Goal: Task Accomplishment & Management: Use online tool/utility

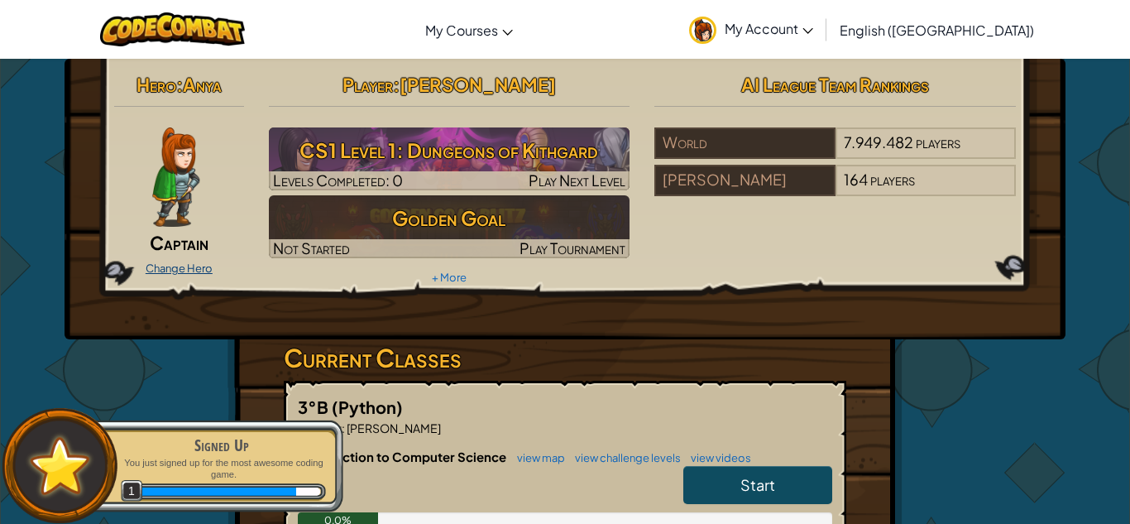
click at [202, 272] on link "Change Hero" at bounding box center [179, 267] width 67 height 13
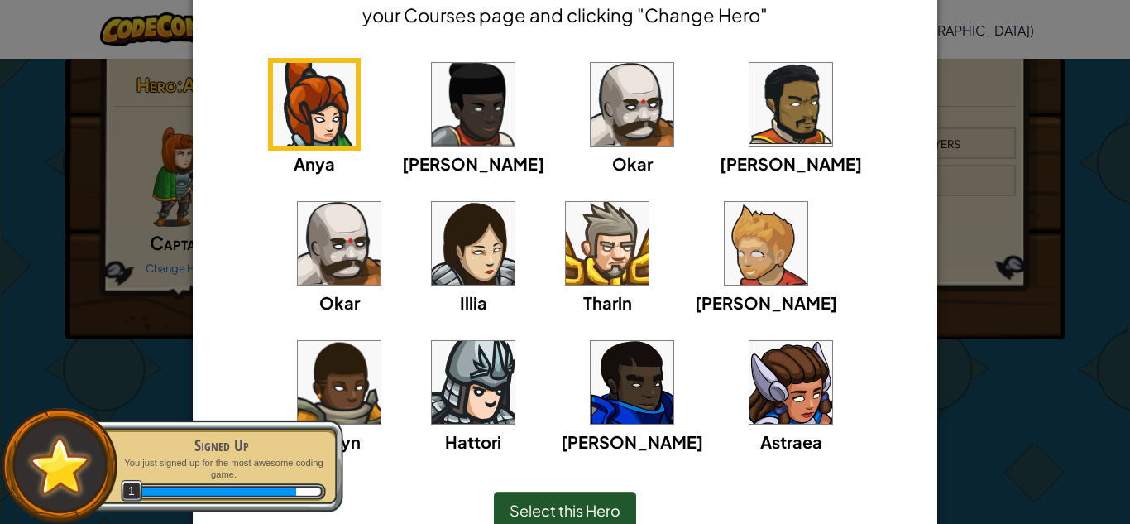
scroll to position [89, 0]
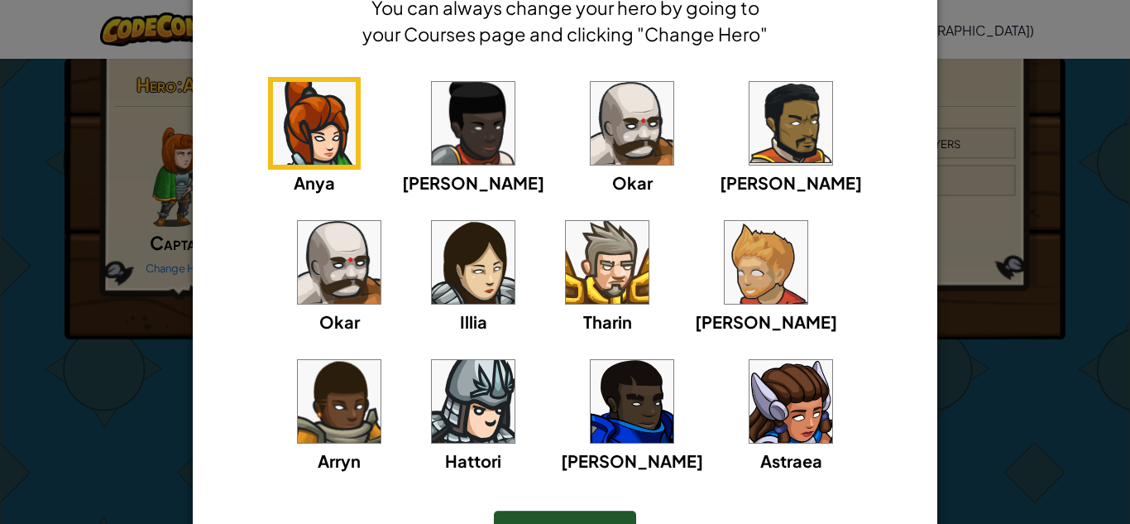
click at [432, 292] on img at bounding box center [473, 262] width 83 height 83
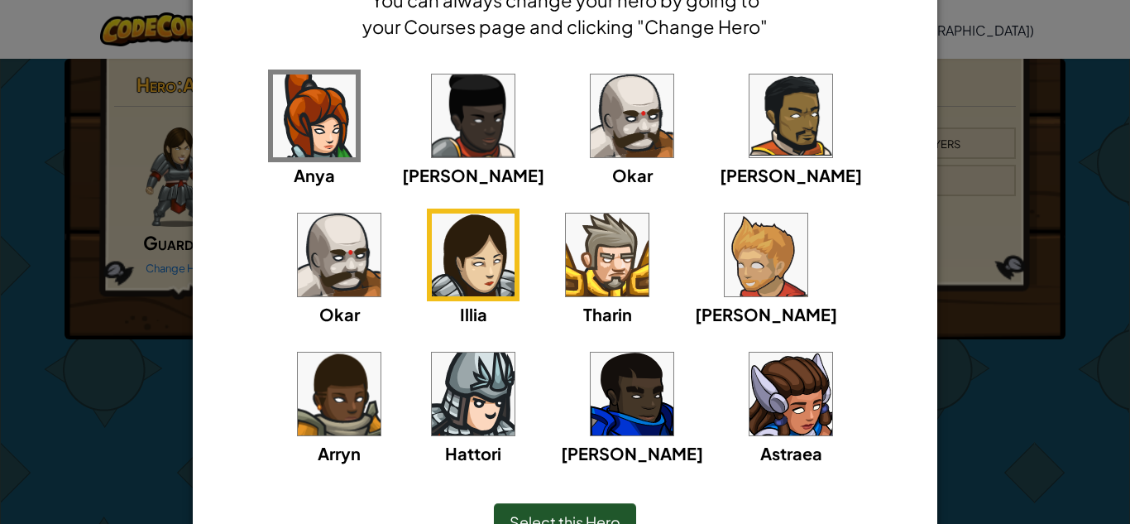
scroll to position [134, 0]
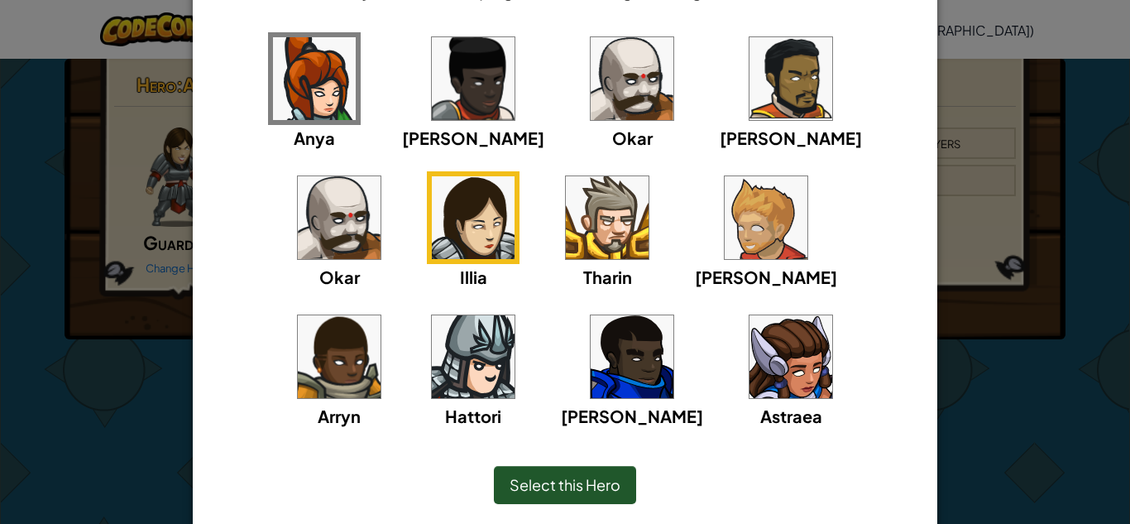
click at [547, 490] on span "Select this Hero" at bounding box center [564, 484] width 111 height 19
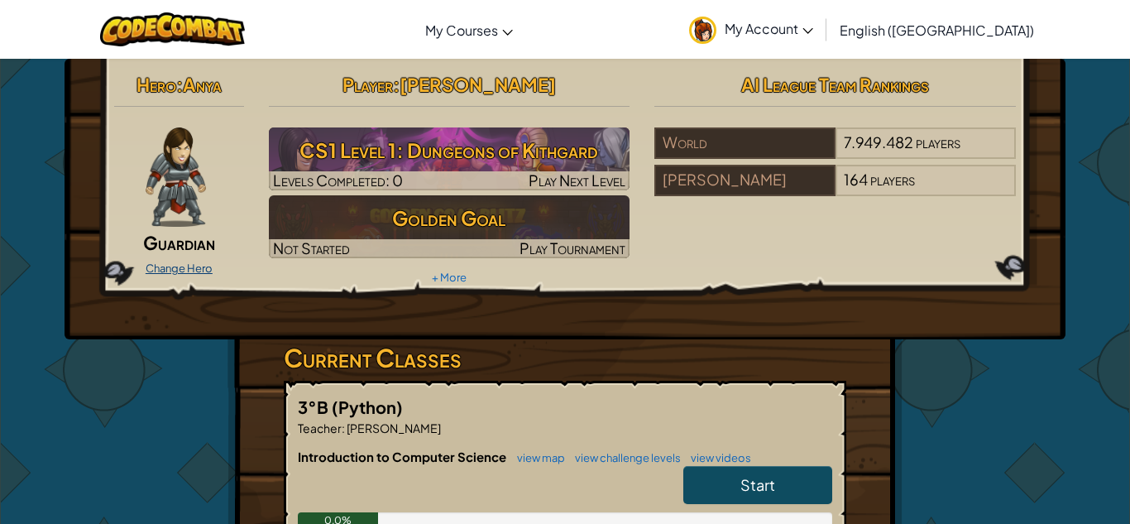
click at [183, 270] on link "Change Hero" at bounding box center [179, 267] width 67 height 13
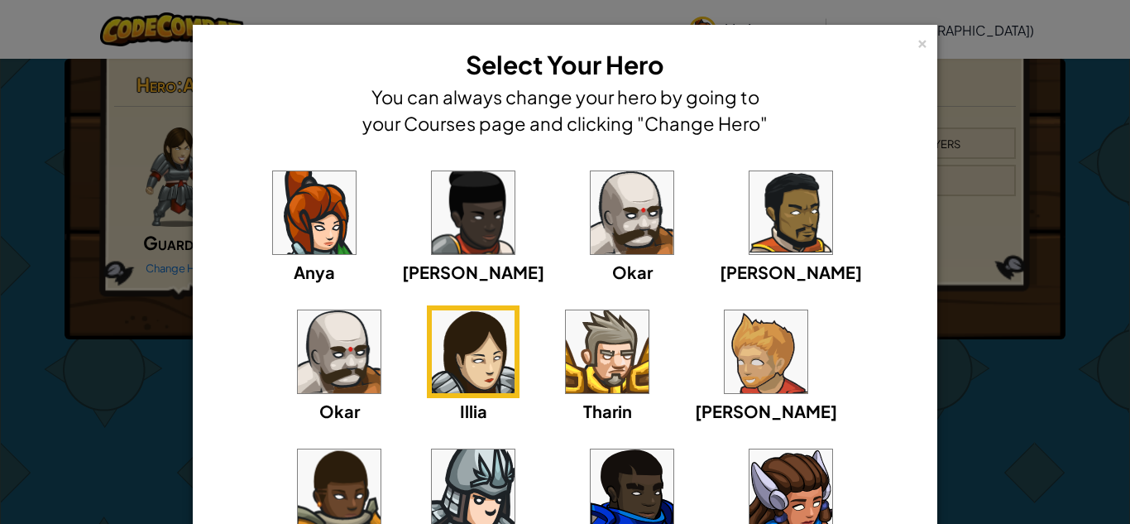
click at [294, 197] on img at bounding box center [314, 212] width 83 height 83
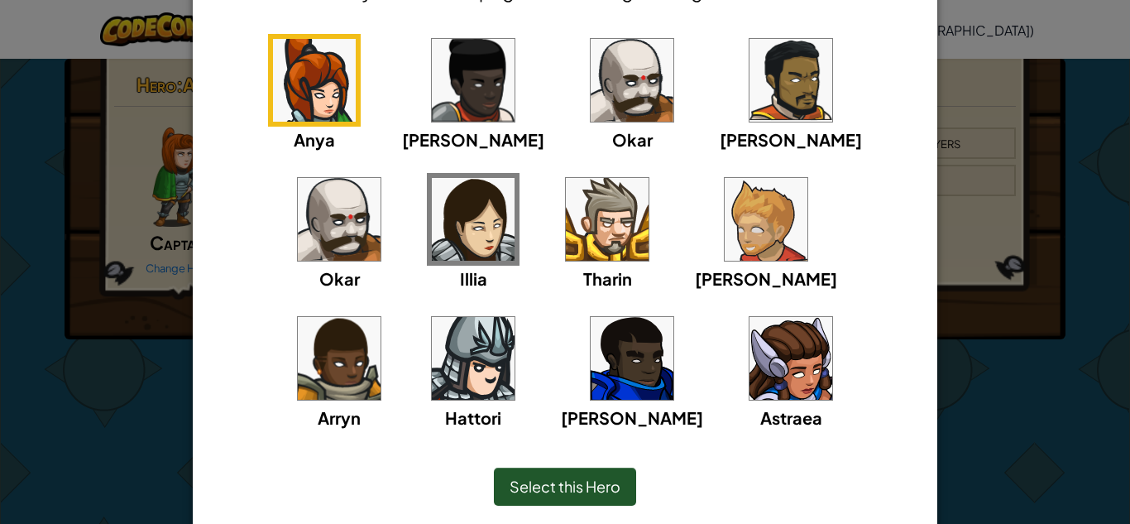
scroll to position [144, 0]
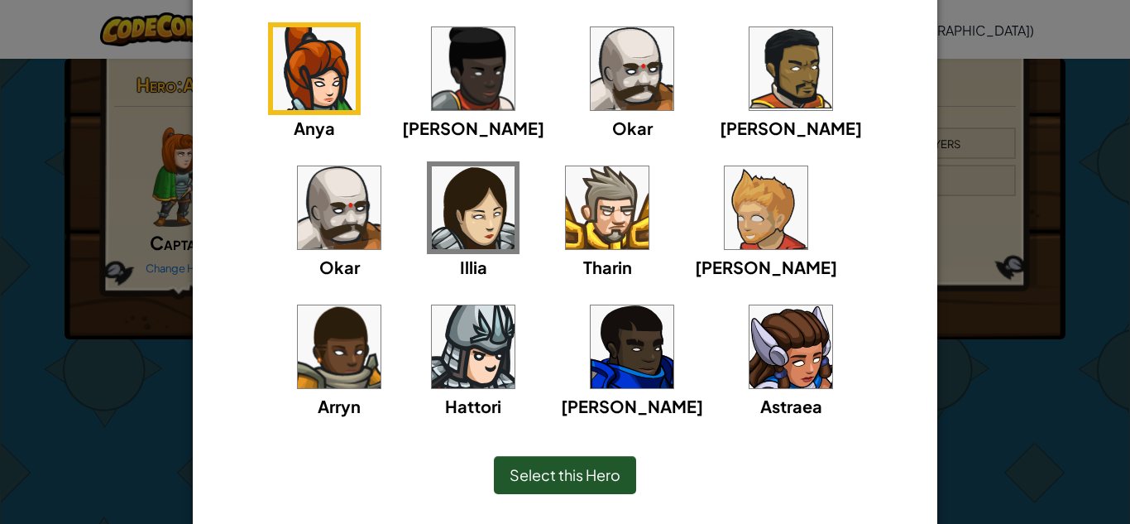
click at [519, 466] on span "Select this Hero" at bounding box center [564, 474] width 111 height 19
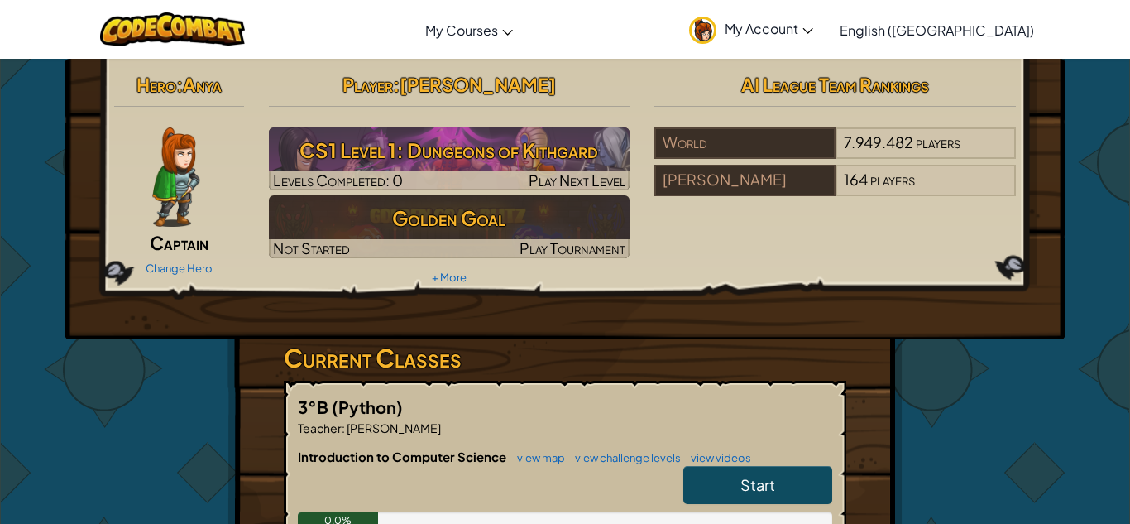
click at [202, 277] on div "Change Hero" at bounding box center [179, 267] width 130 height 26
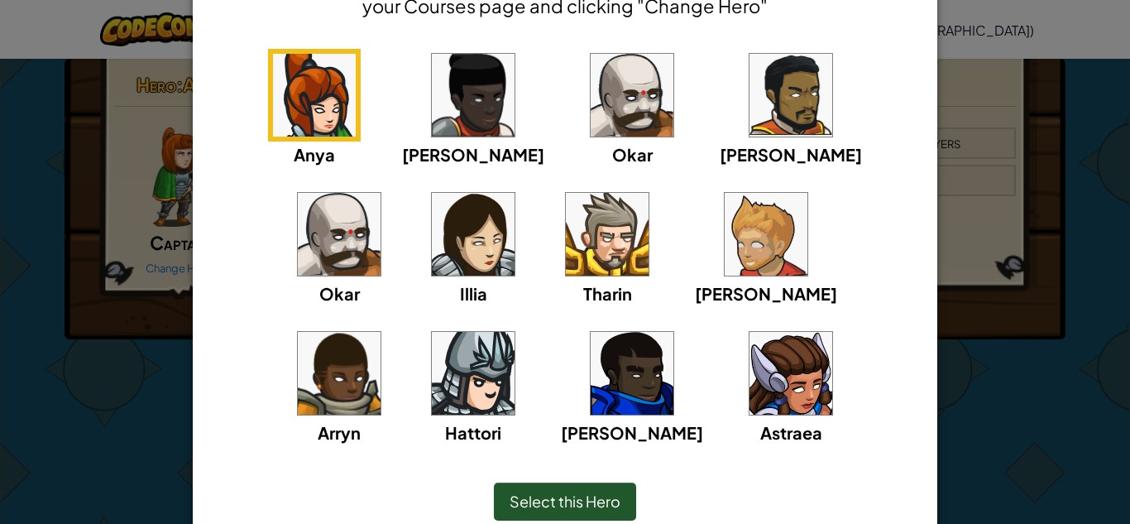
scroll to position [0, 0]
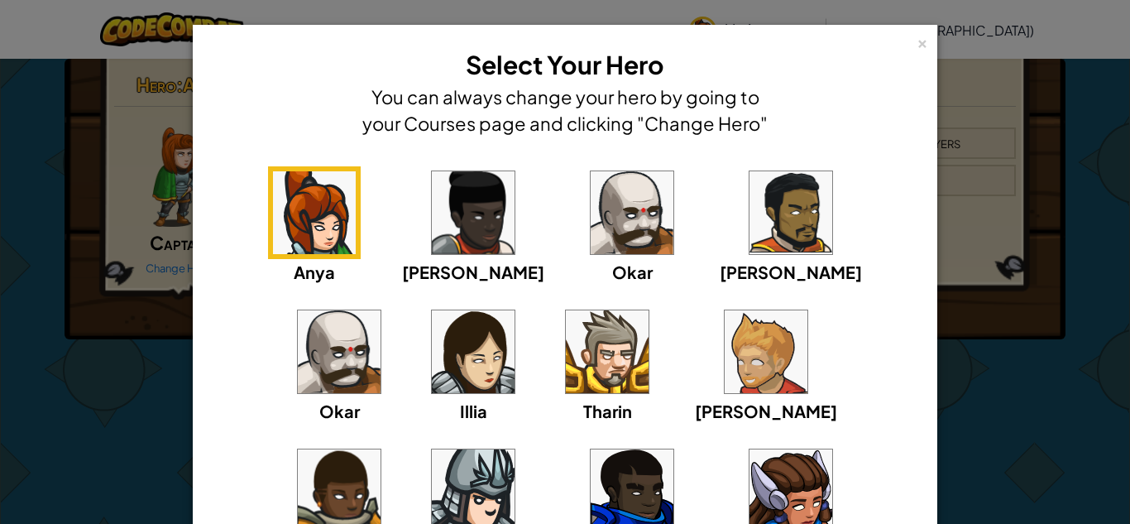
drag, startPoint x: 328, startPoint y: 221, endPoint x: 264, endPoint y: 474, distance: 261.0
click at [264, 474] on div "[PERSON_NAME] [PERSON_NAME] [PERSON_NAME] [PERSON_NAME]" at bounding box center [564, 374] width 693 height 417
click at [432, 339] on img at bounding box center [473, 351] width 83 height 83
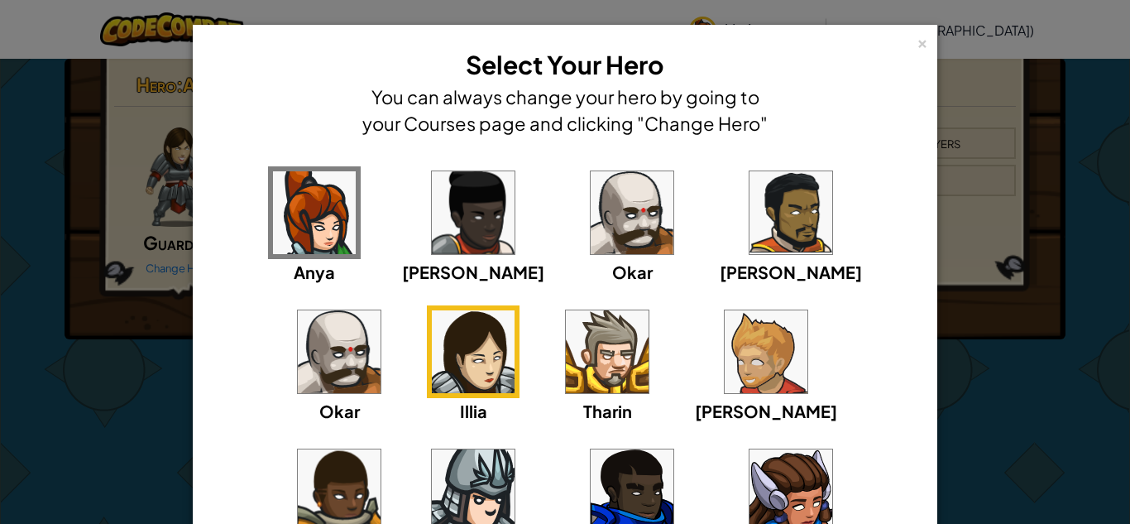
click at [273, 186] on img at bounding box center [314, 212] width 83 height 83
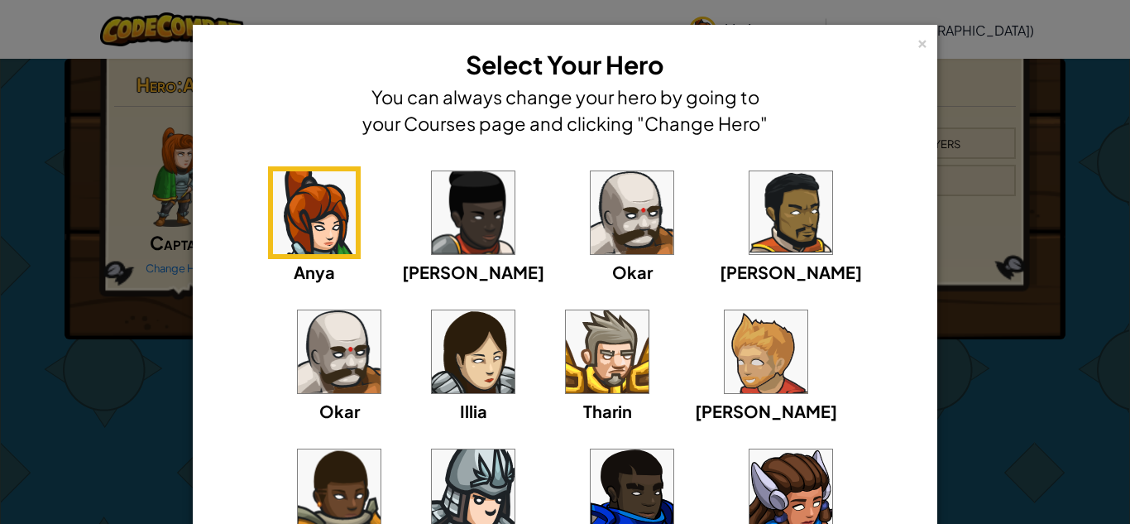
click at [432, 226] on img at bounding box center [473, 212] width 83 height 83
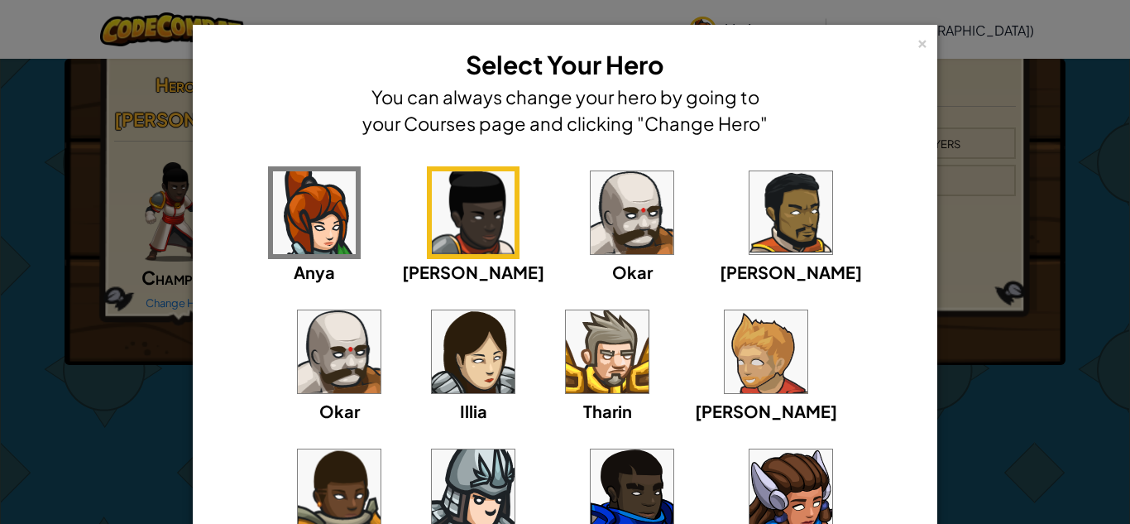
click at [591, 229] on img at bounding box center [632, 212] width 83 height 83
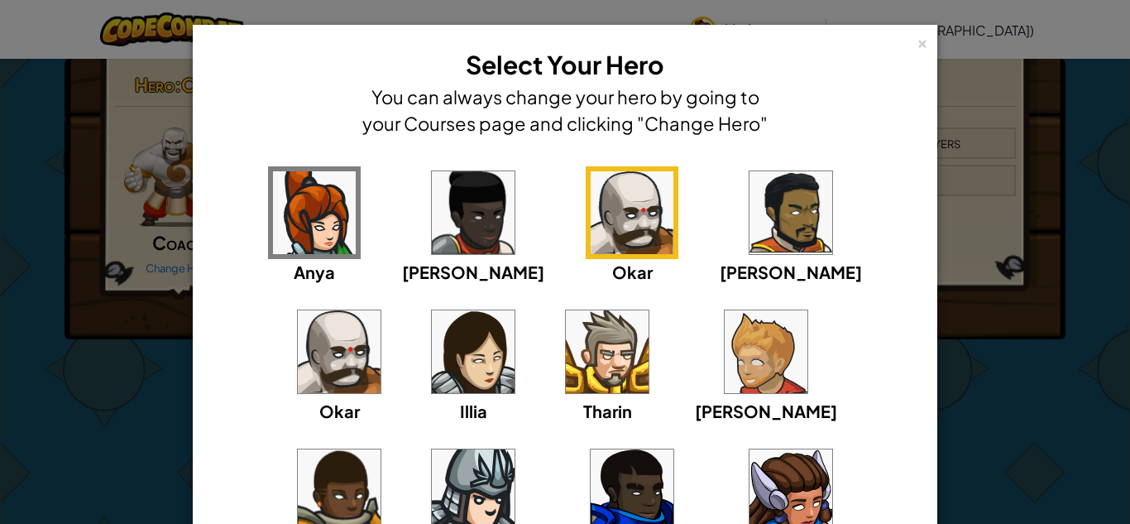
click at [380, 310] on img at bounding box center [339, 351] width 83 height 83
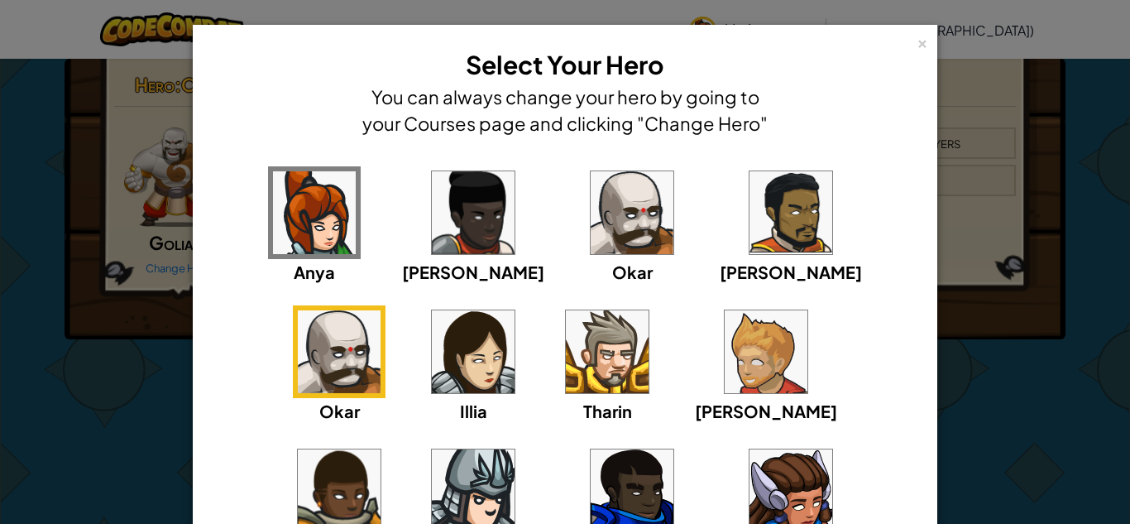
click at [591, 230] on img at bounding box center [632, 212] width 83 height 83
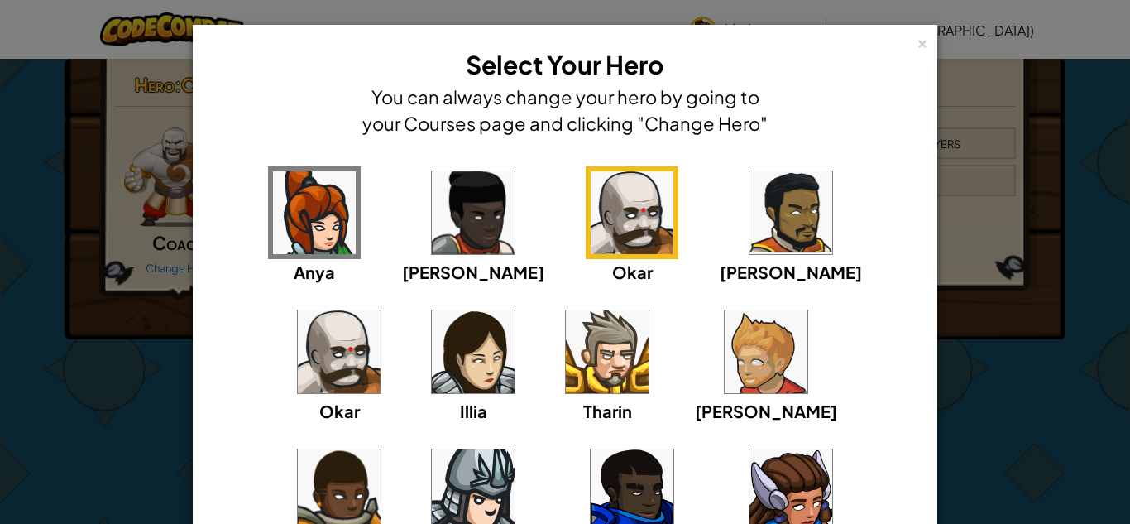
click at [380, 449] on img at bounding box center [339, 490] width 83 height 83
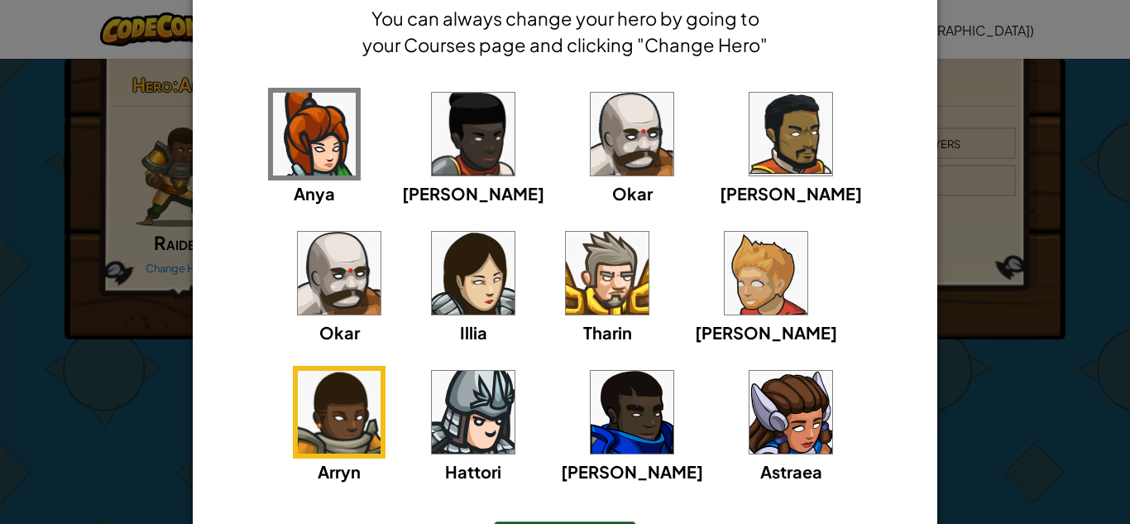
scroll to position [189, 0]
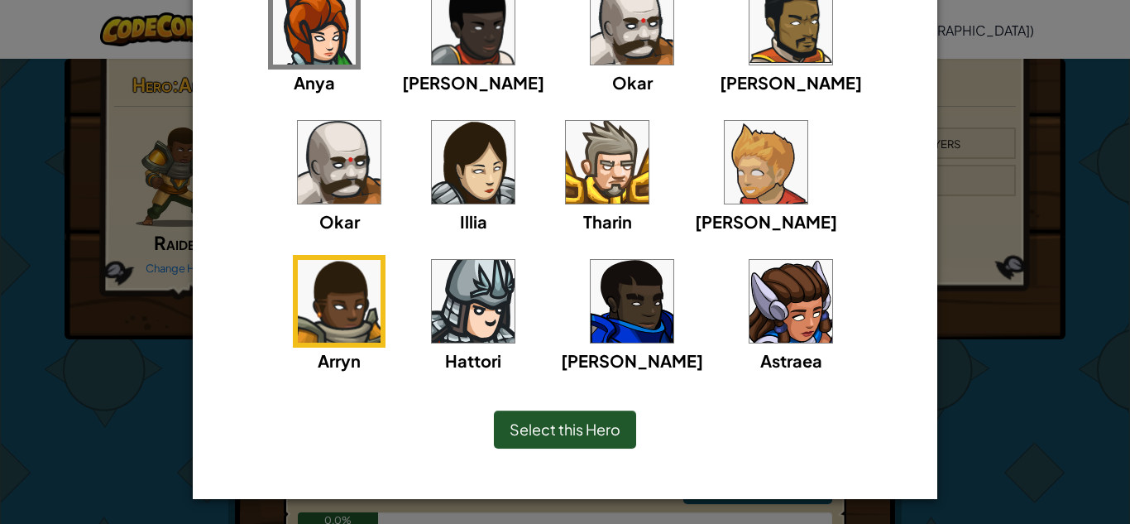
click at [749, 328] on img at bounding box center [790, 301] width 83 height 83
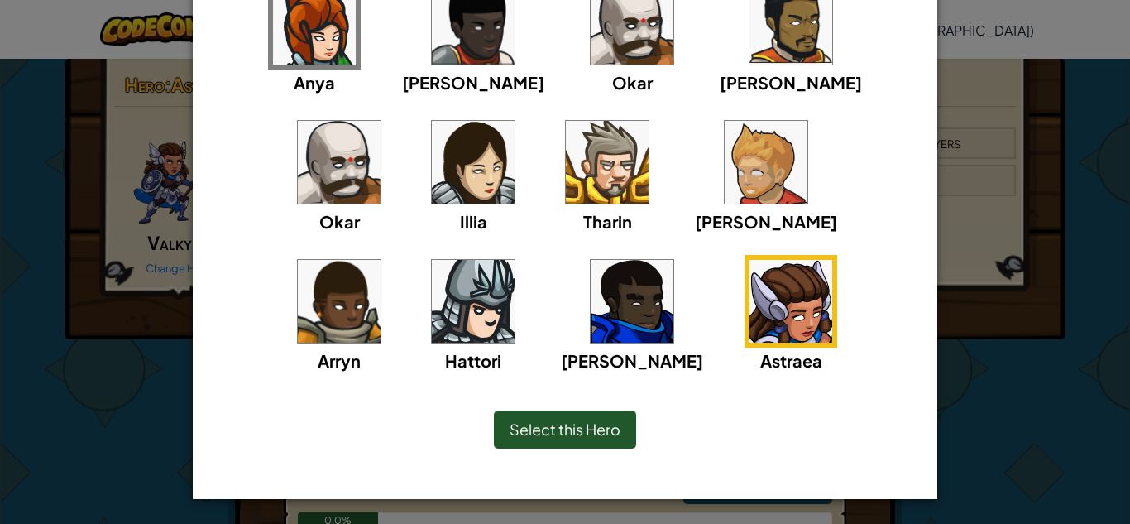
click at [503, 433] on div "Select this Hero" at bounding box center [565, 429] width 142 height 38
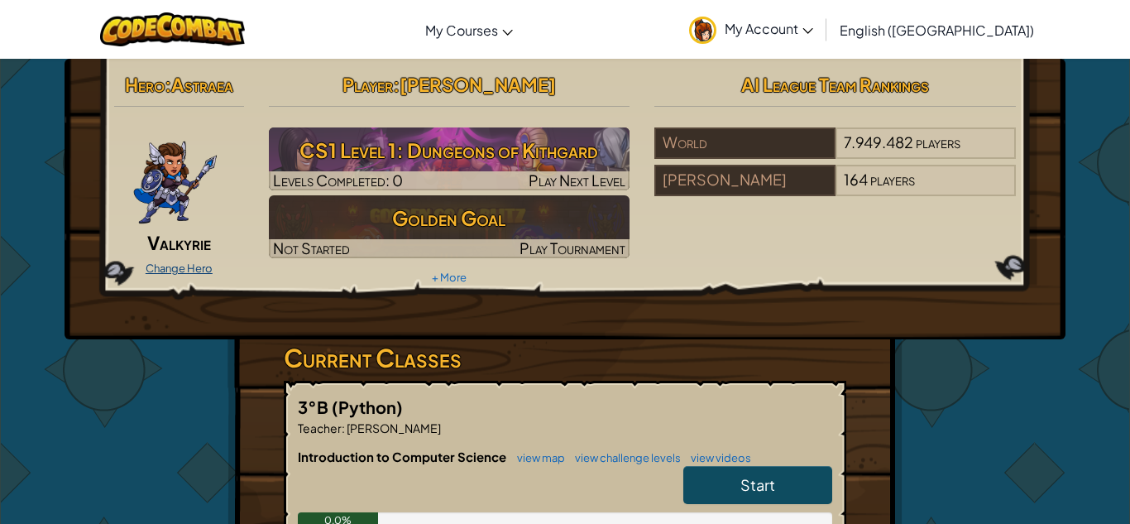
drag, startPoint x: 197, startPoint y: 281, endPoint x: 199, endPoint y: 267, distance: 14.2
click at [198, 281] on div "Hero : Astraea Valkyrie Change Hero Player : [PERSON_NAME] CS1 Level 1: Dungeon…" at bounding box center [565, 178] width 926 height 222
click at [202, 249] on span "Valkyrie" at bounding box center [179, 242] width 64 height 23
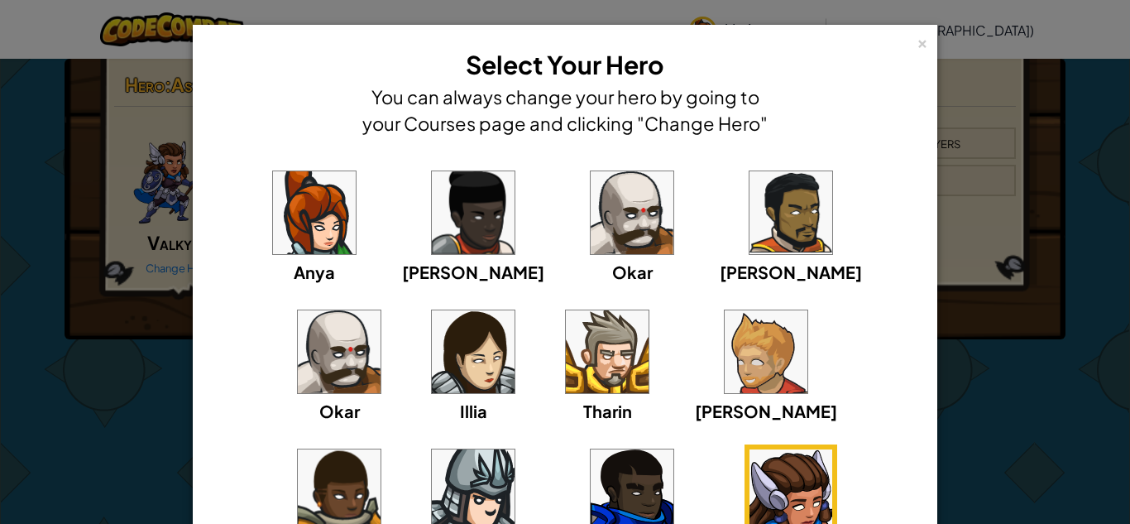
click at [273, 226] on img at bounding box center [314, 212] width 83 height 83
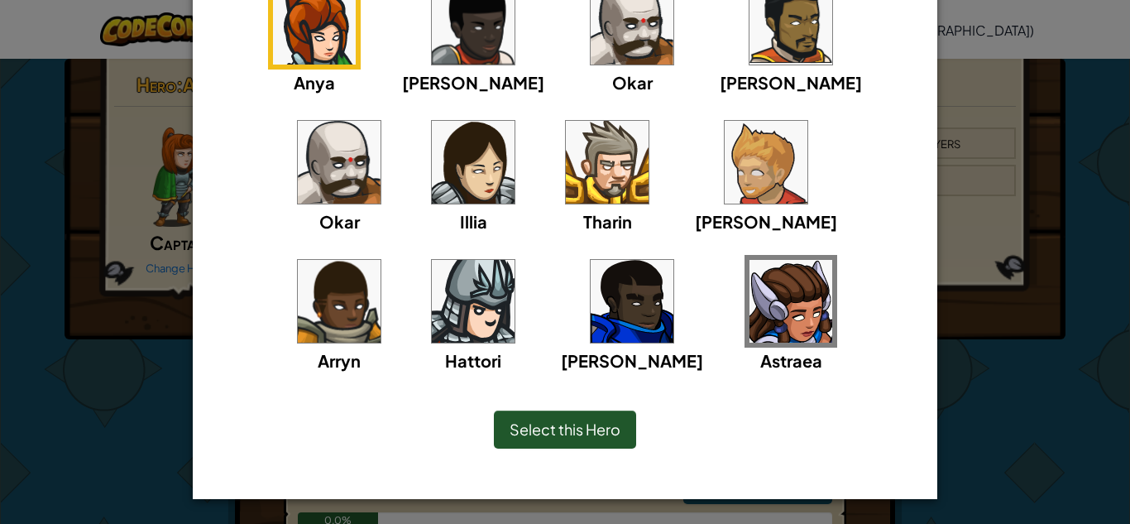
click at [547, 438] on span "Select this Hero" at bounding box center [564, 428] width 111 height 19
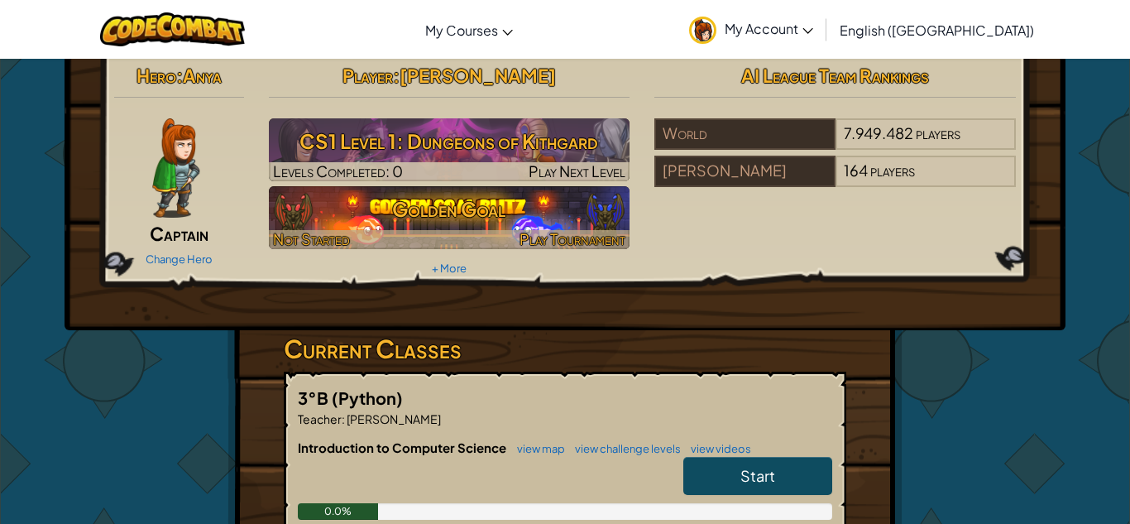
scroll to position [0, 0]
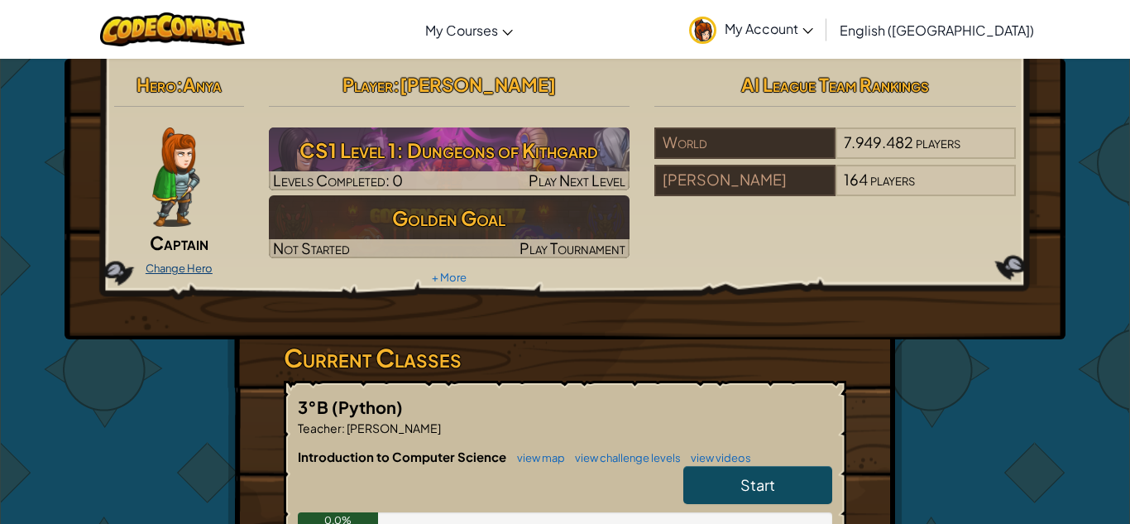
click at [183, 266] on link "Change Hero" at bounding box center [179, 267] width 67 height 13
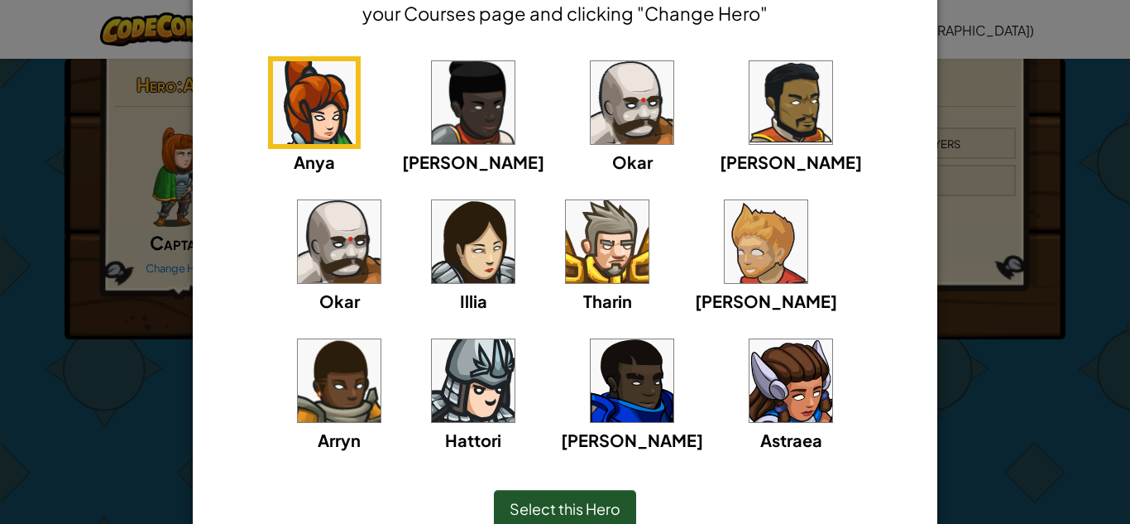
scroll to position [115, 0]
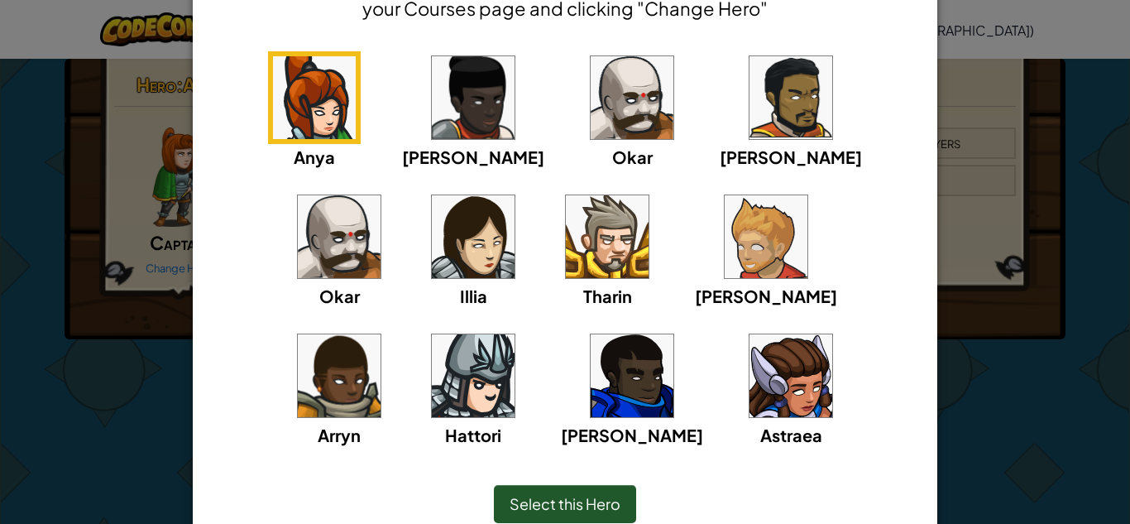
click at [514, 334] on img at bounding box center [473, 375] width 83 height 83
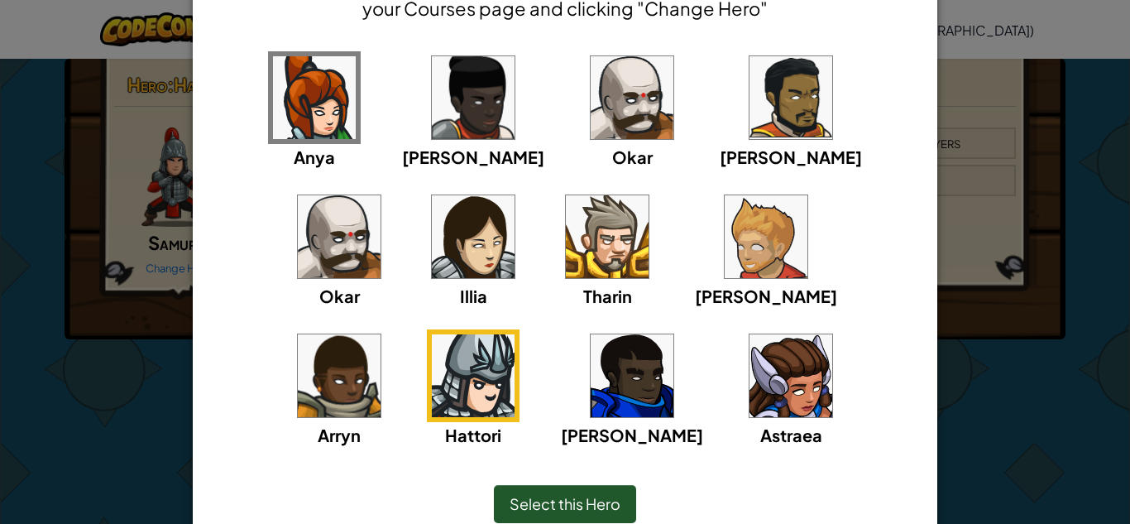
click at [291, 113] on img at bounding box center [314, 97] width 83 height 83
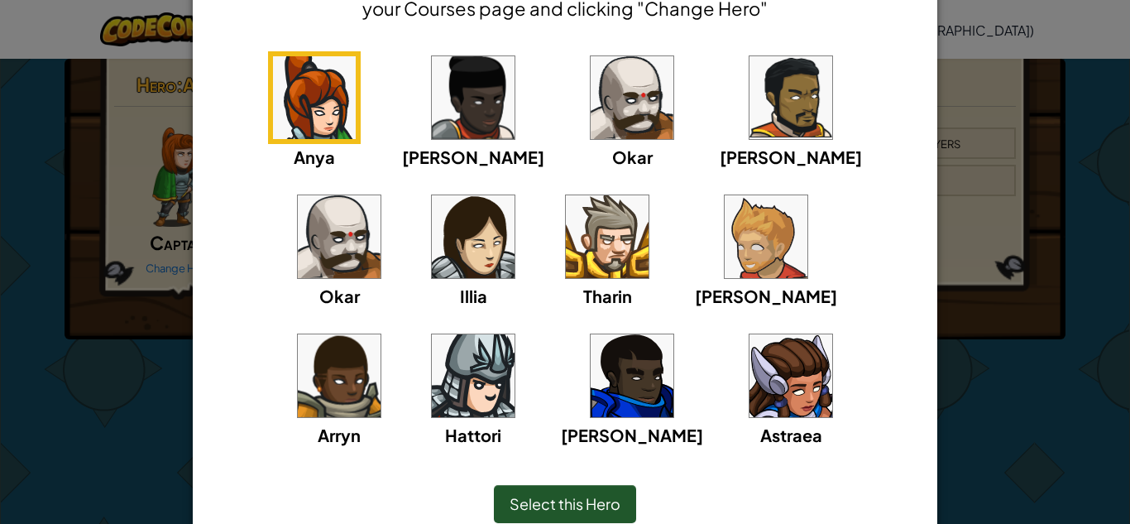
drag, startPoint x: 324, startPoint y: 333, endPoint x: 355, endPoint y: 288, distance: 54.8
click at [353, 292] on div "[PERSON_NAME] [PERSON_NAME] [PERSON_NAME] [PERSON_NAME]" at bounding box center [564, 259] width 693 height 417
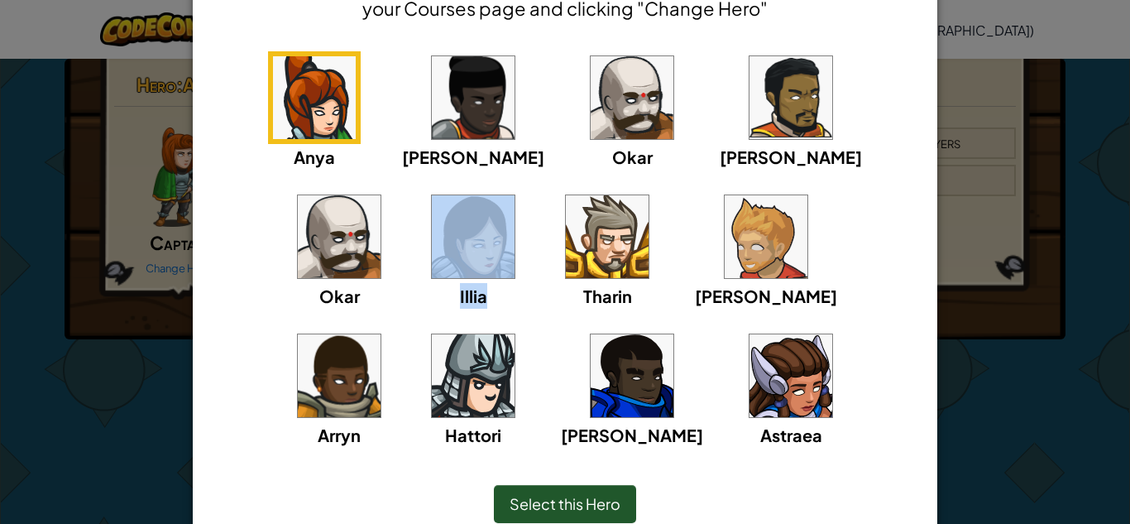
click at [313, 137] on img at bounding box center [314, 97] width 83 height 83
click at [310, 113] on img at bounding box center [314, 97] width 83 height 83
click at [432, 208] on img at bounding box center [473, 236] width 83 height 83
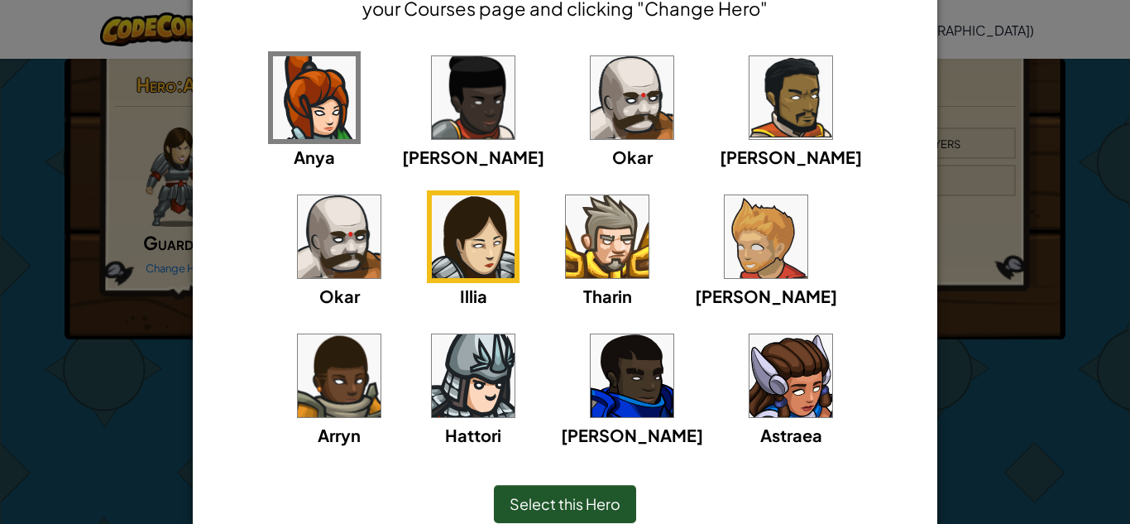
click at [343, 93] on div "[PERSON_NAME] [PERSON_NAME] [PERSON_NAME] [PERSON_NAME]" at bounding box center [564, 259] width 693 height 417
click at [313, 127] on img at bounding box center [314, 97] width 83 height 83
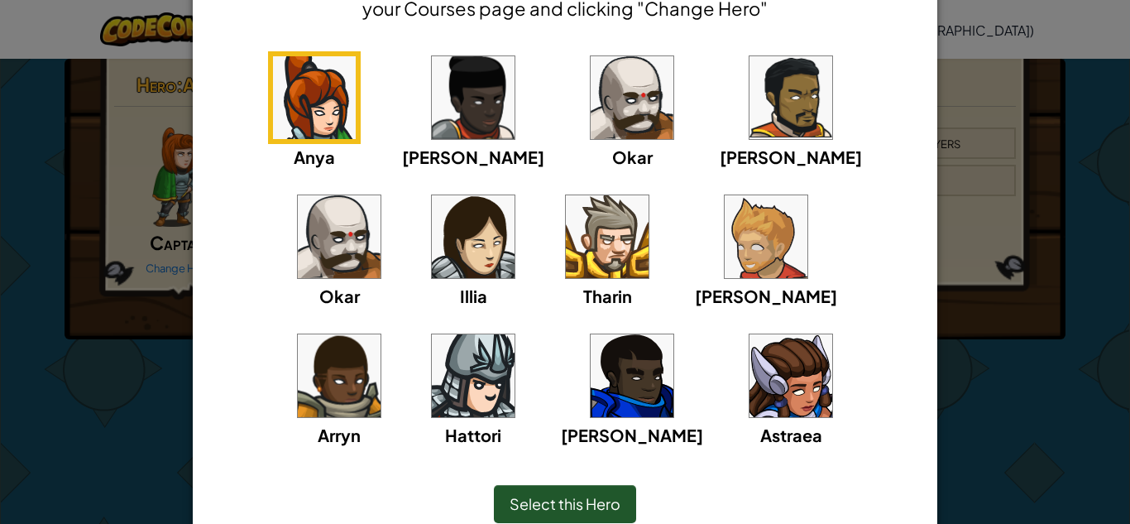
click at [559, 509] on span "Select this Hero" at bounding box center [564, 503] width 111 height 19
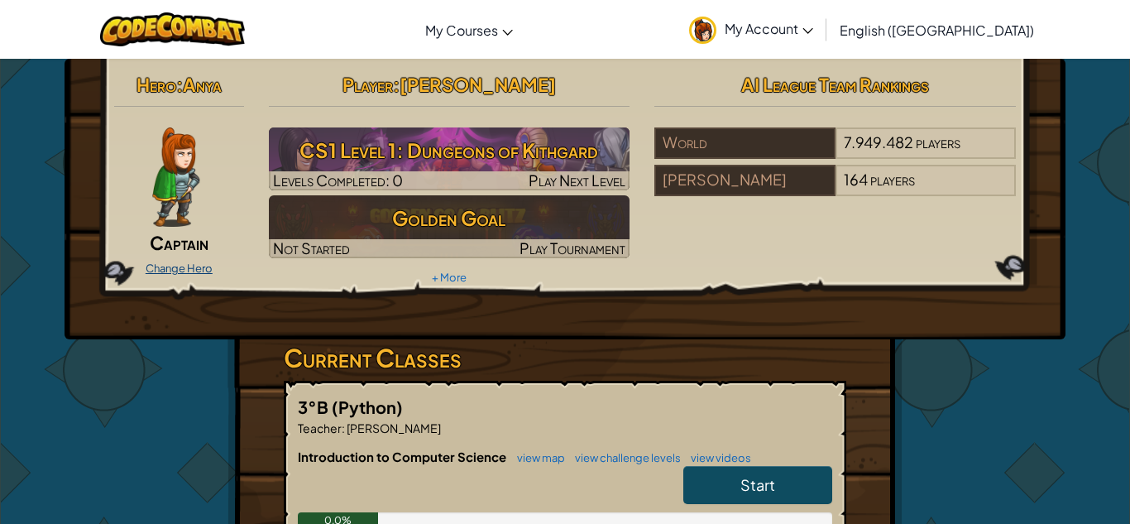
click at [190, 261] on link "Change Hero" at bounding box center [179, 267] width 67 height 13
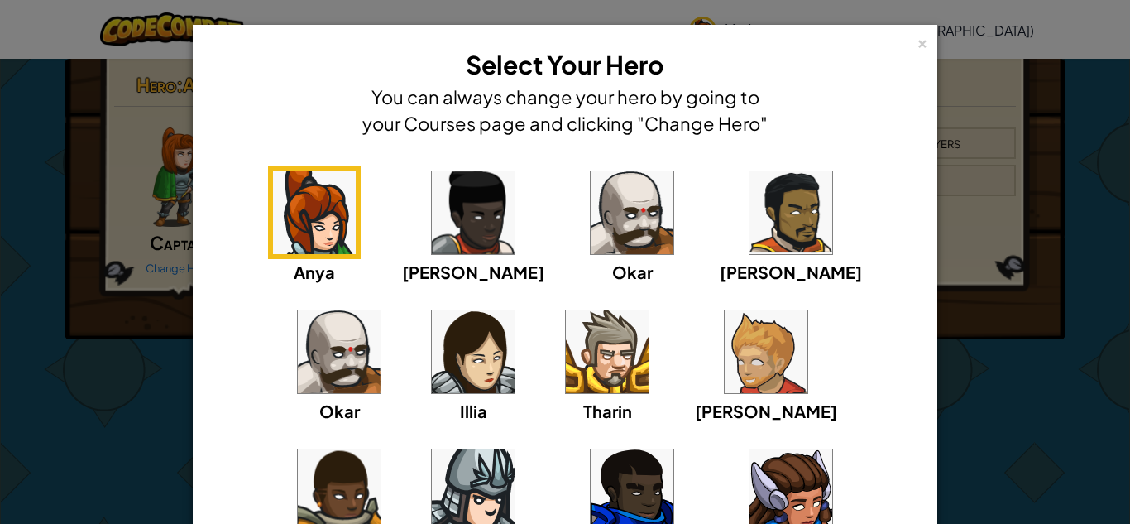
click at [95, 342] on div "× Select Your Hero You can always change your hero by going to your Courses pag…" at bounding box center [565, 262] width 1130 height 524
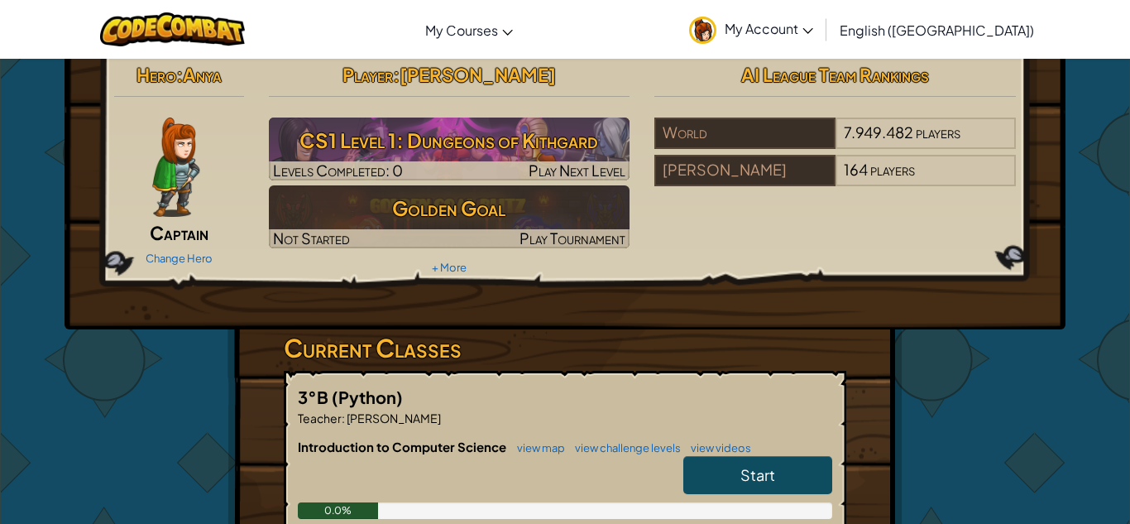
scroll to position [17, 0]
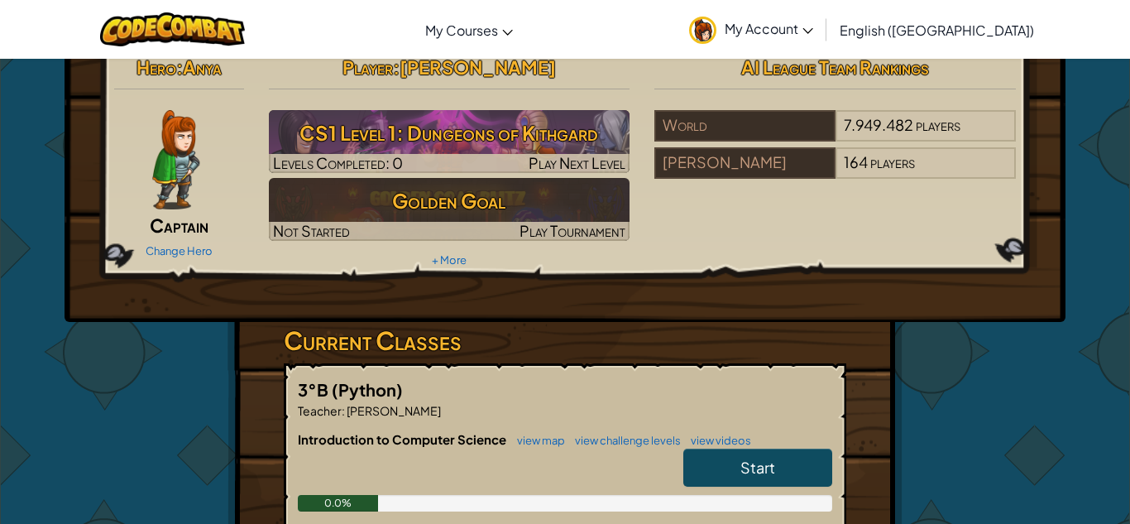
click at [753, 462] on span "Start" at bounding box center [757, 466] width 35 height 19
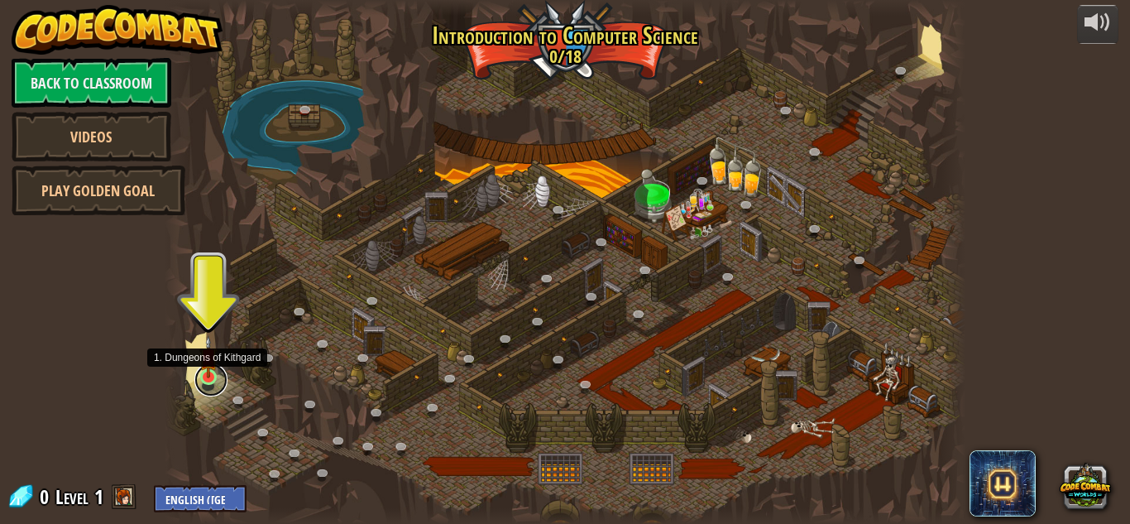
click at [200, 383] on link at bounding box center [210, 379] width 33 height 33
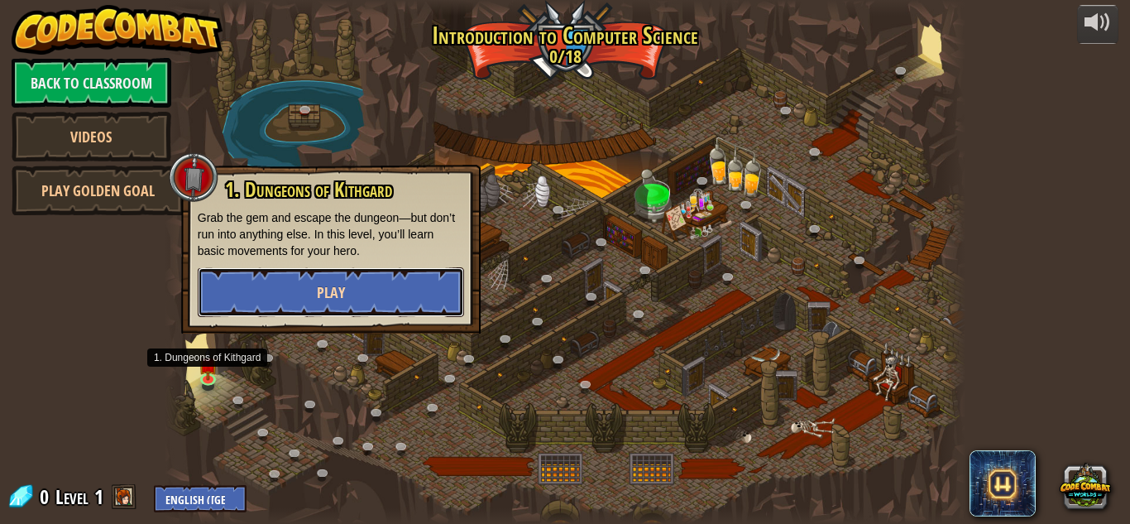
click at [313, 296] on button "Play" at bounding box center [331, 292] width 266 height 50
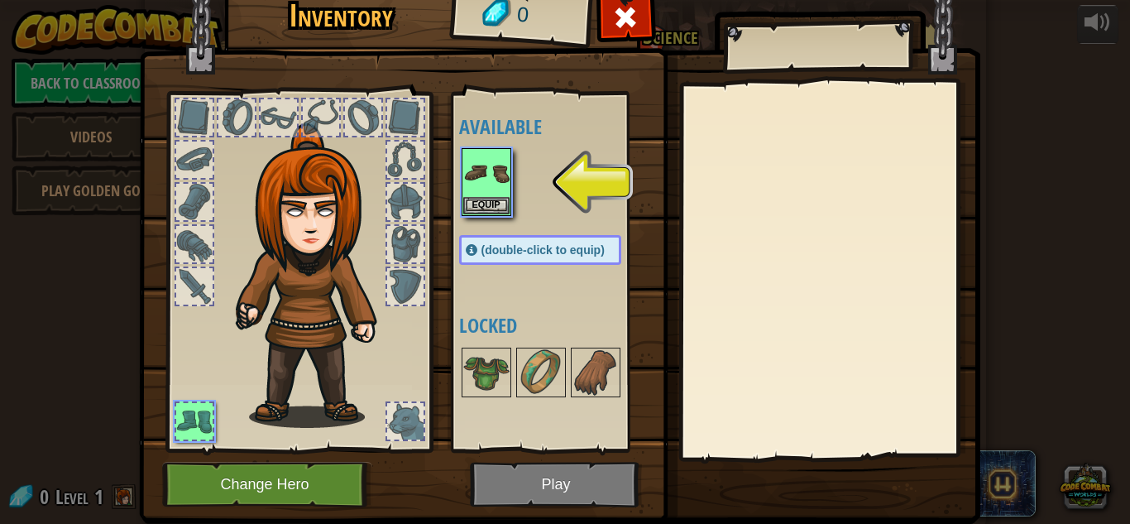
click at [207, 294] on div at bounding box center [194, 286] width 36 height 36
click at [210, 294] on div at bounding box center [194, 286] width 36 height 36
drag, startPoint x: 192, startPoint y: 288, endPoint x: 242, endPoint y: 307, distance: 53.1
click at [215, 292] on div at bounding box center [298, 267] width 273 height 372
click at [487, 372] on img at bounding box center [486, 372] width 46 height 46
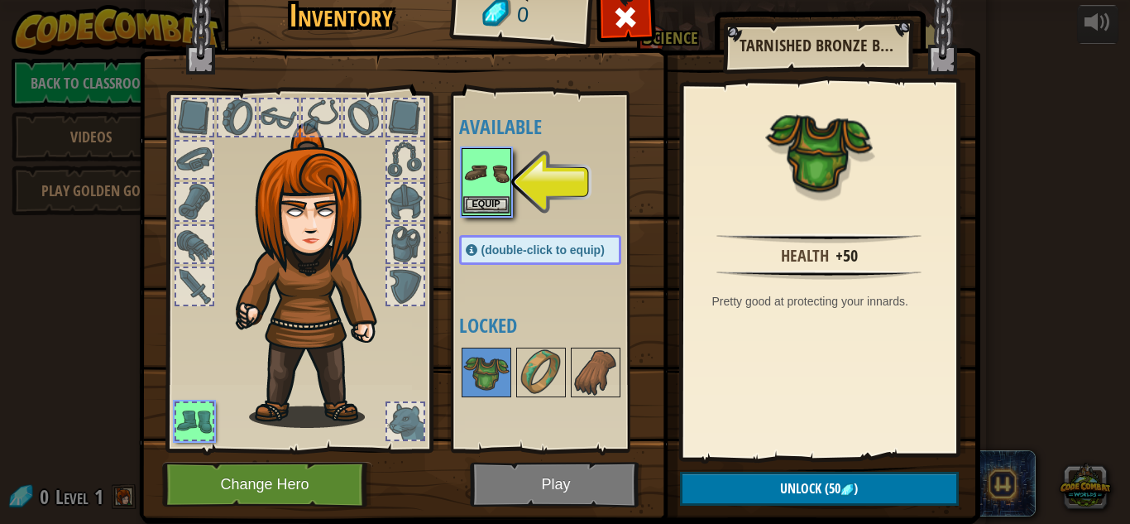
click at [492, 187] on img at bounding box center [486, 173] width 46 height 46
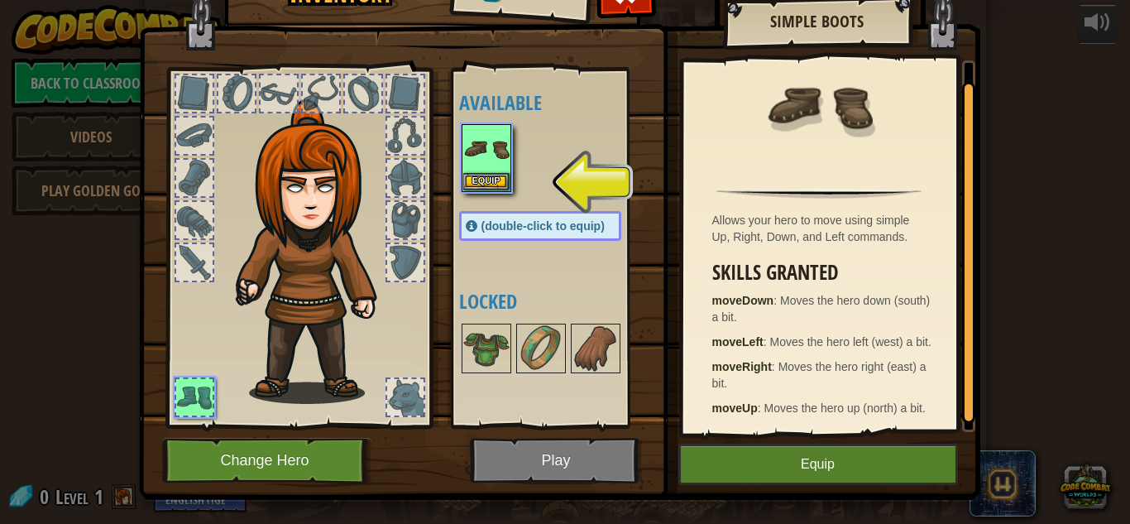
scroll to position [31, 0]
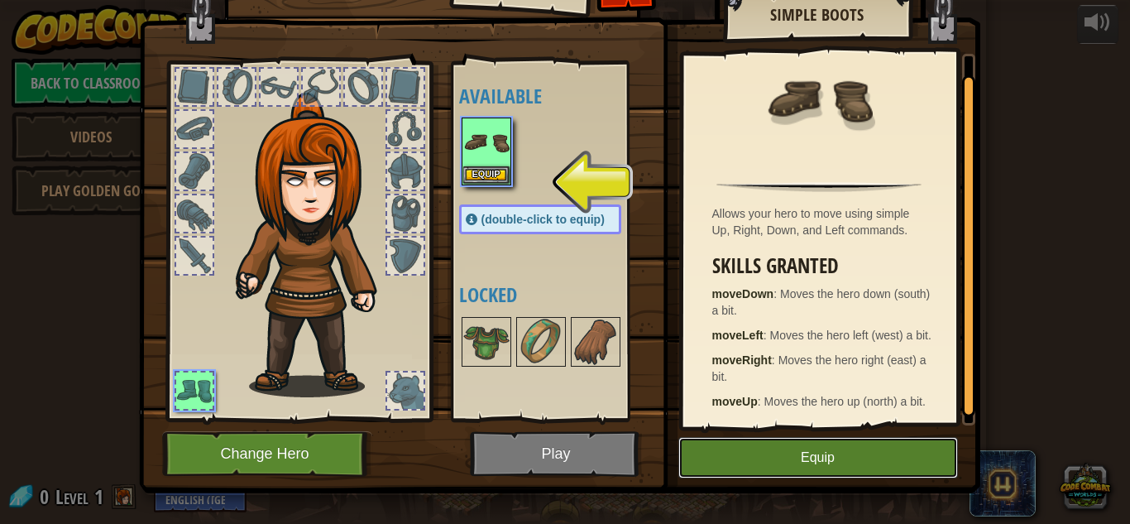
click at [727, 466] on button "Equip" at bounding box center [818, 457] width 280 height 41
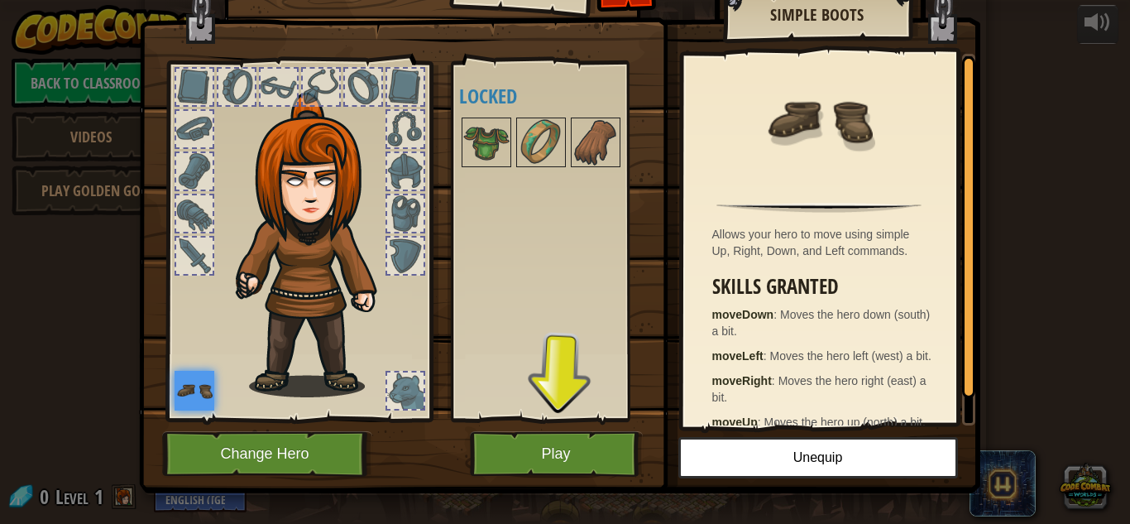
drag, startPoint x: 414, startPoint y: 252, endPoint x: 398, endPoint y: 277, distance: 29.4
click at [412, 256] on div at bounding box center [405, 255] width 36 height 36
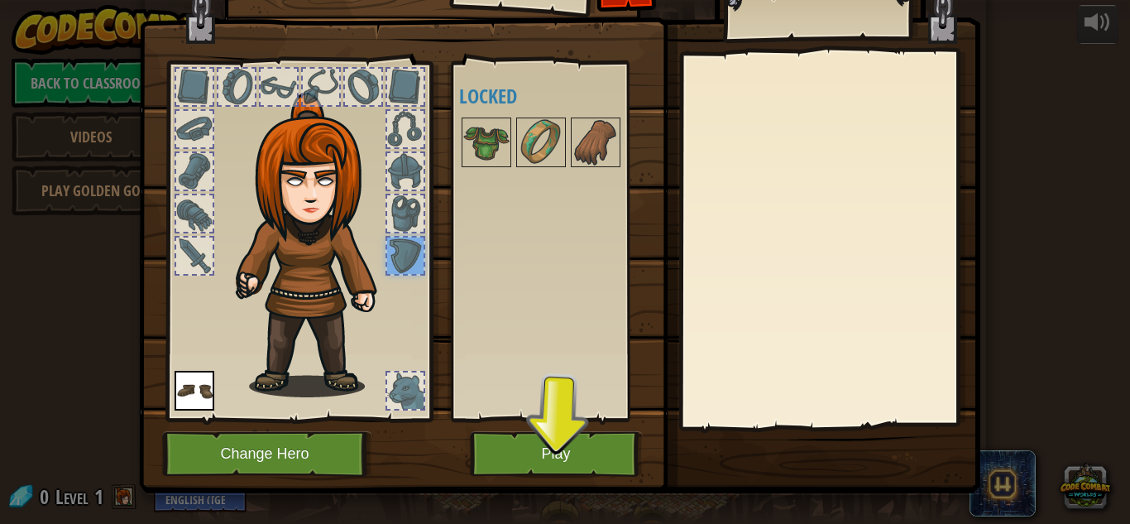
click at [398, 277] on img at bounding box center [317, 245] width 178 height 304
click at [406, 237] on div at bounding box center [405, 255] width 36 height 36
click at [419, 207] on div at bounding box center [405, 213] width 36 height 36
click at [405, 174] on div at bounding box center [405, 171] width 36 height 36
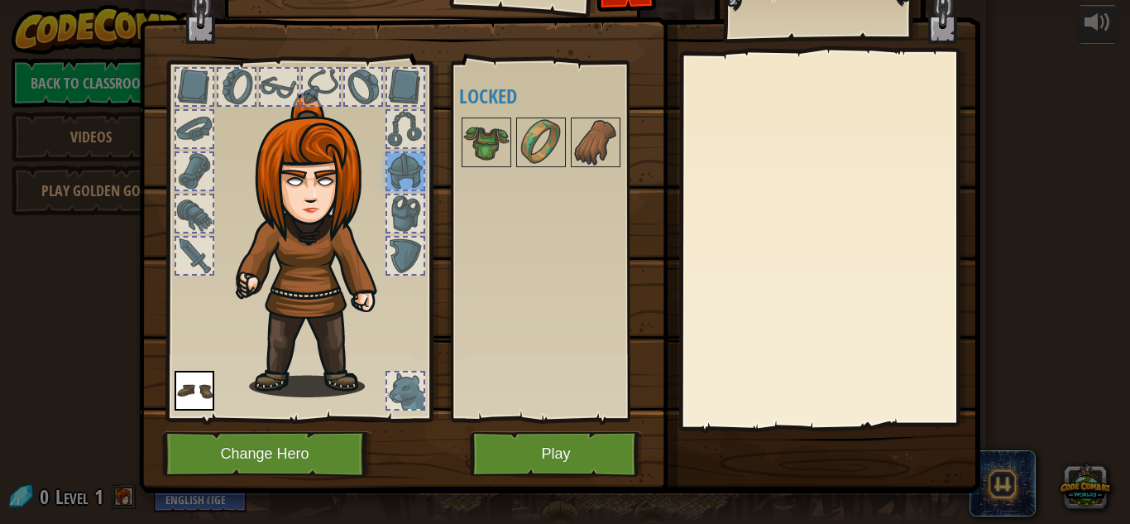
click at [398, 109] on div at bounding box center [405, 129] width 40 height 40
click at [417, 86] on div at bounding box center [405, 87] width 36 height 36
click at [512, 141] on div at bounding box center [556, 142] width 195 height 55
drag, startPoint x: 423, startPoint y: 351, endPoint x: 410, endPoint y: 386, distance: 37.7
click at [422, 356] on div at bounding box center [298, 236] width 273 height 372
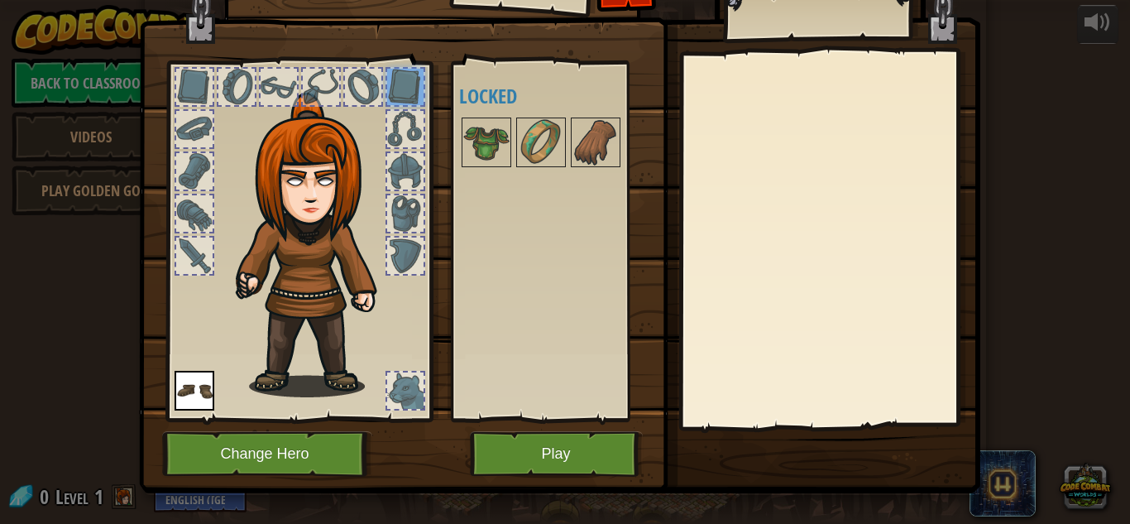
click at [409, 390] on div at bounding box center [405, 390] width 36 height 36
click at [412, 382] on div at bounding box center [405, 390] width 36 height 36
click at [412, 381] on div at bounding box center [405, 390] width 36 height 36
drag, startPoint x: 412, startPoint y: 380, endPoint x: 430, endPoint y: 351, distance: 34.9
click at [430, 351] on div at bounding box center [298, 236] width 273 height 372
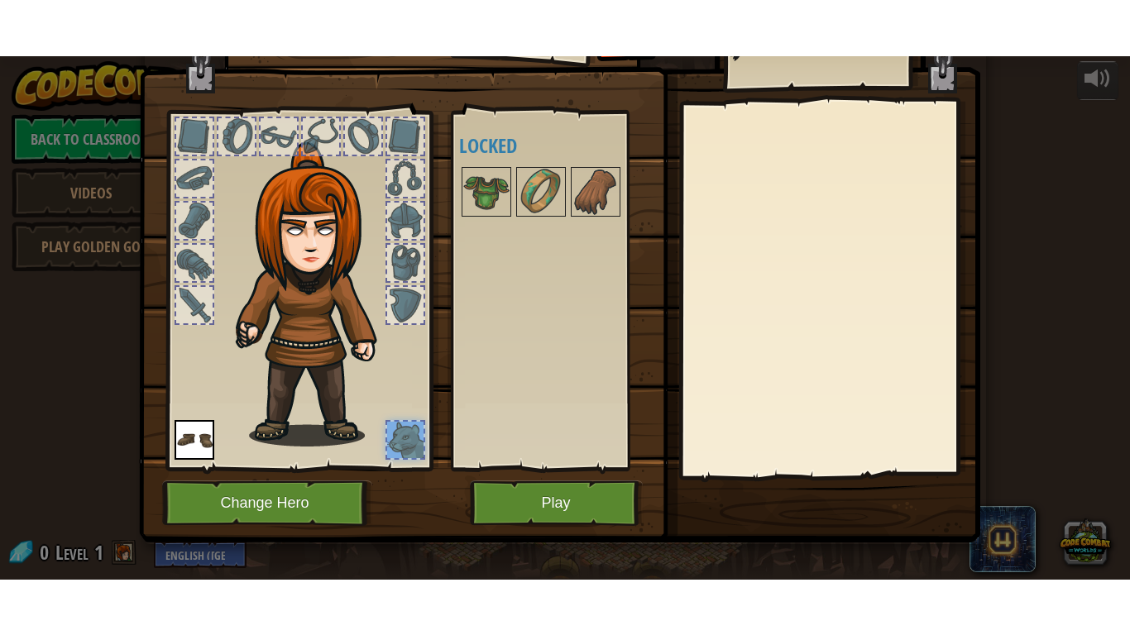
scroll to position [39, 0]
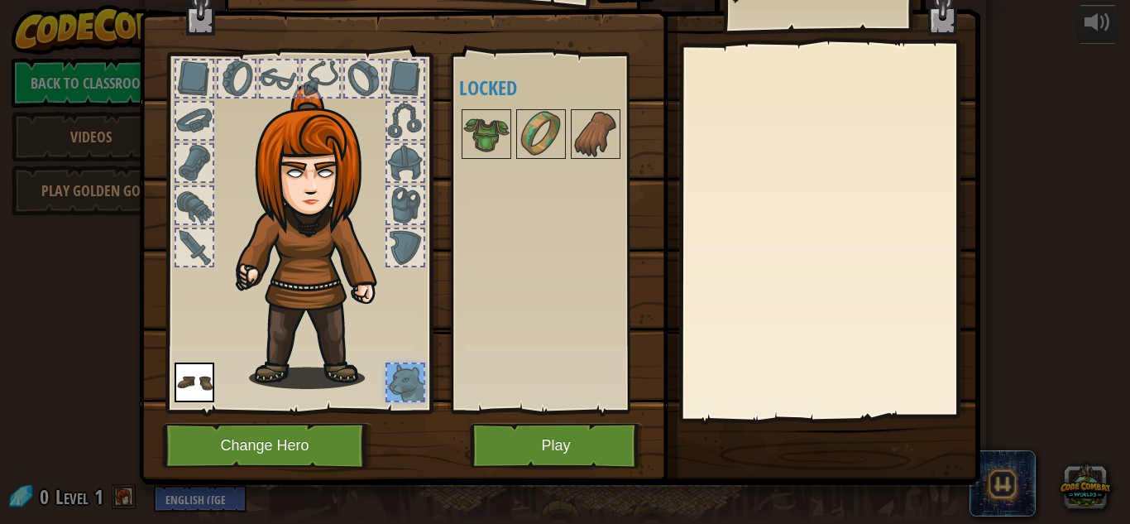
click at [402, 391] on div at bounding box center [405, 382] width 36 height 36
click at [199, 384] on img at bounding box center [195, 382] width 40 height 40
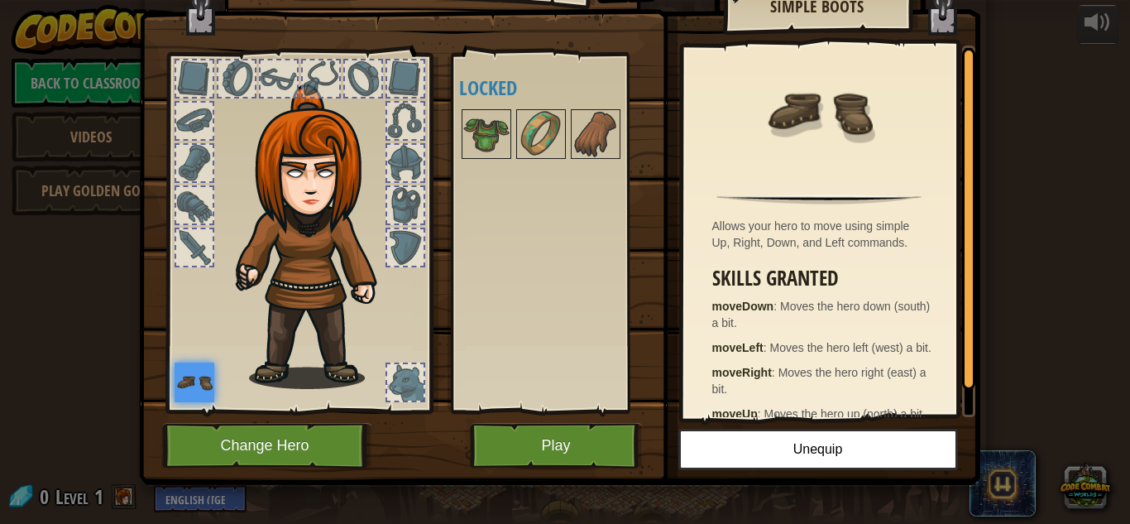
click at [406, 399] on div at bounding box center [405, 382] width 36 height 36
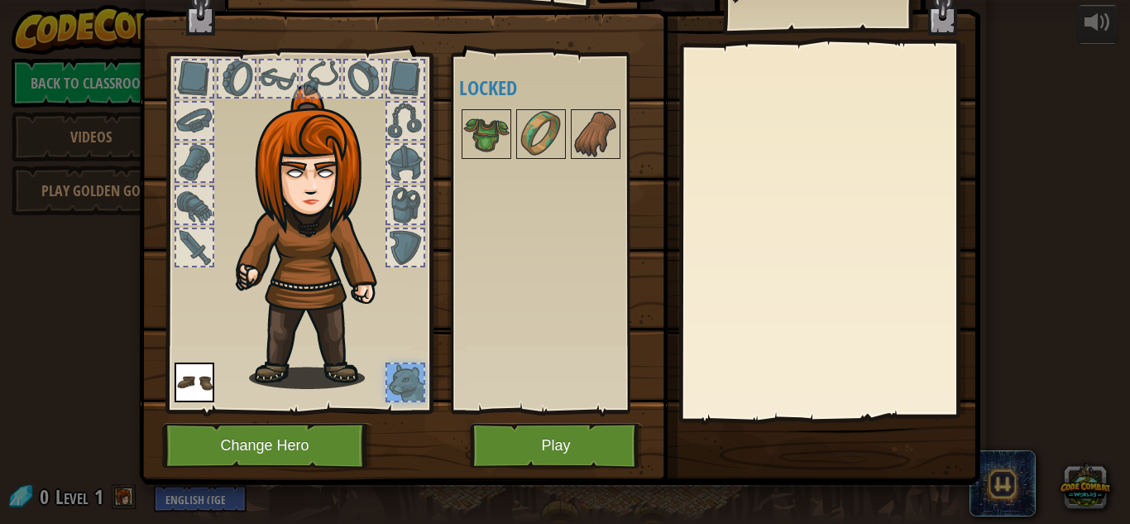
click at [194, 251] on div at bounding box center [194, 247] width 36 height 36
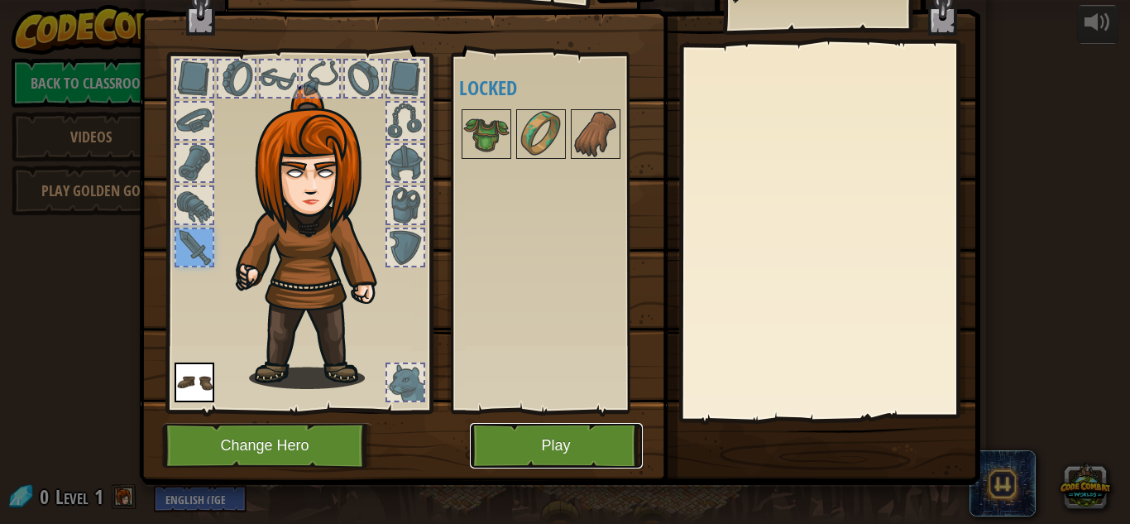
click at [576, 460] on button "Play" at bounding box center [556, 445] width 173 height 45
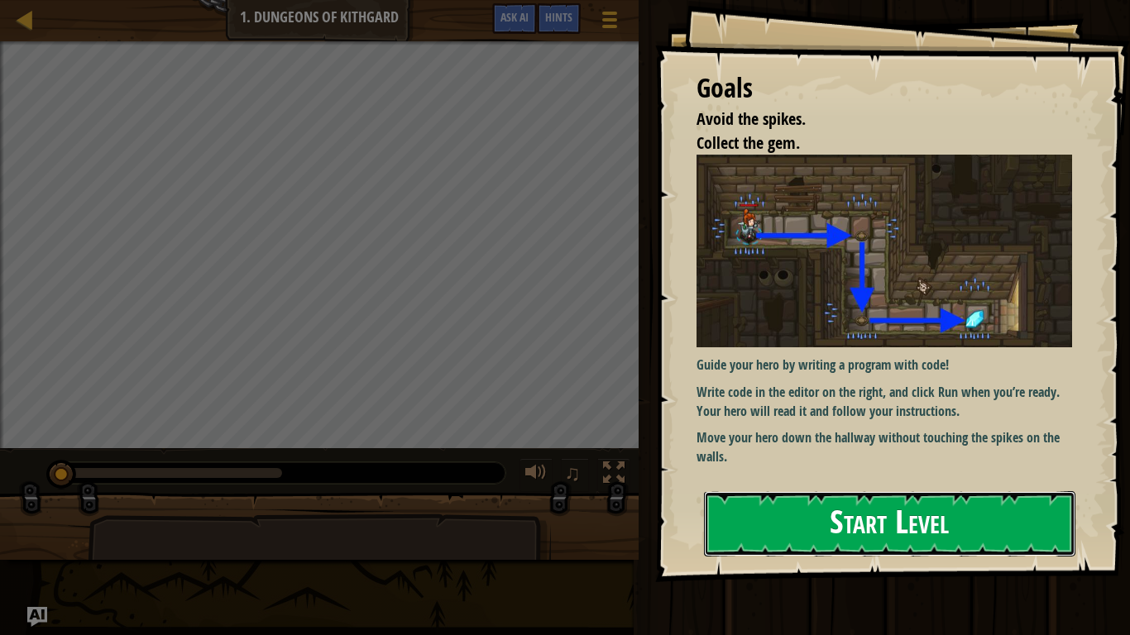
click at [839, 523] on button "Start Level" at bounding box center [889, 523] width 371 height 65
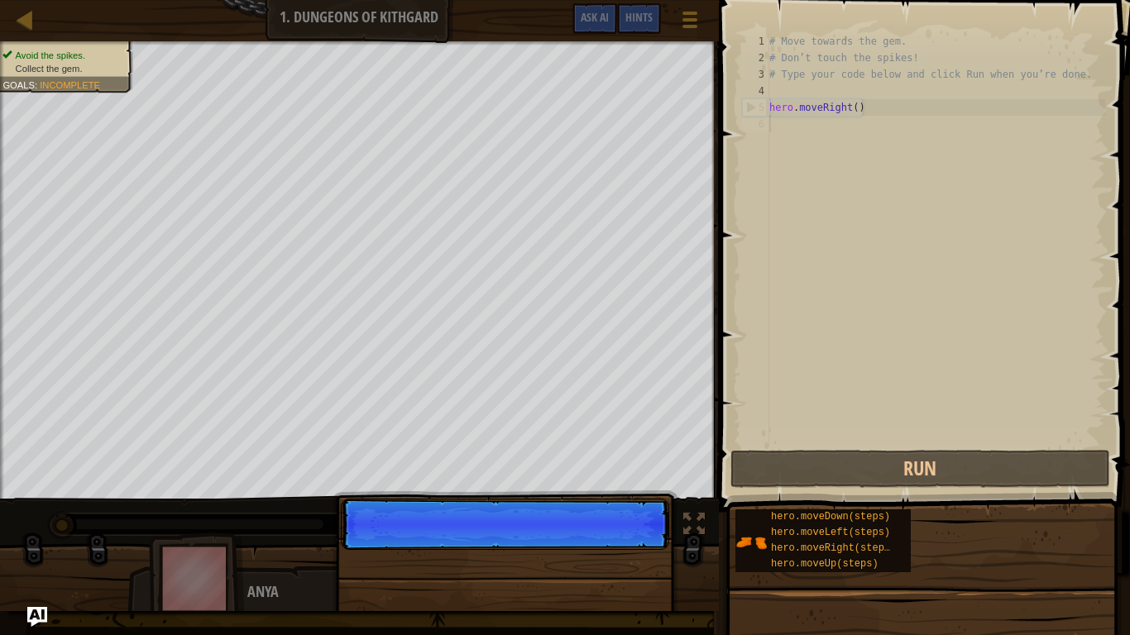
click at [634, 523] on p "Continue" at bounding box center [505, 524] width 328 height 51
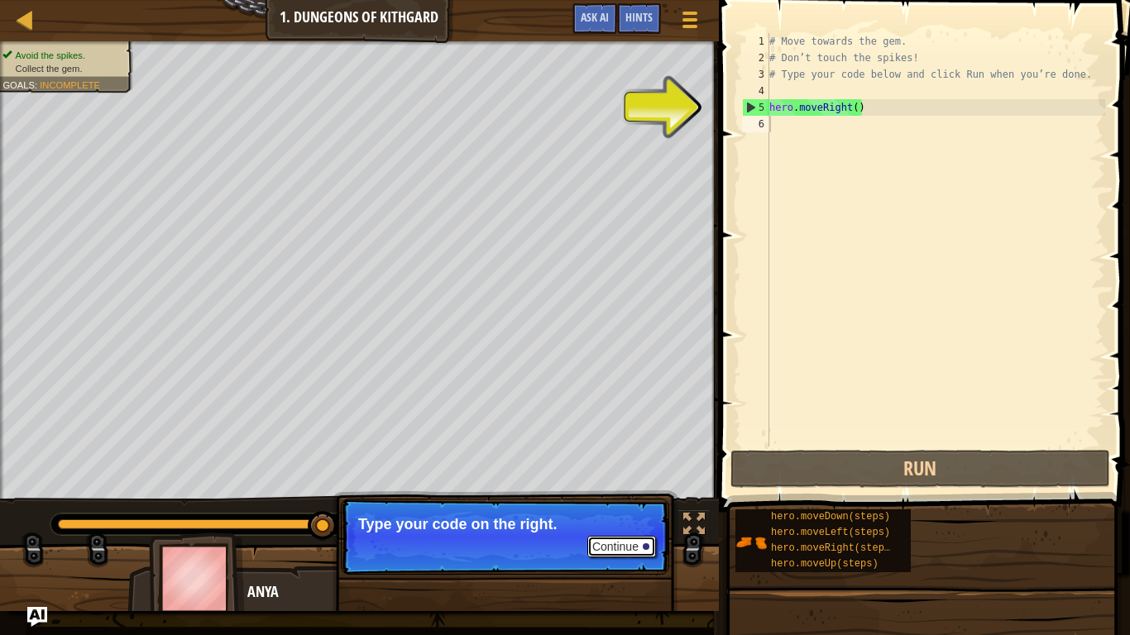
click at [620, 523] on button "Continue" at bounding box center [621, 547] width 69 height 22
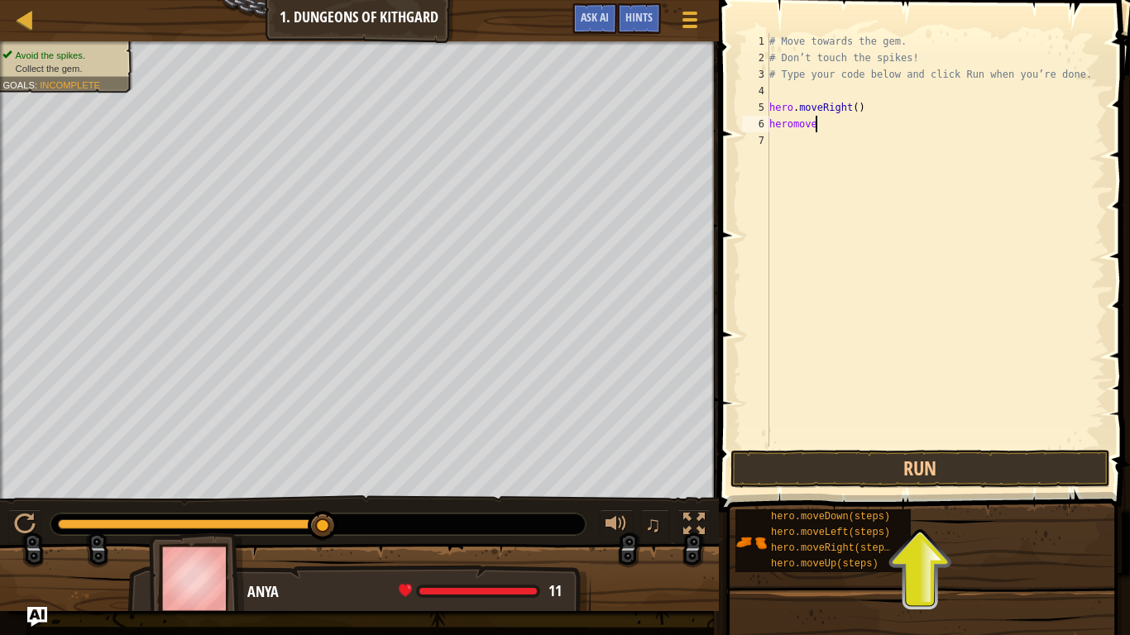
scroll to position [7, 6]
type textarea "heromove"
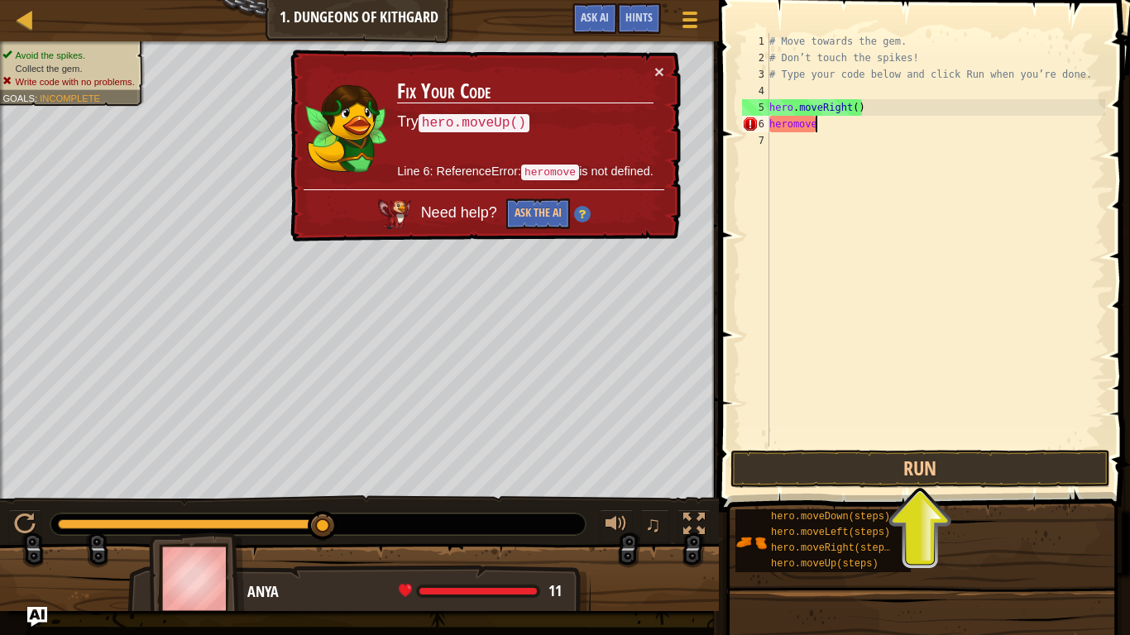
click at [820, 142] on div "# Move towards the gem. # Don’t touch the spikes! # Type your code below and cl…" at bounding box center [935, 256] width 339 height 447
click at [821, 136] on div "# Move towards the gem. # Don’t touch the spikes! # Type your code below and cl…" at bounding box center [935, 256] width 339 height 447
click at [821, 132] on div "# Move towards the gem. # Don’t touch the spikes! # Type your code below and cl…" at bounding box center [935, 256] width 339 height 447
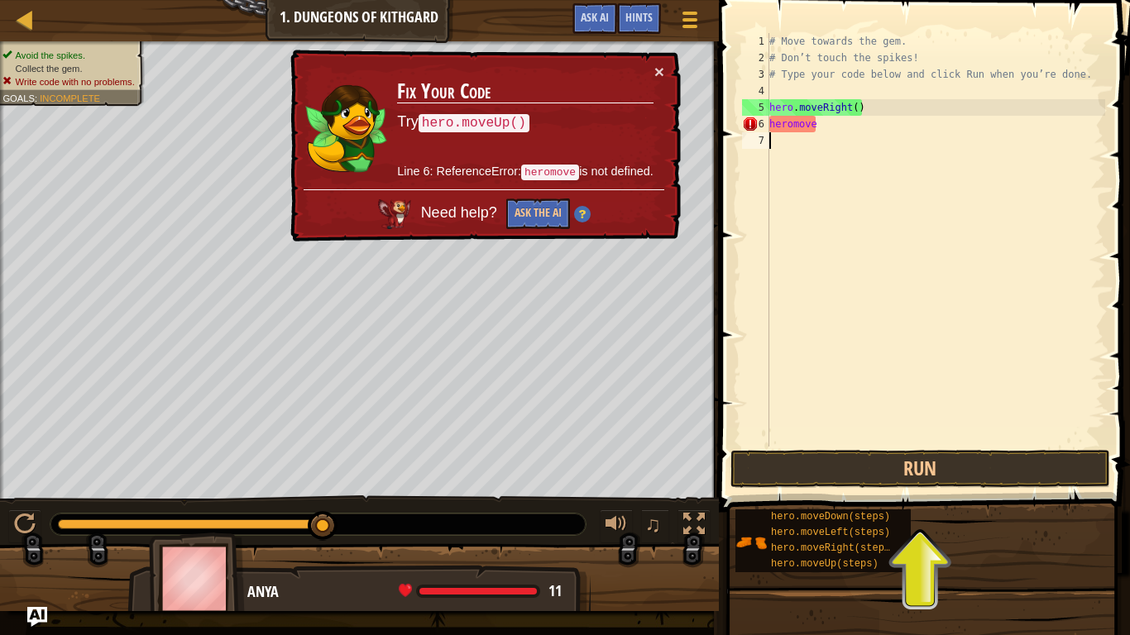
click at [821, 132] on div "# Move towards the gem. # Don’t touch the spikes! # Type your code below and cl…" at bounding box center [935, 256] width 339 height 447
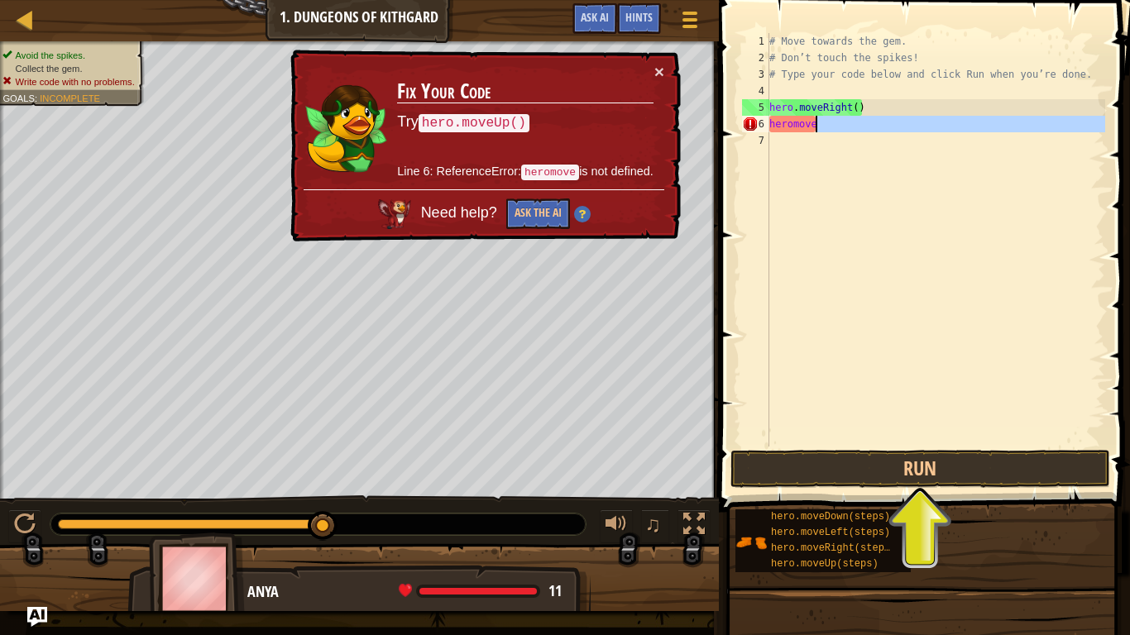
drag, startPoint x: 821, startPoint y: 132, endPoint x: 751, endPoint y: 129, distance: 70.4
click at [751, 129] on div "1 2 3 4 5 6 7 # Move towards the gem. # Don’t touch the spikes! # Type your cod…" at bounding box center [922, 240] width 366 height 414
click at [816, 122] on div "# Move towards the gem. # Don’t touch the spikes! # Type your code below and cl…" at bounding box center [935, 240] width 339 height 414
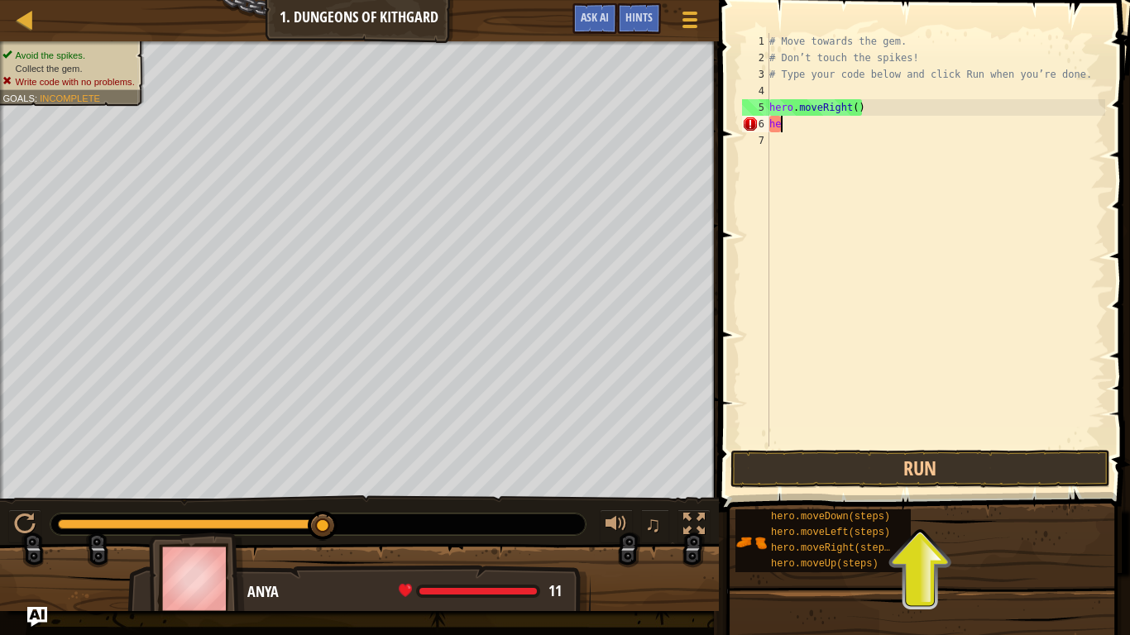
type textarea "h"
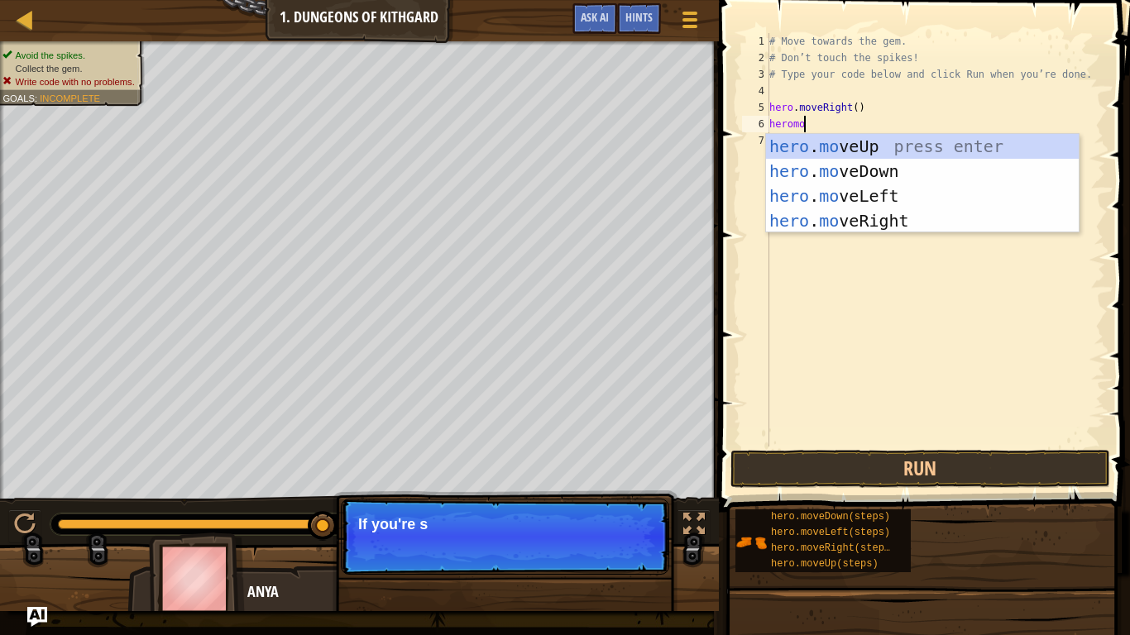
scroll to position [7, 4]
type textarea "heromove"
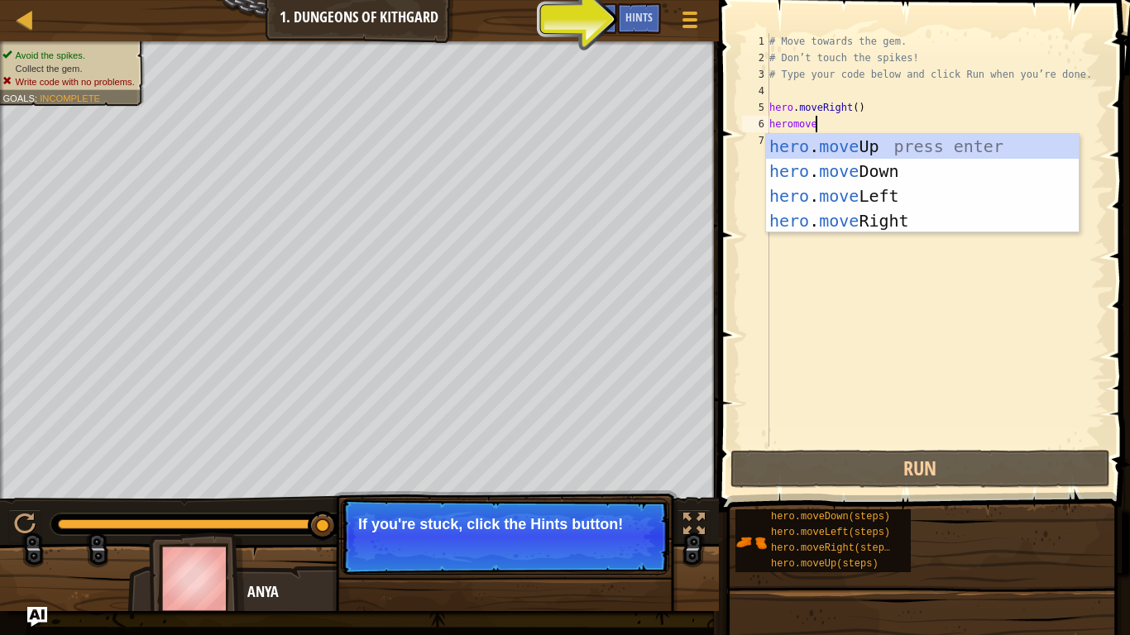
scroll to position [7, 6]
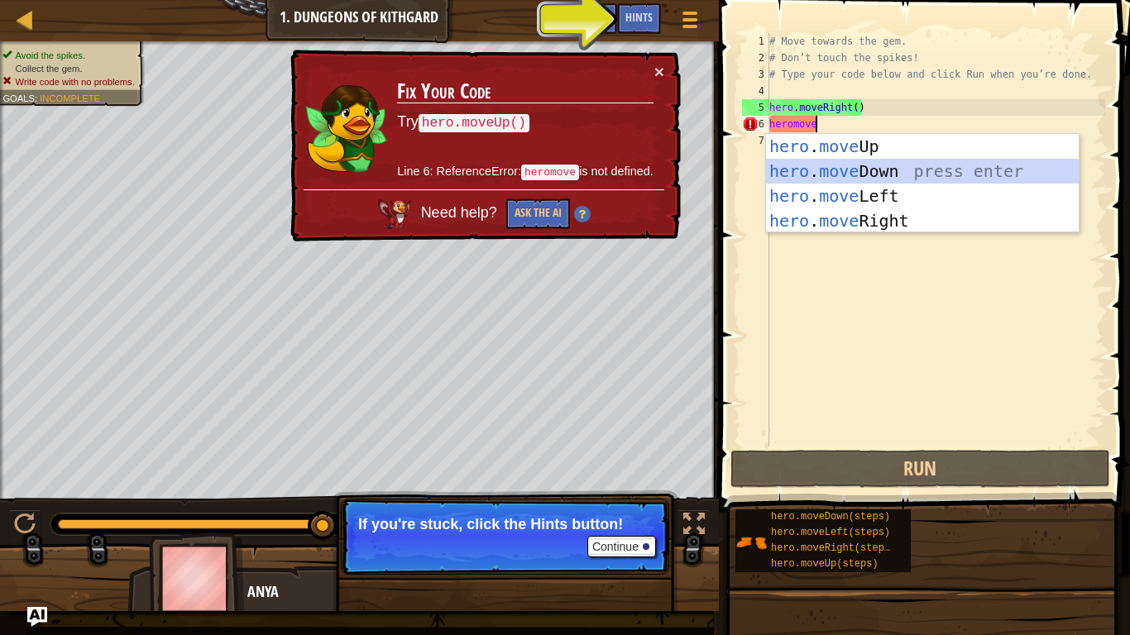
click at [981, 160] on div "hero . move Up press enter hero . move Down press enter hero . move Left press …" at bounding box center [922, 208] width 313 height 149
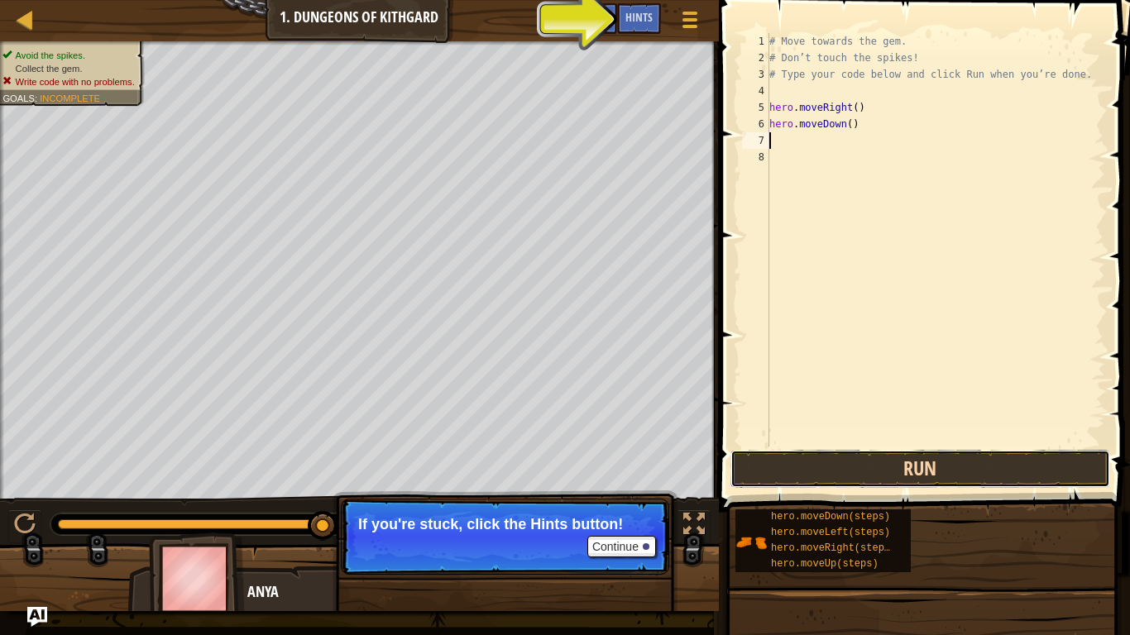
click at [795, 457] on button "Run" at bounding box center [920, 469] width 380 height 38
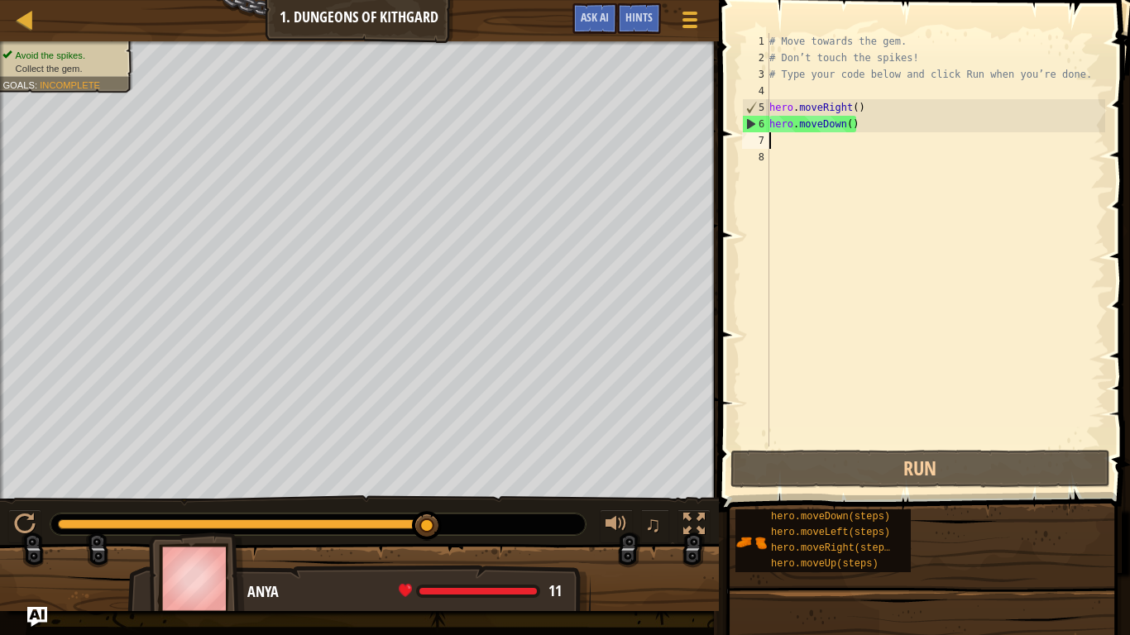
click at [788, 136] on div "# Move towards the gem. # Don’t touch the spikes! # Type your code below and cl…" at bounding box center [935, 256] width 339 height 447
type textarea "h"
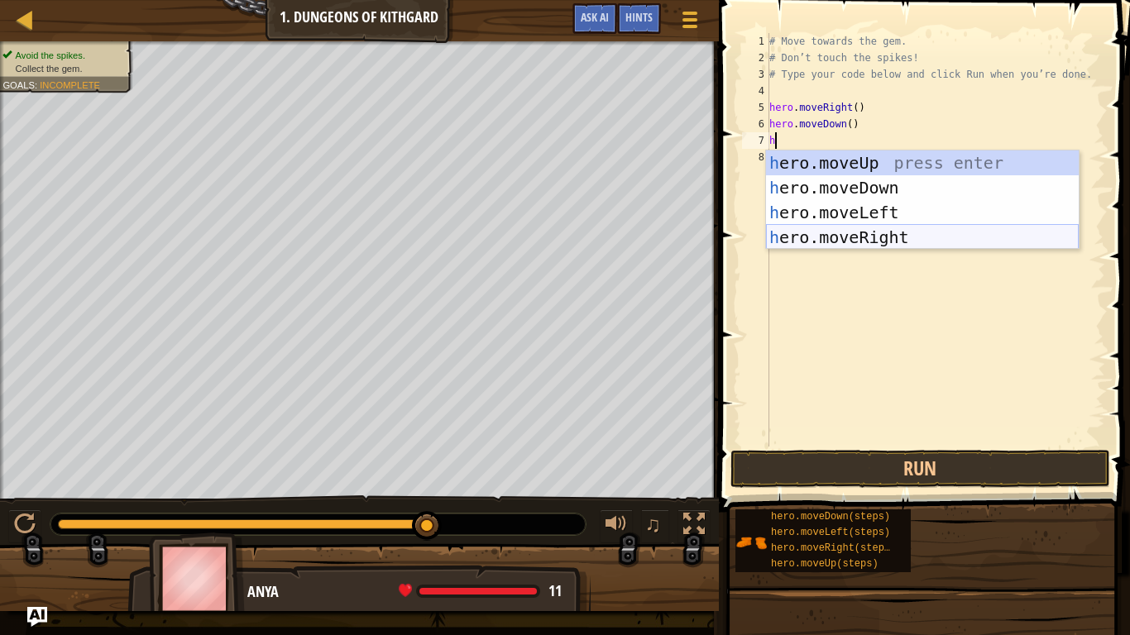
click at [833, 234] on div "h ero.moveUp press enter h ero.moveDown press enter h ero.moveLeft press enter …" at bounding box center [922, 225] width 313 height 149
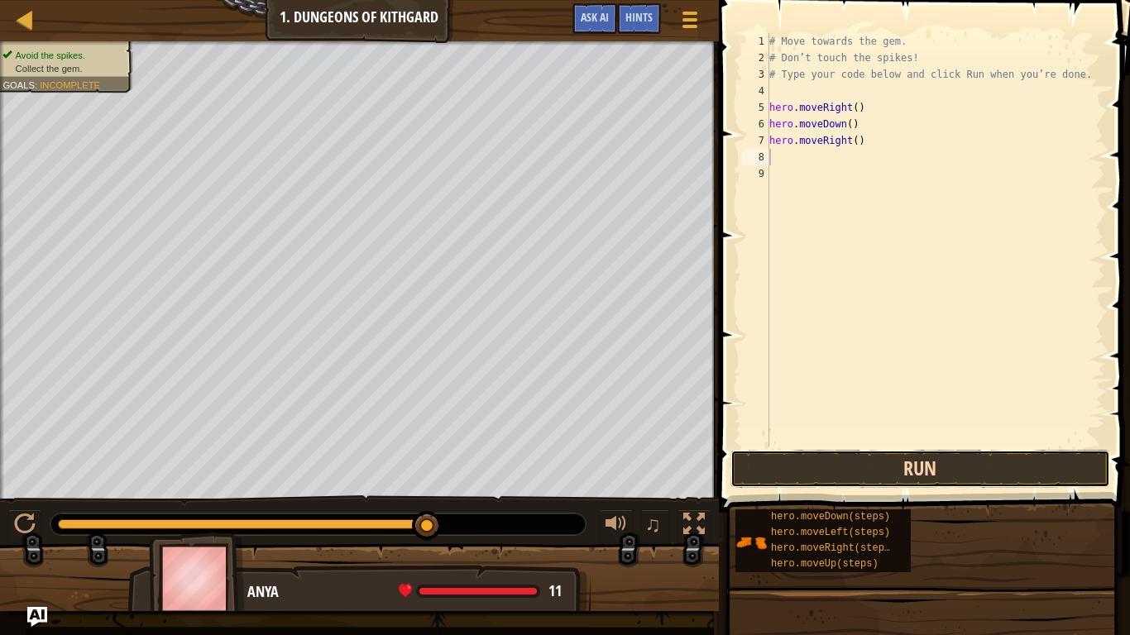
click at [807, 477] on button "Run" at bounding box center [920, 469] width 380 height 38
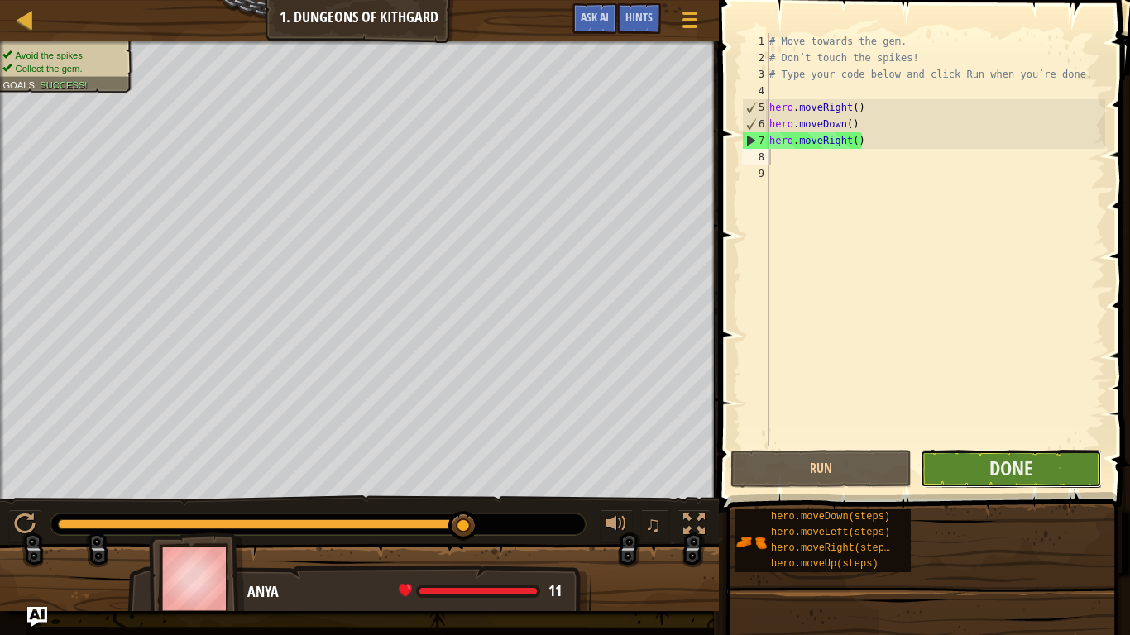
click at [954, 457] on button "Done" at bounding box center [1010, 469] width 181 height 38
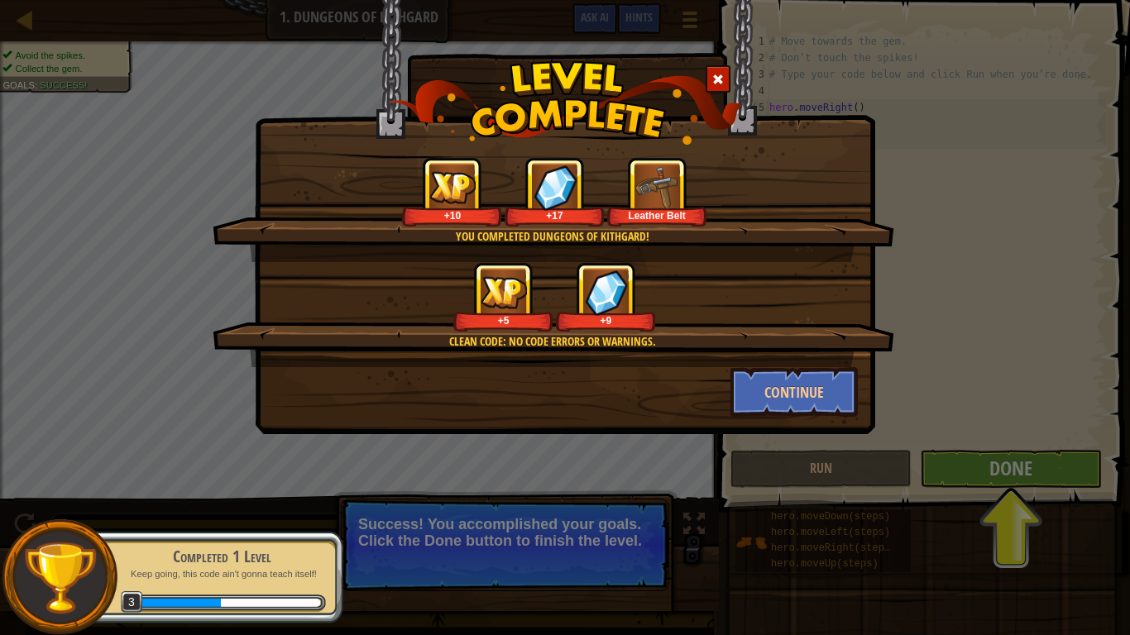
click at [1015, 469] on div "You completed Dungeons of Kithgard! +10 +17 Leather Belt Clean code: no code er…" at bounding box center [565, 317] width 1130 height 635
click at [825, 394] on button "Continue" at bounding box center [794, 392] width 128 height 50
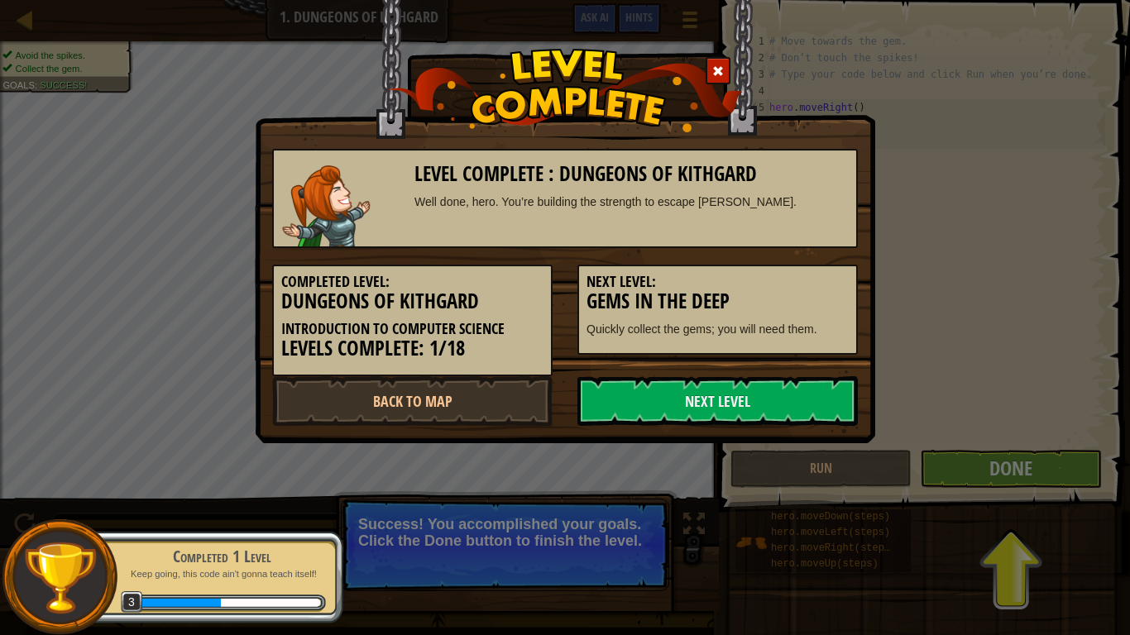
click at [839, 406] on link "Next Level" at bounding box center [717, 401] width 280 height 50
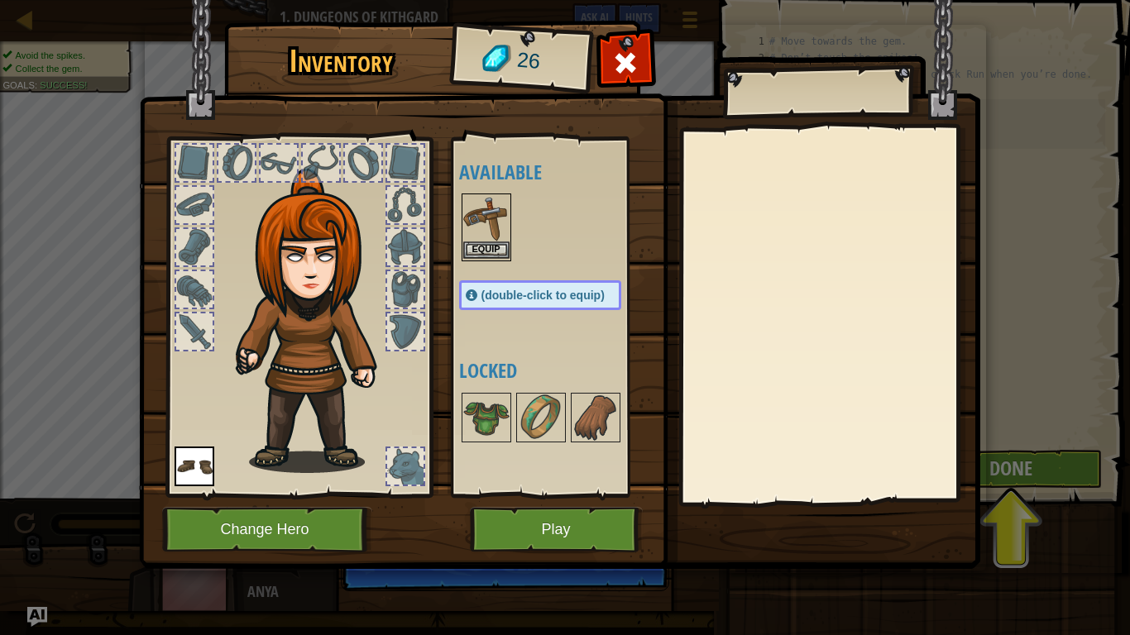
click at [472, 239] on img at bounding box center [486, 218] width 46 height 46
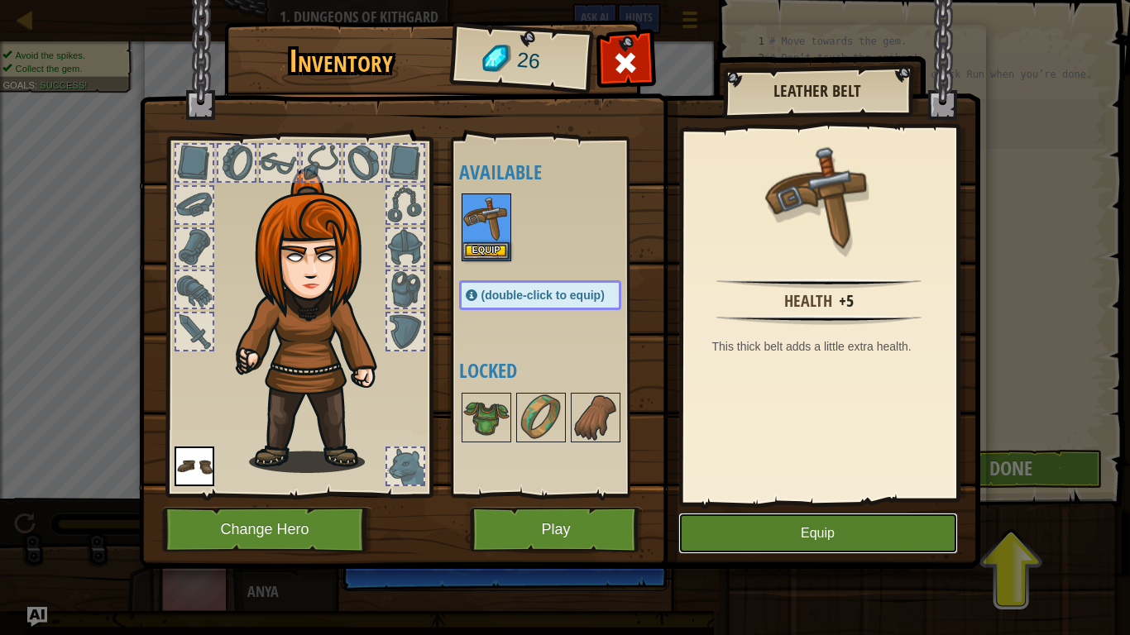
click at [800, 523] on button "Equip" at bounding box center [818, 533] width 280 height 41
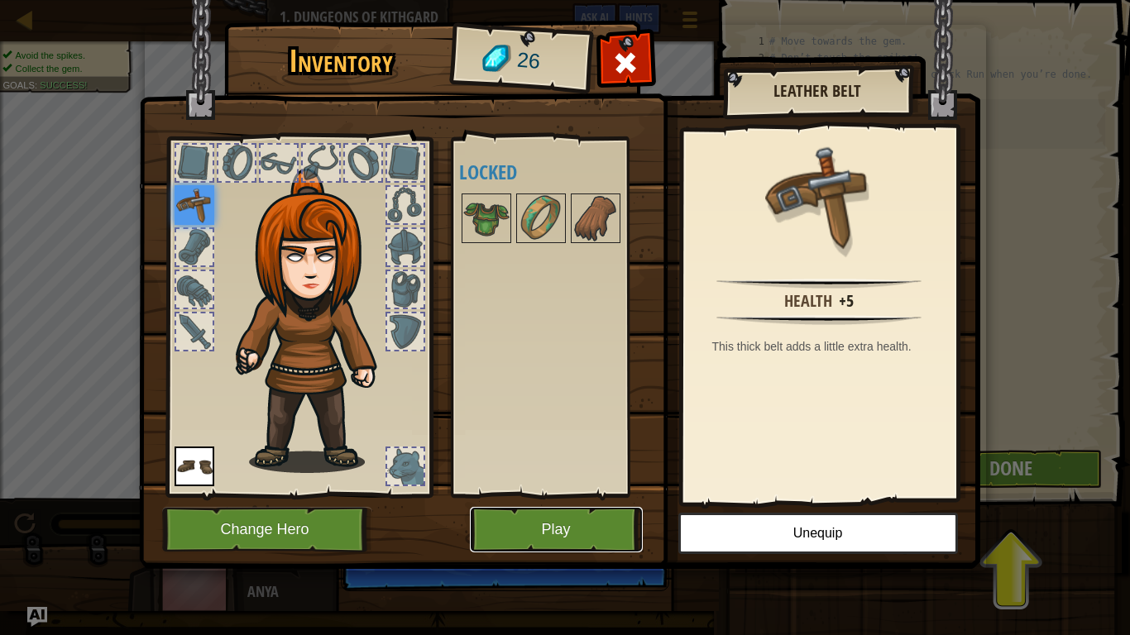
click at [573, 521] on button "Play" at bounding box center [556, 529] width 173 height 45
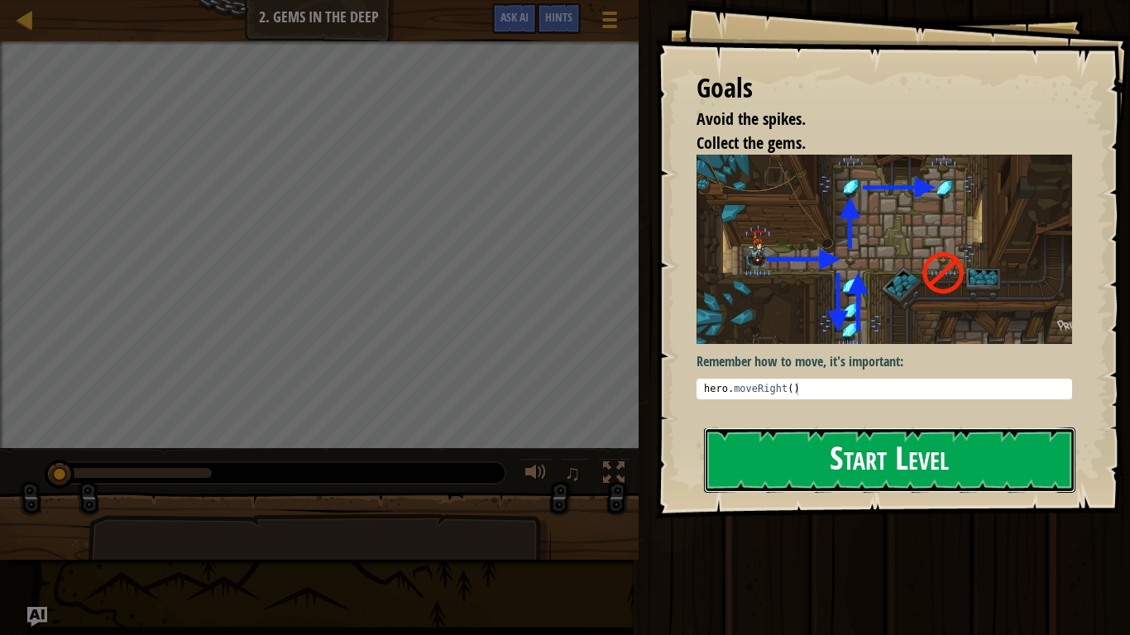
click at [892, 439] on button "Start Level" at bounding box center [889, 460] width 371 height 65
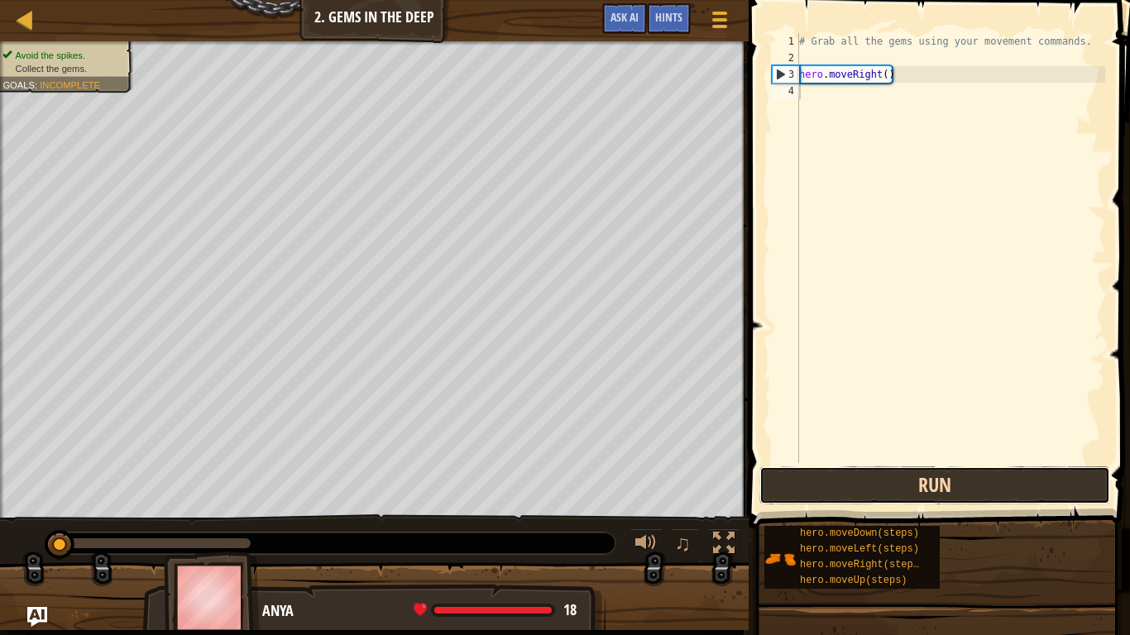
click at [1012, 481] on button "Run" at bounding box center [934, 485] width 351 height 38
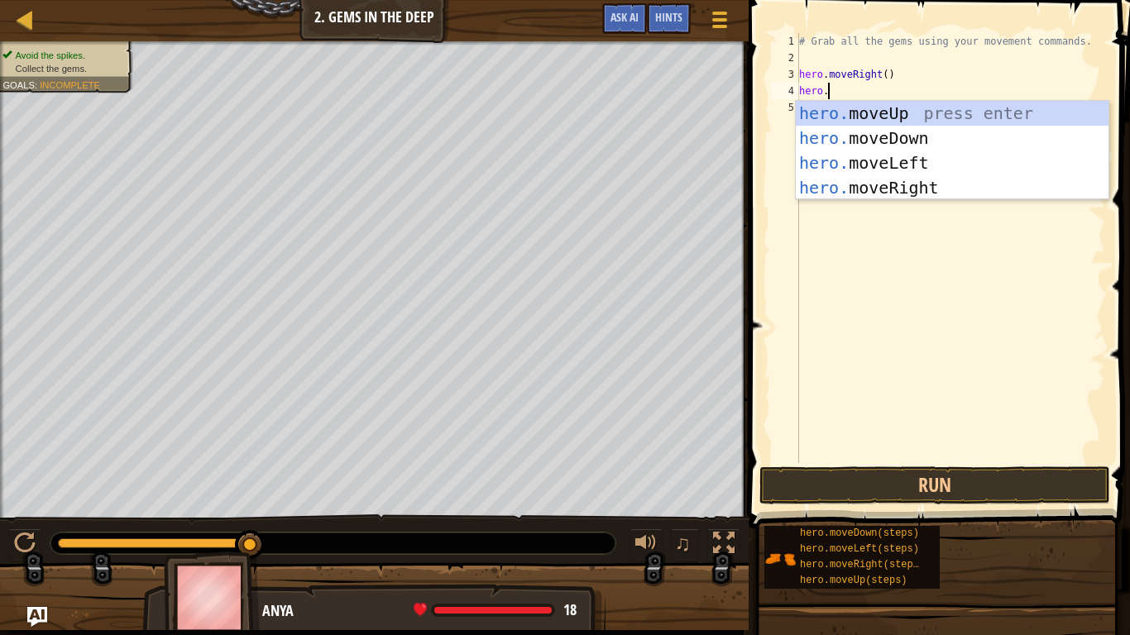
scroll to position [7, 3]
type textarea "hero"
click at [880, 181] on div "hero .moveUp press enter hero .moveDown press enter hero .moveLeft press enter …" at bounding box center [952, 175] width 313 height 149
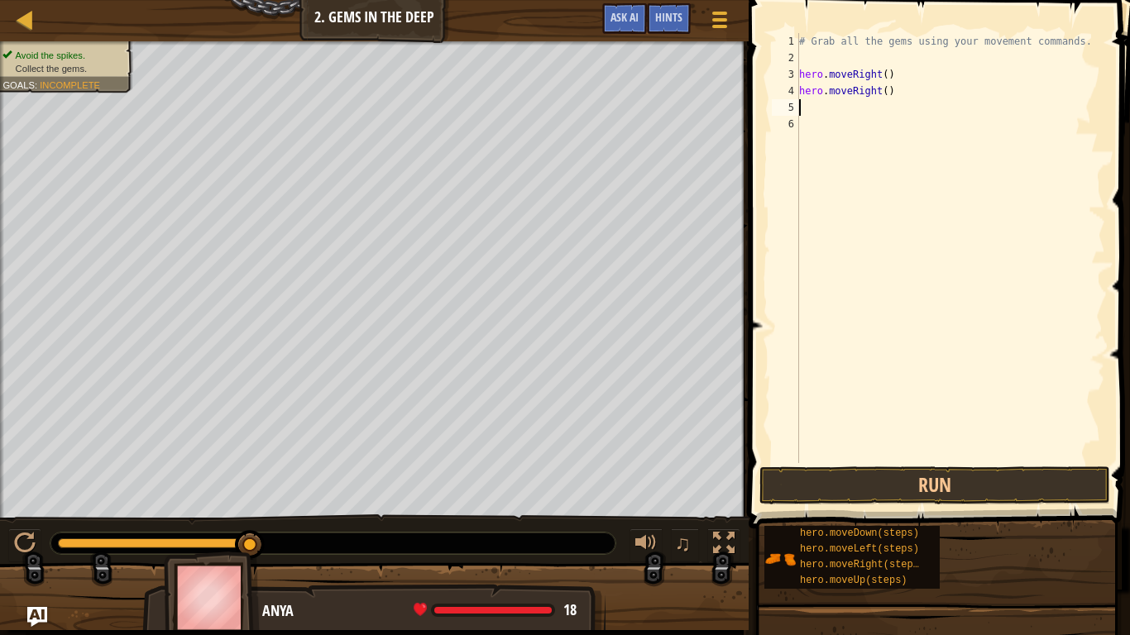
scroll to position [7, 0]
click at [935, 478] on button "Run" at bounding box center [934, 485] width 351 height 38
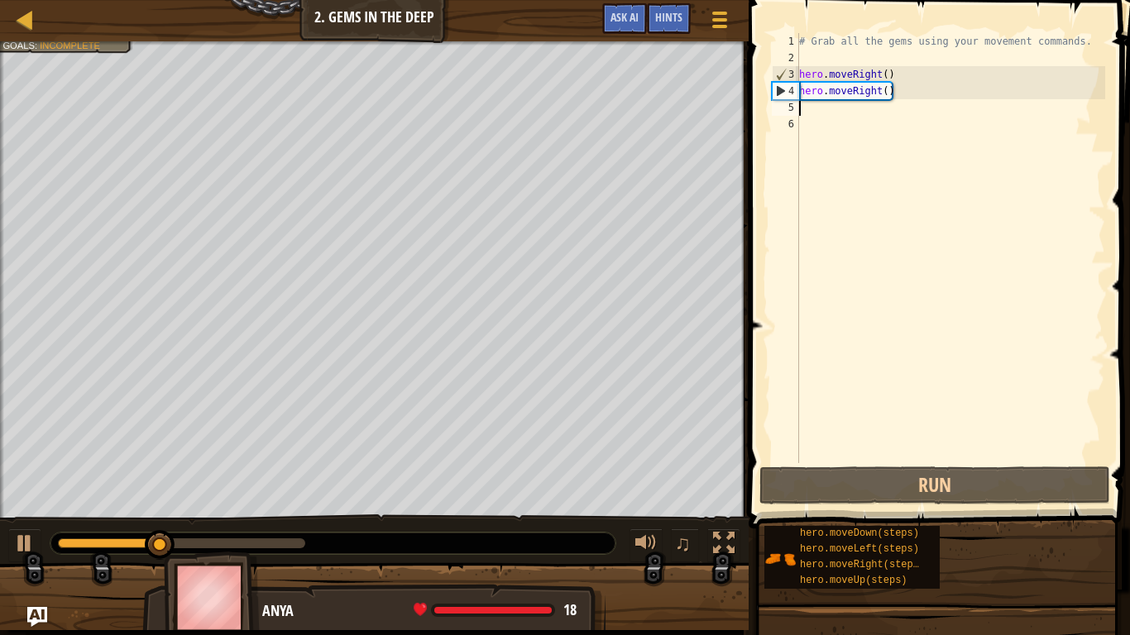
click at [892, 100] on div "# Grab all the gems using your movement commands. hero . moveRight ( ) hero . m…" at bounding box center [950, 264] width 309 height 463
click at [891, 95] on div "# Grab all the gems using your movement commands. hero . moveRight ( ) hero . m…" at bounding box center [950, 264] width 309 height 463
type textarea "hero.moveRight()"
click at [820, 89] on div "# Grab all the gems using your movement commands. hero . moveRight ( ) hero . m…" at bounding box center [950, 264] width 309 height 463
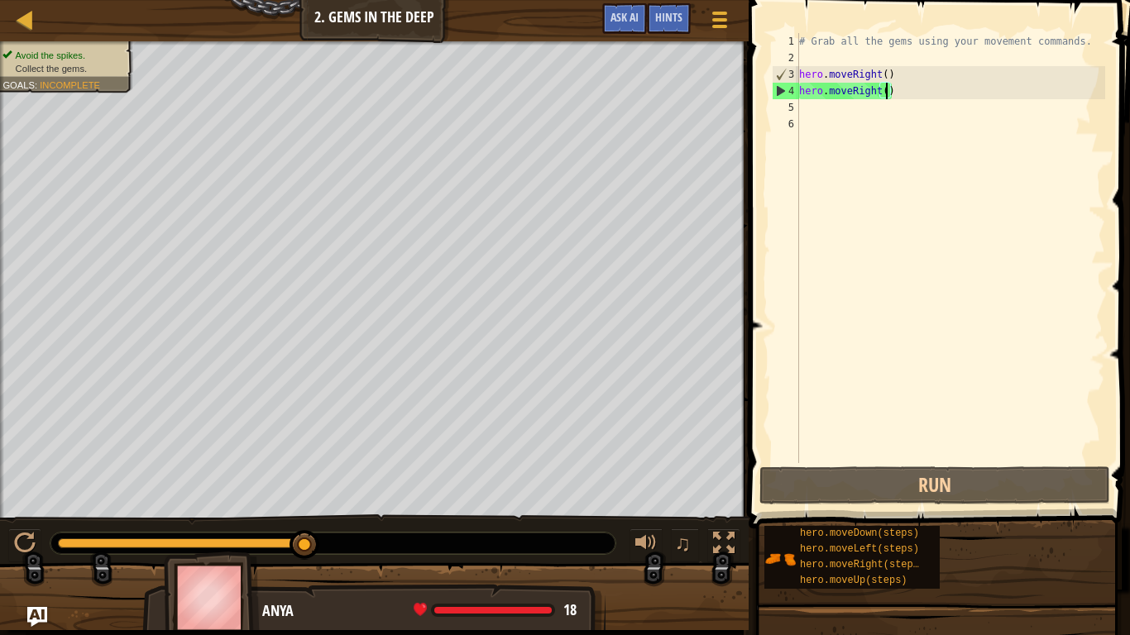
click at [884, 98] on div "# Grab all the gems using your movement commands. hero . moveRight ( ) hero . m…" at bounding box center [950, 264] width 309 height 463
click at [788, 111] on div "5" at bounding box center [785, 107] width 27 height 17
type textarea "hero.moveRight()"
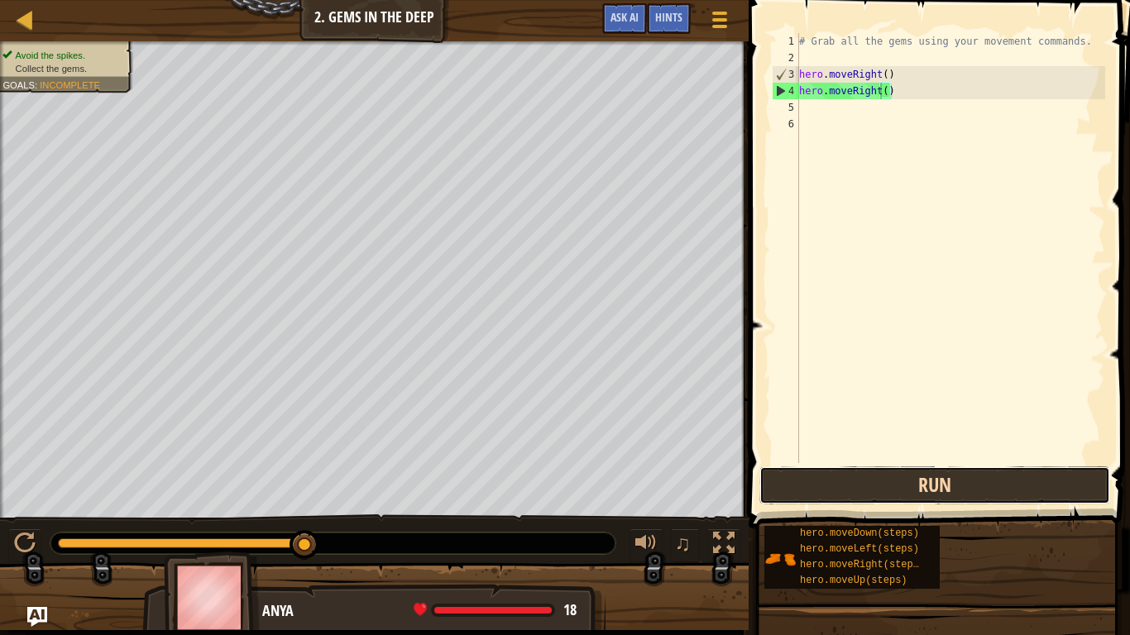
click at [953, 492] on button "Run" at bounding box center [934, 485] width 351 height 38
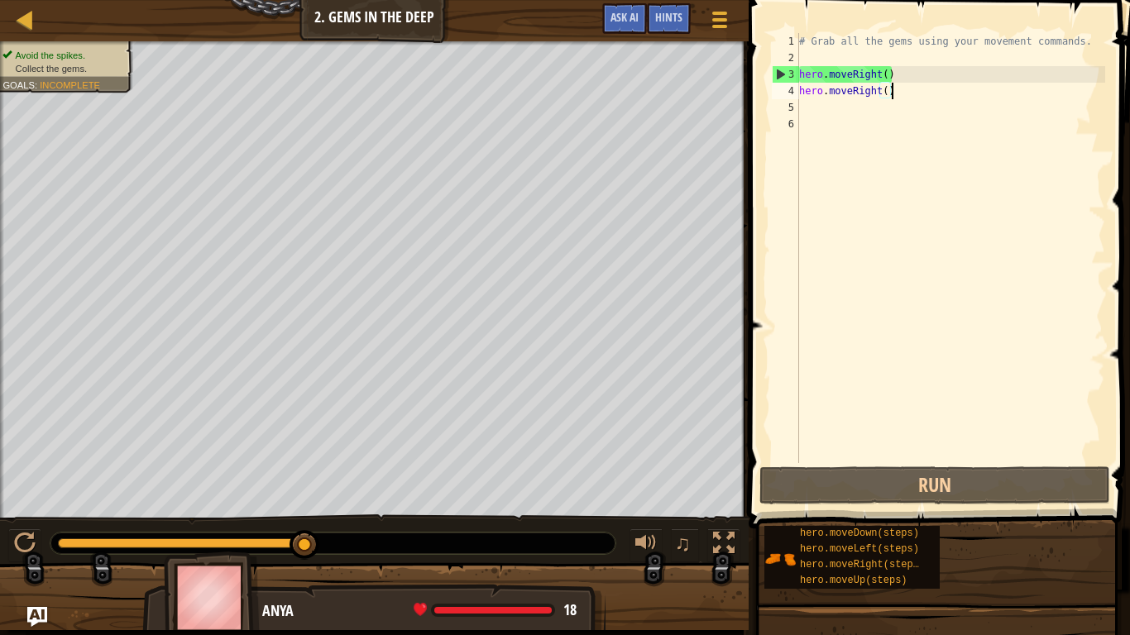
click at [902, 86] on div "# Grab all the gems using your movement commands. hero . moveRight ( ) hero . m…" at bounding box center [950, 264] width 309 height 463
drag, startPoint x: 896, startPoint y: 90, endPoint x: 782, endPoint y: 86, distance: 114.2
click at [781, 86] on div "hero.moveRight() 1 2 3 4 5 6 # Grab all the gems using your movement commands. …" at bounding box center [936, 248] width 337 height 430
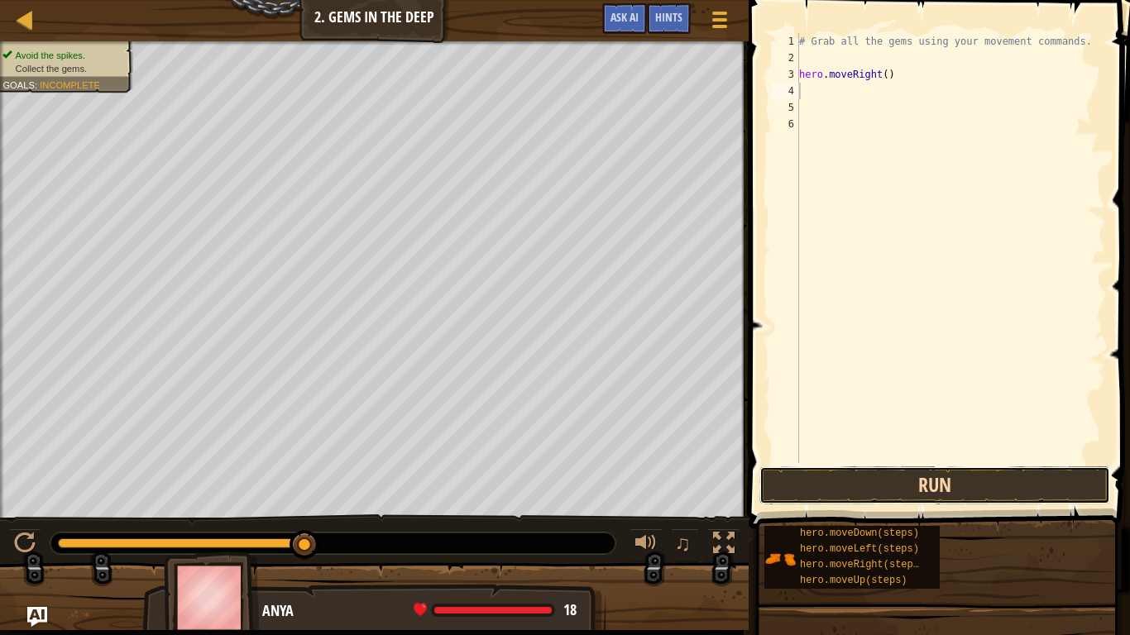
click at [793, 471] on button "Run" at bounding box center [934, 485] width 351 height 38
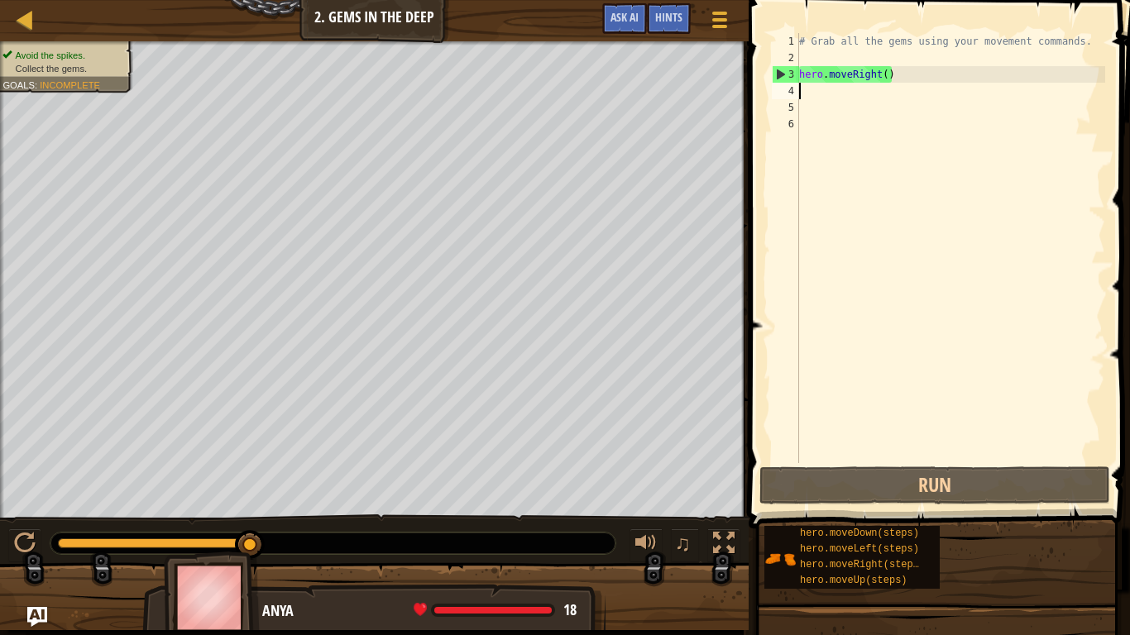
type textarea "h"
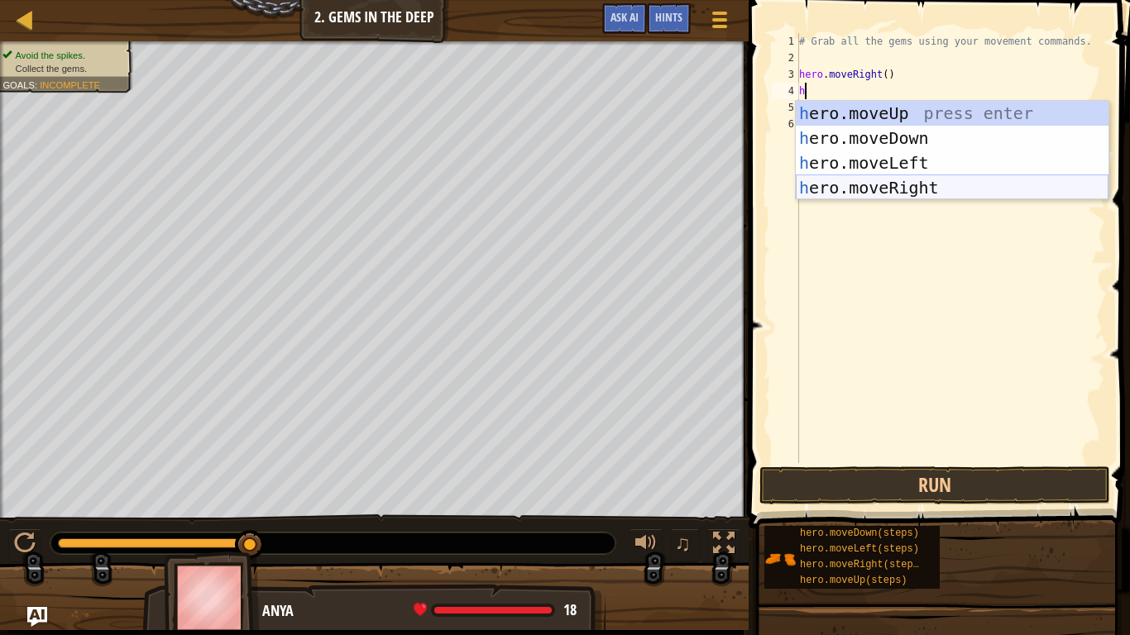
click at [852, 190] on div "h ero.moveUp press enter h ero.moveDown press enter h ero.moveLeft press enter …" at bounding box center [952, 175] width 313 height 149
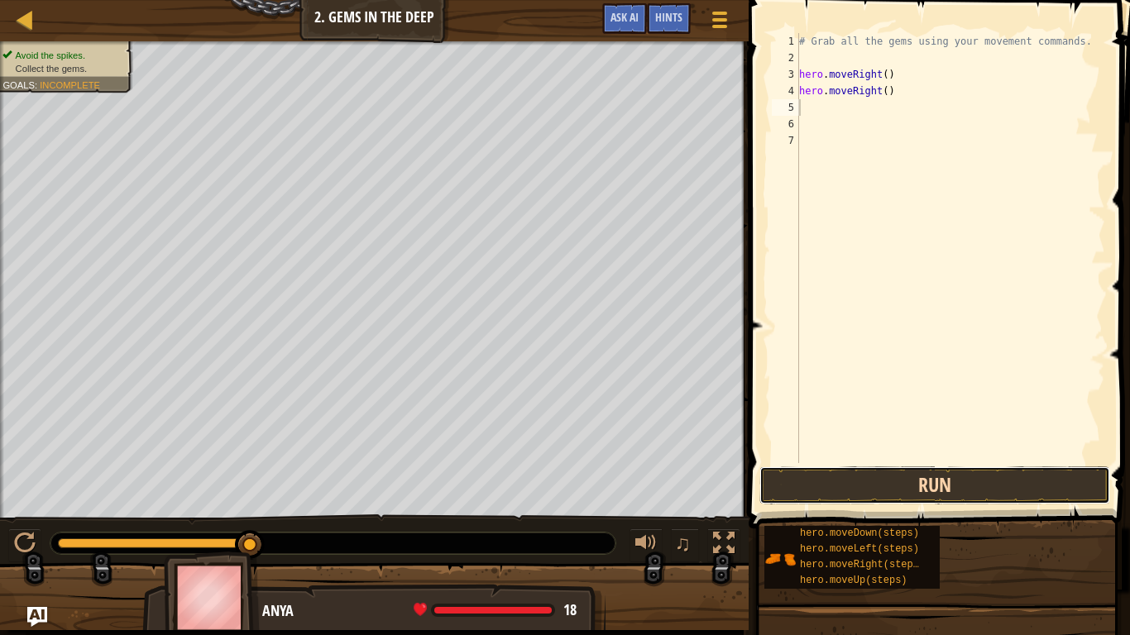
click at [907, 491] on button "Run" at bounding box center [934, 485] width 351 height 38
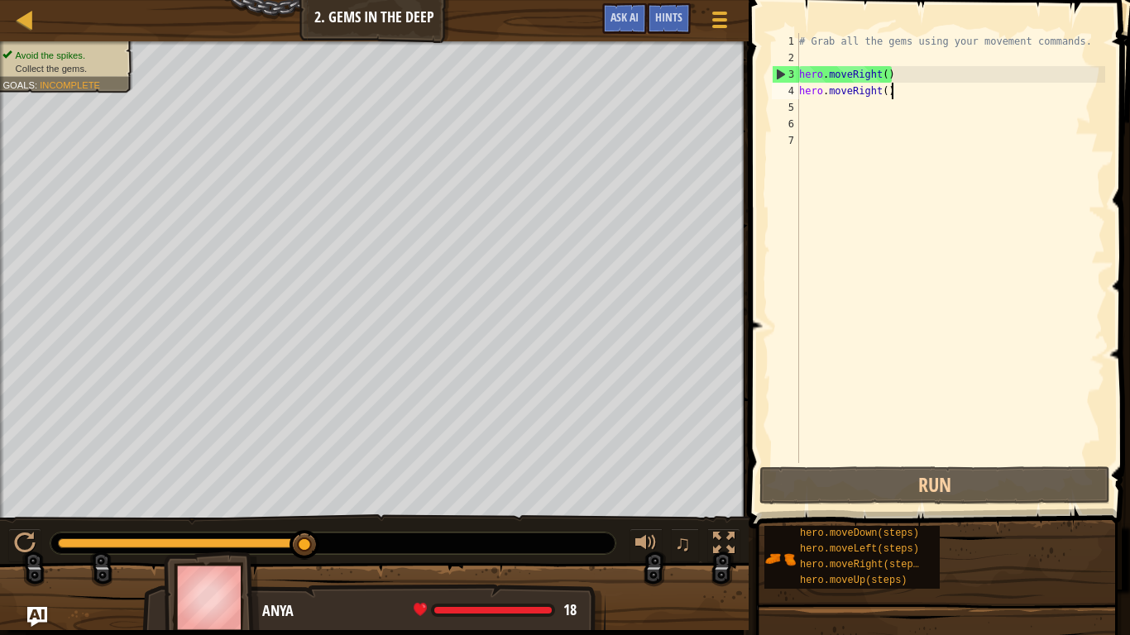
click at [894, 98] on div "# Grab all the gems using your movement commands. hero . moveRight ( ) hero . m…" at bounding box center [950, 264] width 309 height 463
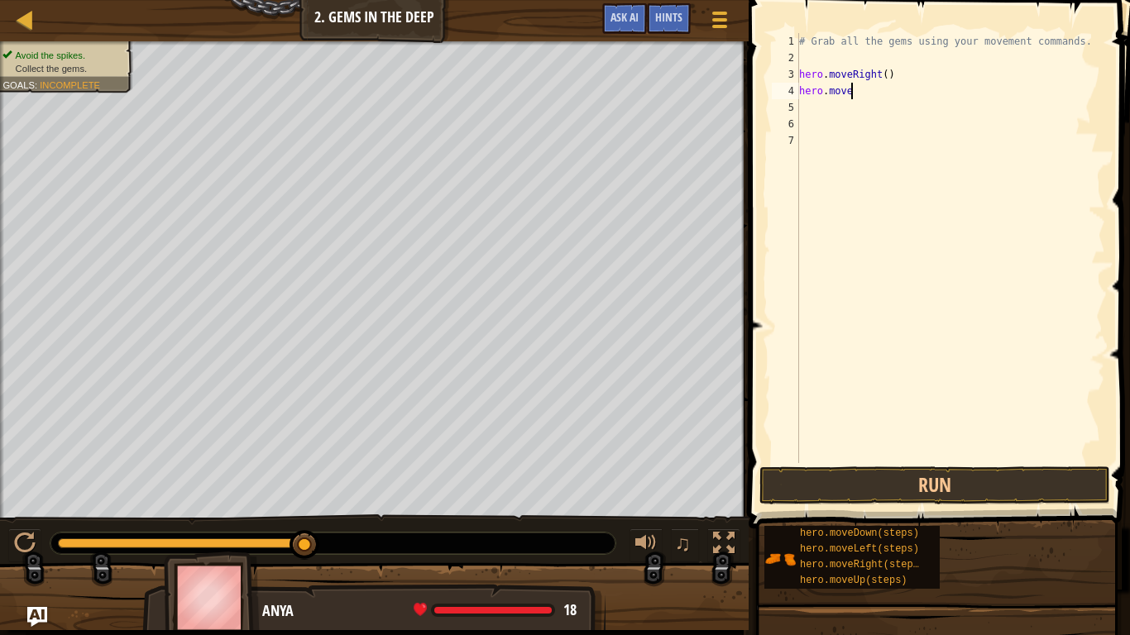
type textarea "hero.movel"
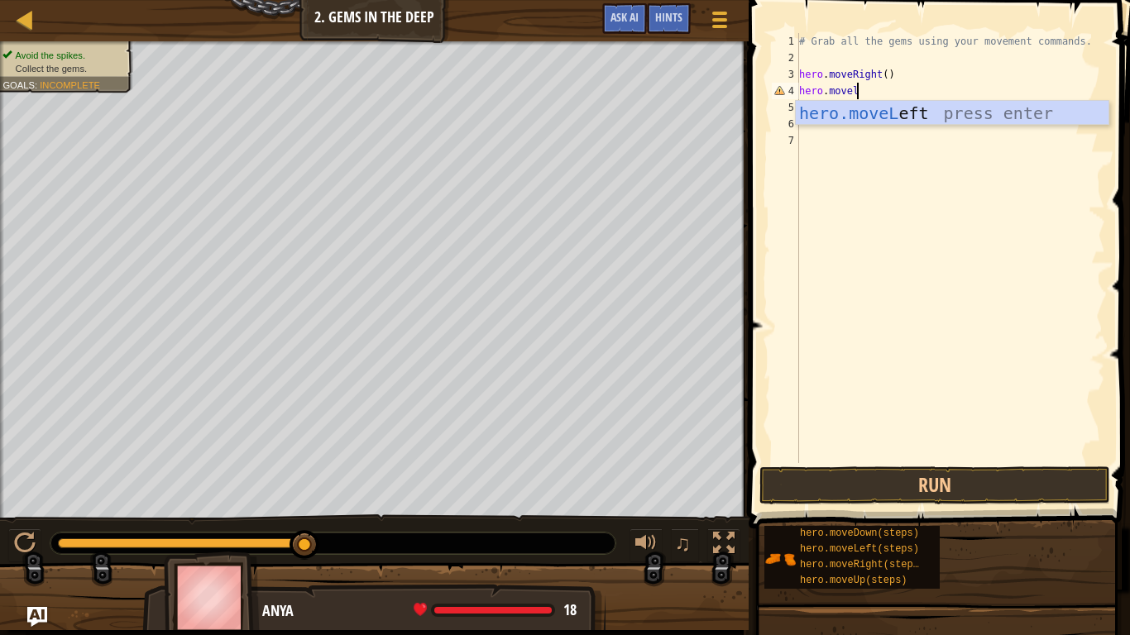
scroll to position [7, 7]
click at [902, 117] on div "hero.moveL eft press enter" at bounding box center [952, 138] width 313 height 74
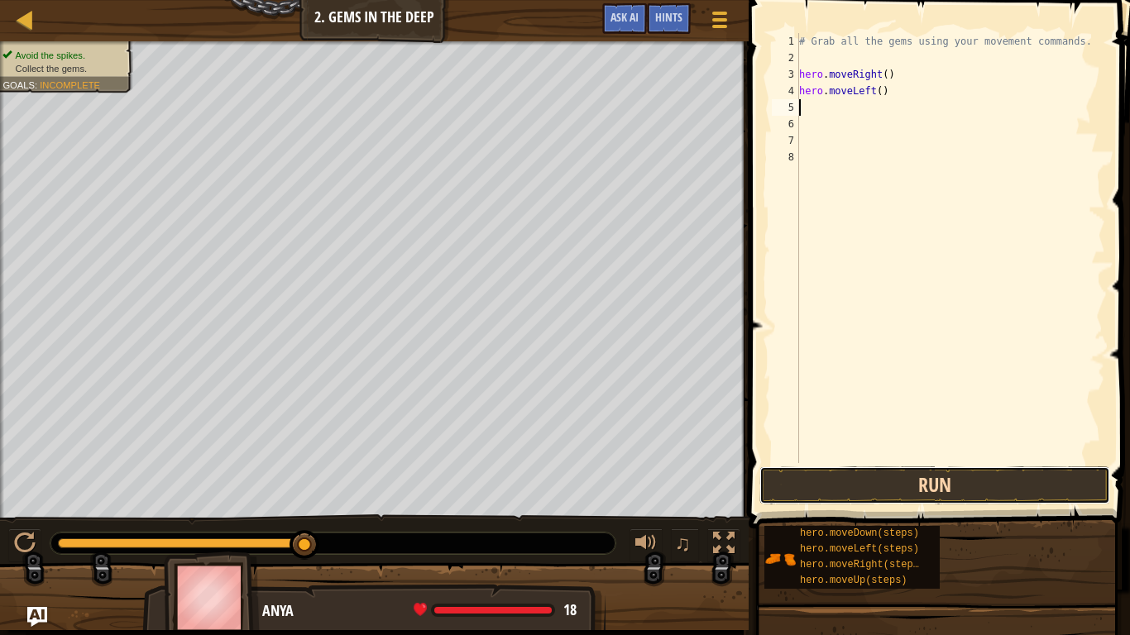
click at [889, 495] on button "Run" at bounding box center [934, 485] width 351 height 38
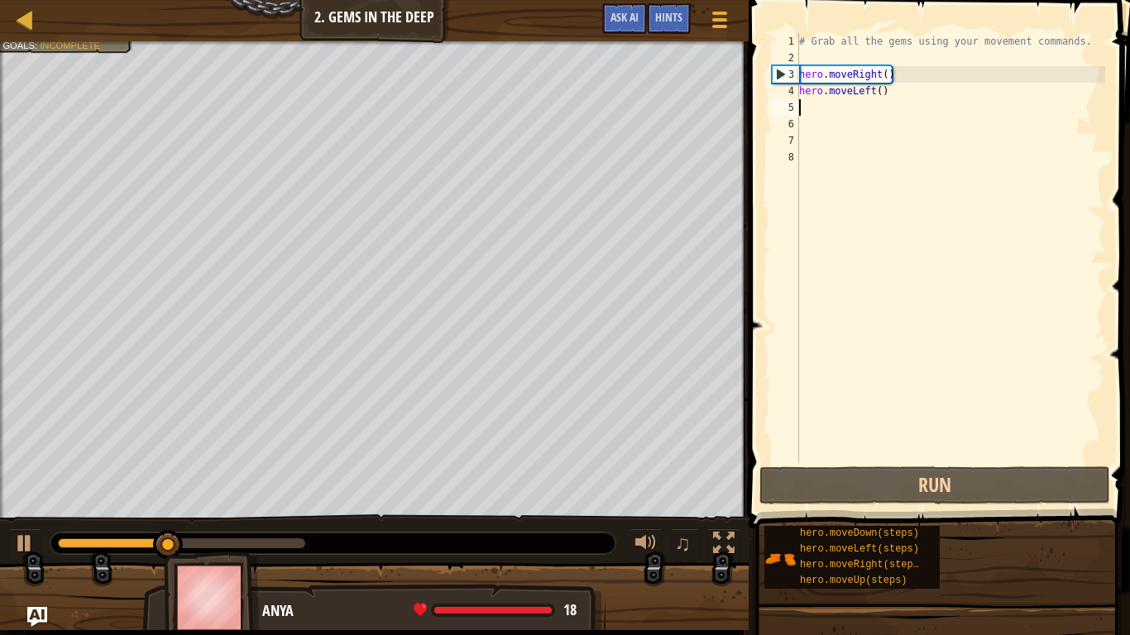
click at [853, 99] on div "# Grab all the gems using your movement commands. hero . moveRight ( ) hero . m…" at bounding box center [950, 264] width 309 height 463
click at [875, 93] on div "# Grab all the gems using your movement commands. hero . moveRight ( ) hero . m…" at bounding box center [950, 264] width 309 height 463
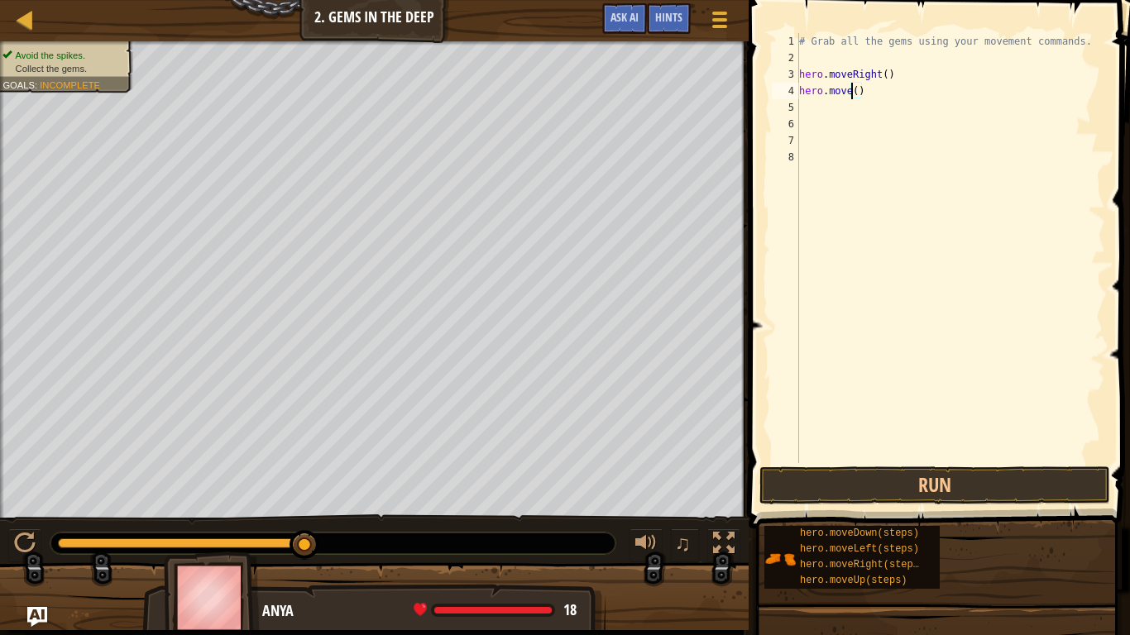
scroll to position [7, 8]
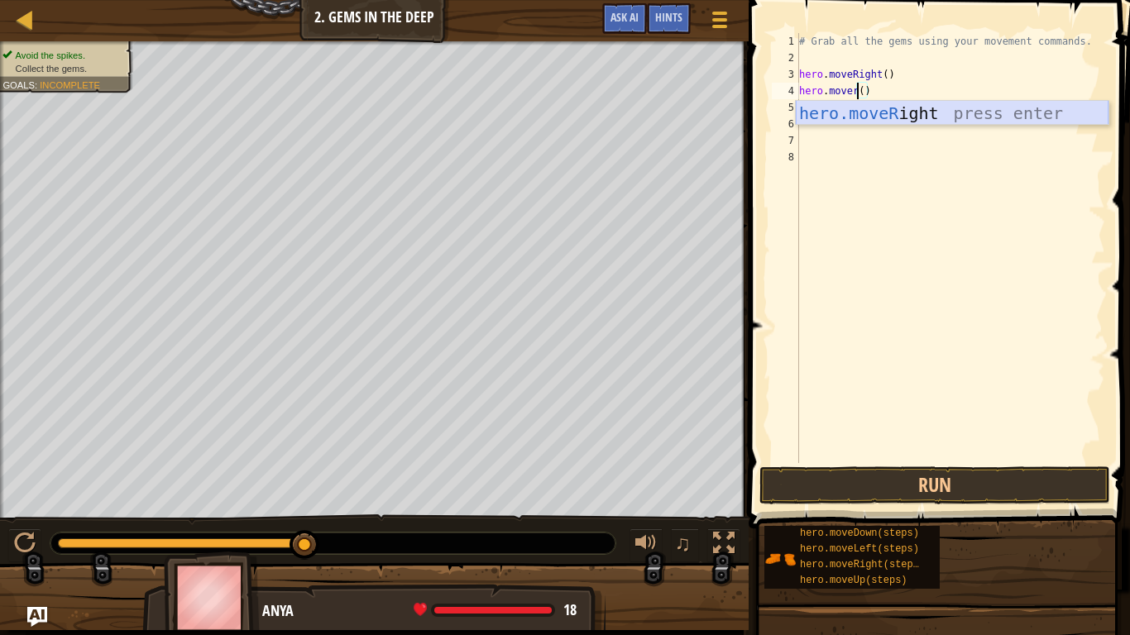
click at [999, 120] on div "hero.moveR ight press enter" at bounding box center [952, 138] width 313 height 74
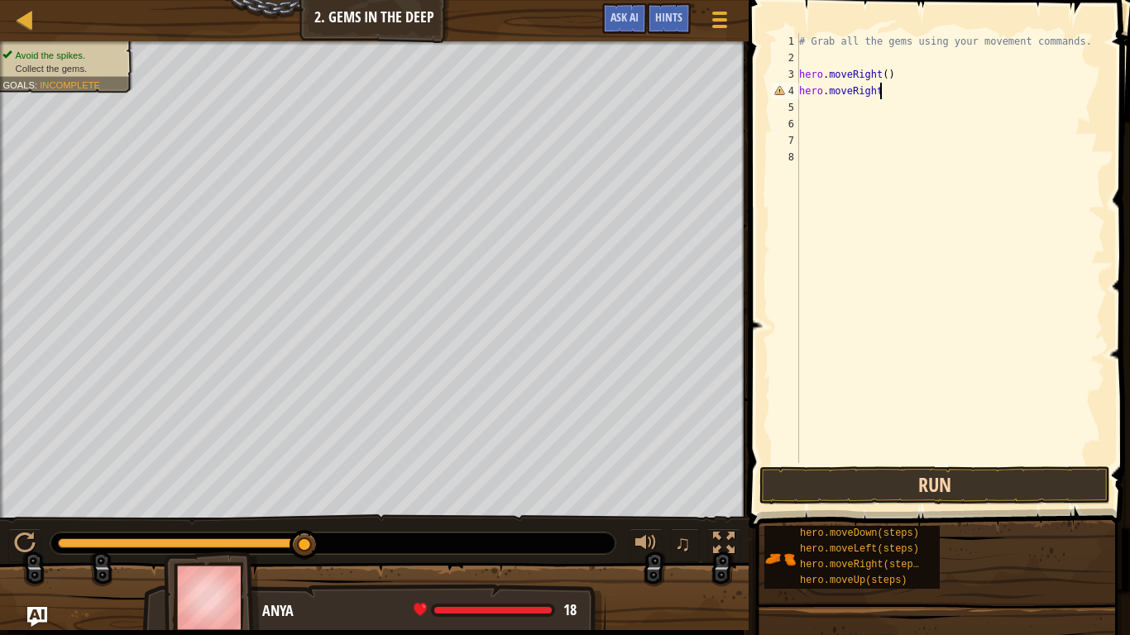
type textarea "hero.moveRight"
click at [847, 476] on button "Run" at bounding box center [934, 485] width 351 height 38
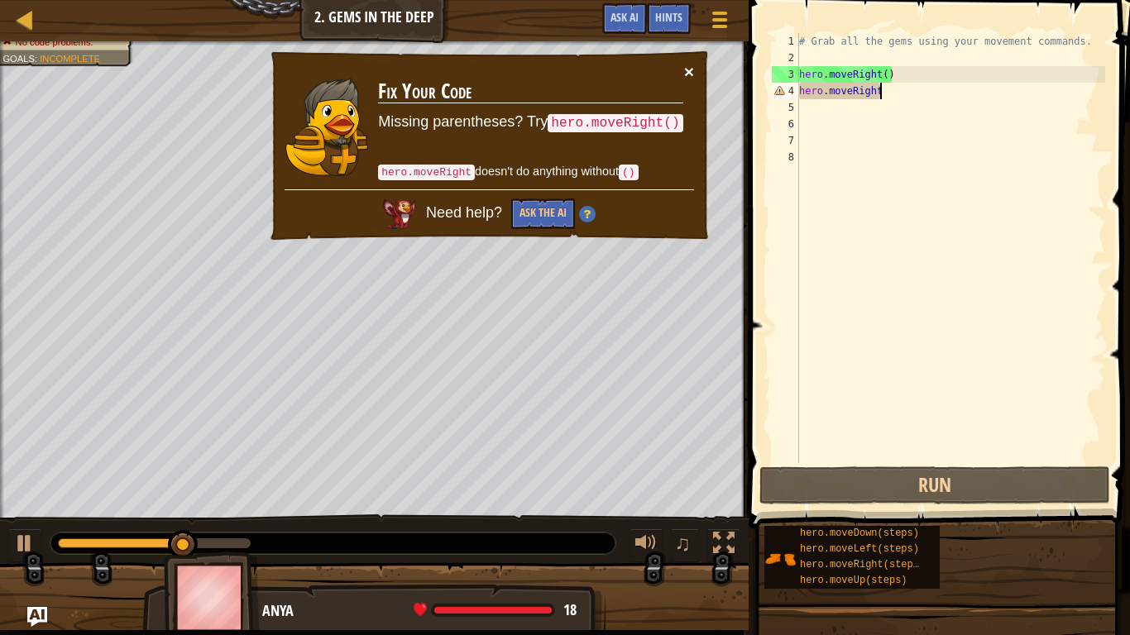
click at [691, 69] on button "×" at bounding box center [689, 71] width 10 height 17
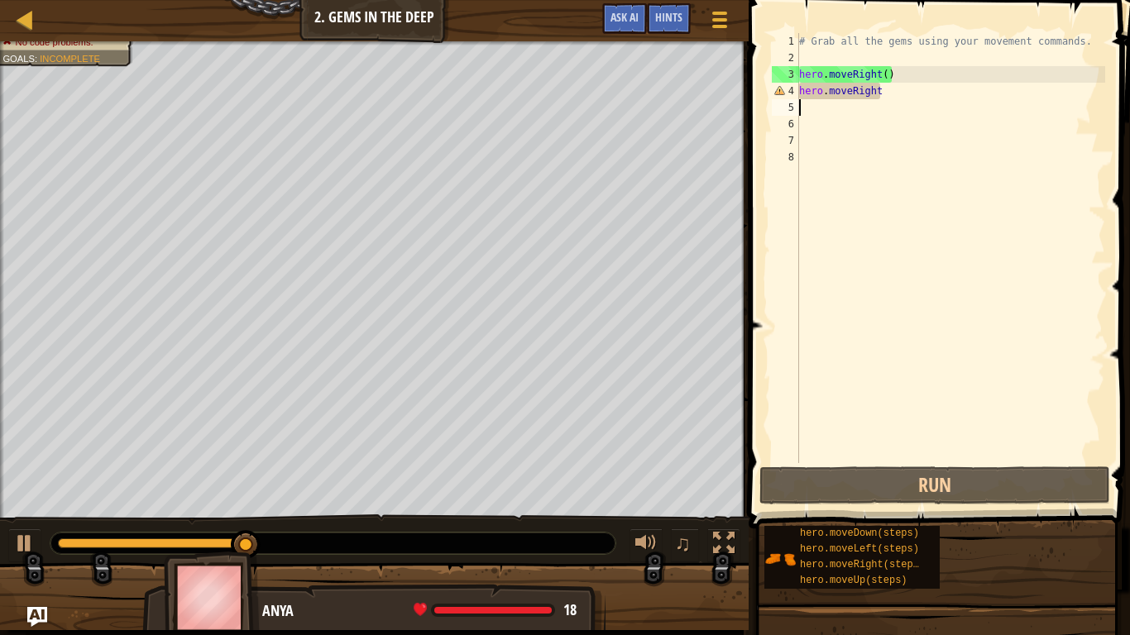
click at [809, 114] on div "# Grab all the gems using your movement commands. hero . moveRight ( ) hero . m…" at bounding box center [950, 264] width 309 height 463
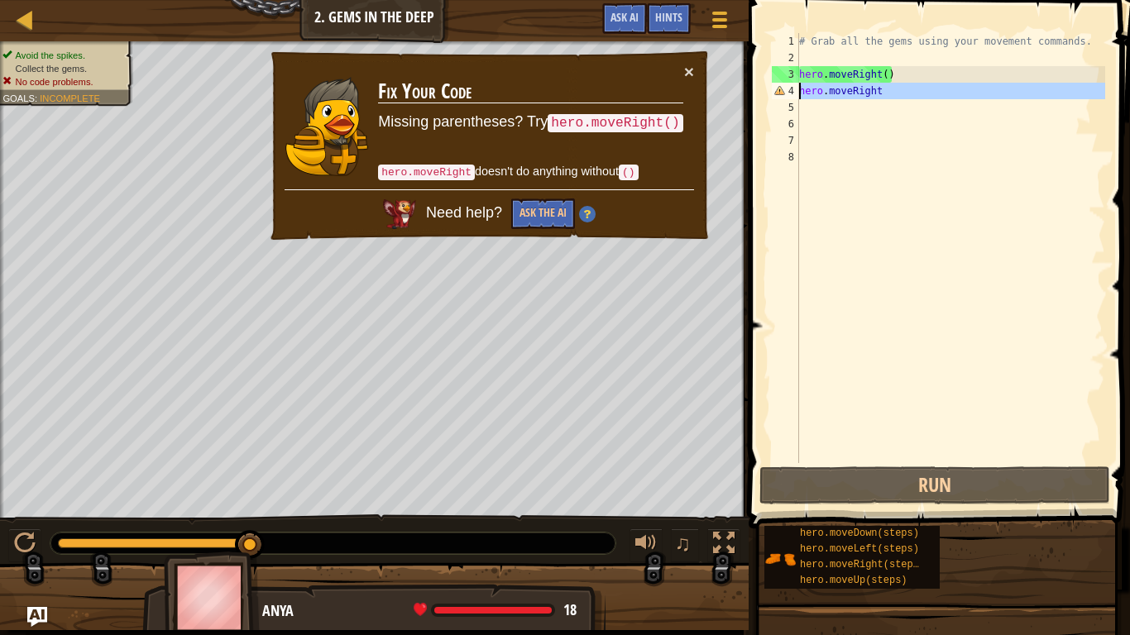
click at [722, 94] on div "Map Introduction to Computer Science 2. Gems in the Deep Game Menu Done Hints A…" at bounding box center [565, 317] width 1130 height 635
click at [882, 91] on div "# Grab all the gems using your movement commands. hero . moveRight ( ) hero . m…" at bounding box center [950, 248] width 309 height 430
type textarea "hero.moveRight"
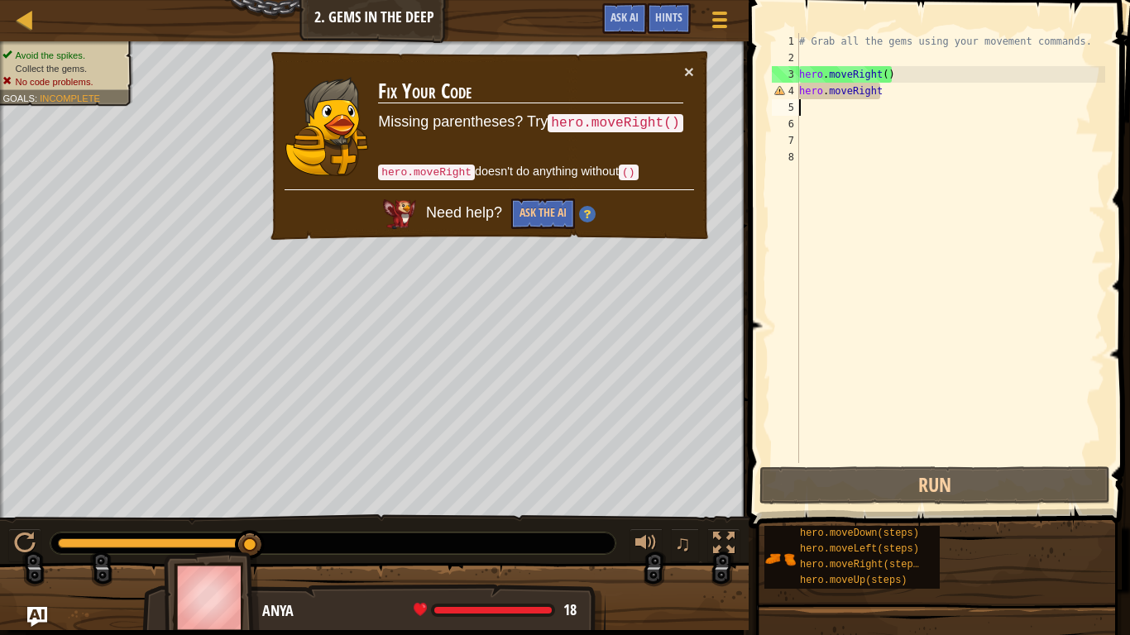
drag, startPoint x: 880, startPoint y: 104, endPoint x: 787, endPoint y: 113, distance: 93.9
click at [787, 113] on div "hero.moveRight 1 2 3 4 5 6 7 8 # Grab all the gems using your movement commands…" at bounding box center [936, 248] width 337 height 430
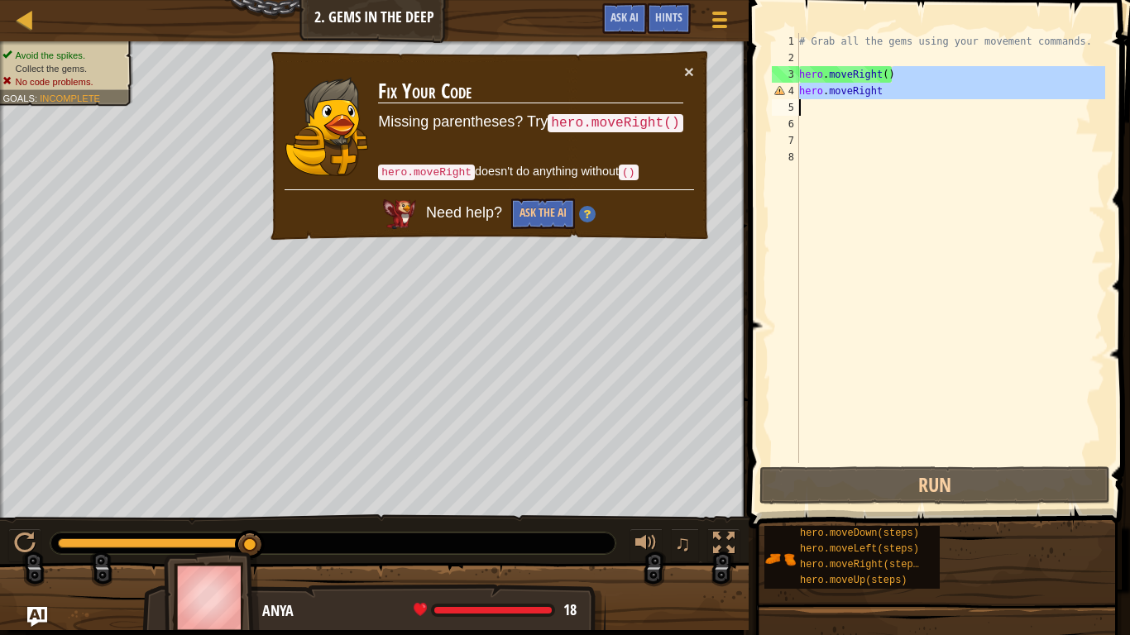
drag, startPoint x: 897, startPoint y: 82, endPoint x: 765, endPoint y: 103, distance: 133.3
click at [765, 103] on div "1 2 3 4 5 6 7 8 # Grab all the gems using your movement commands. hero . moveRi…" at bounding box center [937, 296] width 386 height 577
type textarea "hero.moveRight()"
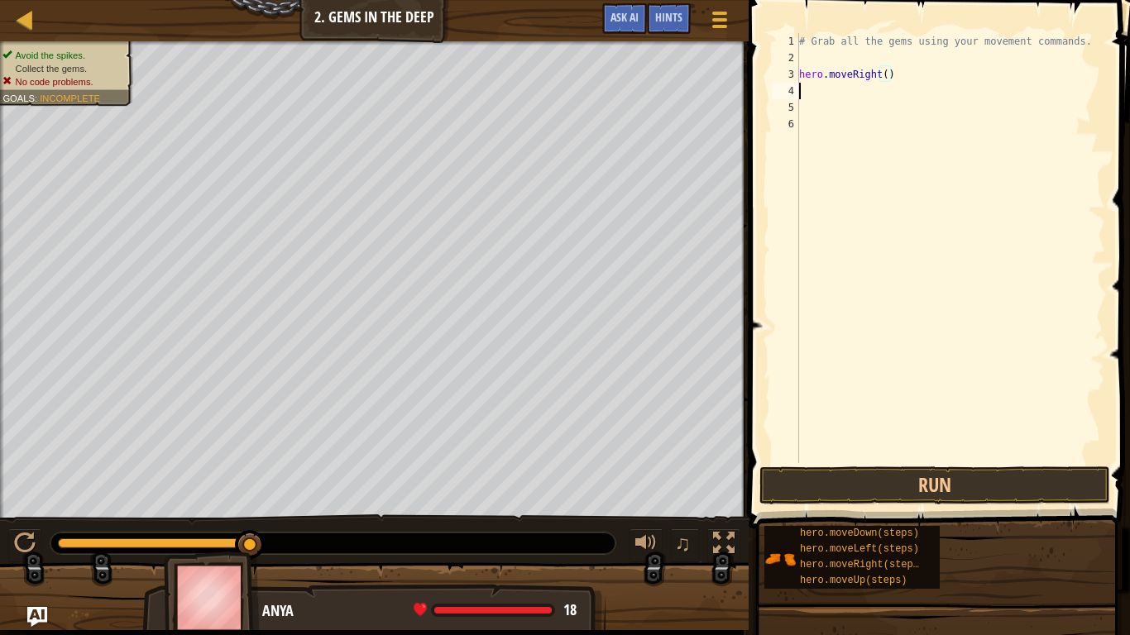
click at [811, 89] on div "# Grab all the gems using your movement commands. hero . moveRight ( )" at bounding box center [950, 264] width 309 height 463
click at [824, 79] on div "# Grab all the gems using your movement commands. hero . moveRight ( )" at bounding box center [950, 264] width 309 height 463
drag, startPoint x: 903, startPoint y: 73, endPoint x: 765, endPoint y: 51, distance: 139.8
click at [765, 51] on div "hero.moveRight() 1 2 3 4 5 6 # Grab all the gems using your movement commands. …" at bounding box center [937, 296] width 386 height 577
click at [895, 77] on div "# Grab all the gems using your movement commands. hero . moveRight ( )" at bounding box center [950, 264] width 309 height 463
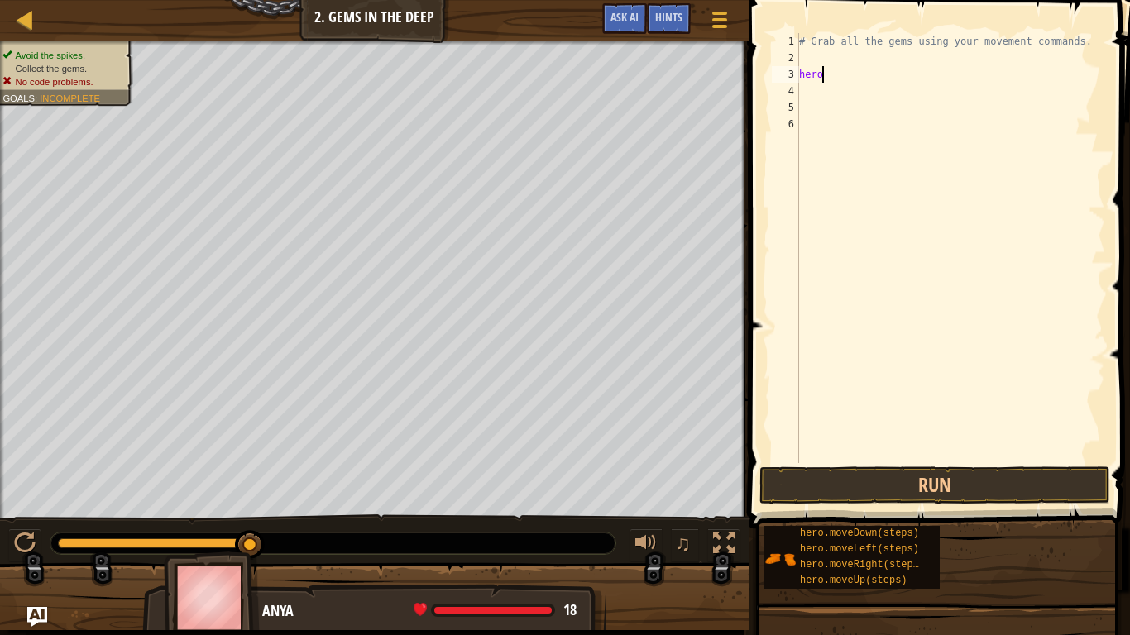
type textarea "h"
click at [820, 45] on div "# Grab all the gems using your movement commands." at bounding box center [950, 264] width 309 height 463
type textarea "# Grab all the gems using your movement commands."
click at [823, 64] on div "# Grab all the gems using your movement commands." at bounding box center [950, 264] width 309 height 463
type textarea "h"
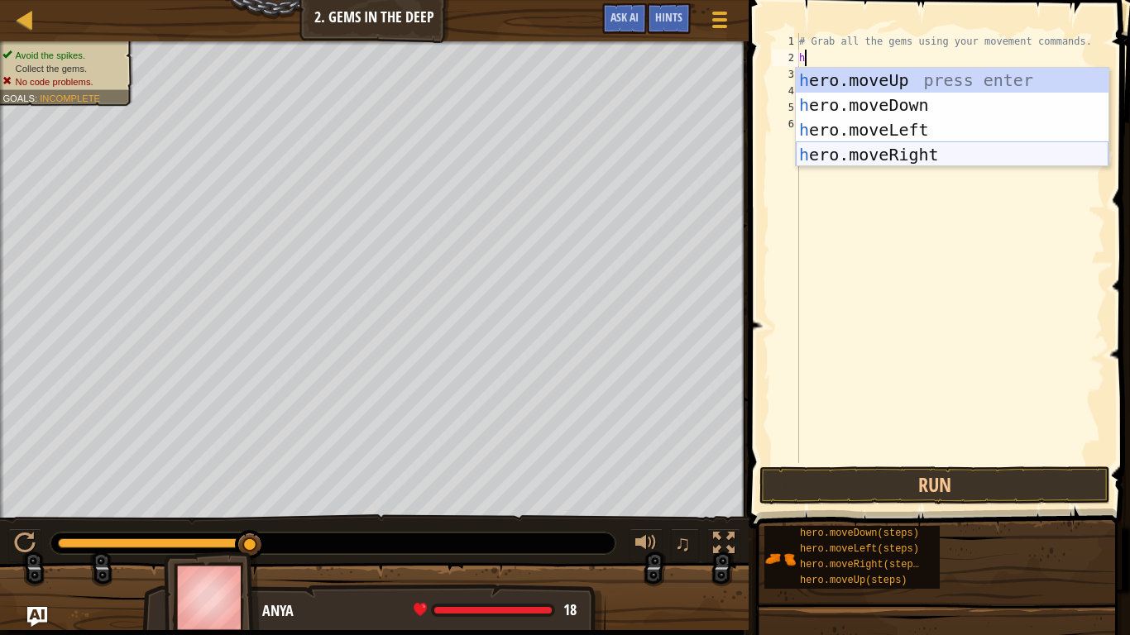
click at [922, 163] on div "h ero.moveUp press enter h ero.moveDown press enter h ero.moveLeft press enter …" at bounding box center [952, 142] width 313 height 149
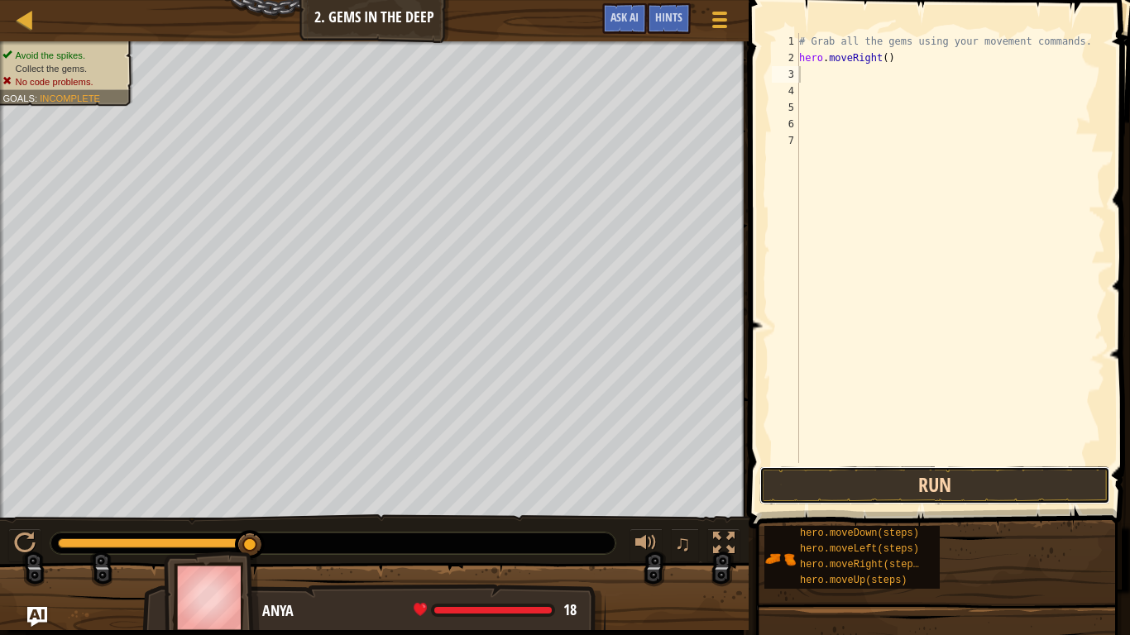
click at [918, 488] on button "Run" at bounding box center [934, 485] width 351 height 38
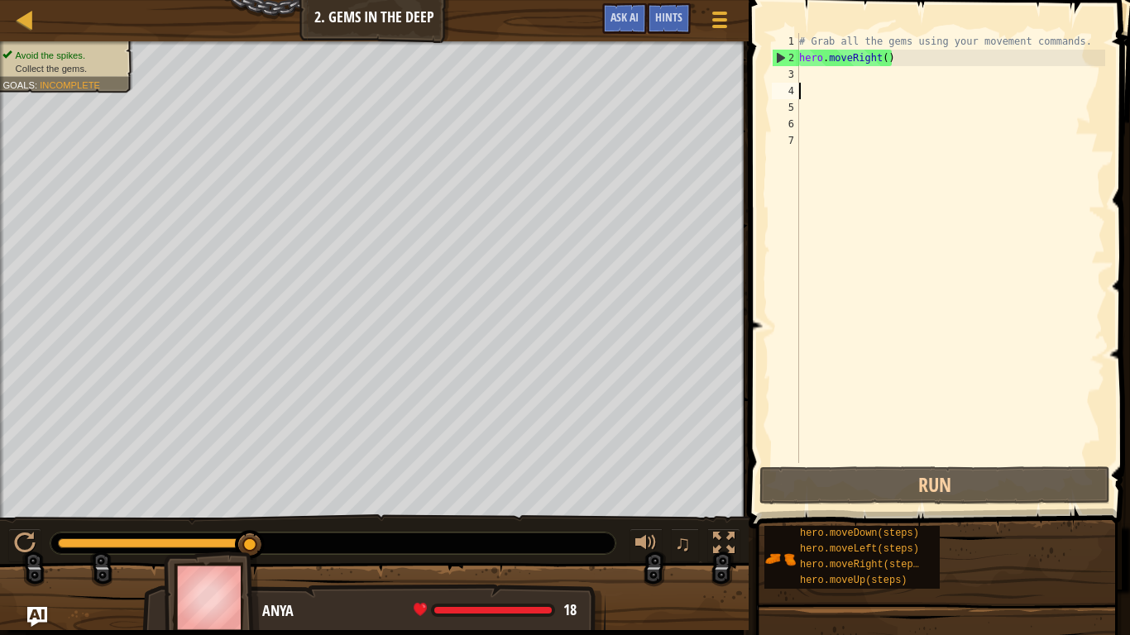
click at [840, 88] on div "# Grab all the gems using your movement commands. hero . moveRight ( )" at bounding box center [950, 264] width 309 height 463
click at [832, 78] on div "# Grab all the gems using your movement commands. hero . moveRight ( )" at bounding box center [950, 264] width 309 height 463
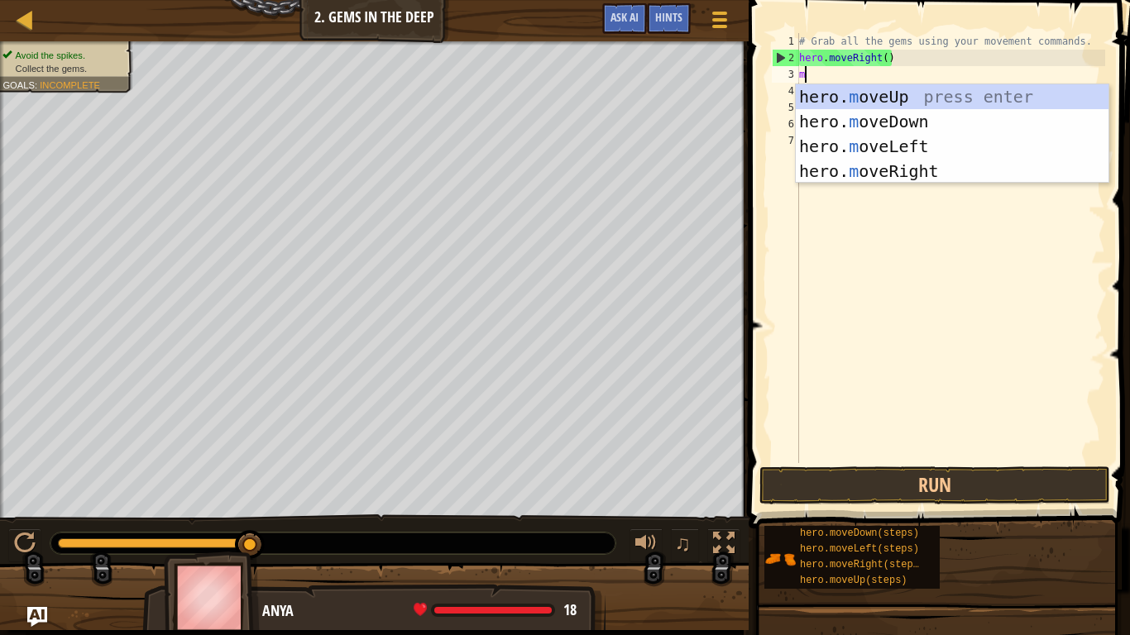
type textarea "mo"
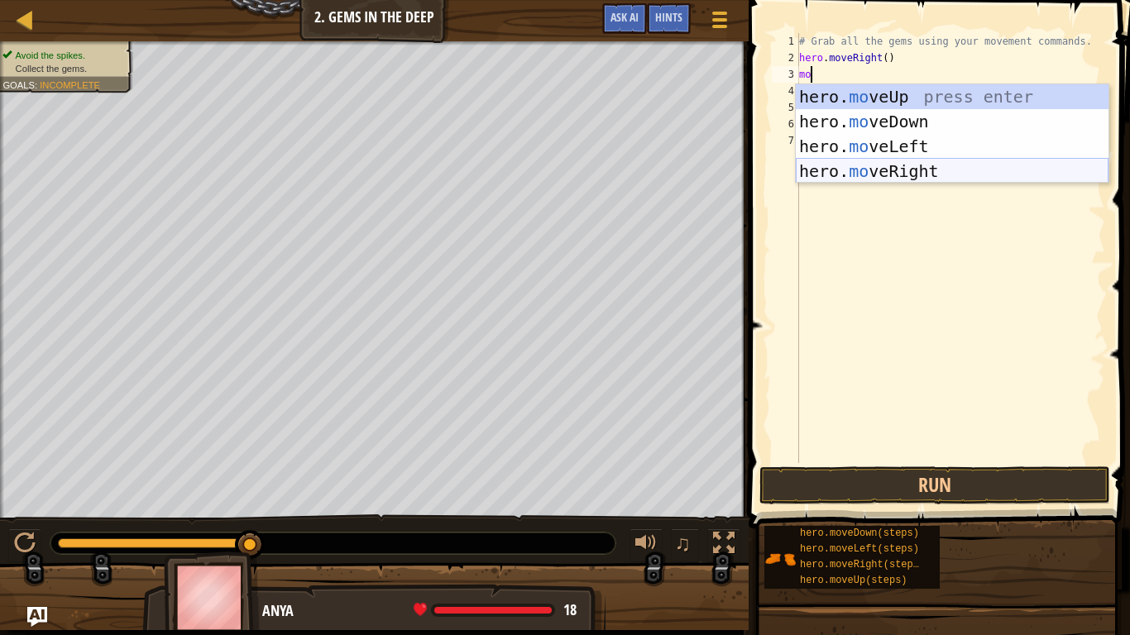
click at [887, 170] on div "hero. mo veUp press enter hero. mo veDown press enter hero. mo veLeft press ent…" at bounding box center [952, 158] width 313 height 149
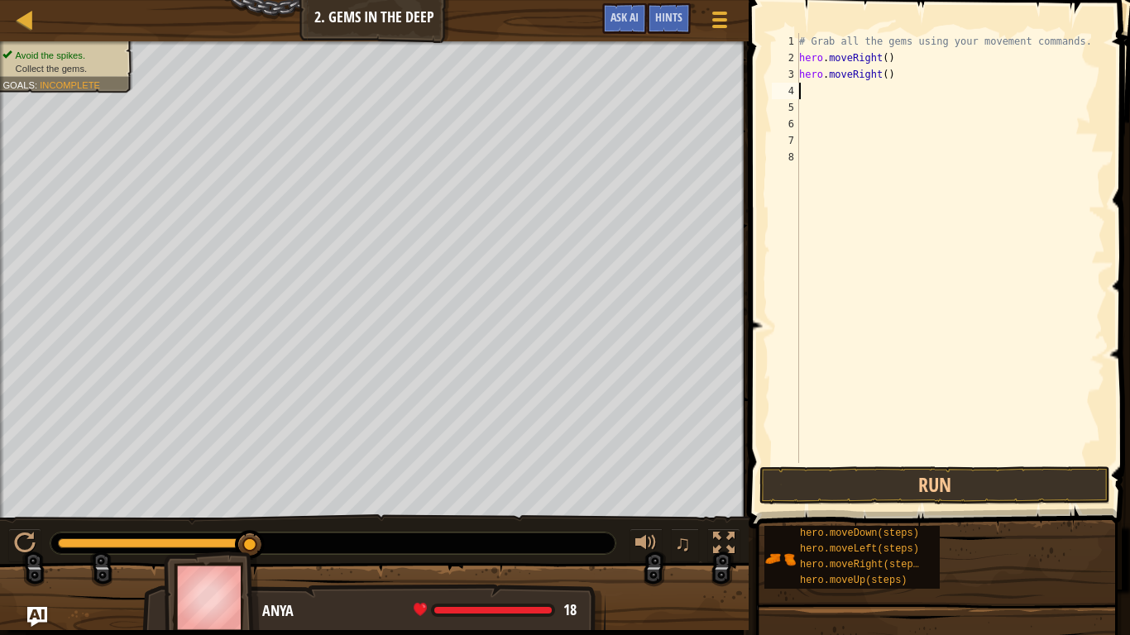
scroll to position [7, 0]
click at [781, 469] on button "Run" at bounding box center [934, 485] width 351 height 38
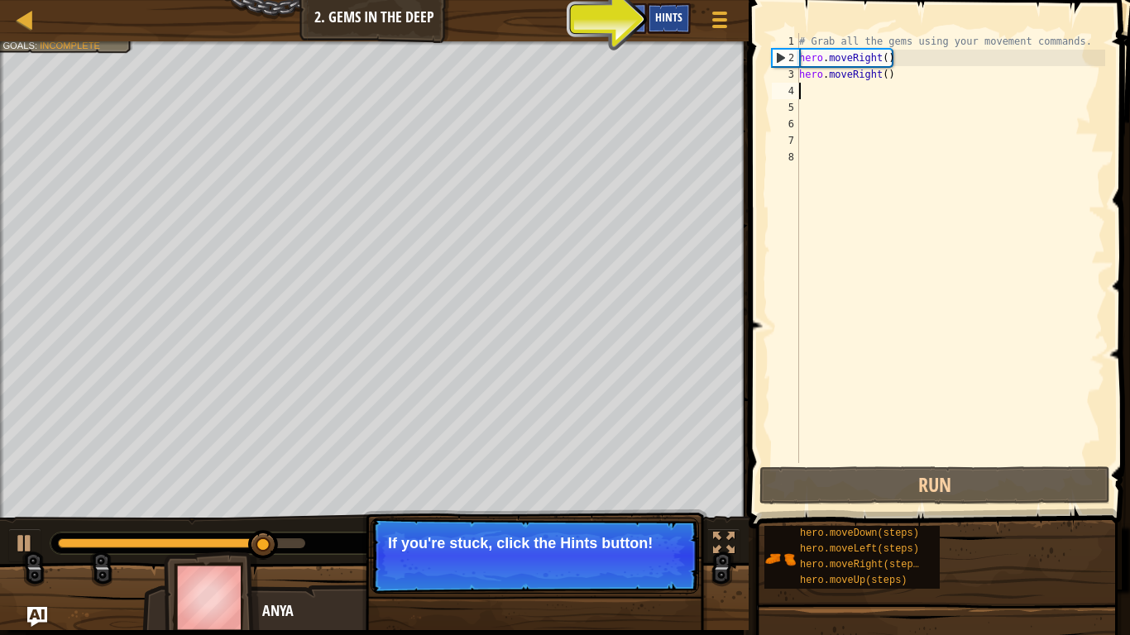
click at [686, 26] on div "Hints" at bounding box center [669, 18] width 44 height 31
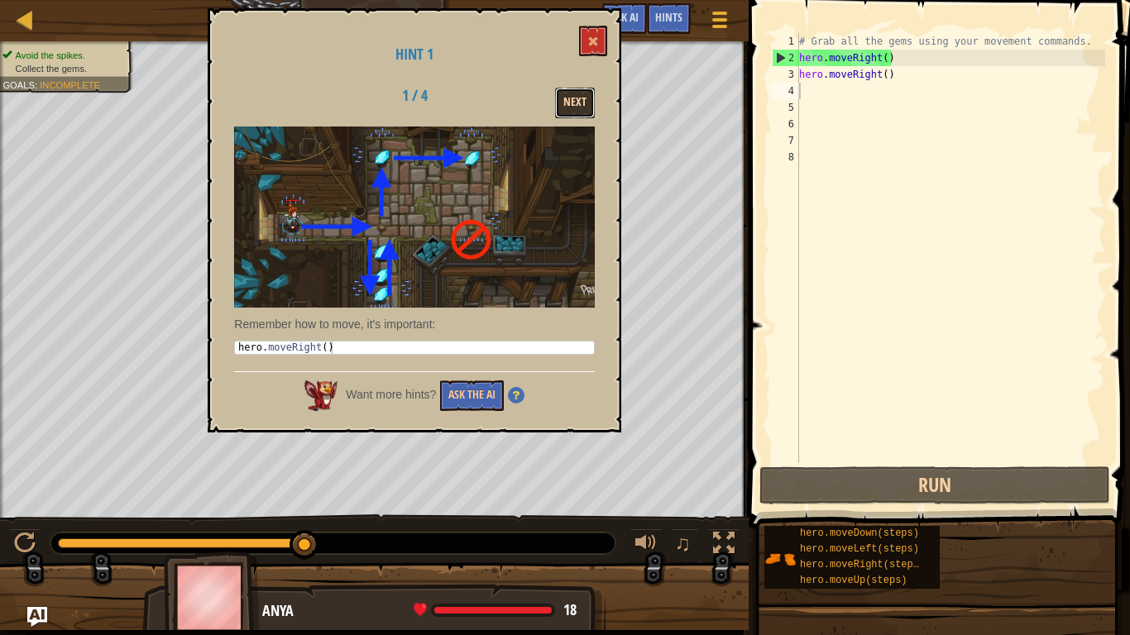
click at [568, 105] on button "Next" at bounding box center [575, 103] width 40 height 31
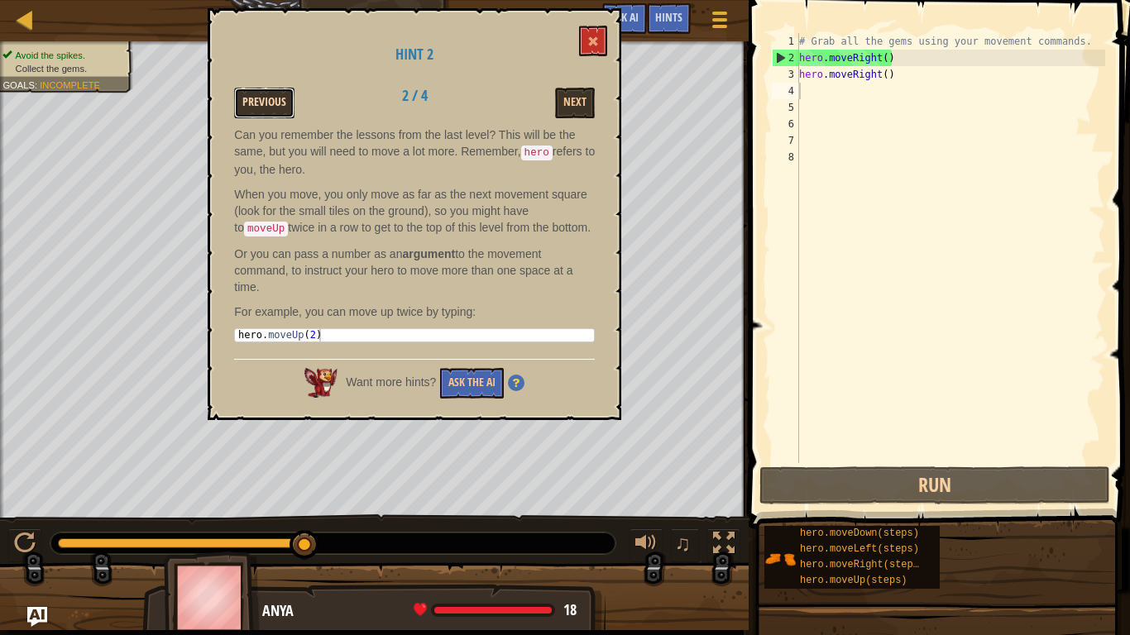
click at [280, 107] on button "Previous" at bounding box center [264, 103] width 60 height 31
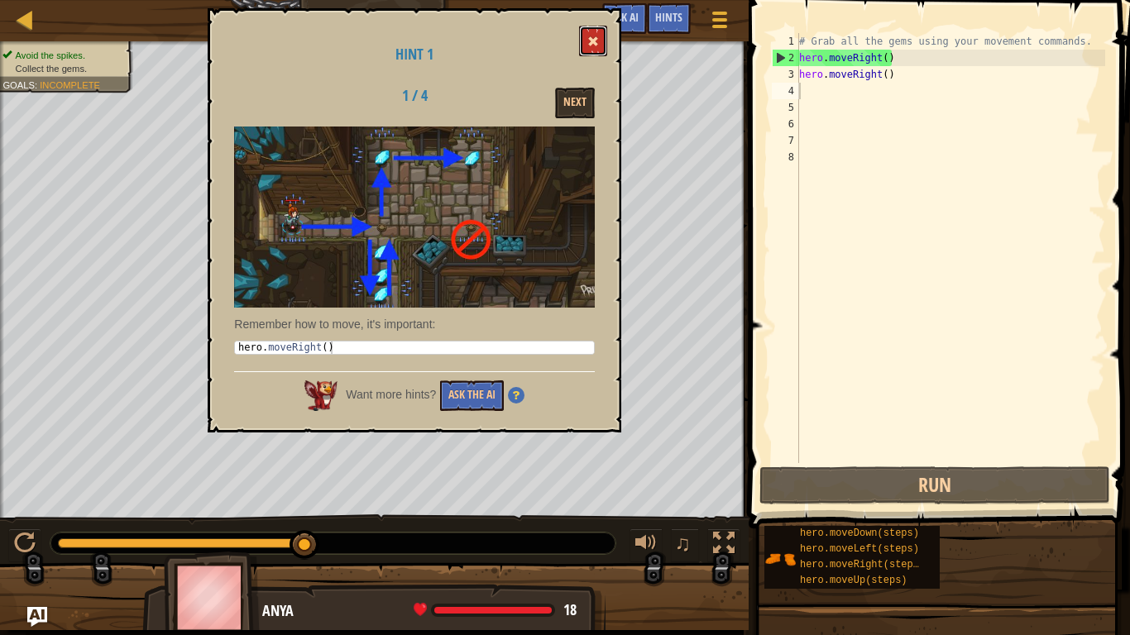
click at [602, 50] on button at bounding box center [593, 41] width 28 height 31
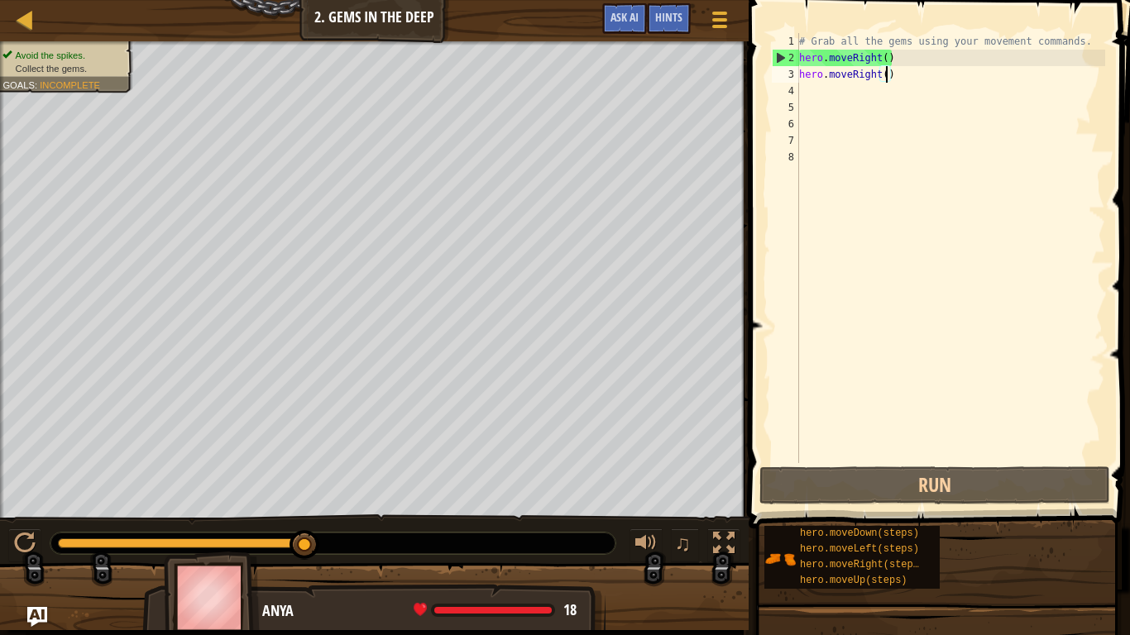
click at [885, 81] on div "# Grab all the gems using your movement commands. hero . moveRight ( ) hero . m…" at bounding box center [950, 264] width 309 height 463
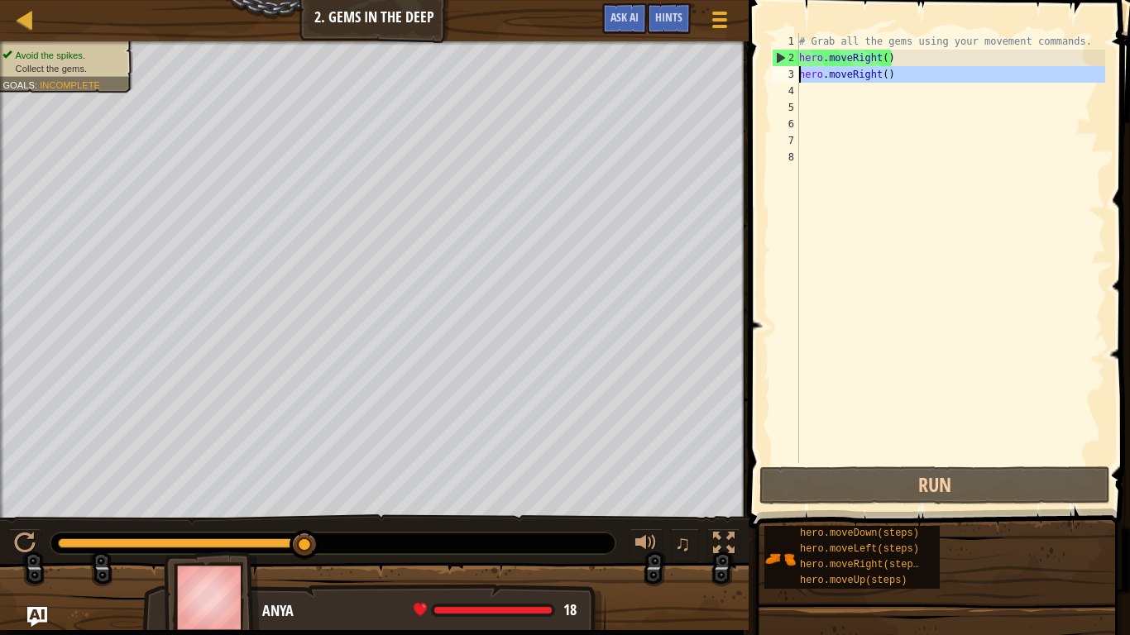
drag, startPoint x: 897, startPoint y: 84, endPoint x: 793, endPoint y: 73, distance: 104.9
click at [793, 73] on div "hero.moveRight() 1 2 3 4 5 6 7 8 # Grab all the gems using your movement comman…" at bounding box center [936, 248] width 337 height 430
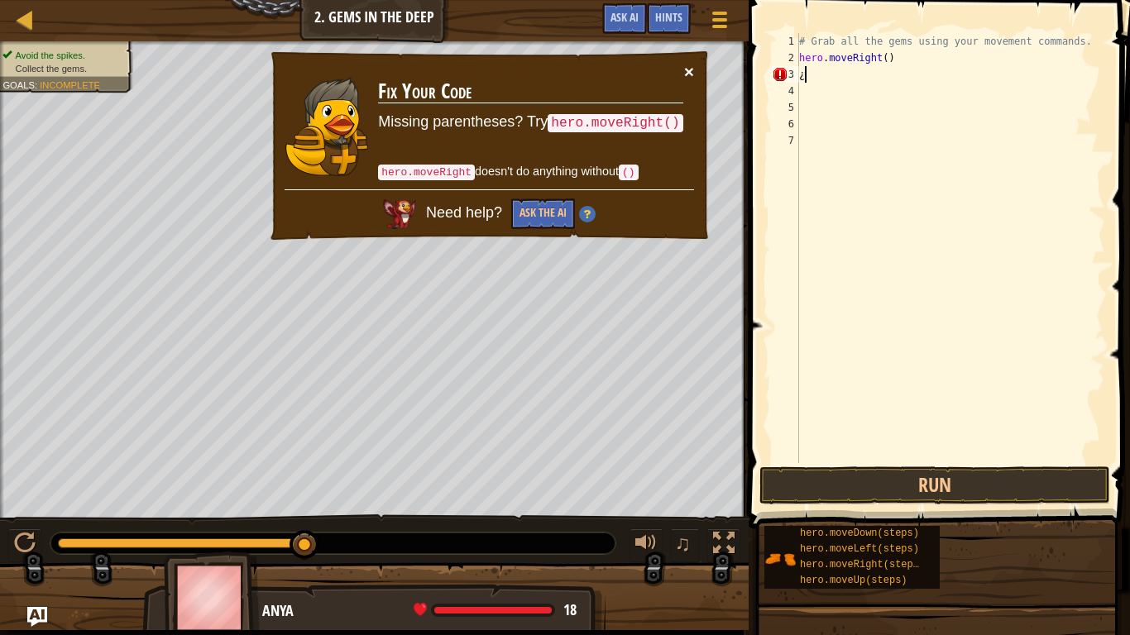
type textarea "¿"
click at [688, 76] on button "×" at bounding box center [689, 71] width 10 height 17
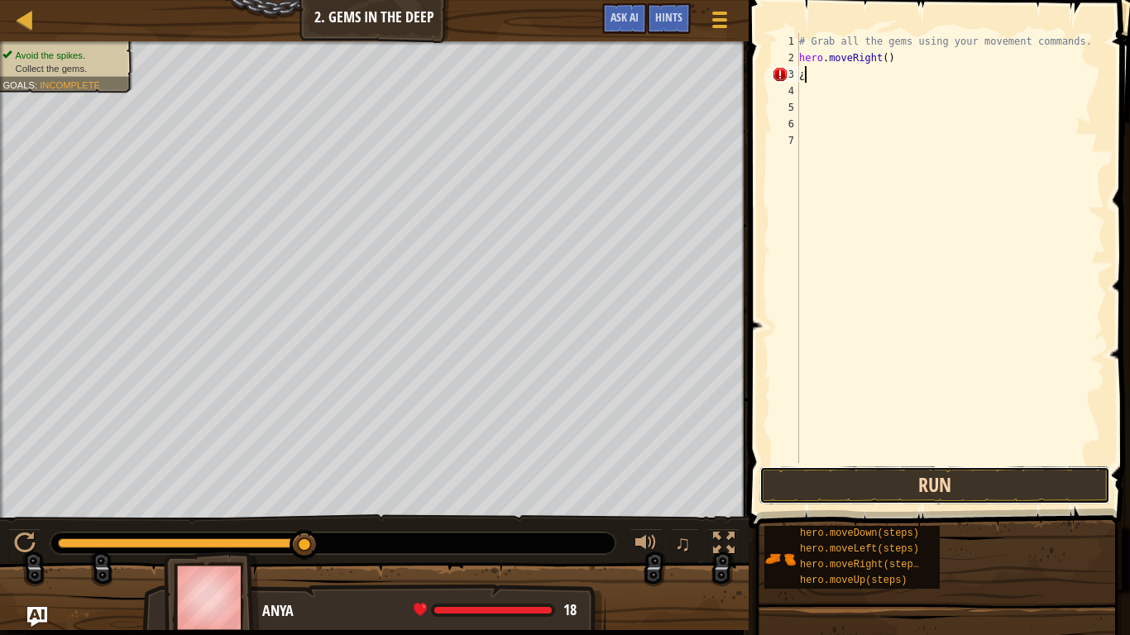
click at [815, 482] on button "Run" at bounding box center [934, 485] width 351 height 38
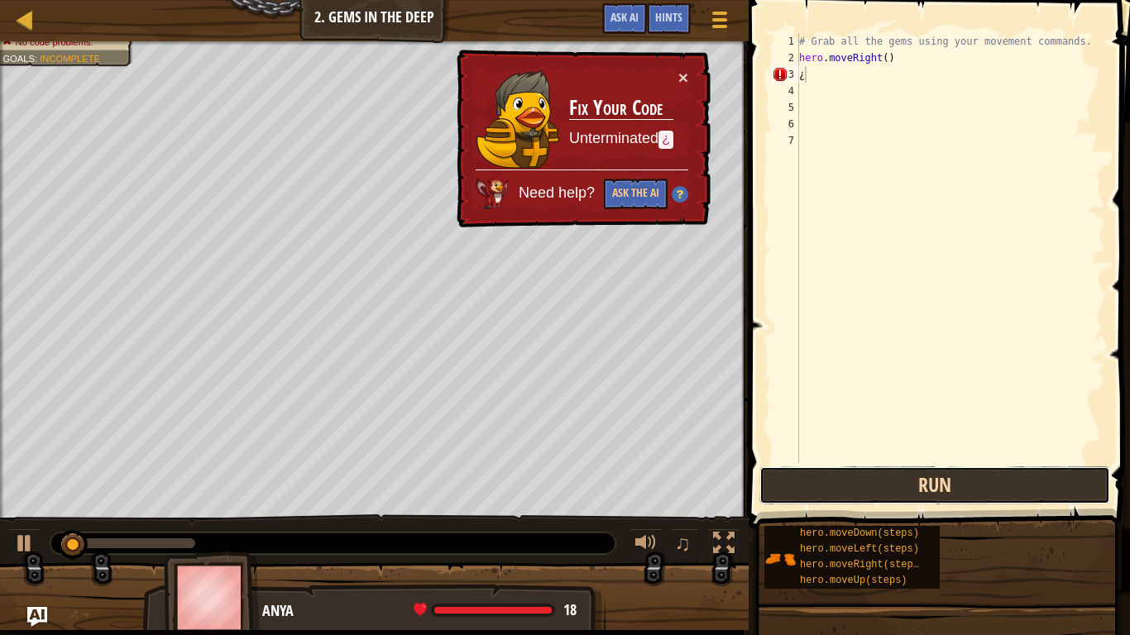
click at [815, 482] on button "Run" at bounding box center [934, 485] width 351 height 38
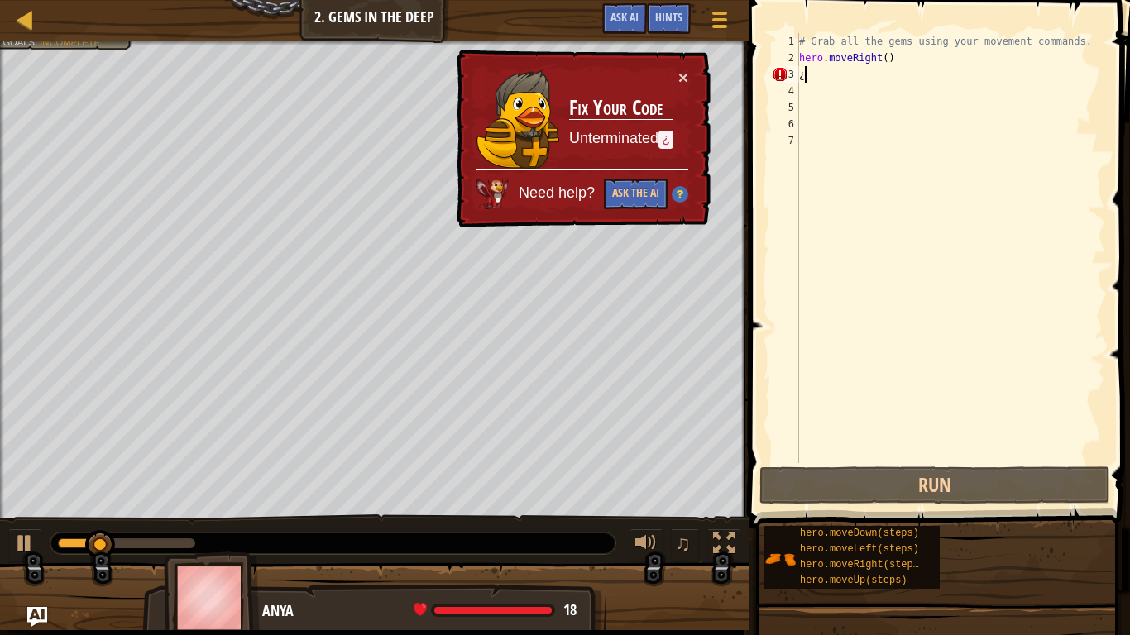
click at [859, 74] on div "# Grab all the gems using your movement commands. hero . moveRight ( ) ¿" at bounding box center [950, 264] width 309 height 463
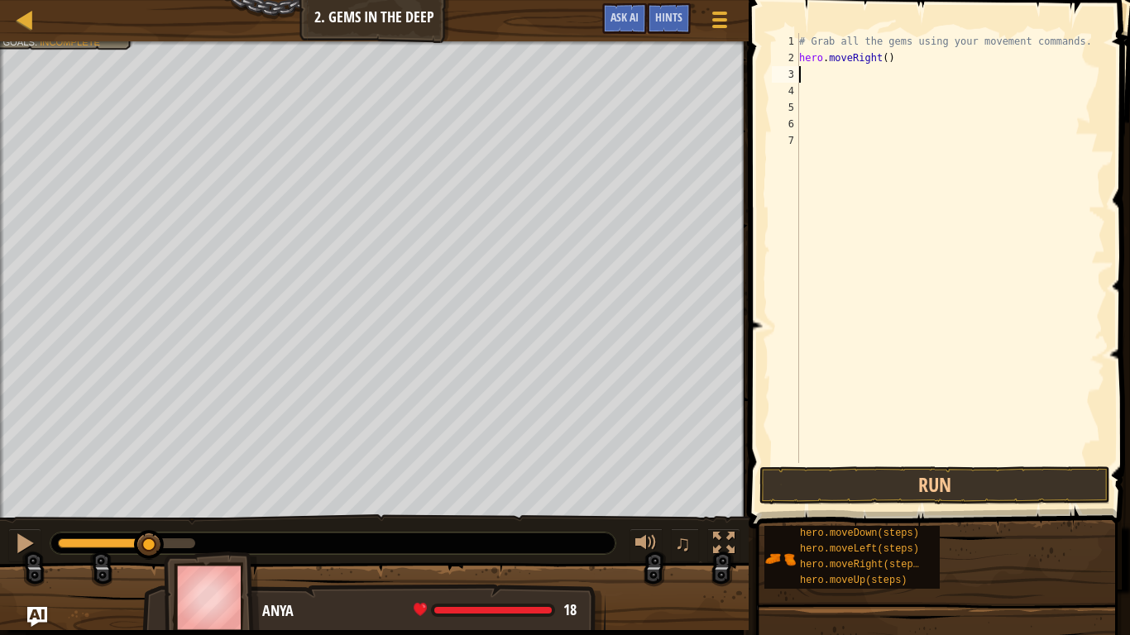
click at [895, 61] on div "# Grab all the gems using your movement commands. hero . moveRight ( )" at bounding box center [950, 264] width 309 height 463
type textarea "hero.moveRight()"
click at [978, 478] on button "Run" at bounding box center [934, 485] width 351 height 38
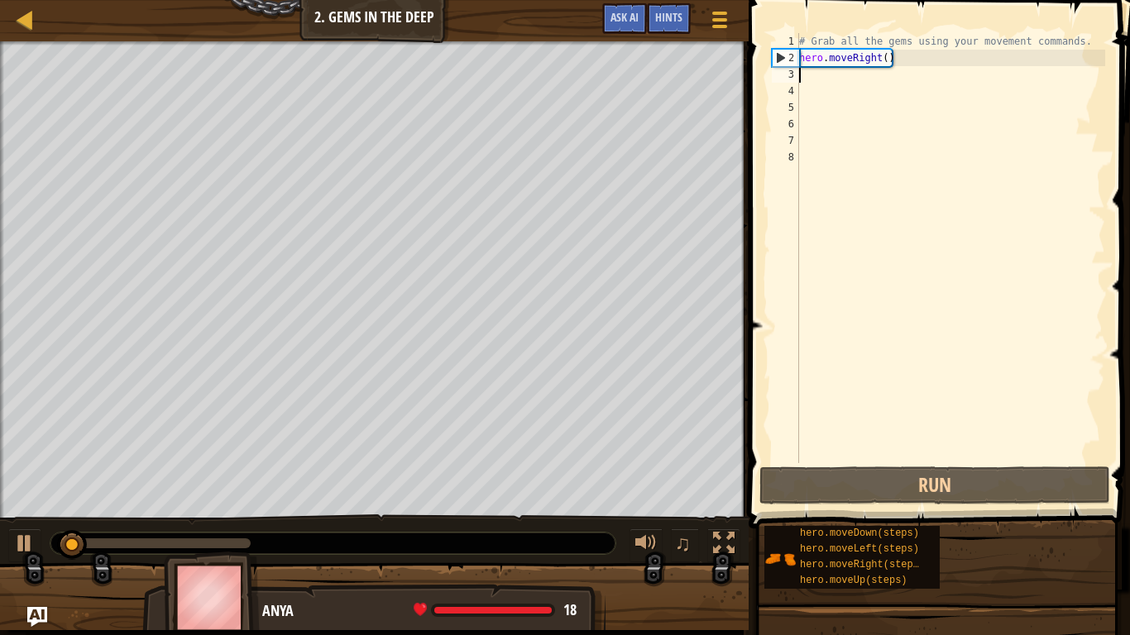
click at [911, 60] on div "# Grab all the gems using your movement commands. hero . moveRight ( )" at bounding box center [950, 264] width 309 height 463
type textarea "hero.moveRight()"
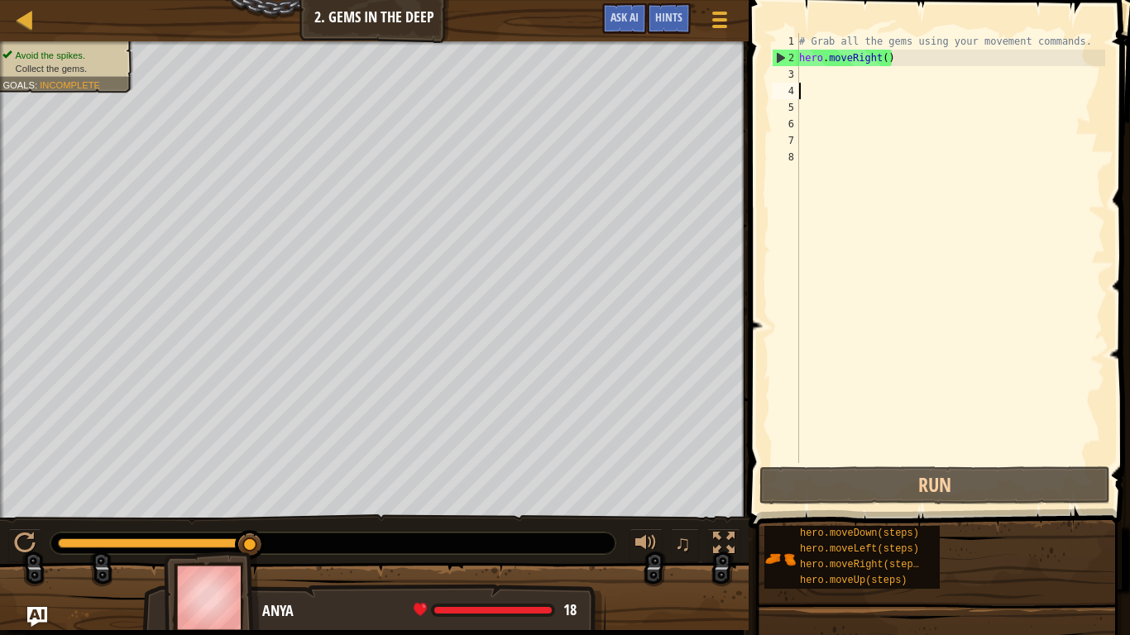
click at [846, 92] on div "# Grab all the gems using your movement commands. hero . moveRight ( )" at bounding box center [950, 264] width 309 height 463
click at [843, 92] on div "# Grab all the gems using your movement commands. hero . moveRight ( )" at bounding box center [950, 264] width 309 height 463
click at [841, 88] on div "# Grab all the gems using your movement commands. hero . moveRight ( )" at bounding box center [950, 264] width 309 height 463
click at [833, 81] on div "# Grab all the gems using your movement commands. hero . moveRight ( )" at bounding box center [950, 264] width 309 height 463
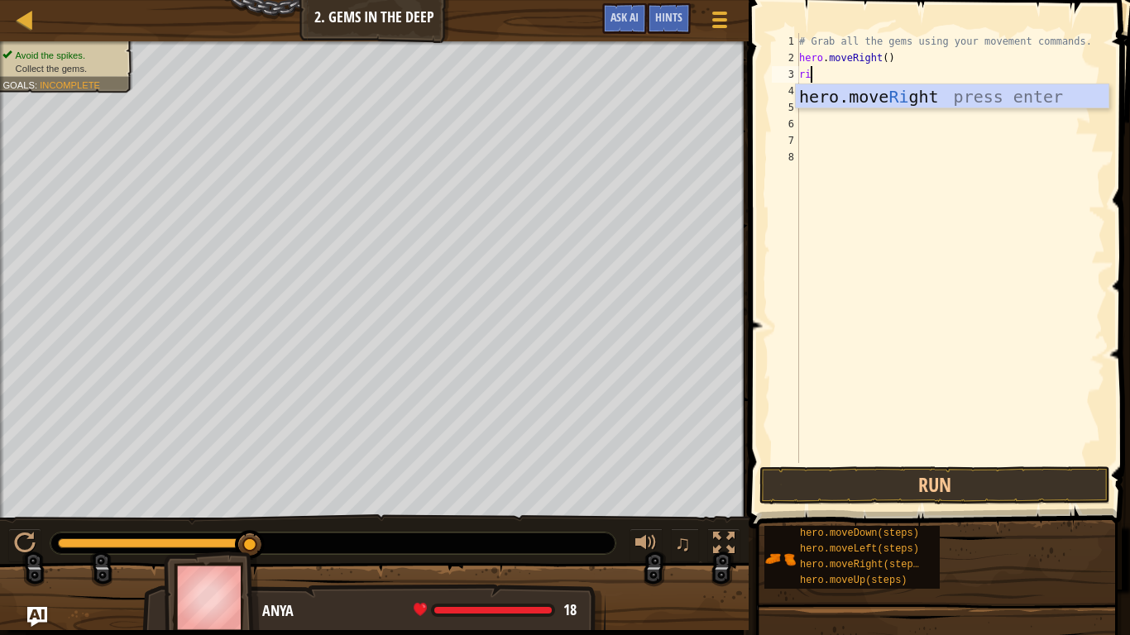
type textarea "ri"
click at [880, 95] on div "hero.move Ri ght press enter" at bounding box center [952, 121] width 313 height 74
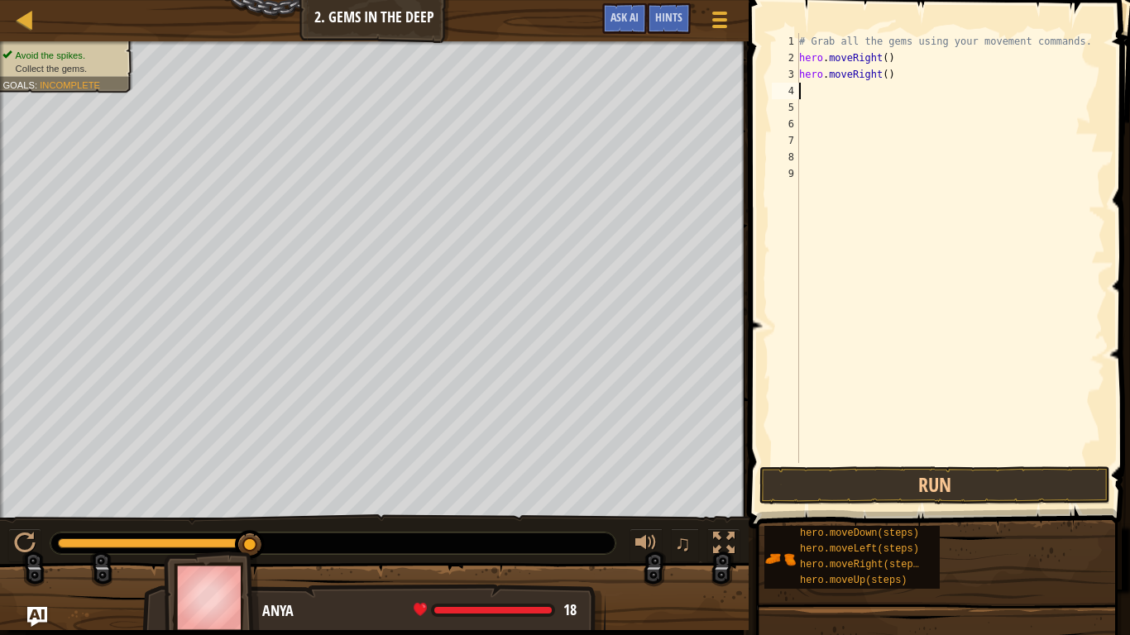
scroll to position [7, 0]
click at [860, 477] on button "Run" at bounding box center [934, 485] width 351 height 38
type textarea "l"
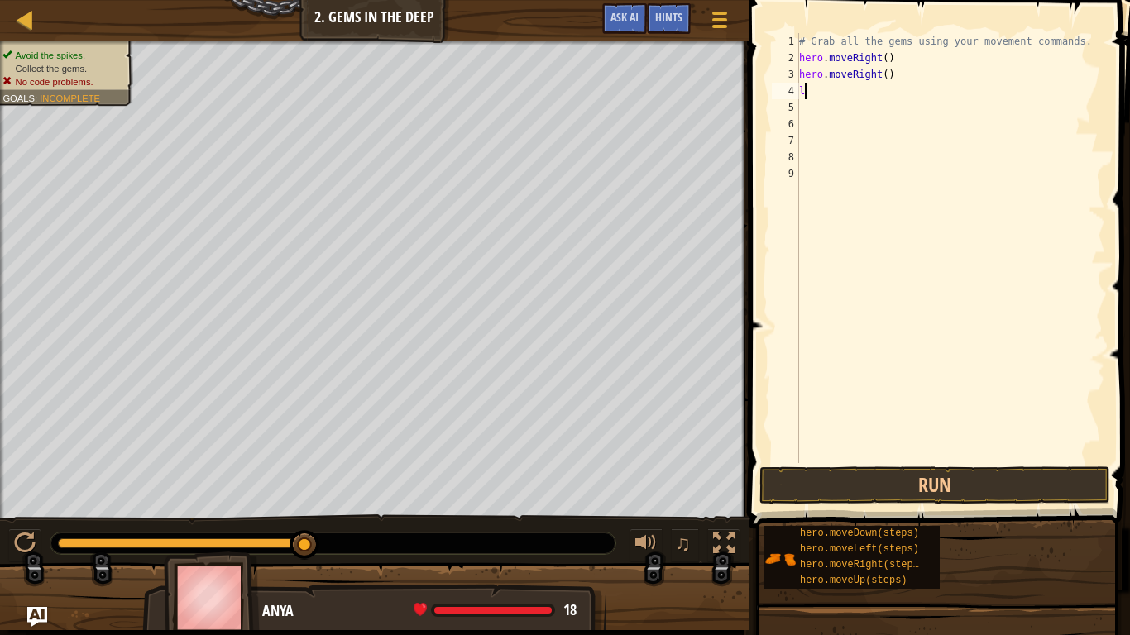
type textarea "le"
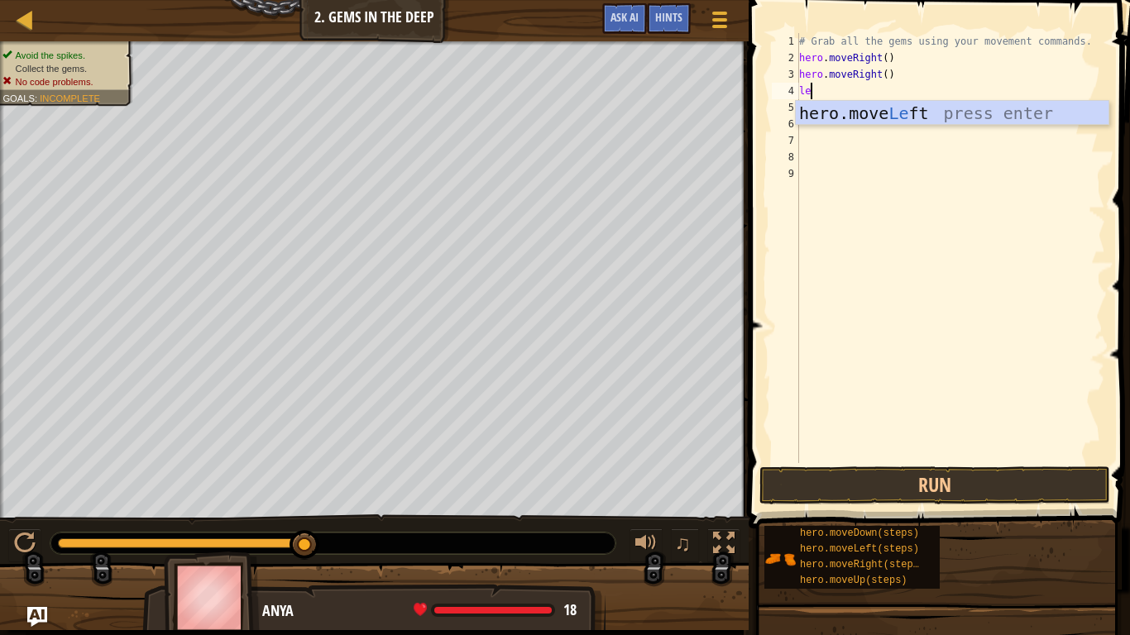
scroll to position [7, 1]
drag, startPoint x: 903, startPoint y: 116, endPoint x: 891, endPoint y: 93, distance: 26.3
click at [903, 115] on div "hero.move Le ft press enter" at bounding box center [952, 138] width 313 height 74
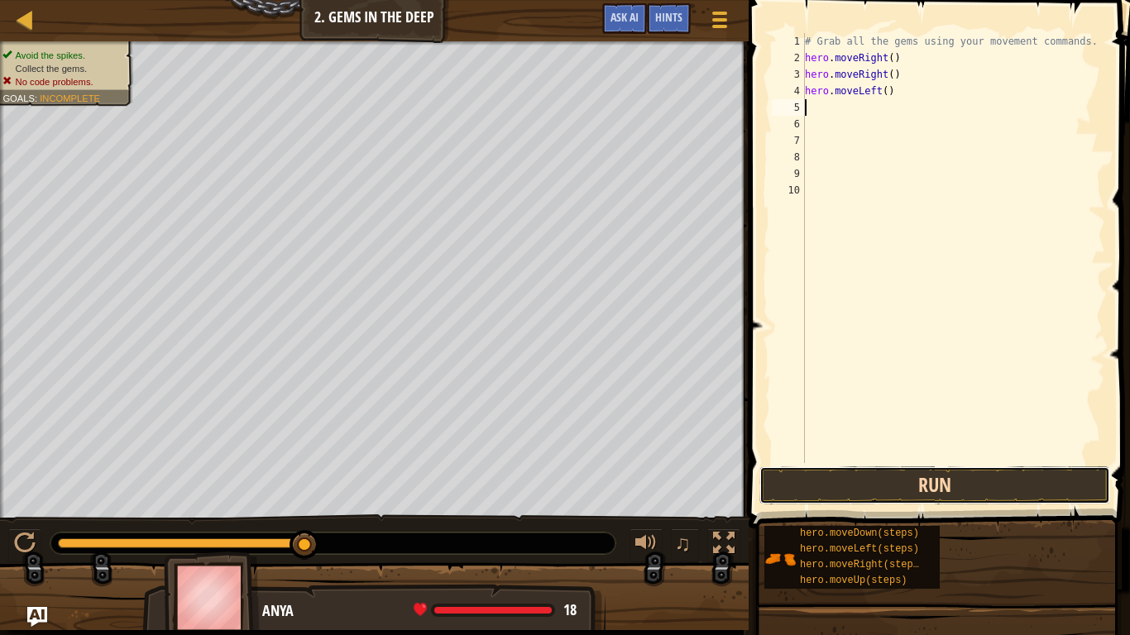
click at [878, 476] on button "Run" at bounding box center [934, 485] width 351 height 38
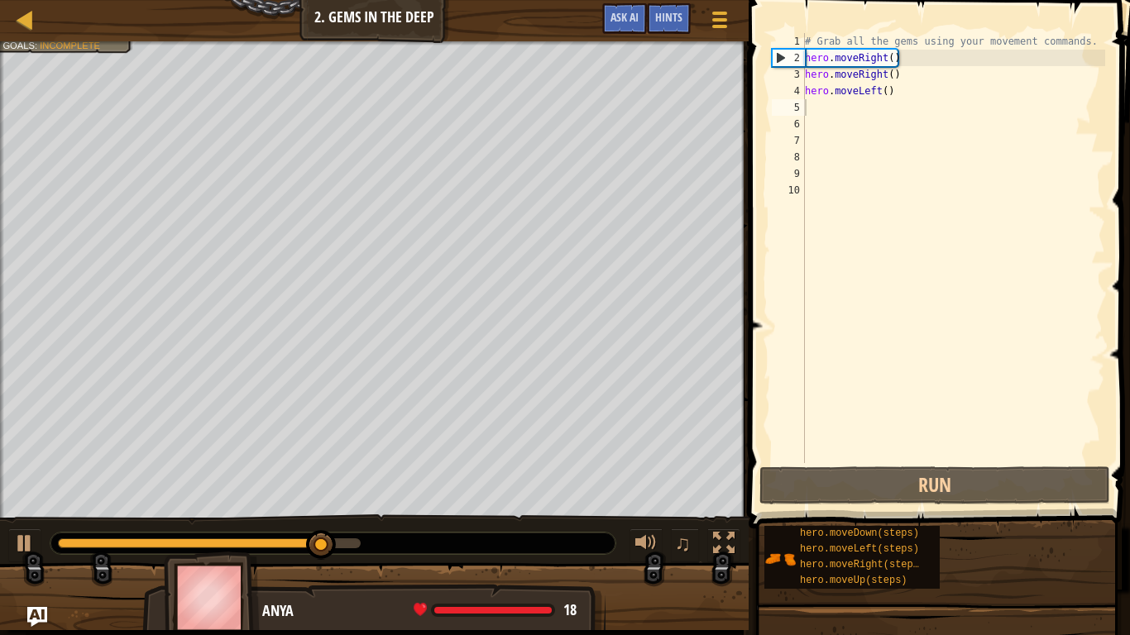
click at [357, 523] on div at bounding box center [332, 544] width 565 height 22
click at [66, 523] on div at bounding box center [62, 543] width 8 height 10
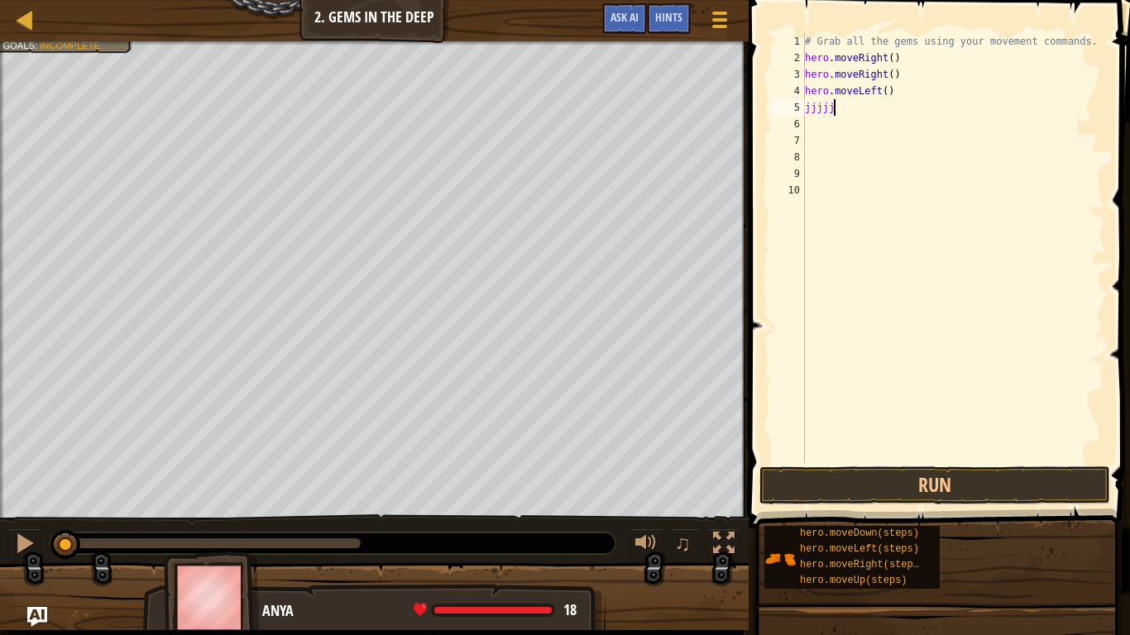
type textarea "jjjjjjj"
type textarea "j"
type textarea "h"
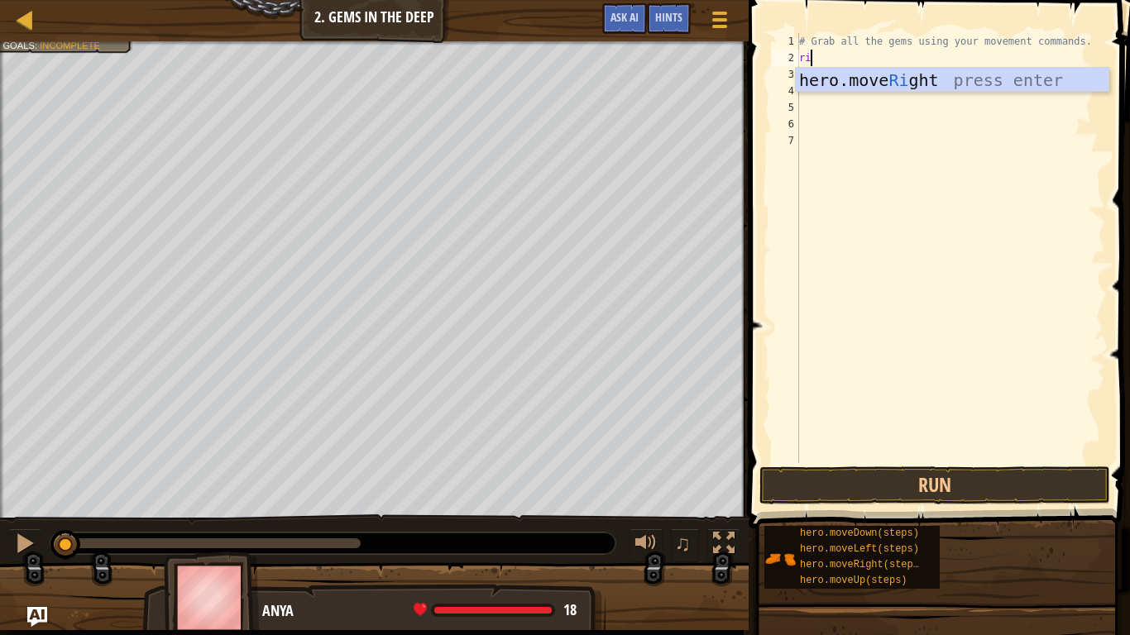
type textarea "rig"
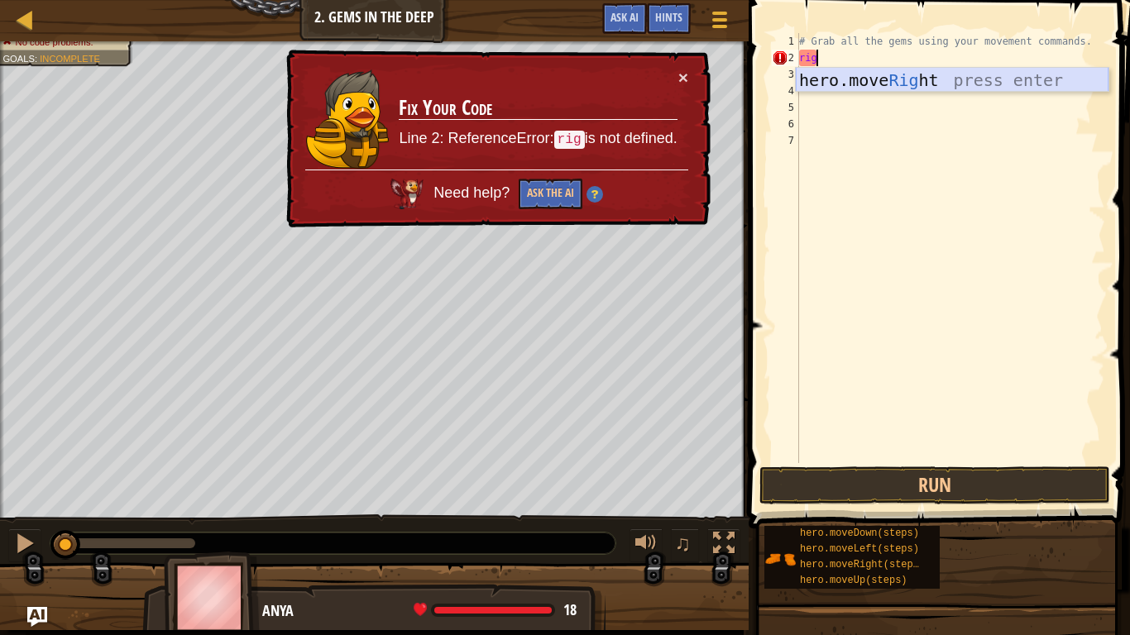
click at [930, 81] on div "hero.move Rig ht press enter" at bounding box center [952, 105] width 313 height 74
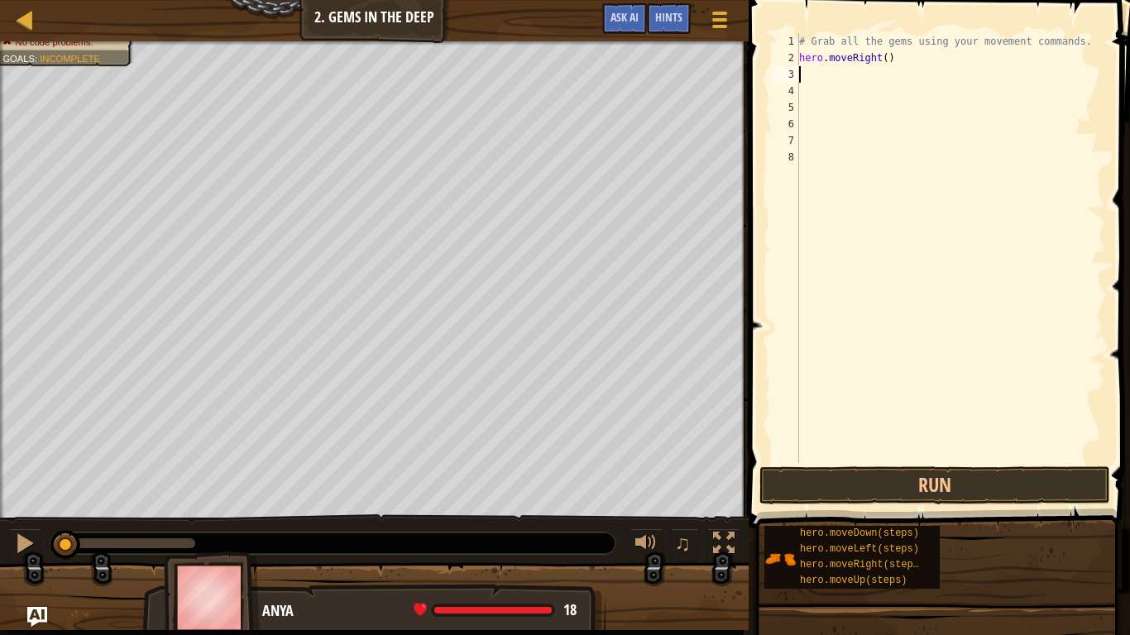
scroll to position [7, 0]
click at [874, 479] on button "Run" at bounding box center [934, 485] width 351 height 38
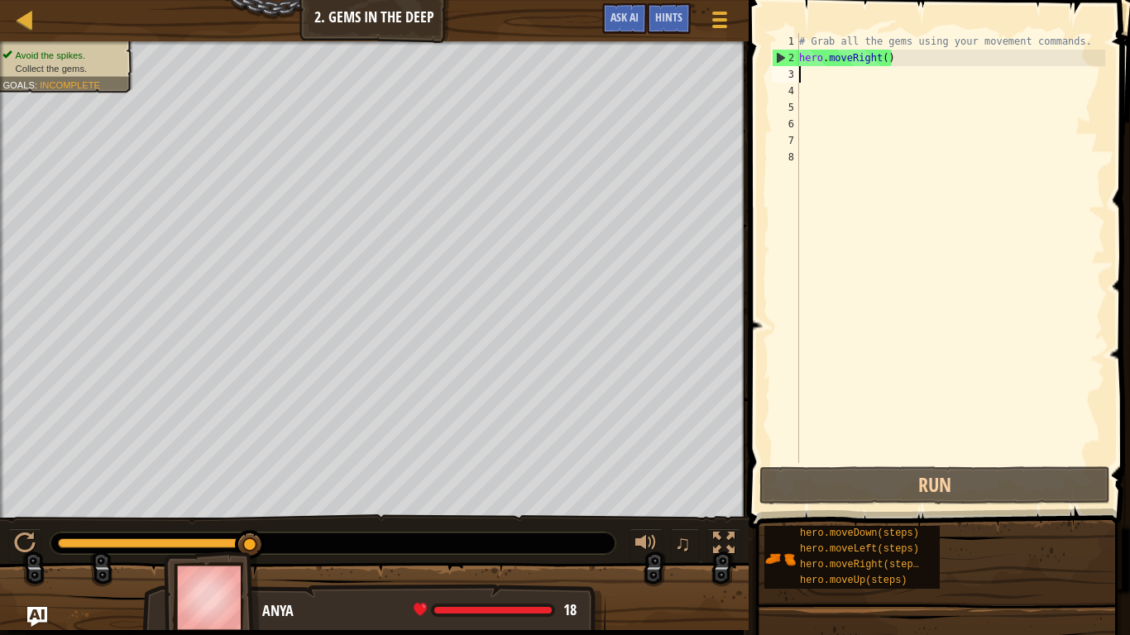
type textarea "l"
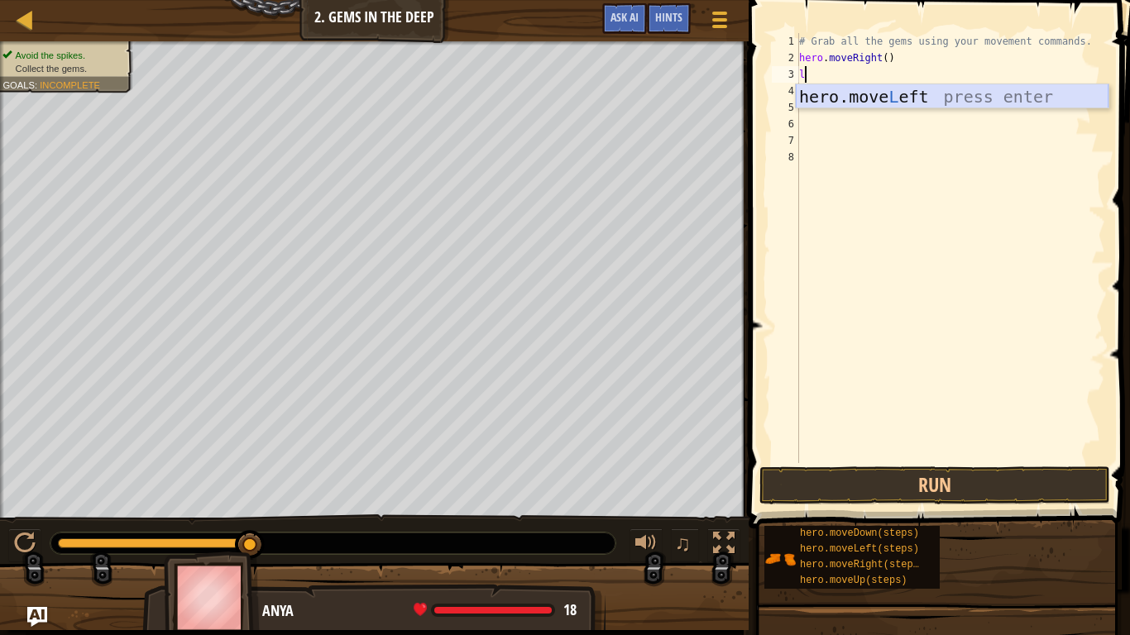
click at [882, 93] on div "hero.move L eft press enter" at bounding box center [952, 121] width 313 height 74
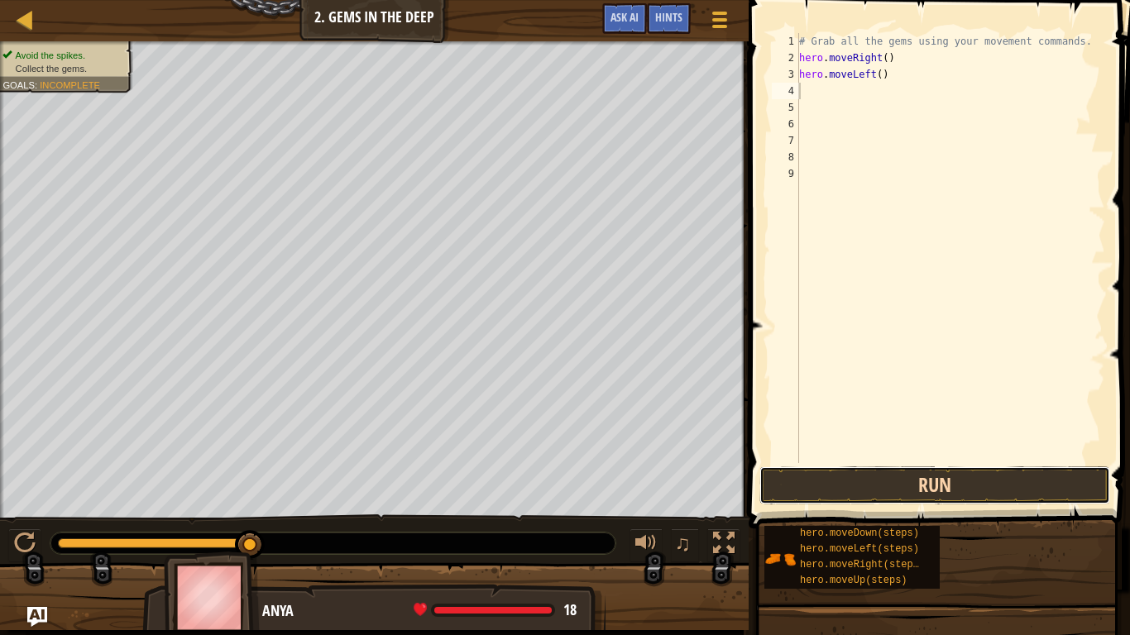
click at [890, 499] on button "Run" at bounding box center [934, 485] width 351 height 38
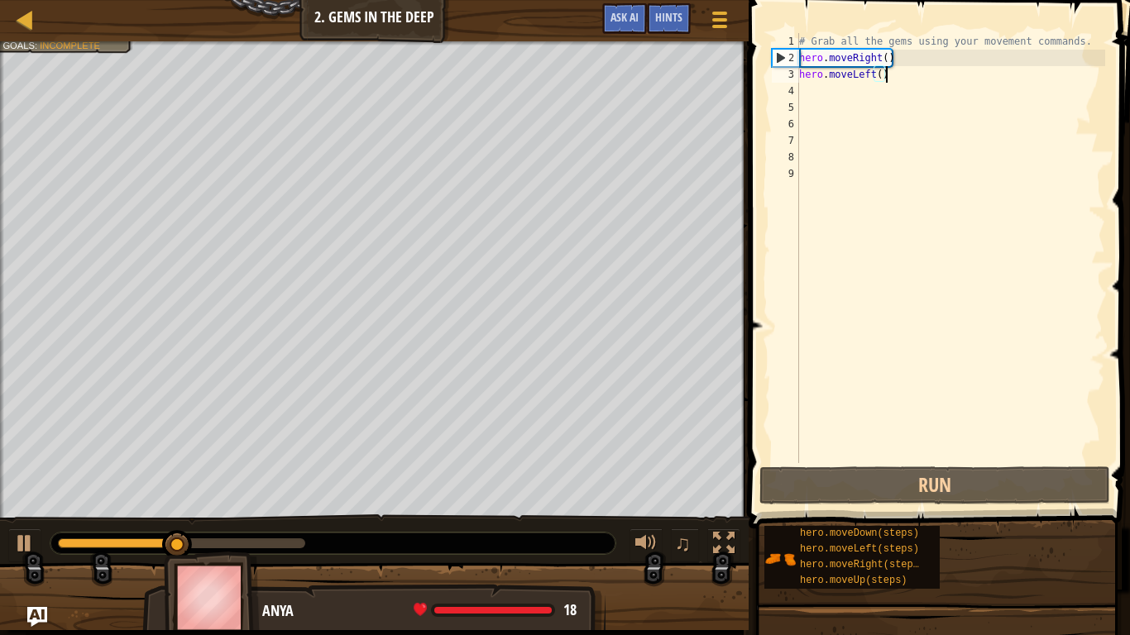
click at [925, 79] on div "# Grab all the gems using your movement commands. hero . moveRight ( ) hero . m…" at bounding box center [950, 264] width 309 height 463
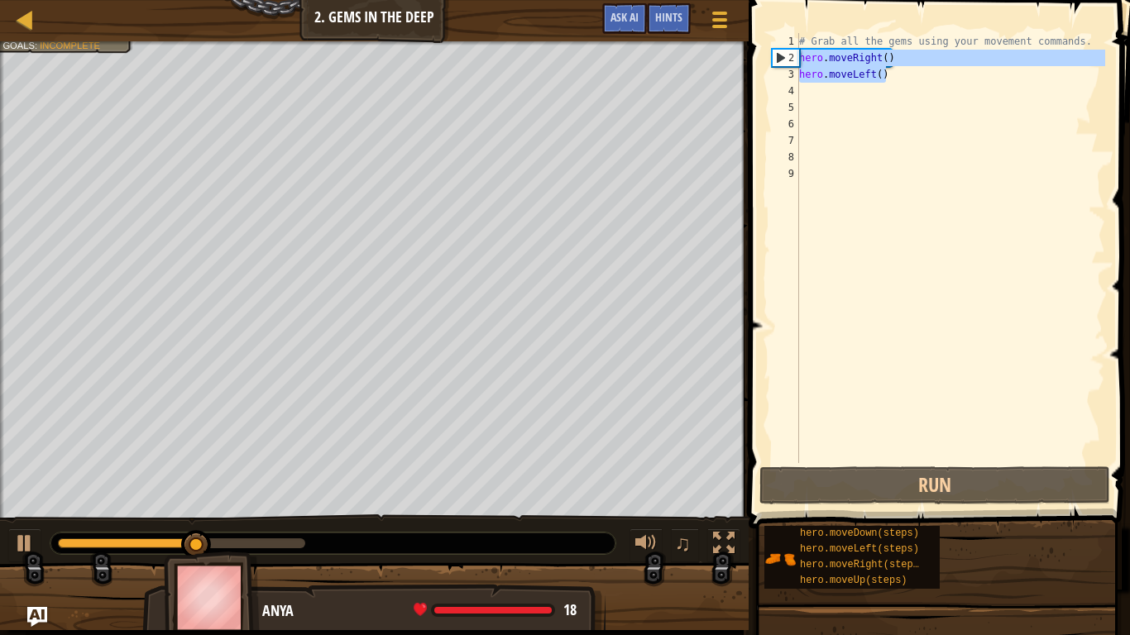
click at [718, 61] on div "Map Introduction to Computer Science 2. Gems in the Deep Game Menu Done Hints A…" at bounding box center [565, 317] width 1130 height 635
type textarea "hero.moveRight() hero.moveLeft()"
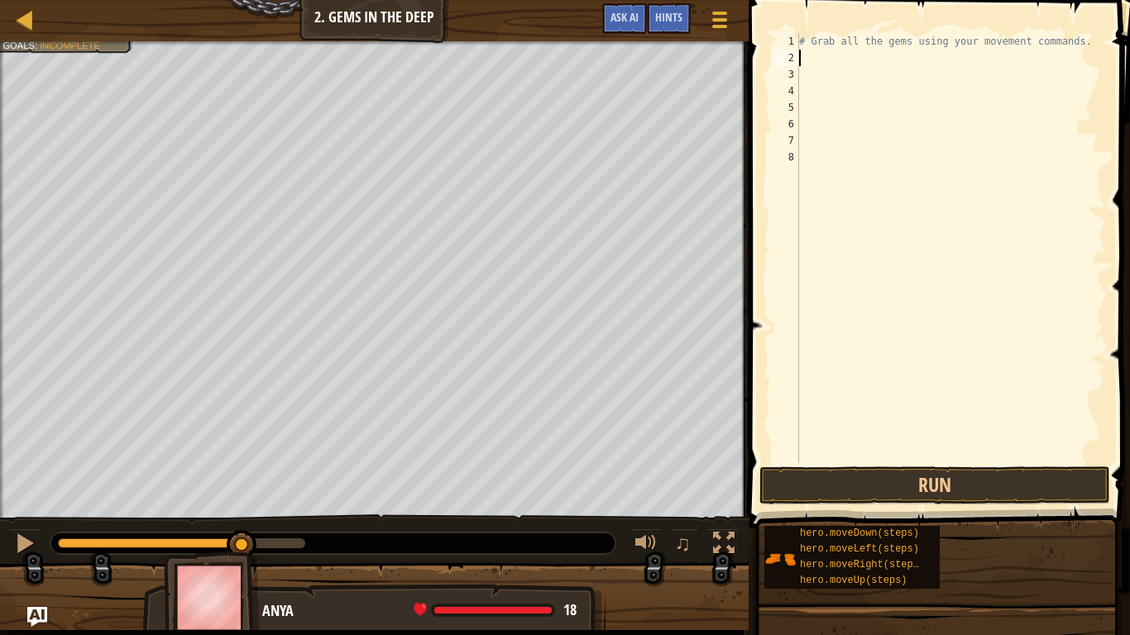
type textarea "t"
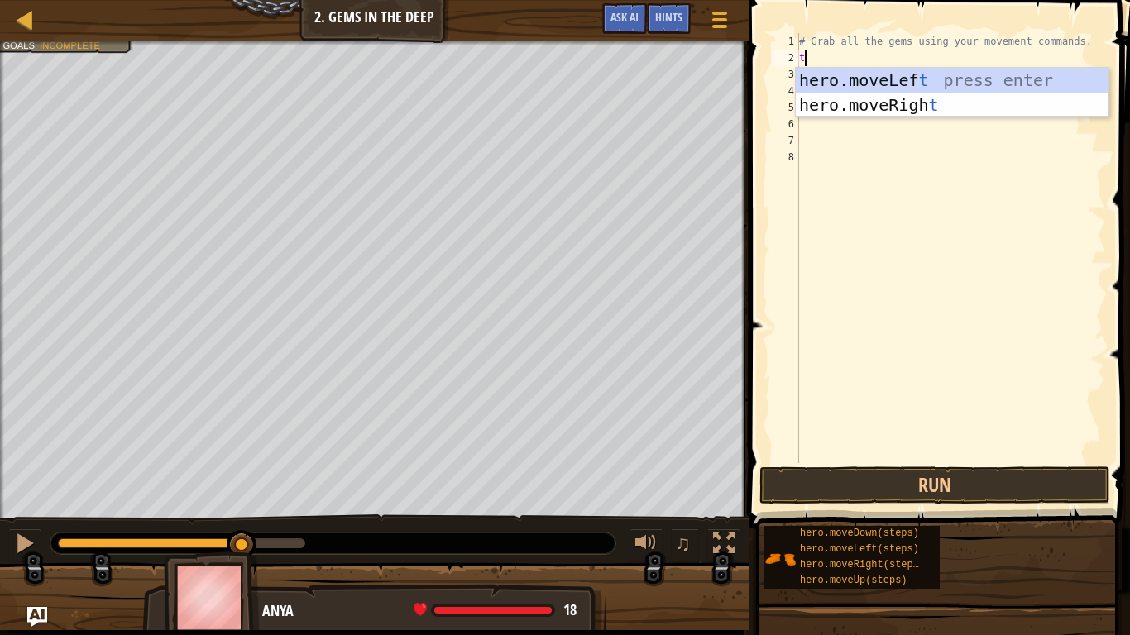
click at [932, 111] on div "hero.moveLef t press enter hero.moveRigh t press enter" at bounding box center [952, 117] width 313 height 99
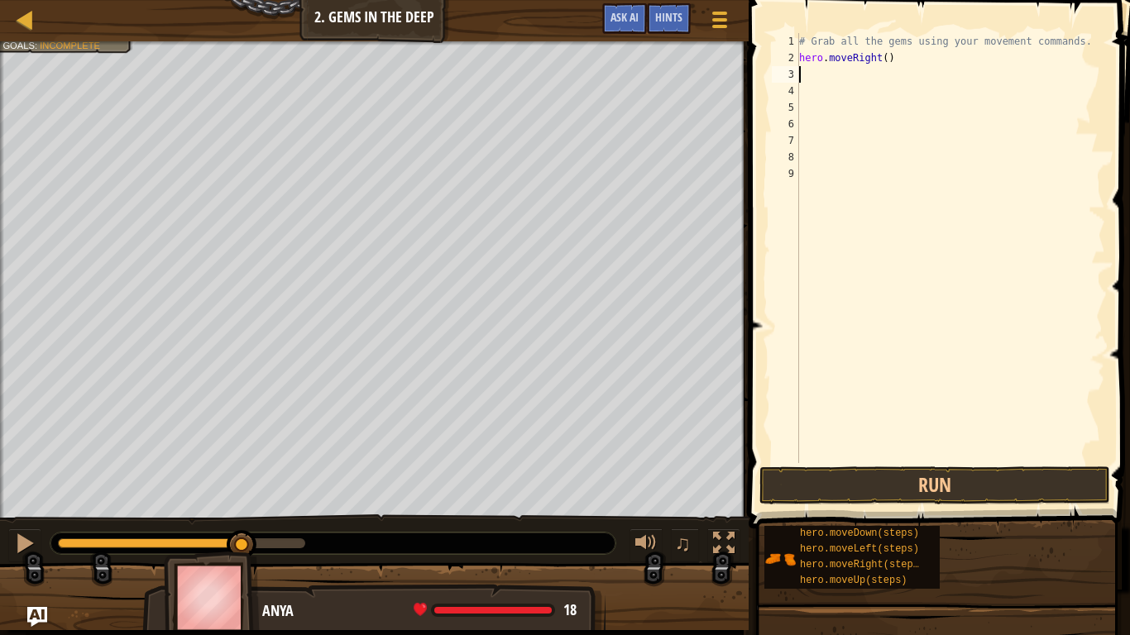
type textarea "m"
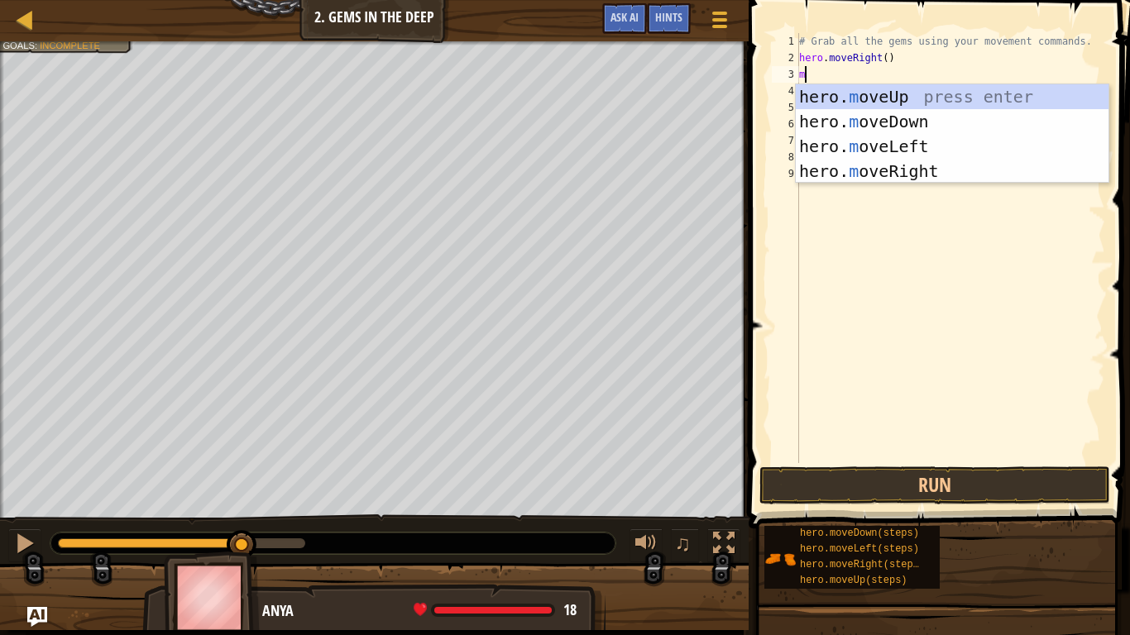
click at [967, 170] on div "hero. m oveUp press enter hero. m oveDown press enter hero. m oveLeft press ent…" at bounding box center [952, 158] width 313 height 149
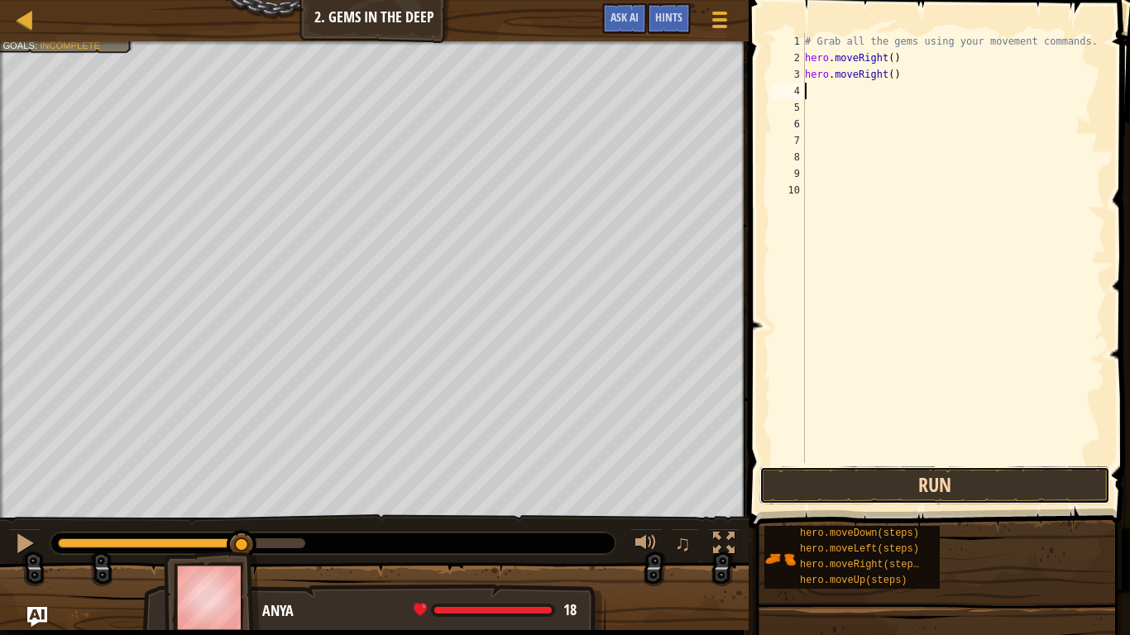
click at [875, 501] on button "Run" at bounding box center [934, 485] width 351 height 38
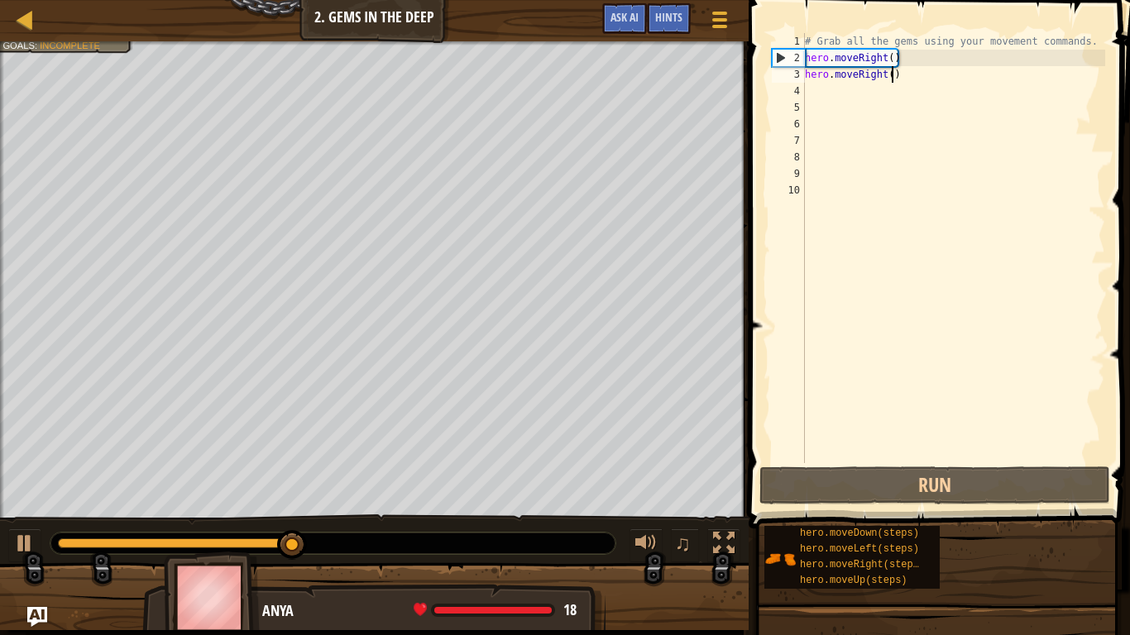
click at [891, 77] on div "# Grab all the gems using your movement commands. hero . moveRight ( ) hero . m…" at bounding box center [953, 264] width 304 height 463
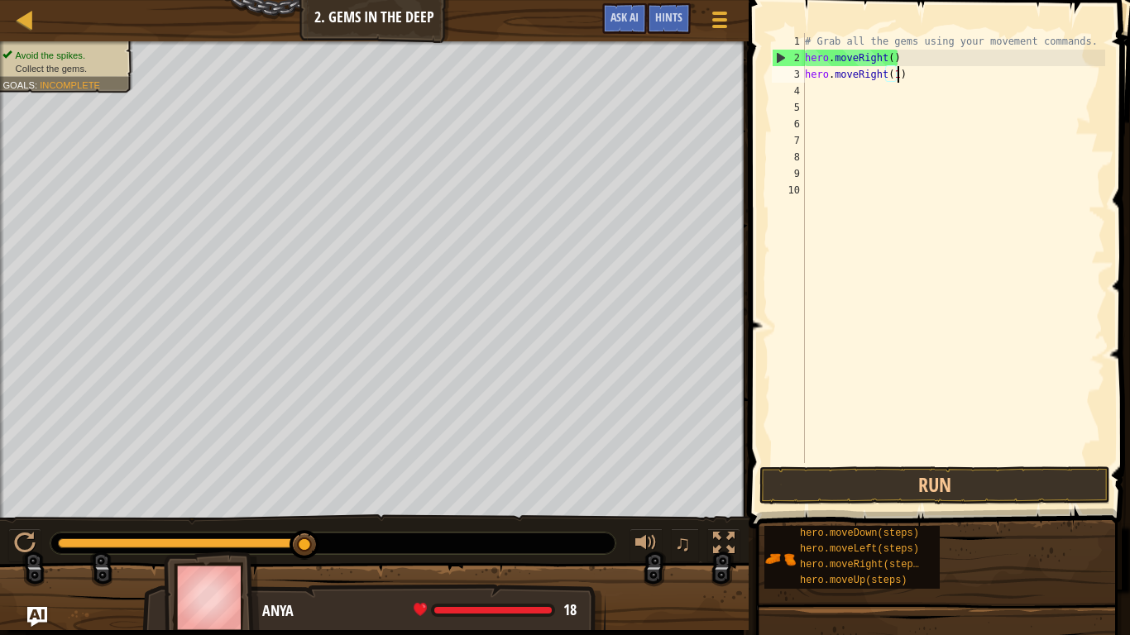
scroll to position [7, 13]
type textarea "hero.moveRight()"
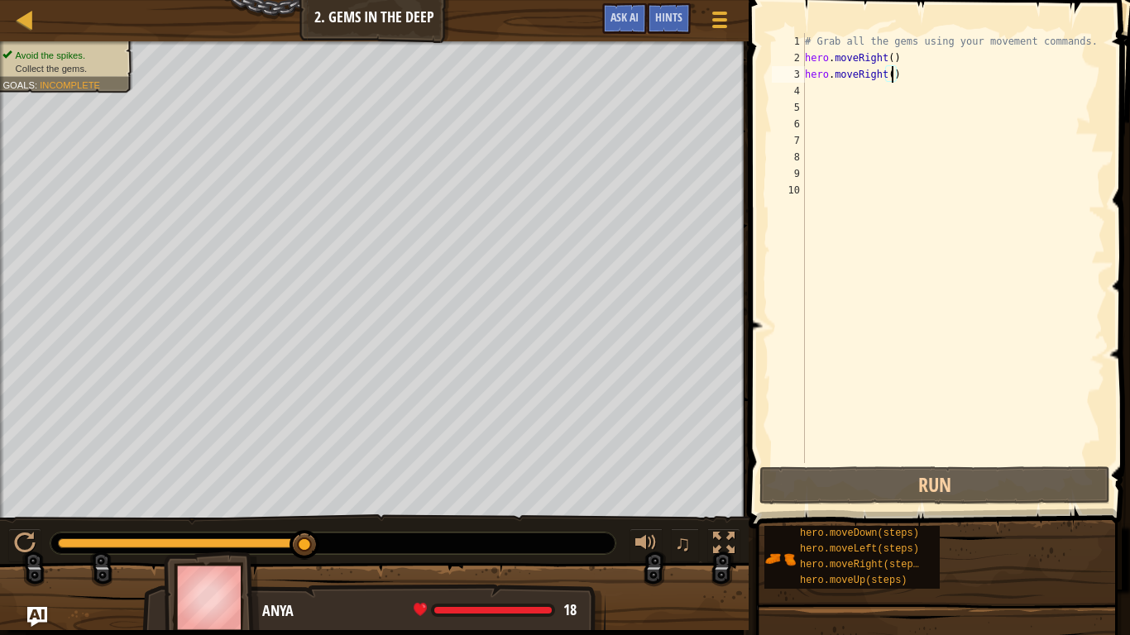
scroll to position [7, 12]
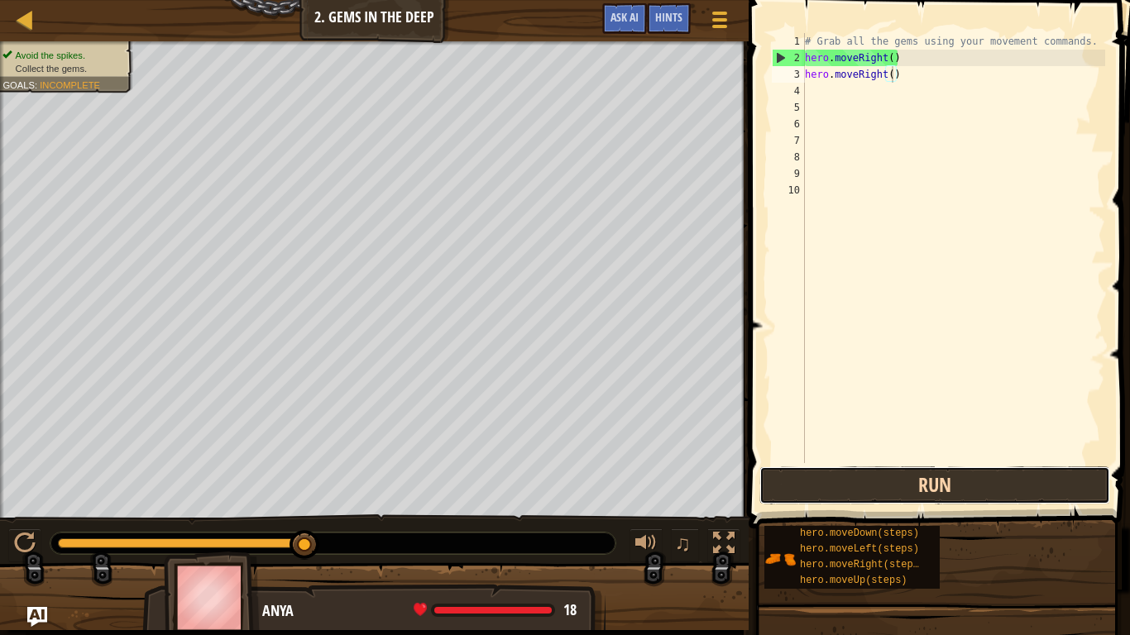
click at [1064, 486] on button "Run" at bounding box center [934, 485] width 351 height 38
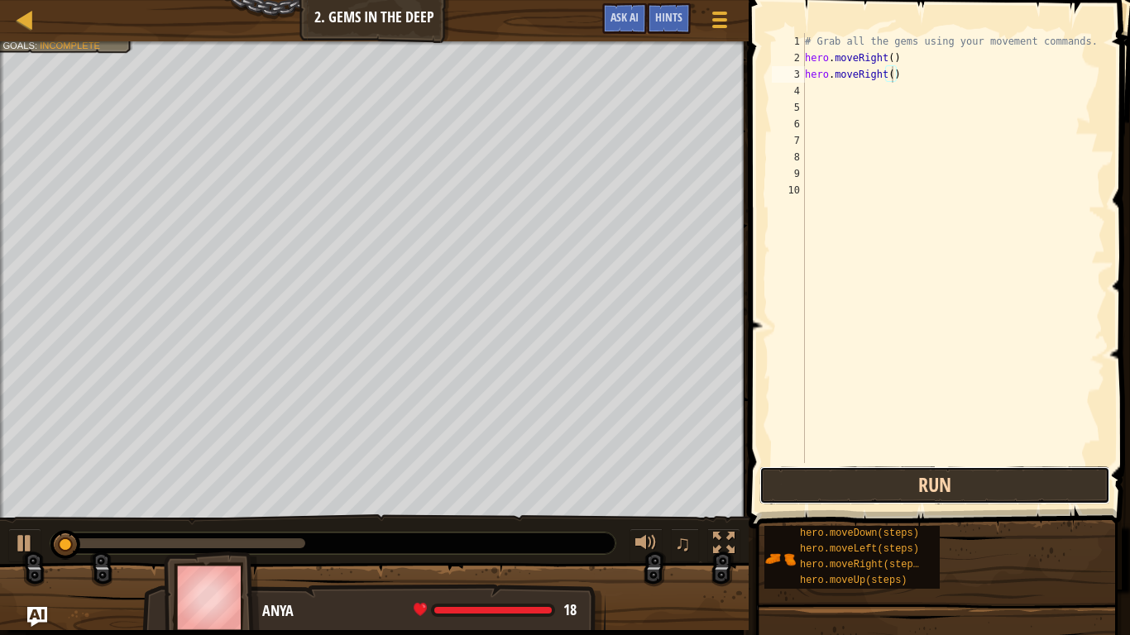
click at [1054, 466] on button "Run" at bounding box center [934, 485] width 351 height 38
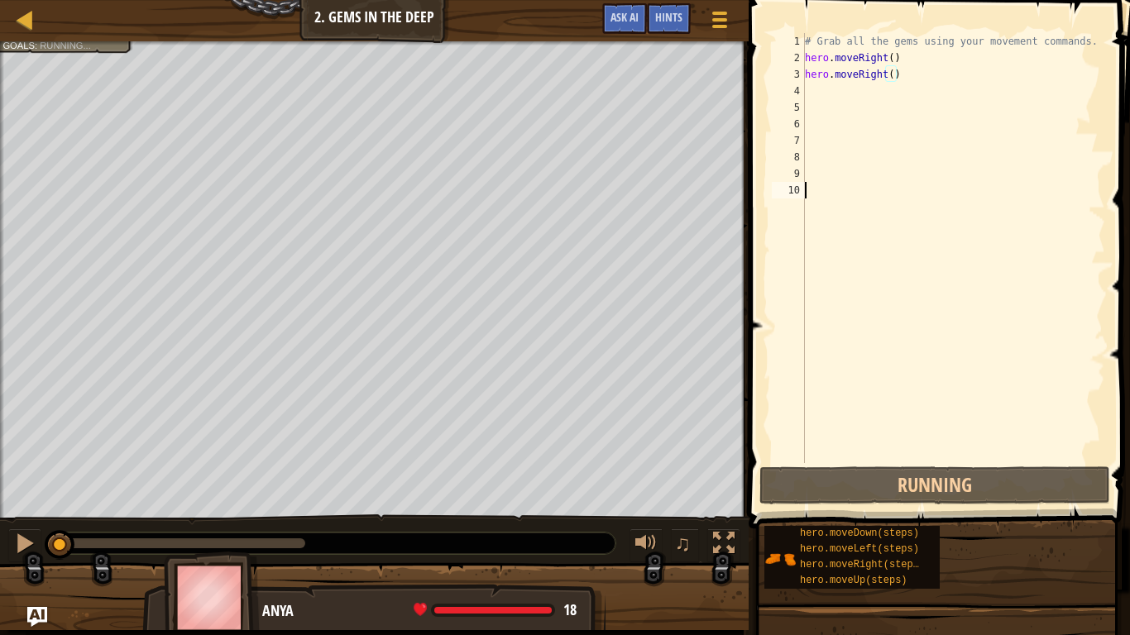
click at [1042, 460] on div "# Grab all the gems using your movement commands. hero . moveRight ( ) hero . m…" at bounding box center [953, 264] width 304 height 463
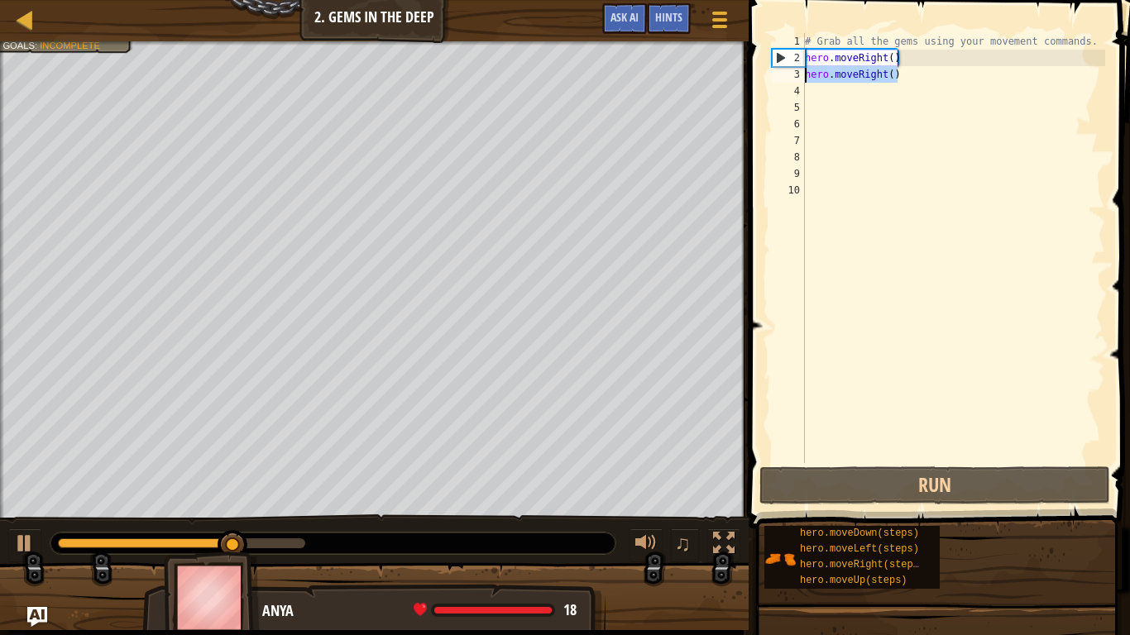
drag, startPoint x: 948, startPoint y: 76, endPoint x: 802, endPoint y: 80, distance: 145.6
click at [802, 80] on div "1 2 3 4 5 6 7 8 9 10 # Grab all the gems using your movement commands. hero . m…" at bounding box center [936, 248] width 337 height 430
type textarea "hero.moveRight()"
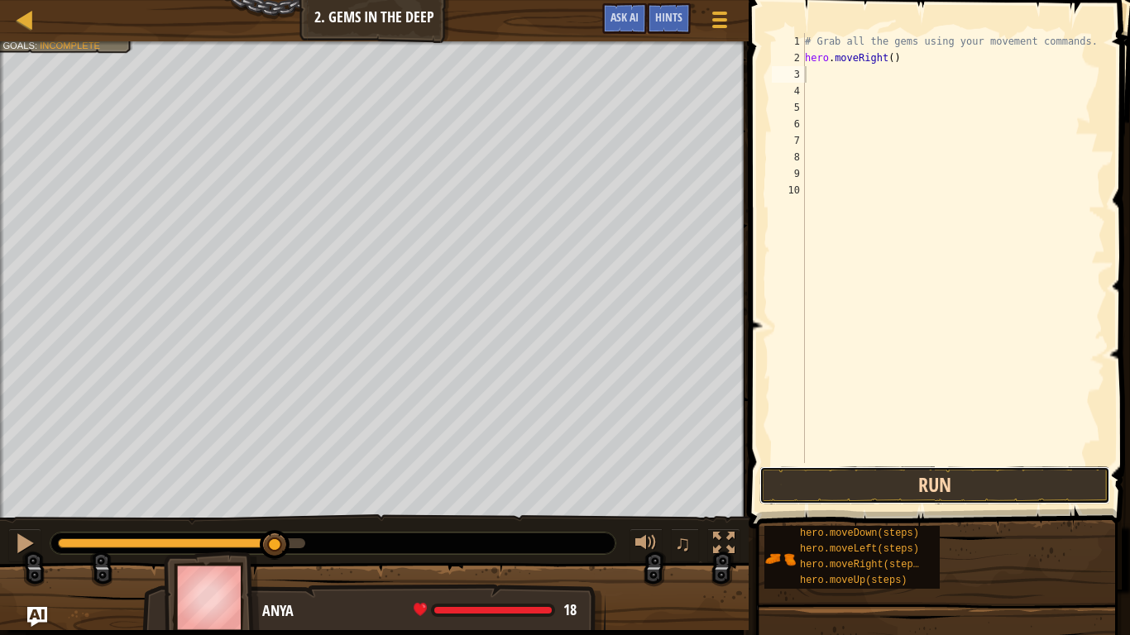
click at [847, 484] on button "Run" at bounding box center [934, 485] width 351 height 38
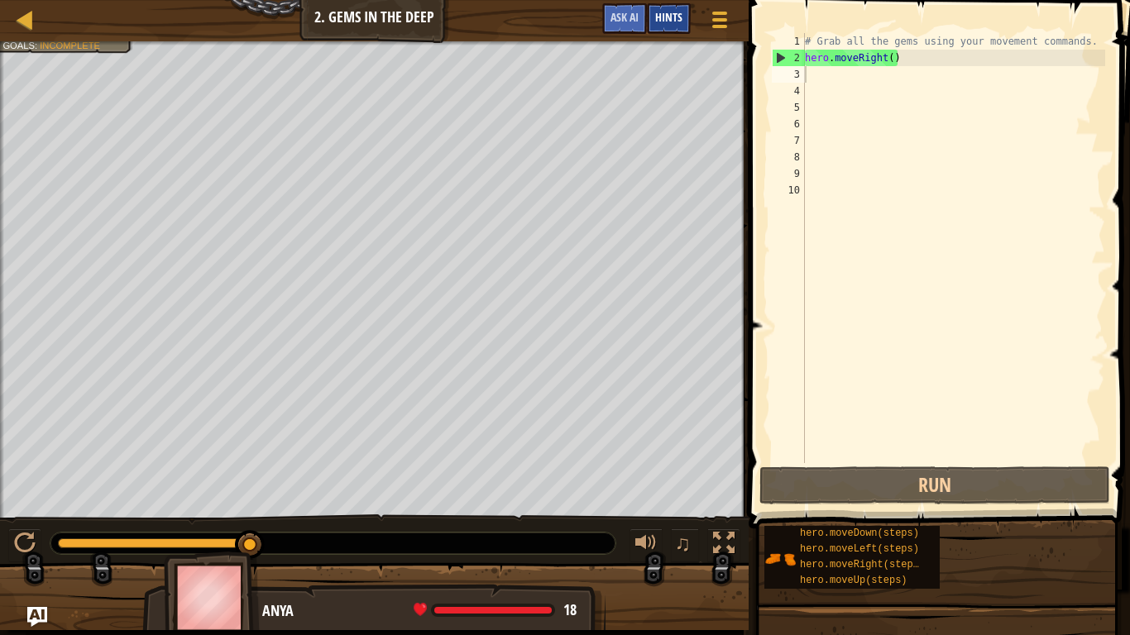
click at [670, 20] on span "Hints" at bounding box center [668, 17] width 27 height 16
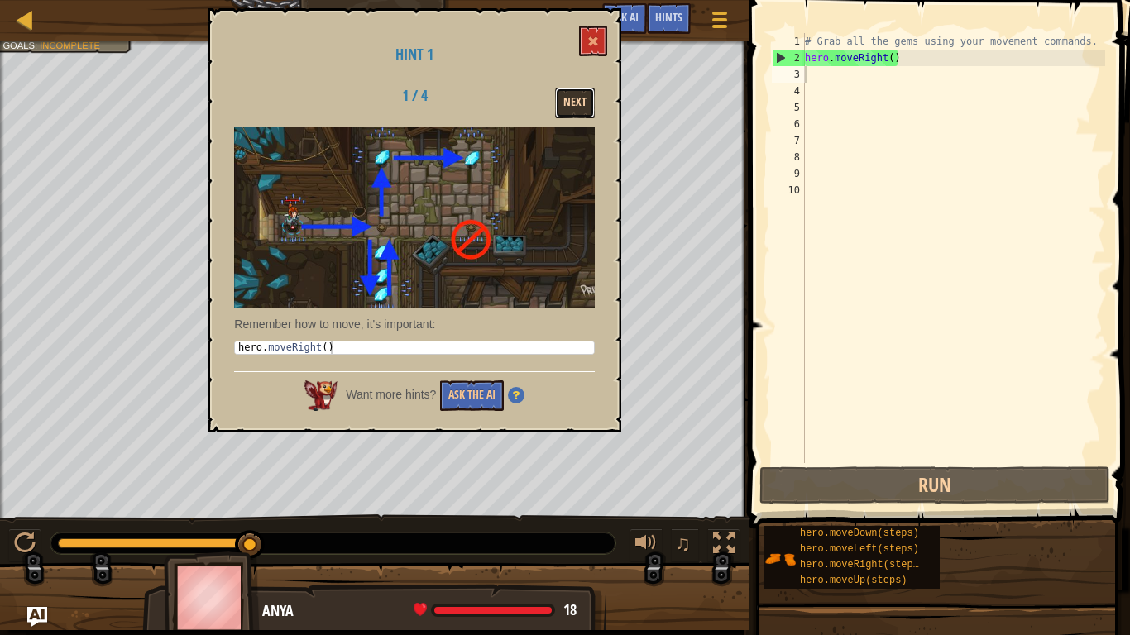
click at [585, 114] on button "Next" at bounding box center [575, 103] width 40 height 31
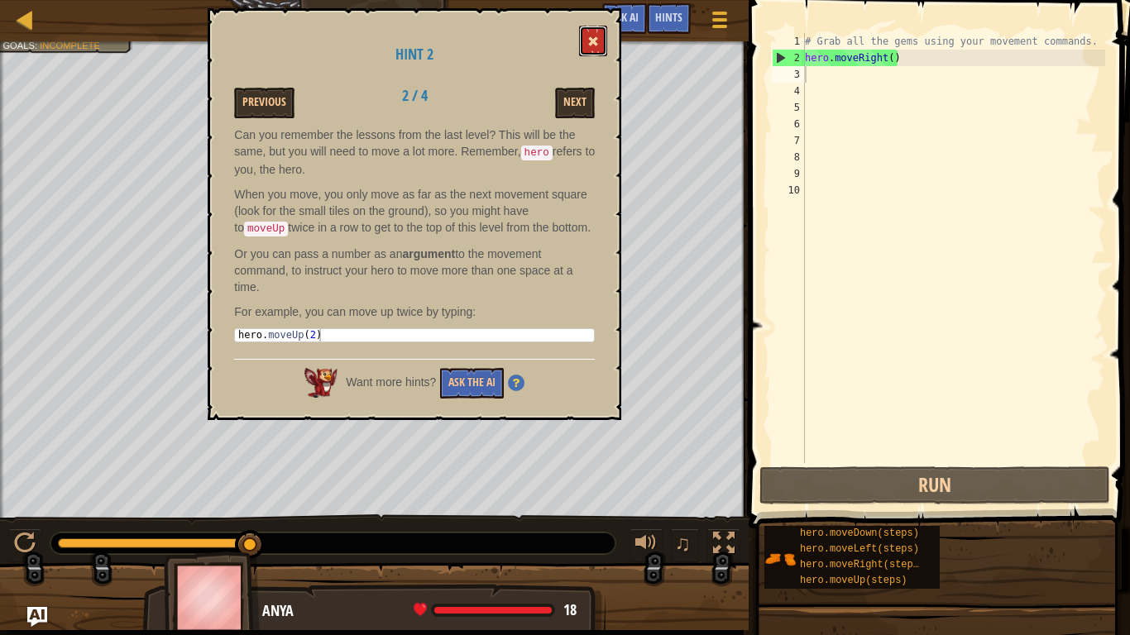
click at [601, 38] on button at bounding box center [593, 41] width 28 height 31
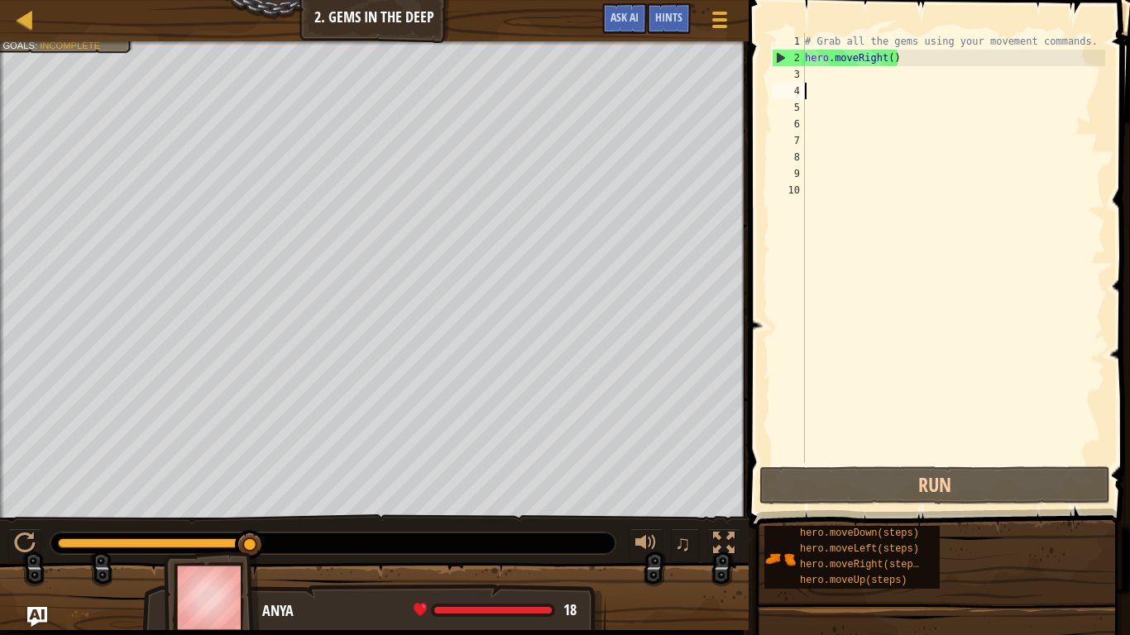
click at [836, 84] on div "# Grab all the gems using your movement commands. hero . moveRight ( )" at bounding box center [953, 264] width 304 height 463
click at [839, 81] on div "# Grab all the gems using your movement commands. hero . moveRight ( )" at bounding box center [953, 264] width 304 height 463
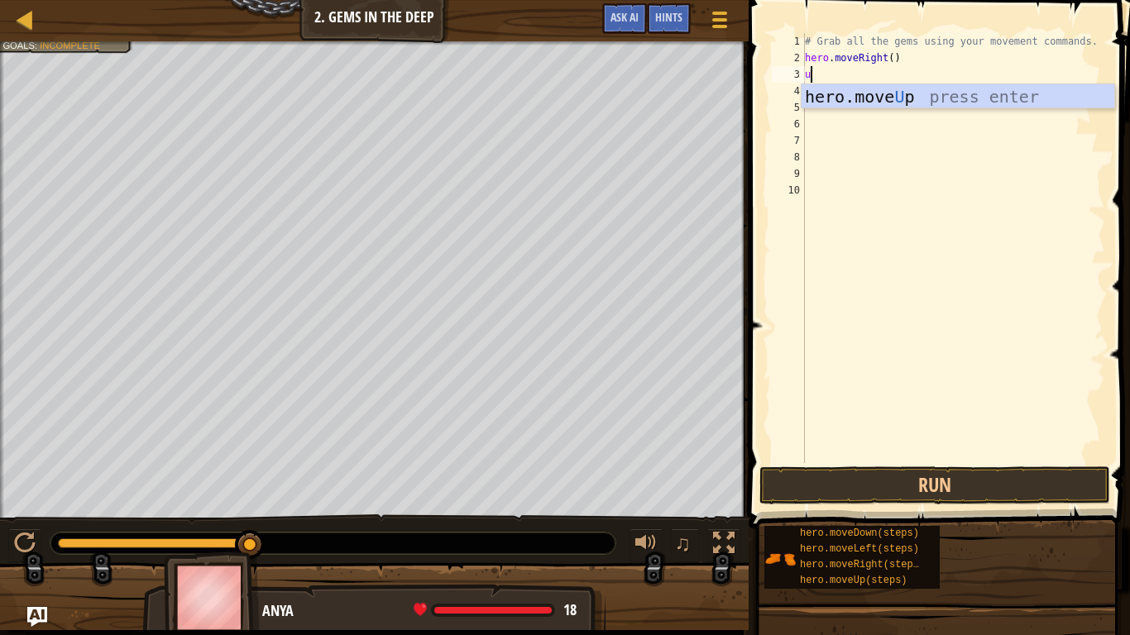
click at [1075, 0] on body "Map Introduction to Computer Science 2. Gems in the Deep Game Menu Done Hints A…" at bounding box center [565, 0] width 1130 height 0
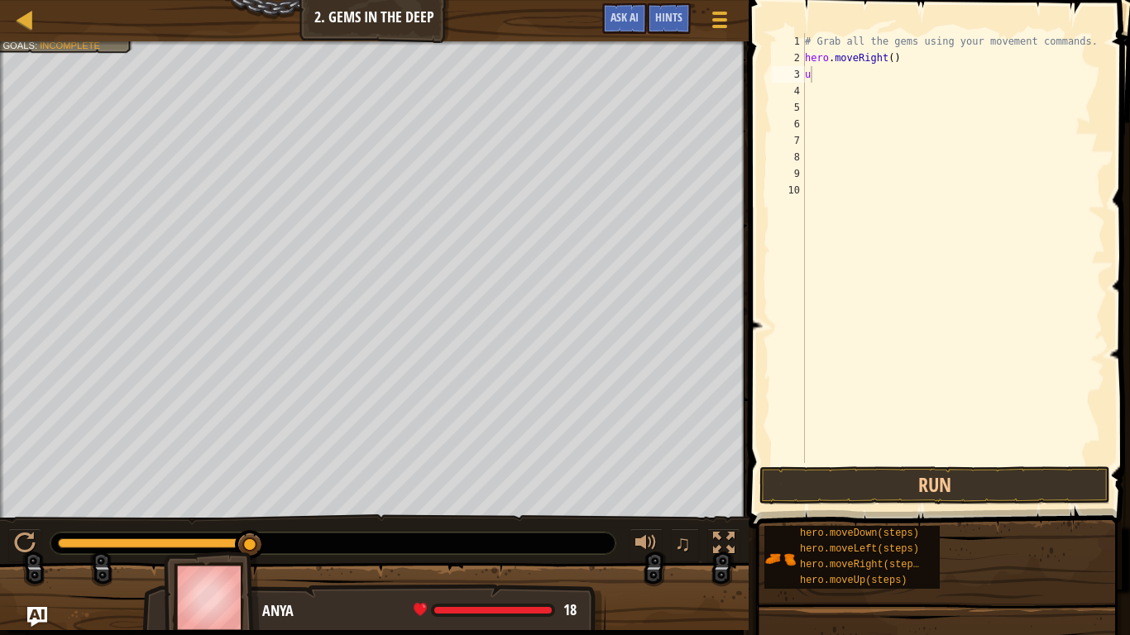
click at [846, 73] on div "# Grab all the gems using your movement commands. hero . moveRight ( ) u" at bounding box center [953, 264] width 304 height 463
click at [833, 74] on div "# Grab all the gems using your movement commands. hero . moveRight ( ) u" at bounding box center [953, 264] width 304 height 463
type textarea "up"
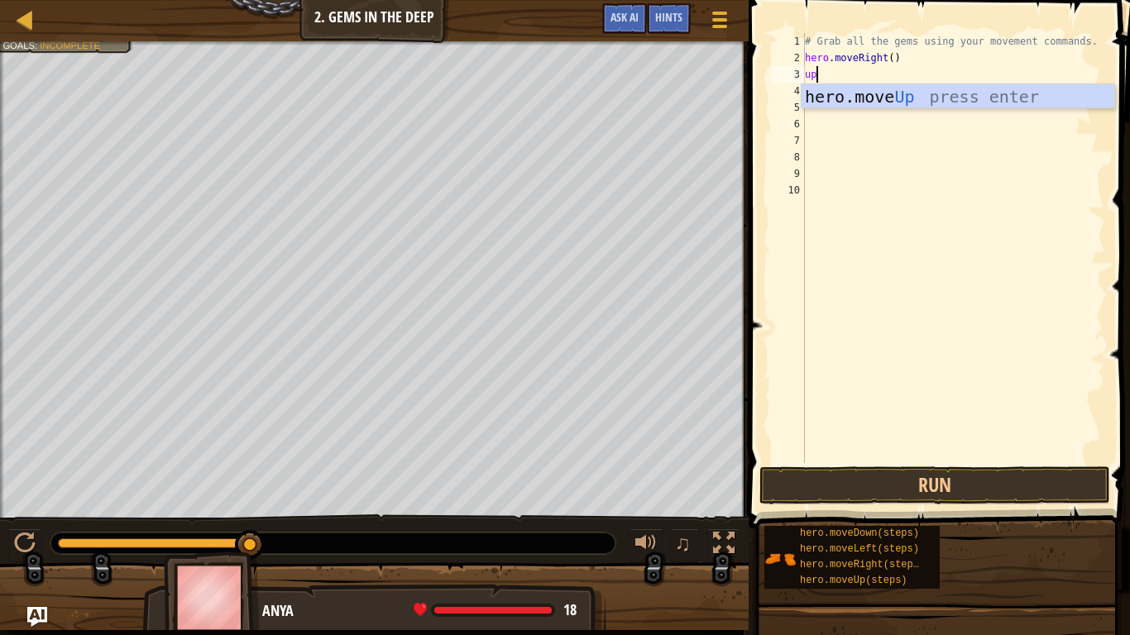
click at [944, 96] on div "hero.move Up press enter" at bounding box center [957, 121] width 313 height 74
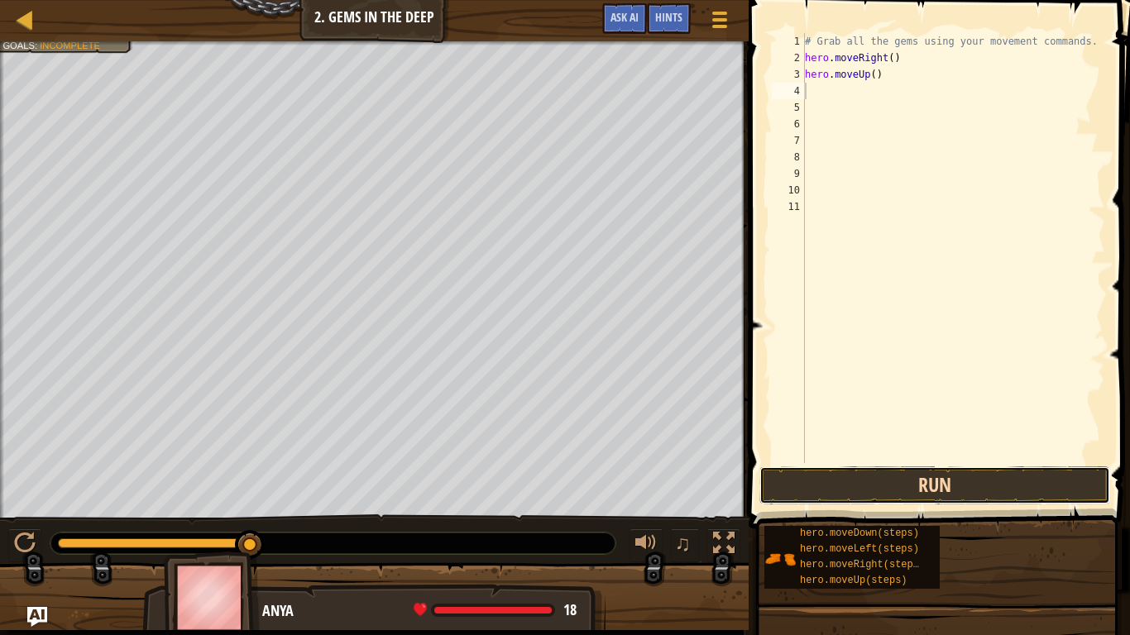
click at [878, 495] on button "Run" at bounding box center [934, 485] width 351 height 38
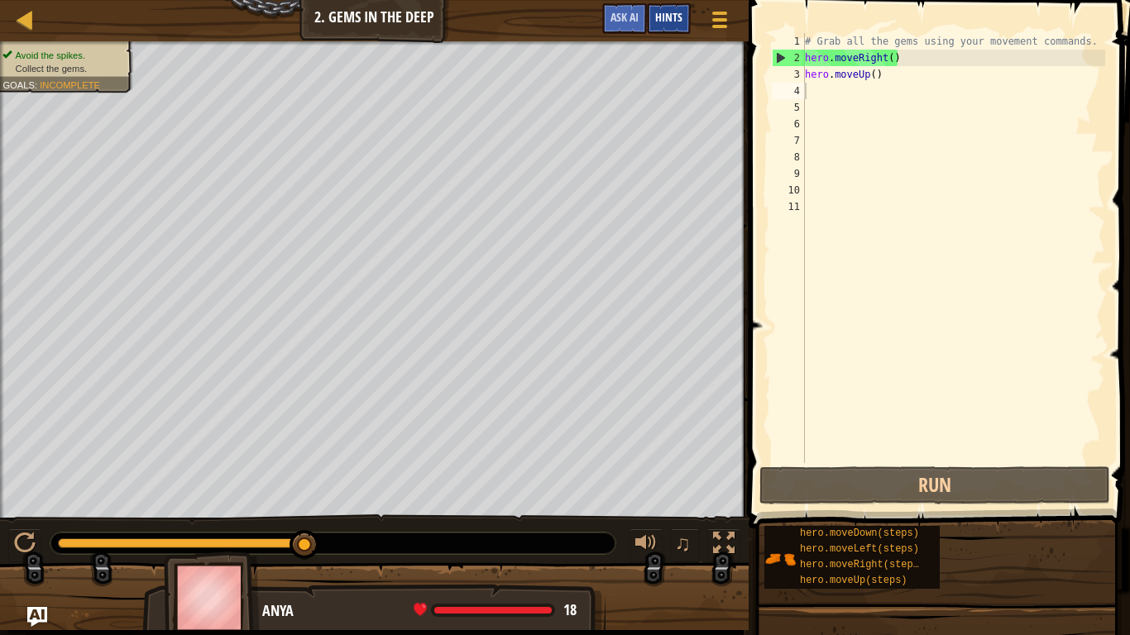
click at [677, 3] on div "Hints" at bounding box center [669, 18] width 44 height 31
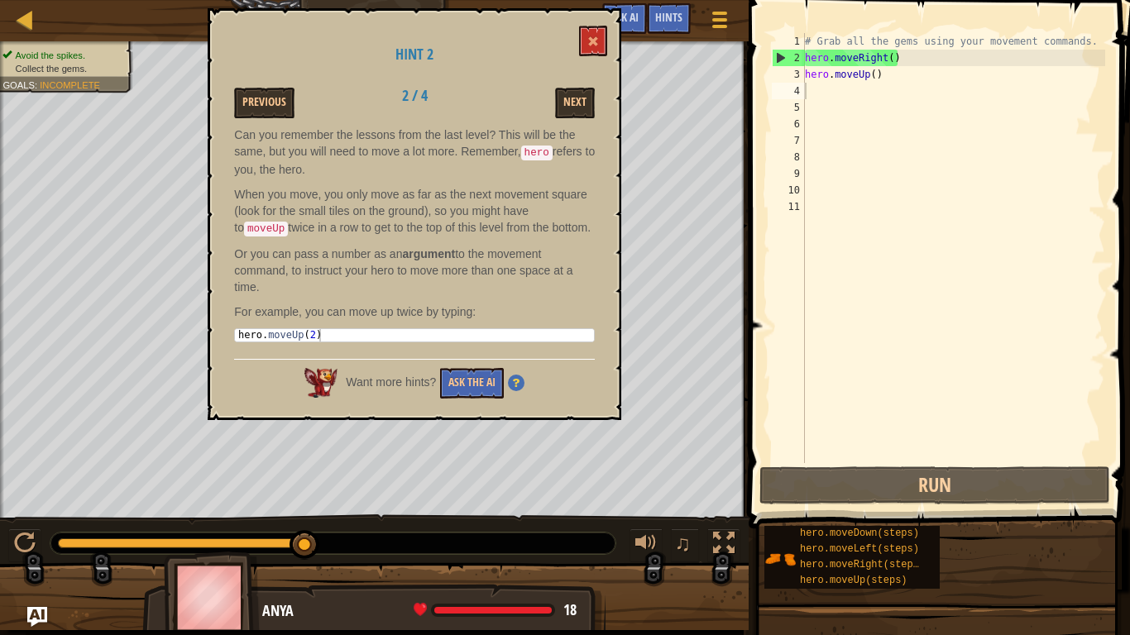
click at [572, 85] on div "Hint 2 Previous 2 / 4 Next Can you remember the lessons from the last level? Th…" at bounding box center [415, 214] width 414 height 412
click at [573, 96] on button "Next" at bounding box center [575, 103] width 40 height 31
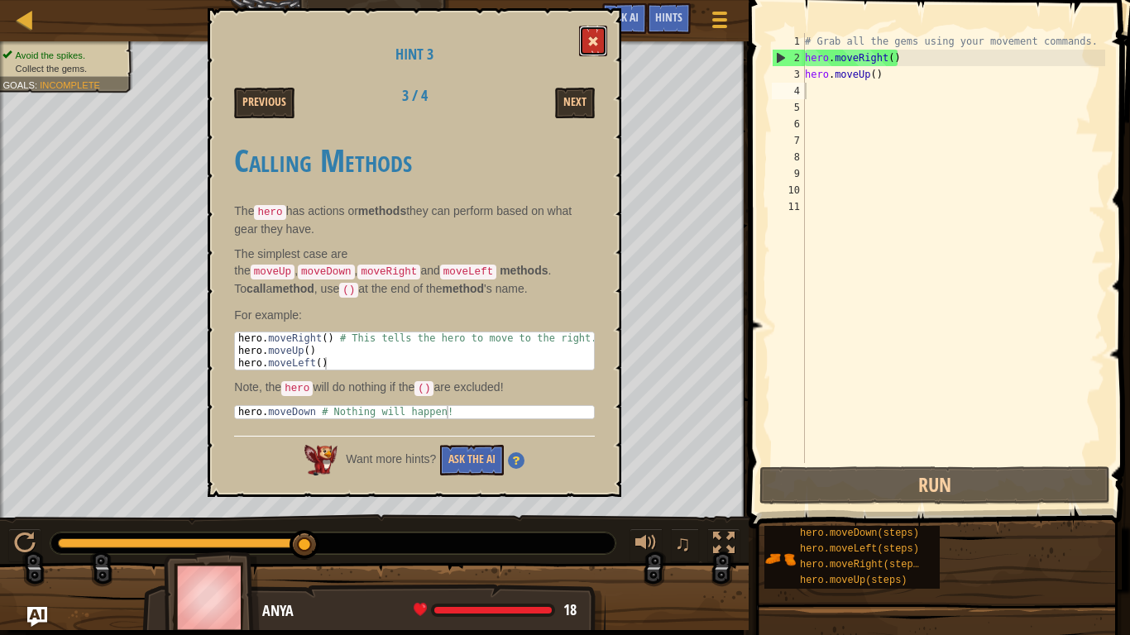
click at [589, 53] on button at bounding box center [593, 41] width 28 height 31
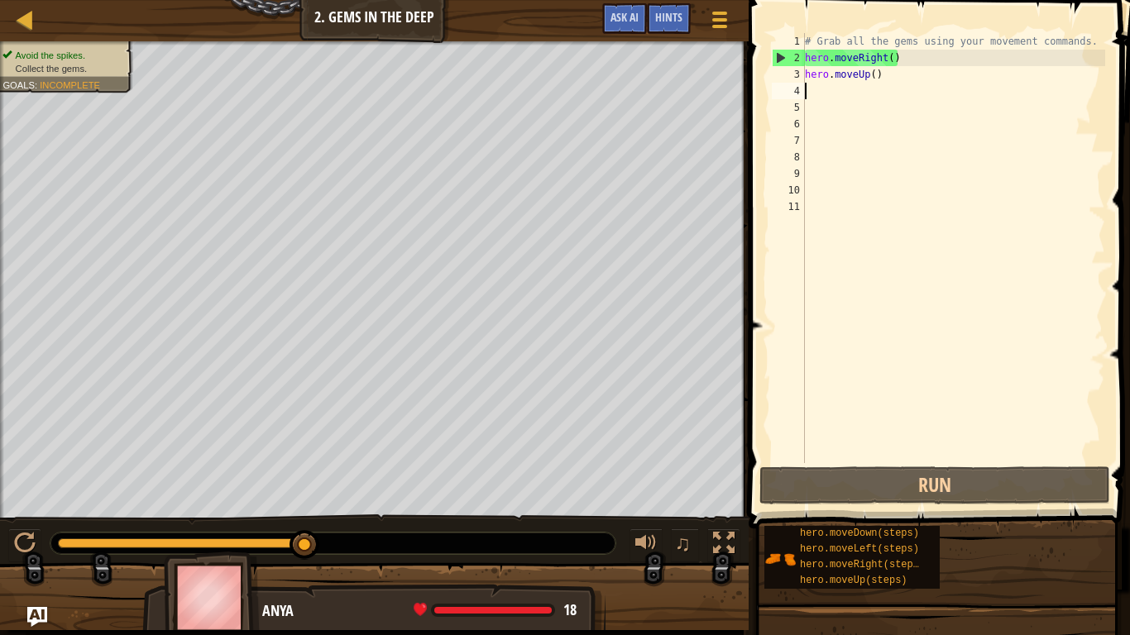
click at [835, 86] on div "# Grab all the gems using your movement commands. hero . moveRight ( ) hero . m…" at bounding box center [953, 264] width 304 height 463
type textarea "l"
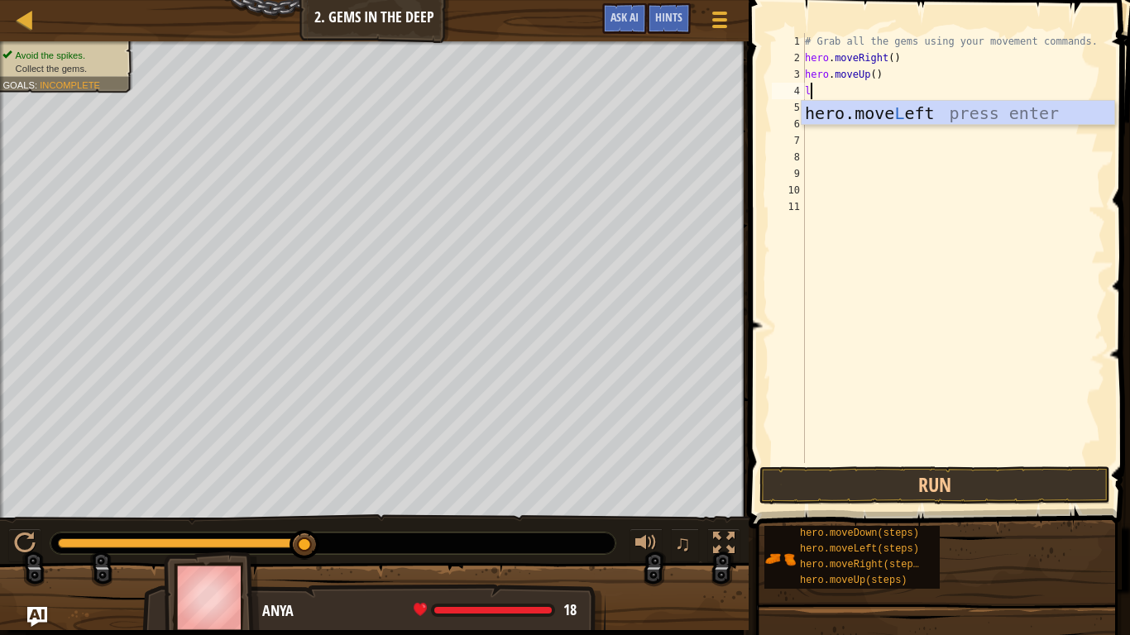
click at [1015, 107] on div "hero.move L eft press enter" at bounding box center [957, 138] width 313 height 74
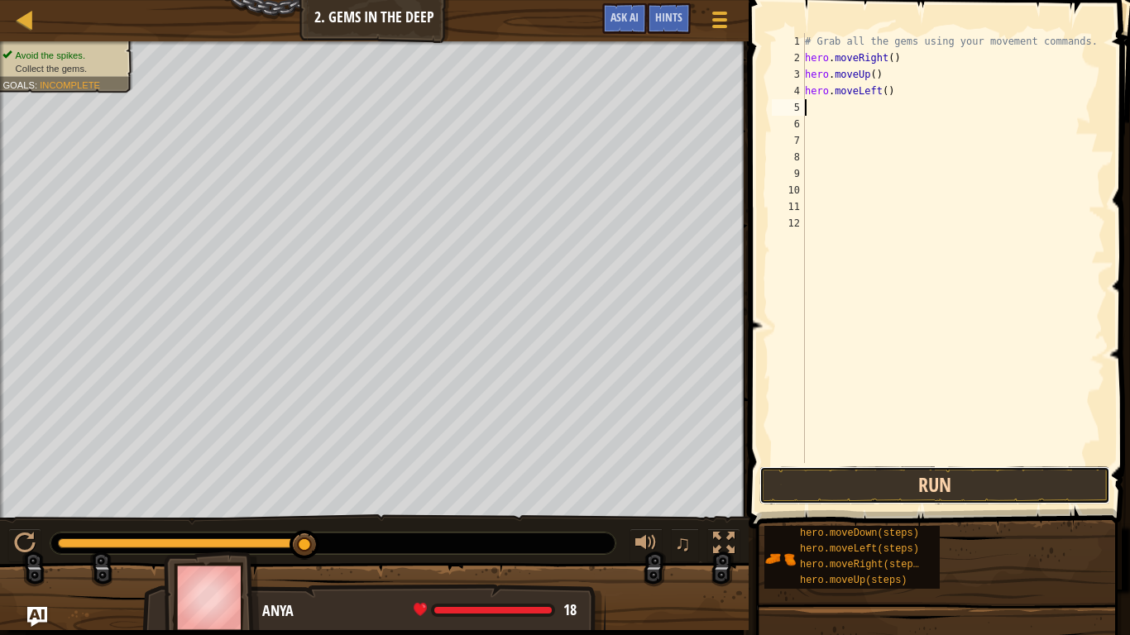
click at [802, 474] on button "Run" at bounding box center [934, 485] width 351 height 38
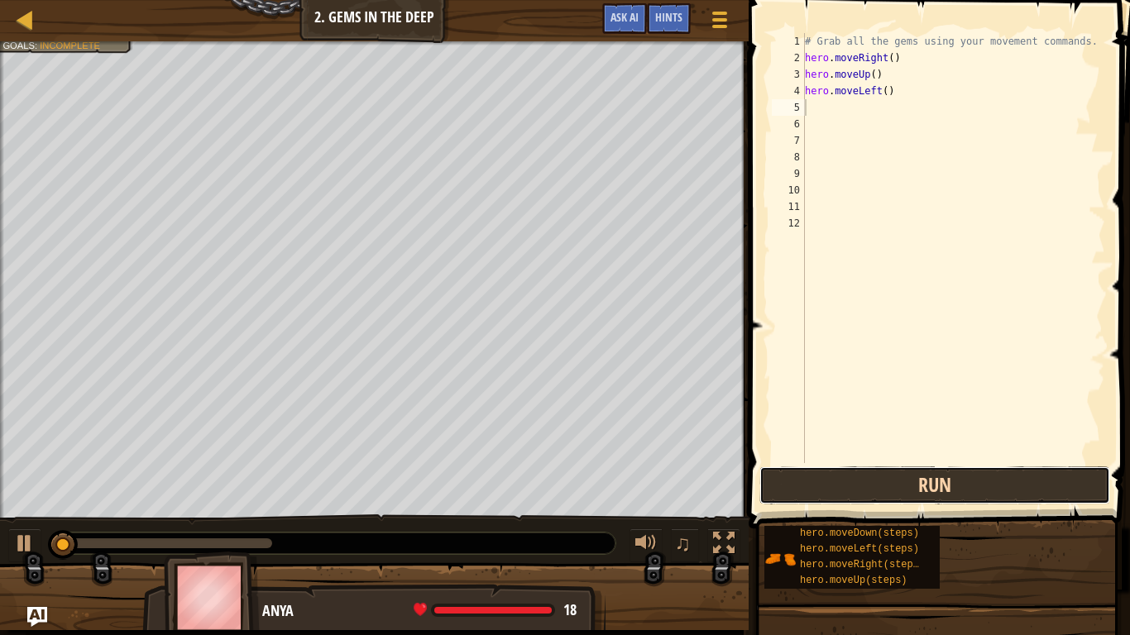
click at [802, 474] on button "Run" at bounding box center [934, 485] width 351 height 38
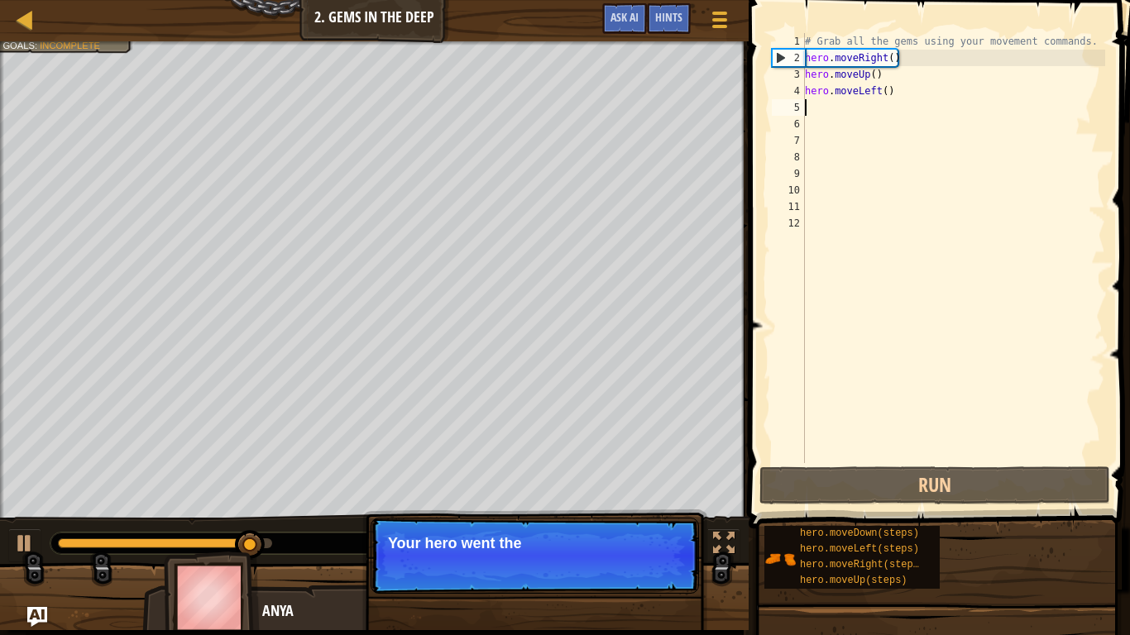
click at [893, 97] on div "# Grab all the gems using your movement commands. hero . moveRight ( ) hero . m…" at bounding box center [953, 264] width 304 height 463
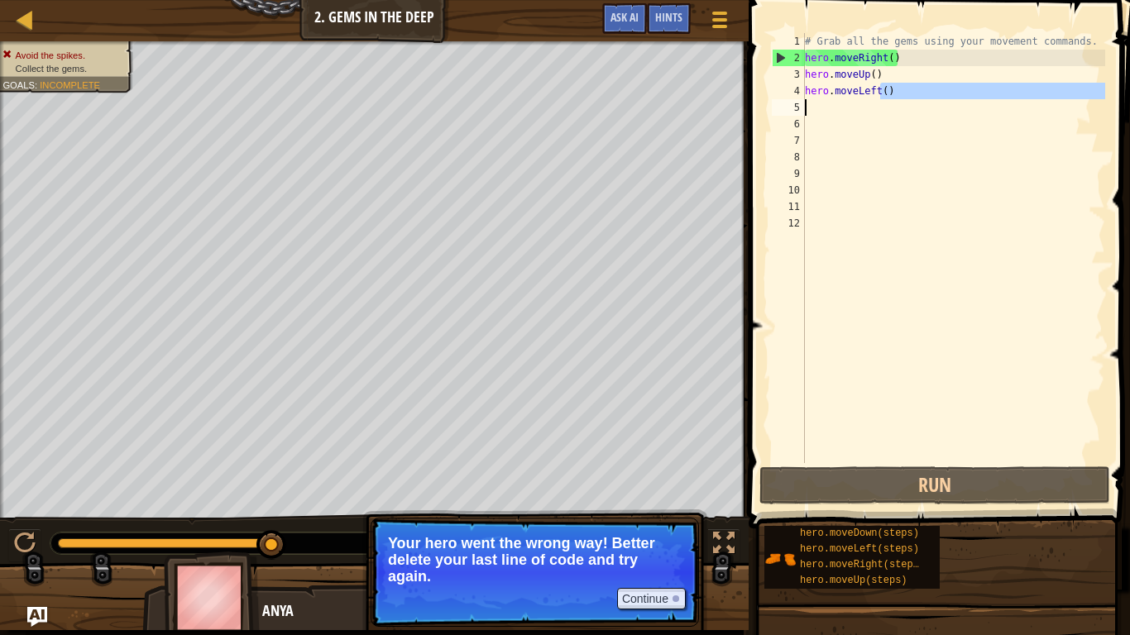
drag, startPoint x: 893, startPoint y: 97, endPoint x: 854, endPoint y: 100, distance: 39.8
click at [854, 100] on div "# Grab all the gems using your movement commands. hero . moveRight ( ) hero . m…" at bounding box center [953, 264] width 304 height 463
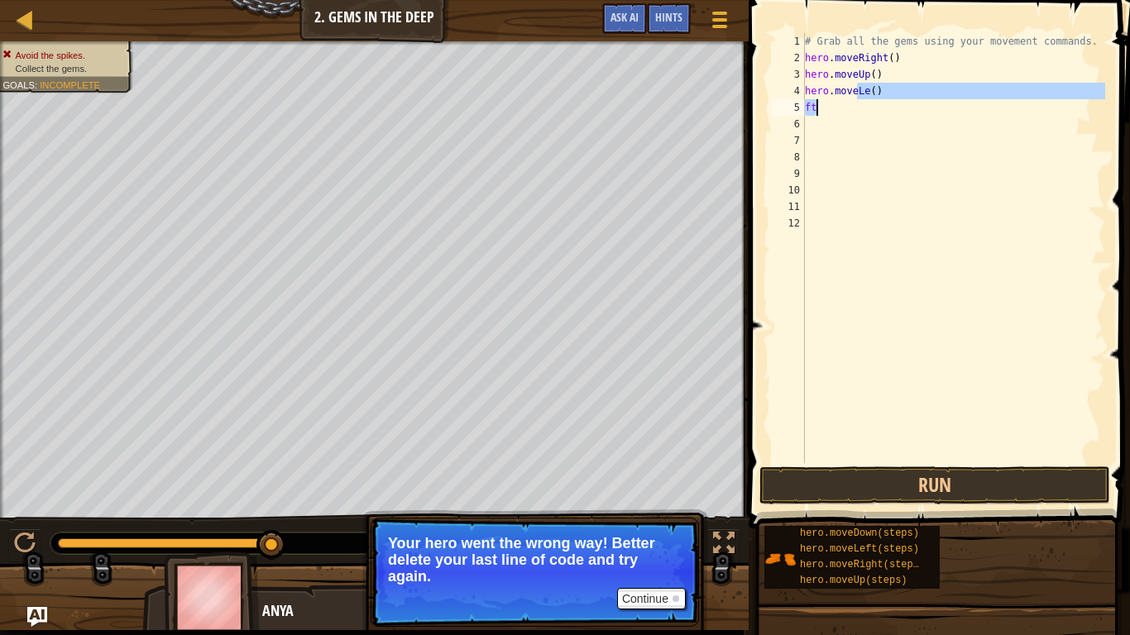
drag, startPoint x: 856, startPoint y: 93, endPoint x: 922, endPoint y: 111, distance: 68.6
click at [922, 111] on div "# Grab all the gems using your movement commands. hero . moveRight ( ) hero . m…" at bounding box center [953, 264] width 304 height 463
type textarea "hero.mover"
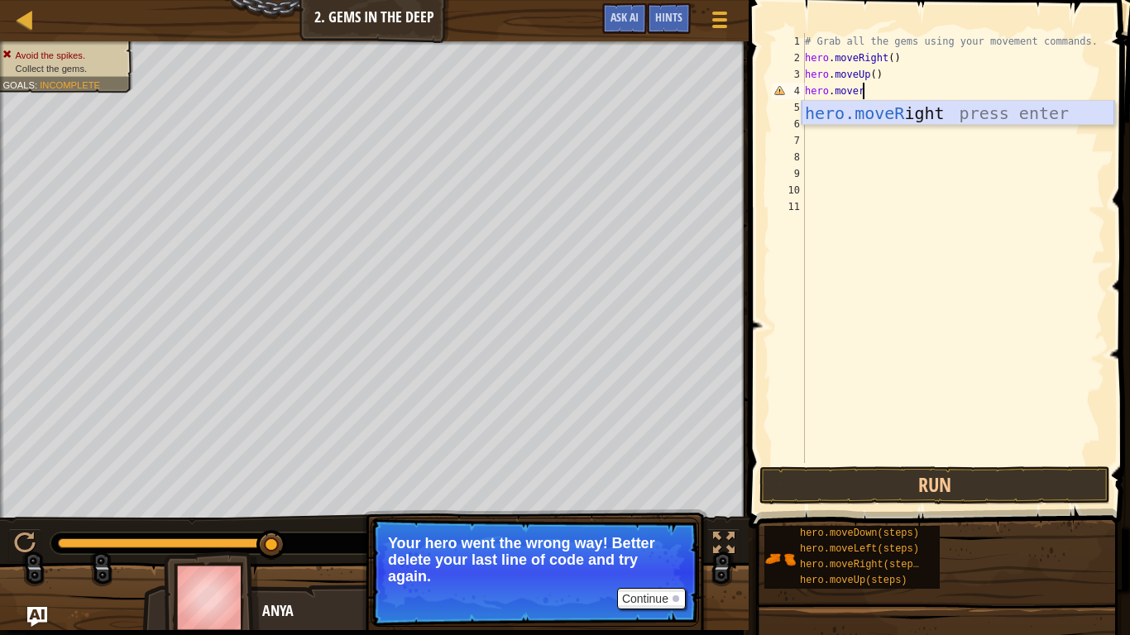
click at [964, 116] on div "hero.moveR ight press enter" at bounding box center [957, 138] width 313 height 74
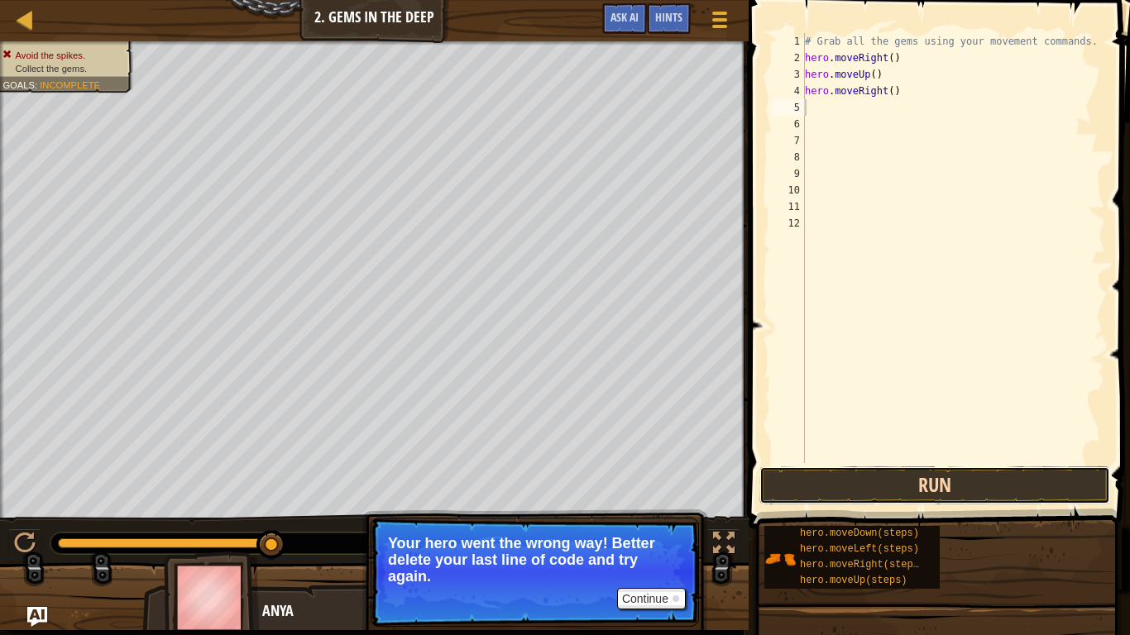
click at [997, 495] on button "Run" at bounding box center [934, 485] width 351 height 38
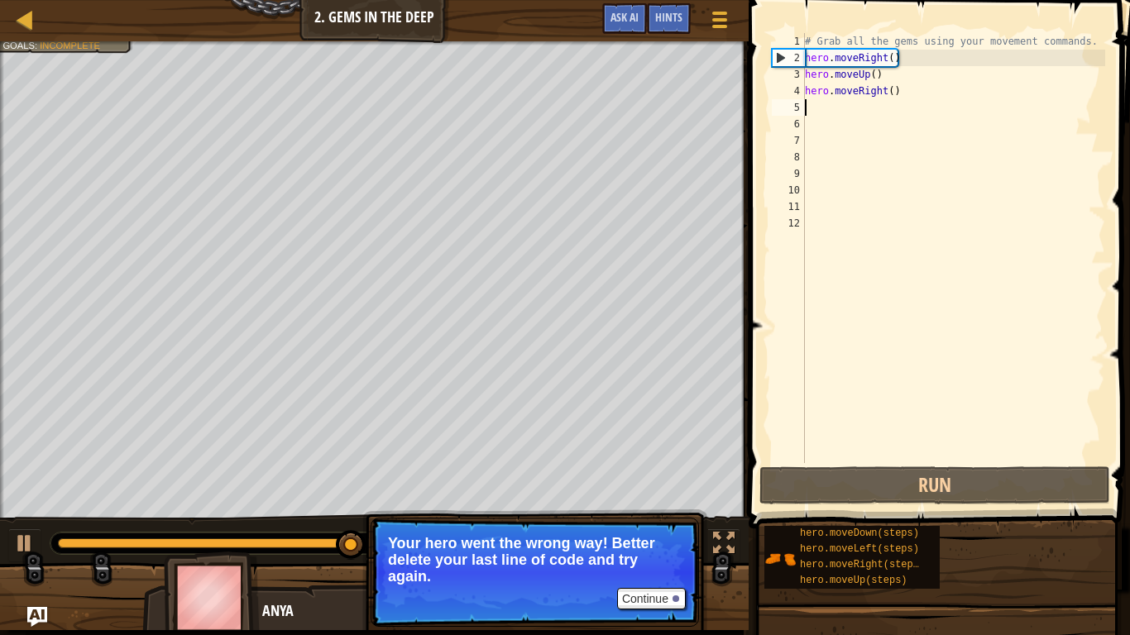
type textarea "m"
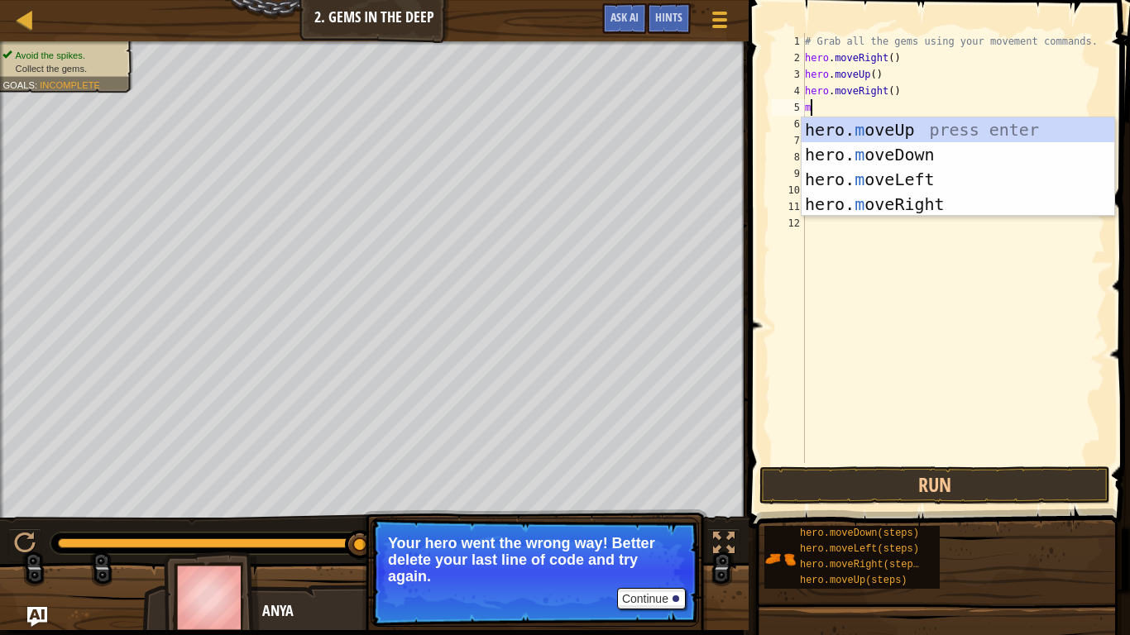
click at [973, 161] on div "hero. m oveUp press enter hero. m oveDown press enter hero. m oveLeft press ent…" at bounding box center [957, 191] width 313 height 149
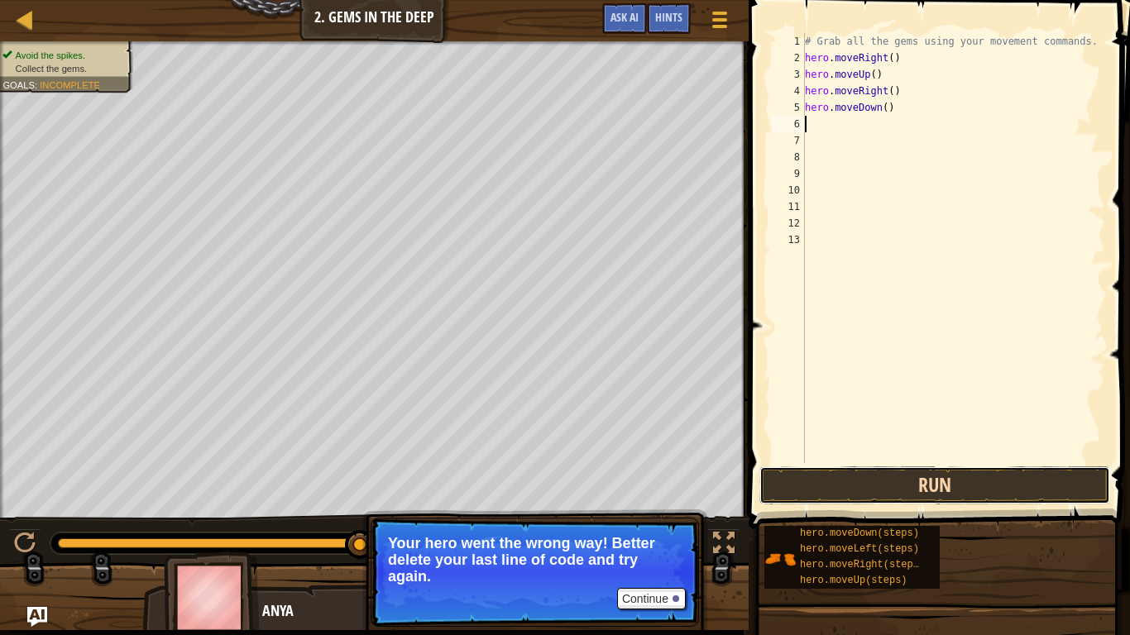
click at [894, 491] on button "Run" at bounding box center [934, 485] width 351 height 38
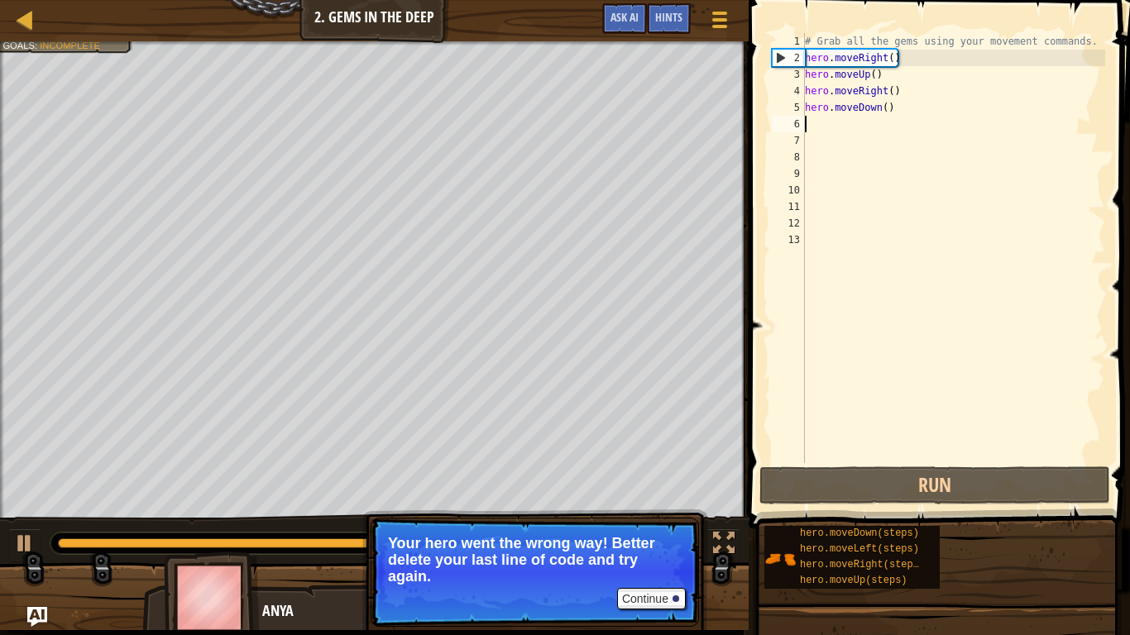
type textarea "u"
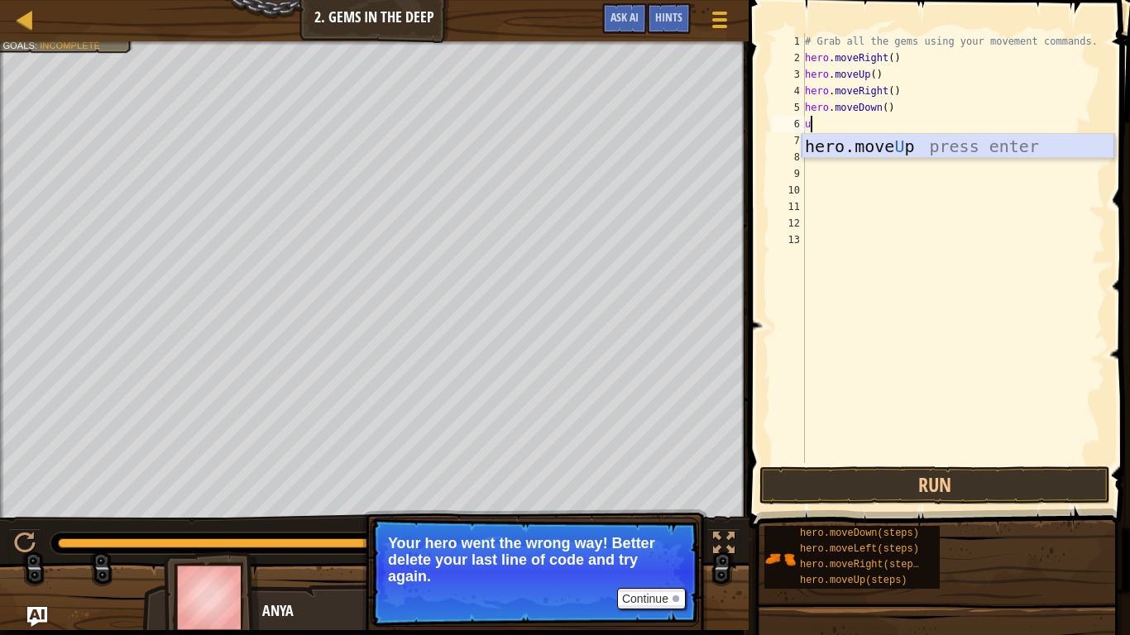
click at [1045, 151] on div "hero.move U p press enter" at bounding box center [957, 171] width 313 height 74
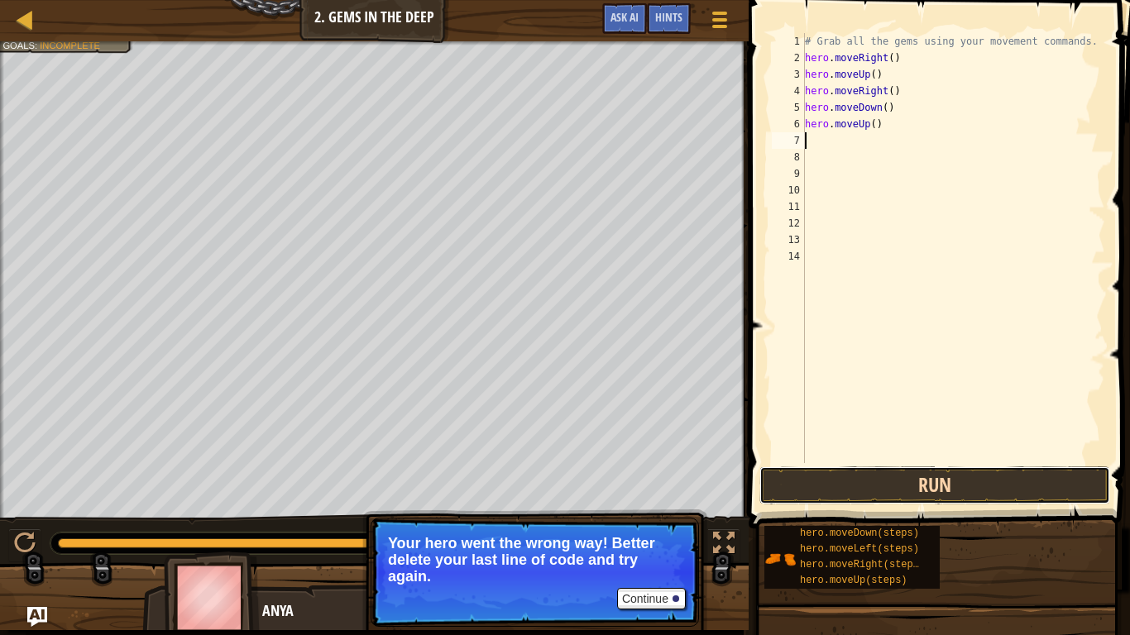
click at [825, 476] on button "Run" at bounding box center [934, 485] width 351 height 38
click at [825, 476] on button "Running" at bounding box center [934, 485] width 351 height 38
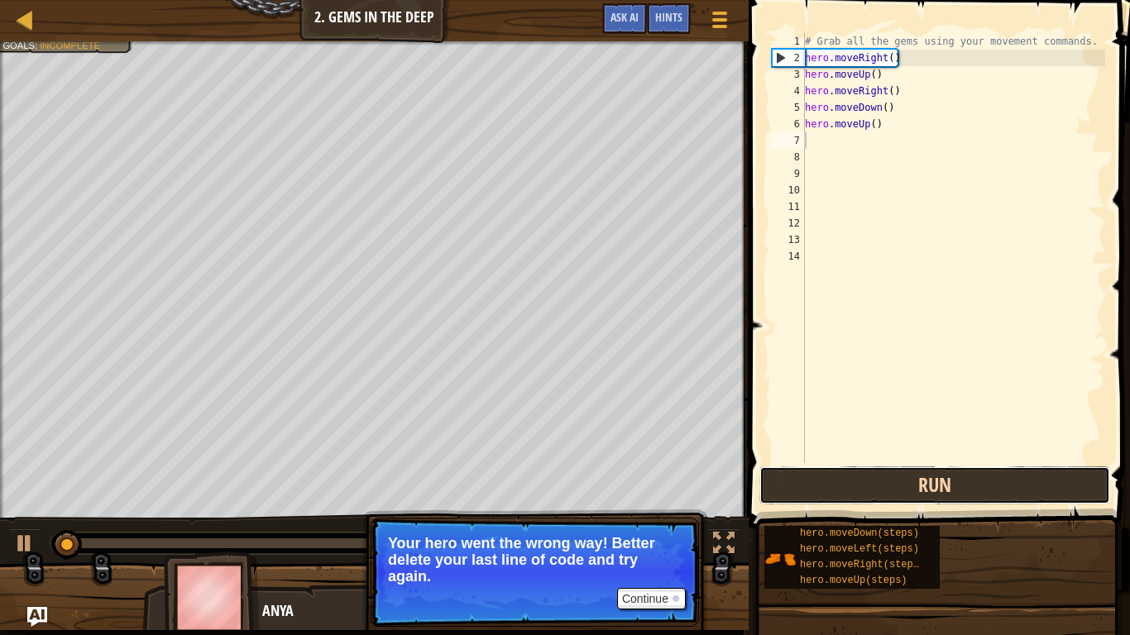
click at [825, 476] on button "Run" at bounding box center [934, 485] width 351 height 38
click at [825, 476] on button "Running" at bounding box center [934, 485] width 351 height 38
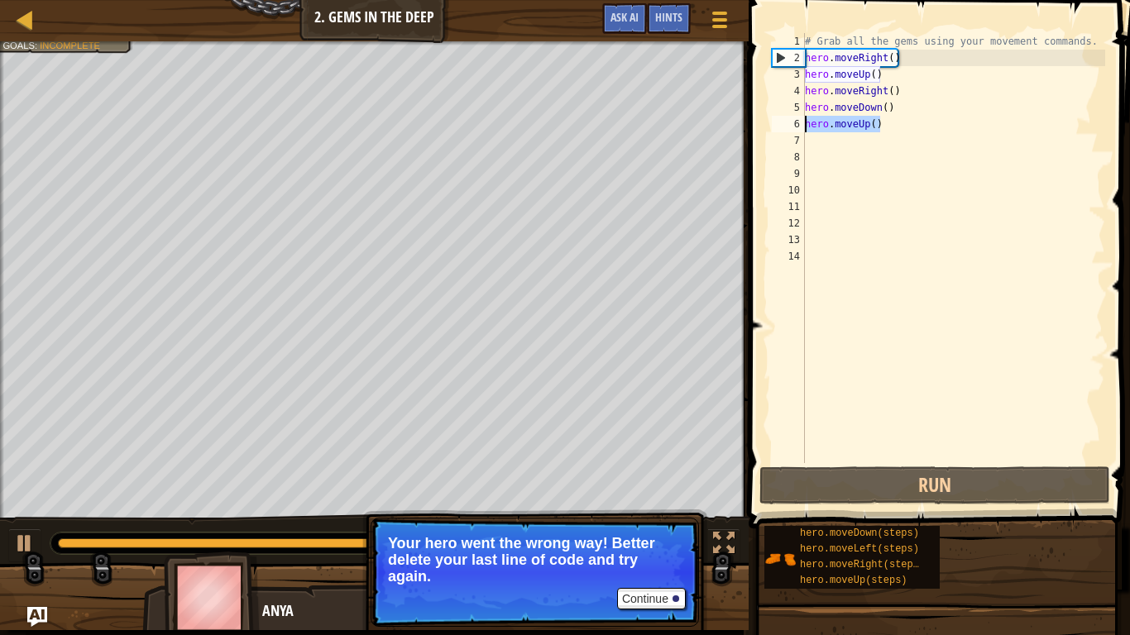
drag, startPoint x: 902, startPoint y: 122, endPoint x: 803, endPoint y: 132, distance: 99.7
click at [803, 132] on div "1 2 3 4 5 6 7 8 9 10 11 12 13 14 # Grab all the gems using your movement comman…" at bounding box center [936, 248] width 337 height 430
type textarea "hero.moveUp()"
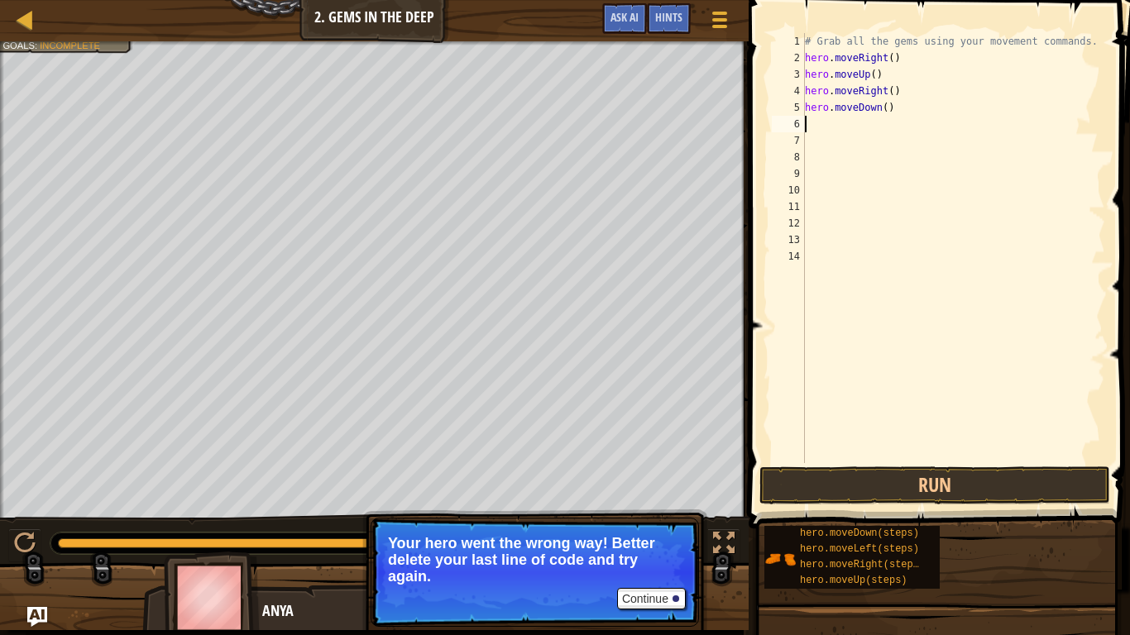
type textarea "r"
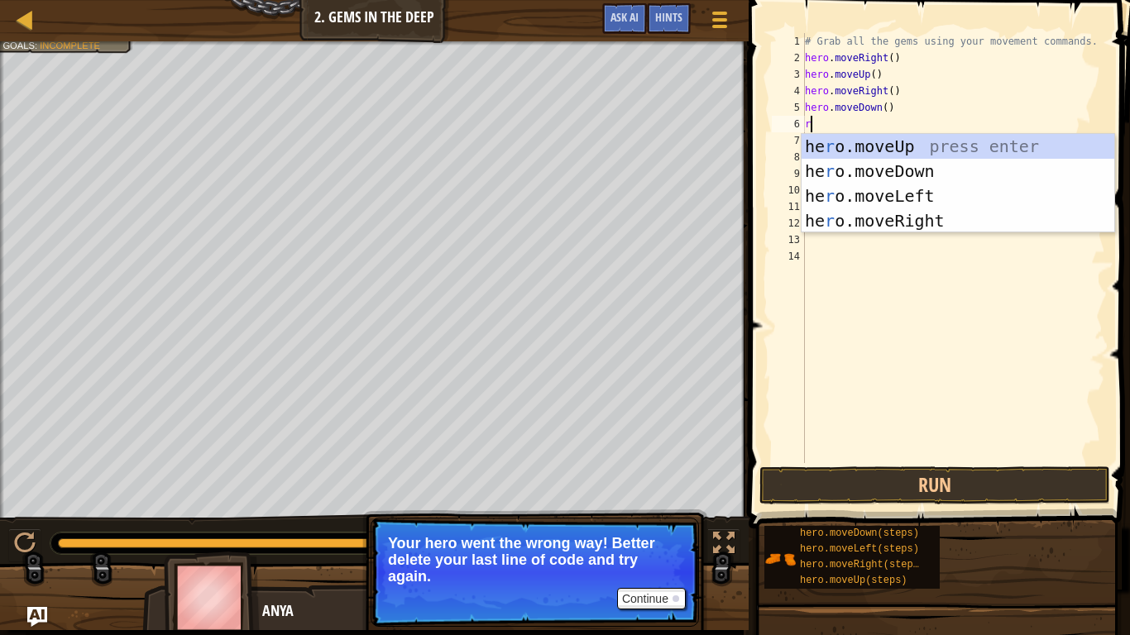
click at [983, 213] on div "he r o.moveUp press enter he r o.moveDown press enter he r o.moveLeft press ent…" at bounding box center [957, 208] width 313 height 149
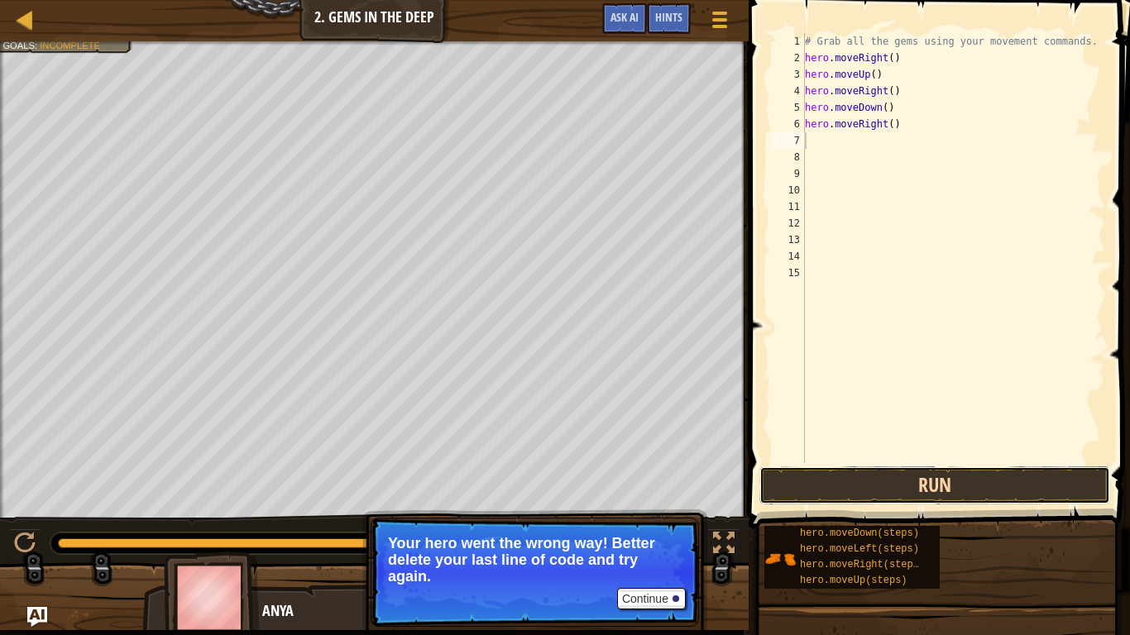
click at [816, 477] on button "Run" at bounding box center [934, 485] width 351 height 38
click at [816, 477] on button "Running" at bounding box center [934, 485] width 351 height 38
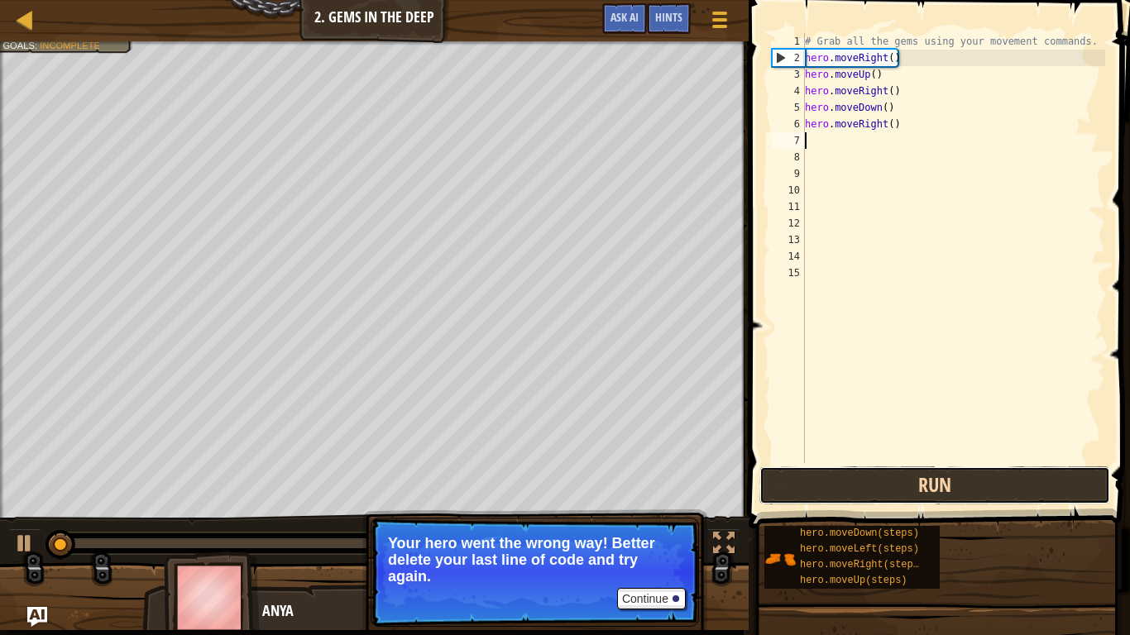
click at [816, 477] on button "Run" at bounding box center [934, 485] width 351 height 38
click at [816, 477] on button "Running" at bounding box center [934, 485] width 351 height 38
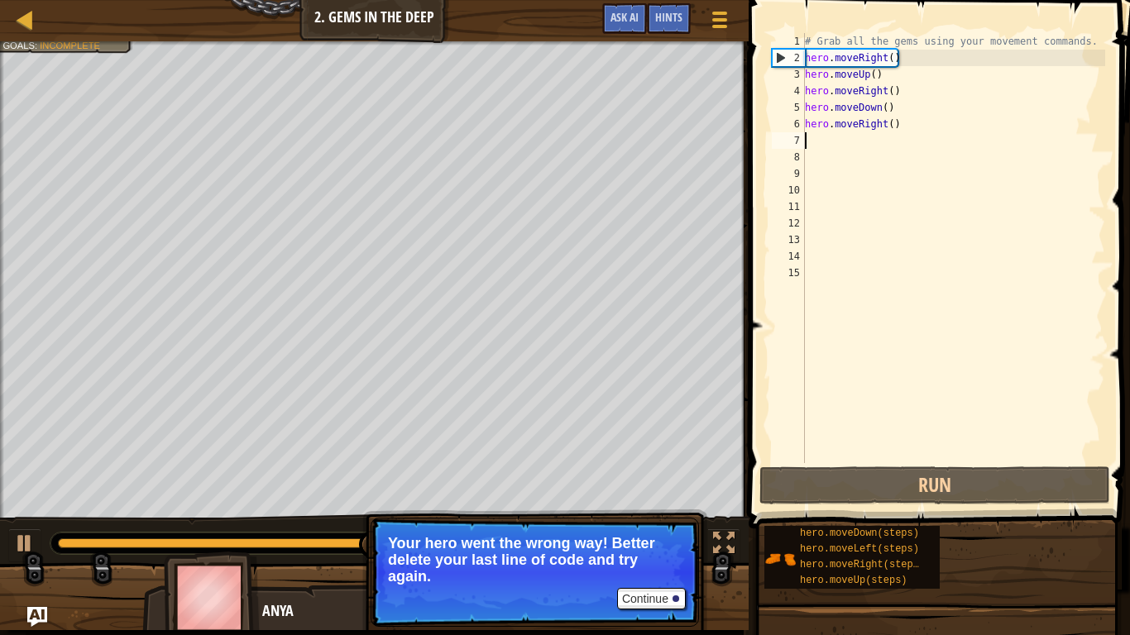
click at [896, 141] on div "# Grab all the gems using your movement commands. hero . moveRight ( ) hero . m…" at bounding box center [953, 264] width 304 height 463
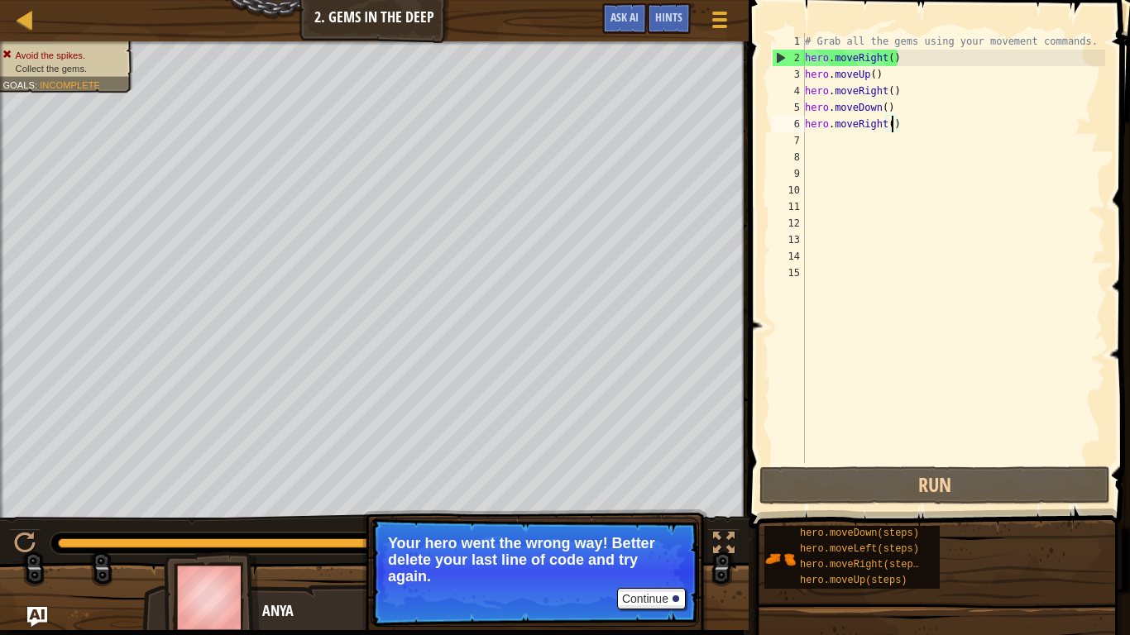
click at [893, 129] on div "# Grab all the gems using your movement commands. hero . moveRight ( ) hero . m…" at bounding box center [953, 264] width 304 height 463
drag, startPoint x: 893, startPoint y: 129, endPoint x: 857, endPoint y: 124, distance: 36.7
click at [857, 124] on div "# Grab all the gems using your movement commands. hero . moveRight ( ) hero . m…" at bounding box center [953, 264] width 304 height 463
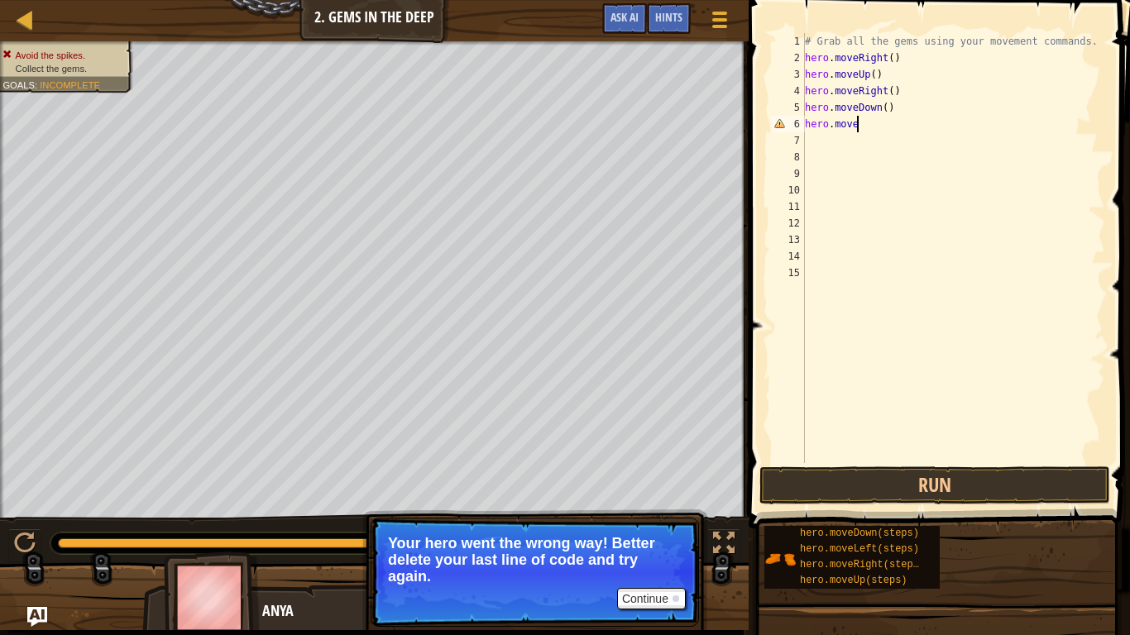
type textarea "hero.movel"
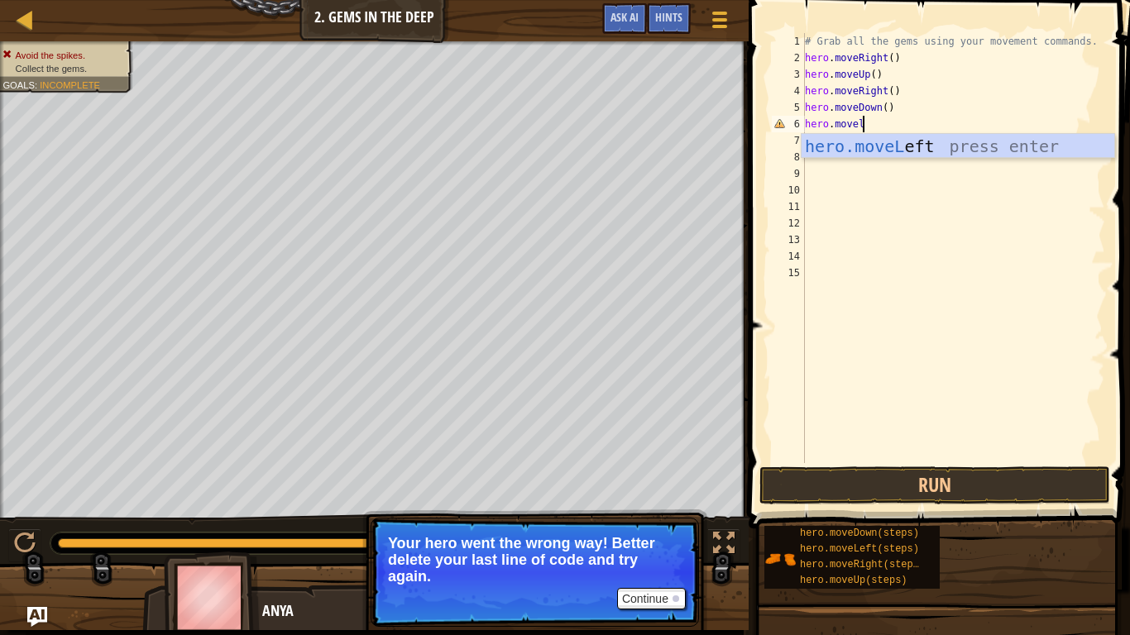
click at [1065, 156] on div "hero.moveL eft press enter" at bounding box center [957, 171] width 313 height 74
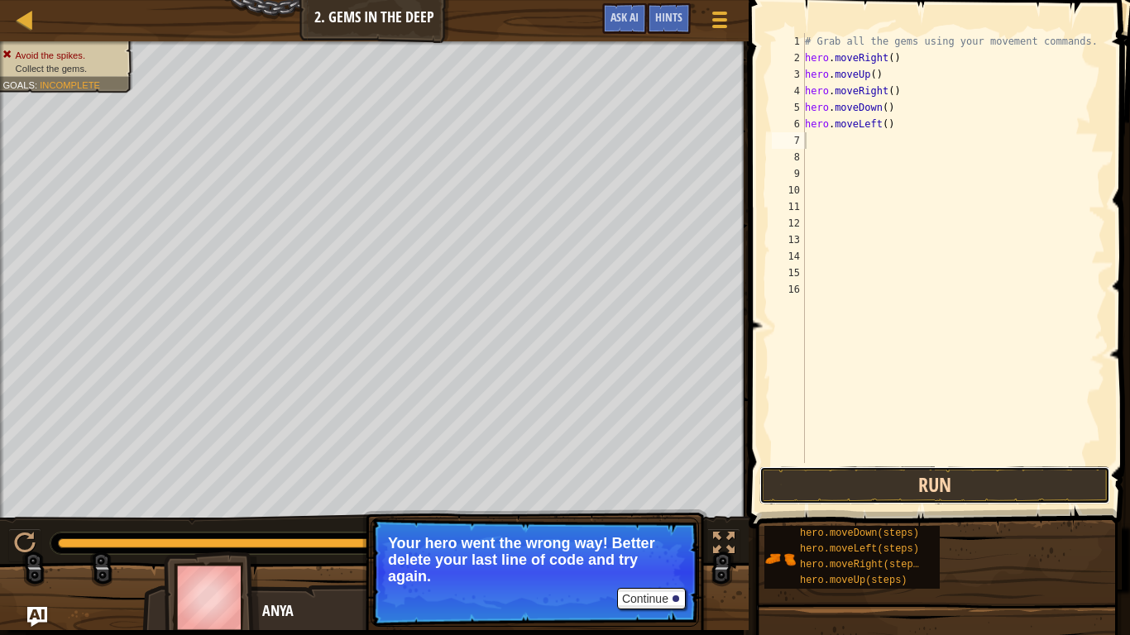
drag, startPoint x: 945, startPoint y: 476, endPoint x: 935, endPoint y: 479, distance: 9.7
click at [936, 480] on button "Run" at bounding box center [934, 485] width 351 height 38
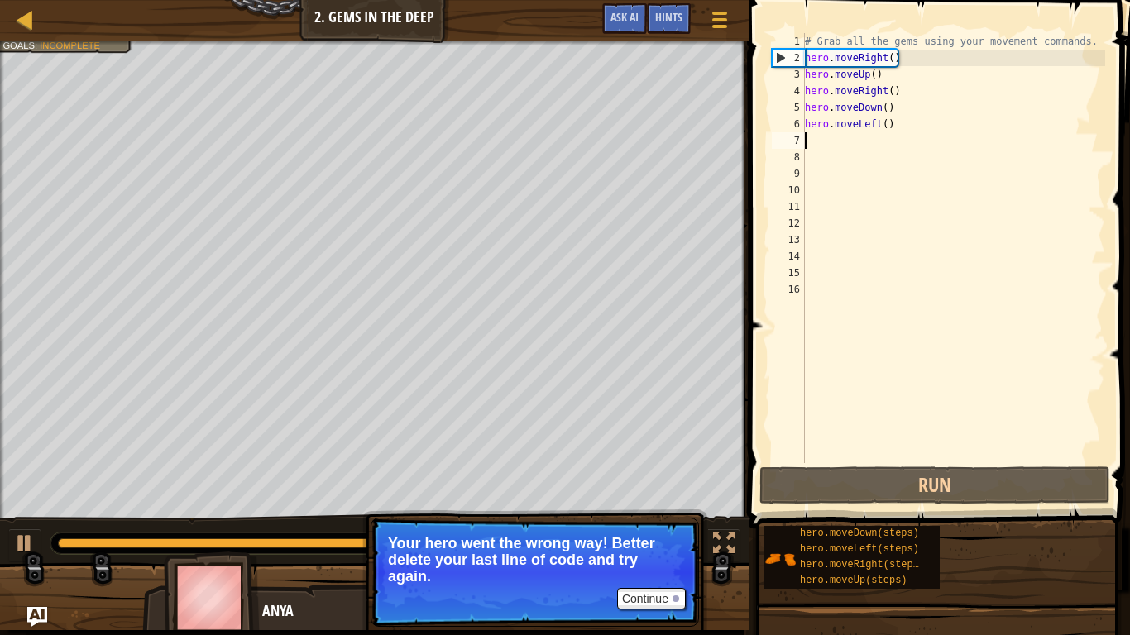
type textarea "l"
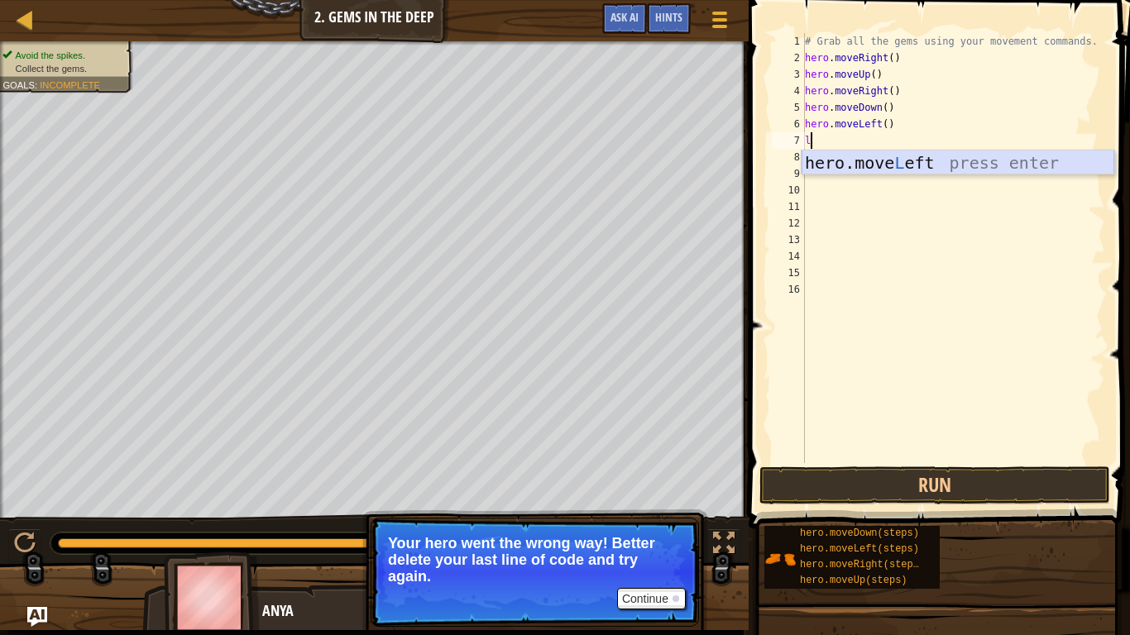
click at [918, 172] on div "hero.move L eft press enter" at bounding box center [957, 188] width 313 height 74
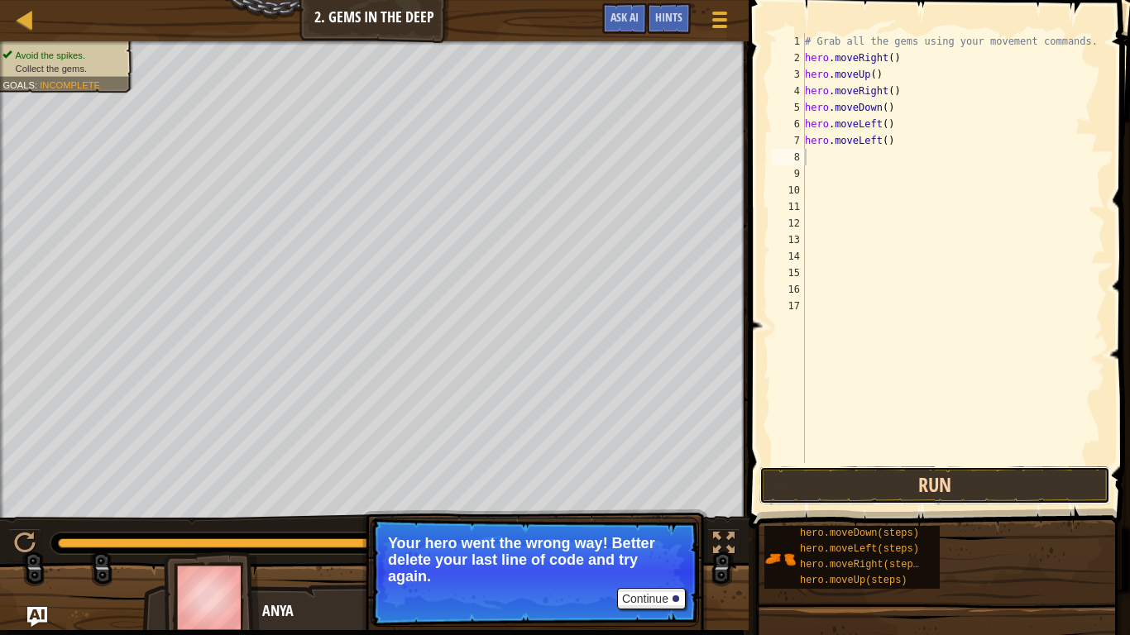
drag, startPoint x: 968, startPoint y: 487, endPoint x: 976, endPoint y: 483, distance: 9.2
click at [969, 486] on button "Run" at bounding box center [934, 485] width 351 height 38
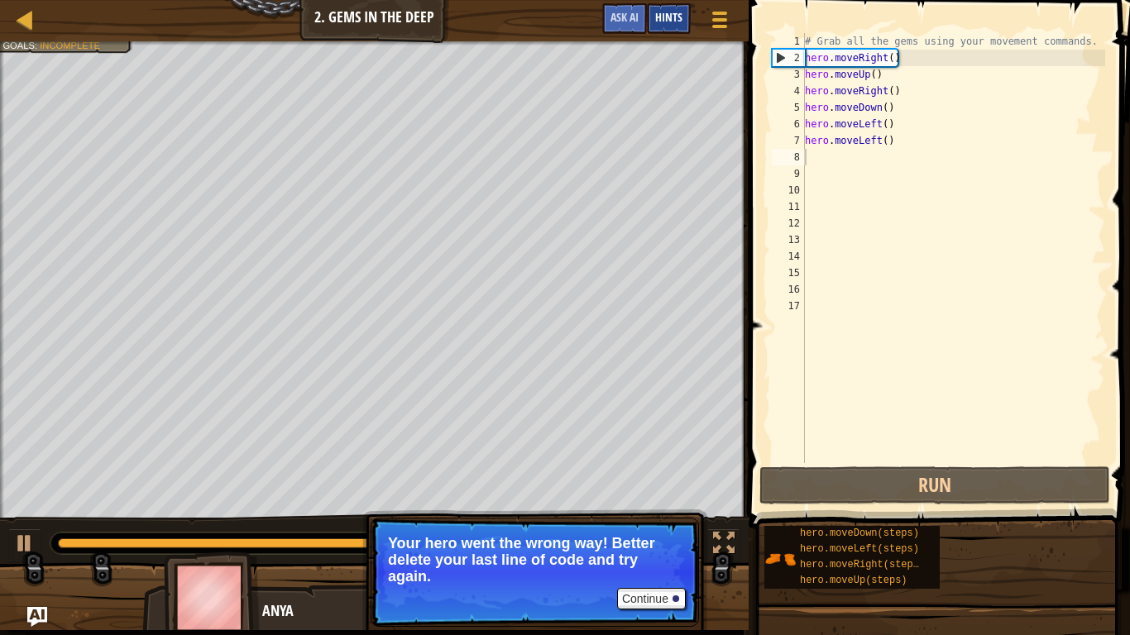
click at [657, 4] on div "Hints" at bounding box center [669, 18] width 44 height 31
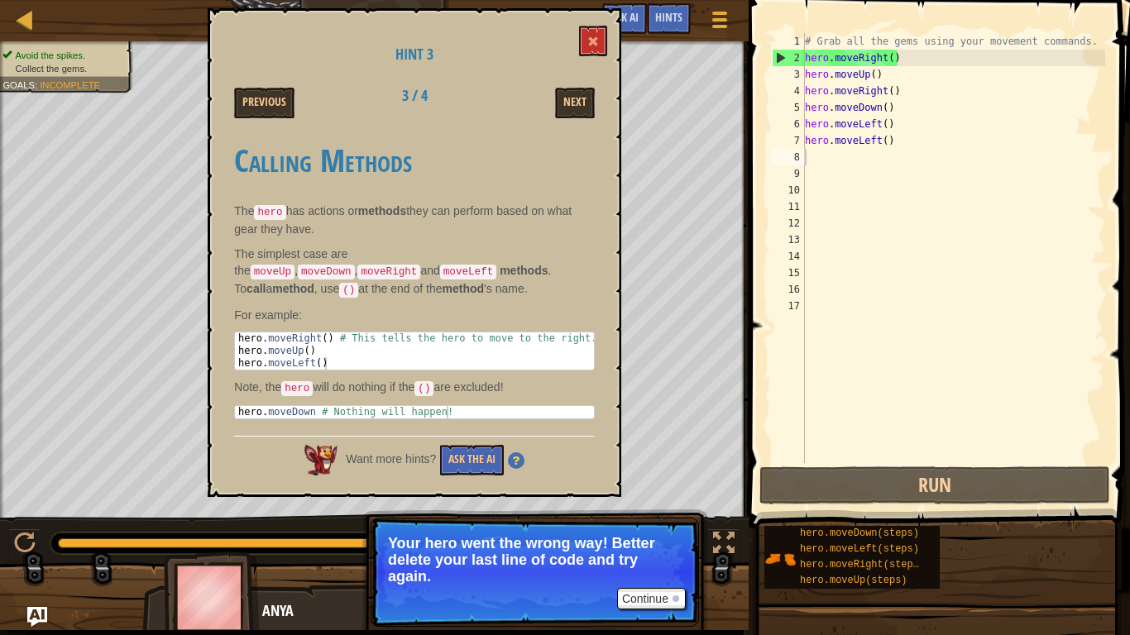
click at [490, 395] on div "Calling Methods The hero has actions or methods they can perform based on what …" at bounding box center [414, 277] width 361 height 301
type textarea "hero.moveDown # Nothing will happen!"
click at [478, 406] on div "hero . moveDown # Nothing will happen!" at bounding box center [414, 424] width 359 height 37
click at [484, 411] on div "hero . moveDown # Nothing will happen!" at bounding box center [414, 424] width 359 height 37
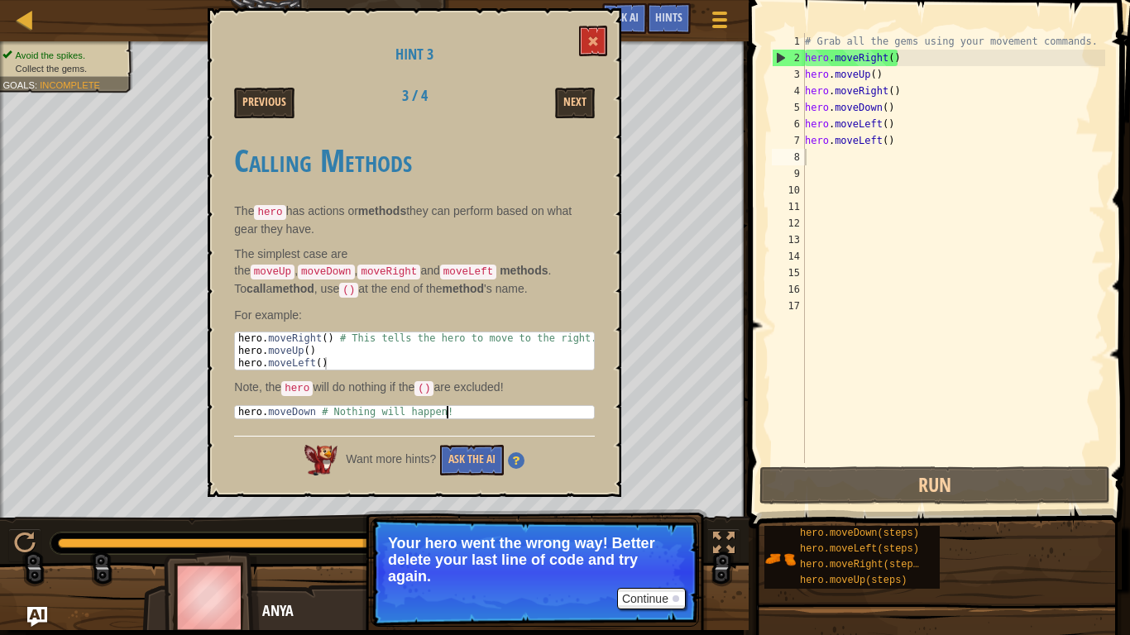
click at [482, 409] on div "hero . moveDown # Nothing will happen!" at bounding box center [414, 424] width 359 height 37
click at [605, 41] on button at bounding box center [593, 41] width 28 height 31
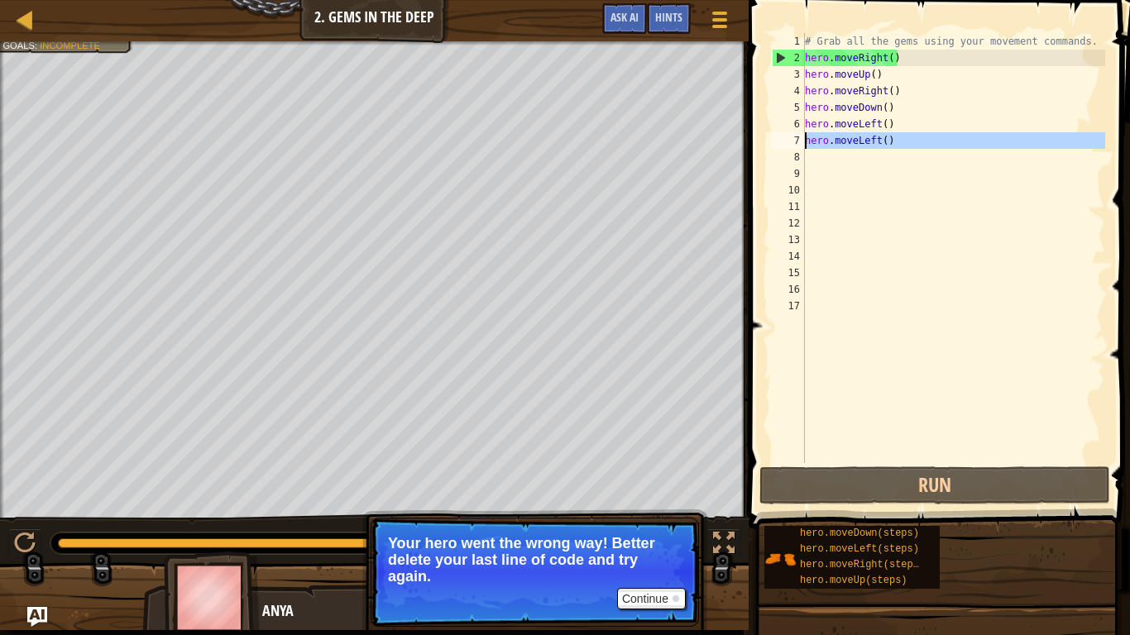
drag, startPoint x: 898, startPoint y: 154, endPoint x: 775, endPoint y: 140, distance: 124.0
click at [775, 140] on div "1 2 3 4 5 6 7 8 9 10 11 12 13 14 15 16 17 # Grab all the gems using your moveme…" at bounding box center [936, 248] width 337 height 430
type textarea "hero.moveLeft()"
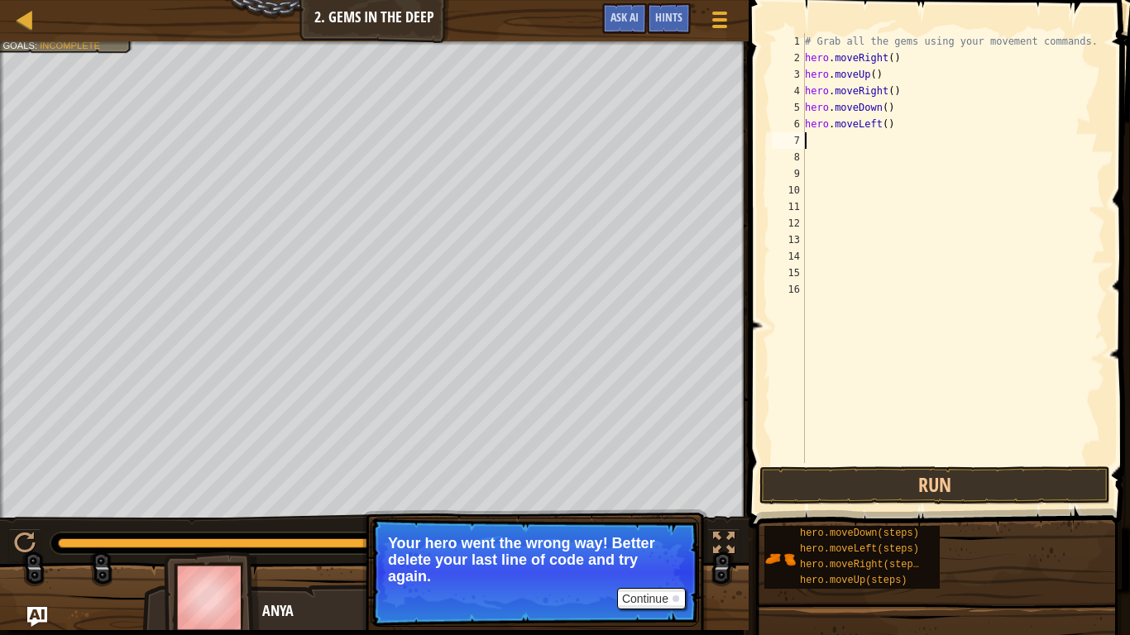
drag, startPoint x: 789, startPoint y: 434, endPoint x: 793, endPoint y: 457, distance: 23.5
drag, startPoint x: 801, startPoint y: 476, endPoint x: 804, endPoint y: 487, distance: 11.2
click at [804, 487] on div "1 2 3 4 5 6 7 8 9 10 11 12 13 14 15 16 # Grab all the gems using your movement …" at bounding box center [937, 296] width 386 height 577
click at [803, 488] on button "Run" at bounding box center [934, 485] width 351 height 38
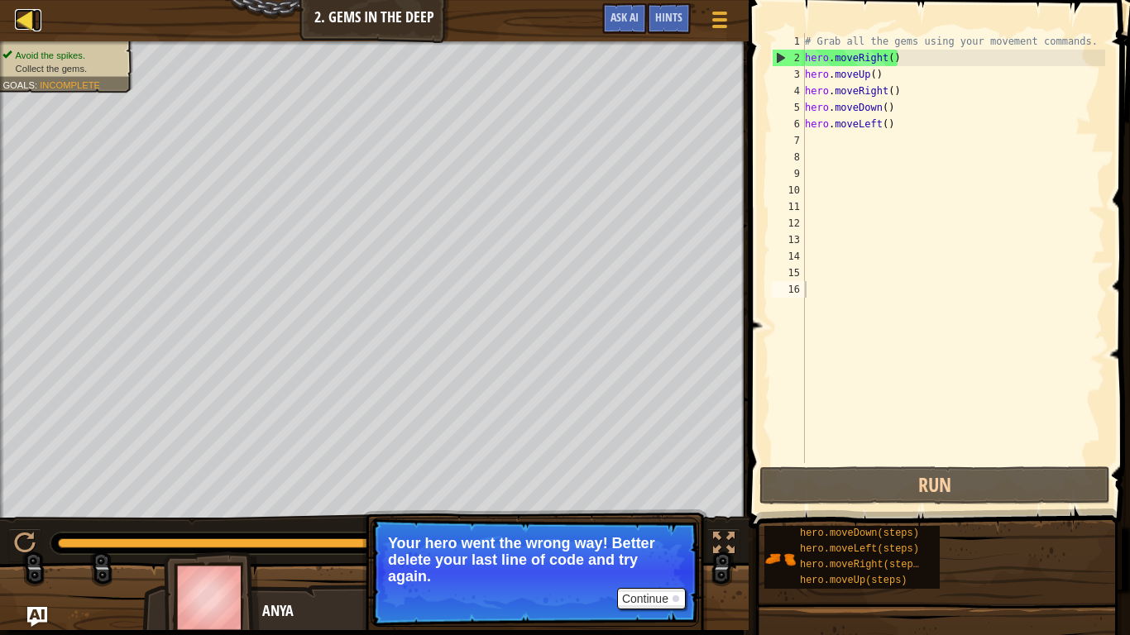
click at [30, 14] on div at bounding box center [25, 19] width 21 height 21
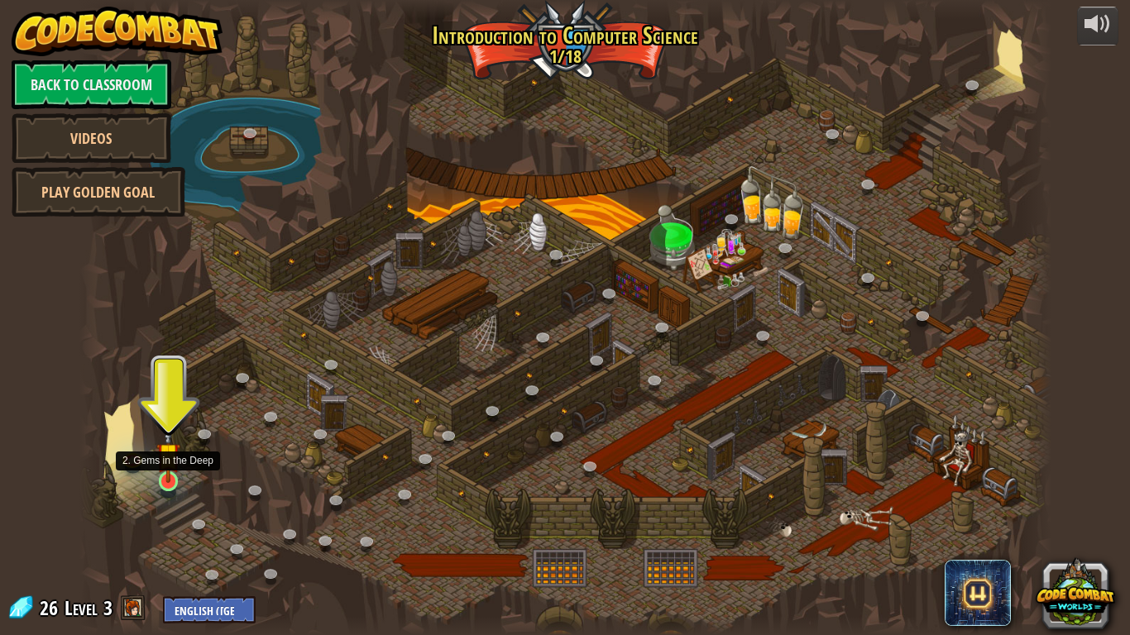
click at [177, 462] on img at bounding box center [168, 455] width 25 height 56
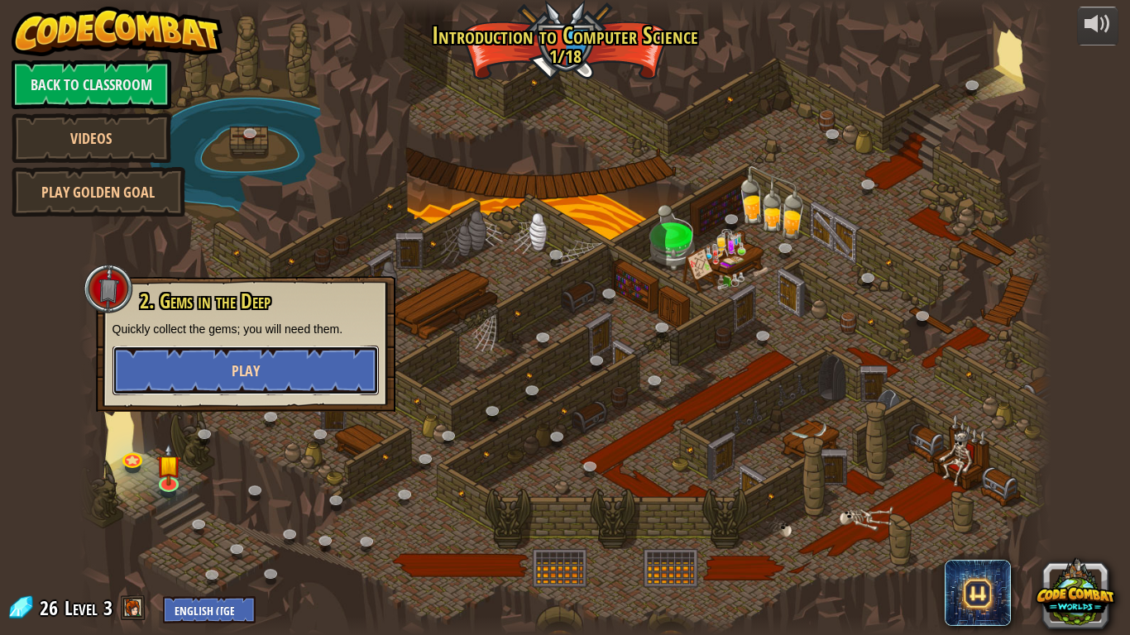
click at [251, 354] on button "Play" at bounding box center [245, 371] width 266 height 50
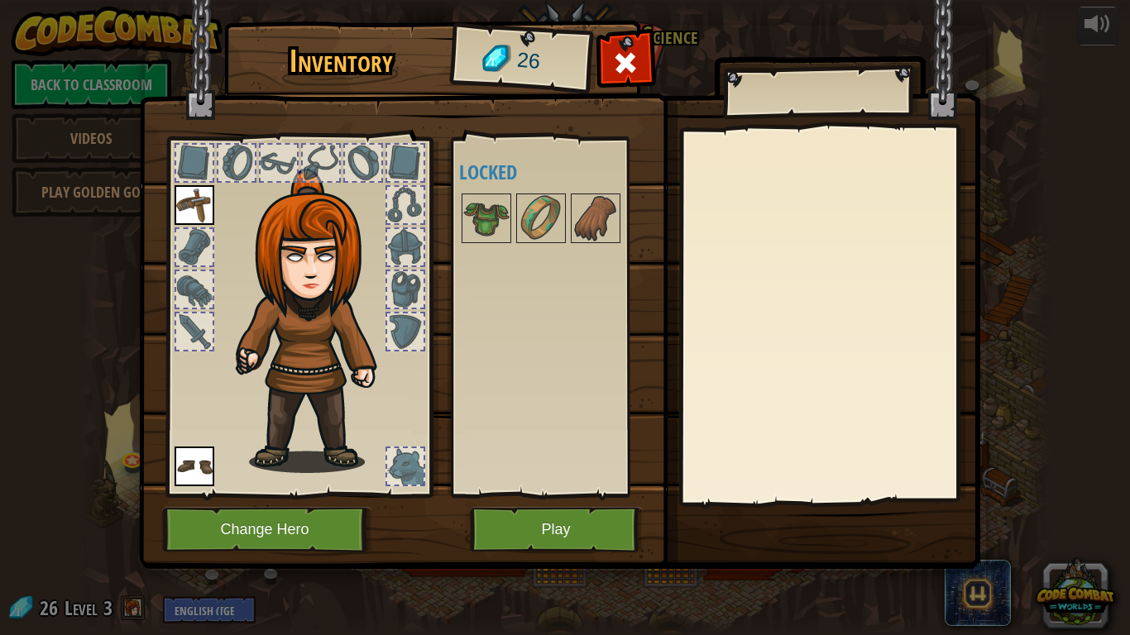
click at [191, 186] on img at bounding box center [195, 205] width 40 height 40
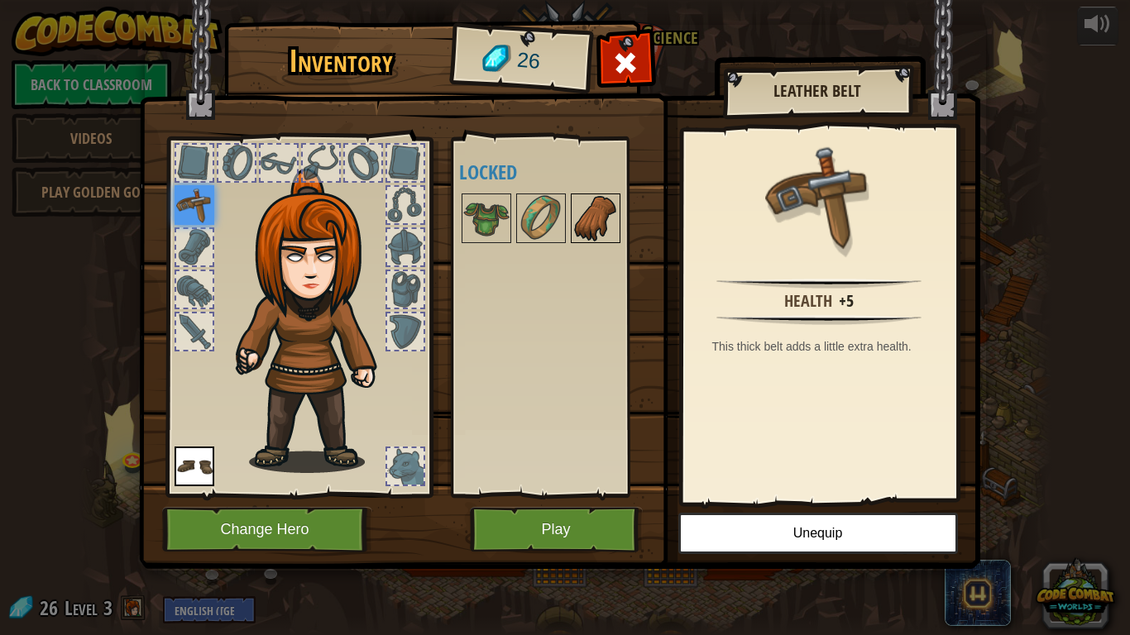
click at [584, 218] on img at bounding box center [595, 218] width 46 height 46
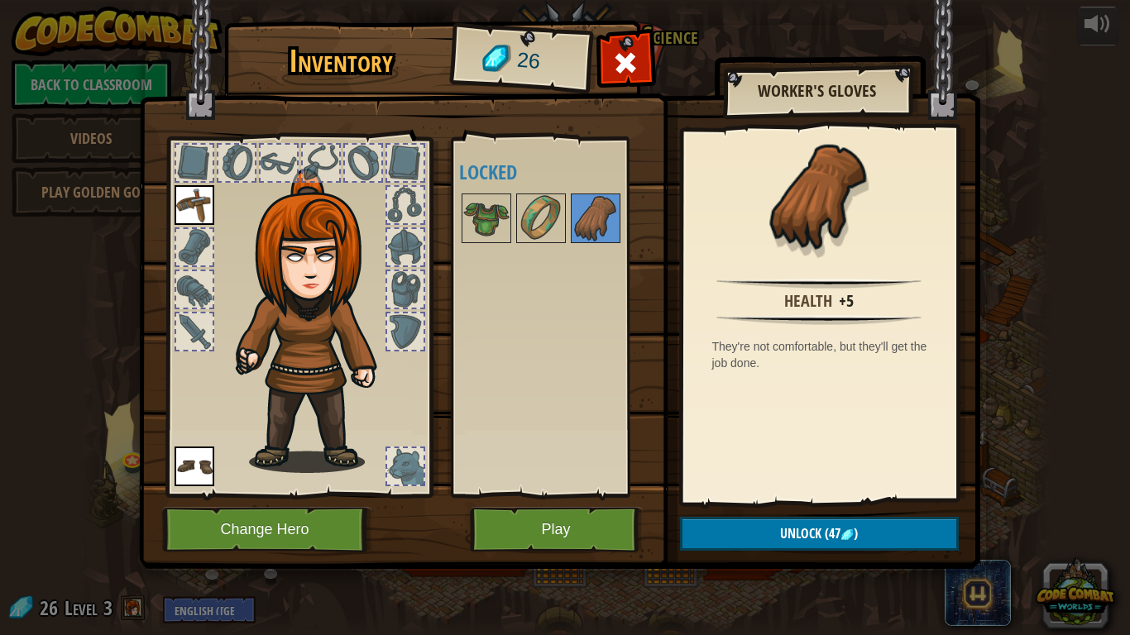
click at [568, 223] on div at bounding box center [556, 218] width 195 height 55
click at [546, 233] on img at bounding box center [541, 218] width 46 height 46
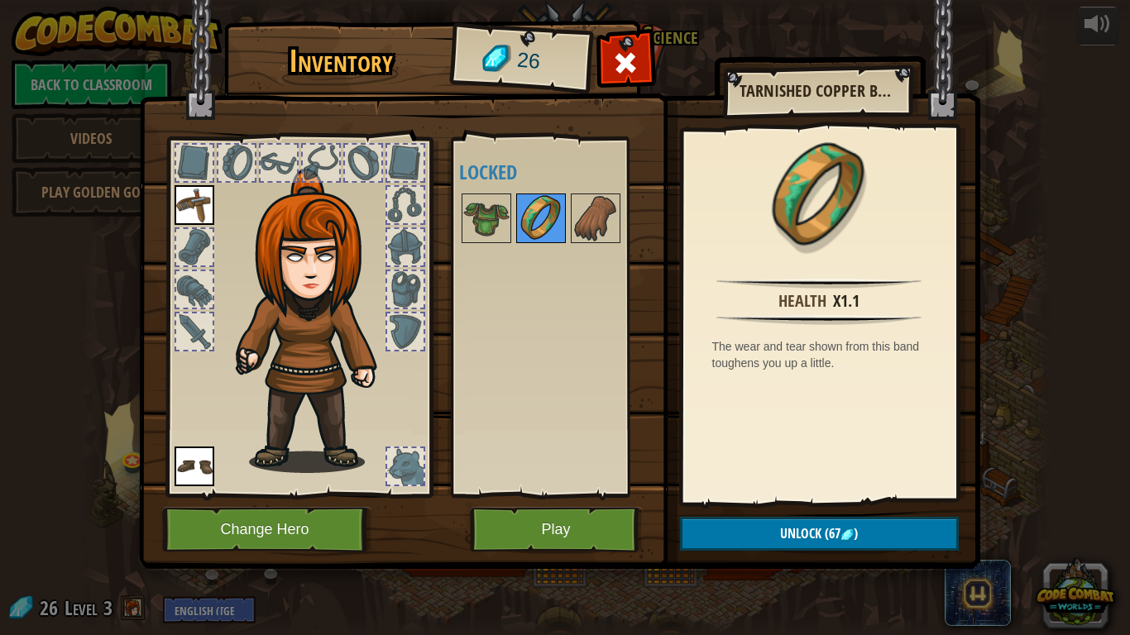
click at [524, 227] on img at bounding box center [541, 218] width 46 height 46
click at [488, 235] on img at bounding box center [486, 218] width 46 height 46
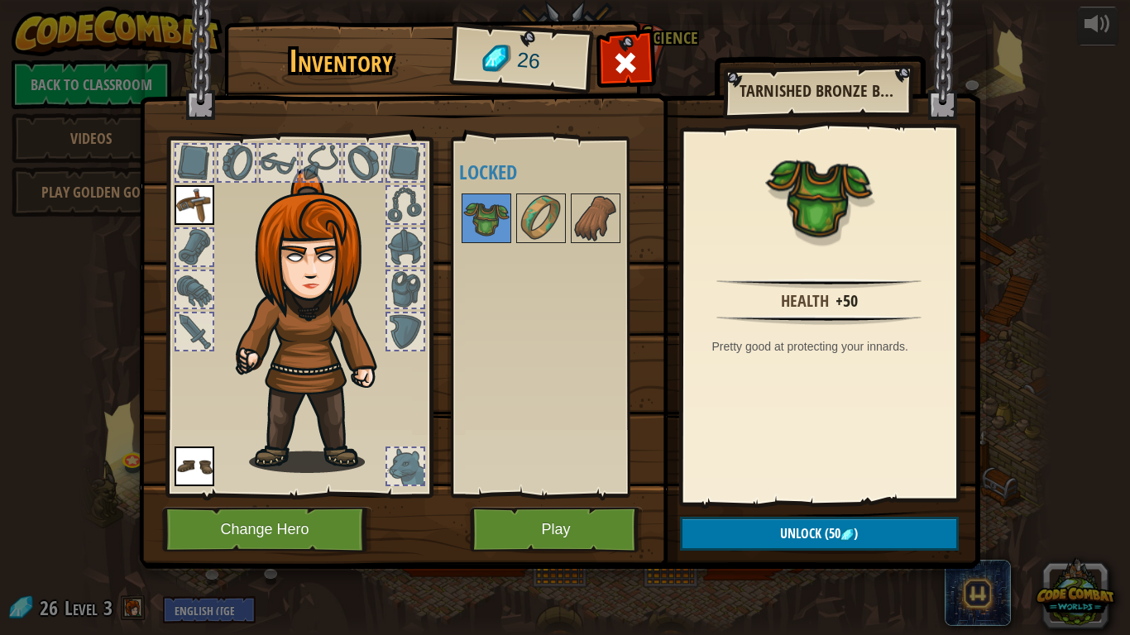
click at [175, 205] on img at bounding box center [195, 205] width 40 height 40
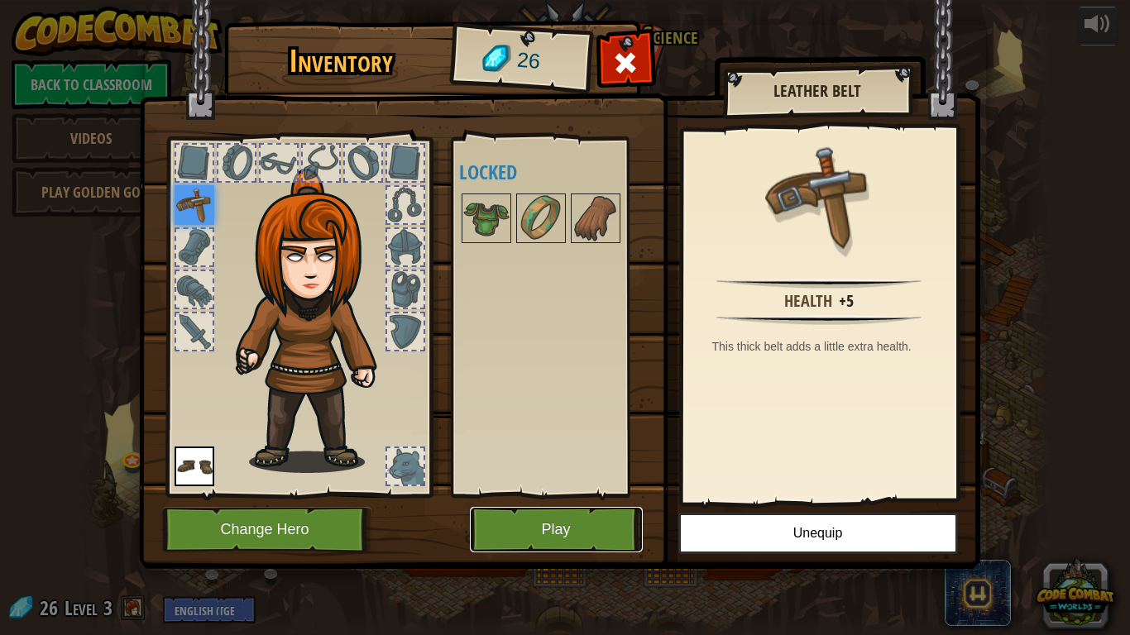
click at [543, 514] on button "Play" at bounding box center [556, 529] width 173 height 45
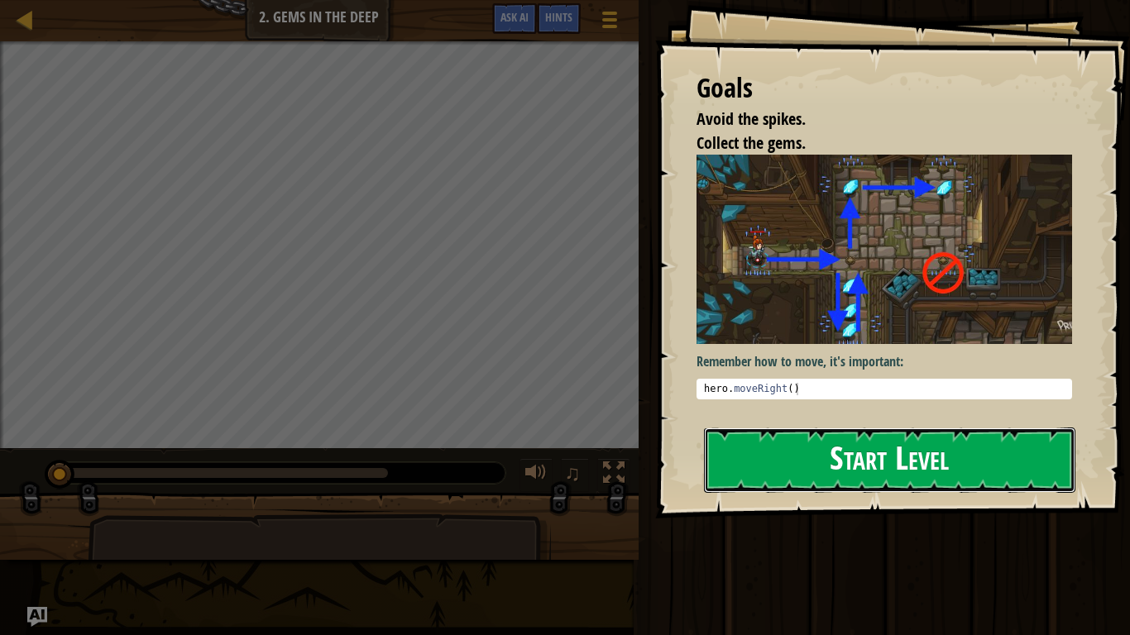
click at [964, 428] on button "Start Level" at bounding box center [889, 460] width 371 height 65
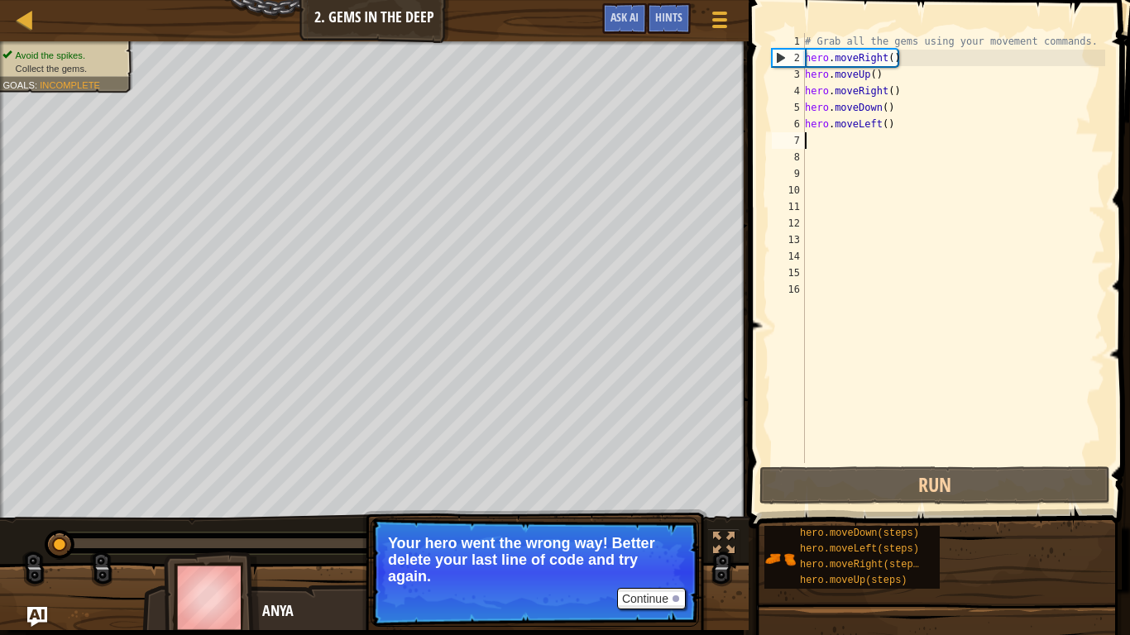
click at [895, 136] on div "# Grab all the gems using your movement commands. hero . moveRight ( ) hero . m…" at bounding box center [953, 264] width 304 height 463
click at [916, 132] on div "# Grab all the gems using your movement commands. hero . moveRight ( ) hero . m…" at bounding box center [953, 264] width 304 height 463
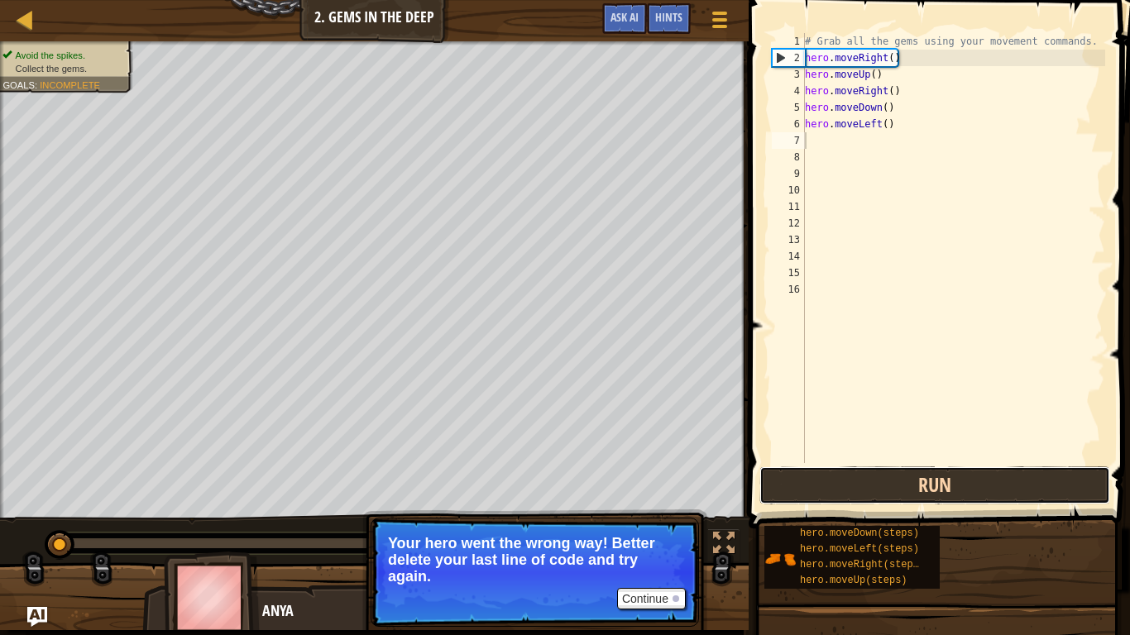
click at [788, 480] on button "Run" at bounding box center [934, 485] width 351 height 38
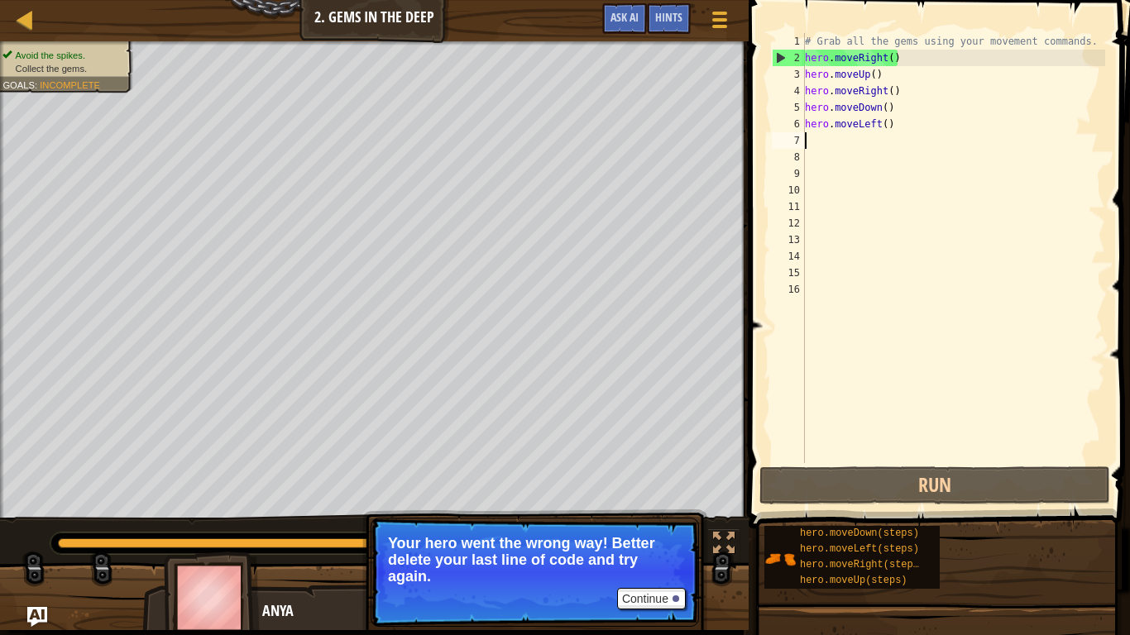
type textarea "hero.moveRight()"
click at [815, 153] on div "# Grab all the gems using your movement commands. hero . moveRight ( ) hero . m…" at bounding box center [953, 264] width 304 height 463
click at [820, 141] on div "# Grab all the gems using your movement commands. hero . moveRight ( ) hero . m…" at bounding box center [953, 264] width 304 height 463
drag, startPoint x: 820, startPoint y: 141, endPoint x: 1045, endPoint y: 117, distance: 226.2
click at [1056, 117] on div "# Grab all the gems using your movement commands. hero . moveRight ( ) hero . m…" at bounding box center [953, 264] width 304 height 463
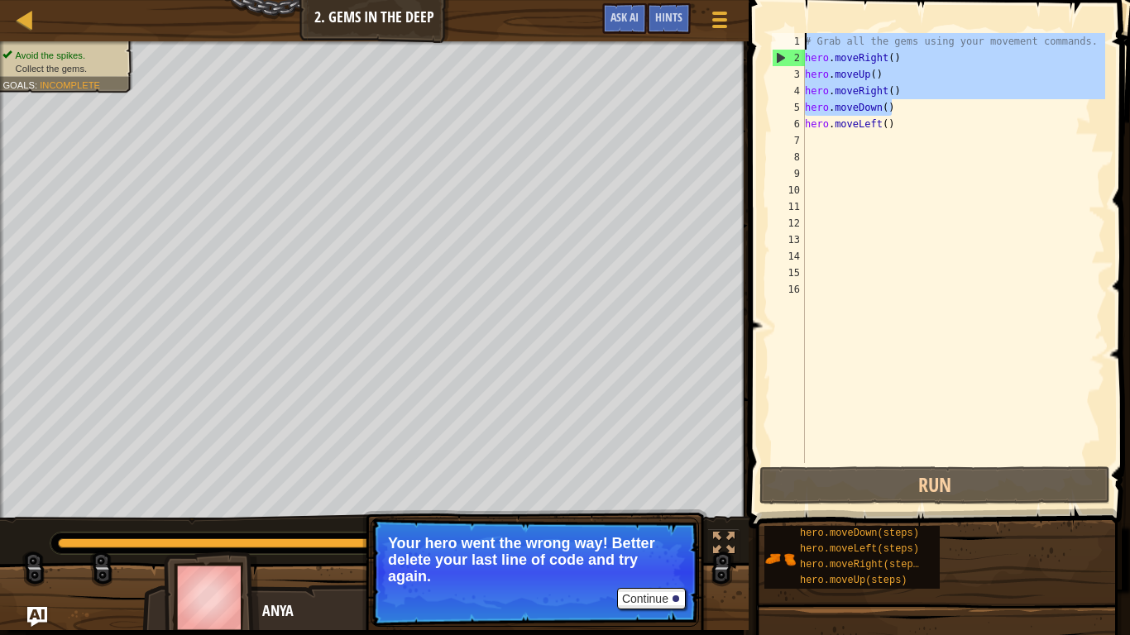
drag, startPoint x: 930, startPoint y: 99, endPoint x: 782, endPoint y: 12, distance: 172.4
click at [785, 9] on div "1 2 3 4 5 6 7 8 9 10 11 12 13 14 15 16 # Grab all the gems using your movement …" at bounding box center [937, 296] width 386 height 577
type textarea "# Grab all the gems using your movement commands. hero.moveRight()"
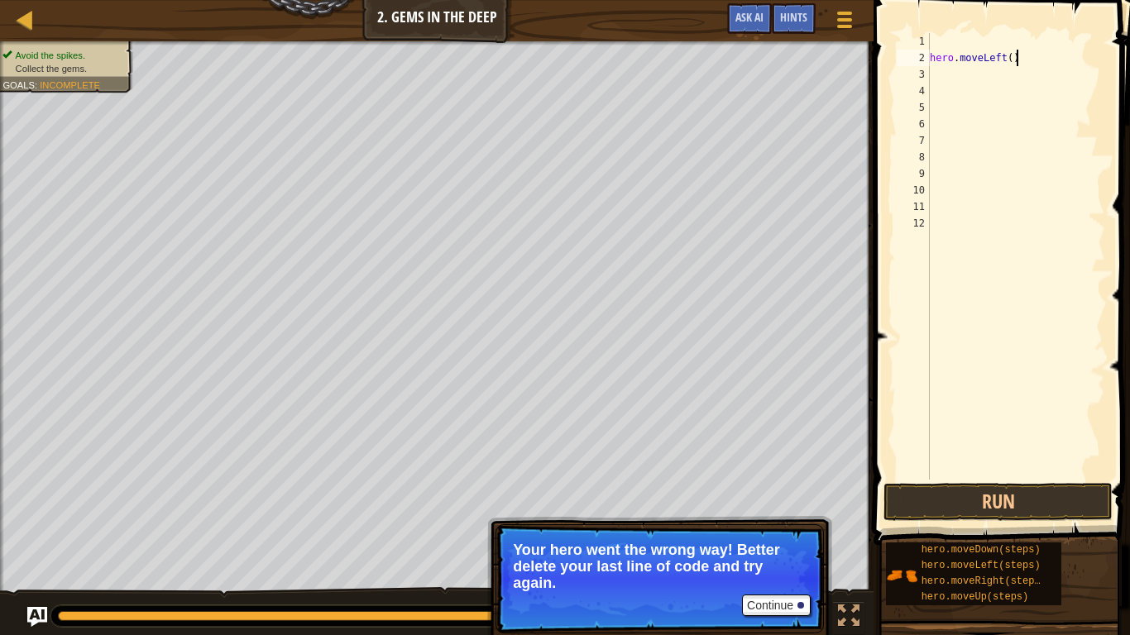
click at [1040, 55] on div "hero . moveLeft ( )" at bounding box center [1015, 273] width 179 height 480
drag, startPoint x: 1028, startPoint y: 54, endPoint x: 854, endPoint y: 16, distance: 178.6
click at [854, 16] on div "Map Introduction to Computer Science 2. Gems in the Deep Game Menu Done Hints A…" at bounding box center [565, 317] width 1130 height 635
type textarea "hero.moveLeft()"
drag, startPoint x: 879, startPoint y: 55, endPoint x: 932, endPoint y: 58, distance: 53.0
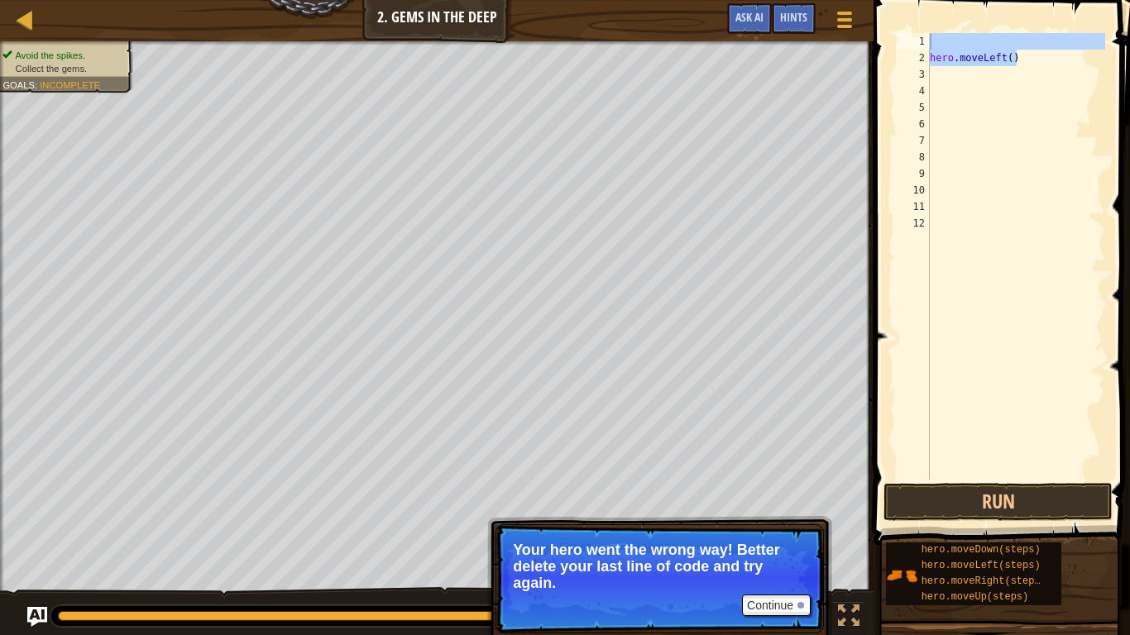
click at [897, 73] on div "Map Introduction to Computer Science 2. Gems in the Deep Game Menu Done Hints A…" at bounding box center [565, 317] width 1130 height 635
click at [1040, 67] on div "hero . moveLeft ( )" at bounding box center [1015, 273] width 179 height 480
click at [1042, 65] on div "hero . moveLeft ( )" at bounding box center [1015, 273] width 179 height 480
type textarea "h"
click at [991, 46] on div at bounding box center [1015, 273] width 179 height 480
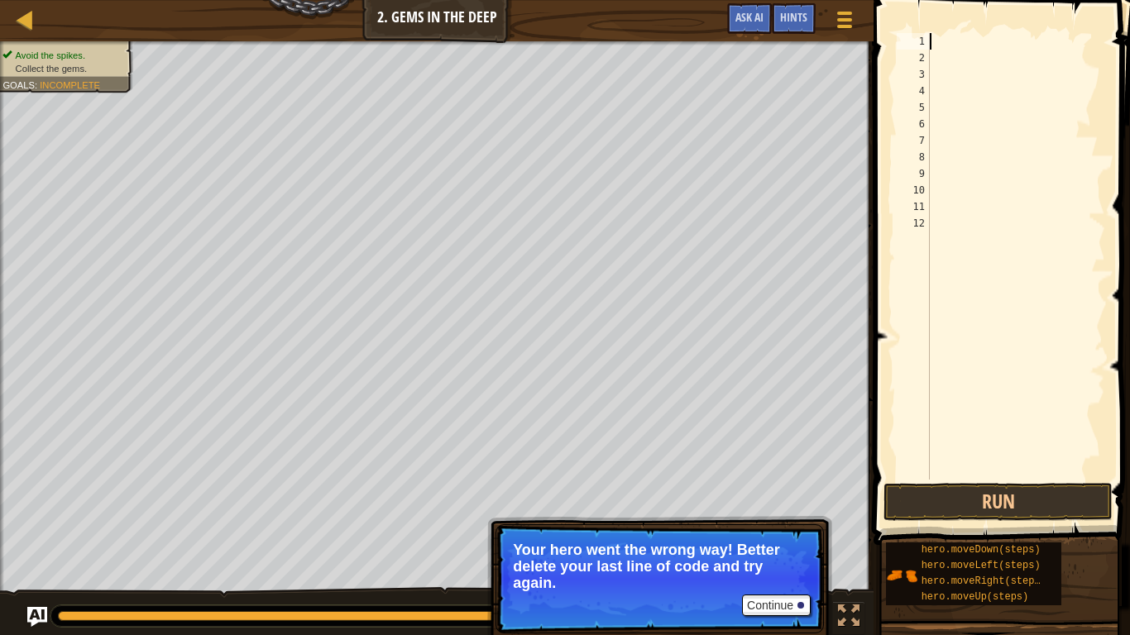
type textarea "h"
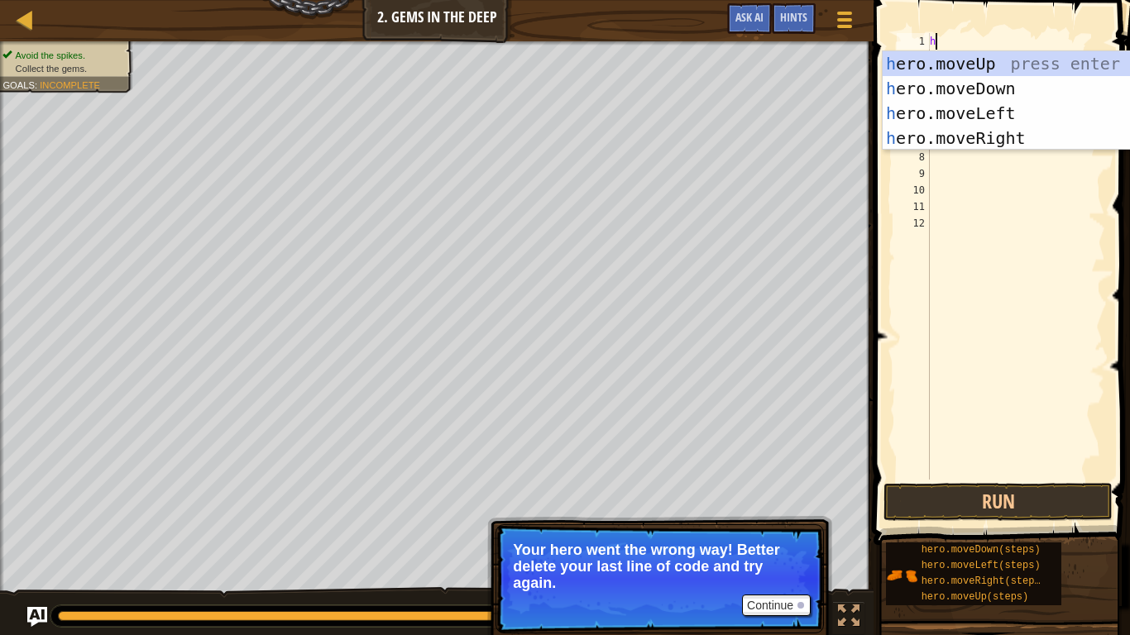
scroll to position [7, 0]
click at [1040, 93] on div "h ero.moveUp press enter h ero.moveDown press enter h ero.moveLeft press enter …" at bounding box center [1039, 125] width 313 height 149
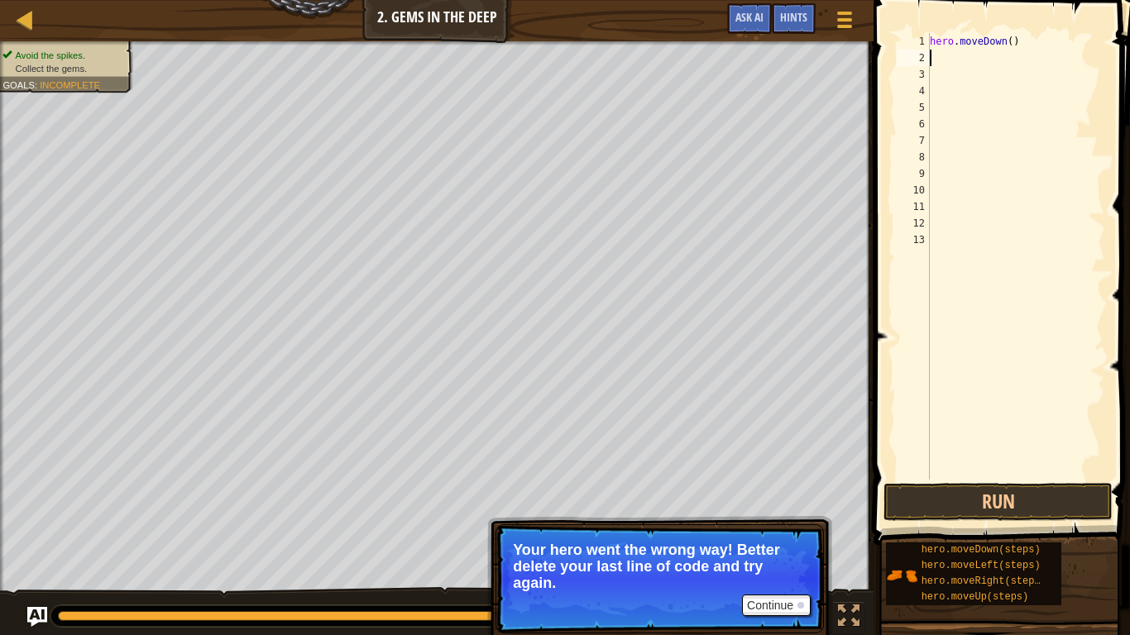
click at [1021, 50] on div "hero . moveDown ( )" at bounding box center [1015, 273] width 179 height 480
click at [1036, 37] on div "hero . moveDown ( )" at bounding box center [1015, 273] width 179 height 480
click at [1009, 45] on div "hero . moveo" at bounding box center [1015, 273] width 179 height 480
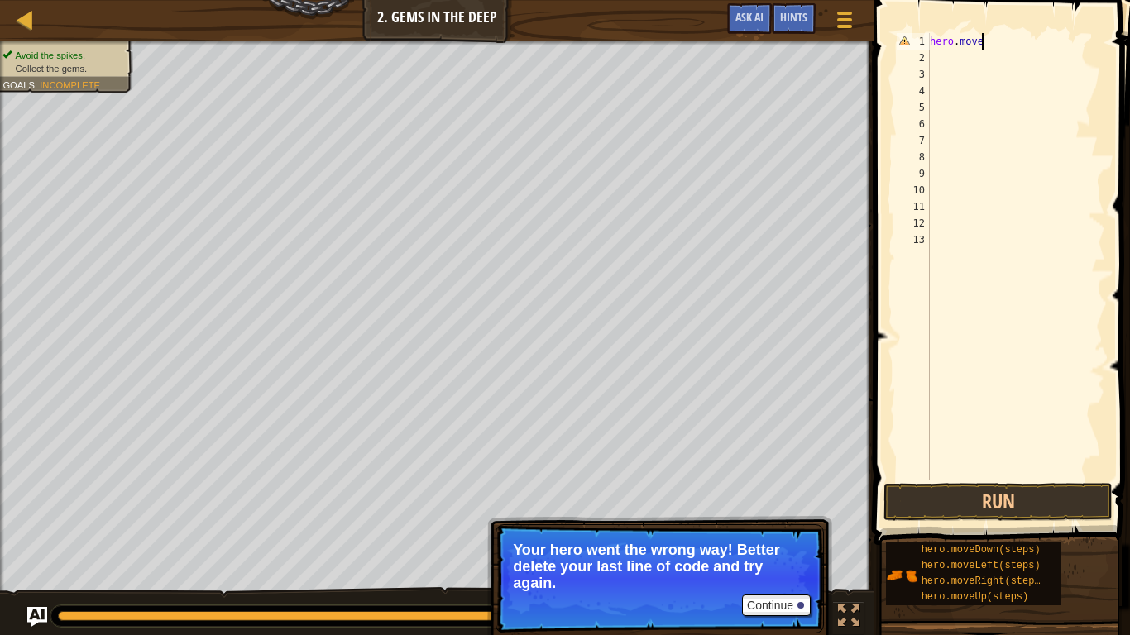
type textarea "hero.moved"
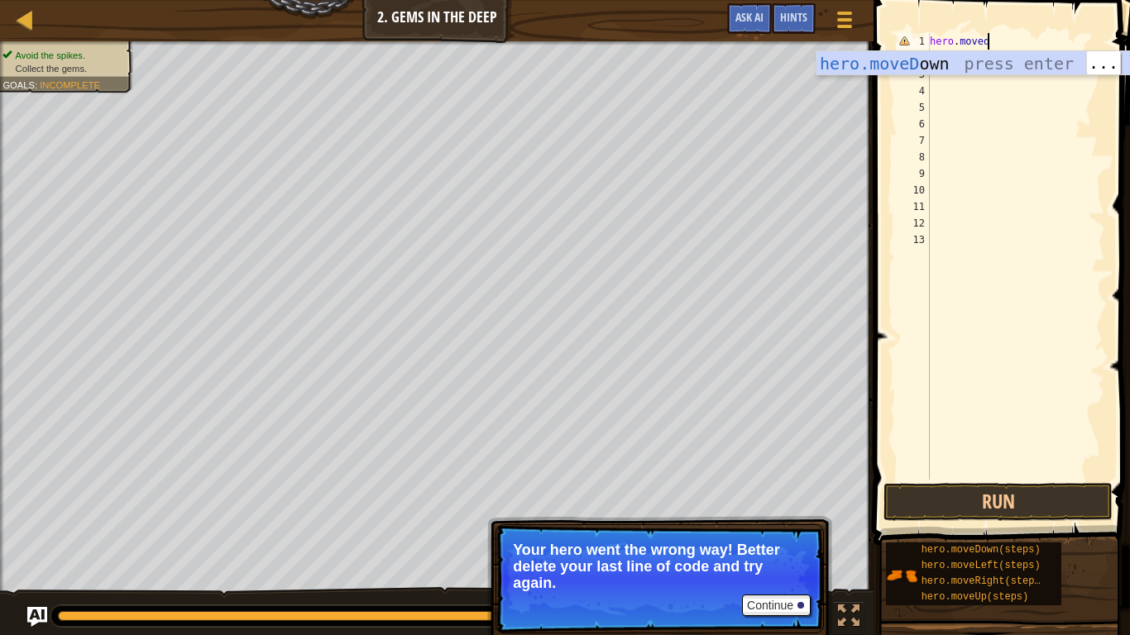
click at [1055, 63] on div "hero.moveD own press enter" at bounding box center [972, 88] width 313 height 74
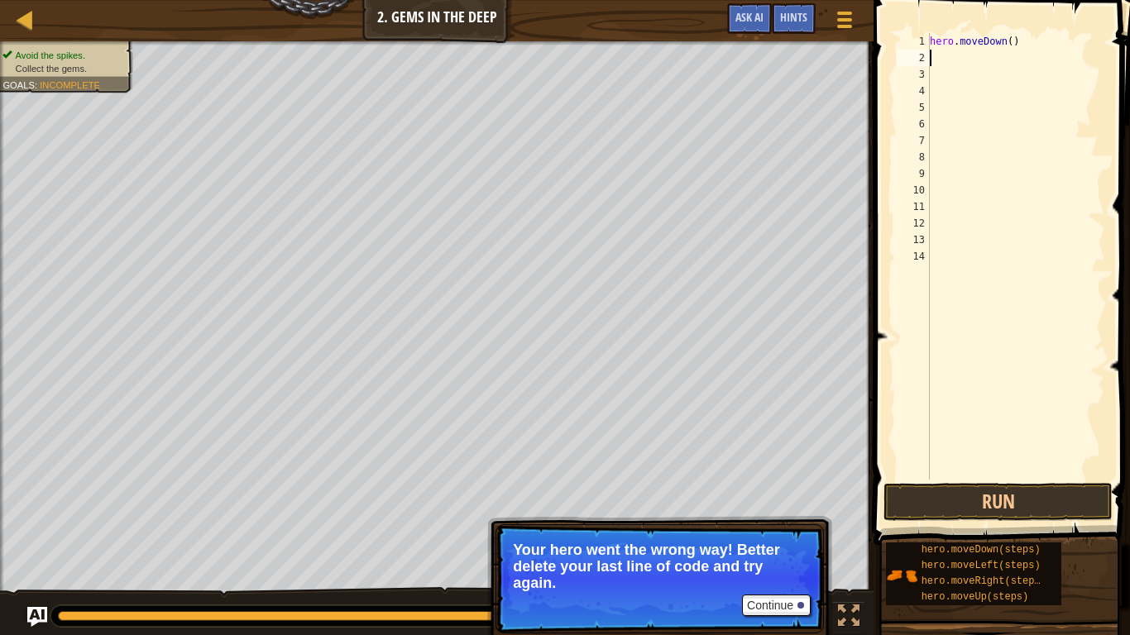
scroll to position [7, 0]
click at [1057, 510] on button "Run" at bounding box center [997, 502] width 229 height 38
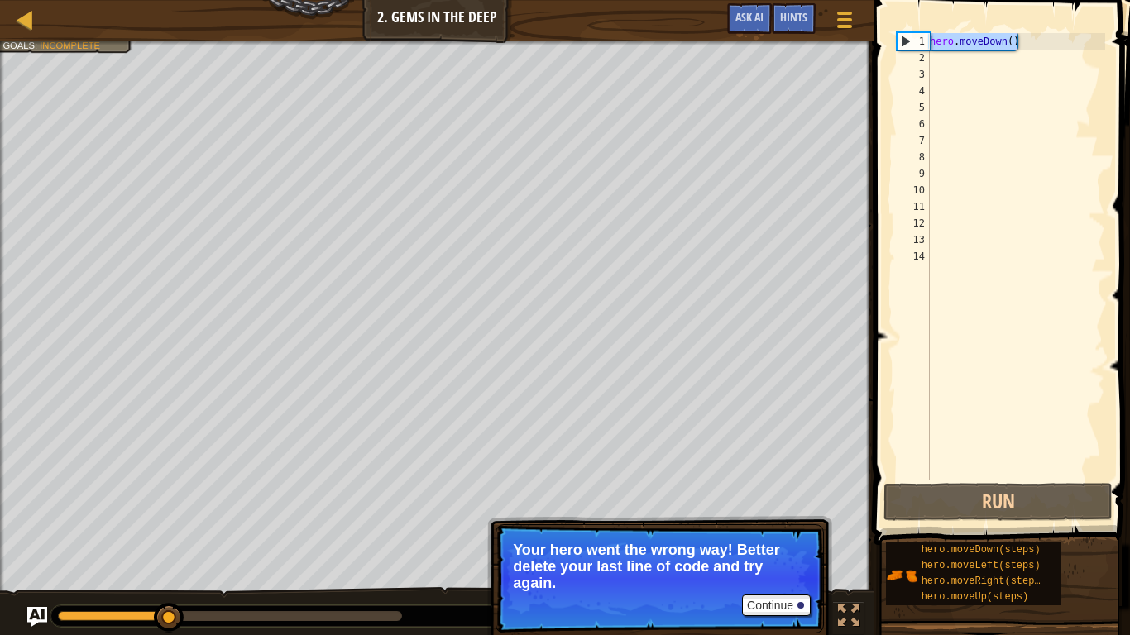
drag, startPoint x: 1049, startPoint y: 33, endPoint x: 897, endPoint y: 16, distance: 152.4
click at [897, 16] on div "1 2 3 4 5 6 7 8 9 10 11 12 13 14 hero . moveDown ( ) הההההההההההההההההההההההההה…" at bounding box center [998, 305] width 261 height 594
type textarea "hero.moveDown()"
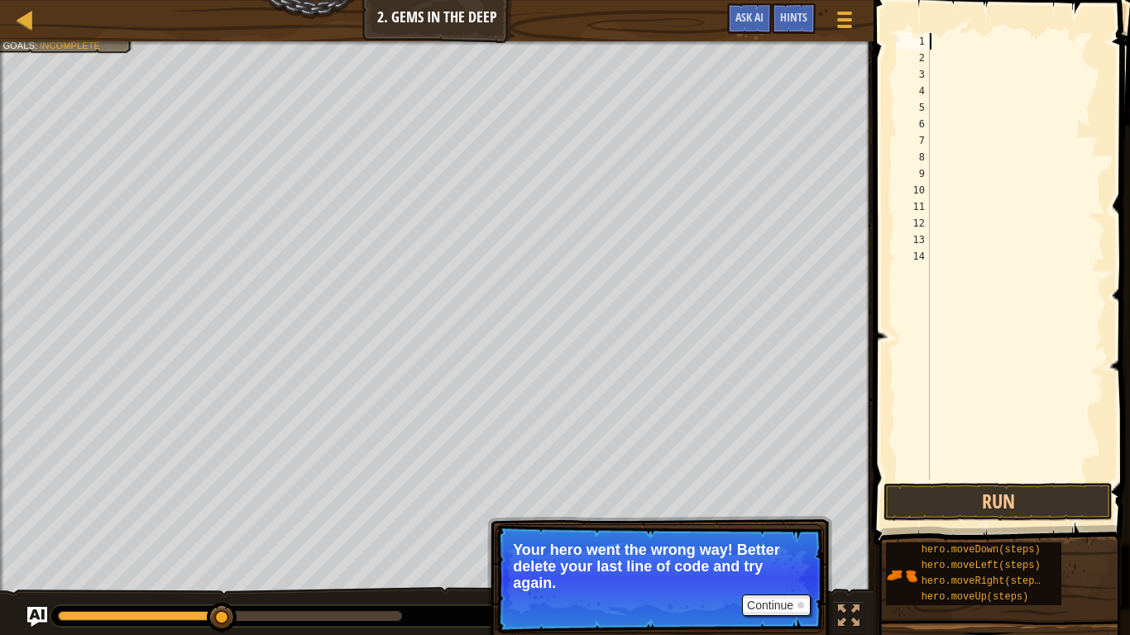
type textarea "l"
type textarea "r"
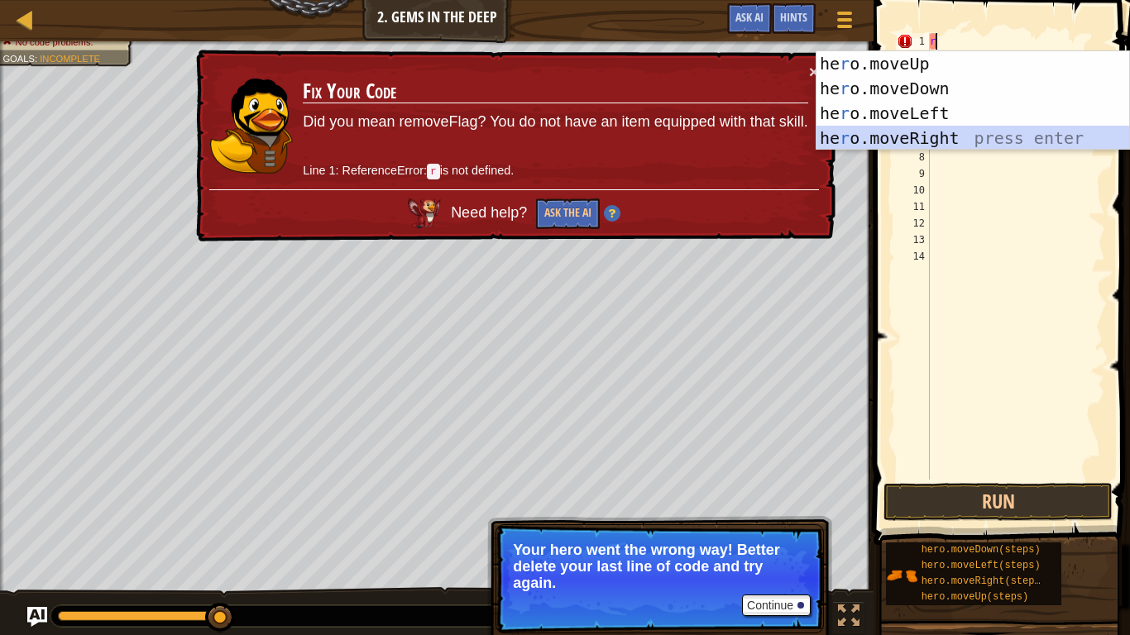
click at [1016, 128] on div "he r o.moveUp press enter he r o.moveDown press enter he r o.moveLeft press ent…" at bounding box center [972, 125] width 313 height 149
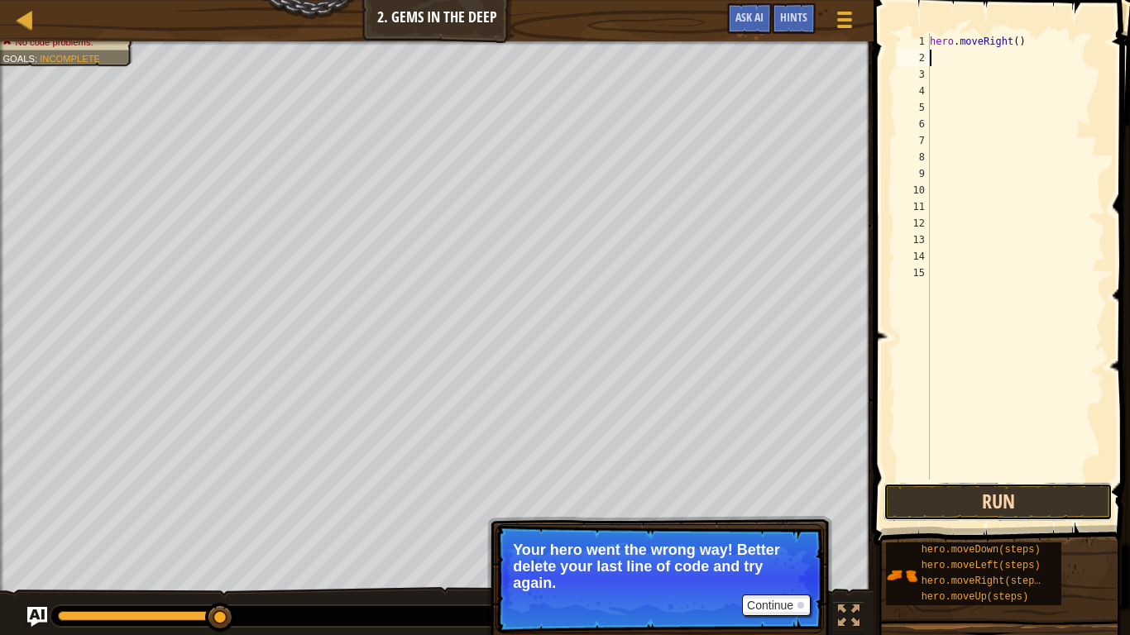
click at [1007, 508] on button "Run" at bounding box center [997, 502] width 229 height 38
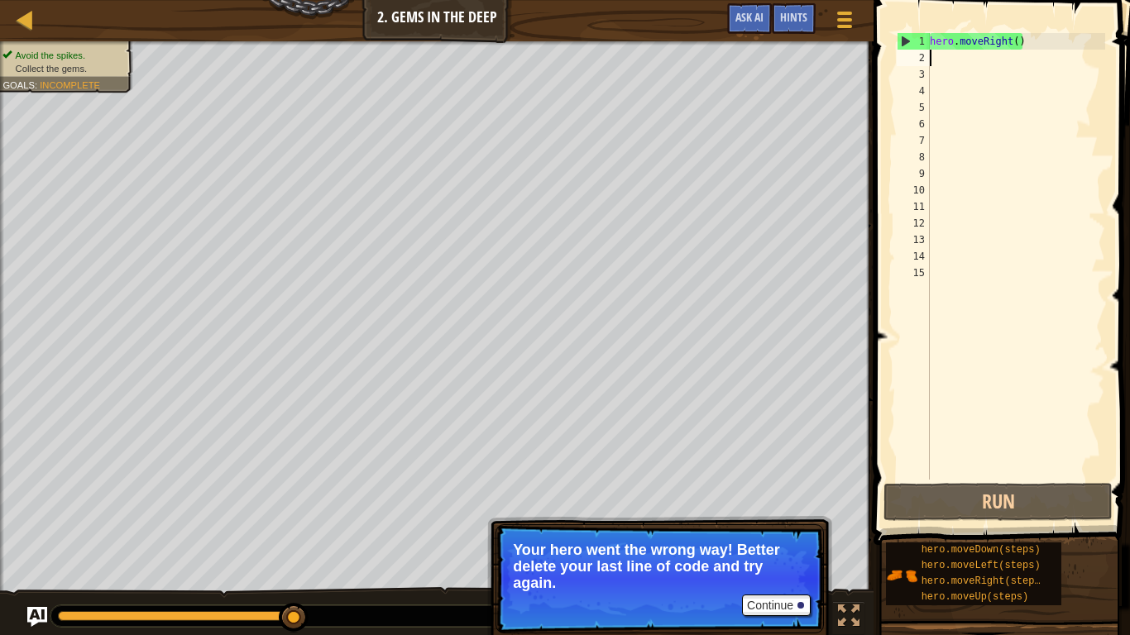
type textarea "d"
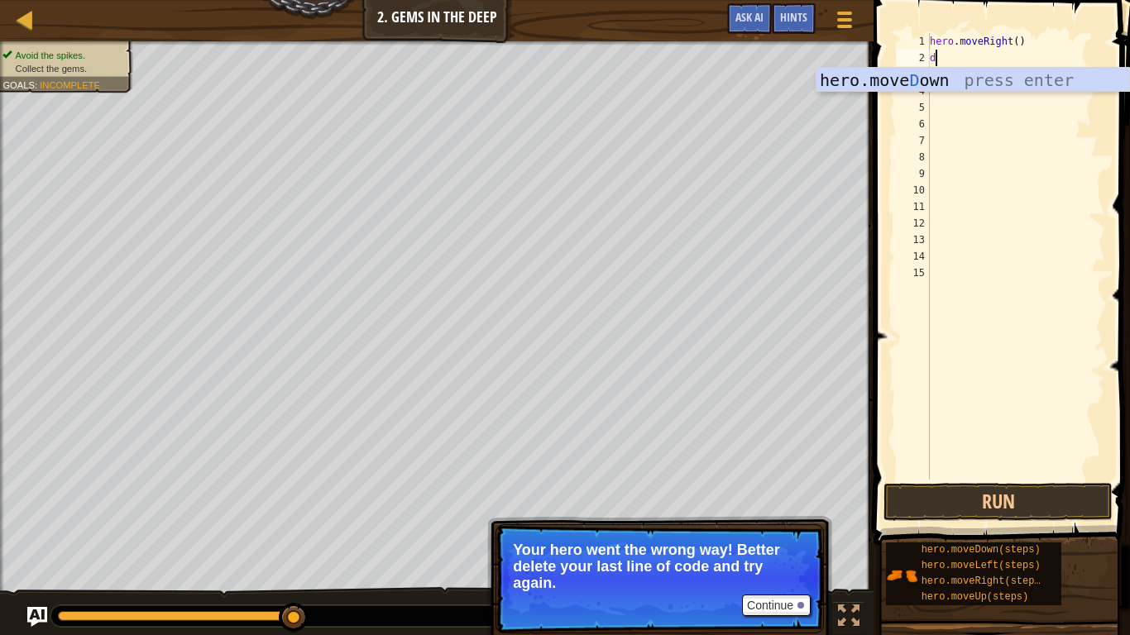
click at [1056, 78] on div "hero.move D own press enter" at bounding box center [972, 105] width 313 height 74
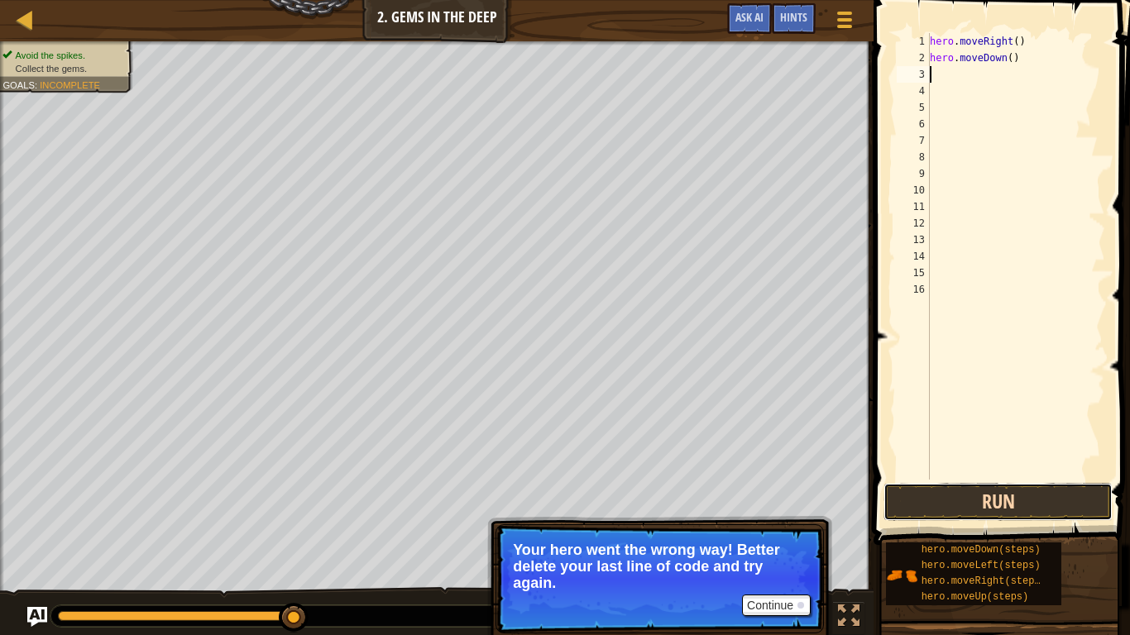
click at [1019, 510] on button "Run" at bounding box center [997, 502] width 229 height 38
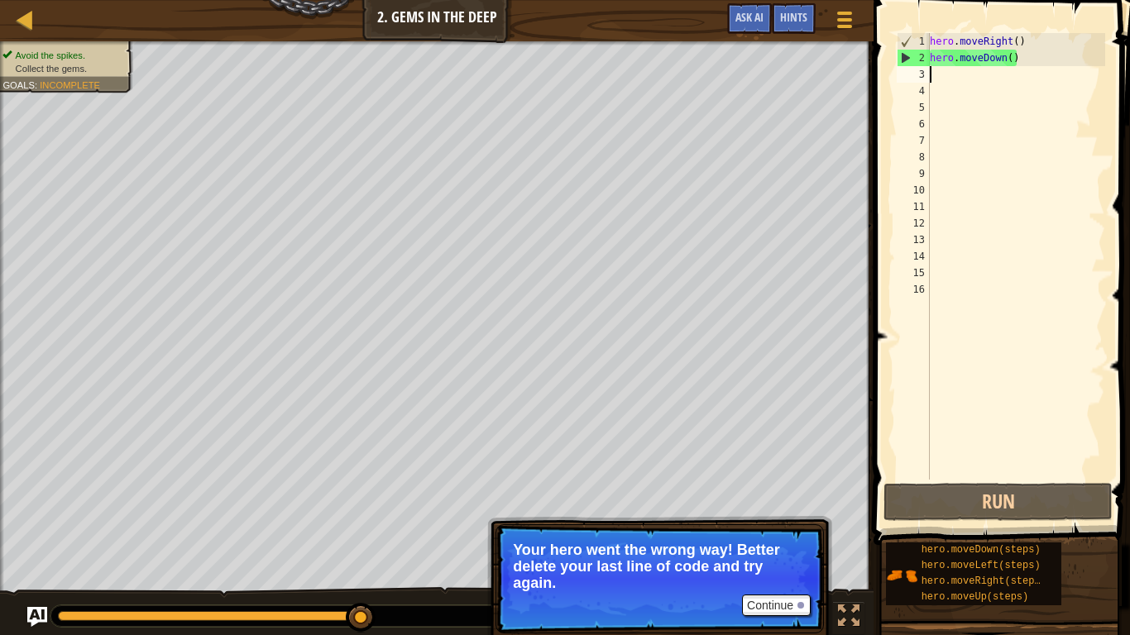
type textarea "r"
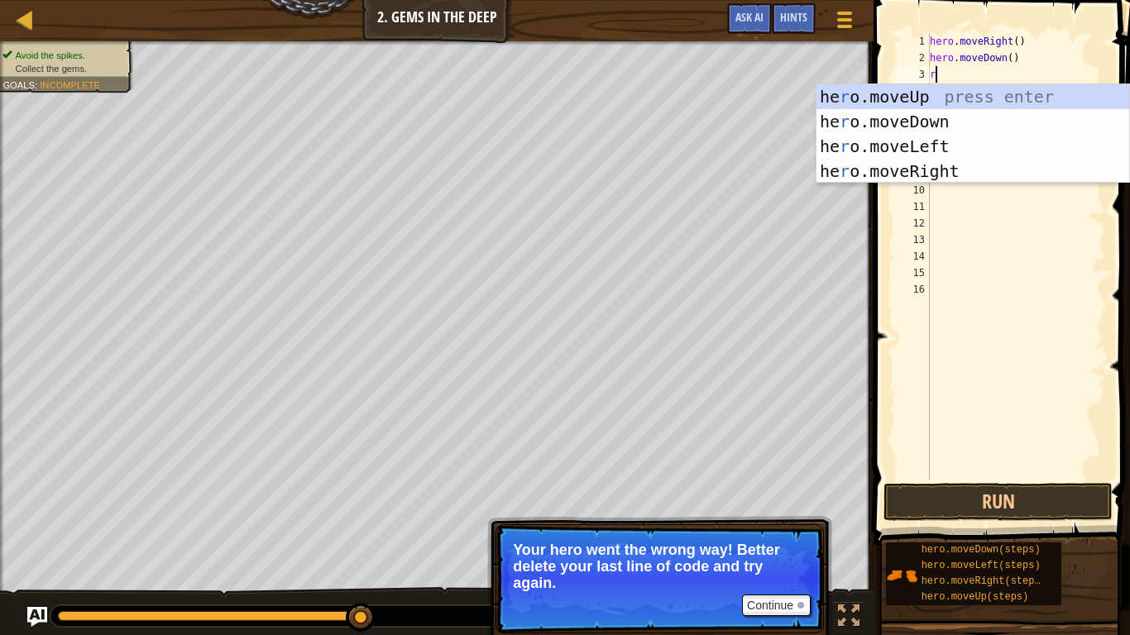
click at [1021, 178] on div "he r o.moveUp press enter he r o.moveDown press enter he r o.moveLeft press ent…" at bounding box center [972, 158] width 313 height 149
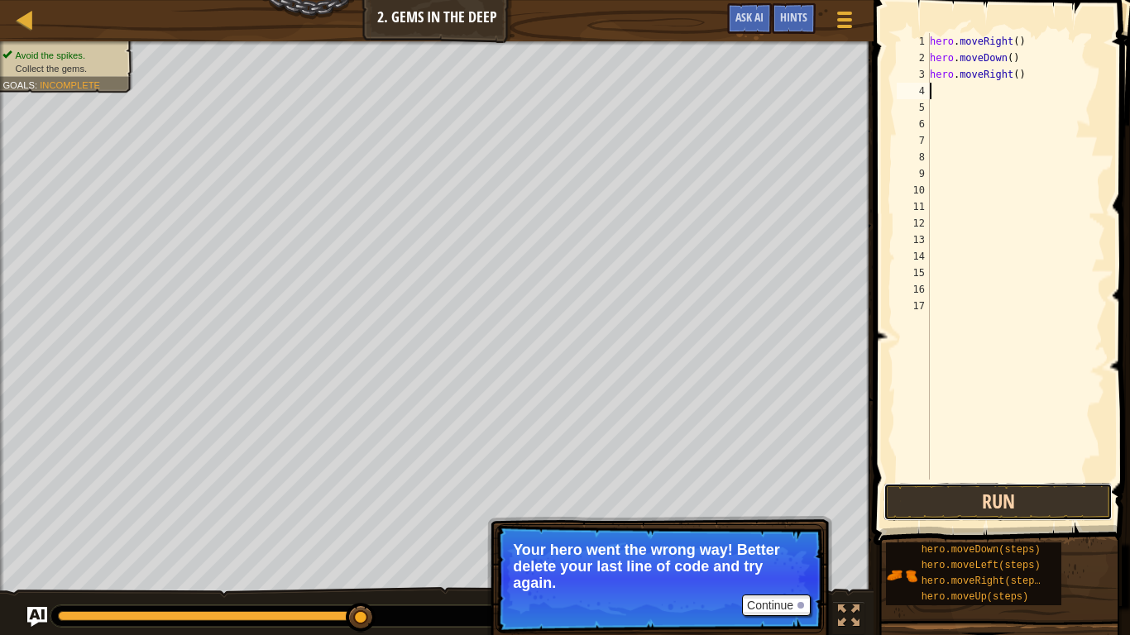
click at [1075, 506] on button "Run" at bounding box center [997, 502] width 229 height 38
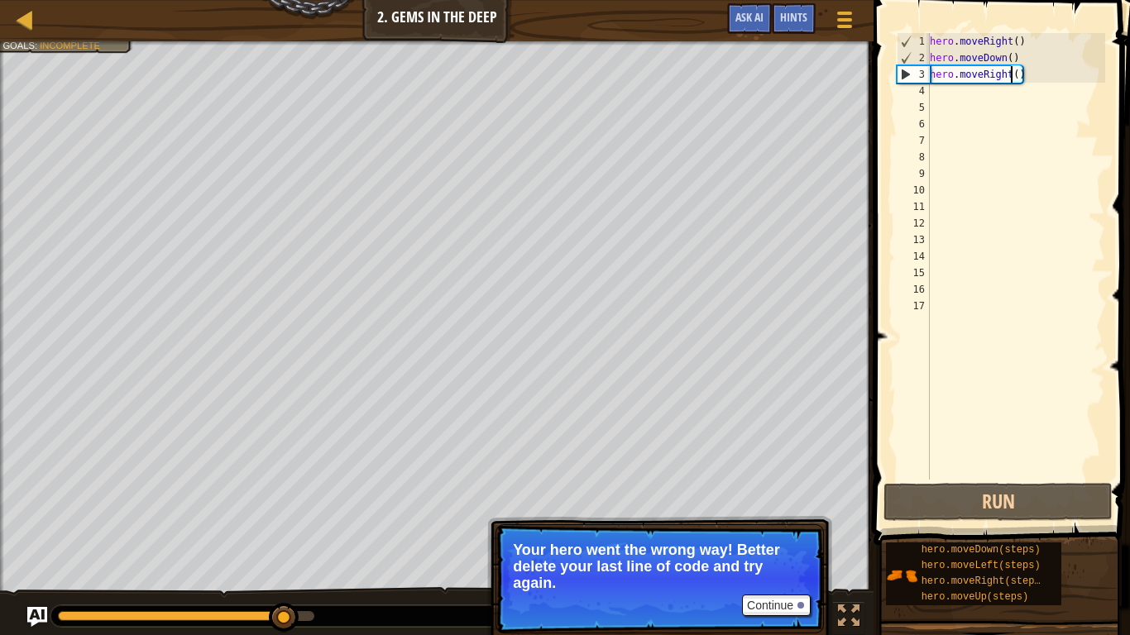
click at [1012, 77] on div "hero . moveRight ( ) hero . moveDown ( ) hero . moveRight ( )" at bounding box center [1015, 273] width 179 height 480
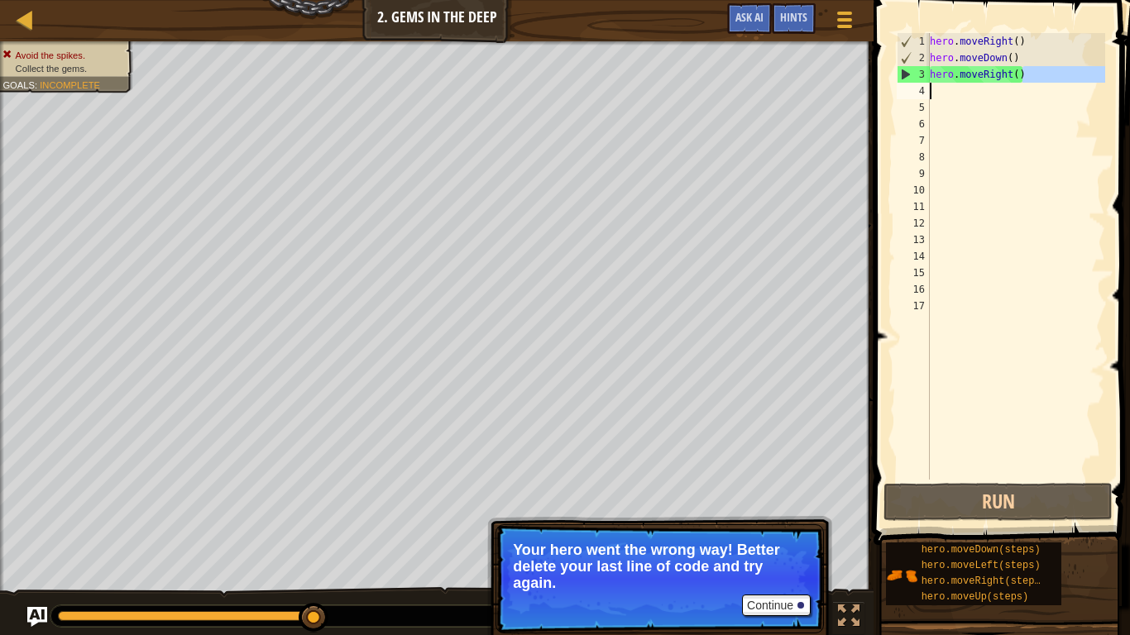
drag, startPoint x: 1029, startPoint y: 72, endPoint x: 997, endPoint y: 94, distance: 38.6
click at [997, 94] on div "hero . moveRight ( ) hero . moveDown ( ) hero . moveRight ( )" at bounding box center [1015, 273] width 179 height 480
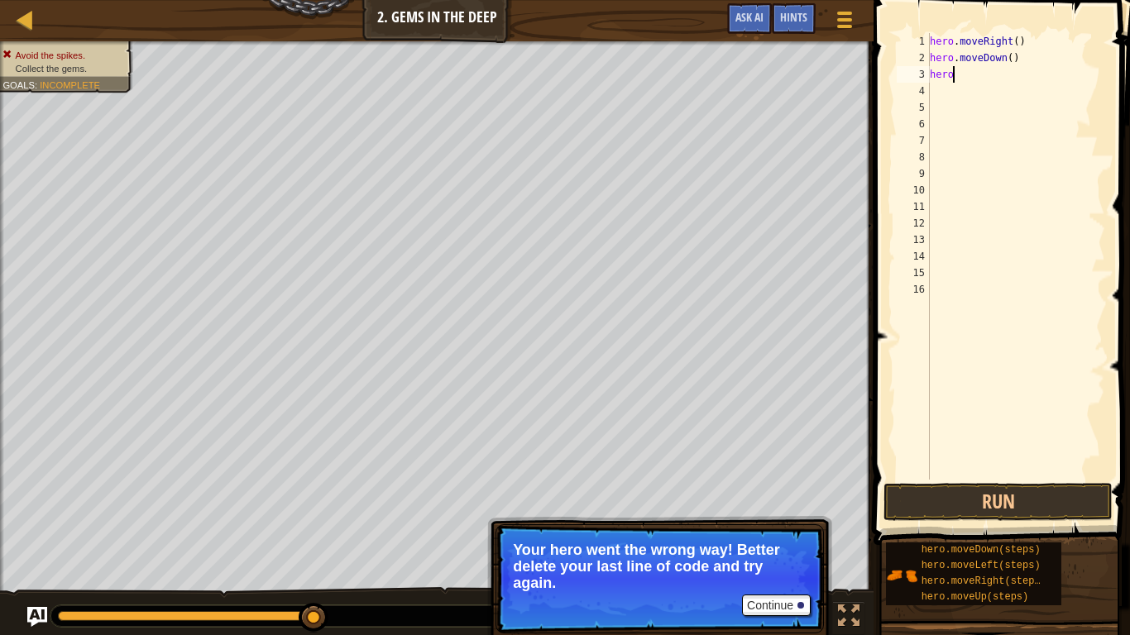
type textarea "hero."
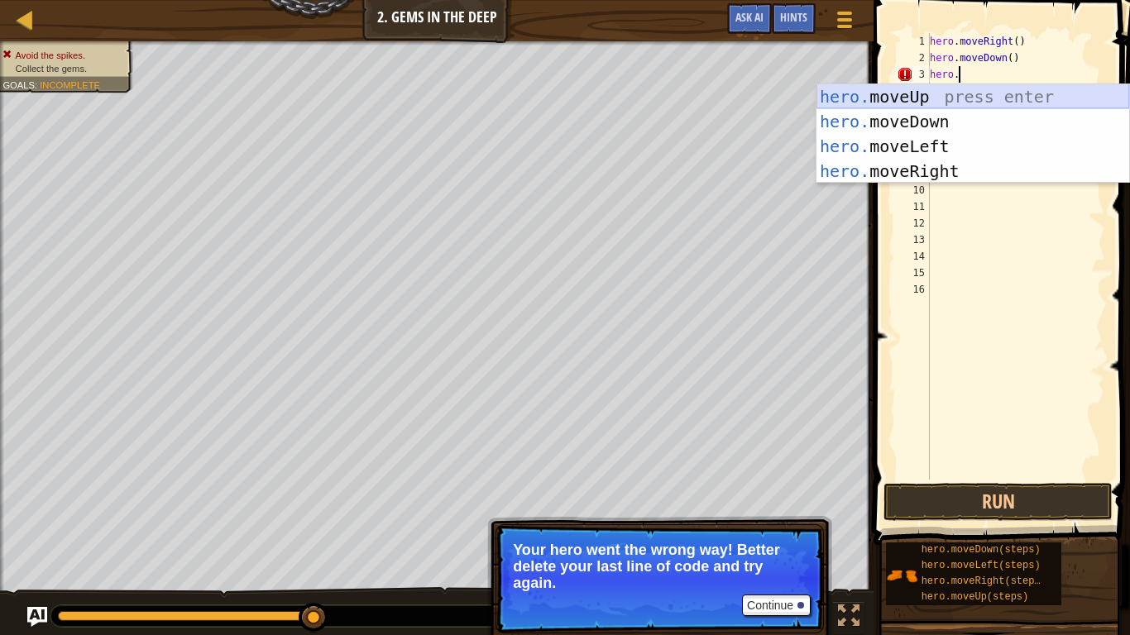
click at [1031, 100] on div "hero. moveUp press enter hero. moveDown press enter hero. moveLeft press enter …" at bounding box center [972, 158] width 313 height 149
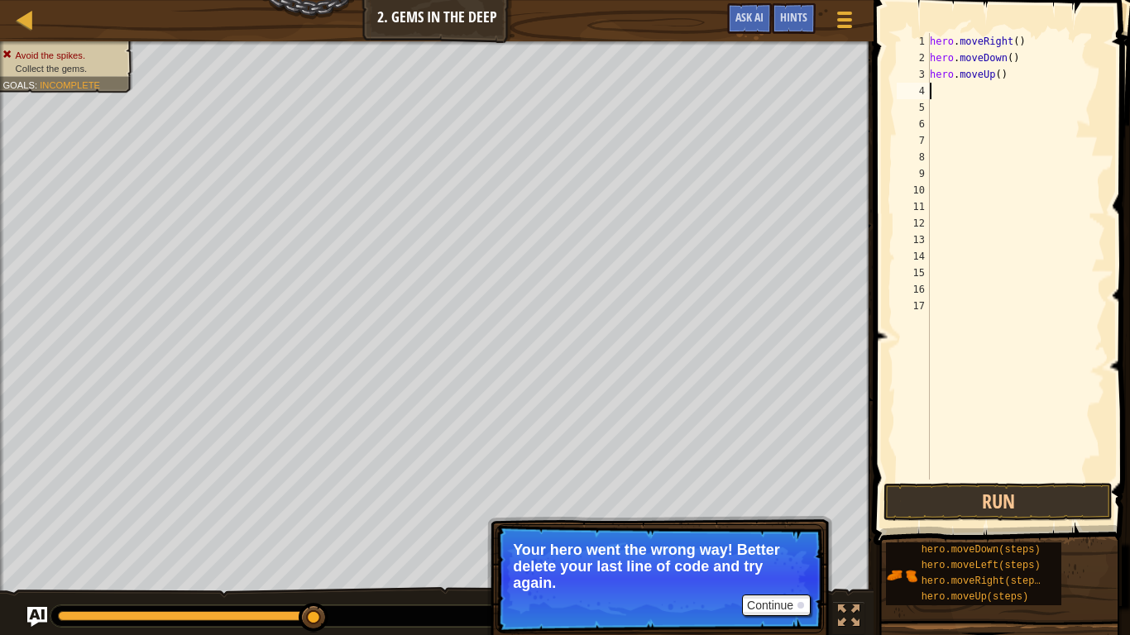
scroll to position [7, 0]
click at [930, 501] on button "Run" at bounding box center [997, 502] width 229 height 38
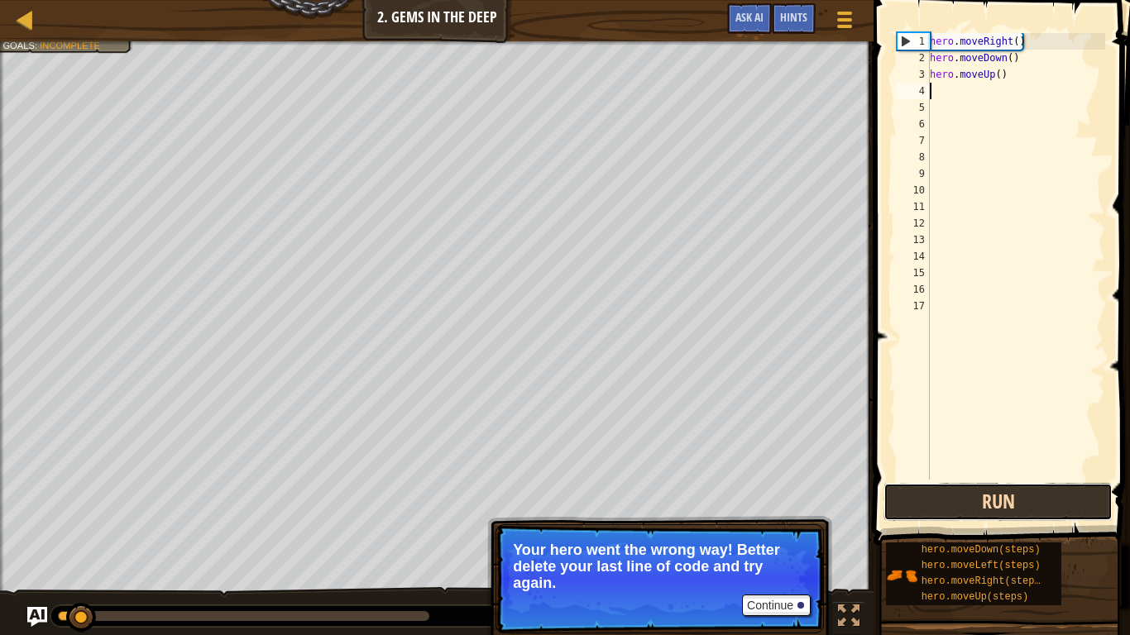
click at [930, 501] on button "Run" at bounding box center [997, 502] width 229 height 38
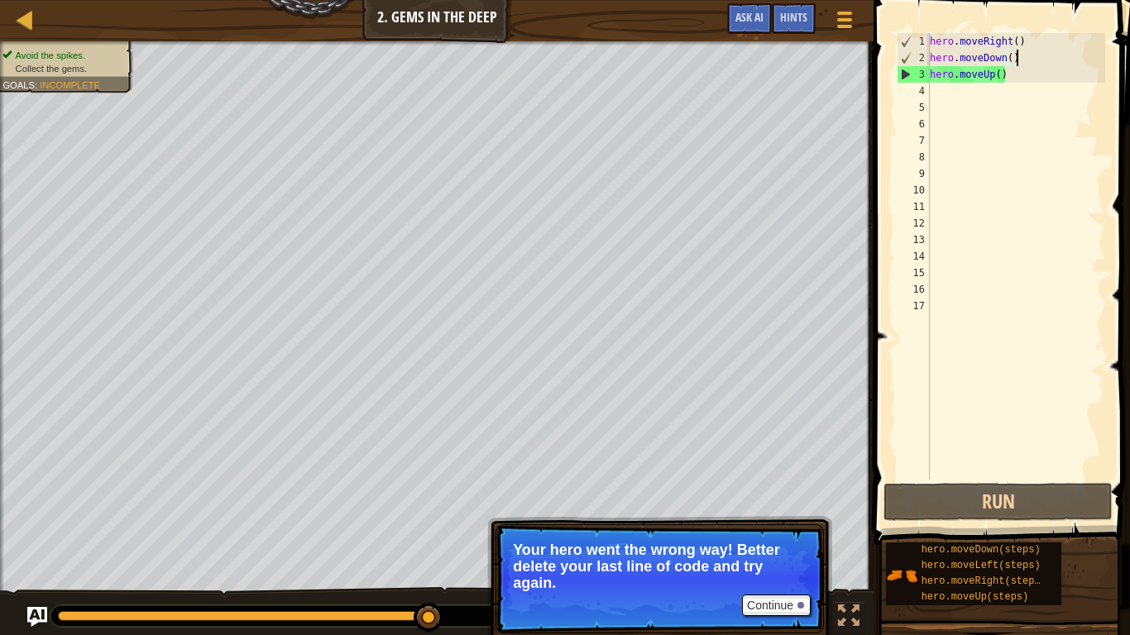
type textarea "hero.moveUp()"
click at [923, 491] on button "Run" at bounding box center [997, 502] width 229 height 38
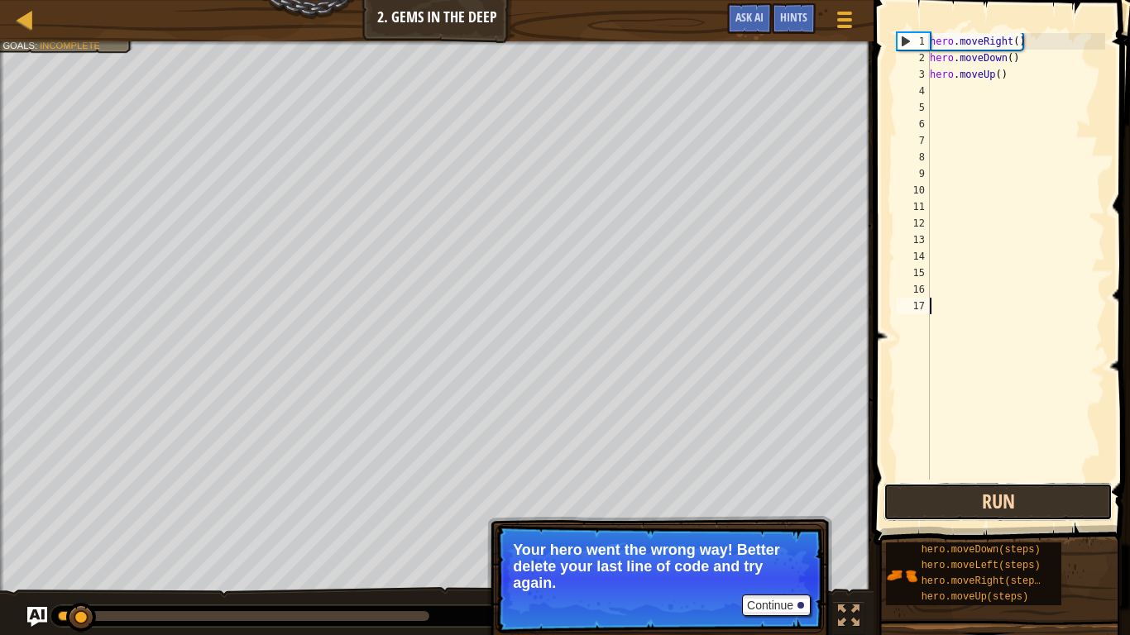
click at [923, 491] on button "Run" at bounding box center [997, 502] width 229 height 38
click at [923, 491] on button "Running" at bounding box center [997, 502] width 229 height 38
click at [920, 486] on button "Run" at bounding box center [997, 502] width 229 height 38
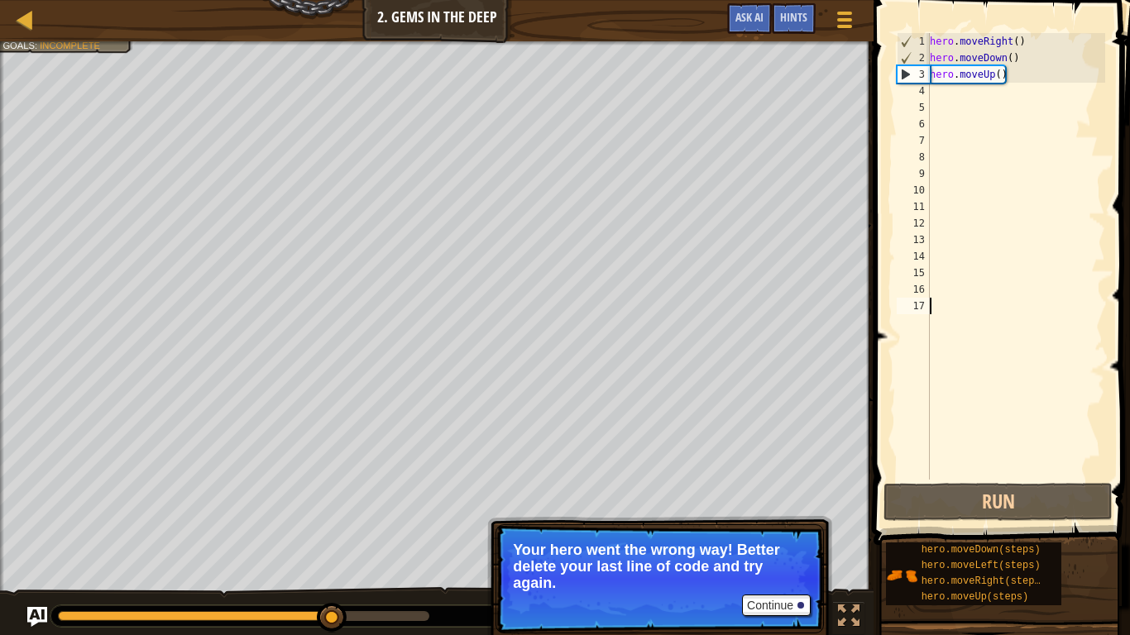
click at [954, 101] on div "hero . moveRight ( ) hero . moveDown ( ) hero . moveUp ( )" at bounding box center [1015, 273] width 179 height 480
click at [943, 100] on div "hero . moveRight ( ) hero . moveDown ( ) hero . moveUp ( )" at bounding box center [1015, 273] width 179 height 480
click at [942, 99] on div "hero . moveRight ( ) hero . moveDown ( ) hero . moveUp ( )" at bounding box center [1015, 273] width 179 height 480
click at [939, 97] on div "hero . moveRight ( ) hero . moveDown ( ) hero . moveUp ( )" at bounding box center [1015, 273] width 179 height 480
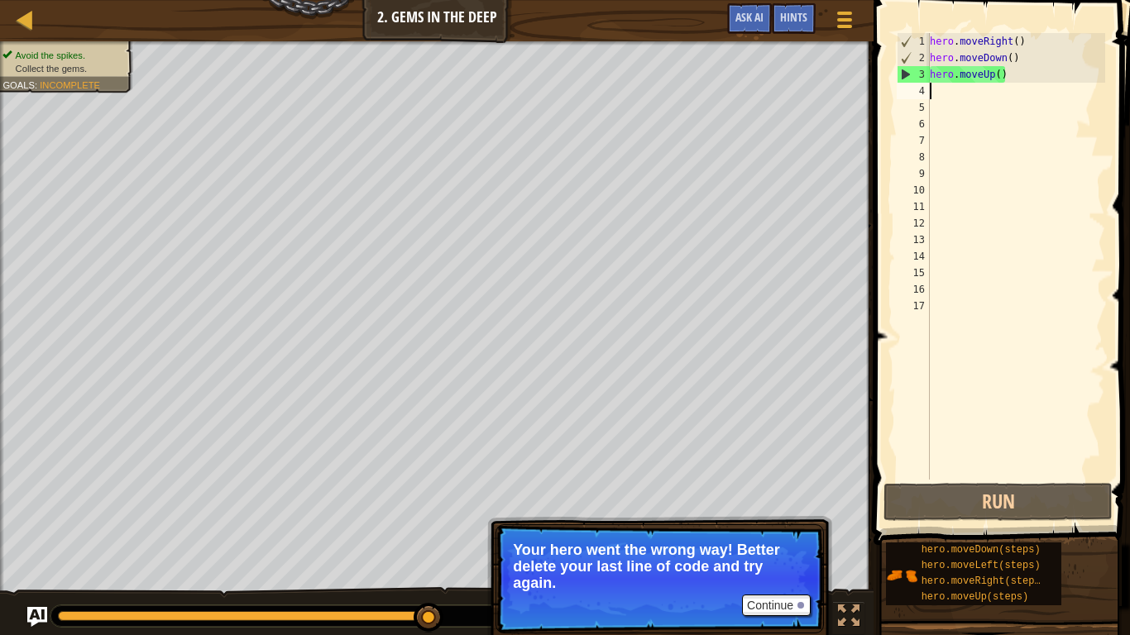
type textarea "h"
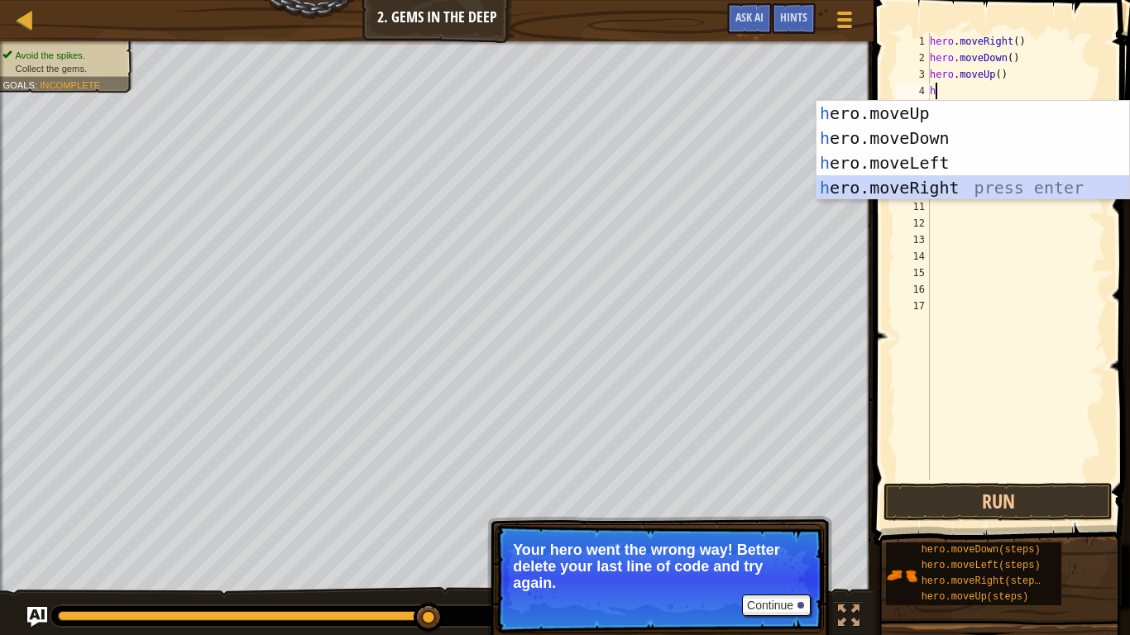
click at [949, 192] on div "h ero.moveUp press enter h ero.moveDown press enter h ero.moveLeft press enter …" at bounding box center [972, 175] width 313 height 149
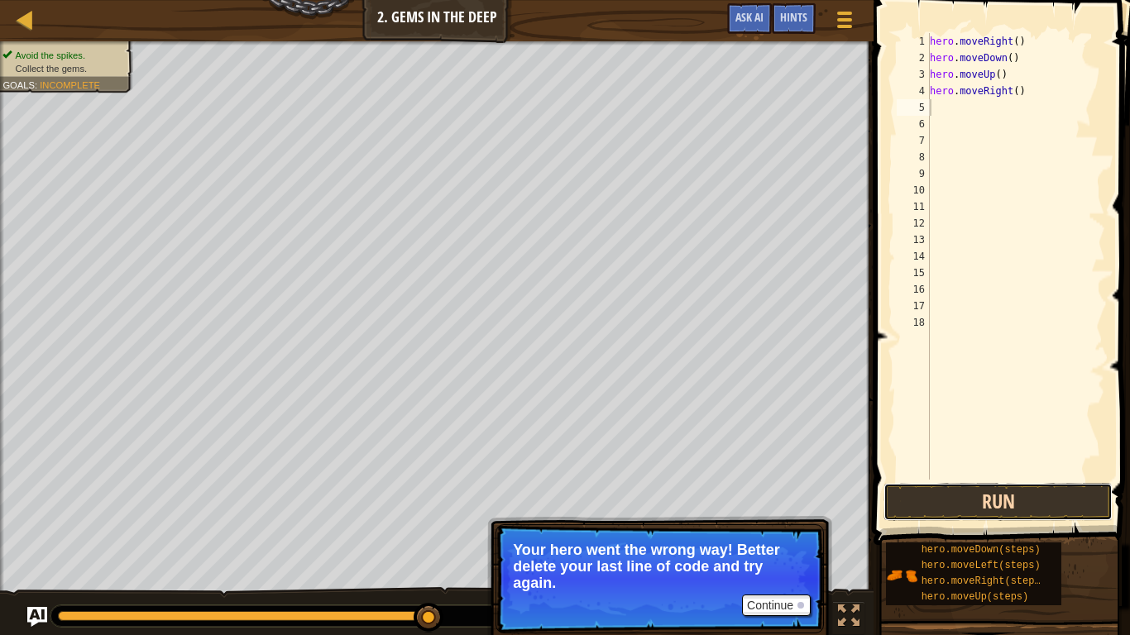
click at [971, 504] on button "Run" at bounding box center [997, 502] width 229 height 38
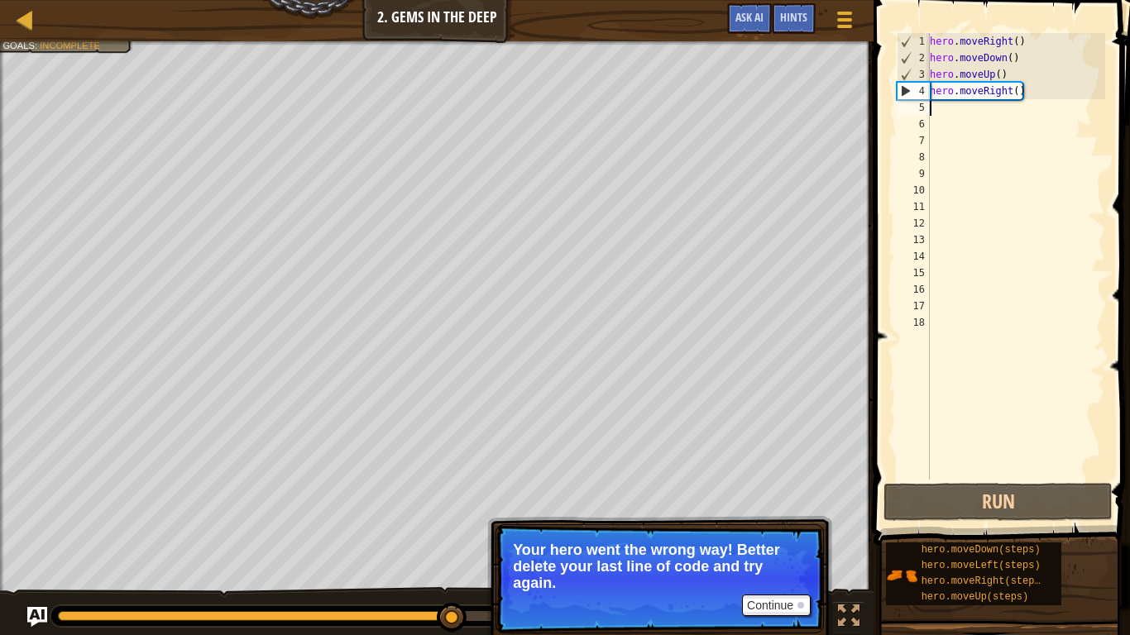
type textarea "h"
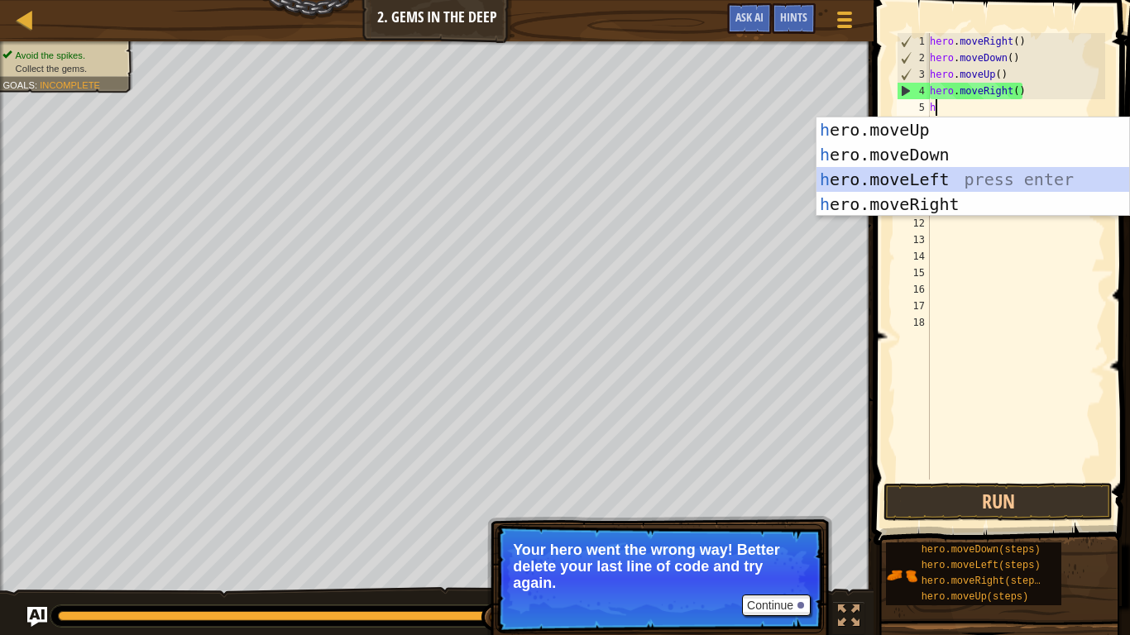
click at [883, 168] on div "h ero.moveUp press enter h ero.moveDown press enter h ero.moveLeft press enter …" at bounding box center [972, 191] width 313 height 149
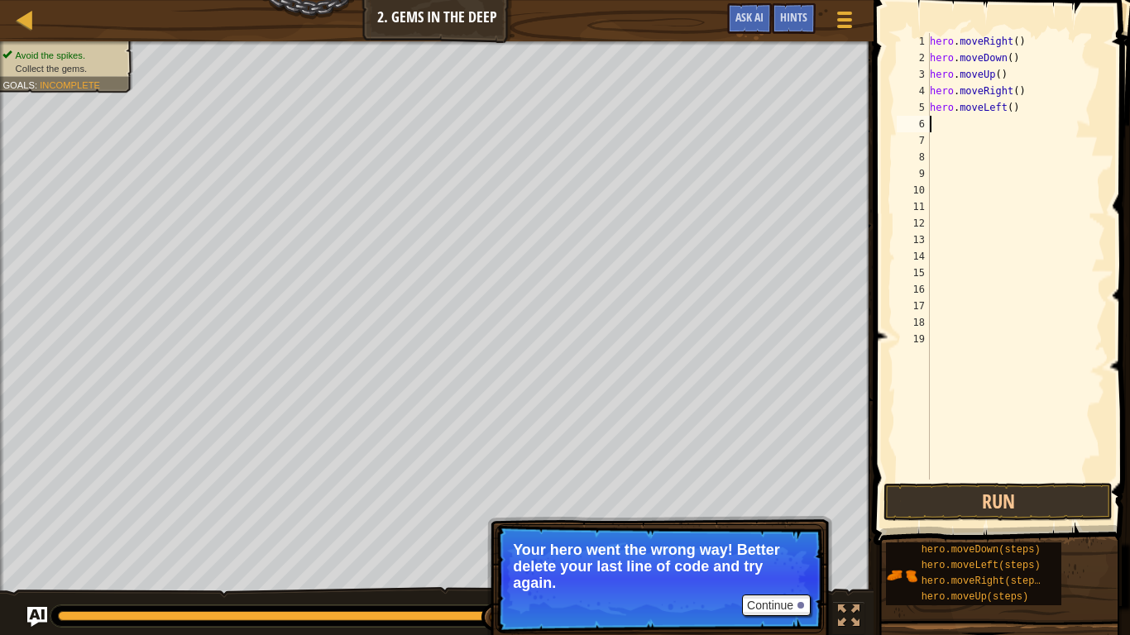
click at [965, 114] on div "hero . moveRight ( ) hero . moveDown ( ) hero . moveUp ( ) hero . moveRight ( )…" at bounding box center [1015, 273] width 179 height 480
click at [1023, 113] on div "hero . moveRight ( ) hero . moveDown ( ) hero . moveUp ( ) hero . moveRight ( )…" at bounding box center [1015, 273] width 179 height 480
drag, startPoint x: 1010, startPoint y: 108, endPoint x: 981, endPoint y: 111, distance: 29.1
click at [981, 111] on div "hero . moveRight ( ) hero . moveDown ( ) hero . moveUp ( ) hero . moveRight ( )…" at bounding box center [1015, 273] width 179 height 480
click at [997, 108] on div "hero . moveRight ( ) hero . moveDown ( ) hero . moveUp ( ) hero . moveRight ( )…" at bounding box center [1015, 273] width 179 height 480
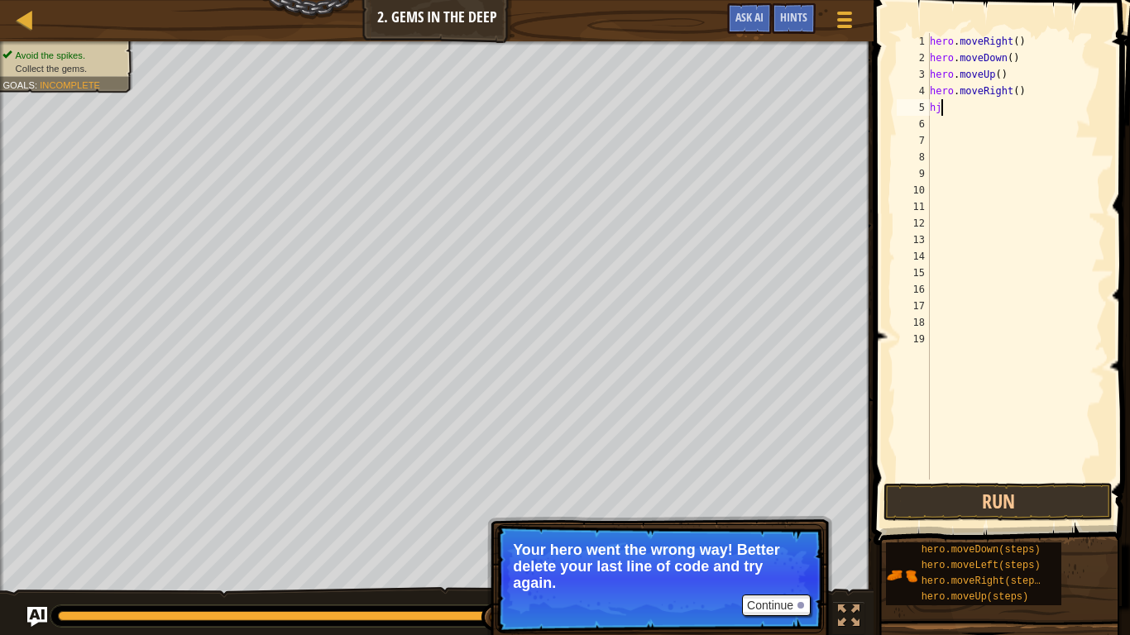
scroll to position [7, 1]
type textarea "h"
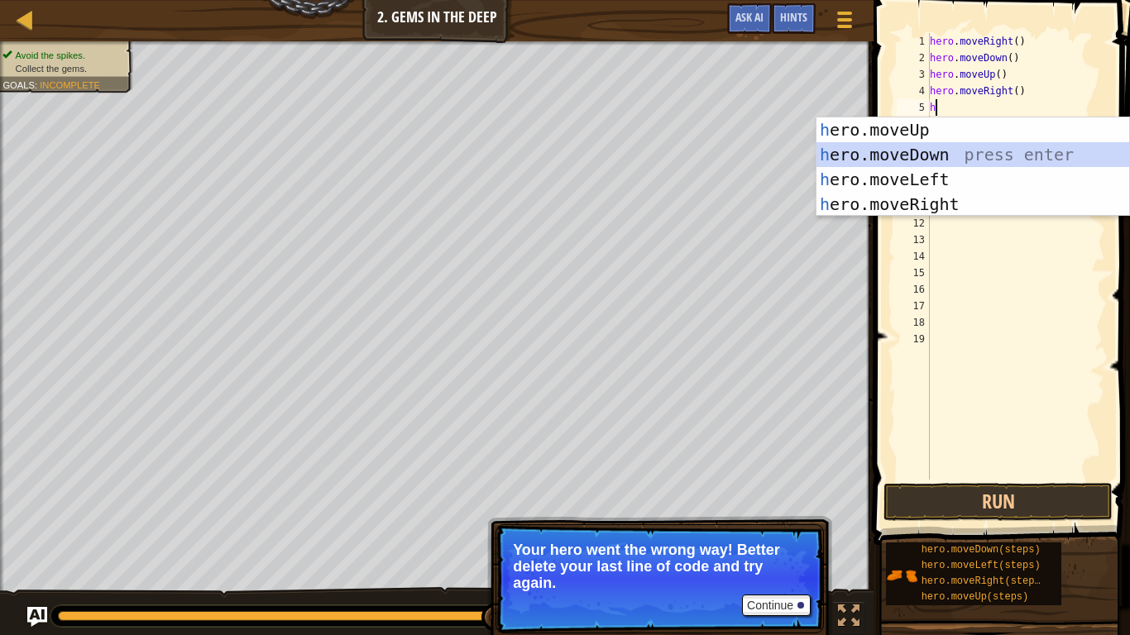
click at [980, 156] on div "h ero.moveUp press enter h ero.moveDown press enter h ero.moveLeft press enter …" at bounding box center [972, 191] width 313 height 149
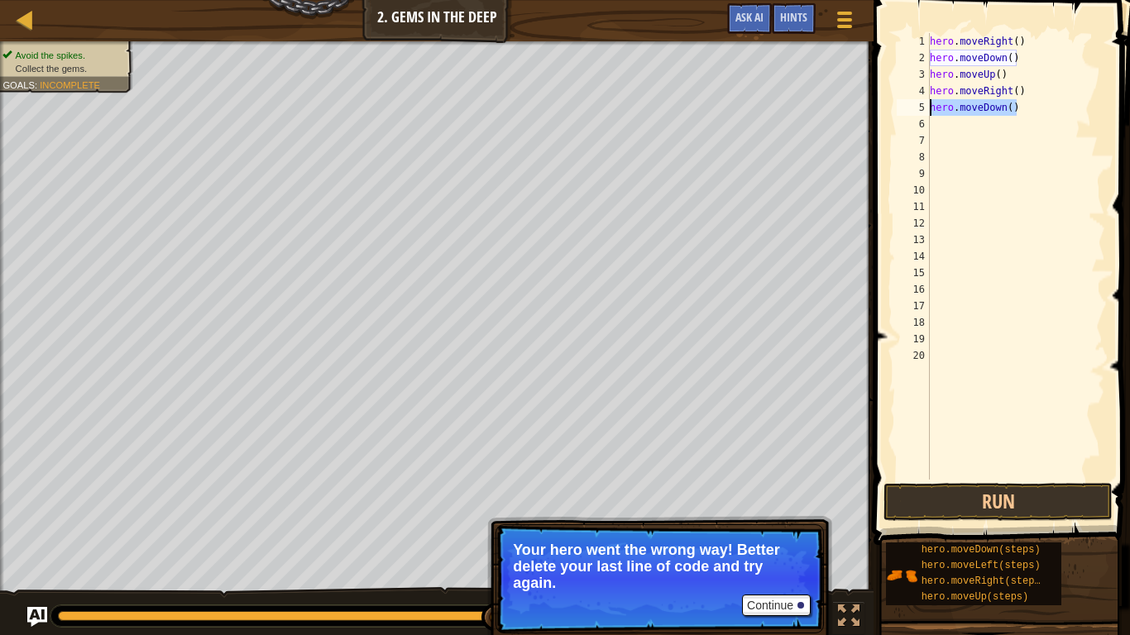
drag, startPoint x: 1021, startPoint y: 109, endPoint x: 929, endPoint y: 114, distance: 91.9
click at [929, 114] on div "1 2 3 4 5 6 7 8 9 10 11 12 13 14 15 16 17 18 19 20 hero . moveRight ( ) hero . …" at bounding box center [999, 256] width 212 height 447
type textarea "hero.moveDown()"
type textarea "h"
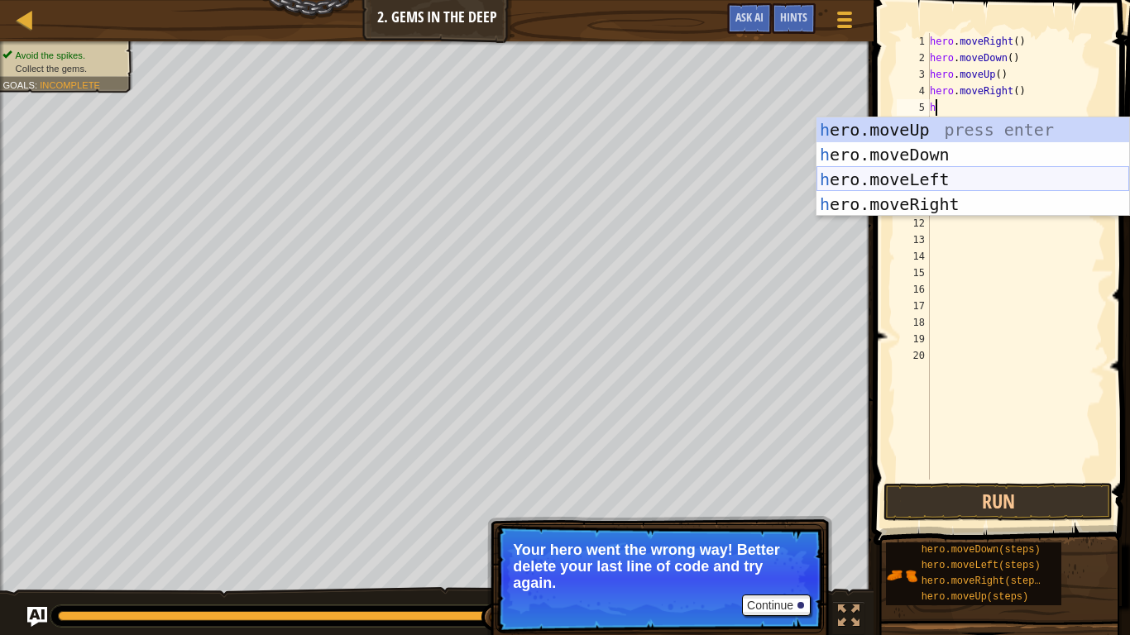
click at [924, 187] on div "h ero.moveUp press enter h ero.moveDown press enter h ero.moveLeft press enter …" at bounding box center [972, 191] width 313 height 149
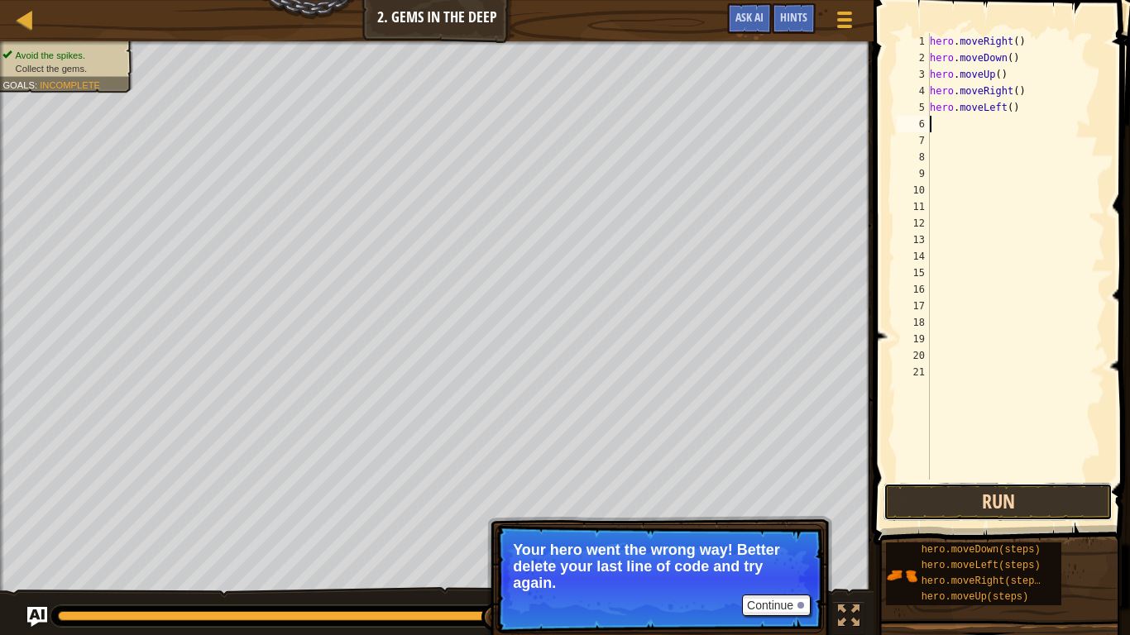
click at [1039, 495] on button "Run" at bounding box center [997, 502] width 229 height 38
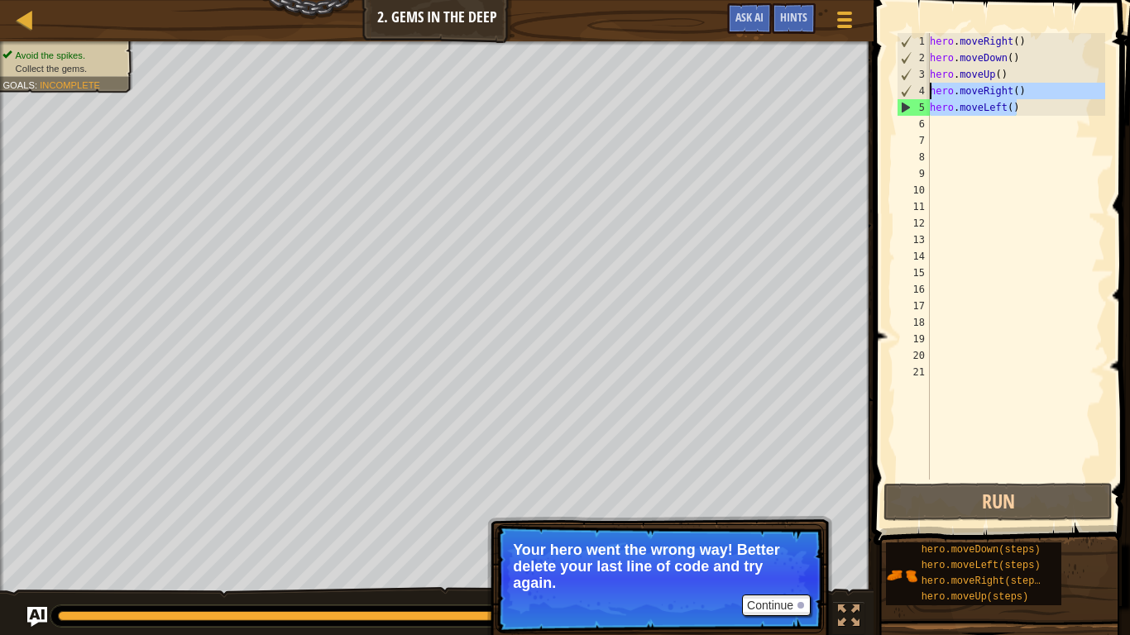
drag, startPoint x: 1032, startPoint y: 108, endPoint x: 887, endPoint y: 96, distance: 145.2
click at [887, 96] on div "1 2 3 4 5 6 7 8 9 10 11 12 13 14 15 16 17 18 19 20 21 hero . moveRight ( ) hero…" at bounding box center [998, 305] width 261 height 594
click at [1017, 113] on div "hero . moveRight ( ) hero . moveDown ( ) hero . moveUp ( ) hero . moveRight ( )…" at bounding box center [1015, 256] width 179 height 447
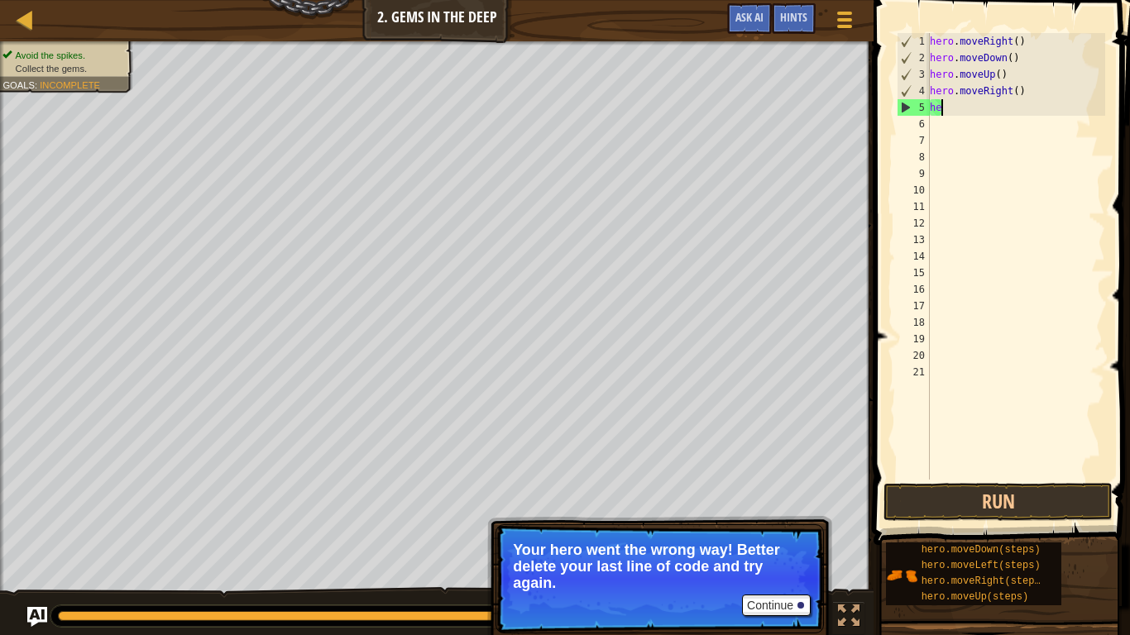
type textarea "h"
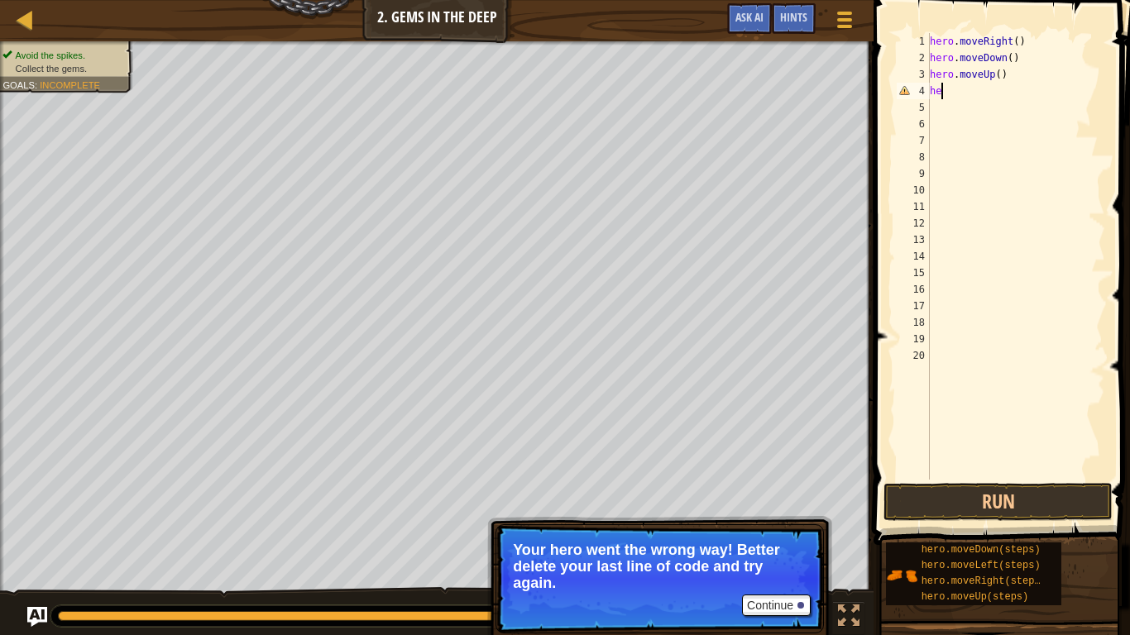
type textarea "h"
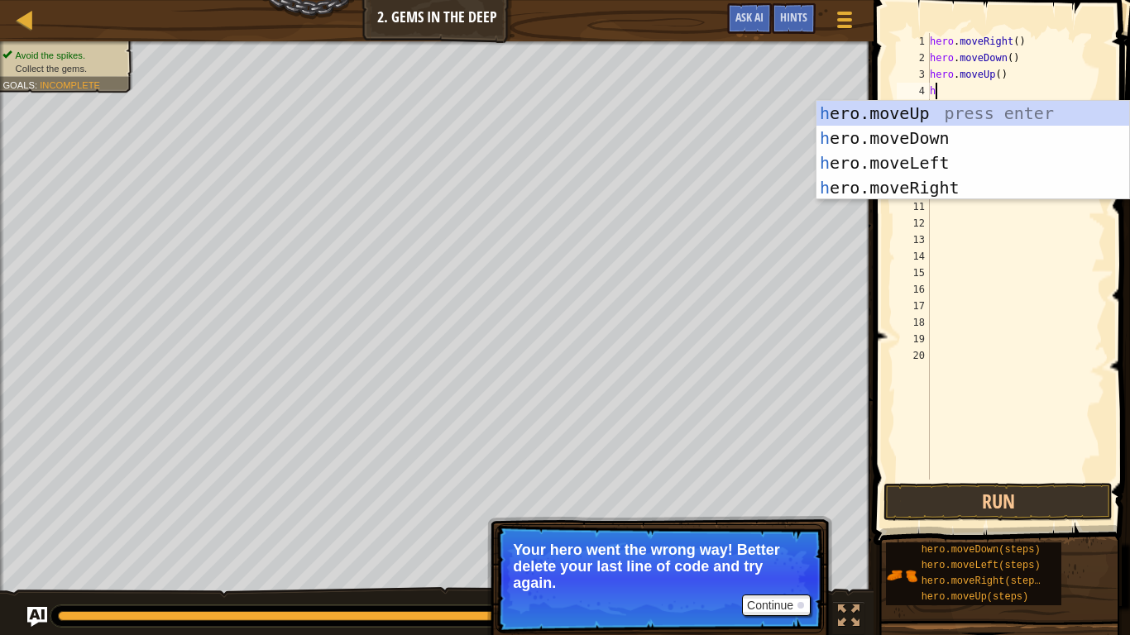
type textarea "h"
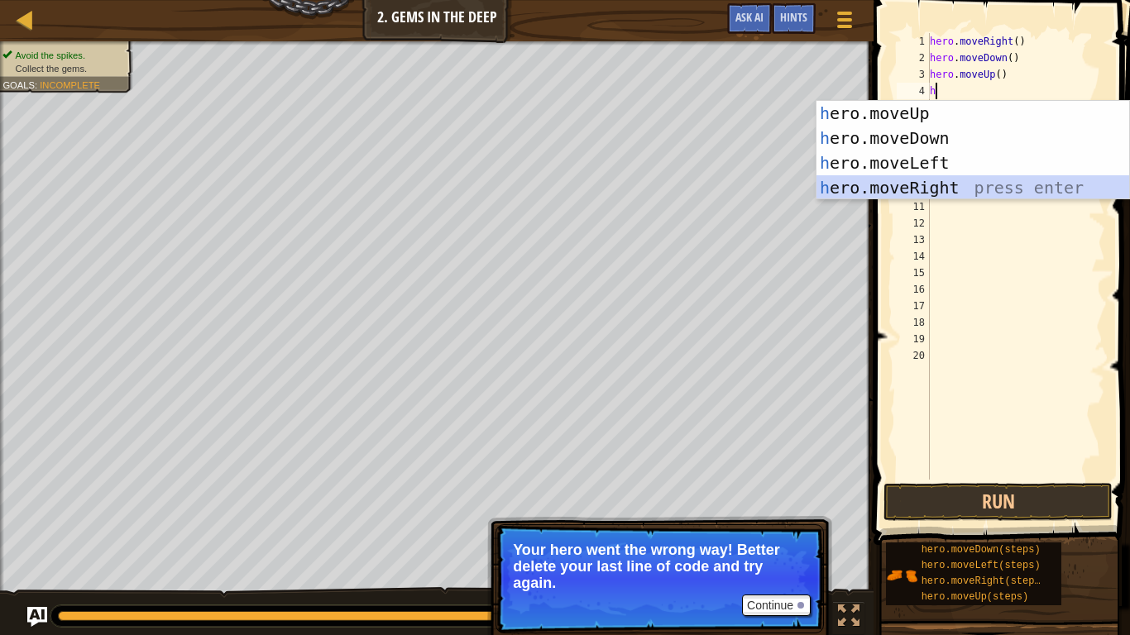
click at [1025, 177] on div "h ero.moveUp press enter h ero.moveDown press enter h ero.moveLeft press enter …" at bounding box center [972, 175] width 313 height 149
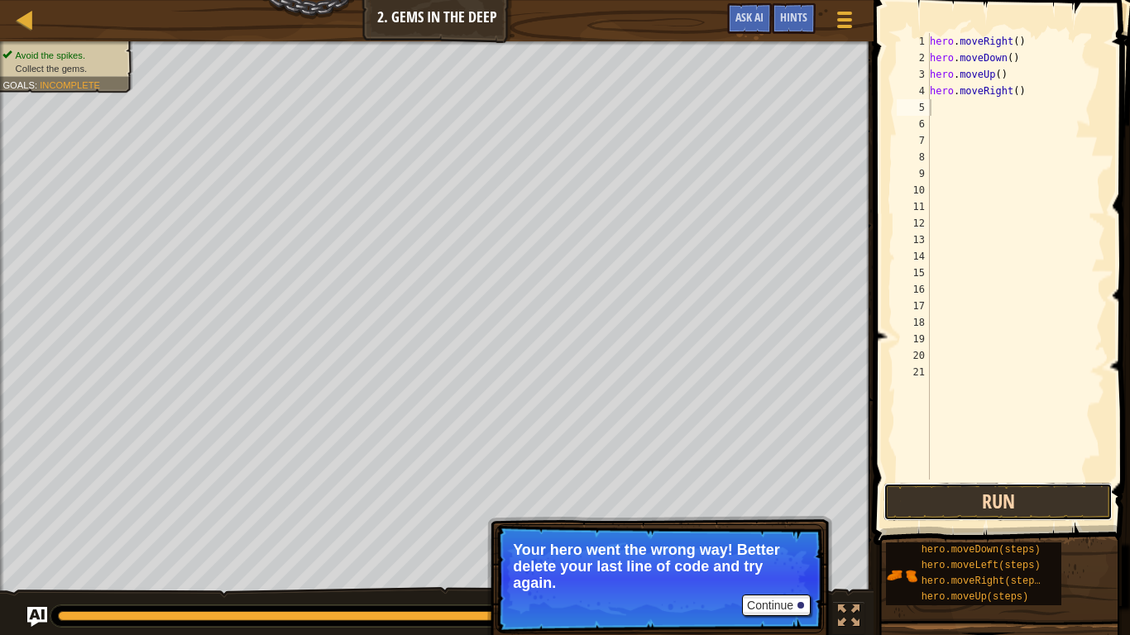
click at [910, 493] on button "Run" at bounding box center [997, 502] width 229 height 38
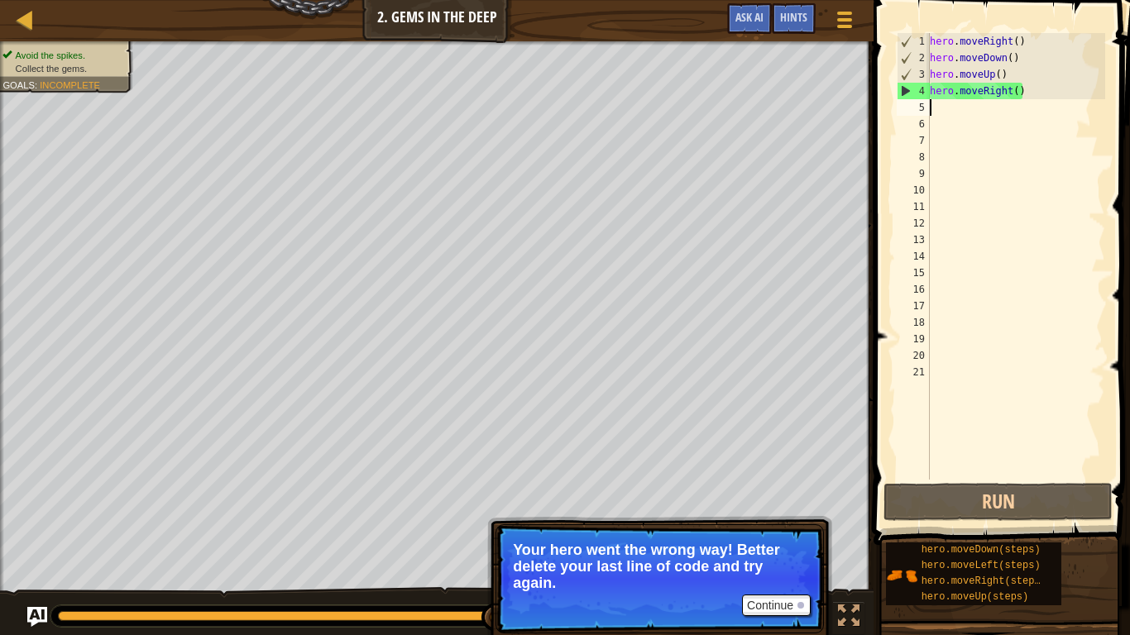
type textarea "l"
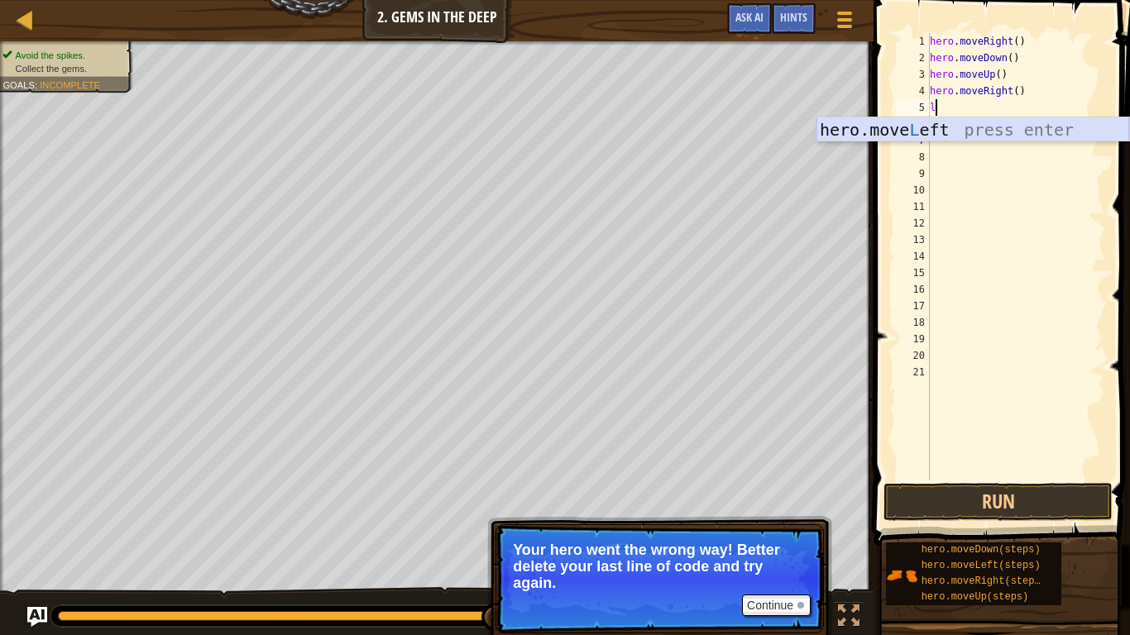
click at [914, 134] on div "hero.move L eft press enter" at bounding box center [972, 154] width 313 height 74
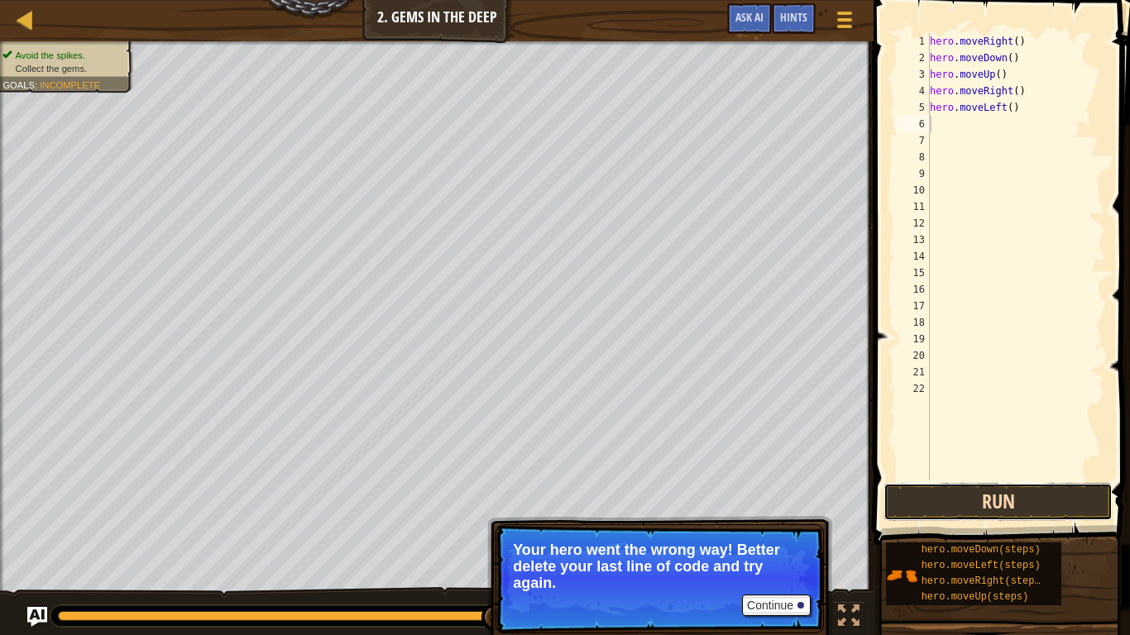
click at [935, 504] on button "Run" at bounding box center [997, 502] width 229 height 38
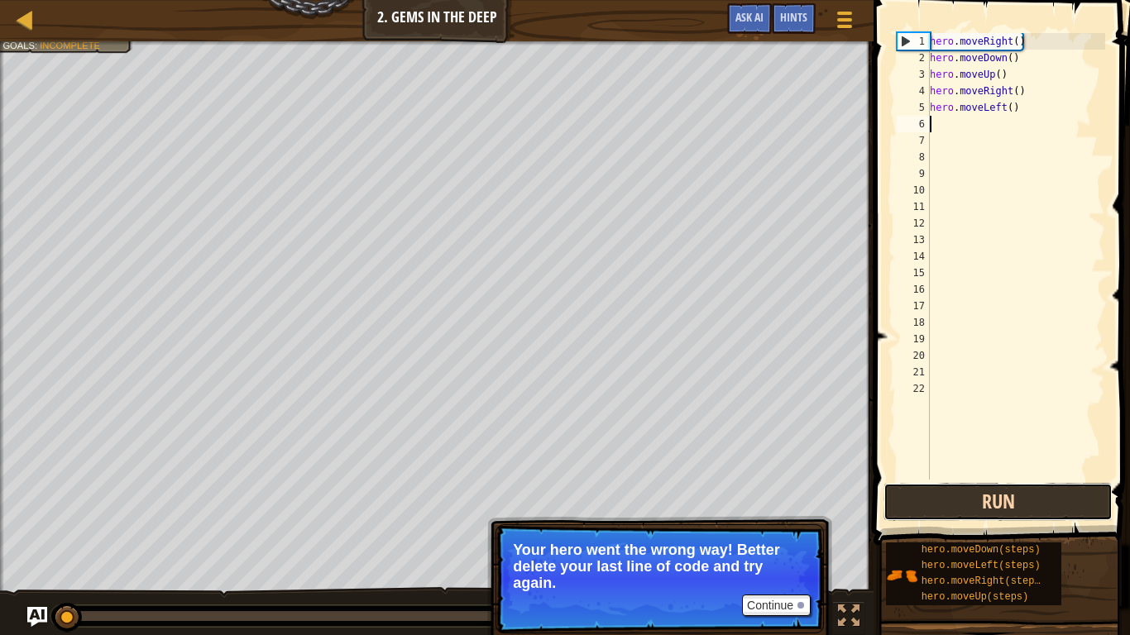
click at [935, 504] on button "Run" at bounding box center [997, 502] width 229 height 38
click at [918, 504] on button "Running" at bounding box center [997, 502] width 229 height 38
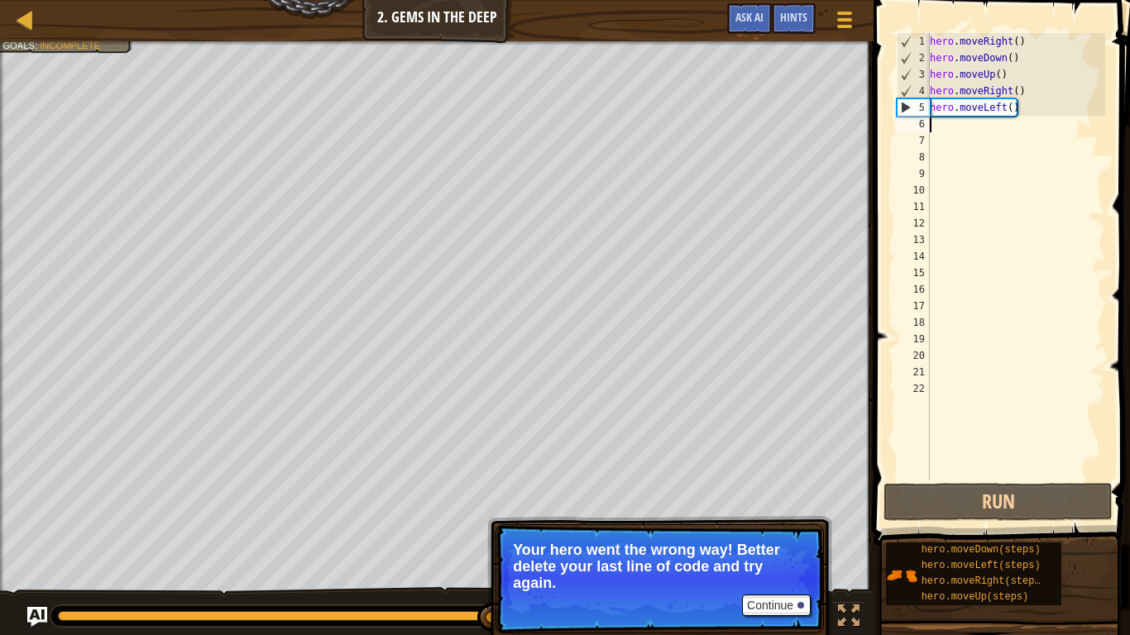
click at [961, 131] on div "hero . moveRight ( ) hero . moveDown ( ) hero . moveUp ( ) hero . moveRight ( )…" at bounding box center [1015, 273] width 179 height 480
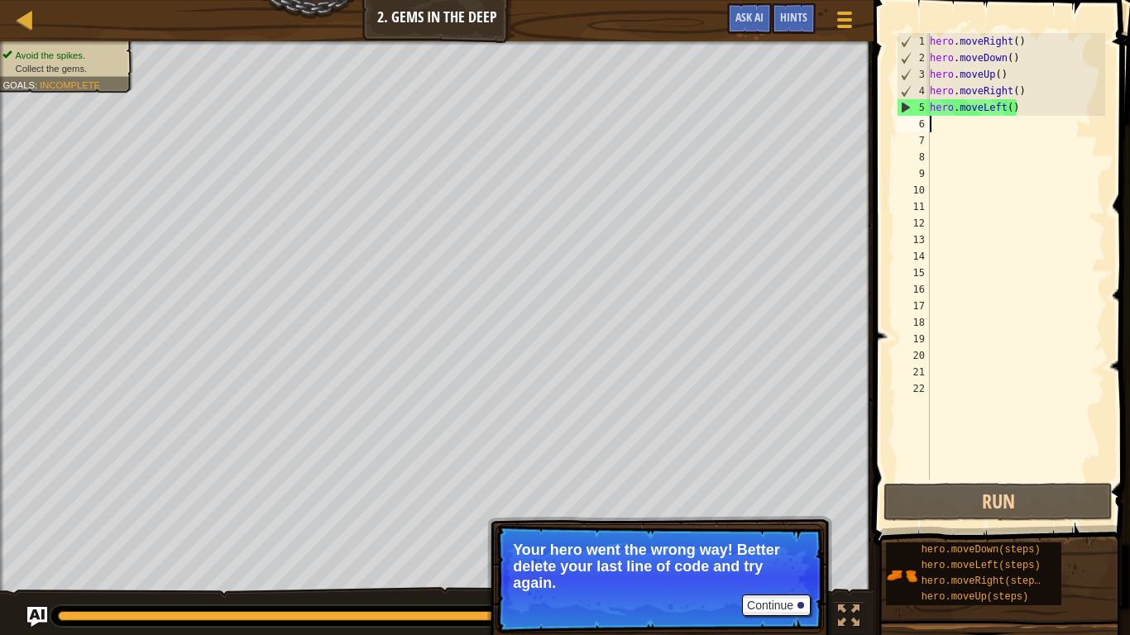
type textarea "d"
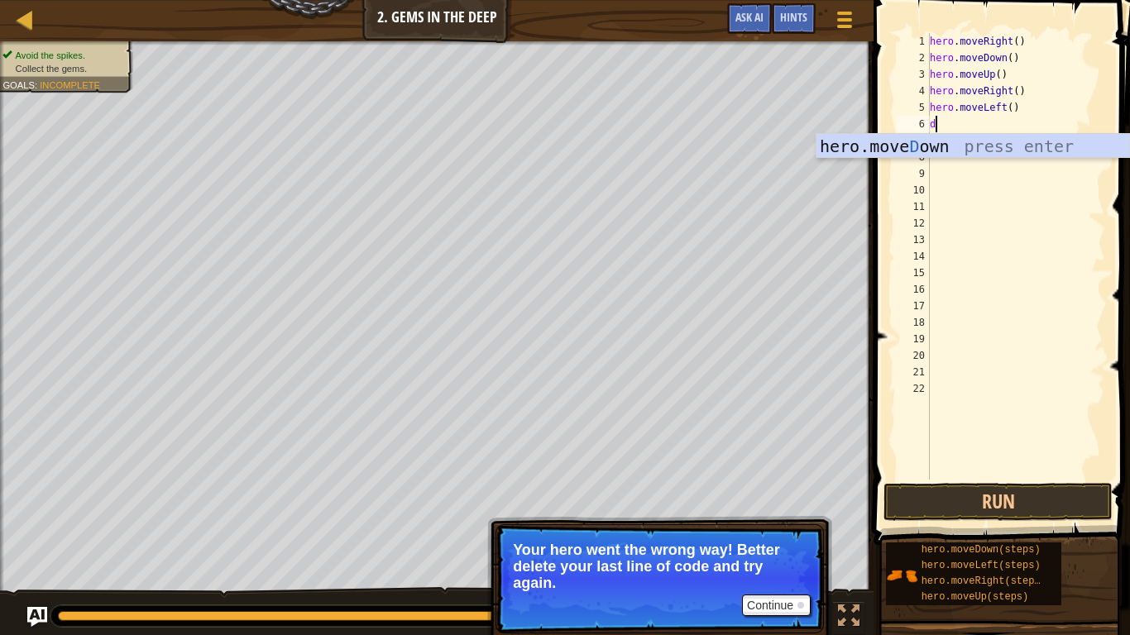
click at [1057, 142] on div "hero.move D own press enter" at bounding box center [972, 171] width 313 height 74
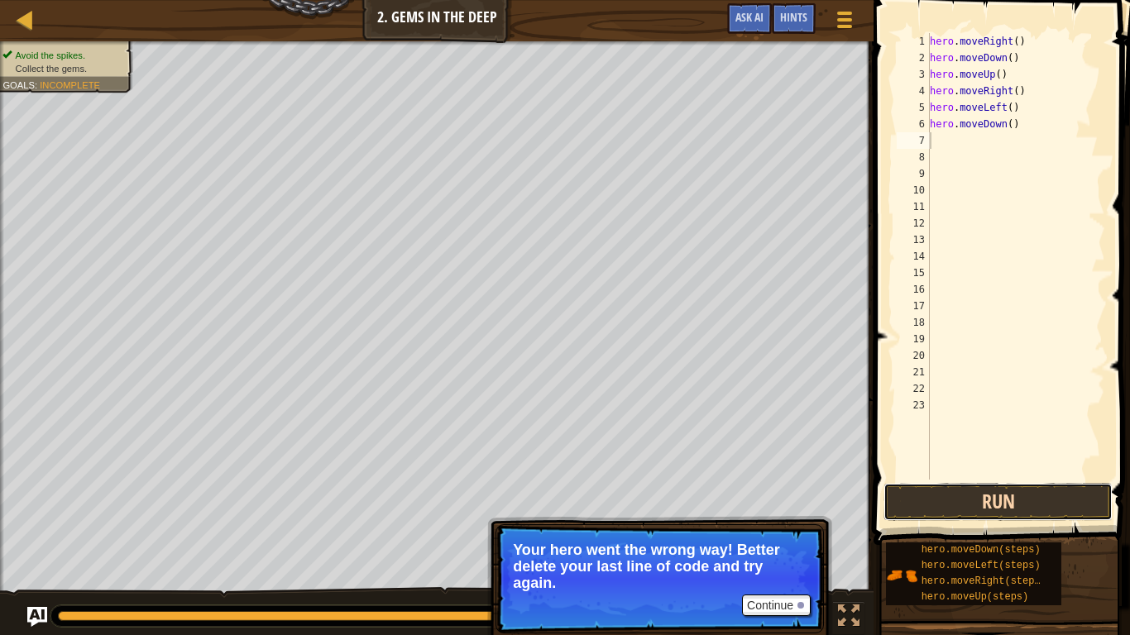
click at [1008, 505] on button "Run" at bounding box center [997, 502] width 229 height 38
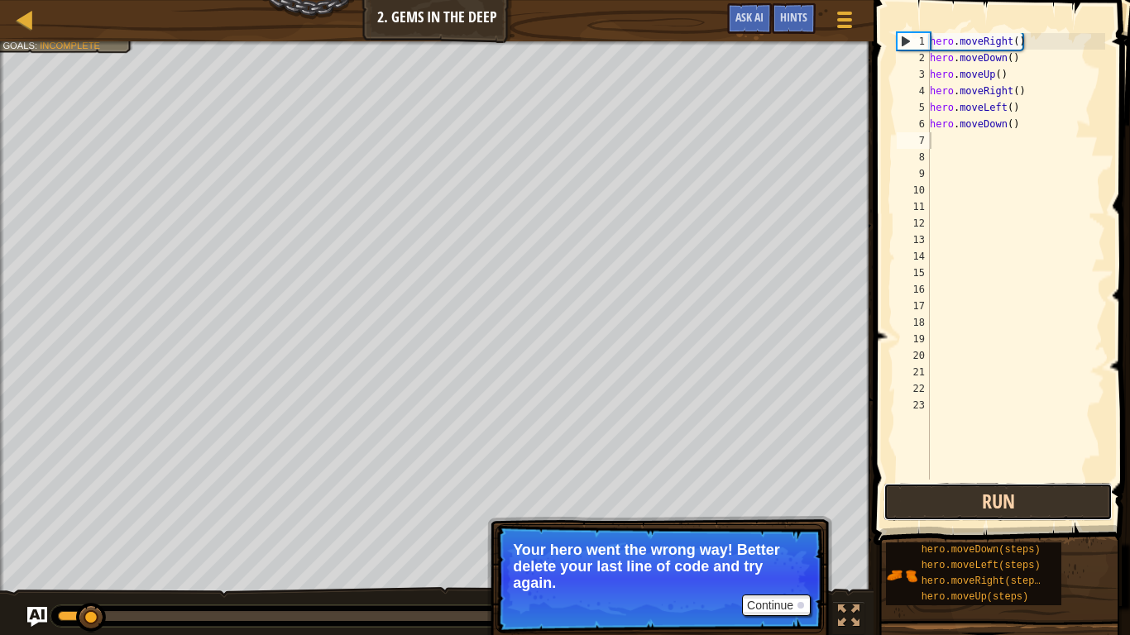
click at [996, 510] on button "Run" at bounding box center [997, 502] width 229 height 38
click at [996, 510] on button "Running" at bounding box center [997, 502] width 229 height 38
click at [1012, 515] on button "Run" at bounding box center [997, 502] width 229 height 38
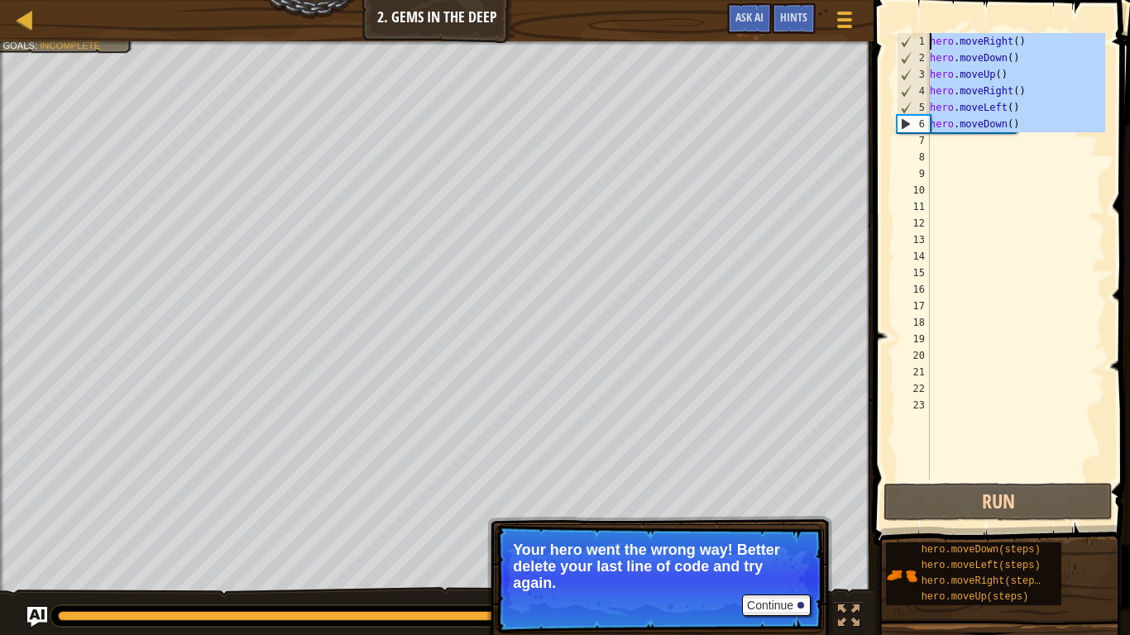
drag, startPoint x: 1053, startPoint y: 138, endPoint x: 891, endPoint y: 38, distance: 190.5
click at [891, 38] on div "1 2 3 4 5 6 7 8 9 10 11 12 13 14 15 16 17 18 19 20 21 22 23 hero . moveRight ( …" at bounding box center [998, 305] width 261 height 594
type textarea "hero.moveRight() hero.moveDown()"
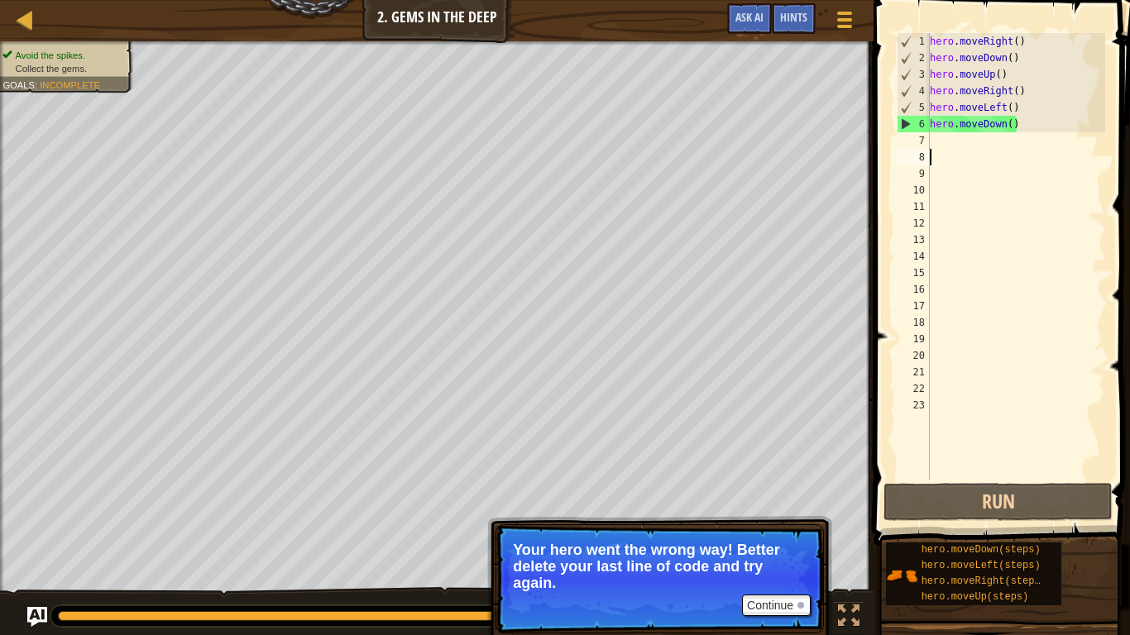
click at [957, 157] on div "hero . moveRight ( ) hero . moveDown ( ) hero . moveUp ( ) hero . moveRight ( )…" at bounding box center [1015, 273] width 179 height 480
click at [1007, 133] on div "hero . moveRight ( ) hero . moveDown ( ) hero . moveUp ( ) hero . moveRight ( )…" at bounding box center [1015, 273] width 179 height 480
click at [1020, 131] on div "hero . moveRight ( ) hero . moveDown ( ) hero . moveUp ( ) hero . moveRight ( )…" at bounding box center [1015, 273] width 179 height 480
click at [782, 0] on div "Map Introduction to Computer Science 2. Gems in the Deep Game Menu Done Hints A…" at bounding box center [436, 20] width 873 height 41
drag, startPoint x: 782, startPoint y: 0, endPoint x: 782, endPoint y: 15, distance: 14.9
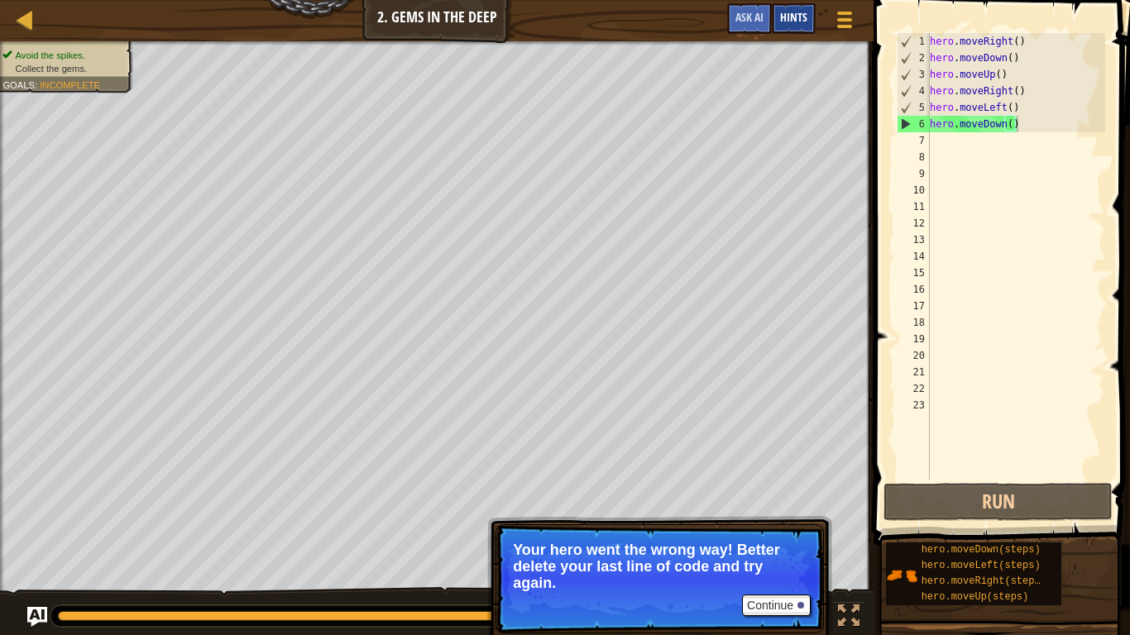
click at [782, 10] on div "Map Introduction to Computer Science 2. Gems in the Deep Game Menu Done Hints A…" at bounding box center [436, 20] width 873 height 41
click at [785, 27] on div "Hints" at bounding box center [794, 18] width 44 height 31
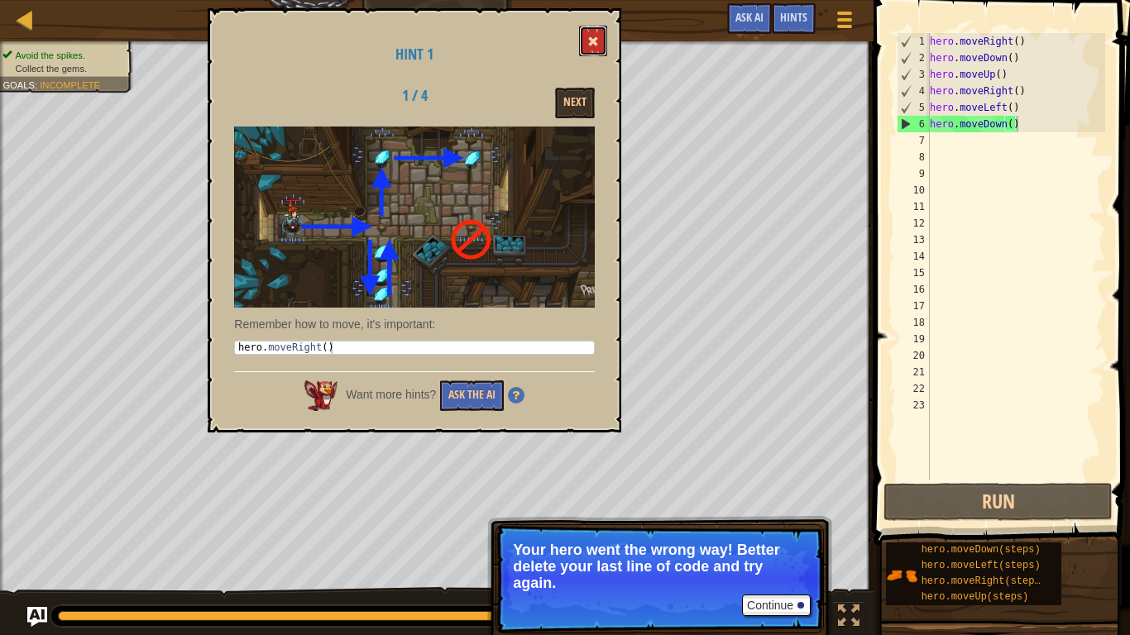
click at [580, 33] on button at bounding box center [593, 41] width 28 height 31
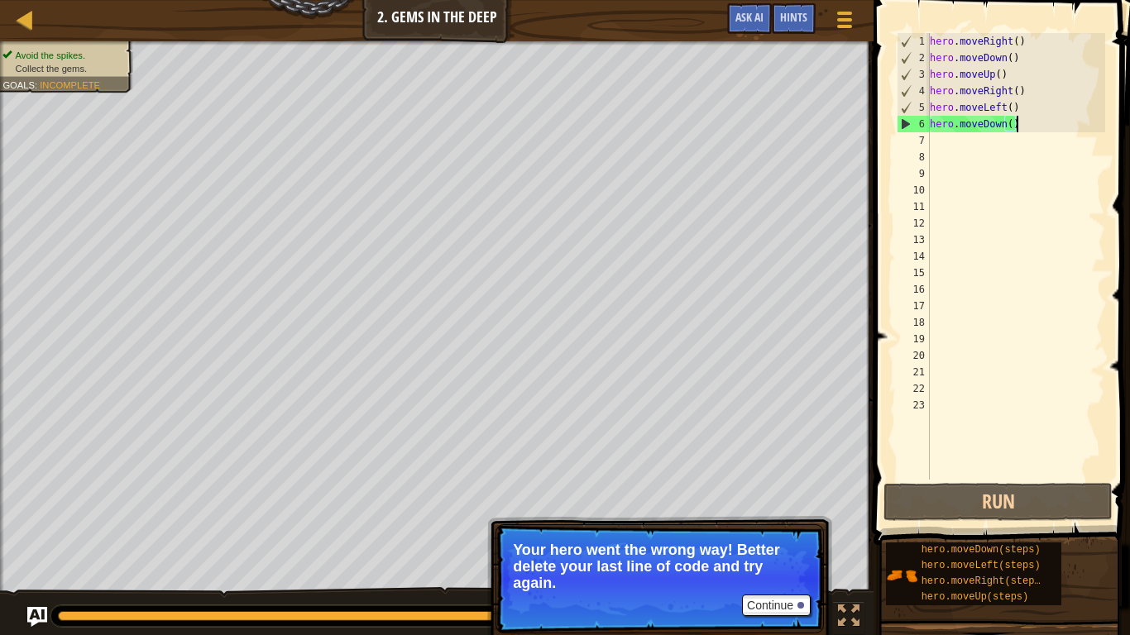
click at [1040, 120] on div "hero . moveRight ( ) hero . moveDown ( ) hero . moveUp ( ) hero . moveRight ( )…" at bounding box center [1015, 273] width 179 height 480
drag, startPoint x: 973, startPoint y: 134, endPoint x: 1038, endPoint y: 126, distance: 65.0
click at [978, 126] on div "hero . moveRight ( ) hero . moveDown ( ) hero . moveUp ( ) hero . moveRight ( )…" at bounding box center [1015, 273] width 179 height 480
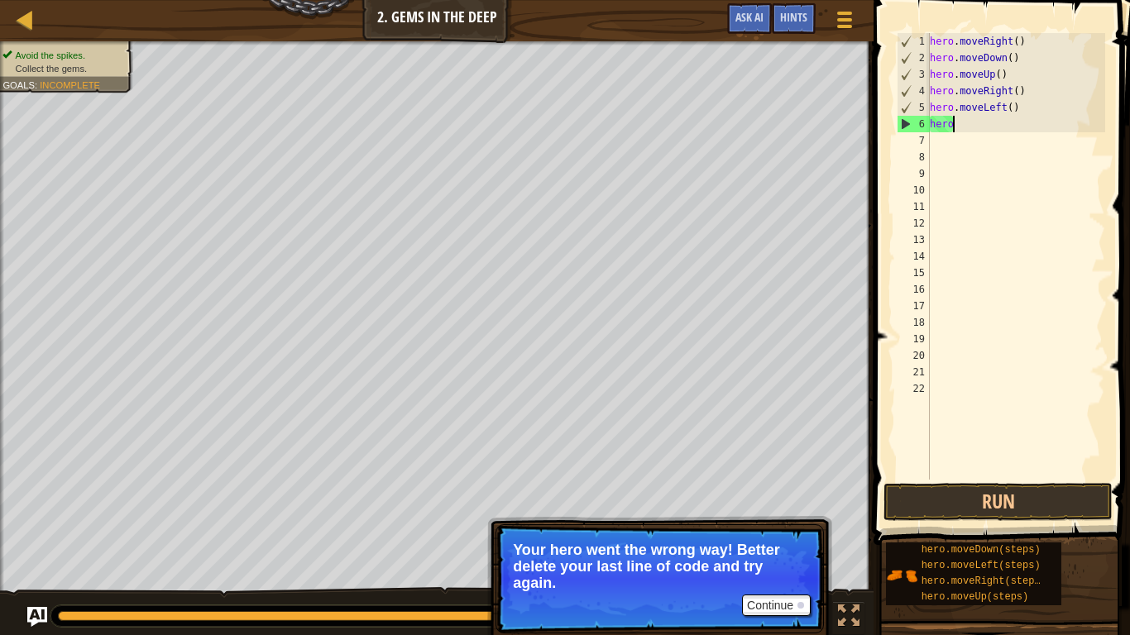
type textarea "h"
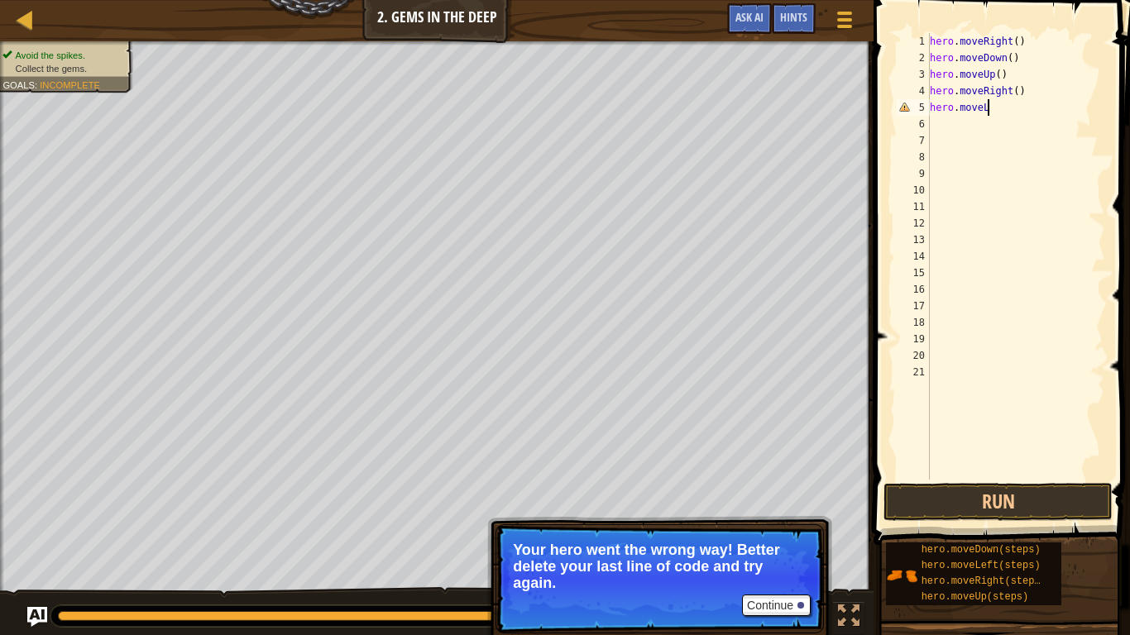
type textarea "hero.move"
drag, startPoint x: 1007, startPoint y: 125, endPoint x: 928, endPoint y: 117, distance: 79.7
click at [928, 117] on div "hero.move 1 2 3 4 5 6 7 8 9 10 11 12 13 14 15 16 17 18 19 20 21 hero . moveRigh…" at bounding box center [999, 256] width 212 height 447
drag, startPoint x: 989, startPoint y: 115, endPoint x: 910, endPoint y: 117, distance: 79.4
click at [910, 117] on div "1 2 3 4 5 6 7 8 9 10 11 12 13 14 15 16 17 18 19 20 21 hero . moveRight ( ) hero…" at bounding box center [999, 256] width 212 height 447
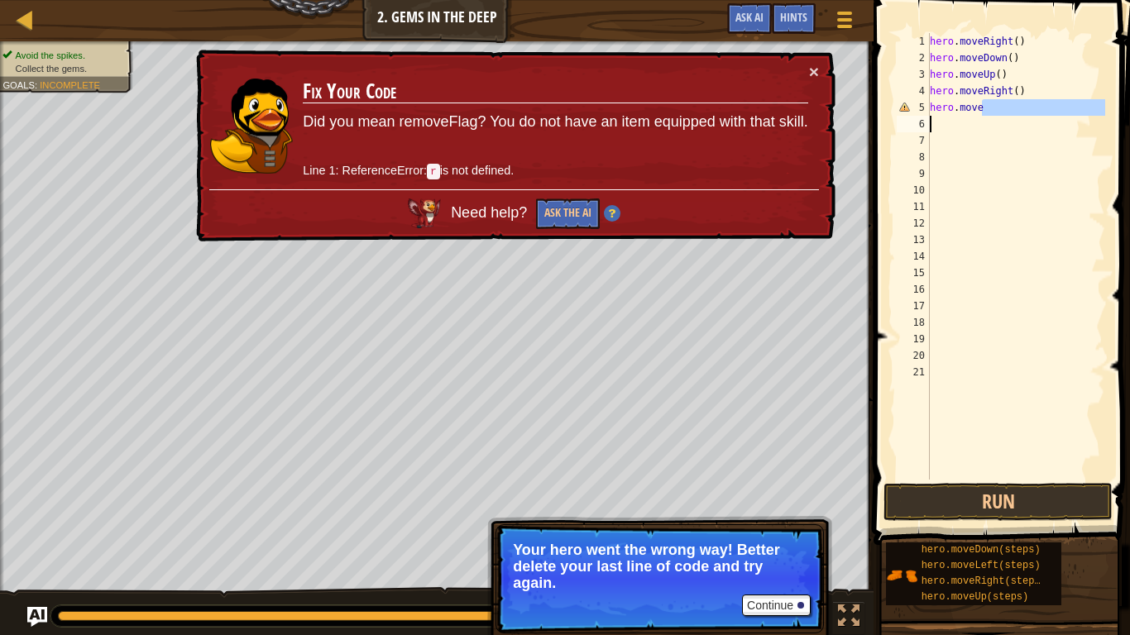
click at [988, 109] on div "hero . moveRight ( ) hero . moveDown ( ) hero . moveUp ( ) hero . moveRight ( )…" at bounding box center [1015, 256] width 179 height 447
drag, startPoint x: 988, startPoint y: 109, endPoint x: 911, endPoint y: 98, distance: 77.7
click at [911, 98] on div "hero.move 1 2 3 4 5 6 7 8 9 10 11 12 13 14 15 16 17 18 19 20 21 hero . moveRigh…" at bounding box center [999, 256] width 212 height 447
click at [1001, 108] on div "hero . moveRight ( ) hero . moveDown ( ) hero . moveUp ( ) hero . moveRight ( )…" at bounding box center [1015, 256] width 179 height 447
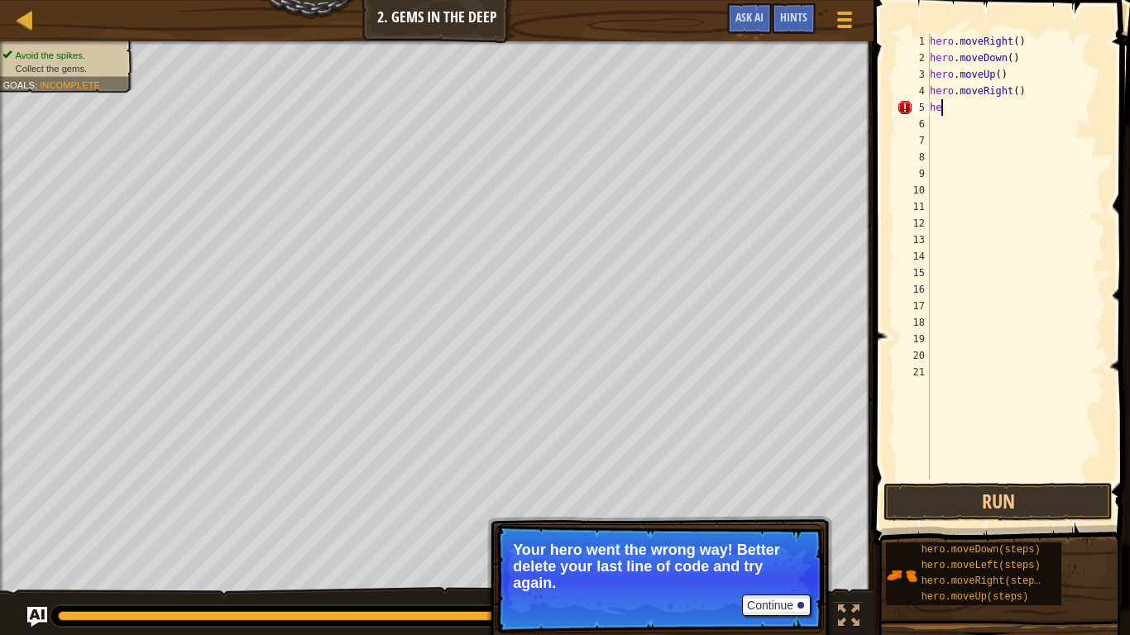
scroll to position [7, 1]
type textarea "h"
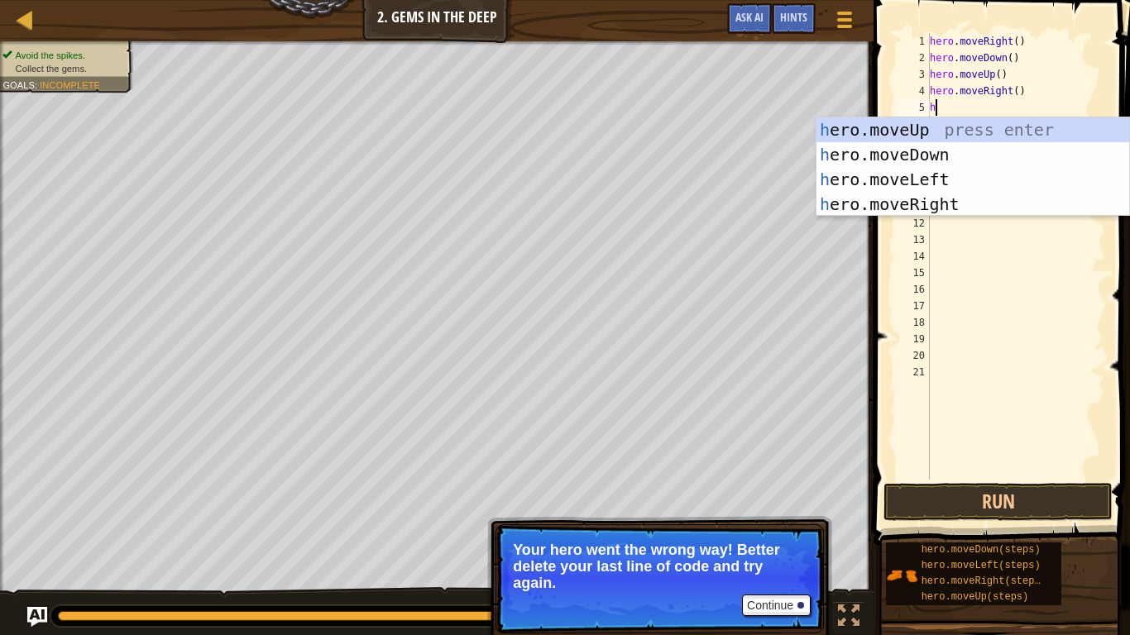
click at [999, 170] on div "h ero.moveUp press enter h ero.moveDown press enter h ero.moveLeft press enter …" at bounding box center [972, 191] width 313 height 149
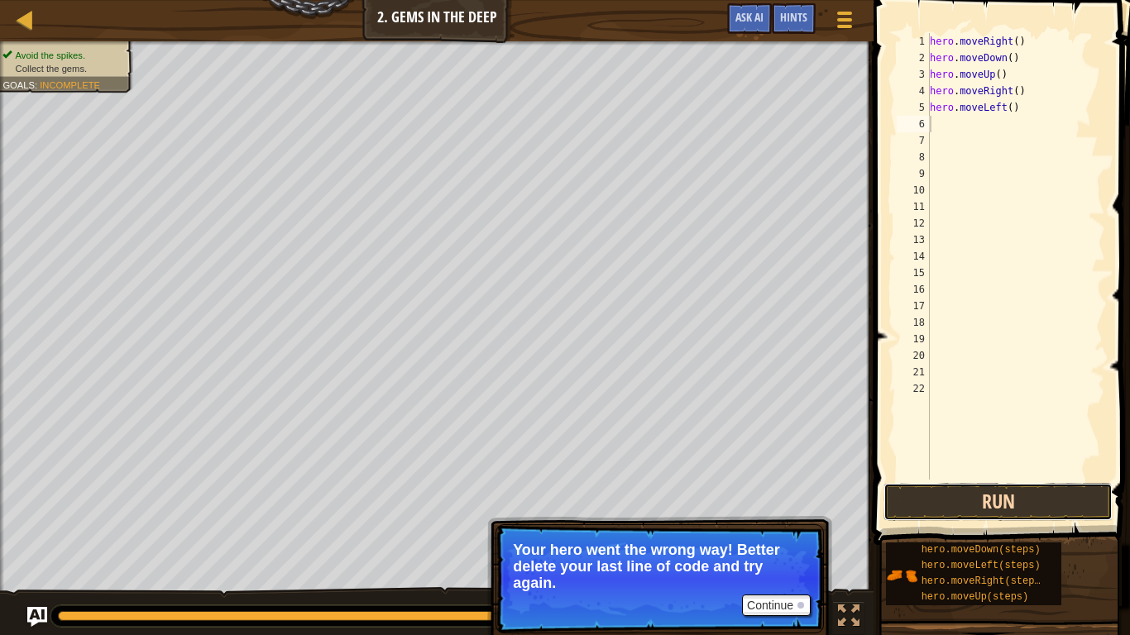
click at [938, 498] on button "Run" at bounding box center [997, 502] width 229 height 38
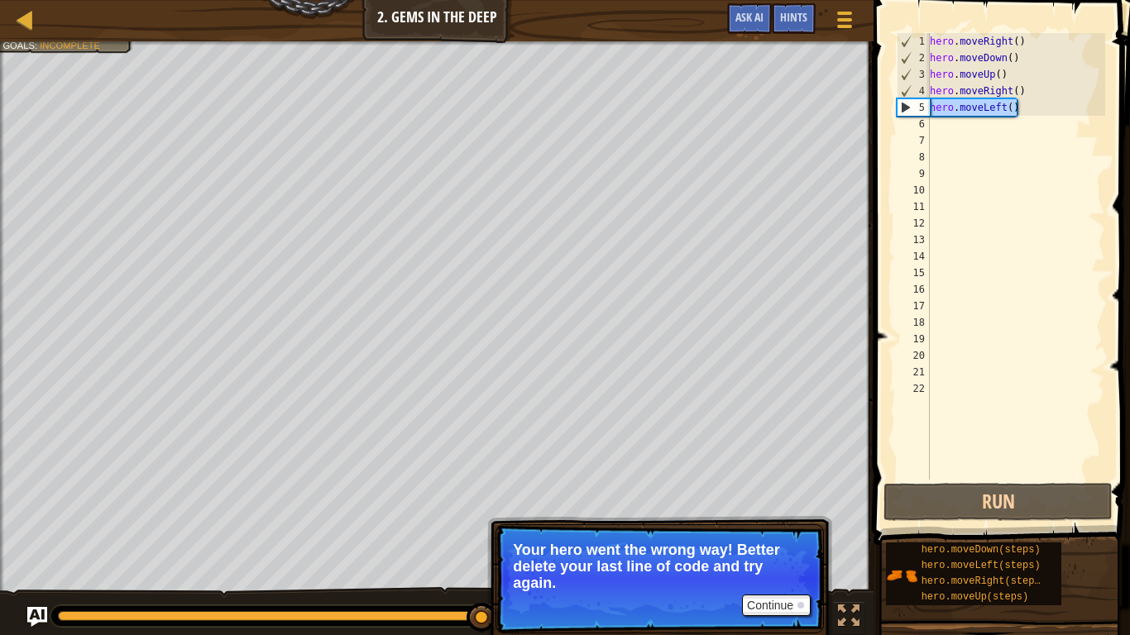
drag, startPoint x: 1032, startPoint y: 103, endPoint x: 893, endPoint y: 104, distance: 139.0
click at [893, 104] on div "1 2 3 4 5 6 7 8 9 10 11 12 13 14 15 16 17 18 19 20 21 22 hero . moveRight ( ) h…" at bounding box center [999, 256] width 212 height 447
type textarea "hero.moveLeft()"
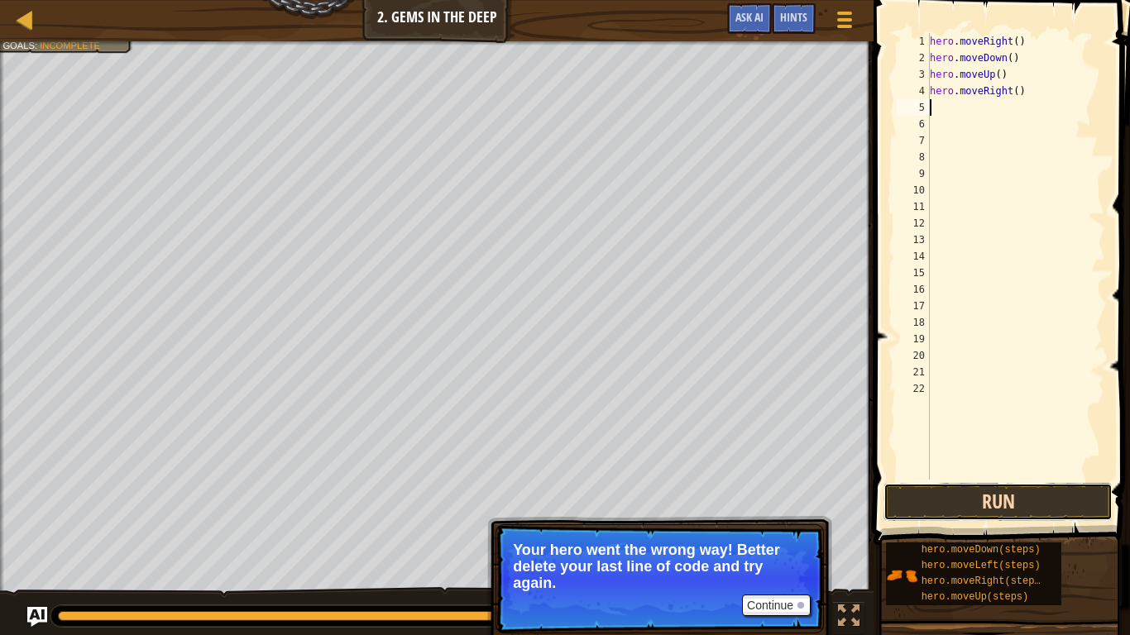
click at [973, 492] on button "Run" at bounding box center [997, 502] width 229 height 38
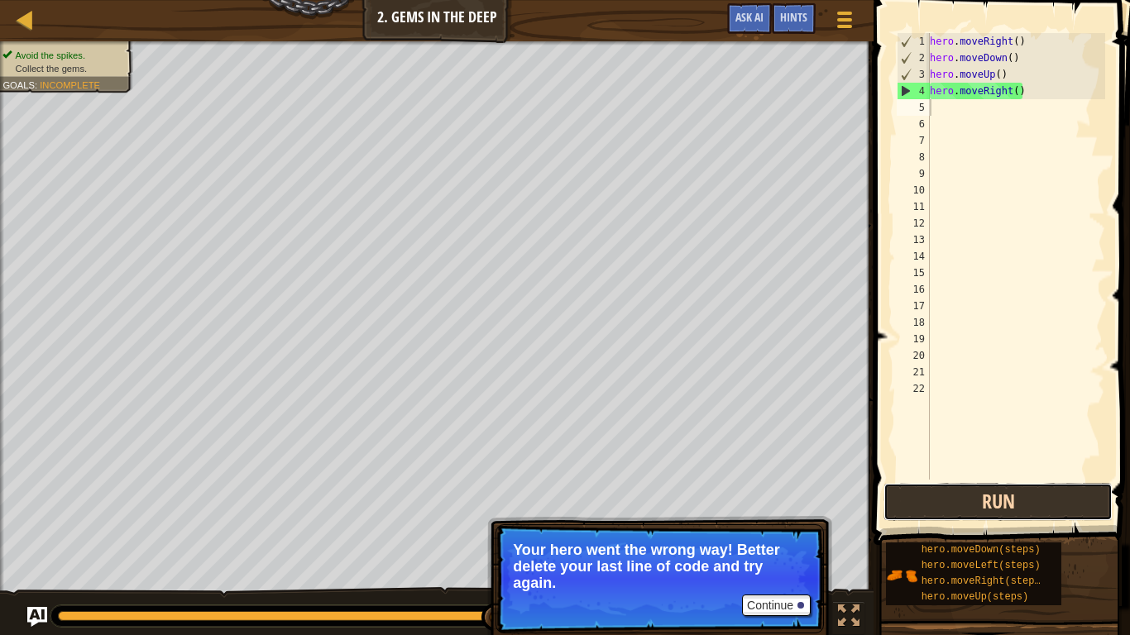
click at [968, 500] on button "Run" at bounding box center [997, 502] width 229 height 38
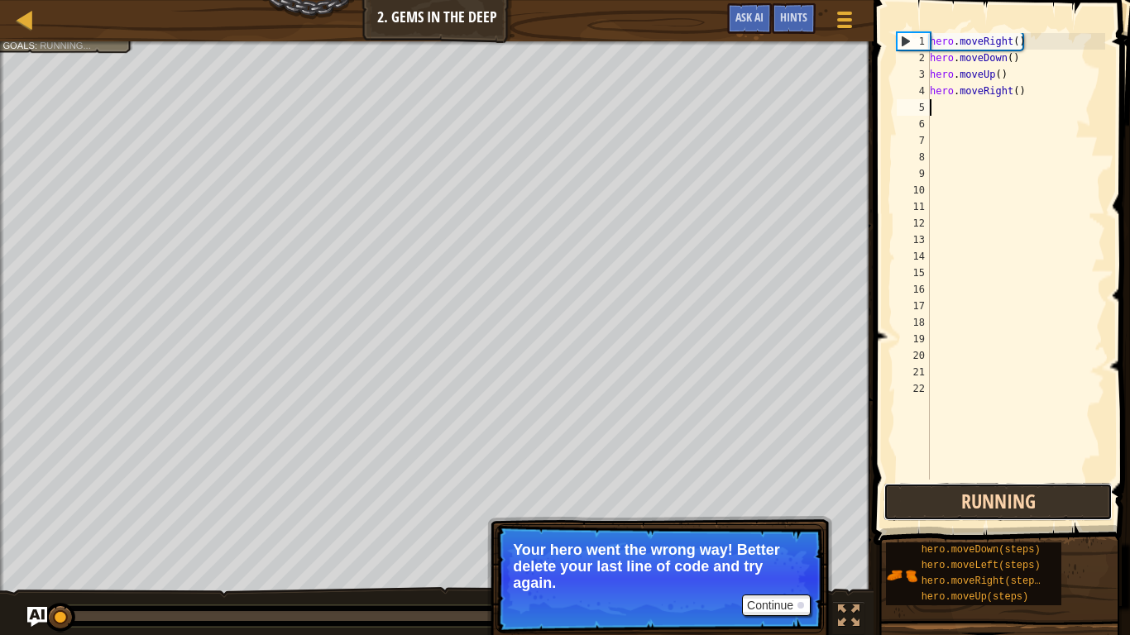
click at [968, 500] on button "Running" at bounding box center [997, 502] width 229 height 38
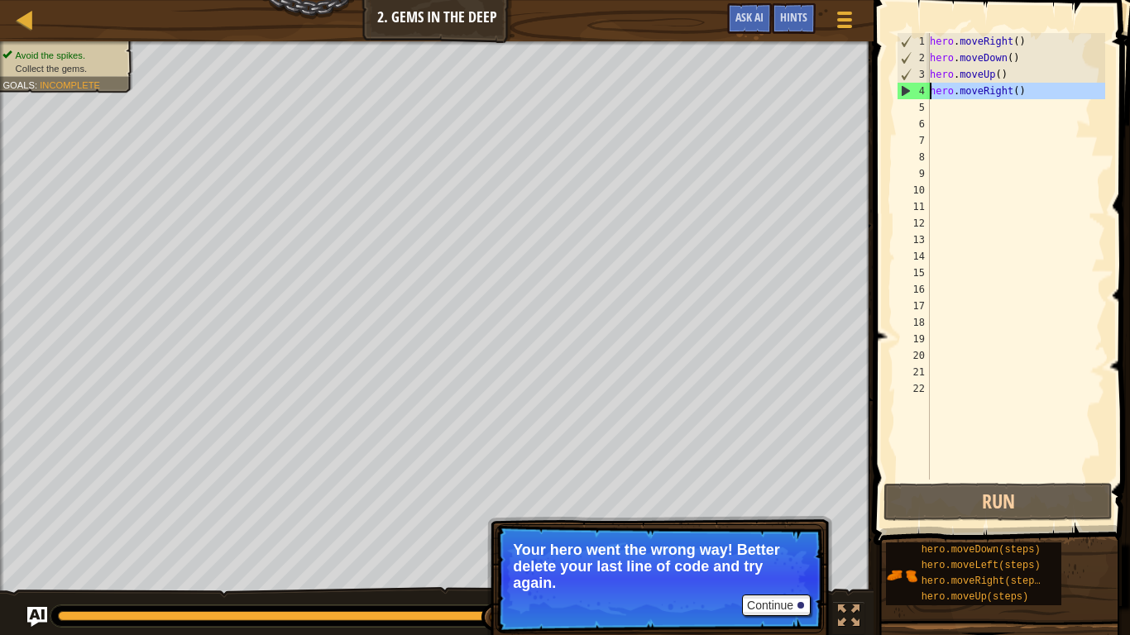
click at [857, 93] on div "Map Introduction to Computer Science 2. Gems in the Deep Game Menu Done Hints A…" at bounding box center [565, 317] width 1130 height 635
type textarea "hero.moveRight()"
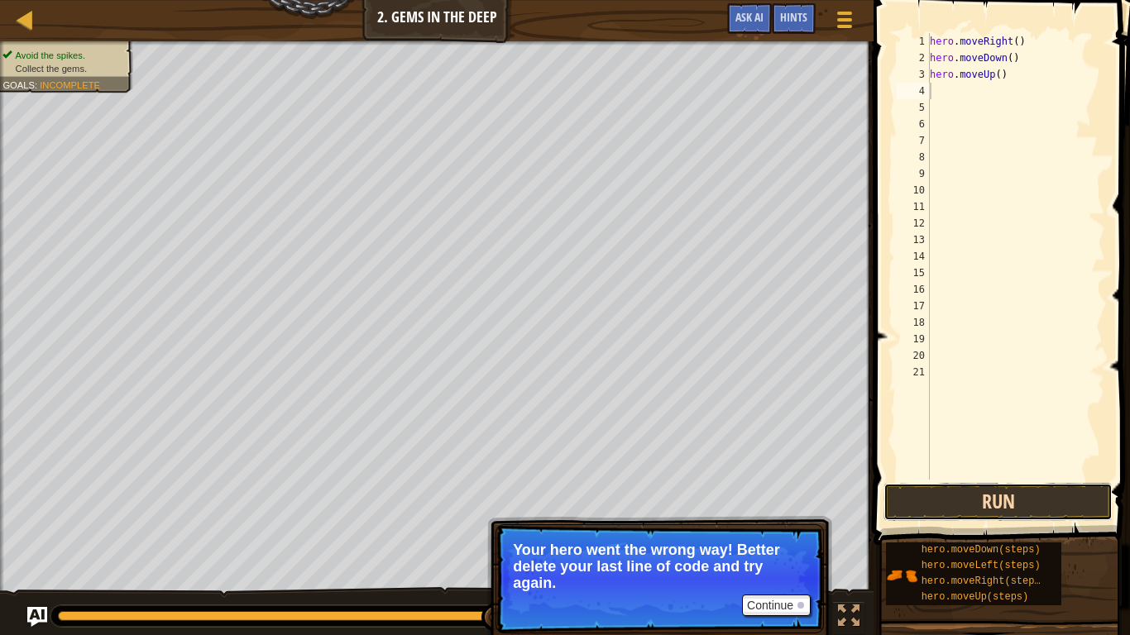
click at [958, 505] on button "Run" at bounding box center [997, 502] width 229 height 38
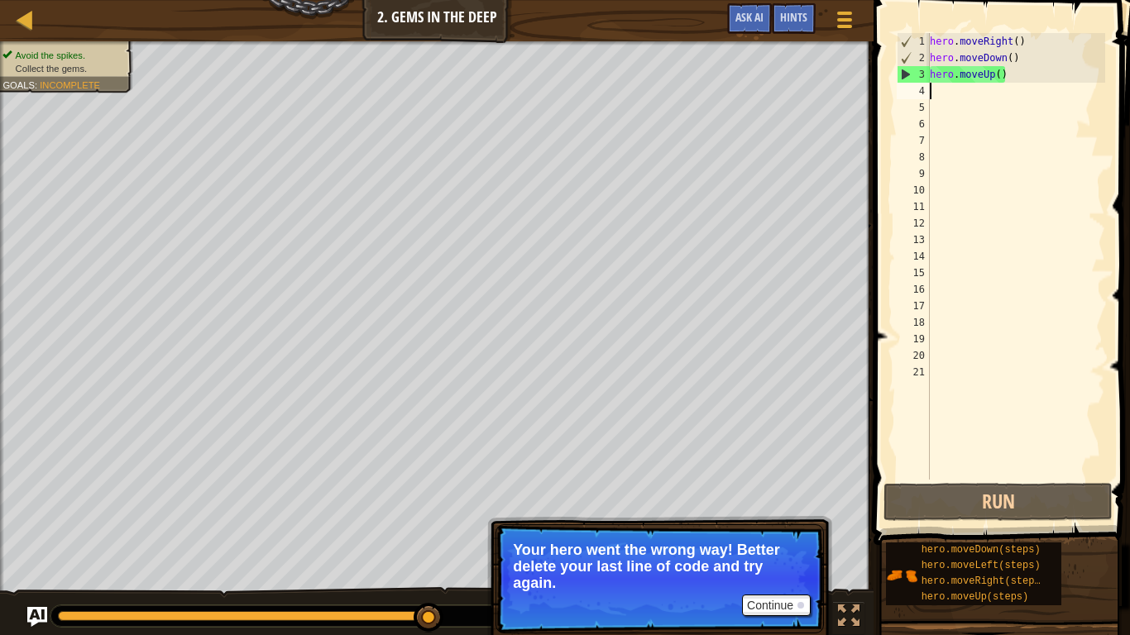
type textarea "l"
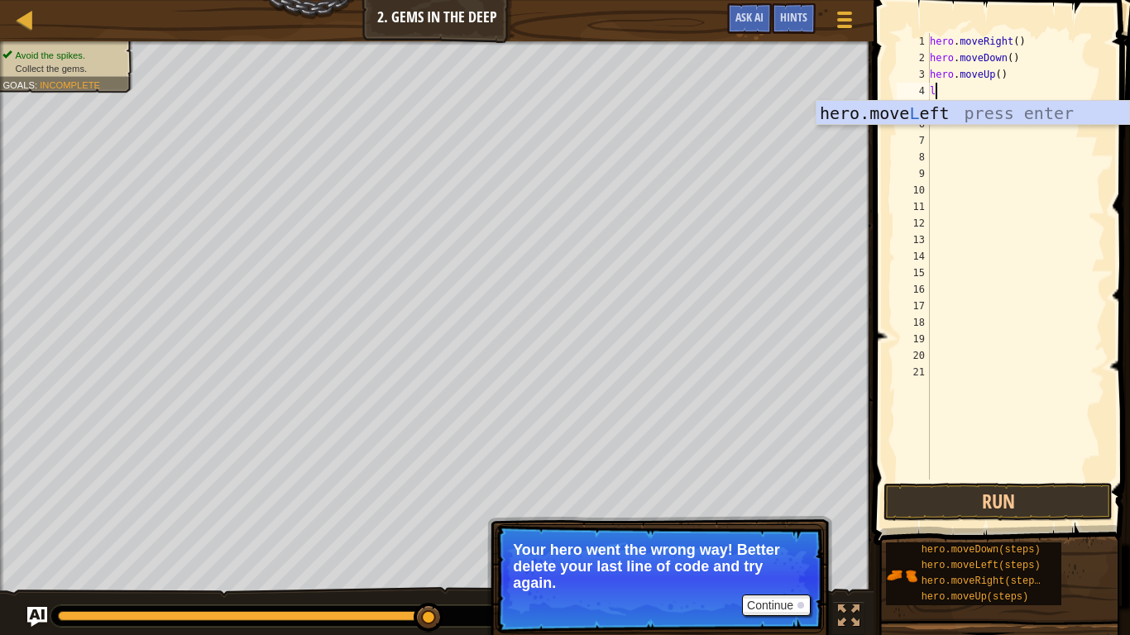
click at [1056, 117] on div "hero.move L eft press enter" at bounding box center [972, 138] width 313 height 74
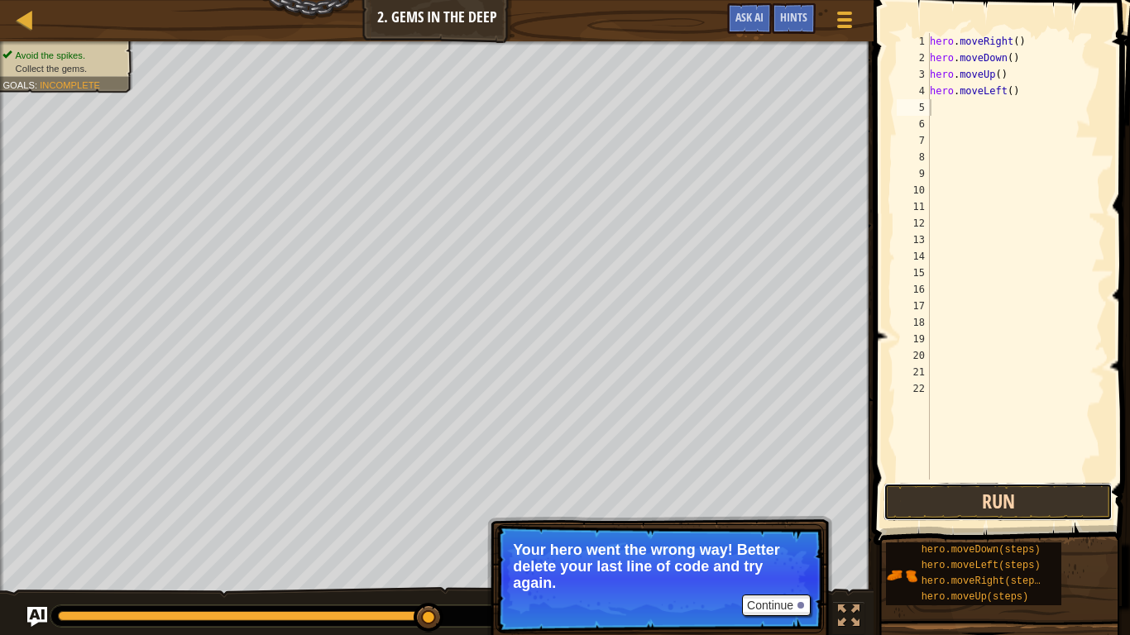
click at [1021, 500] on button "Run" at bounding box center [997, 502] width 229 height 38
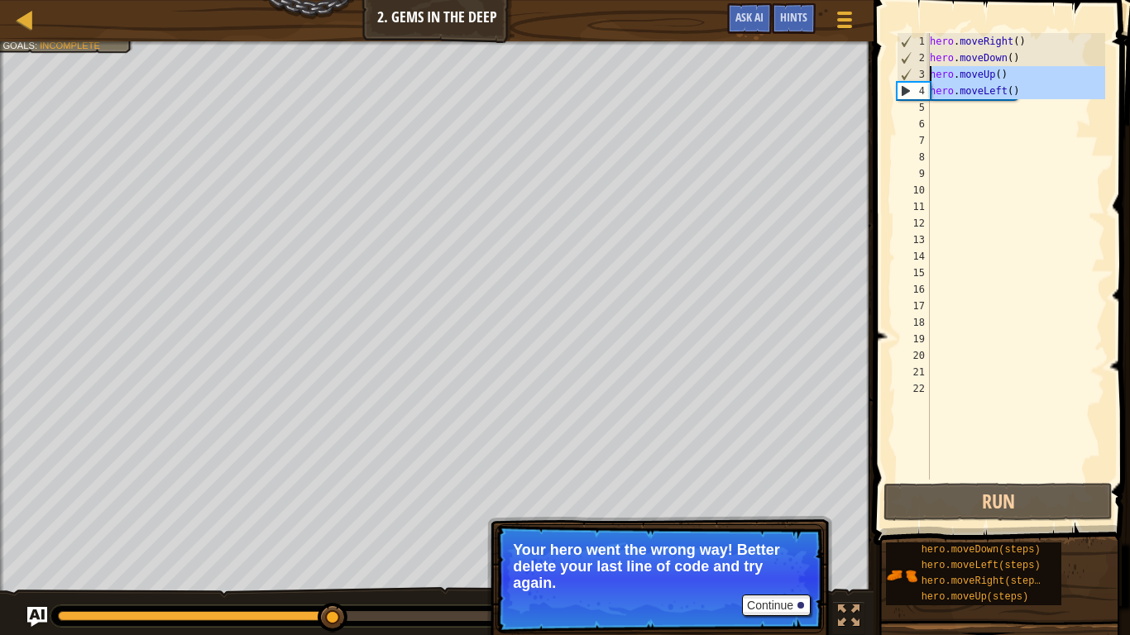
click at [790, 79] on div "Map Introduction to Computer Science 2. Gems in the Deep Game Menu Done Hints A…" at bounding box center [565, 317] width 1130 height 635
type textarea "hero.moveUp() hero.moveLeft()"
drag, startPoint x: 1009, startPoint y: 102, endPoint x: 1016, endPoint y: 98, distance: 8.5
click at [1009, 101] on div "hero . moveRight ( ) hero . moveDown ( ) hero . moveUp ( ) hero . moveLeft ( )" at bounding box center [1015, 256] width 179 height 447
click at [1026, 98] on div "hero . moveRight ( ) hero . moveDown ( ) hero . moveUp ( ) hero . moveLeft ( )" at bounding box center [1015, 273] width 179 height 480
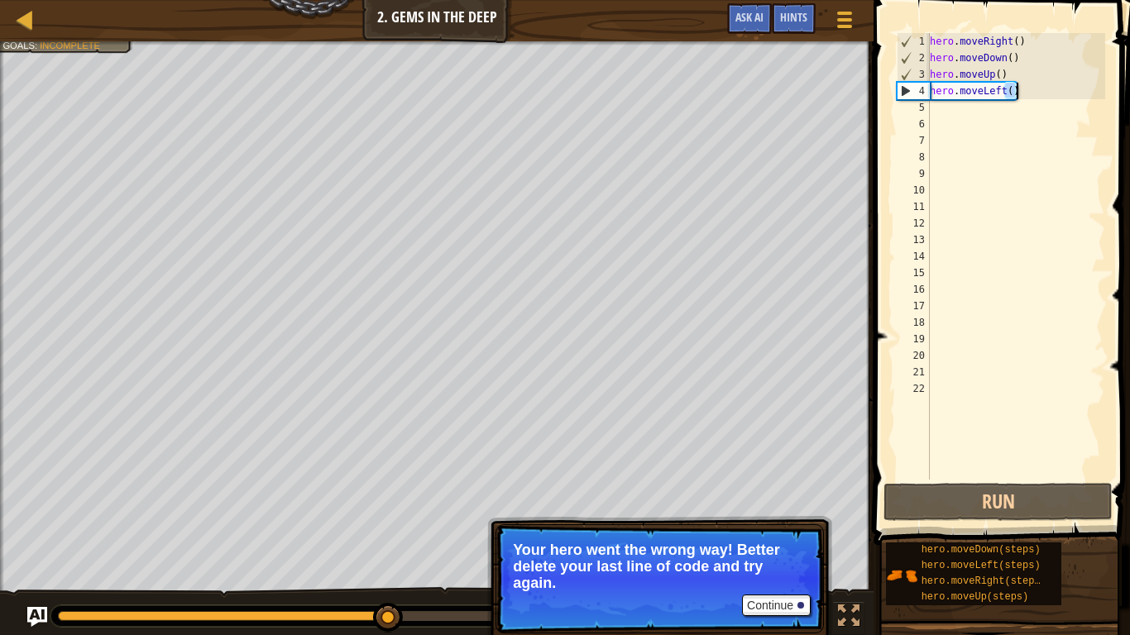
click at [1026, 97] on div "hero . moveRight ( ) hero . moveDown ( ) hero . moveUp ( ) hero . moveLeft ( )" at bounding box center [1015, 273] width 179 height 480
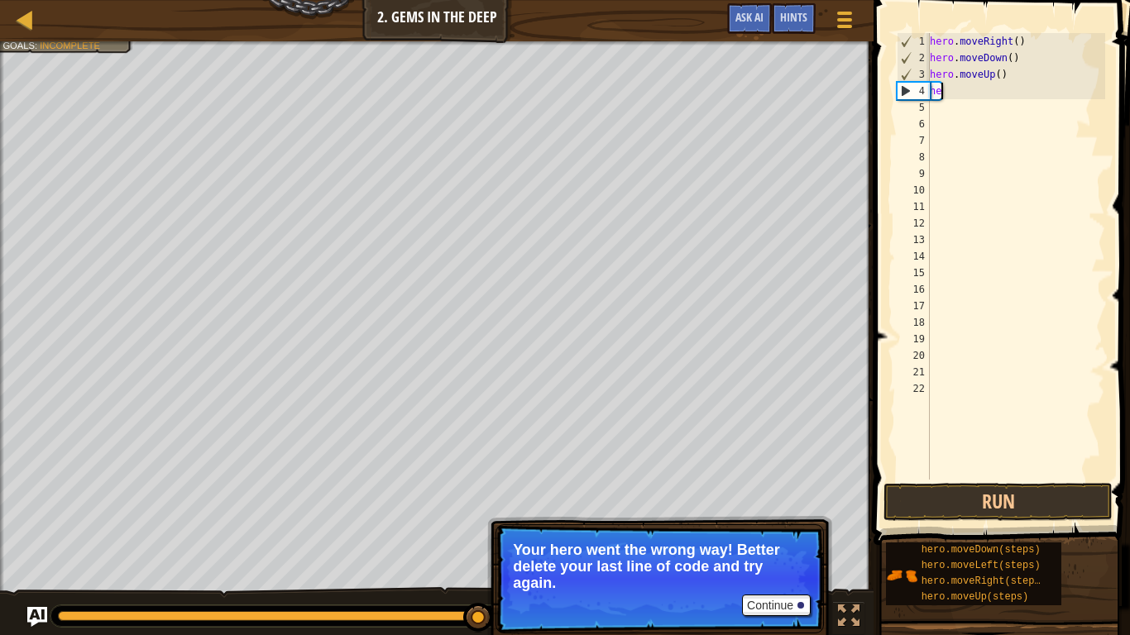
type textarea "h"
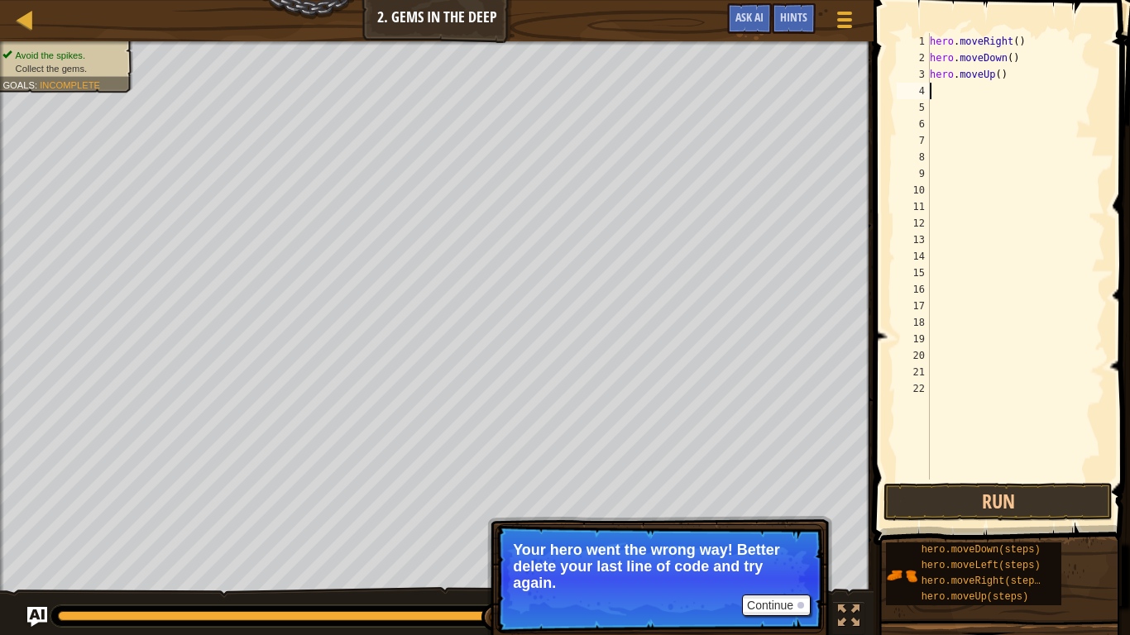
type textarea "d"
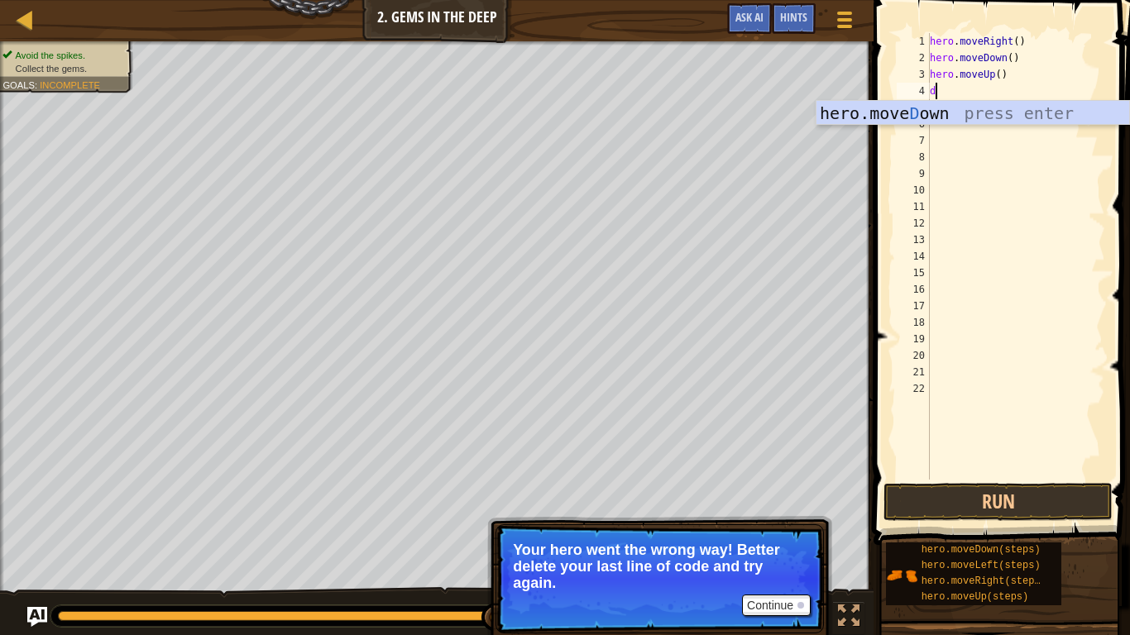
click at [1083, 108] on div "hero.move D own press enter" at bounding box center [972, 138] width 313 height 74
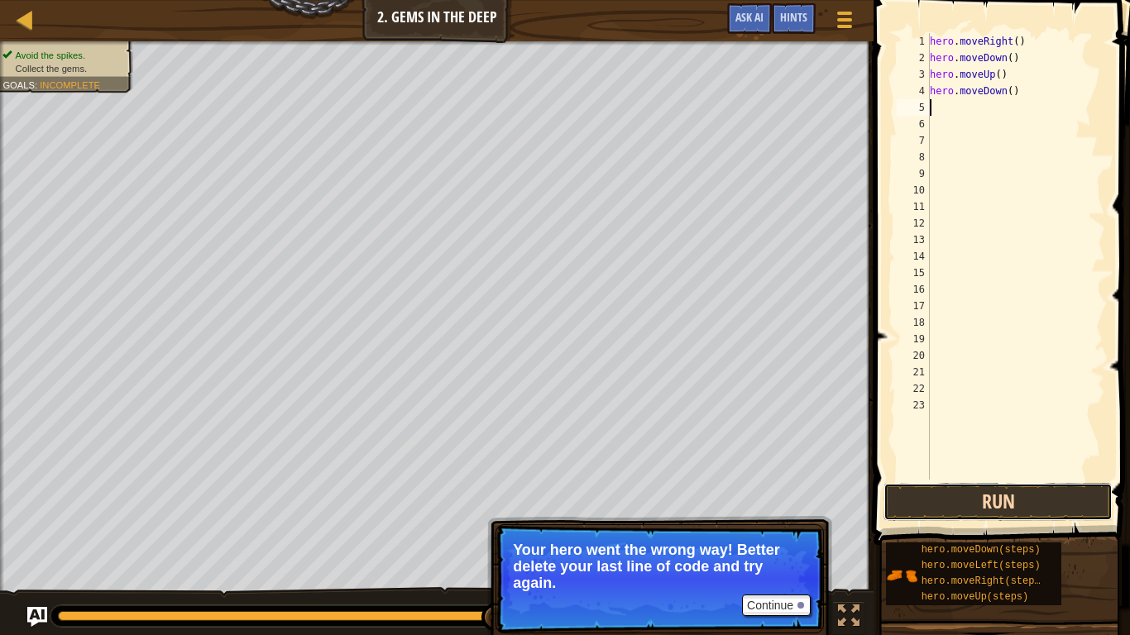
click at [885, 495] on button "Run" at bounding box center [997, 502] width 229 height 38
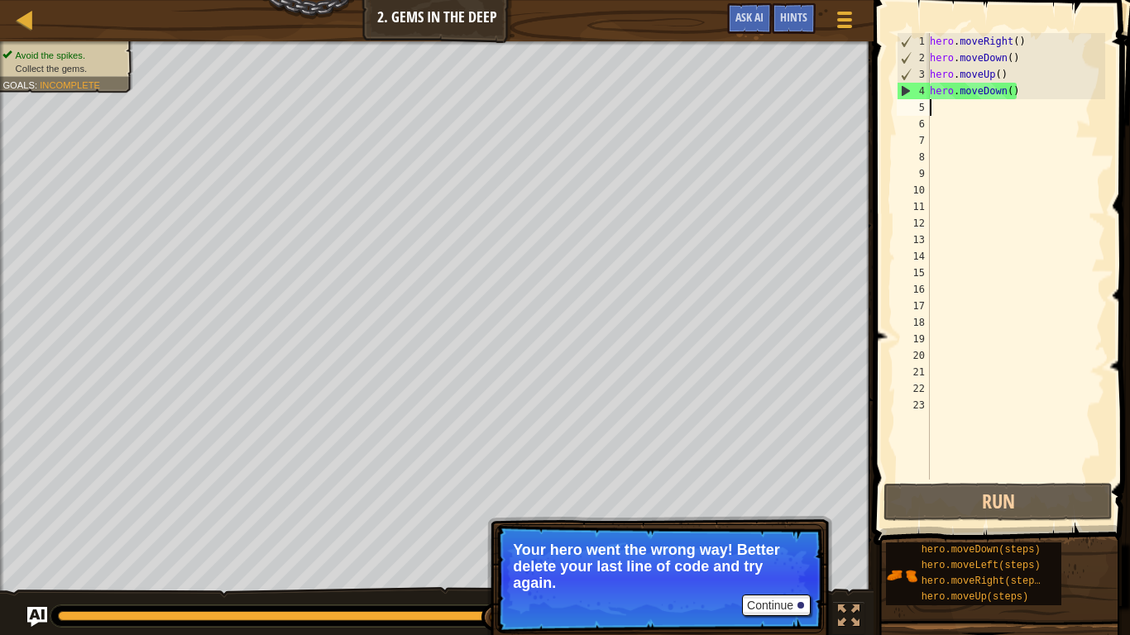
click at [787, 0] on div "Map Introduction to Computer Science 2. Gems in the Deep Game Menu Done Hints A…" at bounding box center [436, 20] width 873 height 41
click at [783, 7] on div "Hints" at bounding box center [794, 18] width 44 height 31
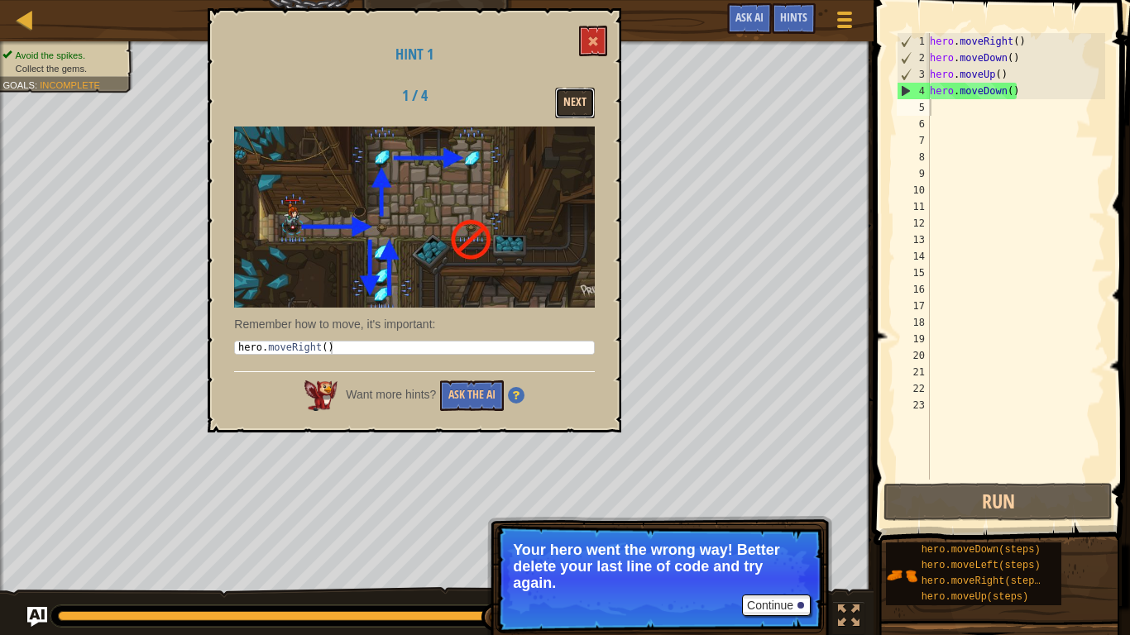
click at [574, 104] on button "Next" at bounding box center [575, 103] width 40 height 31
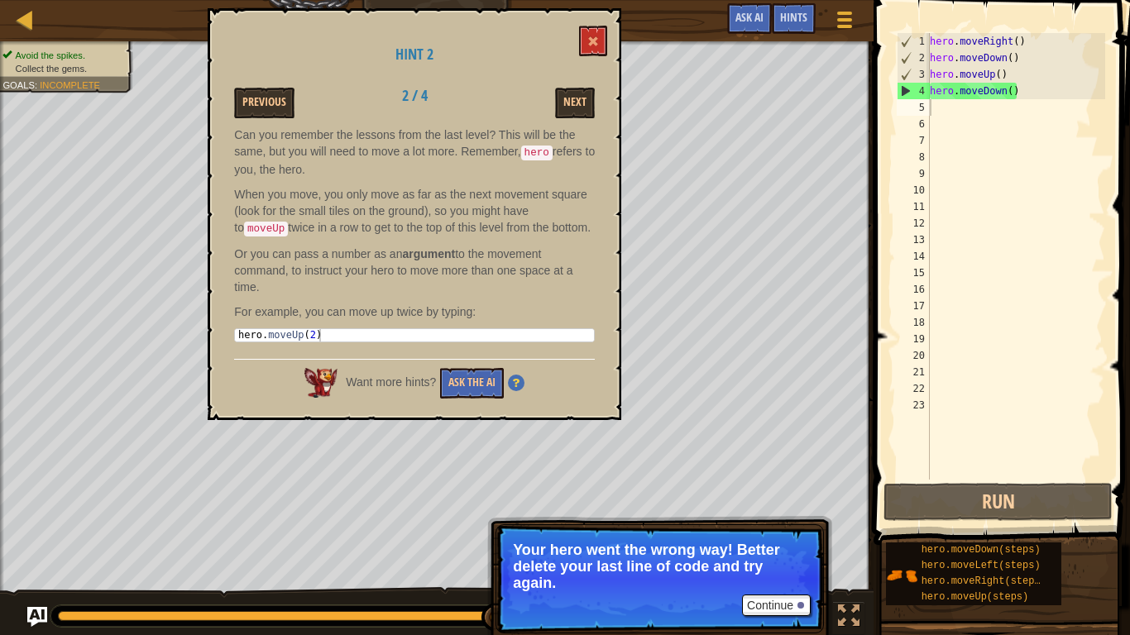
click at [607, 34] on div "Hint 2 Previous 2 / 4 Next Can you remember the lessons from the last level? Th…" at bounding box center [415, 214] width 414 height 412
click at [605, 43] on button at bounding box center [593, 41] width 28 height 31
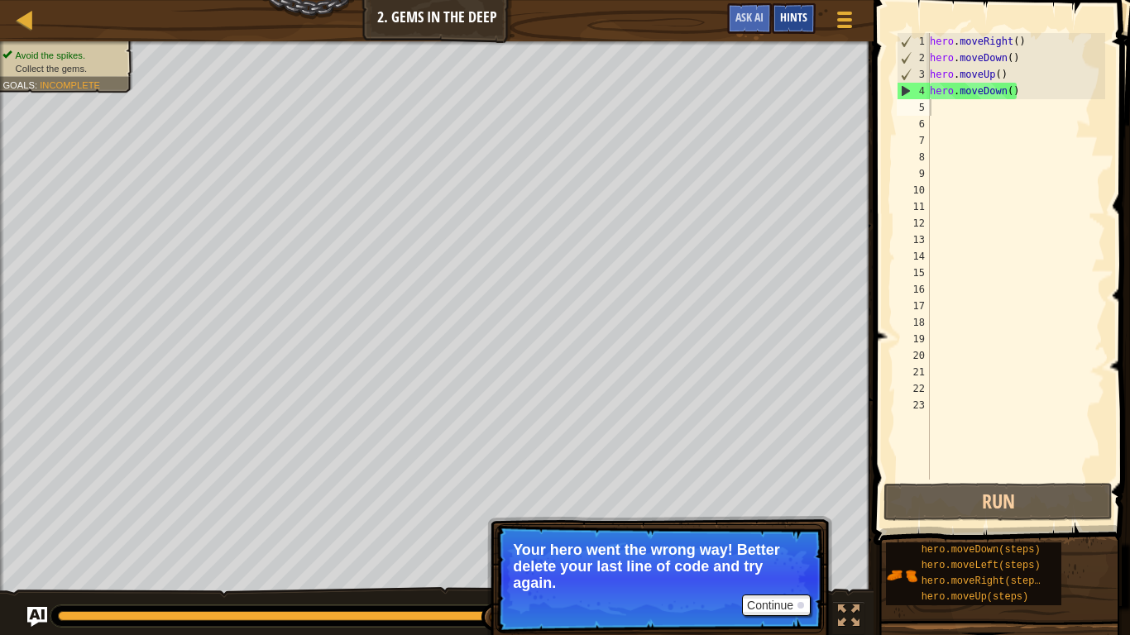
click at [808, 7] on div "Hints" at bounding box center [794, 18] width 44 height 31
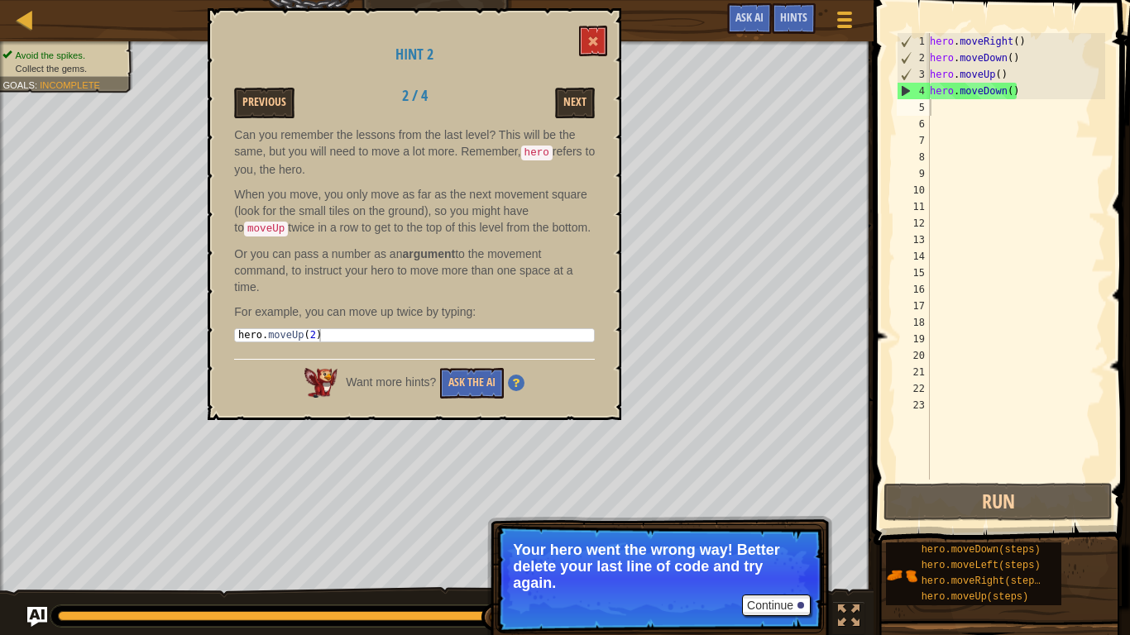
click at [237, 79] on div "Hint 2 Previous 2 / 4 Next Can you remember the lessons from the last level? Th…" at bounding box center [415, 214] width 414 height 412
click at [240, 86] on div "Hint 2 Previous 2 / 4 Next Can you remember the lessons from the last level? Th…" at bounding box center [415, 214] width 414 height 412
click at [246, 101] on button "Previous" at bounding box center [264, 103] width 60 height 31
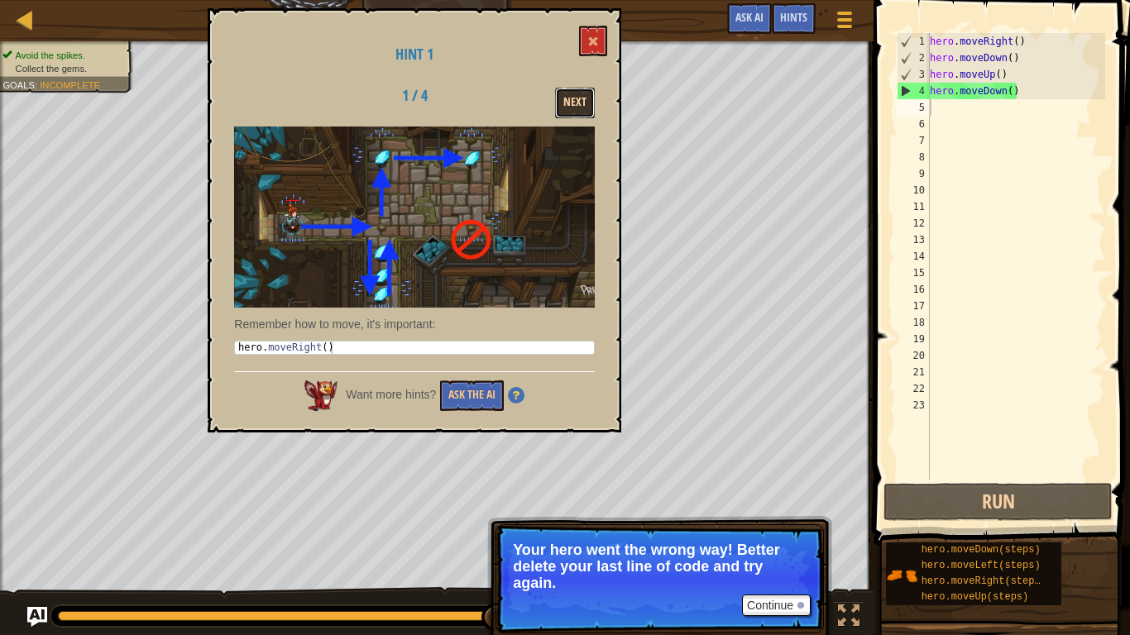
click at [555, 100] on button "Next" at bounding box center [575, 103] width 40 height 31
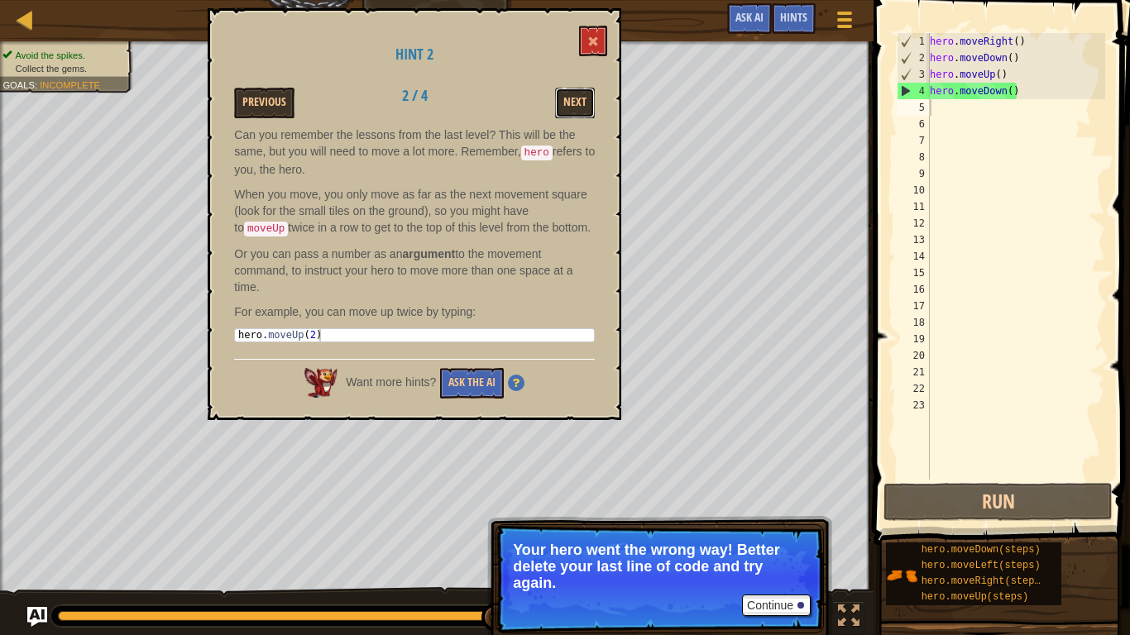
click at [562, 100] on button "Next" at bounding box center [575, 103] width 40 height 31
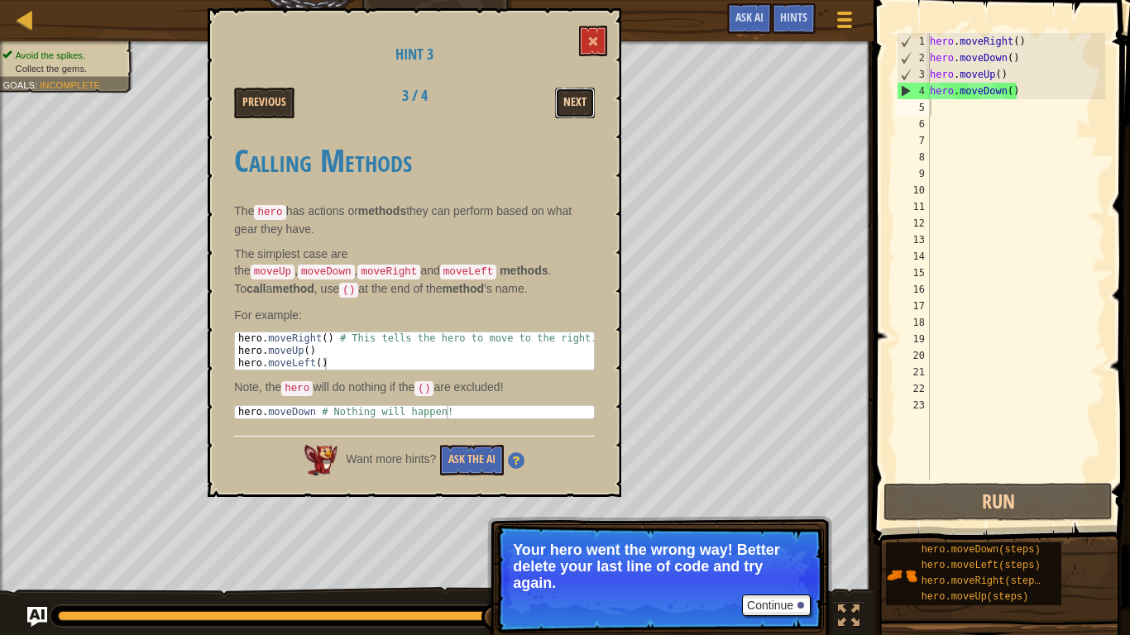
click at [575, 100] on button "Next" at bounding box center [575, 103] width 40 height 31
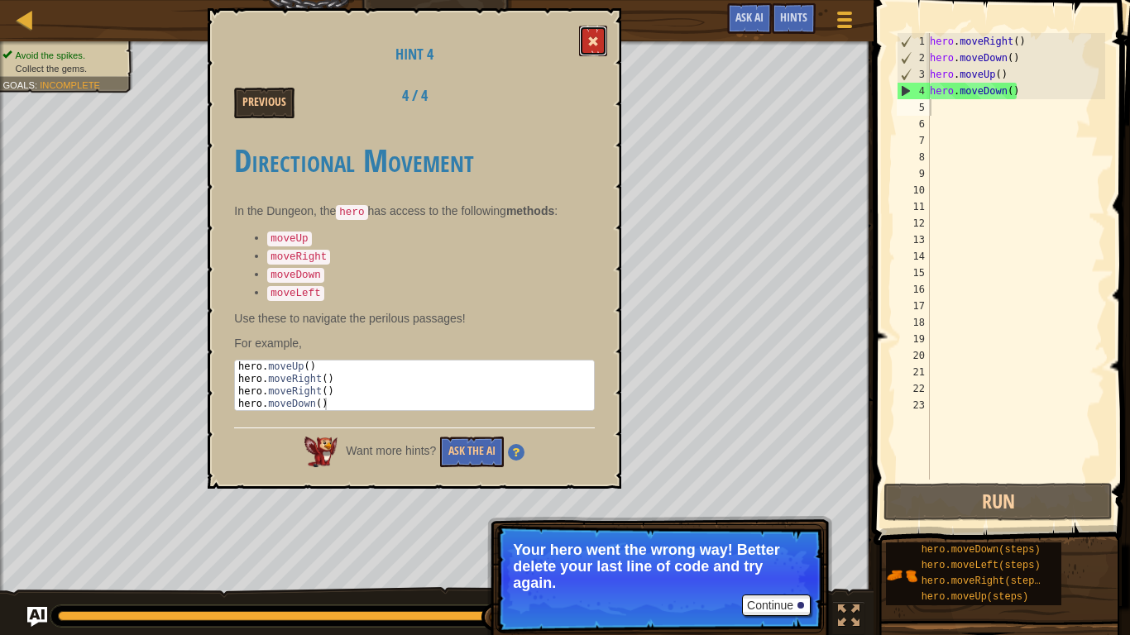
click at [592, 34] on button at bounding box center [593, 41] width 28 height 31
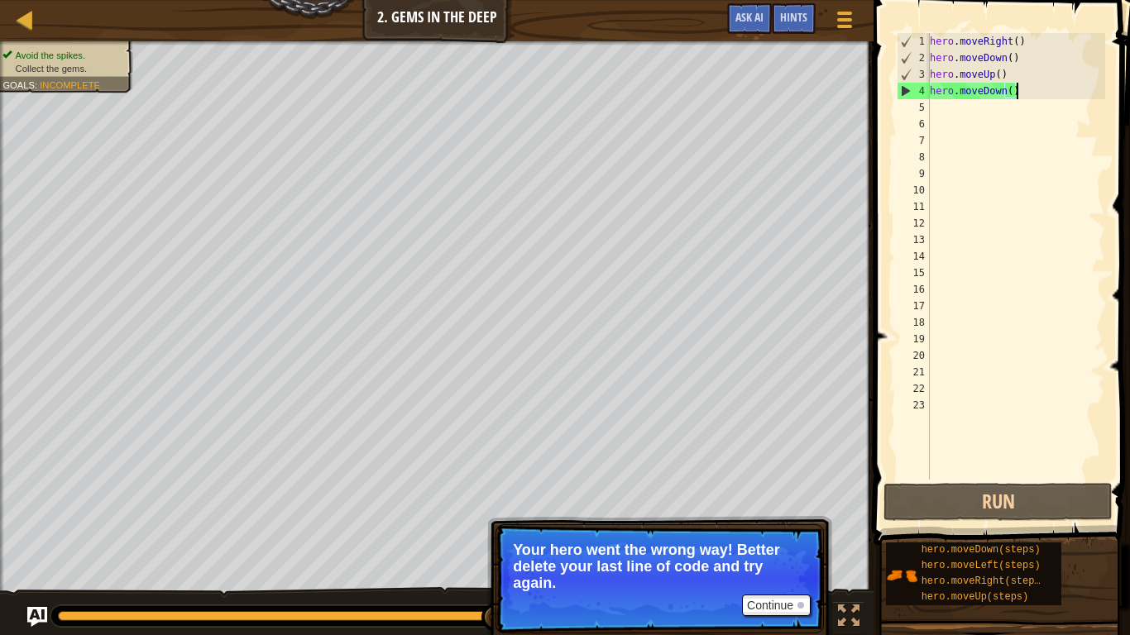
click at [1067, 88] on div "hero . moveRight ( ) hero . moveDown ( ) hero . moveUp ( ) hero . moveDown ( )" at bounding box center [1015, 273] width 179 height 480
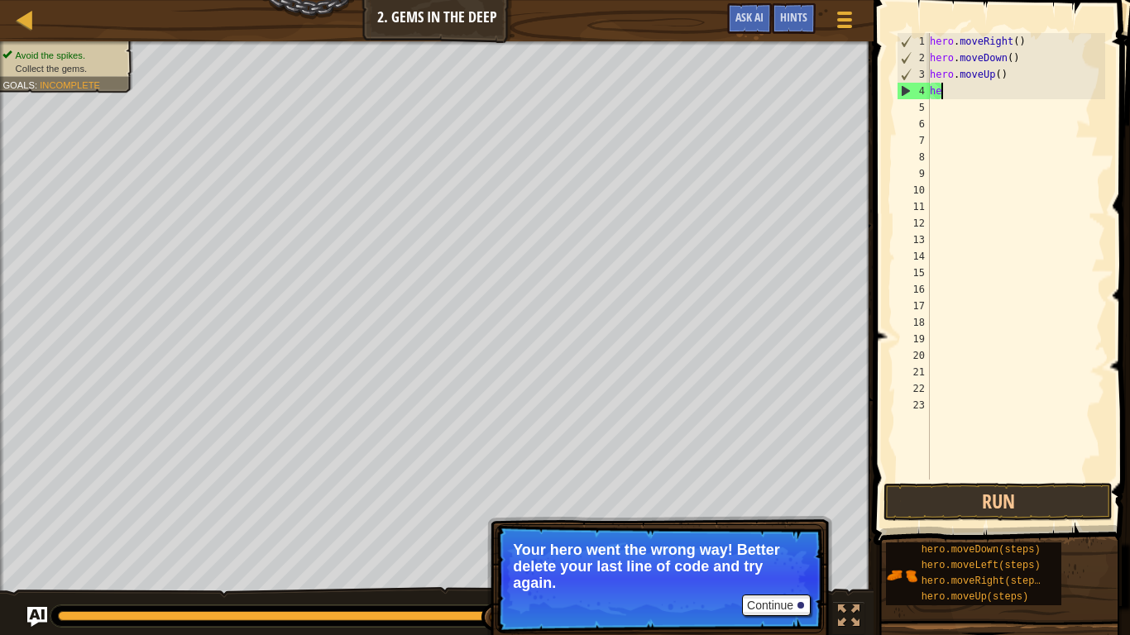
type textarea "h"
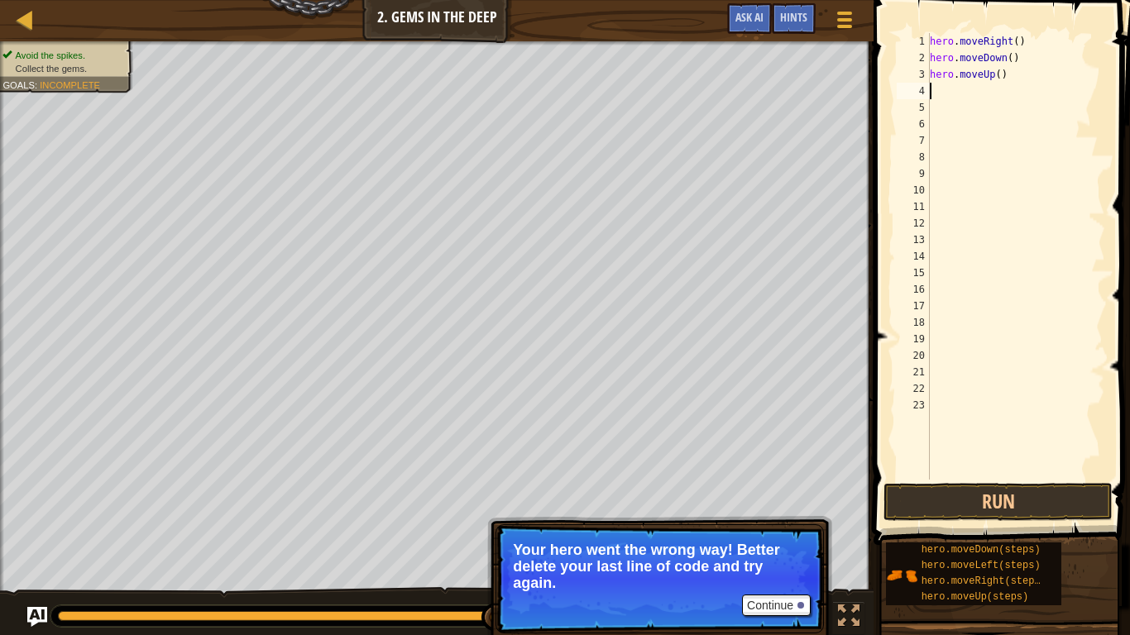
type textarea "h"
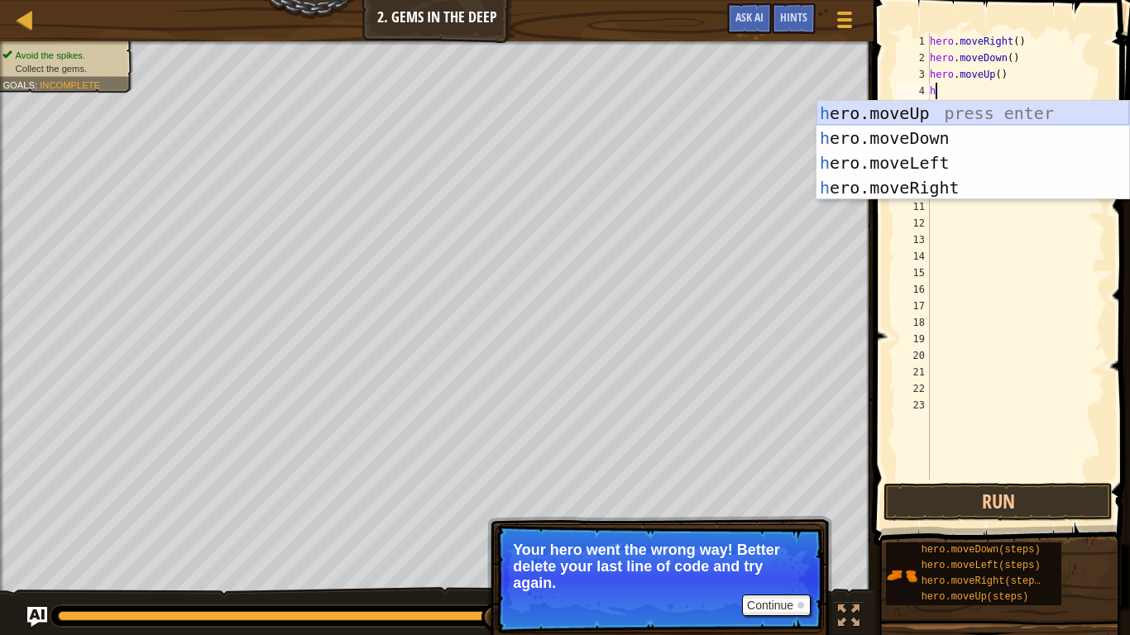
click at [1001, 114] on div "h ero.moveUp press enter h ero.moveDown press enter h ero.moveLeft press enter …" at bounding box center [972, 175] width 313 height 149
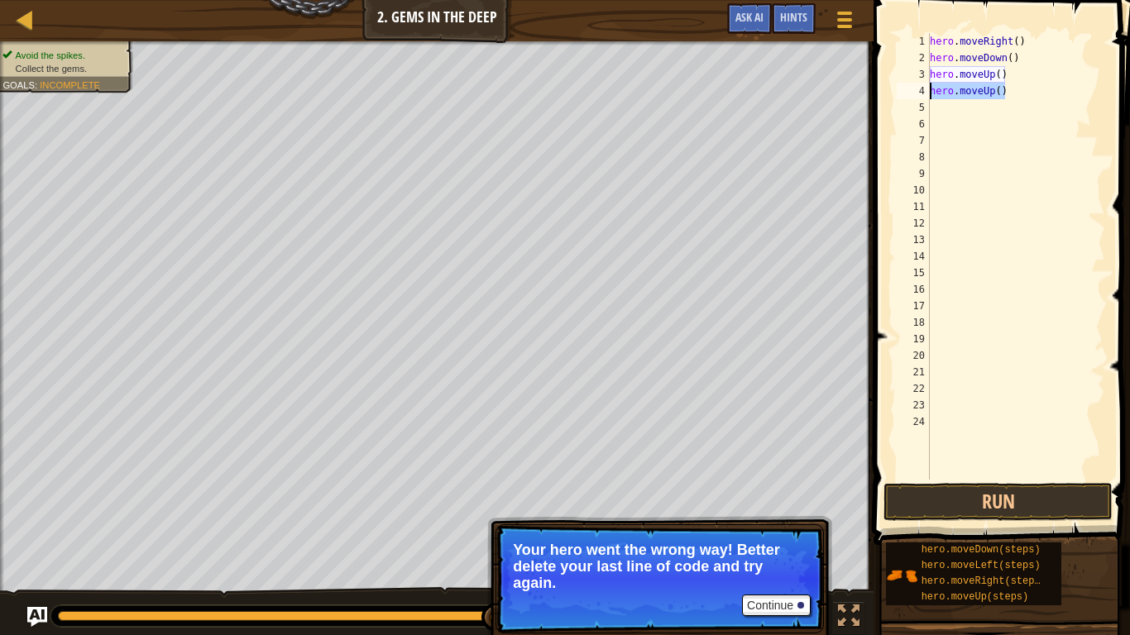
drag, startPoint x: 1015, startPoint y: 88, endPoint x: 875, endPoint y: 87, distance: 139.8
click at [875, 87] on div "1 2 3 4 5 6 7 8 9 10 11 12 13 14 15 16 17 18 19 20 21 22 23 24 hero . moveRight…" at bounding box center [998, 305] width 261 height 594
type textarea "hero.moveUp()"
type textarea "g"
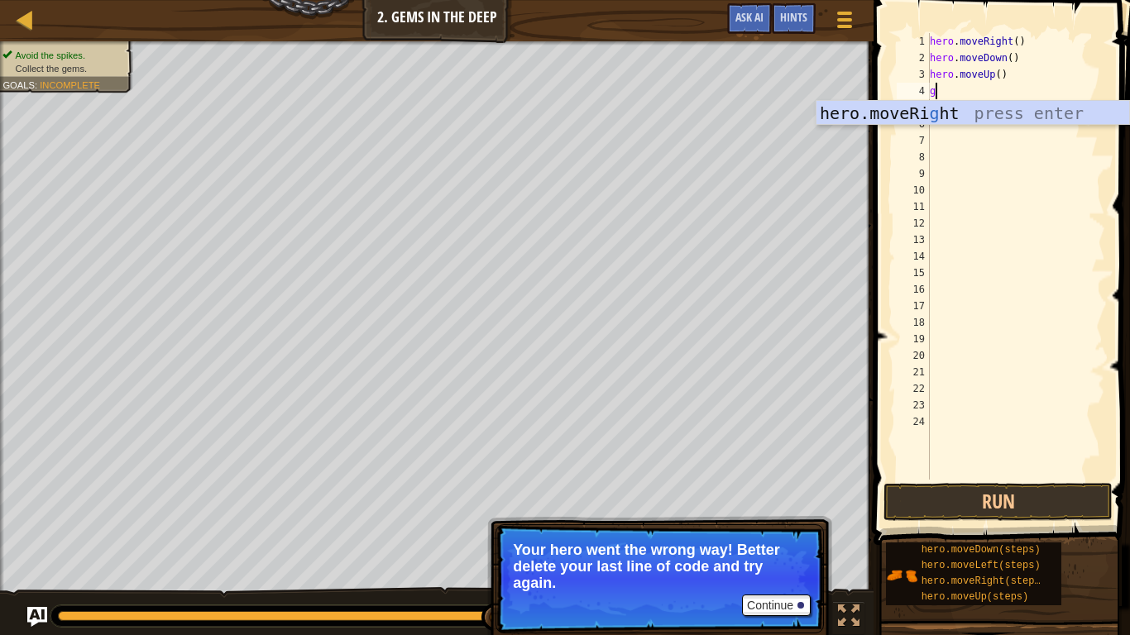
click at [1030, 117] on div "hero.moveRi g ht press enter" at bounding box center [972, 138] width 313 height 74
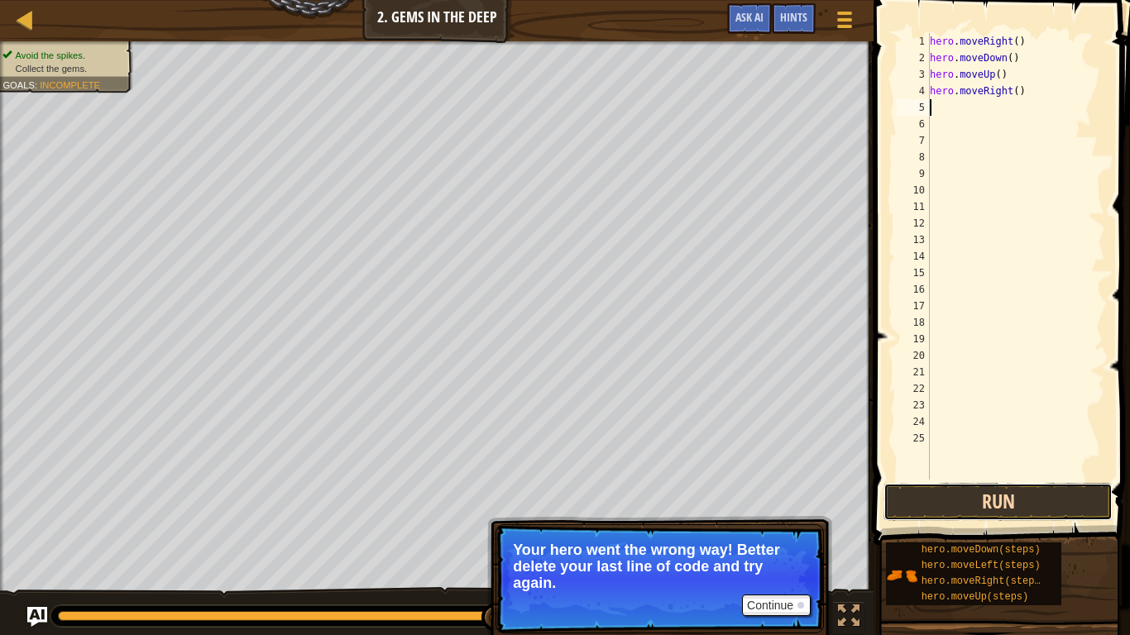
click at [1057, 499] on button "Run" at bounding box center [997, 502] width 229 height 38
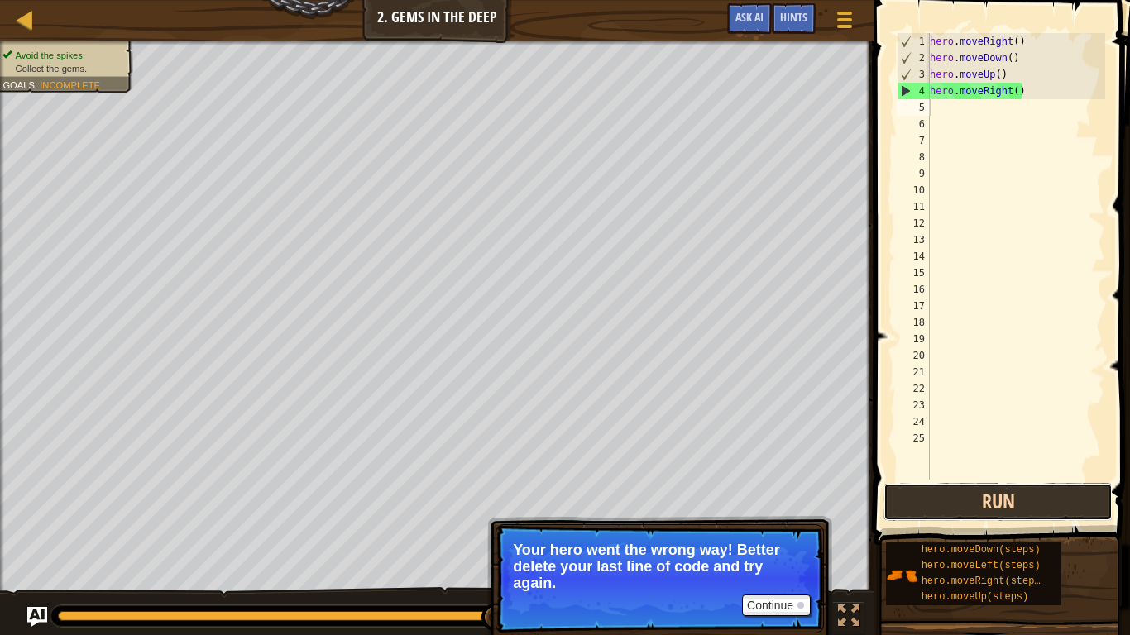
click at [918, 489] on button "Run" at bounding box center [997, 502] width 229 height 38
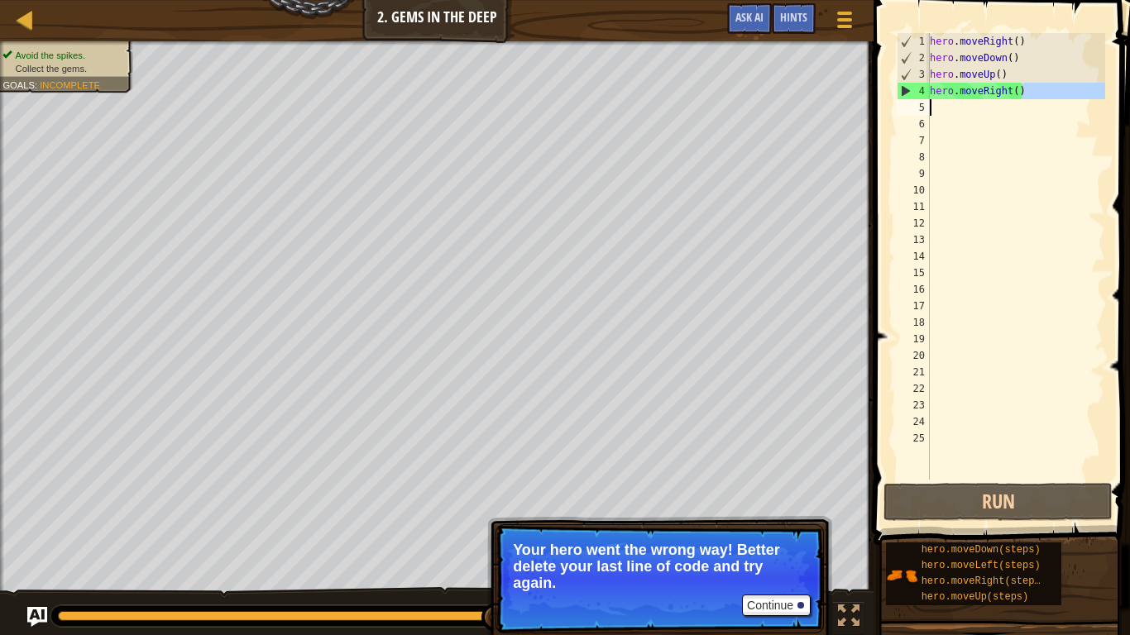
drag, startPoint x: 1016, startPoint y: 96, endPoint x: 1024, endPoint y: 109, distance: 15.2
click at [1001, 109] on div "hero . moveRight ( ) hero . moveDown ( ) hero . moveUp ( ) hero . moveRight ( )" at bounding box center [1015, 273] width 179 height 480
type textarea "hero.moveRight()"
click at [1025, 110] on div "hero . moveRight ( ) hero . moveDown ( ) hero . moveUp ( ) hero . moveRight ( )" at bounding box center [1015, 256] width 179 height 447
click at [1028, 105] on div "hero . moveRight ( ) hero . moveDown ( ) hero . moveUp ( ) hero . moveRight ( )" at bounding box center [1015, 273] width 179 height 480
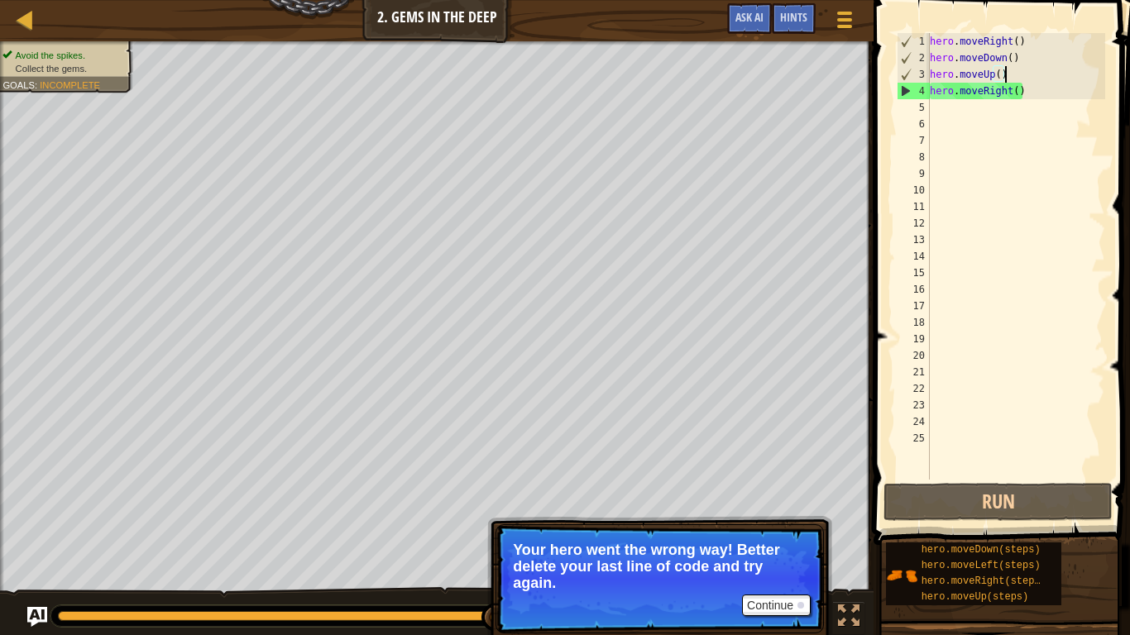
click at [1026, 79] on div "hero . moveRight ( ) hero . moveDown ( ) hero . moveUp ( ) hero . moveRight ( )" at bounding box center [1015, 273] width 179 height 480
type textarea "hero.moveUp()"
click at [1036, 108] on div "hero . moveRight ( ) hero . moveDown ( ) hero . moveUp ( ) hero . moveRight ( )" at bounding box center [1015, 273] width 179 height 480
click at [1051, 93] on div "hero . moveRight ( ) hero . moveDown ( ) hero . moveUp ( ) hero . moveRight ( )" at bounding box center [1015, 273] width 179 height 480
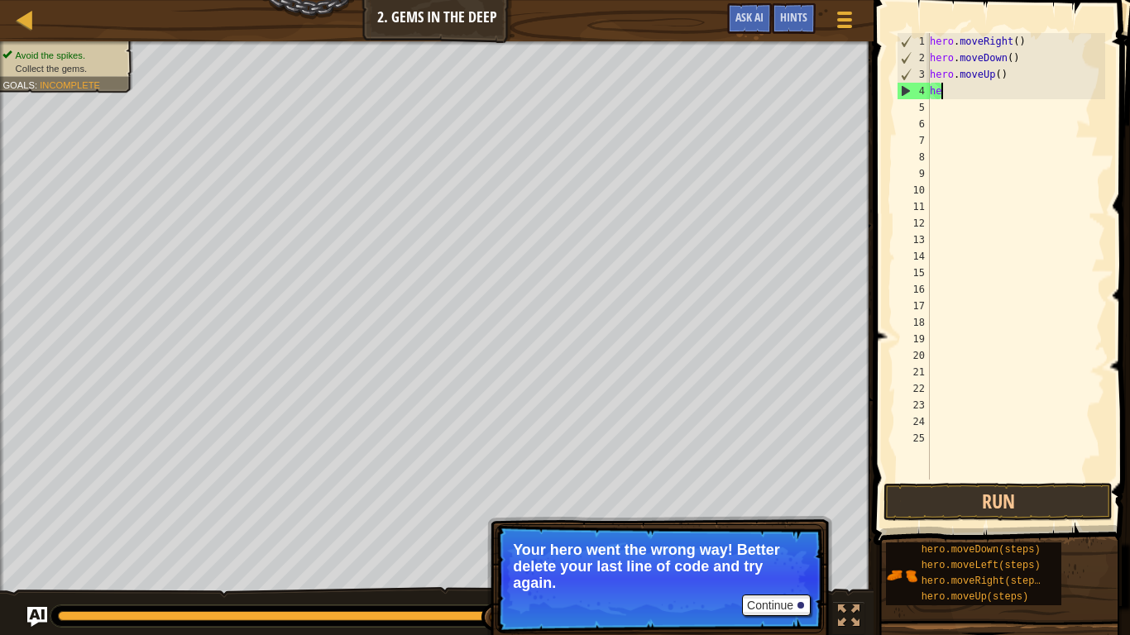
type textarea "h"
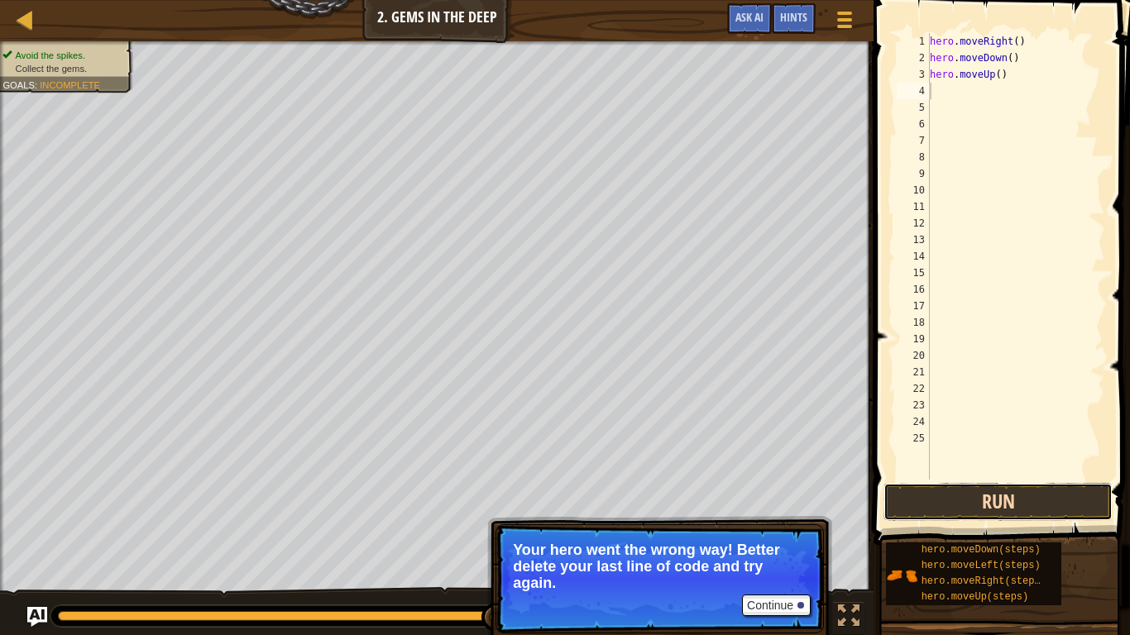
click at [993, 504] on button "Run" at bounding box center [997, 502] width 229 height 38
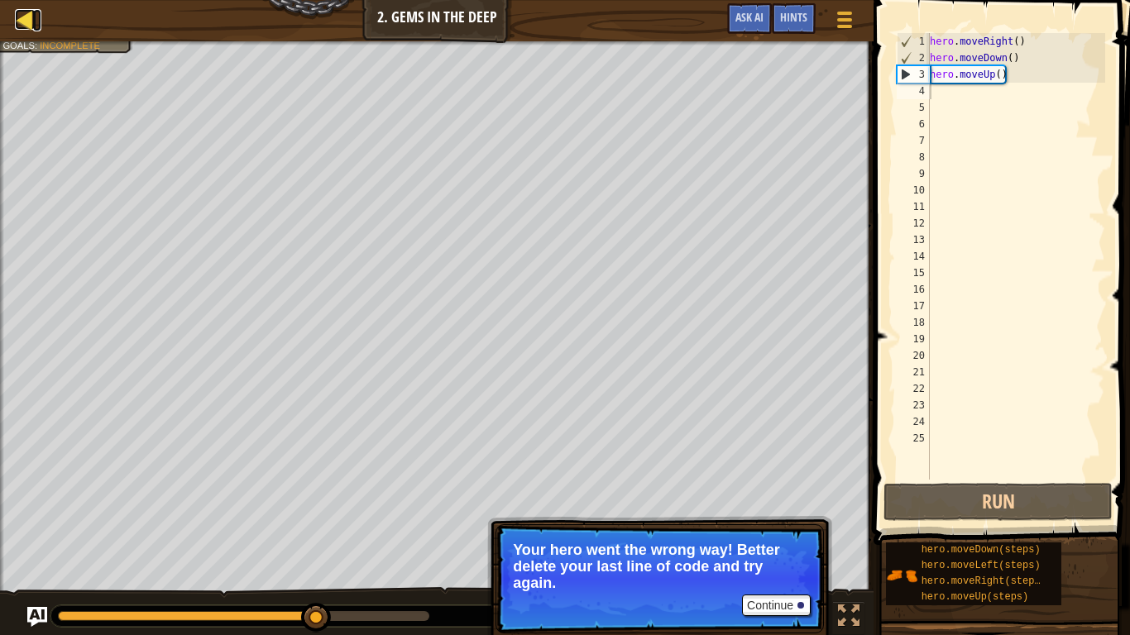
click at [28, 26] on div at bounding box center [25, 19] width 21 height 21
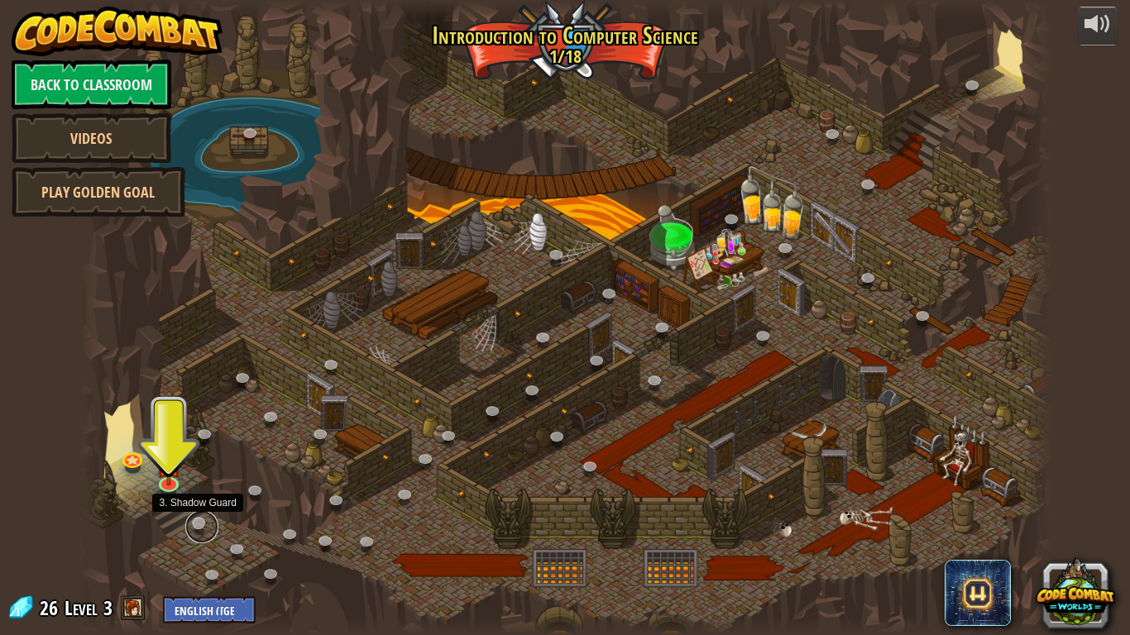
click at [192, 523] on link at bounding box center [201, 526] width 33 height 33
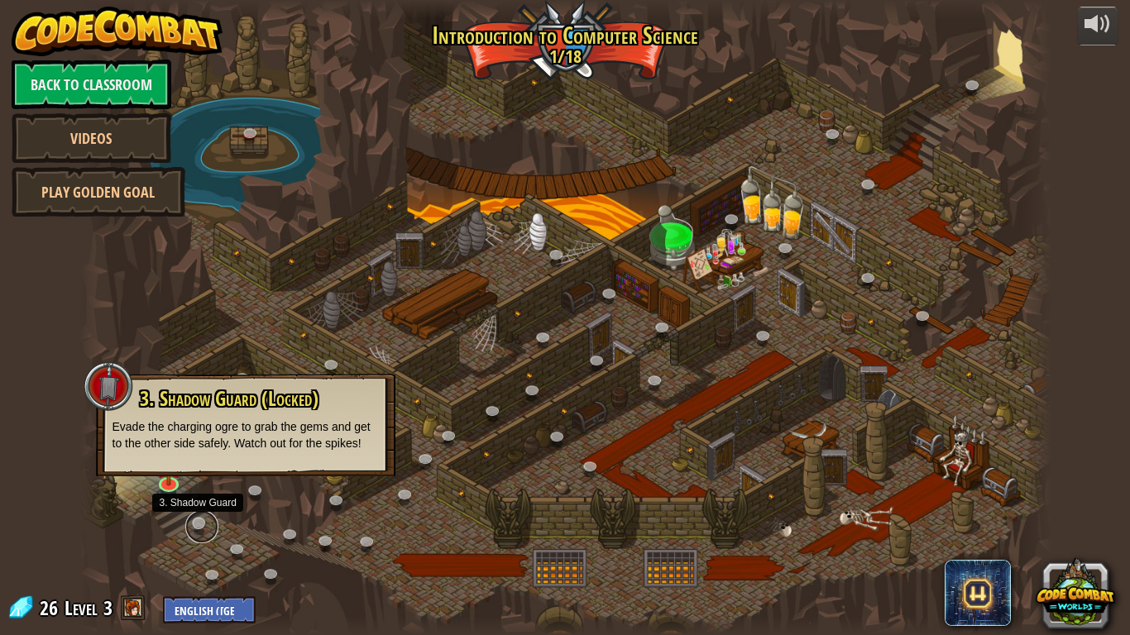
click at [192, 523] on link at bounding box center [201, 526] width 33 height 33
click at [196, 523] on link at bounding box center [201, 526] width 33 height 33
click at [197, 523] on link at bounding box center [201, 526] width 33 height 33
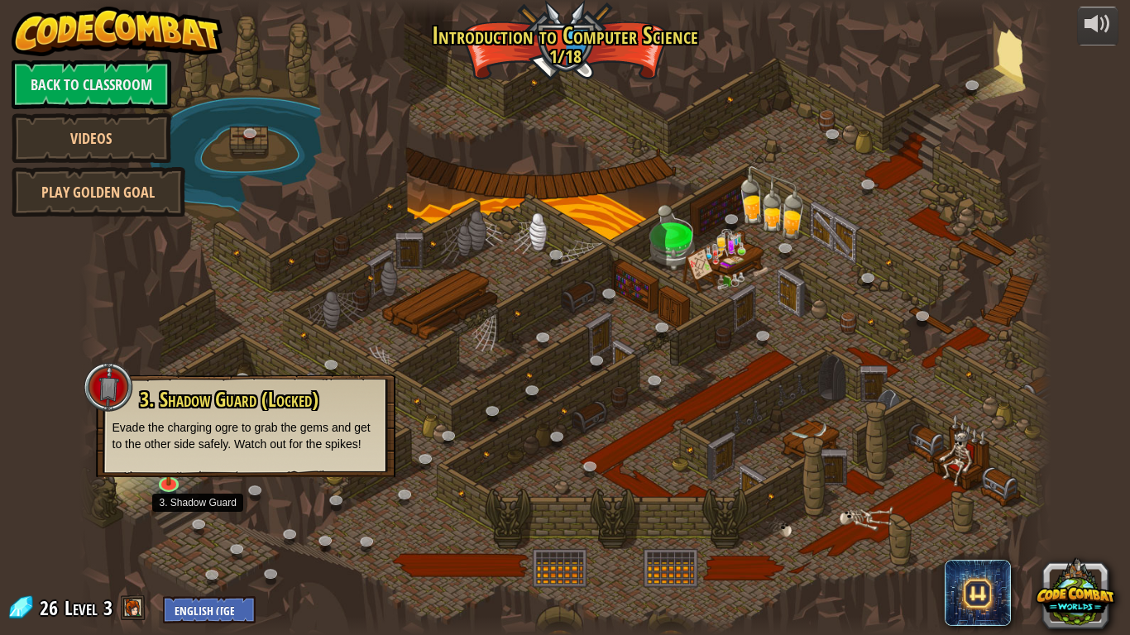
click at [198, 512] on div at bounding box center [565, 317] width 972 height 635
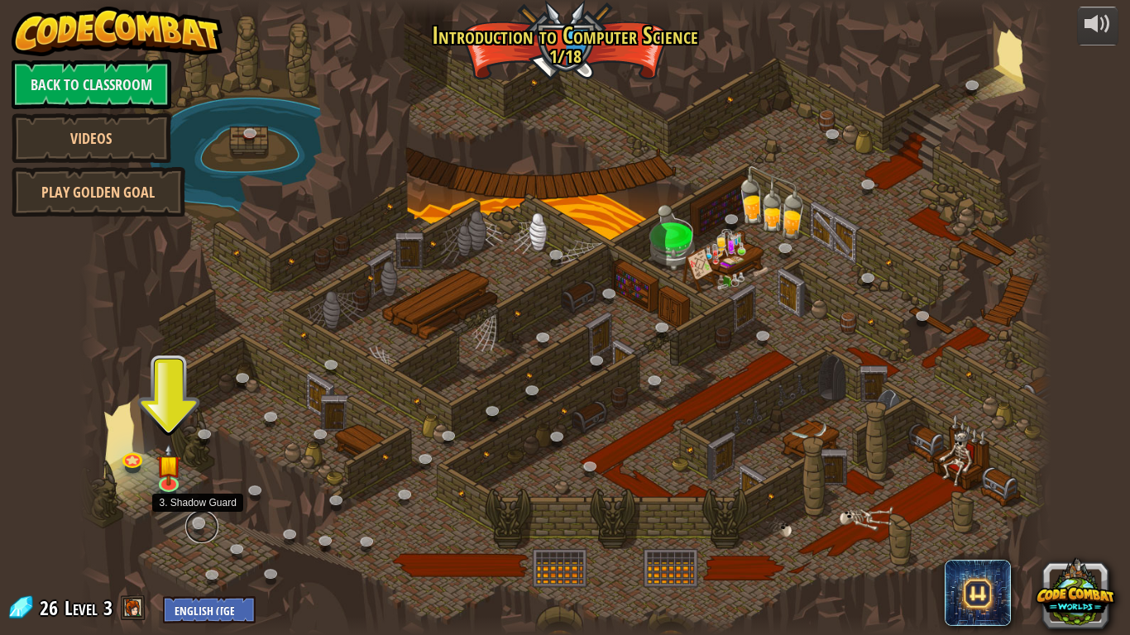
click at [202, 519] on link at bounding box center [201, 526] width 33 height 33
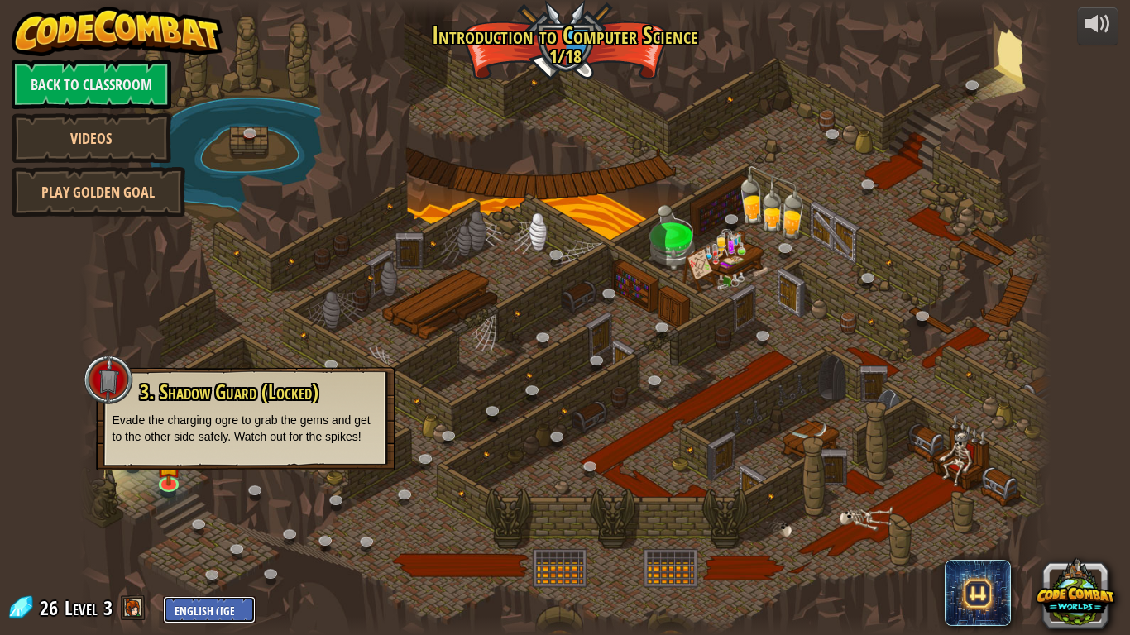
click at [219, 523] on select "English ([GEOGRAPHIC_DATA]) English ([GEOGRAPHIC_DATA]) 简体中文 繁體中文 русский españ…" at bounding box center [209, 609] width 93 height 27
select select "es-419"
click at [163, 523] on select "English ([GEOGRAPHIC_DATA]) English ([GEOGRAPHIC_DATA]) 简体中文 繁體中文 русский españ…" at bounding box center [209, 609] width 93 height 27
select select "es-419"
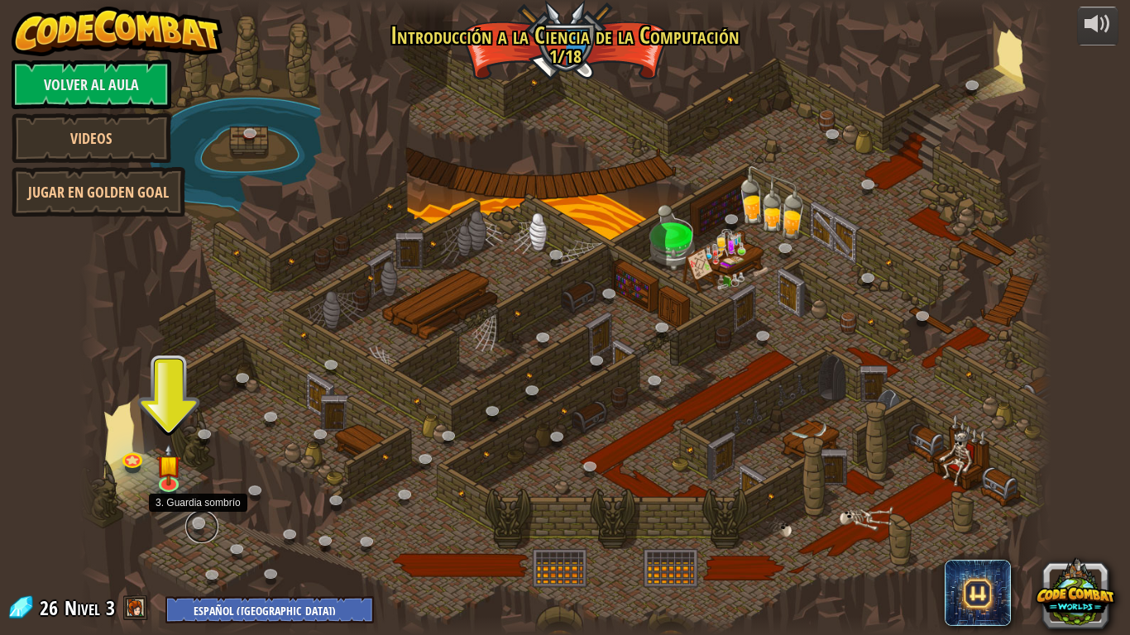
click at [201, 523] on link at bounding box center [201, 526] width 33 height 33
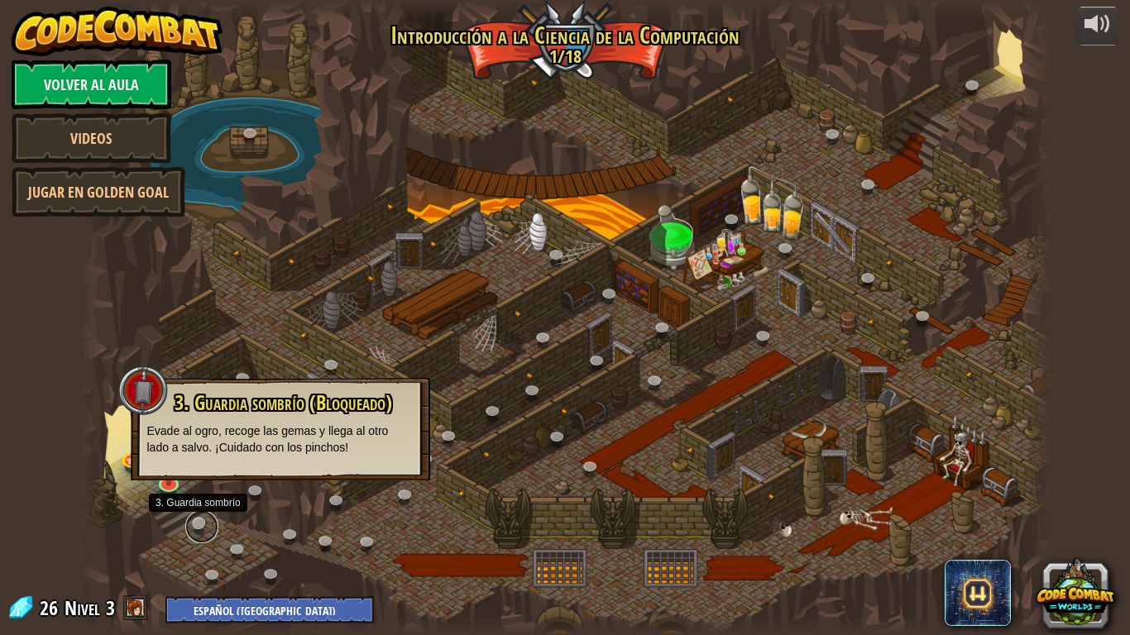
click at [203, 523] on link at bounding box center [201, 526] width 33 height 33
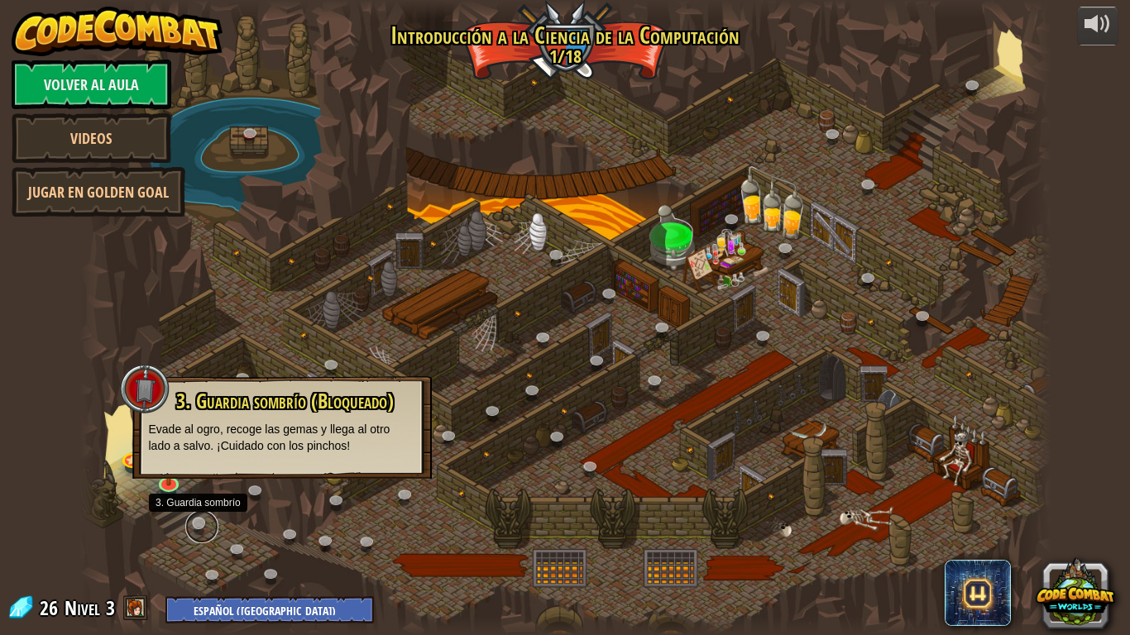
click at [203, 523] on link at bounding box center [201, 526] width 33 height 33
click at [174, 490] on link at bounding box center [169, 482] width 33 height 33
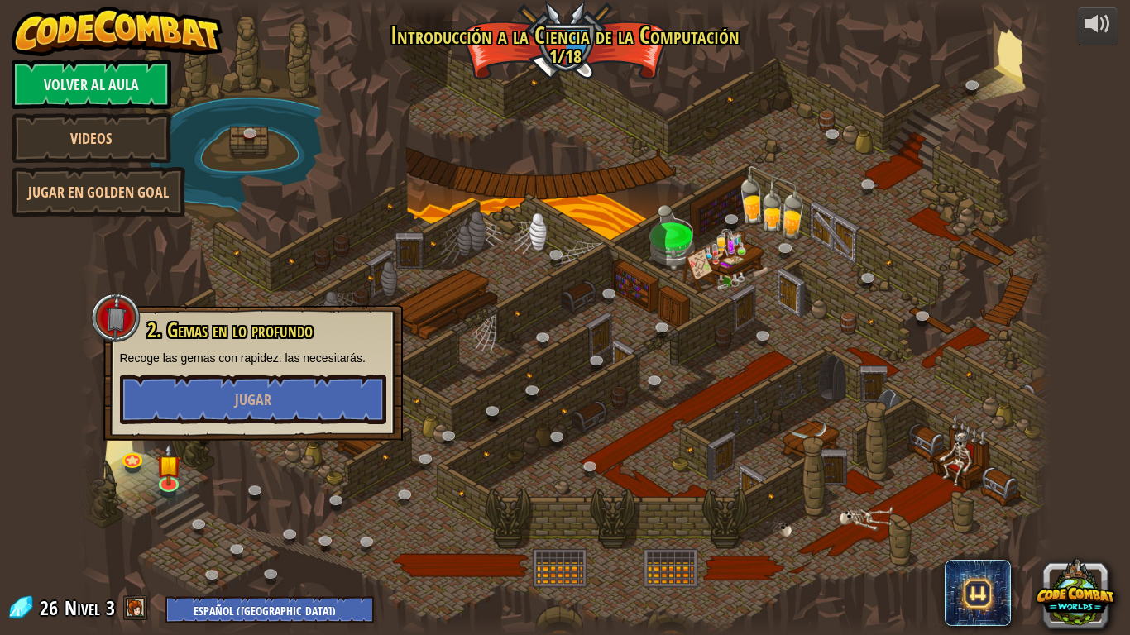
click at [214, 426] on div "2. Gemas en lo profundo Recoge las gemas con rapidez: las necesitarás. [GEOGRAP…" at bounding box center [252, 373] width 299 height 136
click at [236, 395] on span "Jugar" at bounding box center [253, 400] width 36 height 21
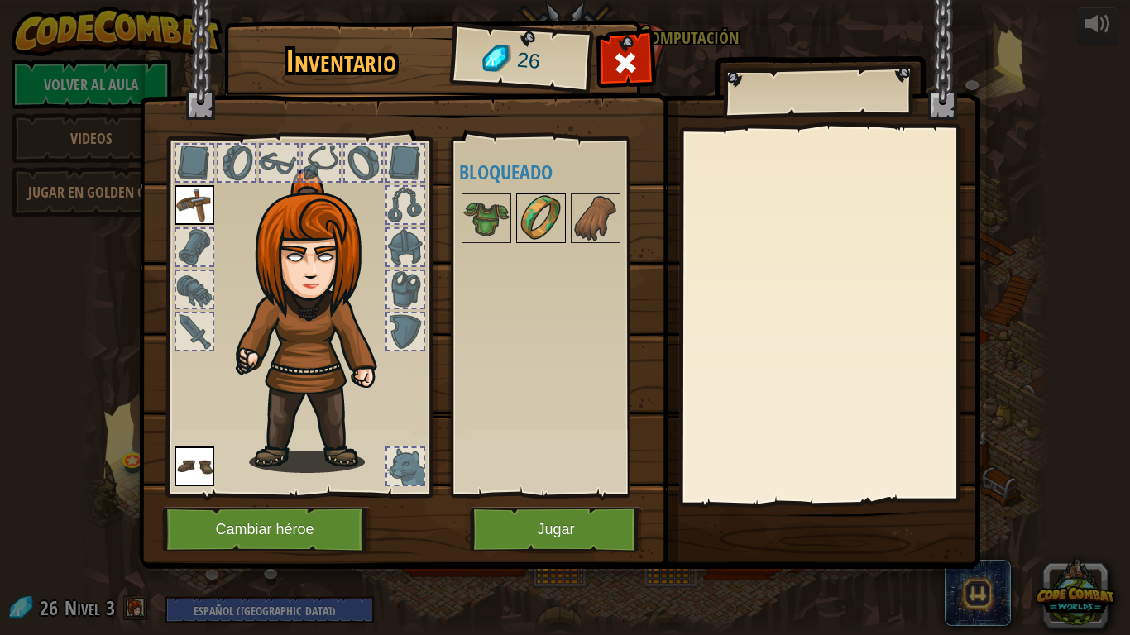
click at [538, 228] on img at bounding box center [541, 218] width 46 height 46
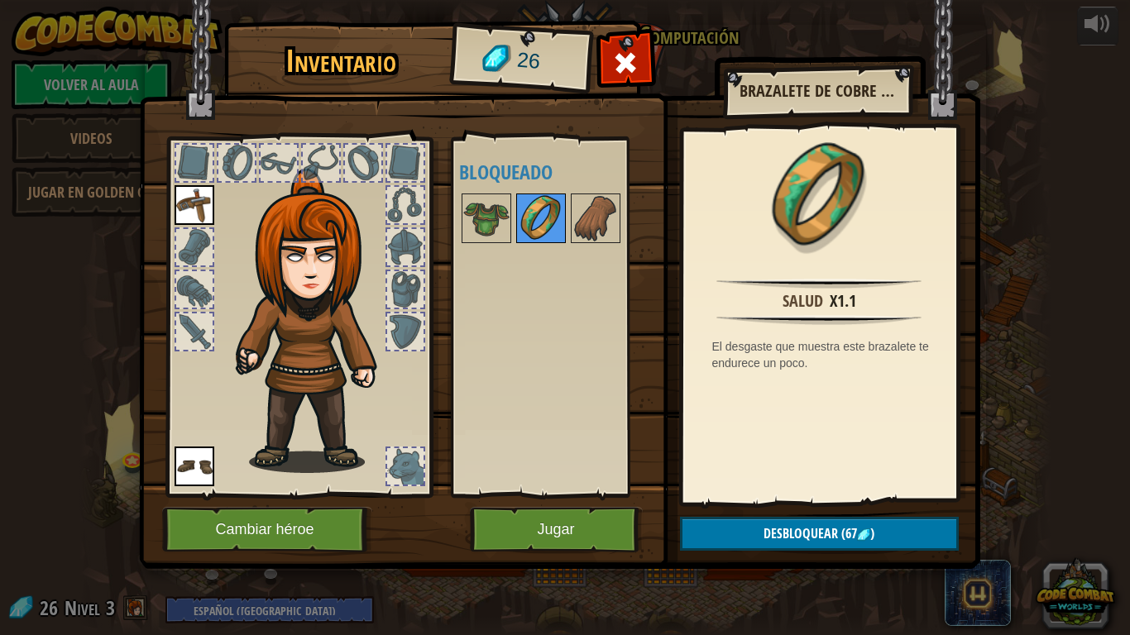
click at [538, 228] on img at bounding box center [541, 218] width 46 height 46
click at [612, 227] on img at bounding box center [595, 218] width 46 height 46
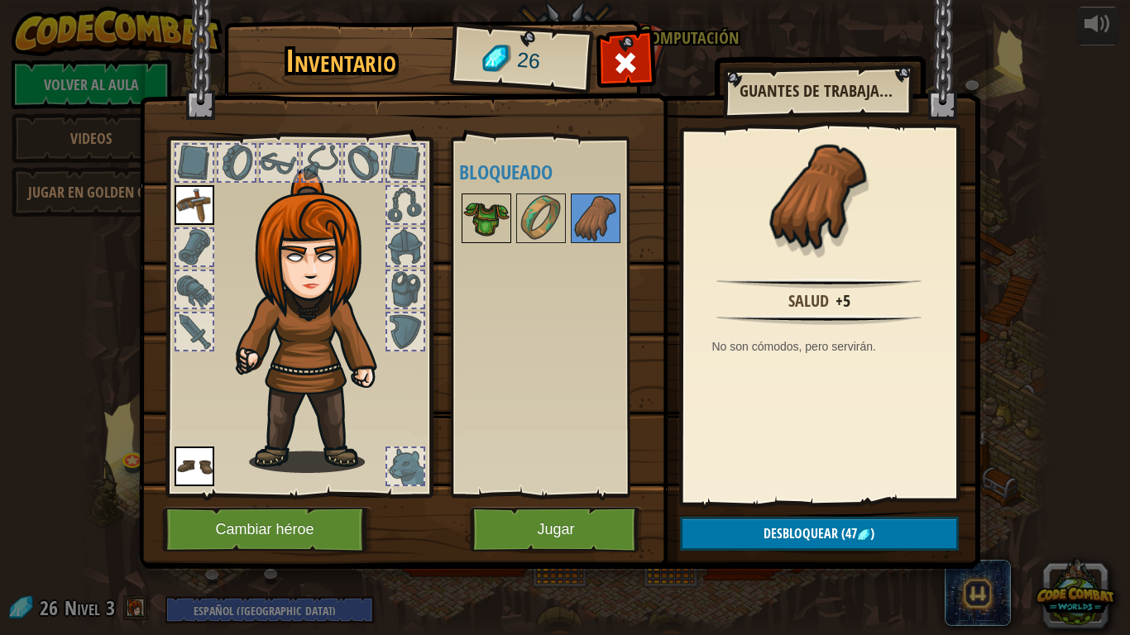
click at [481, 240] on img at bounding box center [486, 218] width 46 height 46
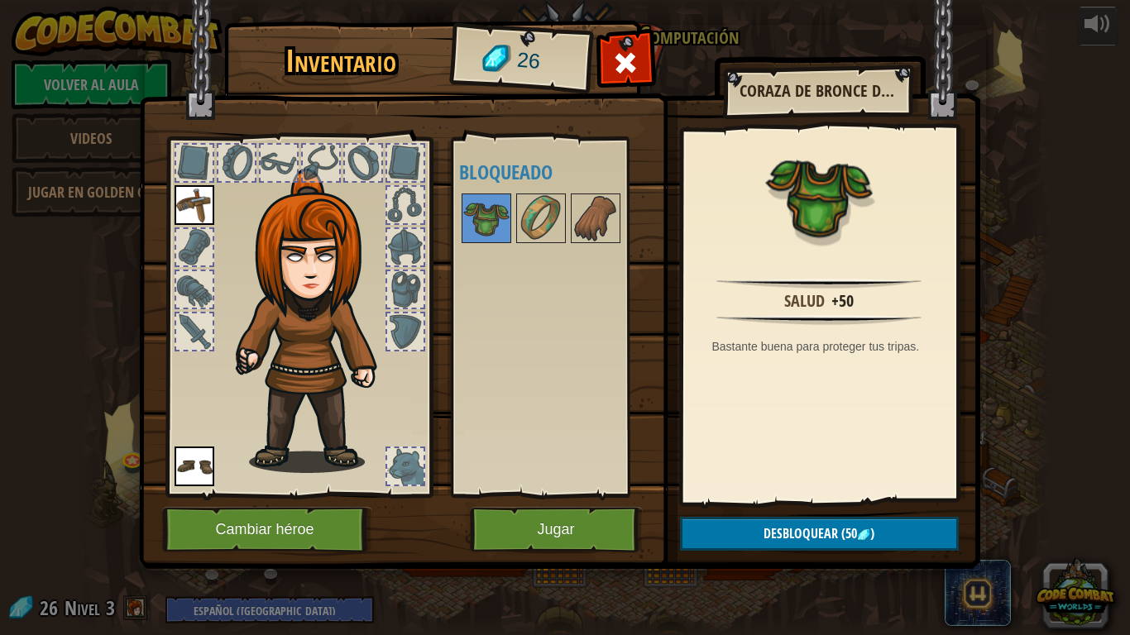
click at [188, 206] on img at bounding box center [195, 205] width 40 height 40
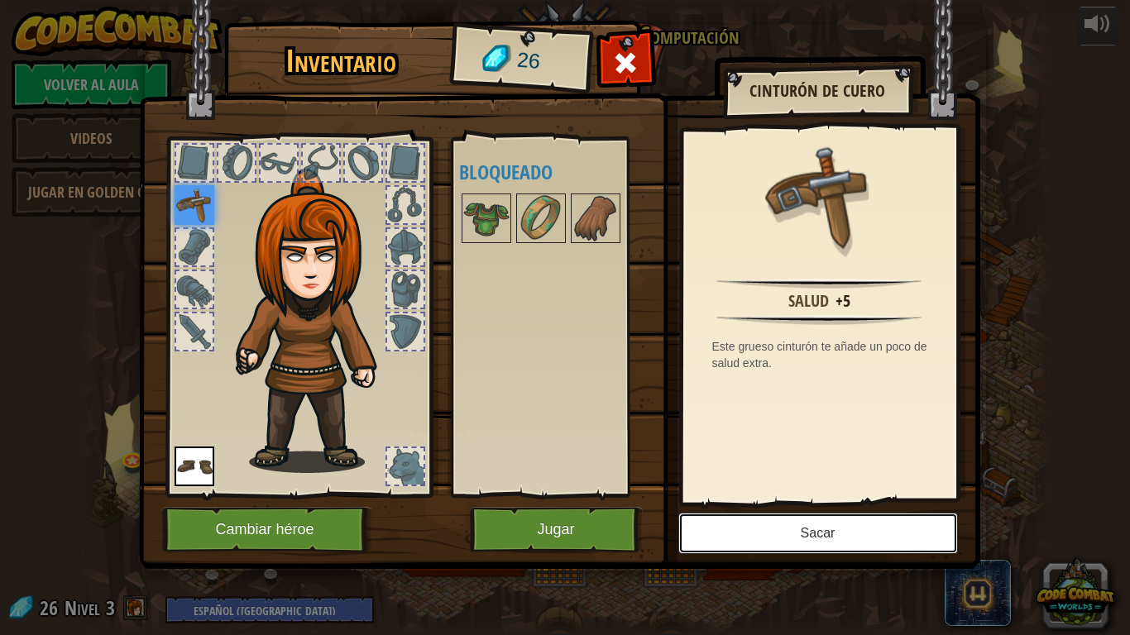
click at [887, 523] on button "Sacar" at bounding box center [818, 533] width 280 height 41
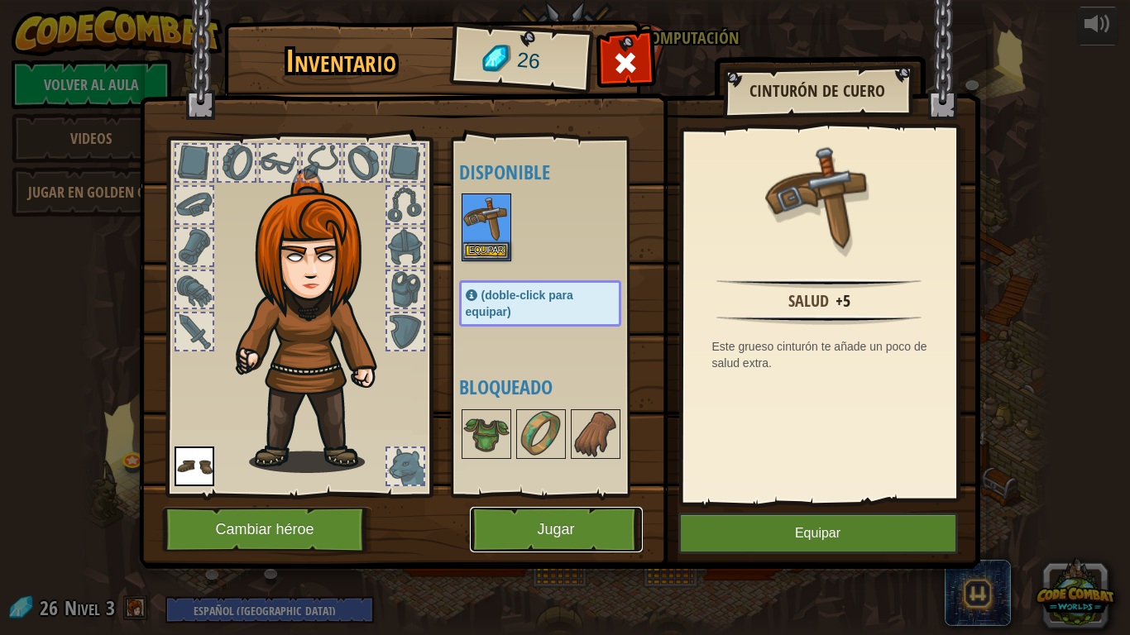
click at [569, 523] on button "Jugar" at bounding box center [556, 529] width 173 height 45
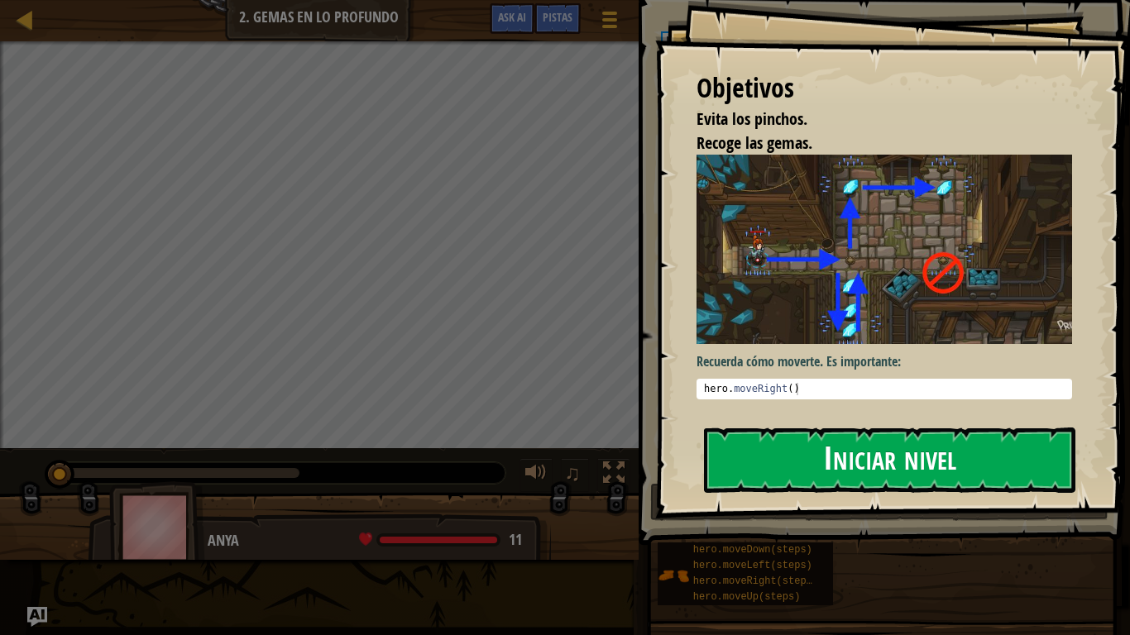
click at [819, 457] on button "Iniciar nivel" at bounding box center [889, 460] width 371 height 65
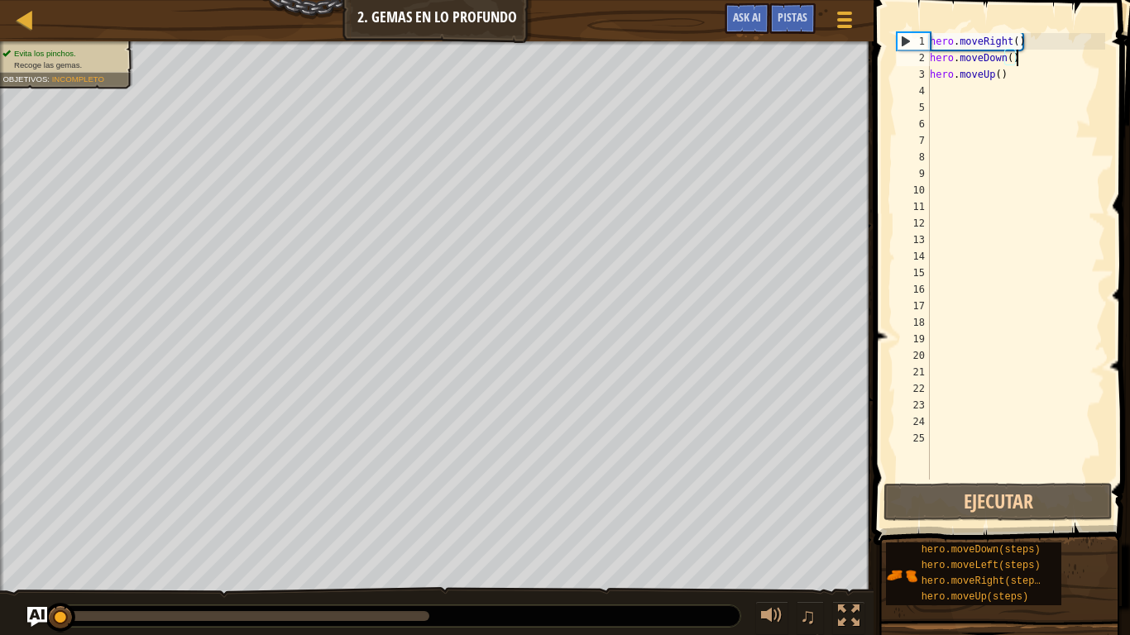
click at [1014, 53] on div "hero . moveRight ( ) hero . moveDown ( ) hero . moveUp ( )" at bounding box center [1015, 273] width 179 height 480
type textarea "hero.moveDown()"
click at [997, 523] on span at bounding box center [1003, 249] width 270 height 594
click at [1041, 486] on button "Ejecutar" at bounding box center [997, 502] width 229 height 38
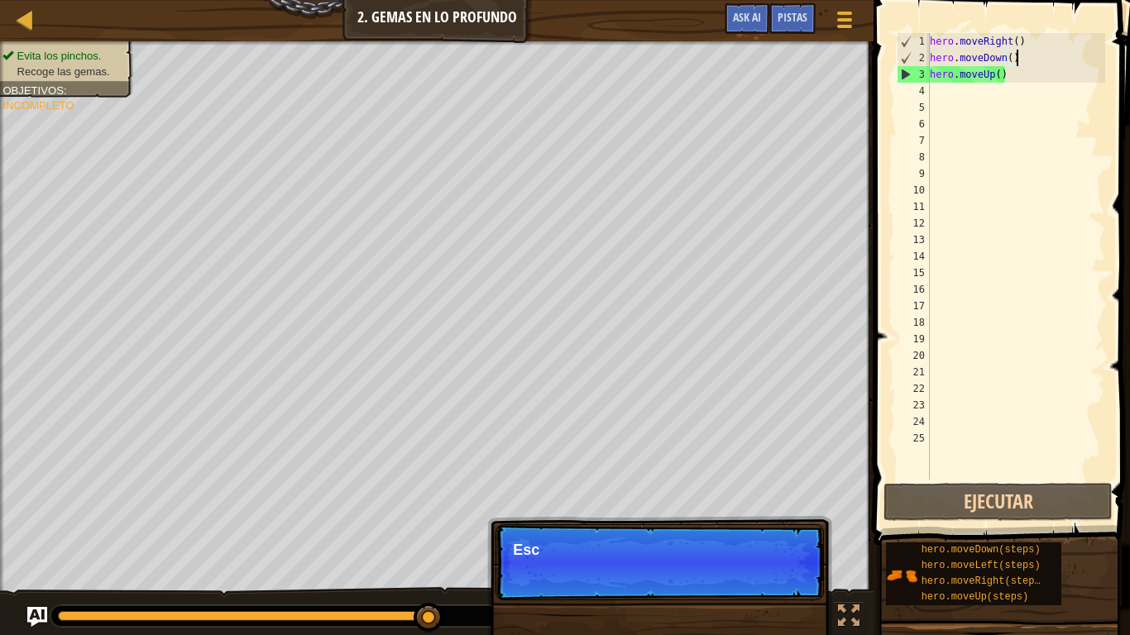
click at [1033, 91] on div "hero . moveRight ( ) hero . moveDown ( ) hero . moveUp ( )" at bounding box center [1015, 273] width 179 height 480
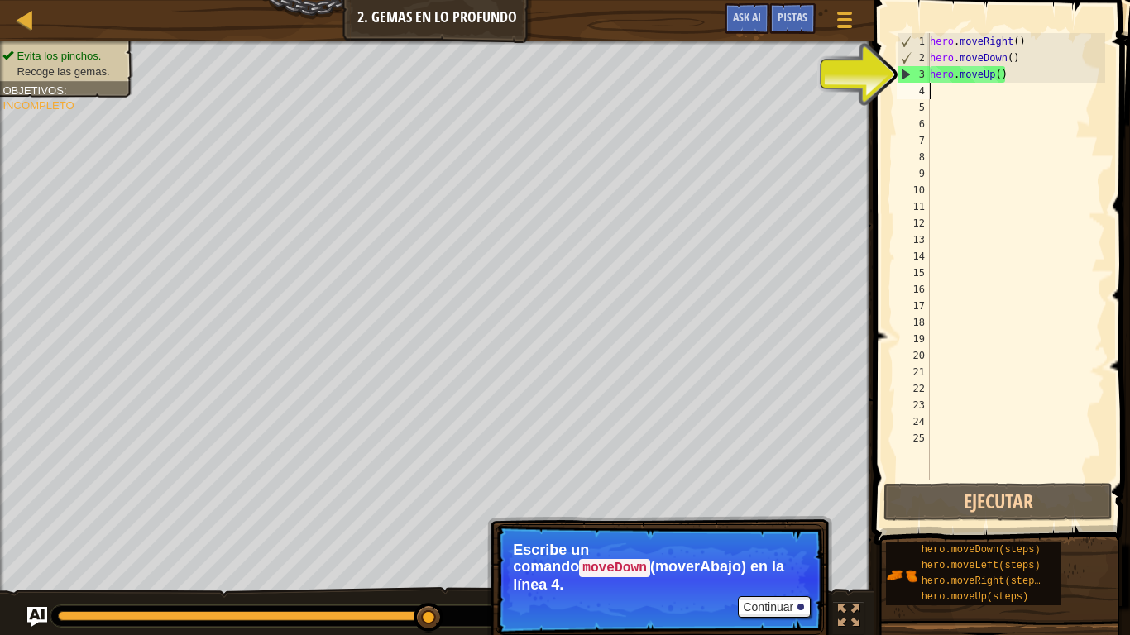
click at [1031, 86] on div "hero . moveRight ( ) hero . moveDown ( ) hero . moveUp ( )" at bounding box center [1015, 273] width 179 height 480
click at [1031, 85] on div "hero . moveRight ( ) hero . moveDown ( ) hero . moveUp ( )" at bounding box center [1015, 273] width 179 height 480
type textarea "m"
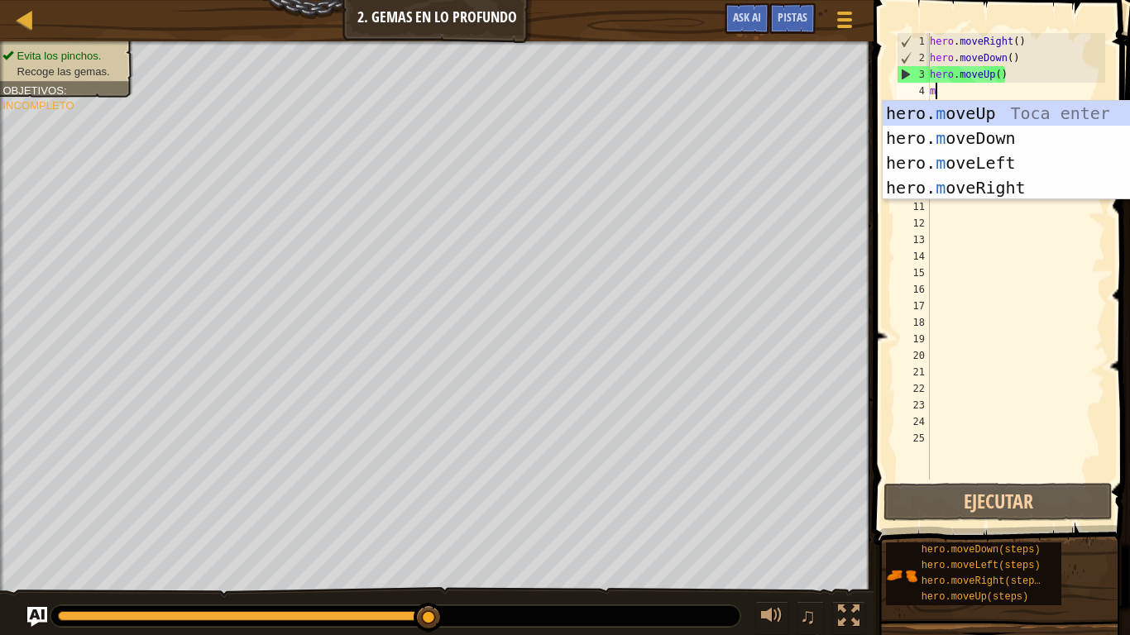
scroll to position [7, 0]
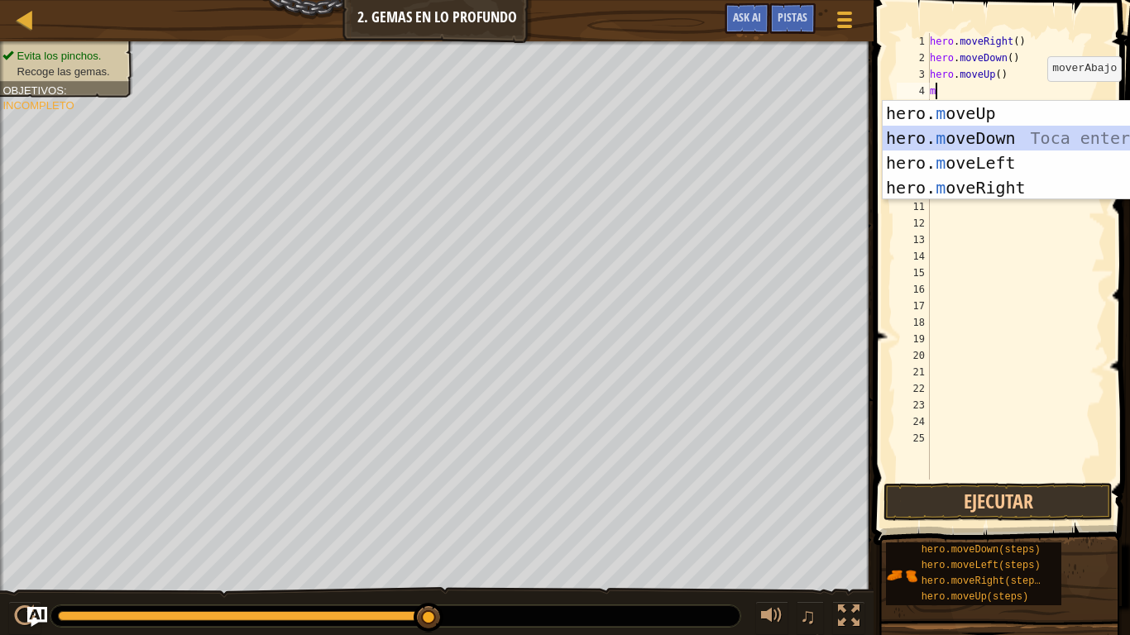
click at [1064, 137] on div "hero. m oveUp Toca enter hero. m oveDown Toca enter hero. m oveLeft Toca enter …" at bounding box center [1039, 175] width 313 height 149
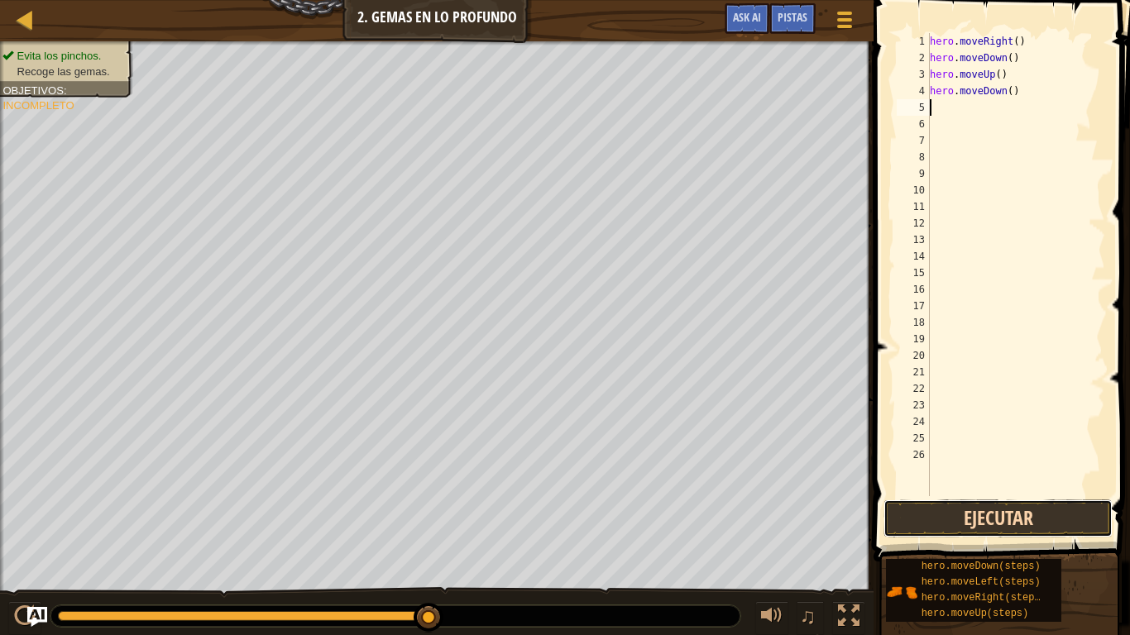
click at [1000, 500] on button "Ejecutar" at bounding box center [997, 519] width 229 height 38
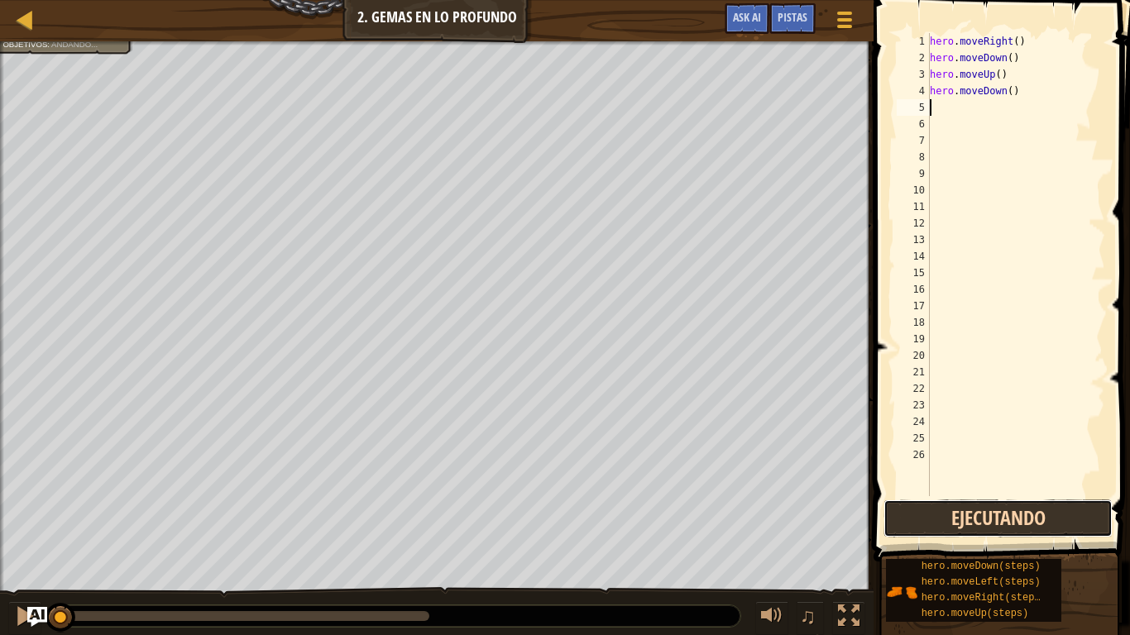
click at [1007, 523] on button "Ejecutando" at bounding box center [997, 519] width 229 height 38
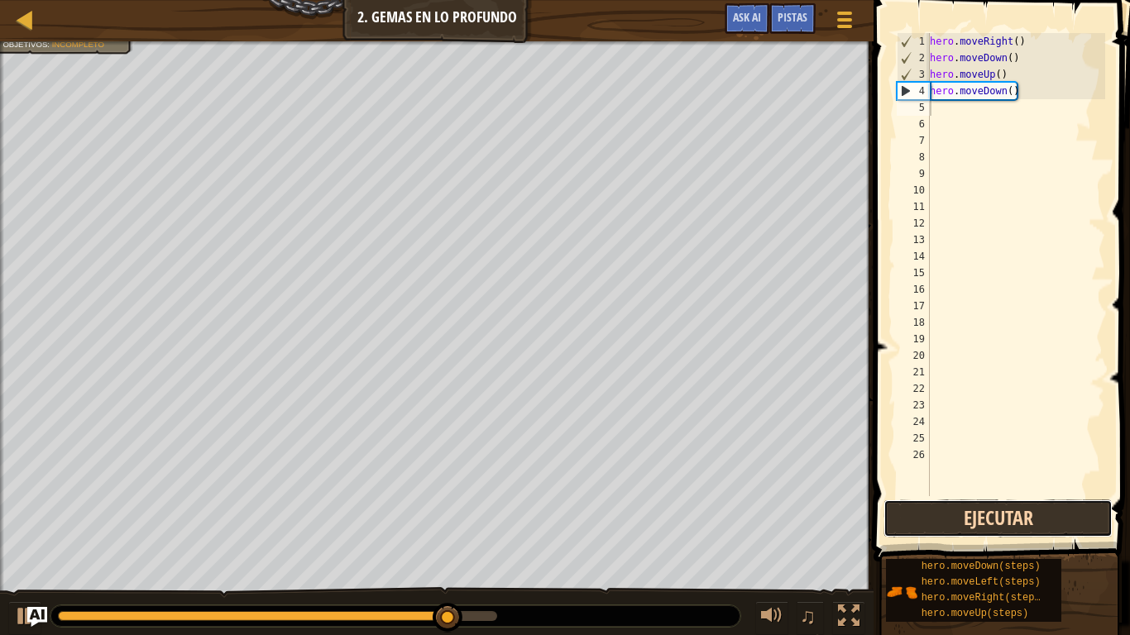
click at [1003, 523] on button "Ejecutar" at bounding box center [997, 519] width 229 height 38
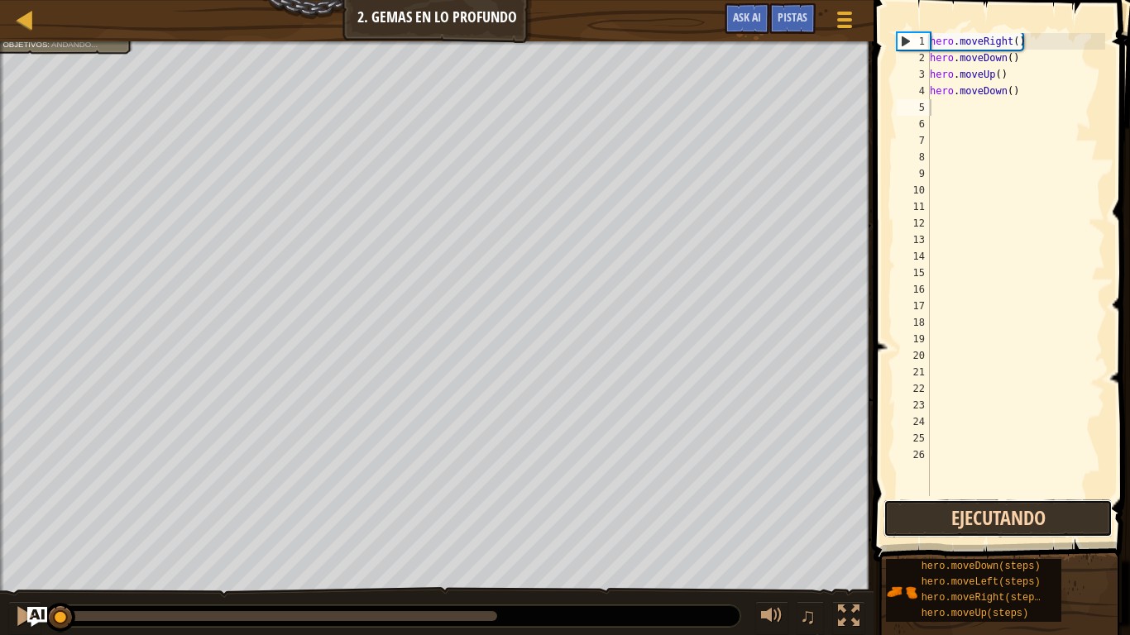
click at [1003, 523] on button "Ejecutando" at bounding box center [997, 519] width 229 height 38
click at [1007, 516] on button "Ejecutar" at bounding box center [997, 519] width 229 height 38
click at [994, 514] on button "Ejecutar" at bounding box center [997, 519] width 229 height 38
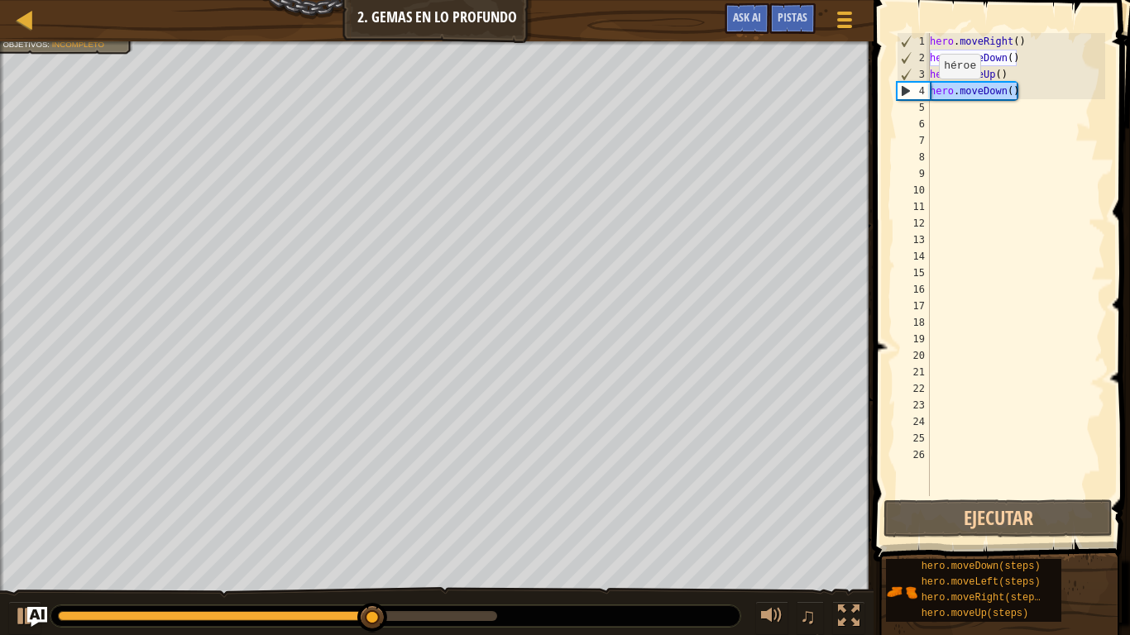
drag, startPoint x: 1052, startPoint y: 85, endPoint x: 909, endPoint y: 98, distance: 143.6
click at [911, 98] on div "1 2 3 4 5 6 7 8 9 10 11 12 13 14 15 16 17 18 19 20 21 22 23 24 25 26 hero . mov…" at bounding box center [999, 264] width 212 height 463
type textarea "hero.moveDown()"
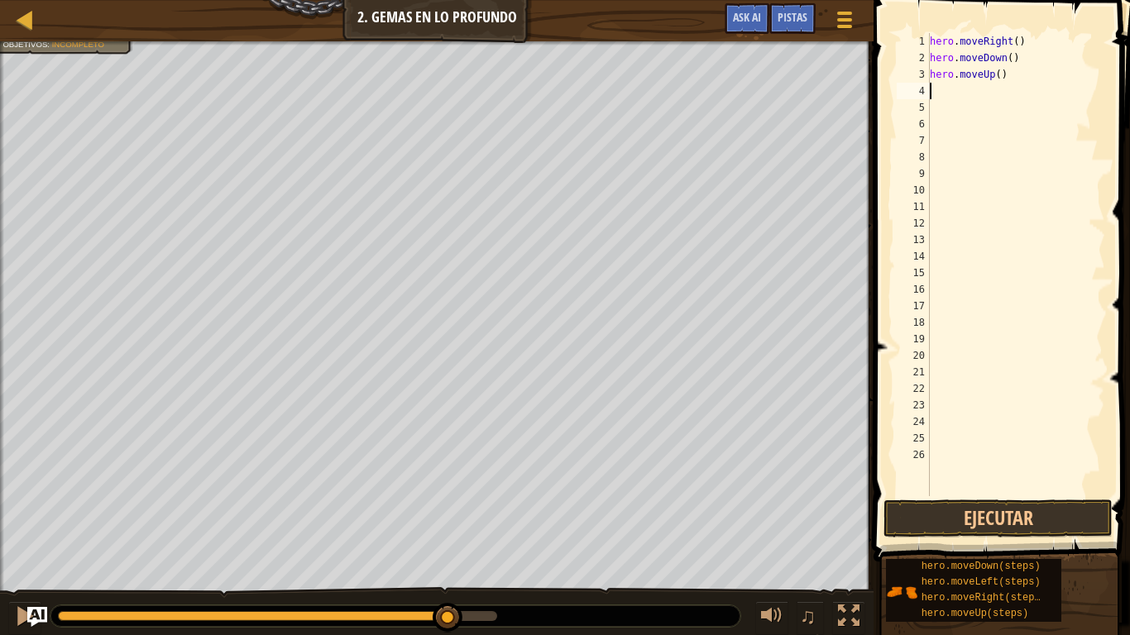
type textarea "h"
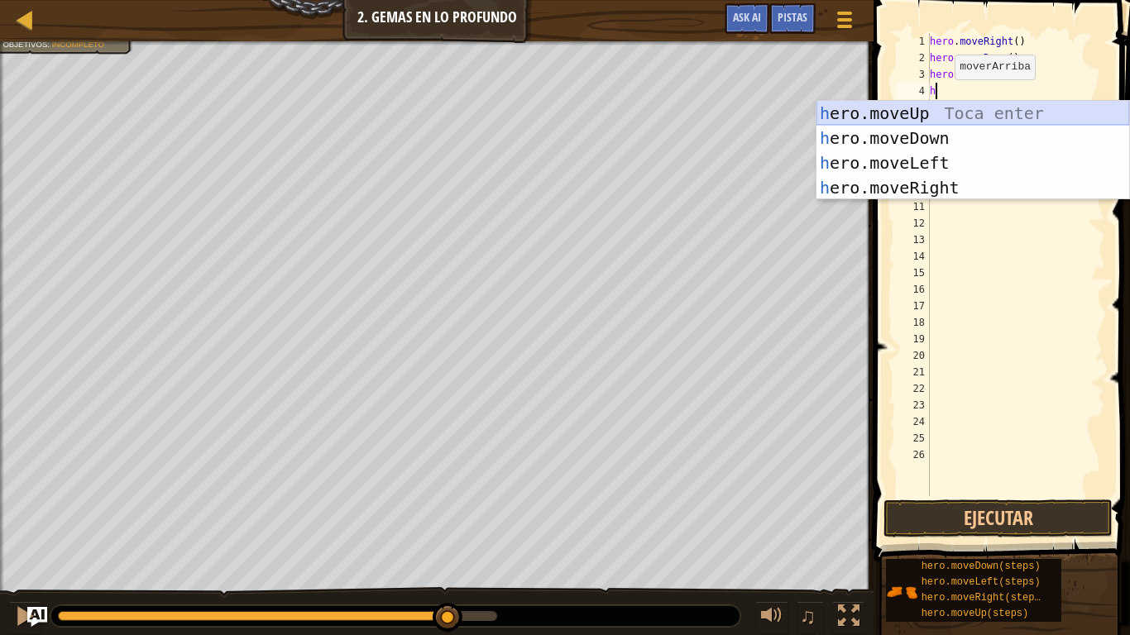
click at [921, 123] on div "h ero.moveUp Toca enter h ero.moveDown Toca enter h ero.moveLeft Toca enter h e…" at bounding box center [972, 175] width 313 height 149
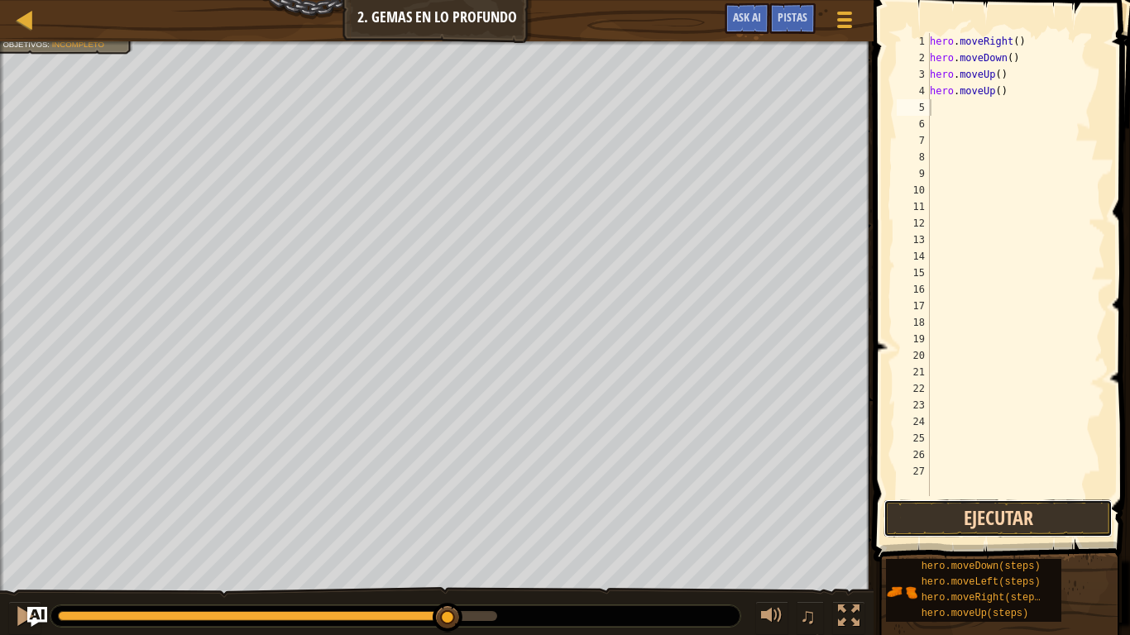
click at [1045, 515] on button "Ejecutar" at bounding box center [997, 519] width 229 height 38
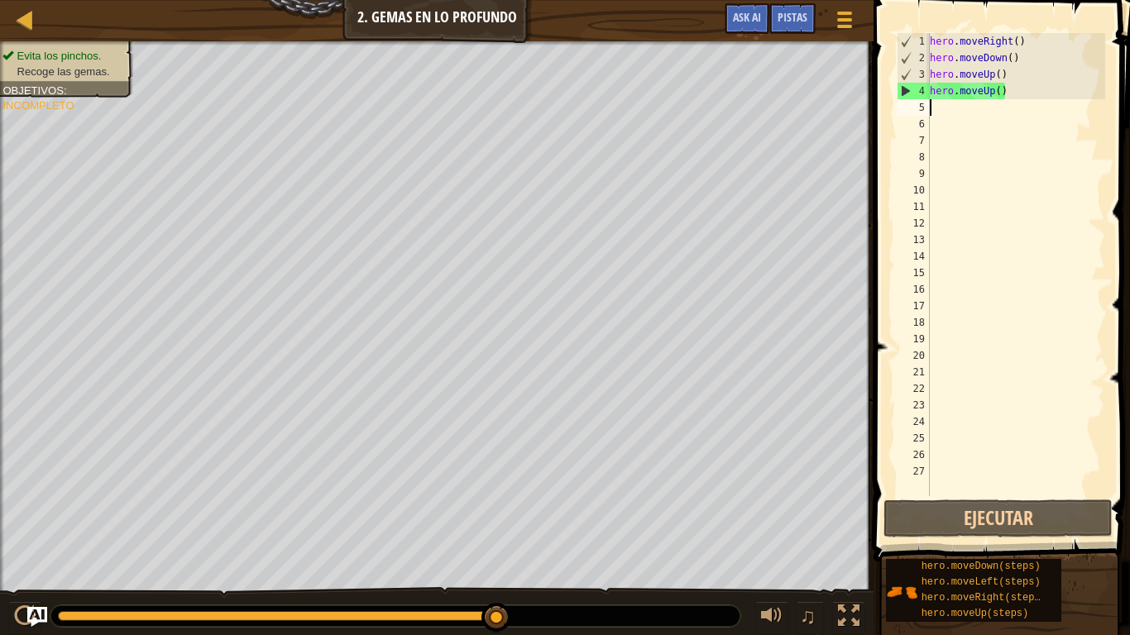
type textarea "d"
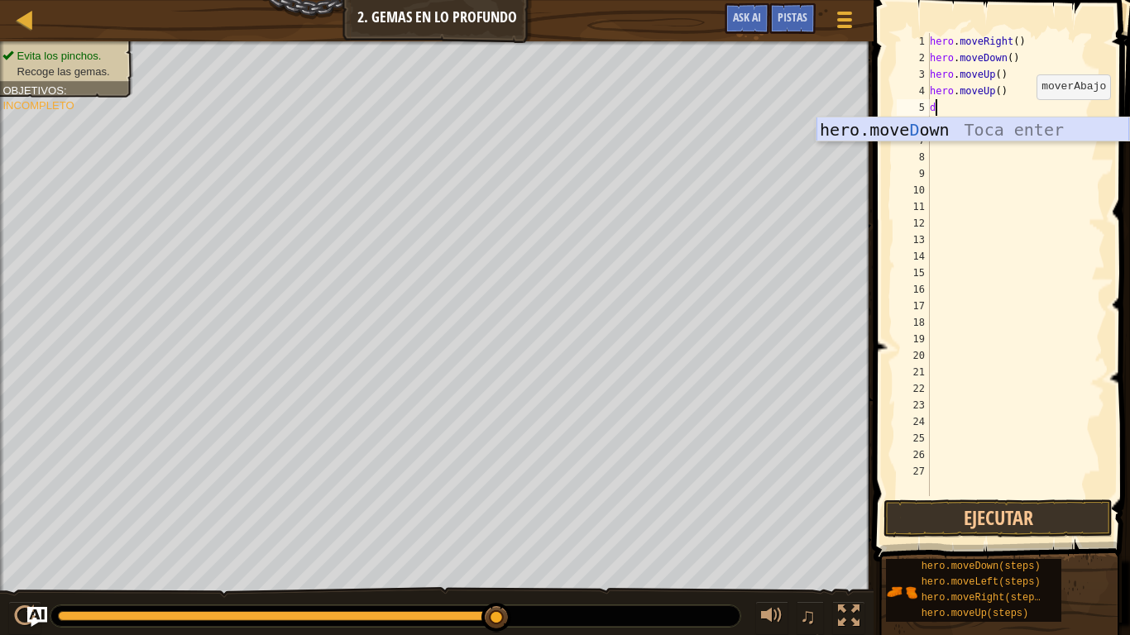
click at [1036, 134] on div "hero.move D own Toca enter" at bounding box center [972, 154] width 313 height 74
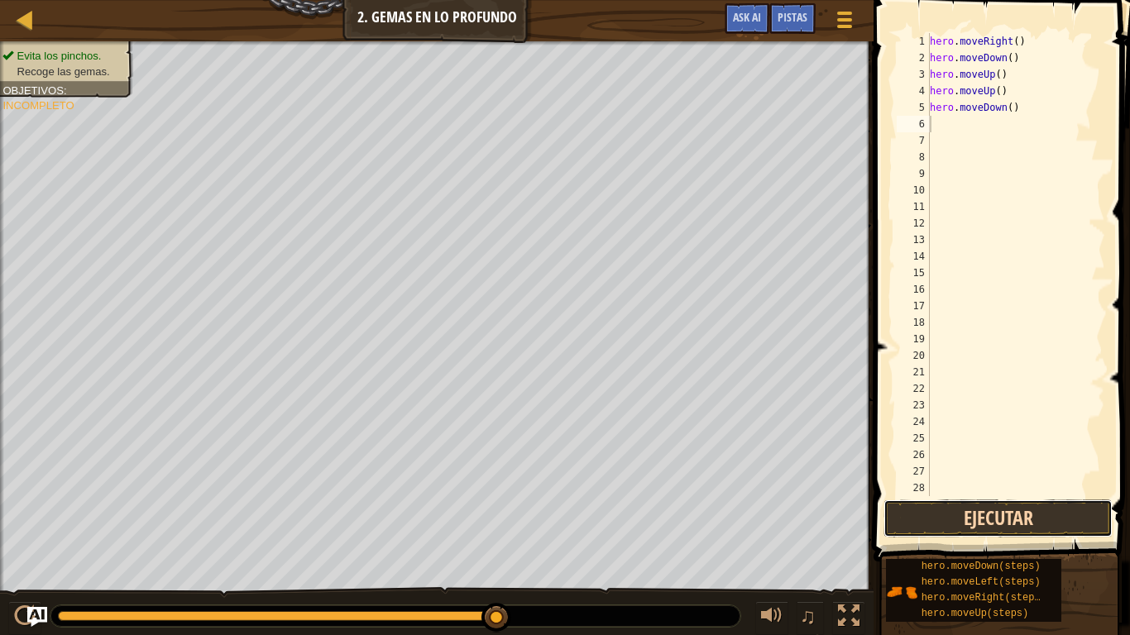
click at [1093, 511] on button "Ejecutar" at bounding box center [997, 519] width 229 height 38
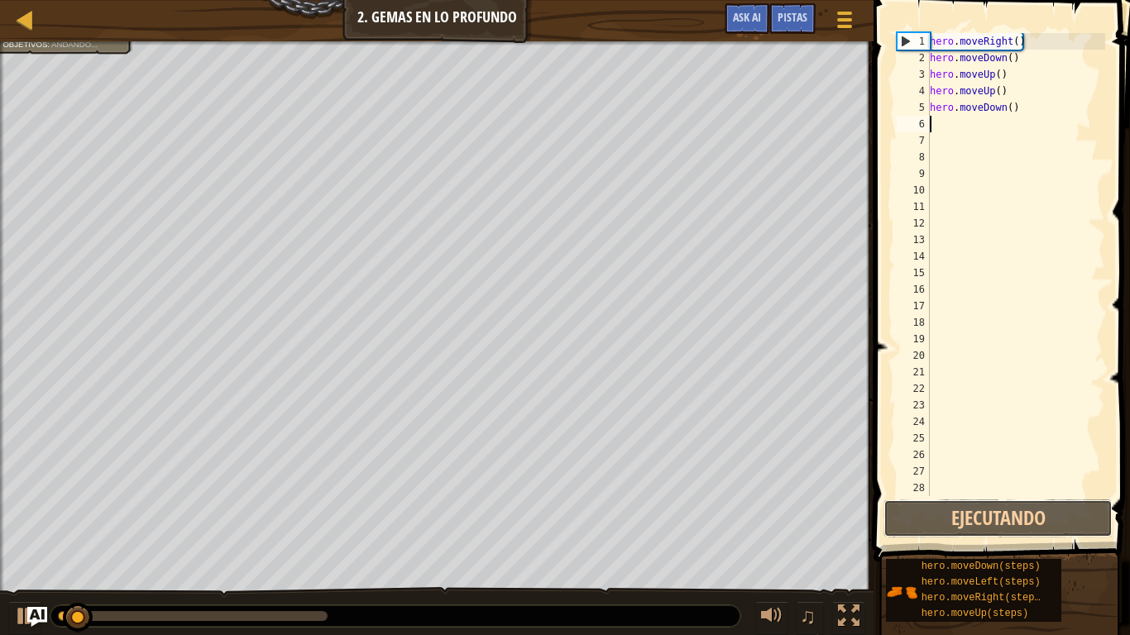
click at [1090, 503] on button "Ejecutando" at bounding box center [997, 519] width 229 height 38
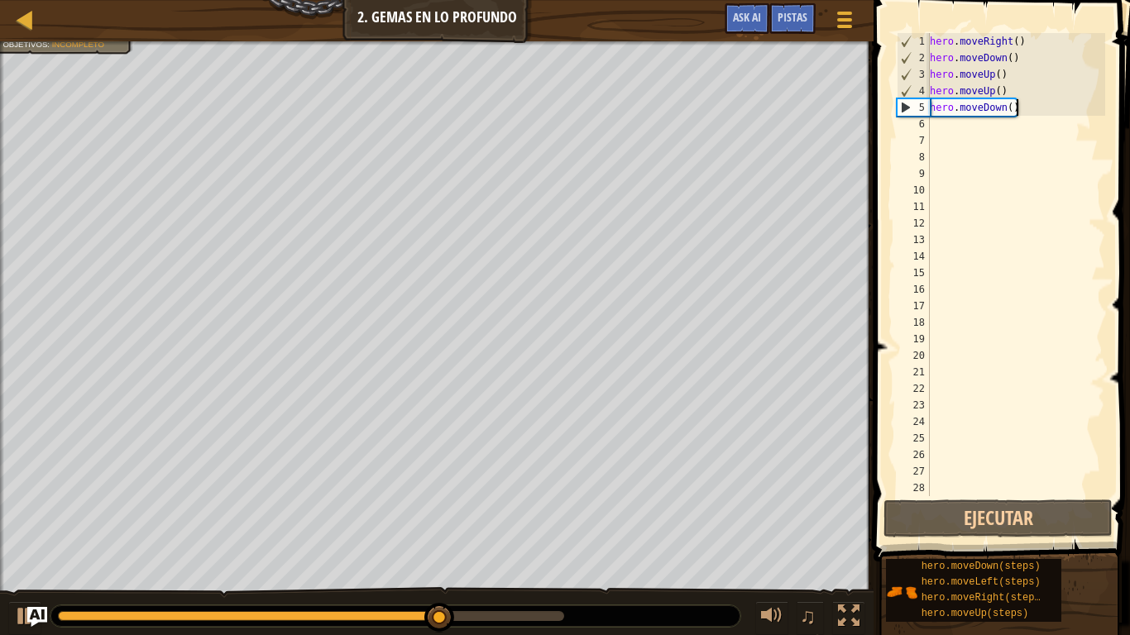
drag, startPoint x: 1052, startPoint y: 109, endPoint x: 1031, endPoint y: 121, distance: 24.4
click at [1040, 123] on div "hero . moveRight ( ) hero . moveDown ( ) hero . moveUp ( ) hero . moveUp ( ) he…" at bounding box center [1015, 281] width 179 height 496
drag, startPoint x: 996, startPoint y: 114, endPoint x: 885, endPoint y: 111, distance: 110.9
click at [891, 109] on div "hero.moveDown() 1 2 3 4 5 6 7 8 9 10 11 12 13 14 15 16 17 18 19 20 21 22 23 24 …" at bounding box center [998, 313] width 261 height 610
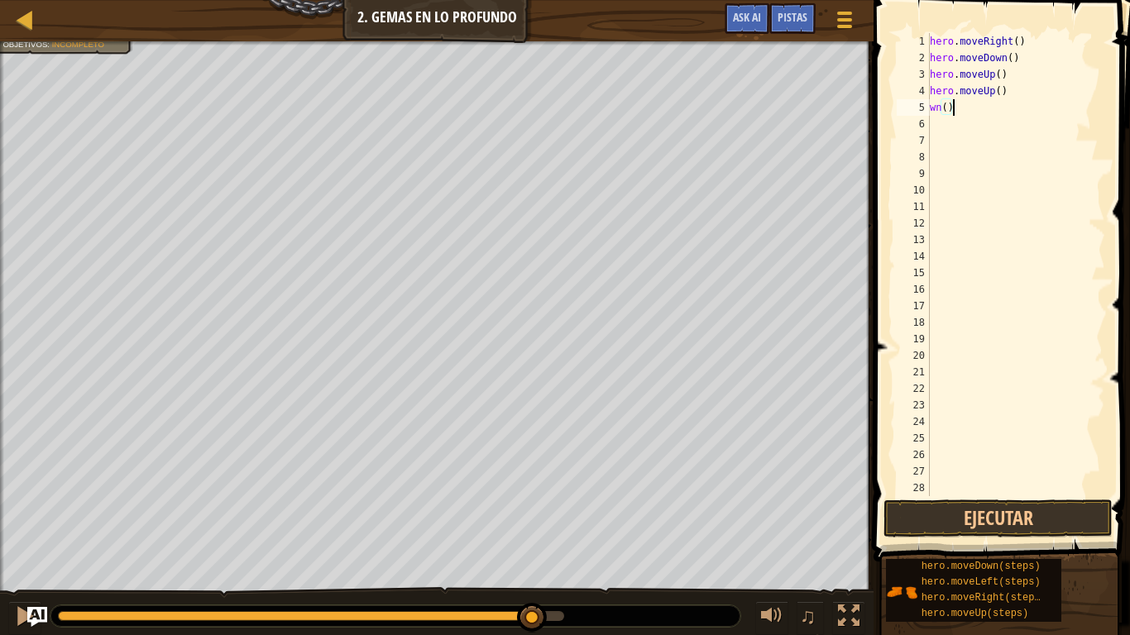
click at [970, 112] on div "hero . moveRight ( ) hero . moveDown ( ) hero . moveUp ( ) hero . moveUp ( ) wn…" at bounding box center [1015, 281] width 179 height 496
type textarea "w"
click at [1035, 511] on button "Ejecutar" at bounding box center [997, 519] width 229 height 38
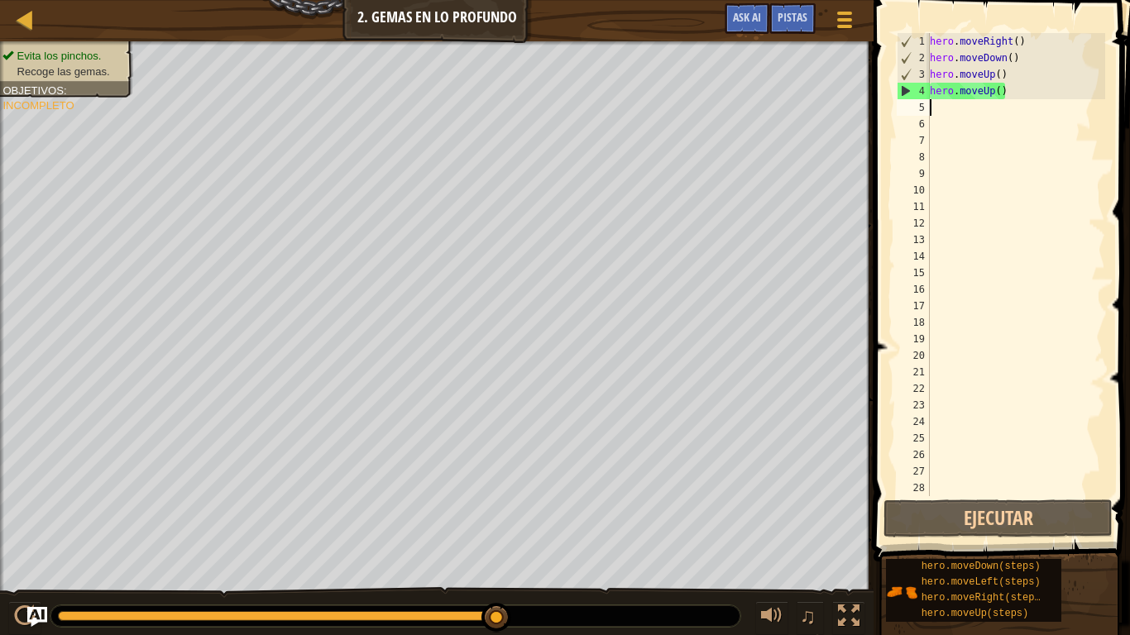
type textarea "u"
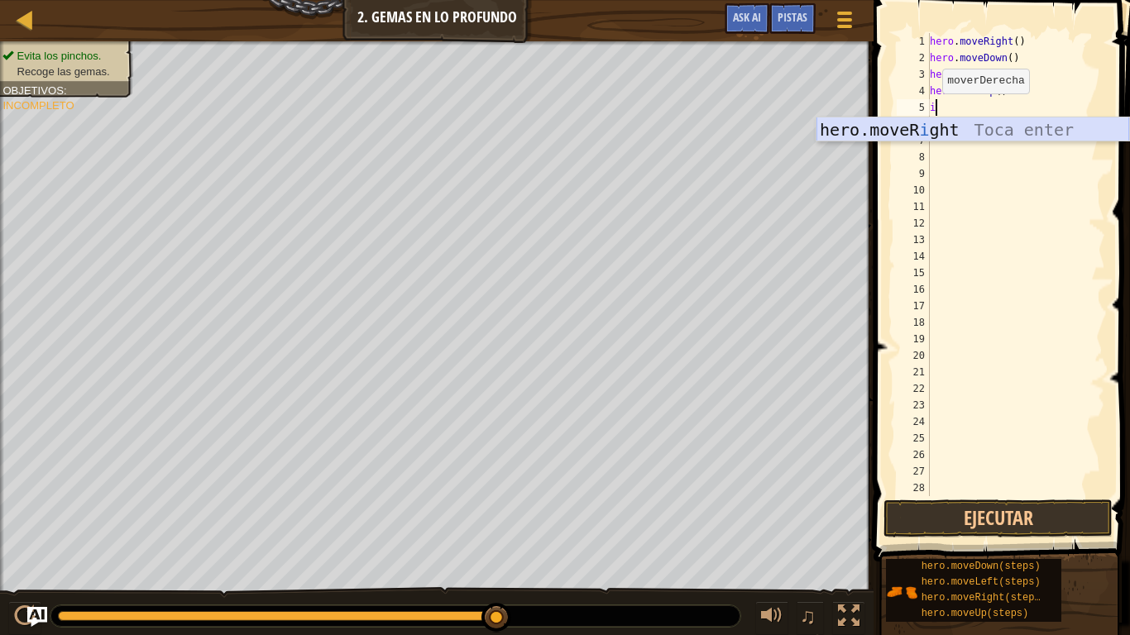
type textarea "i"
click at [950, 0] on body "Mapa Introducción a las Ciencias de la computación 2. Gemas en lo profundo Menú…" at bounding box center [565, 0] width 1130 height 0
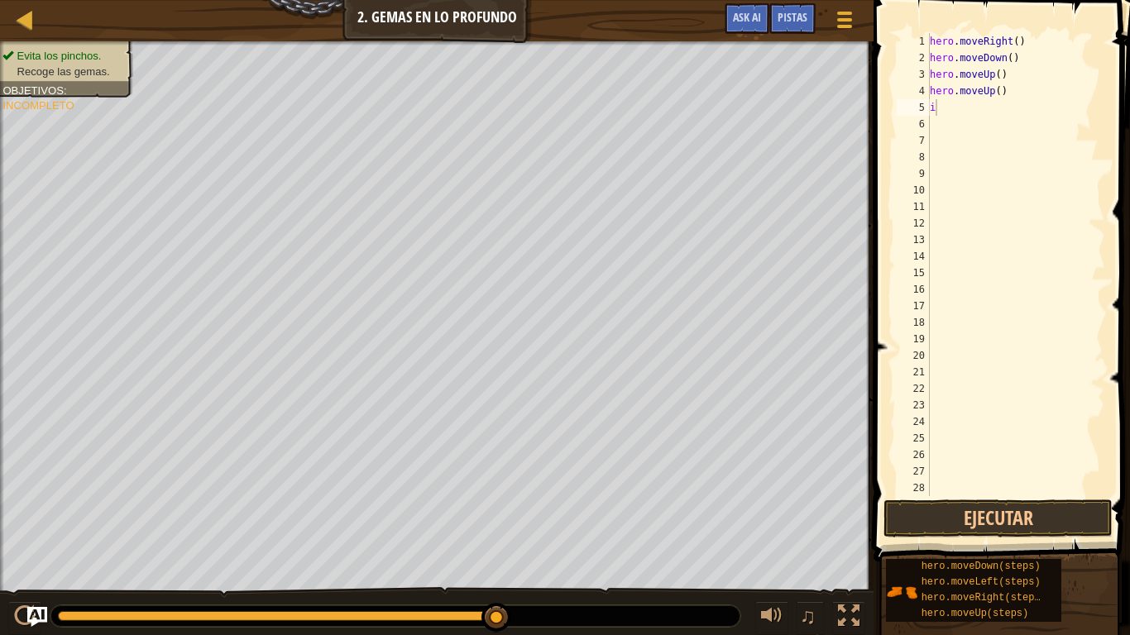
click at [955, 112] on div "hero . moveRight ( ) hero . moveDown ( ) hero . moveUp ( ) hero . moveUp ( ) i" at bounding box center [1015, 281] width 179 height 496
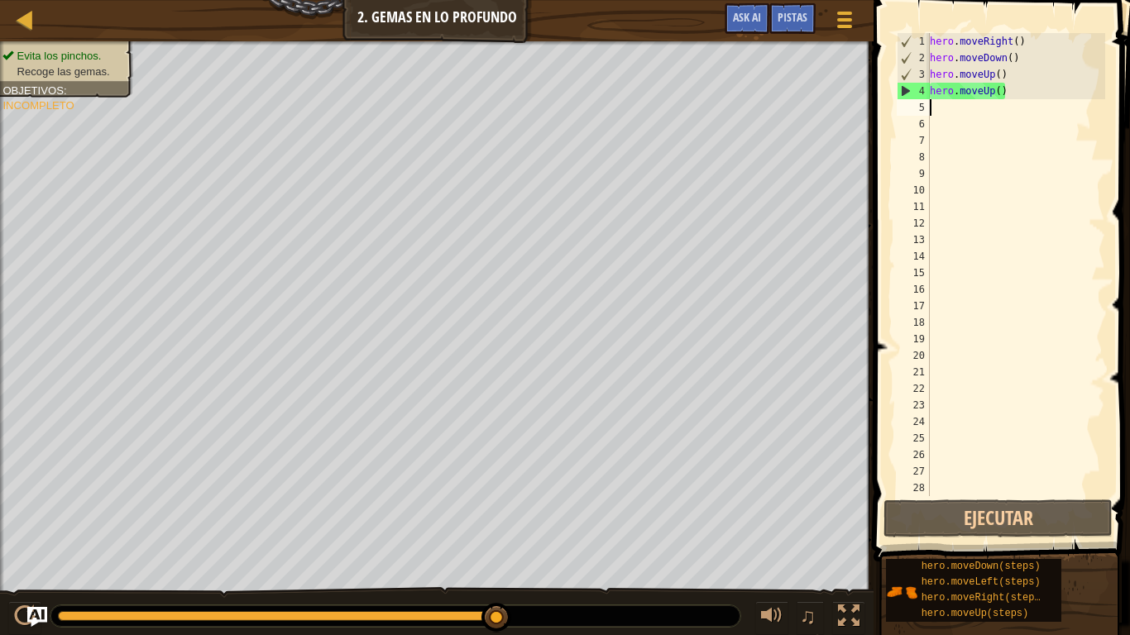
type textarea "i"
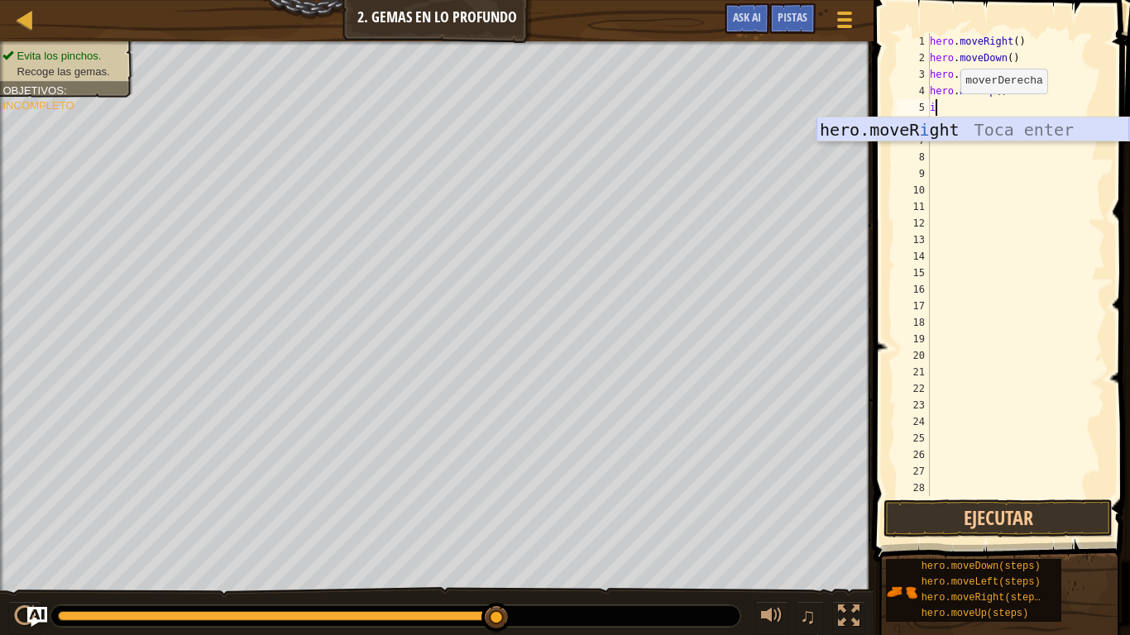
click at [967, 138] on div "hero.moveR i ght Toca enter" at bounding box center [972, 154] width 313 height 74
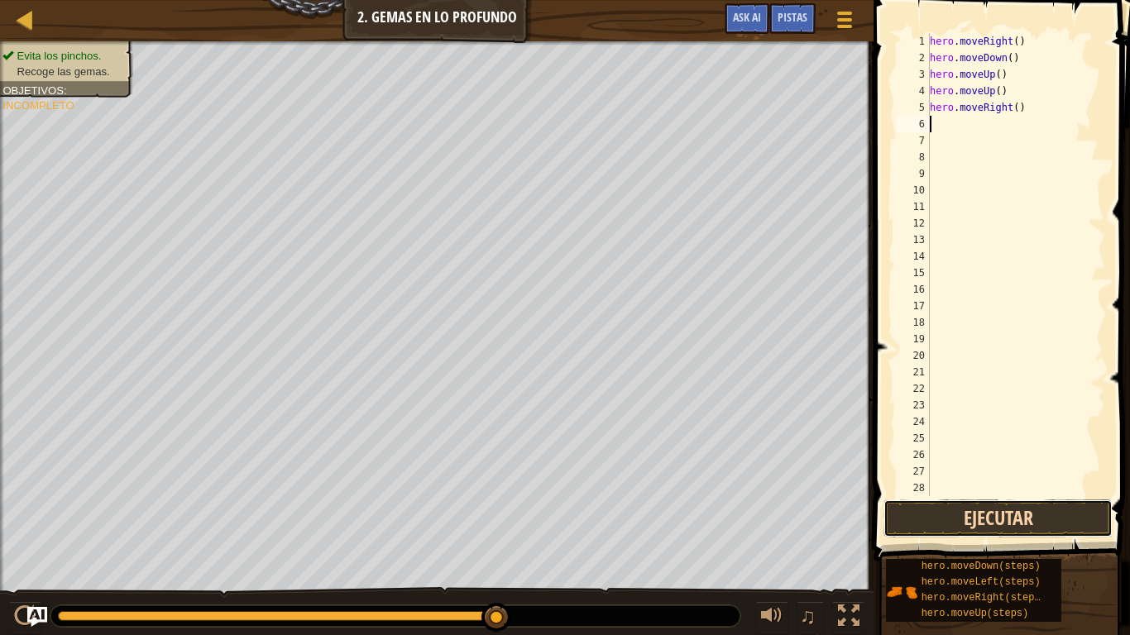
click at [954, 523] on button "Ejecutar" at bounding box center [997, 519] width 229 height 38
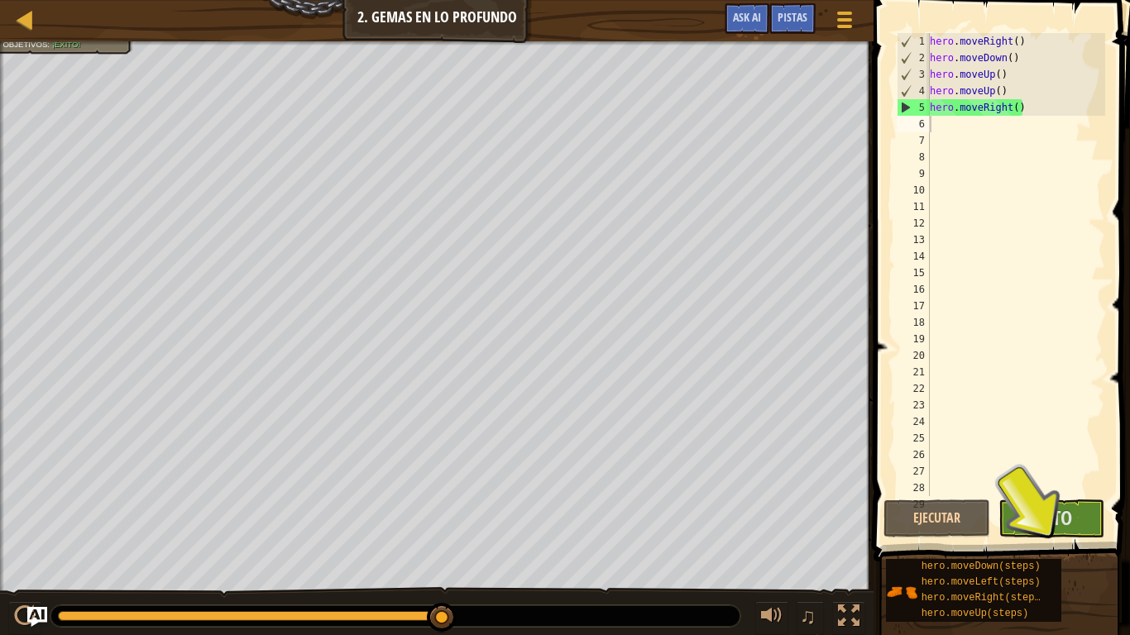
drag, startPoint x: 1055, startPoint y: 522, endPoint x: 1039, endPoint y: 539, distance: 23.4
click at [1047, 523] on span at bounding box center [1003, 257] width 270 height 610
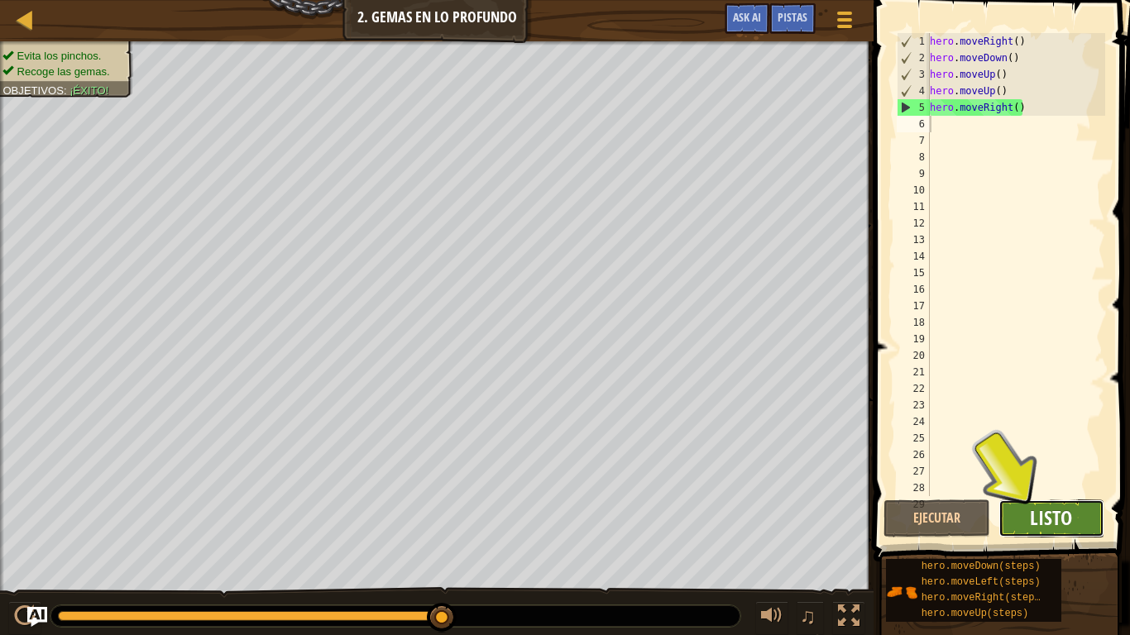
click at [1041, 523] on span "Listo" at bounding box center [1051, 518] width 42 height 26
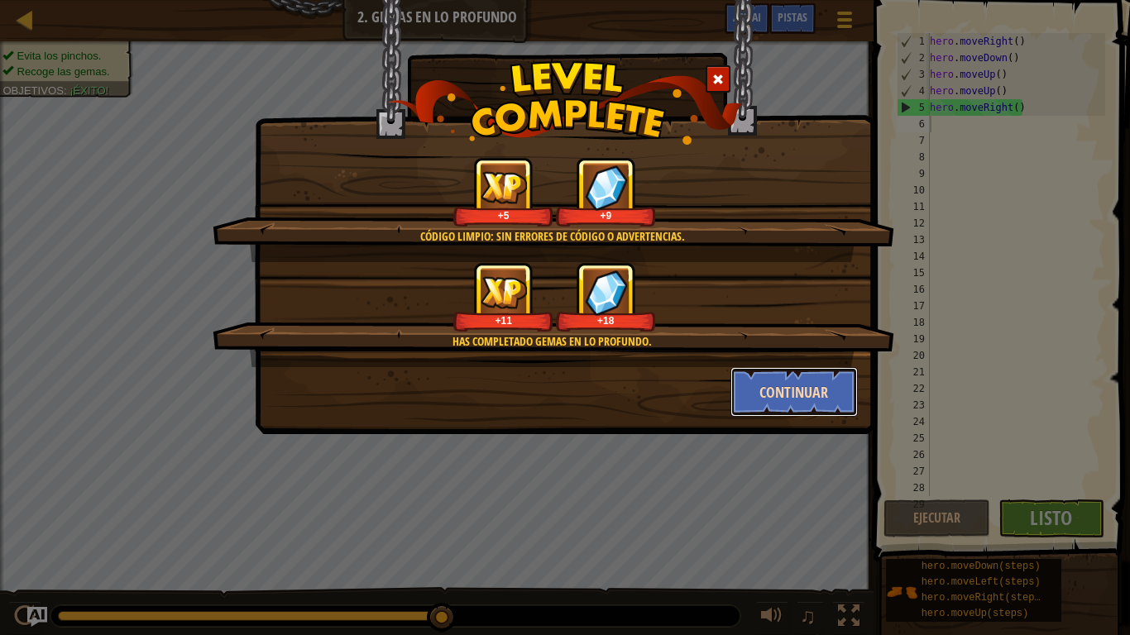
click at [810, 391] on button "Continuar" at bounding box center [794, 392] width 128 height 50
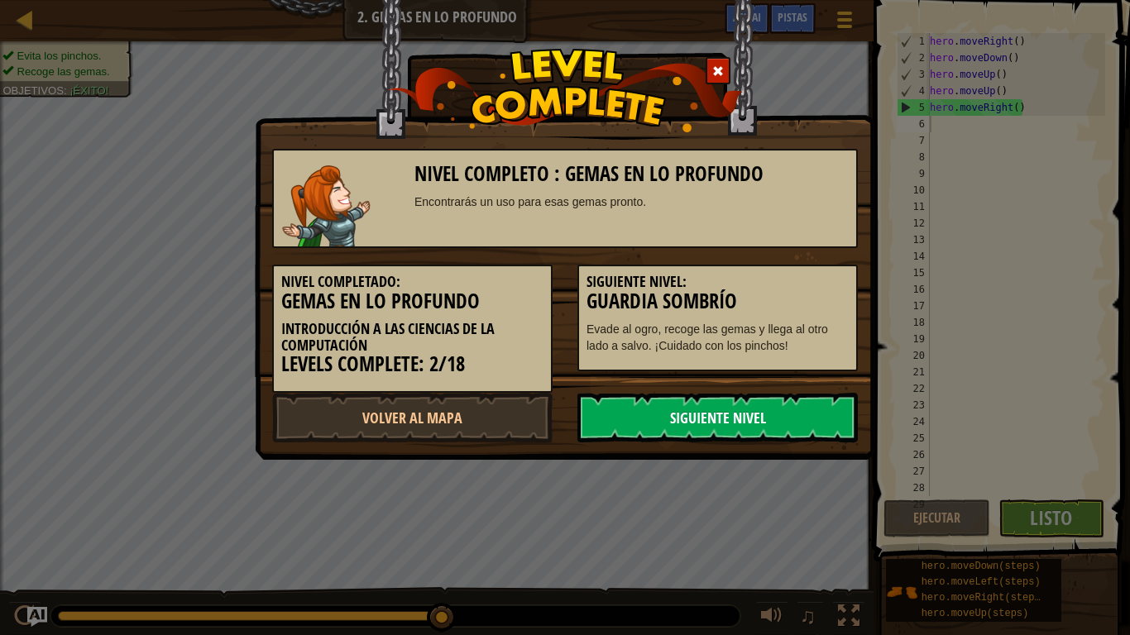
click at [800, 415] on link "Siguiente Nivel" at bounding box center [717, 418] width 280 height 50
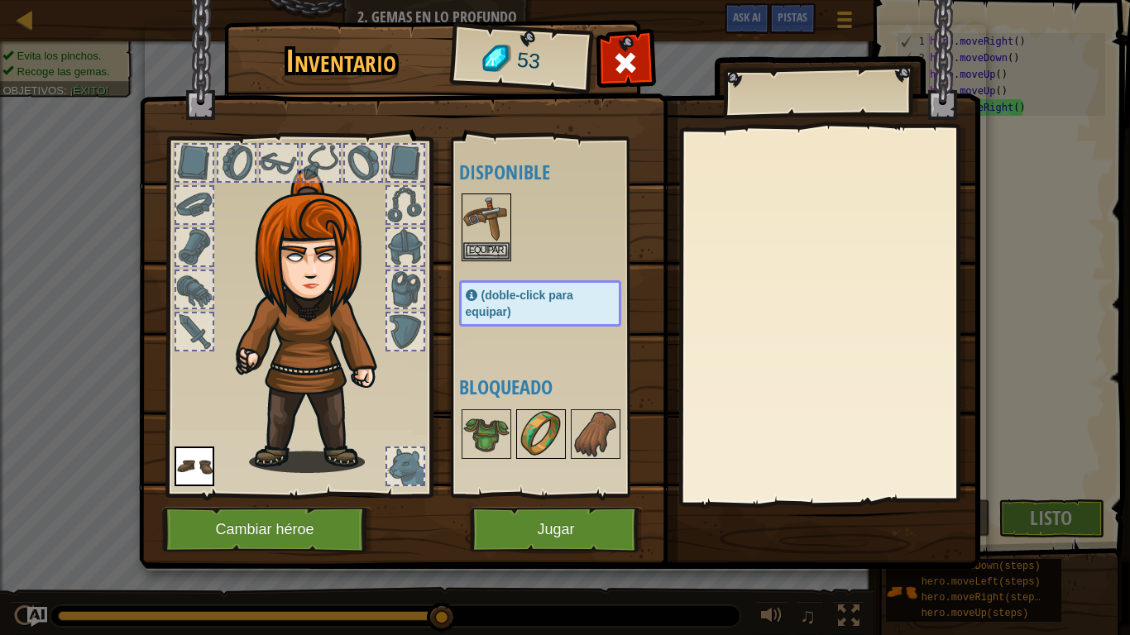
click at [535, 431] on img at bounding box center [541, 434] width 46 height 46
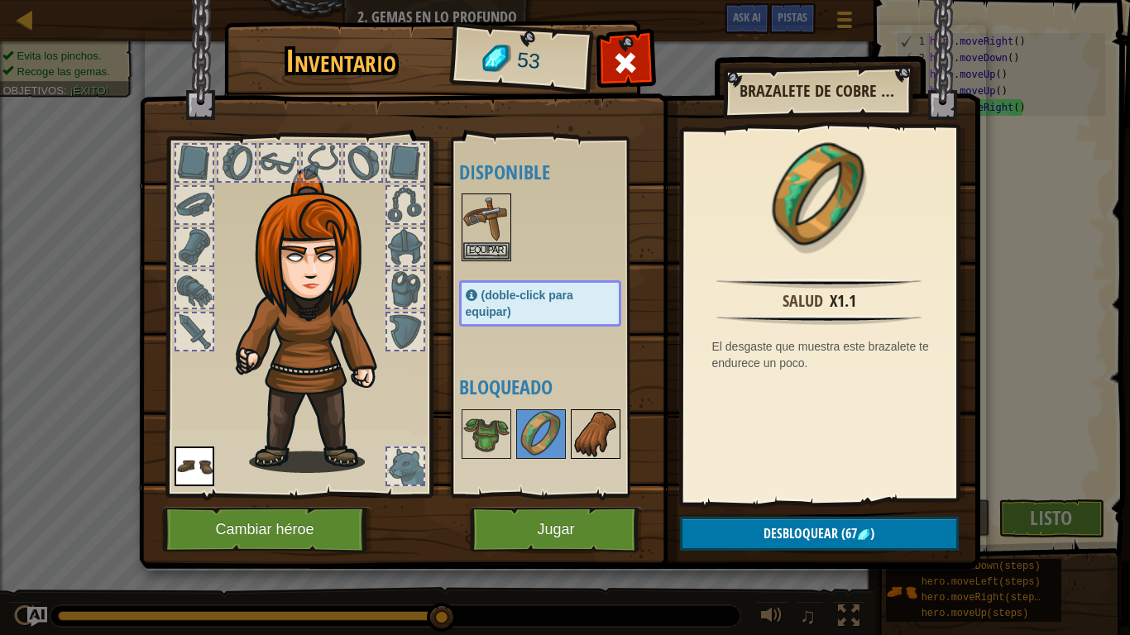
click at [574, 439] on img at bounding box center [595, 434] width 46 height 46
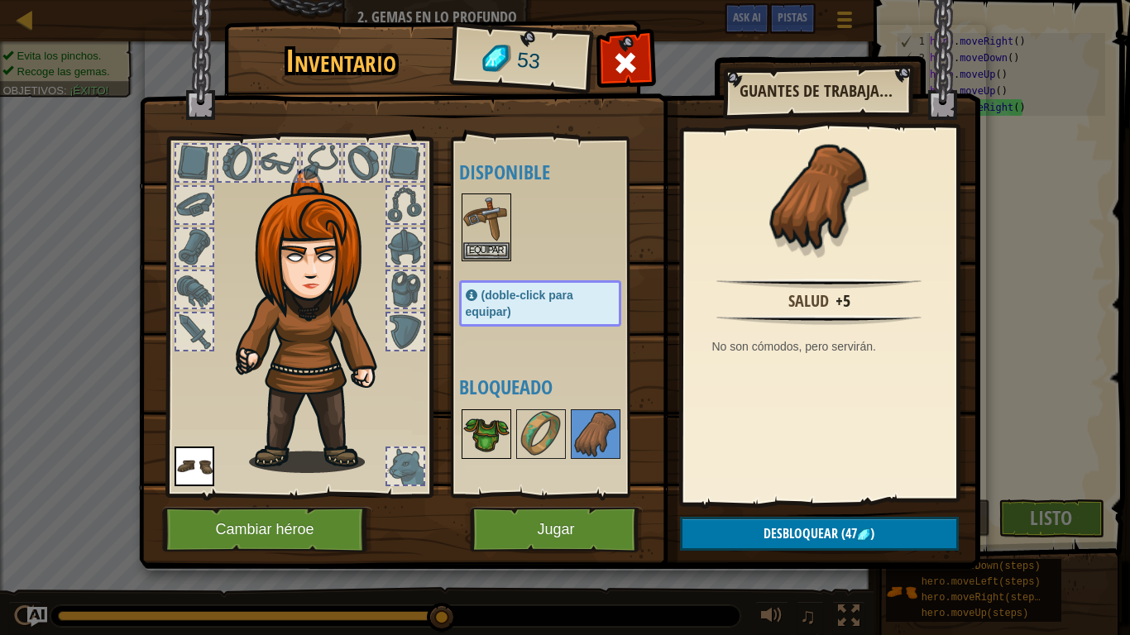
click at [500, 431] on img at bounding box center [486, 434] width 46 height 46
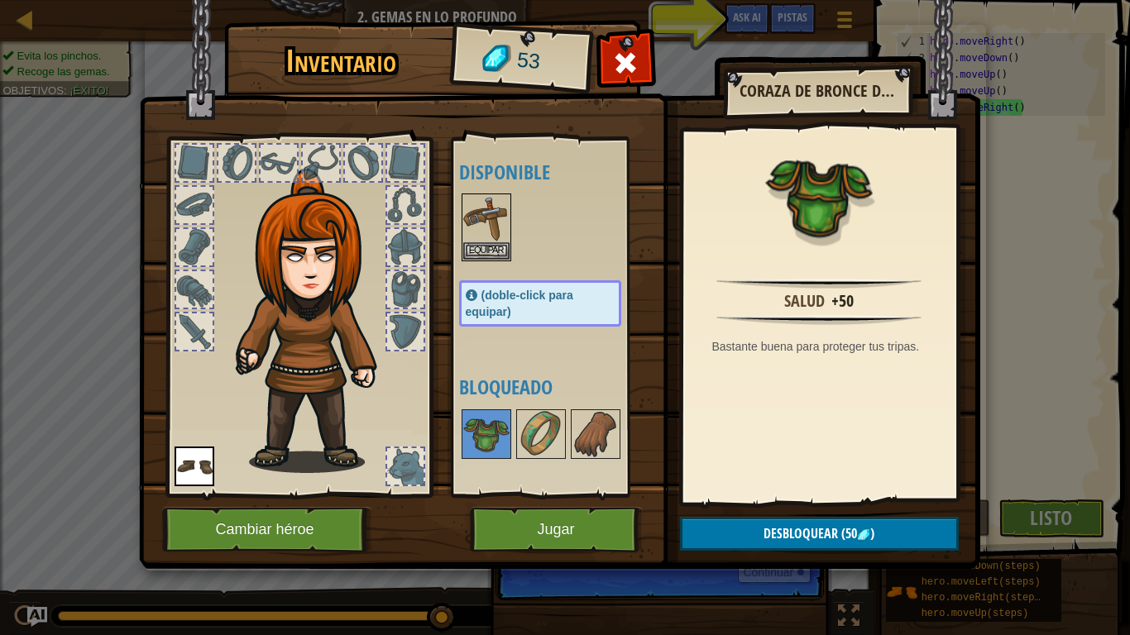
click at [404, 174] on div at bounding box center [405, 163] width 36 height 36
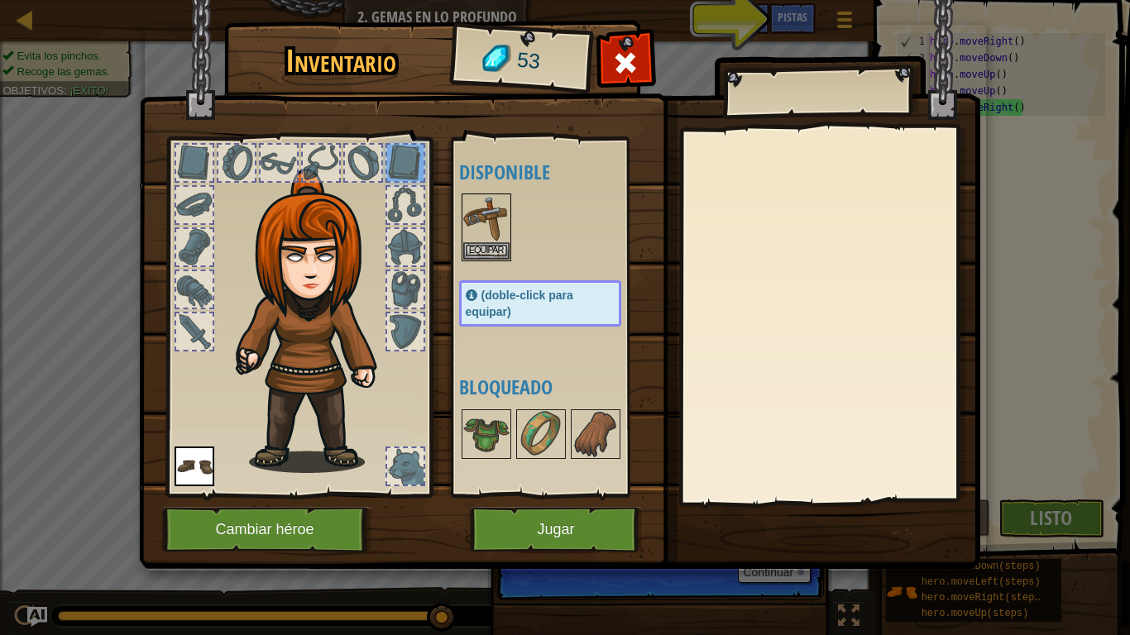
click at [394, 213] on div at bounding box center [405, 205] width 36 height 36
click at [430, 278] on div at bounding box center [298, 313] width 273 height 372
drag, startPoint x: 418, startPoint y: 314, endPoint x: 418, endPoint y: 378, distance: 63.7
click at [418, 378] on div at bounding box center [298, 313] width 273 height 372
drag, startPoint x: 393, startPoint y: 328, endPoint x: 431, endPoint y: 232, distance: 103.2
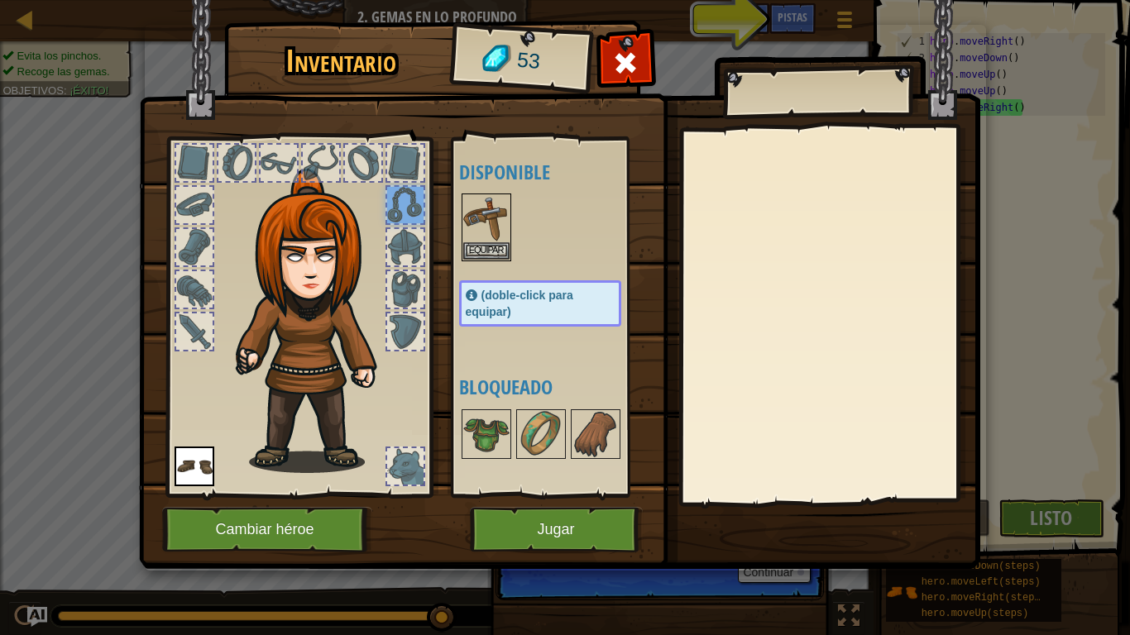
click at [431, 236] on div at bounding box center [298, 313] width 273 height 372
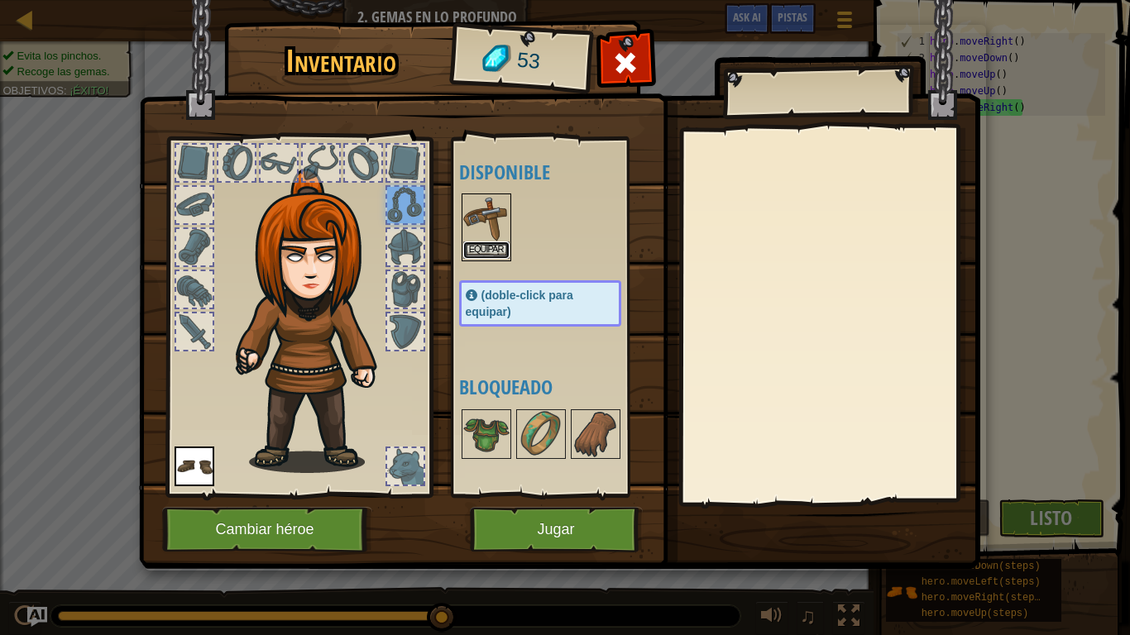
click at [504, 246] on button "Equipar" at bounding box center [486, 250] width 46 height 17
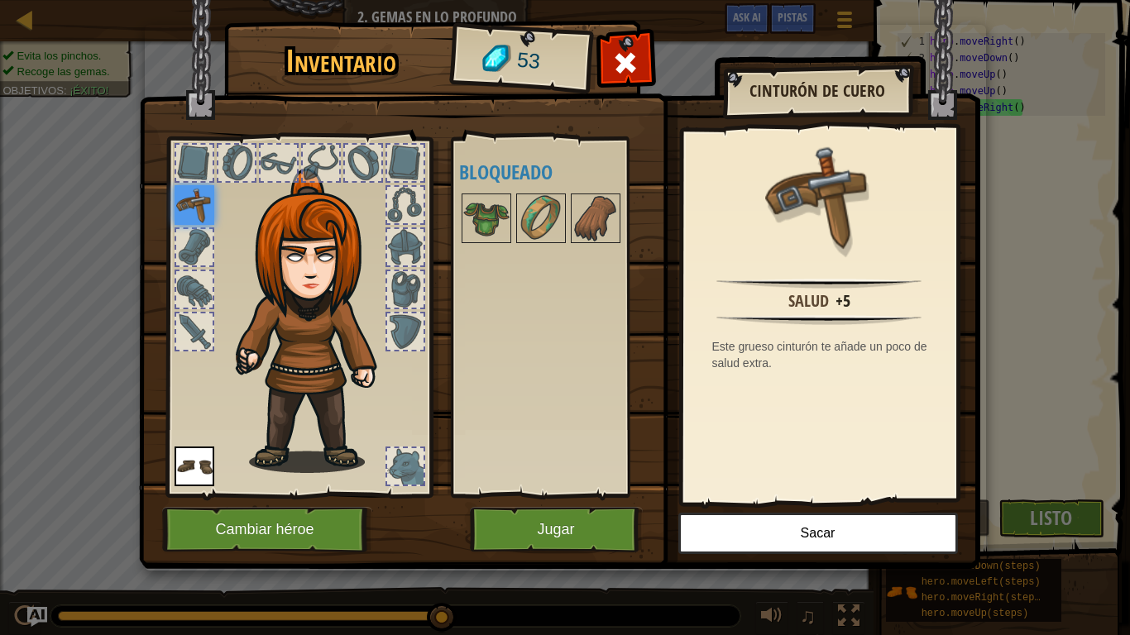
click at [527, 503] on img at bounding box center [559, 269] width 841 height 600
click at [543, 523] on button "Jugar" at bounding box center [556, 529] width 173 height 45
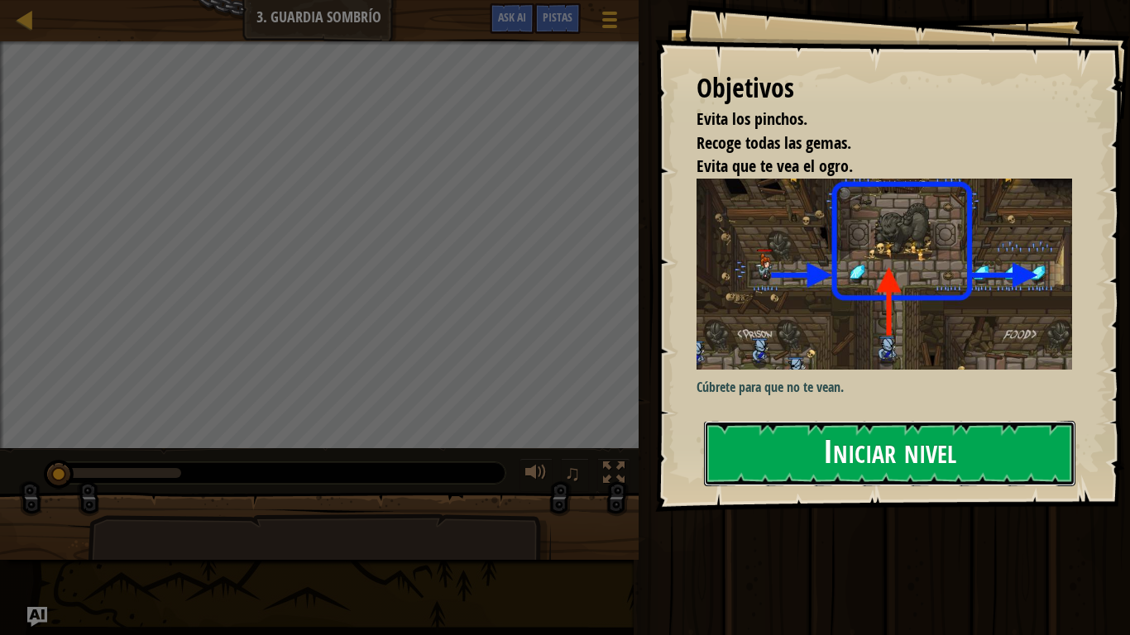
click at [786, 459] on button "Iniciar nivel" at bounding box center [889, 453] width 371 height 65
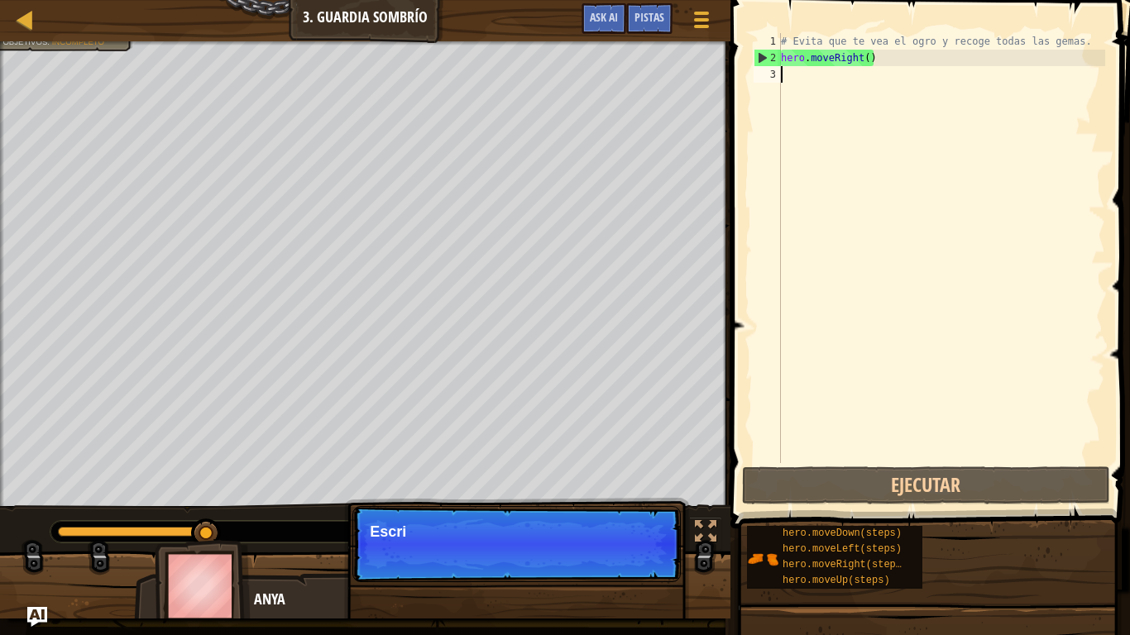
type textarea "l"
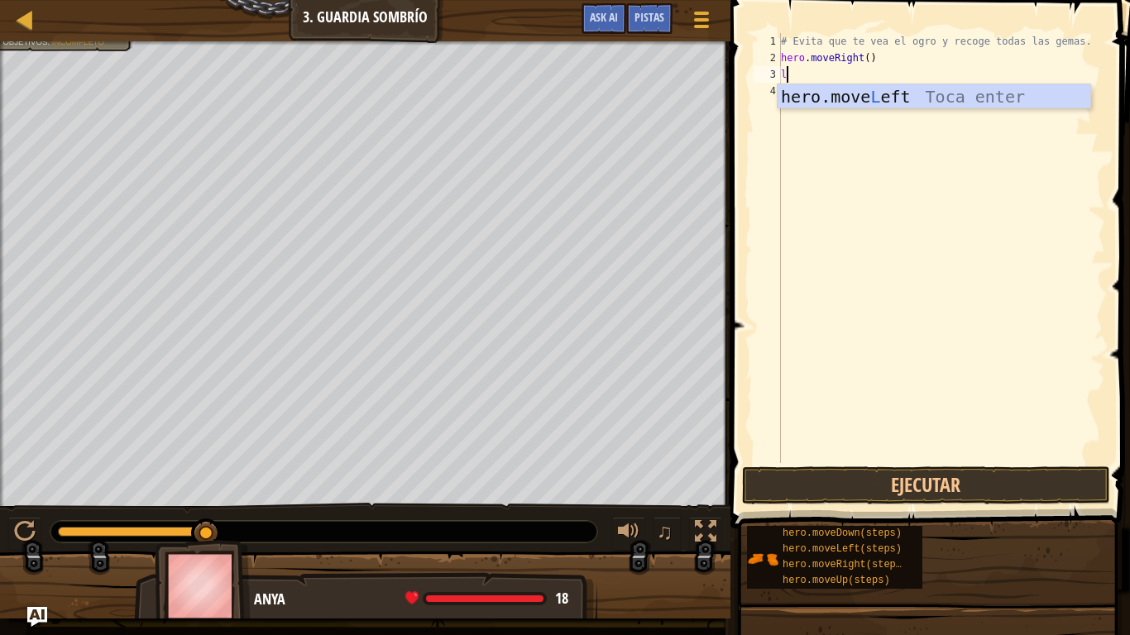
click at [1036, 93] on div "hero.move L eft Toca enter" at bounding box center [933, 121] width 313 height 74
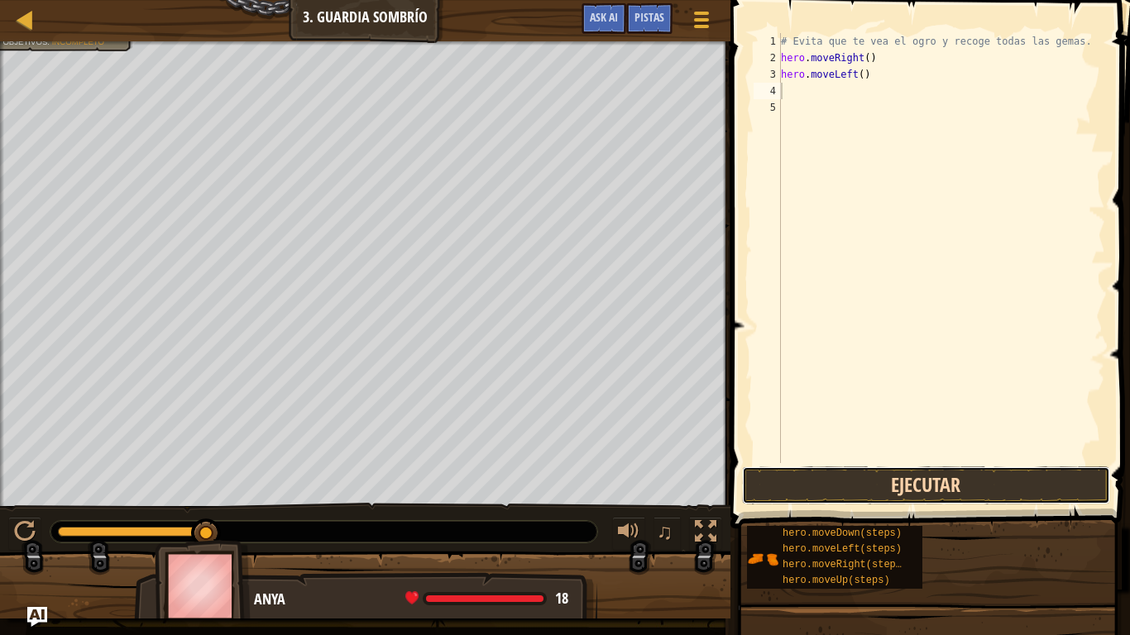
click at [959, 480] on button "Ejecutar" at bounding box center [926, 485] width 368 height 38
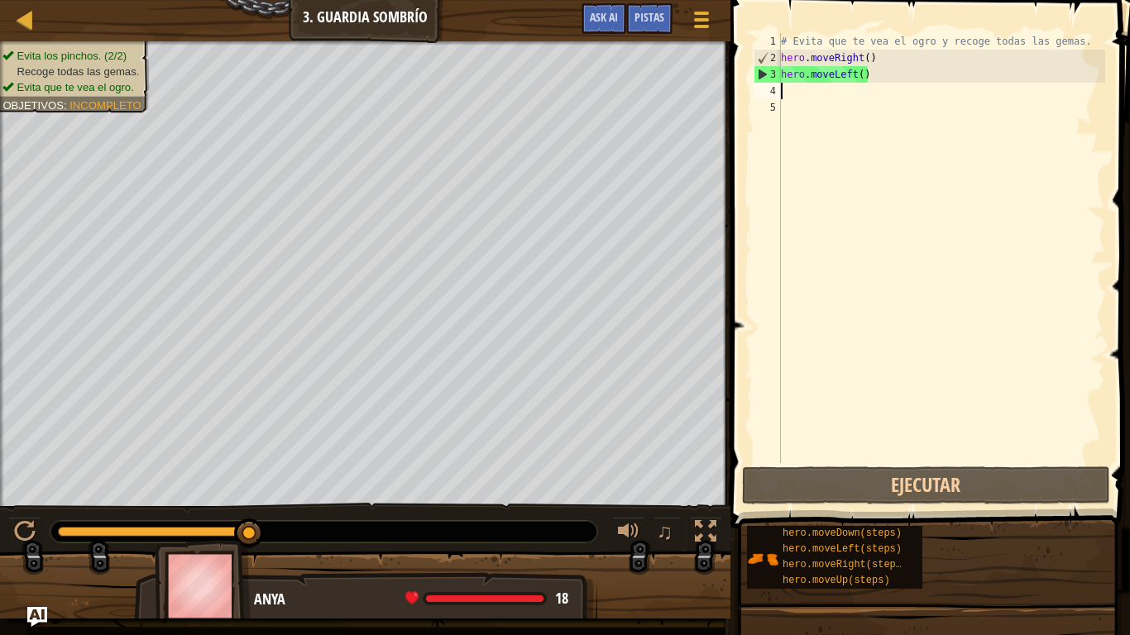
click at [878, 88] on div "# Evita que te vea el ogro y recoge todas las gemas. hero . moveRight ( ) hero …" at bounding box center [941, 264] width 328 height 463
click at [873, 79] on div "# Evita que te vea el ogro y recoge todas las gemas. hero . moveRight ( ) hero …" at bounding box center [941, 264] width 328 height 463
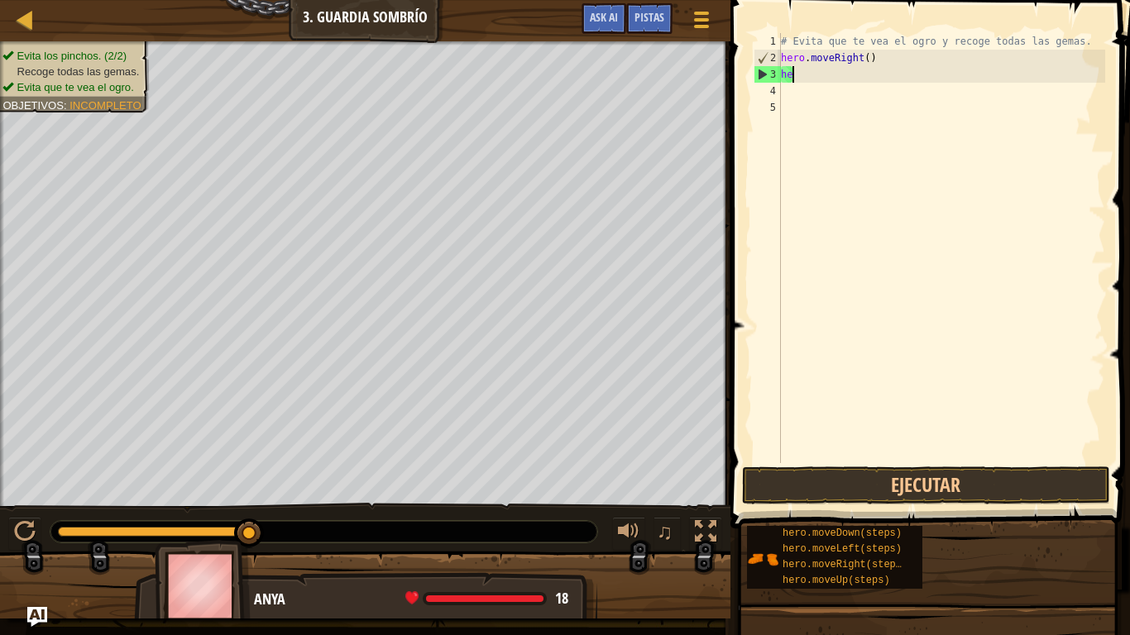
type textarea "h"
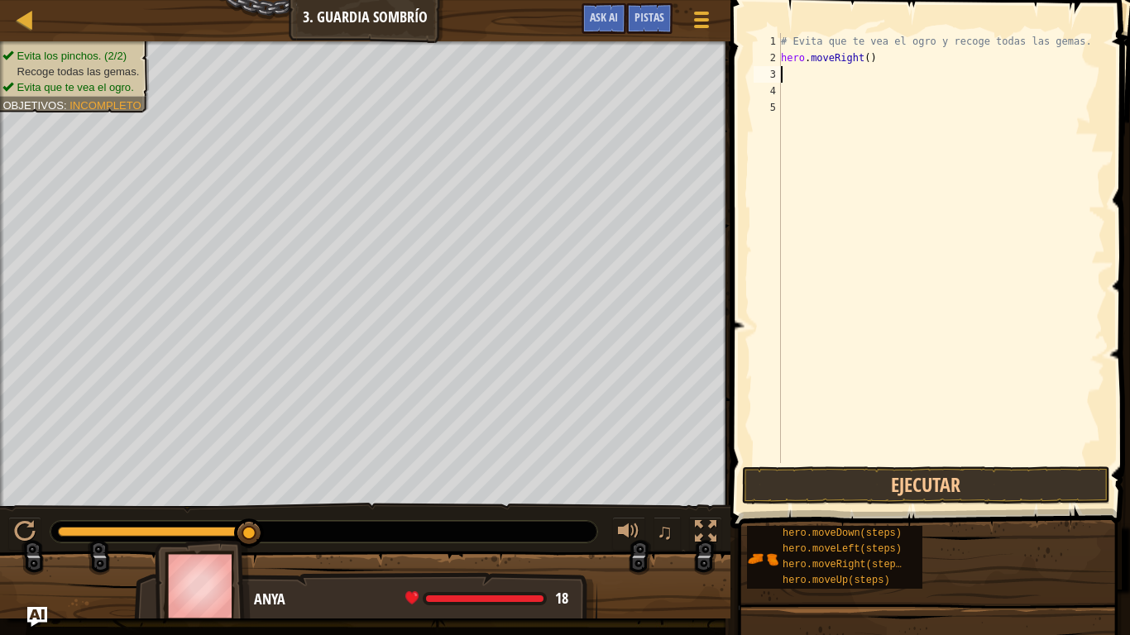
type textarea "h"
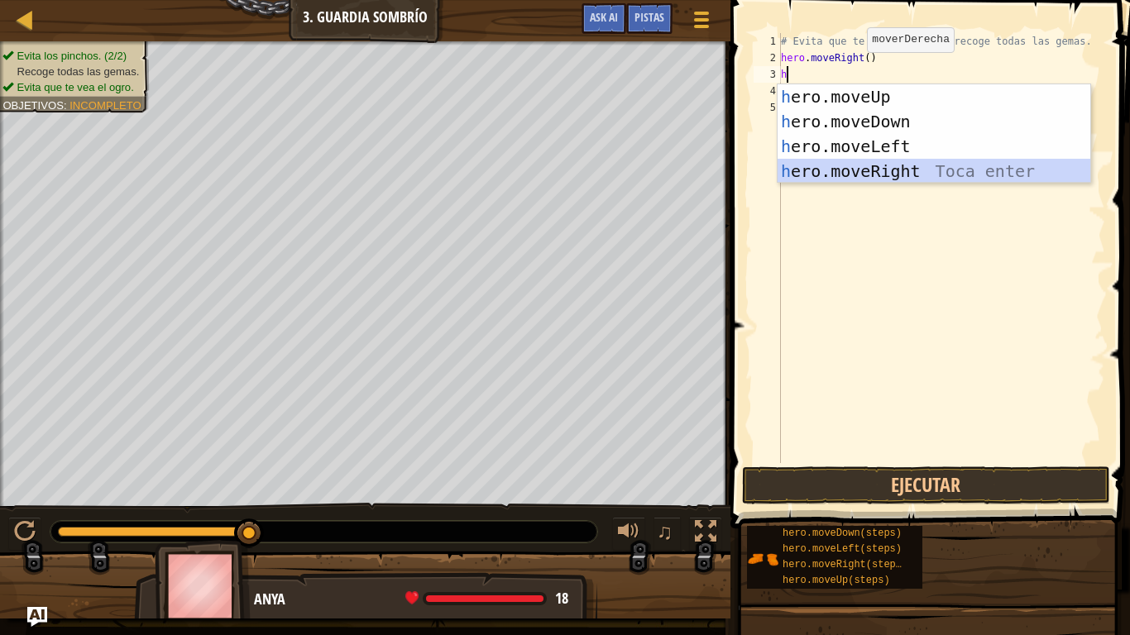
click at [829, 160] on div "h ero.moveUp Toca enter h ero.moveDown Toca enter h ero.moveLeft Toca enter h e…" at bounding box center [933, 158] width 313 height 149
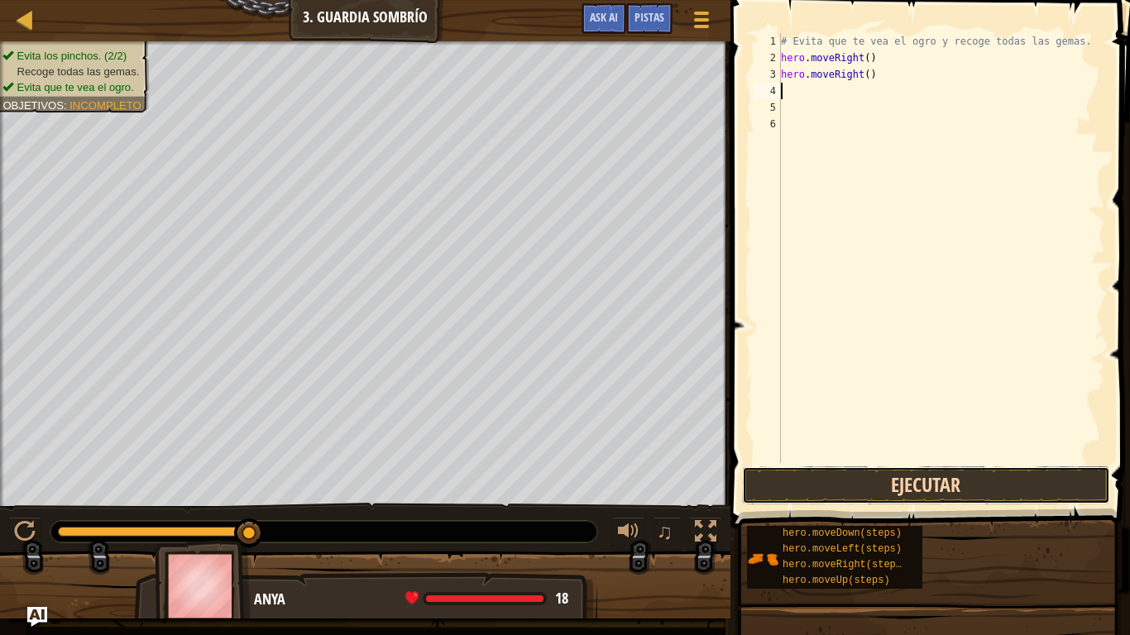
click at [839, 472] on button "Ejecutar" at bounding box center [926, 485] width 368 height 38
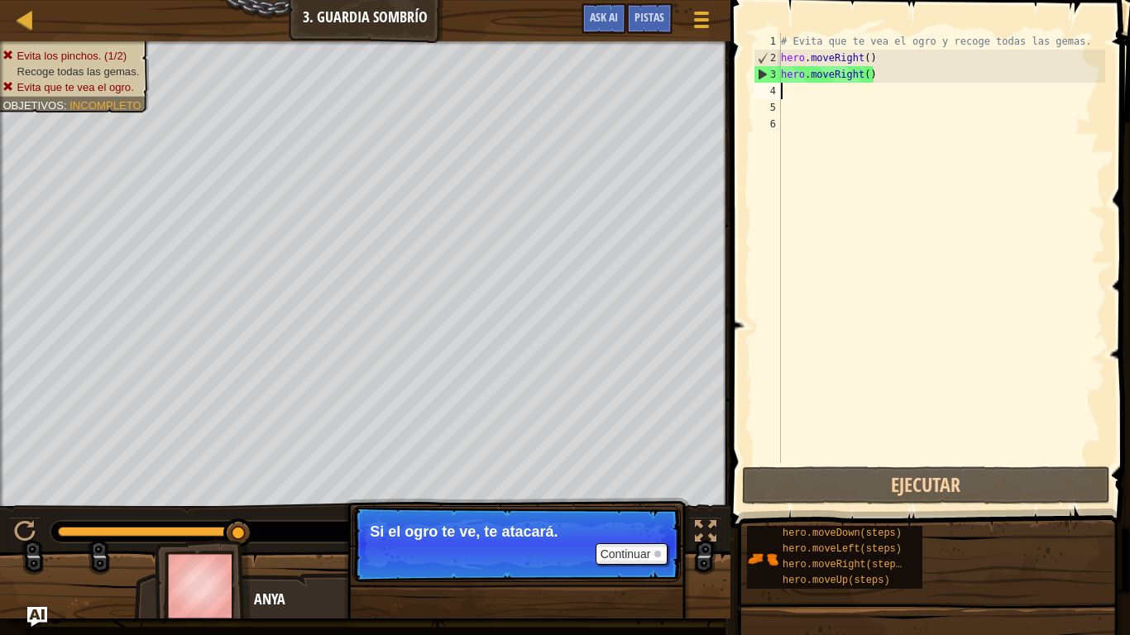
drag, startPoint x: 226, startPoint y: 532, endPoint x: 409, endPoint y: 553, distance: 184.9
click at [416, 523] on div "Evita los pinchos. (1/2) Recoge todas las gemas. Evita que te vea el ogro. Obje…" at bounding box center [565, 329] width 1130 height 577
drag, startPoint x: 658, startPoint y: 552, endPoint x: 450, endPoint y: 552, distance: 207.6
click at [584, 523] on p "Continuar Si el ogro te ve, te atacará." at bounding box center [516, 544] width 328 height 76
click at [634, 523] on p "Continuar Si el ogro te ve, te atacará." at bounding box center [516, 544] width 328 height 76
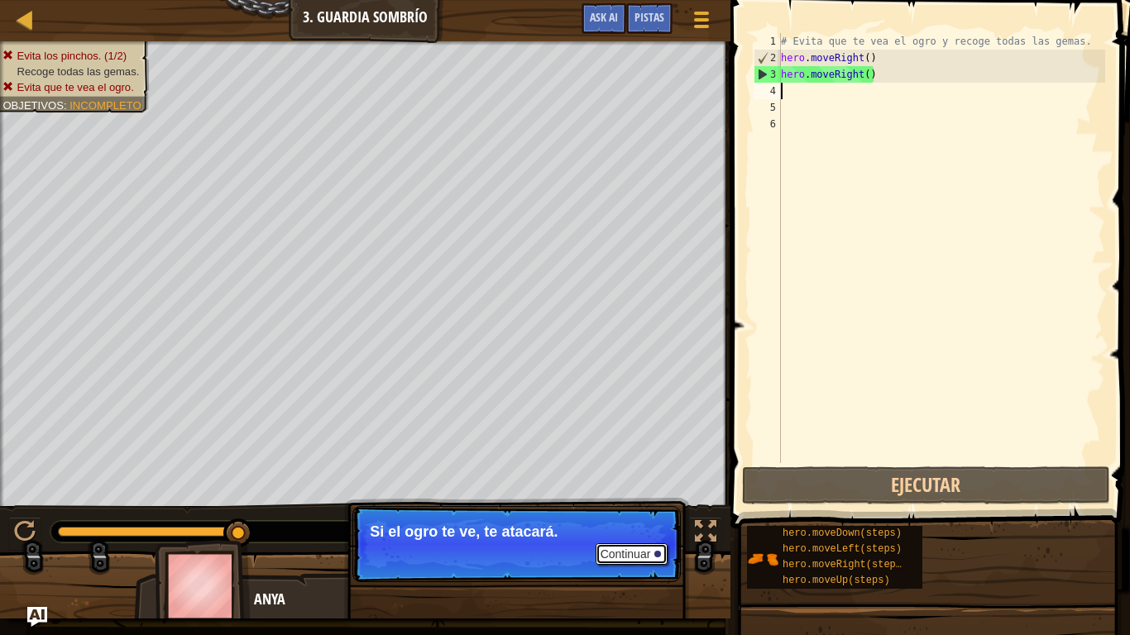
click at [631, 523] on button "Continuar" at bounding box center [632, 554] width 73 height 22
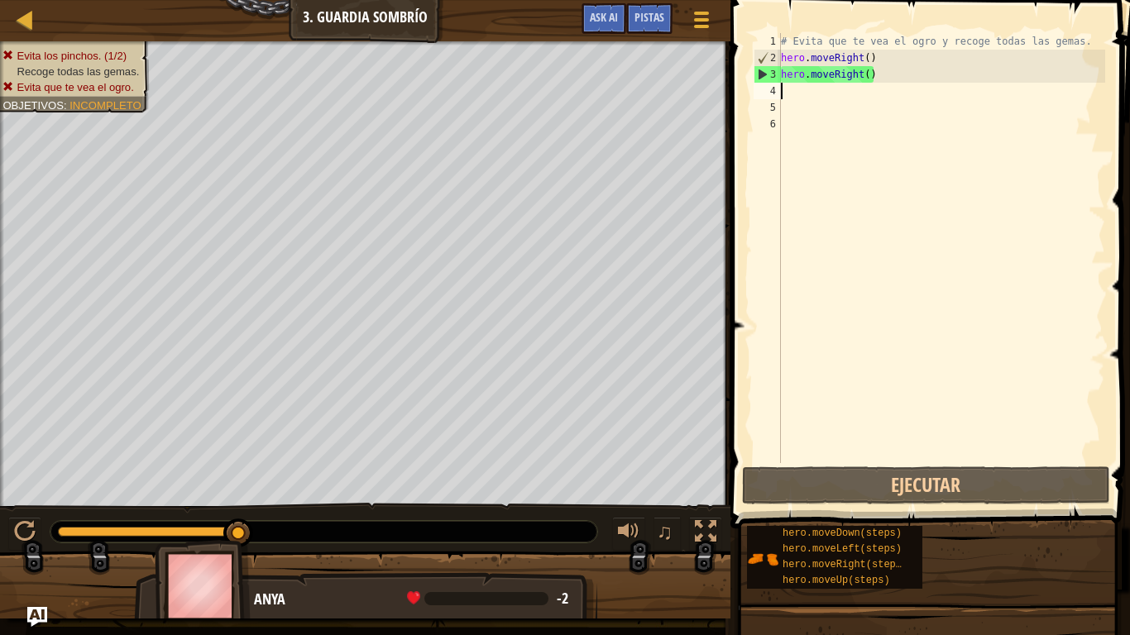
drag, startPoint x: 246, startPoint y: 536, endPoint x: 378, endPoint y: 576, distance: 138.4
drag, startPoint x: 236, startPoint y: 533, endPoint x: 354, endPoint y: 571, distance: 124.0
click at [354, 523] on div "Evita los pinchos. (1/2) Recoge todas las gemas. Evita que te vea el ogro. Obje…" at bounding box center [565, 329] width 1130 height 577
drag, startPoint x: 247, startPoint y: 536, endPoint x: 319, endPoint y: 552, distance: 73.8
click at [539, 523] on div at bounding box center [323, 532] width 547 height 22
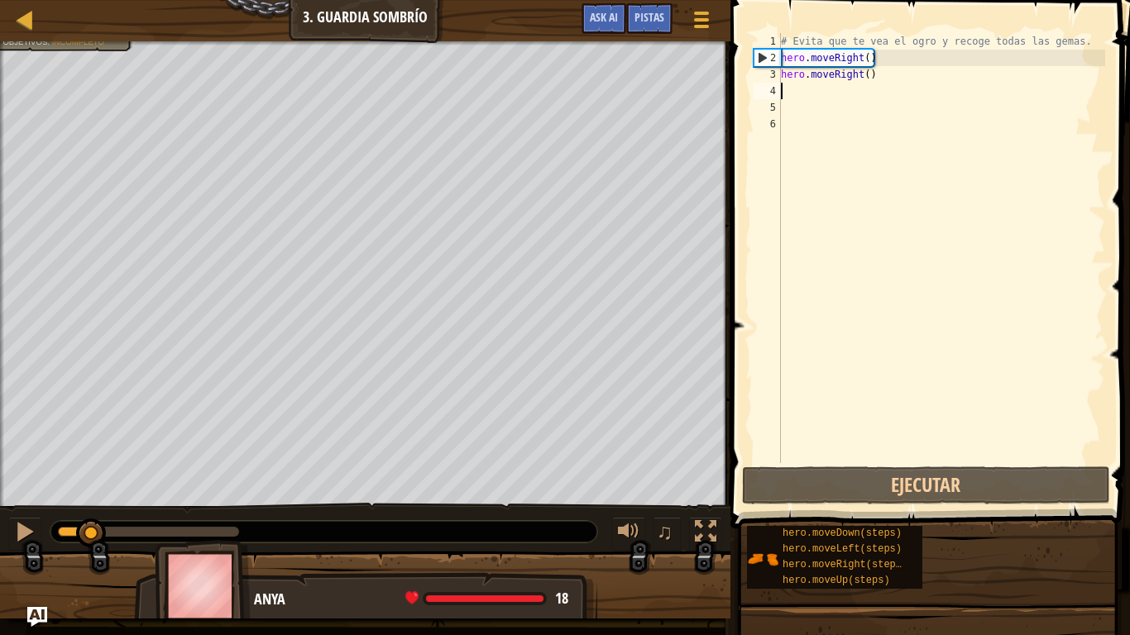
click at [92, 523] on div at bounding box center [75, 532] width 34 height 10
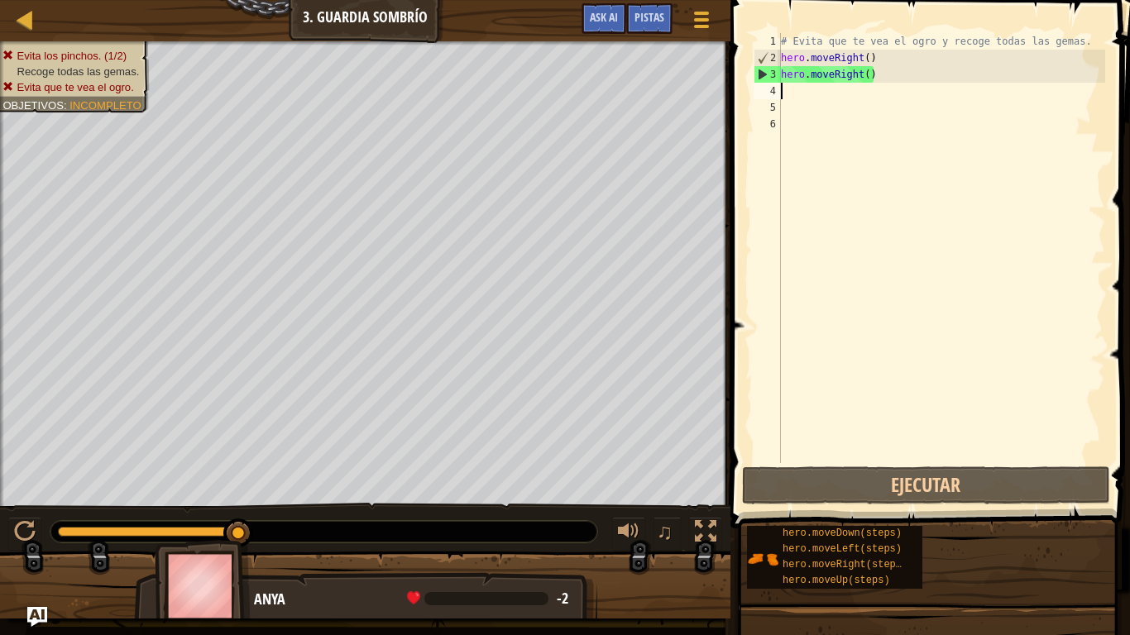
drag, startPoint x: 92, startPoint y: 532, endPoint x: 482, endPoint y: 566, distance: 391.9
click at [432, 523] on div "Evita los pinchos. (1/2) Recoge todas las gemas. Evita que te vea el ogro. Obje…" at bounding box center [565, 329] width 1130 height 577
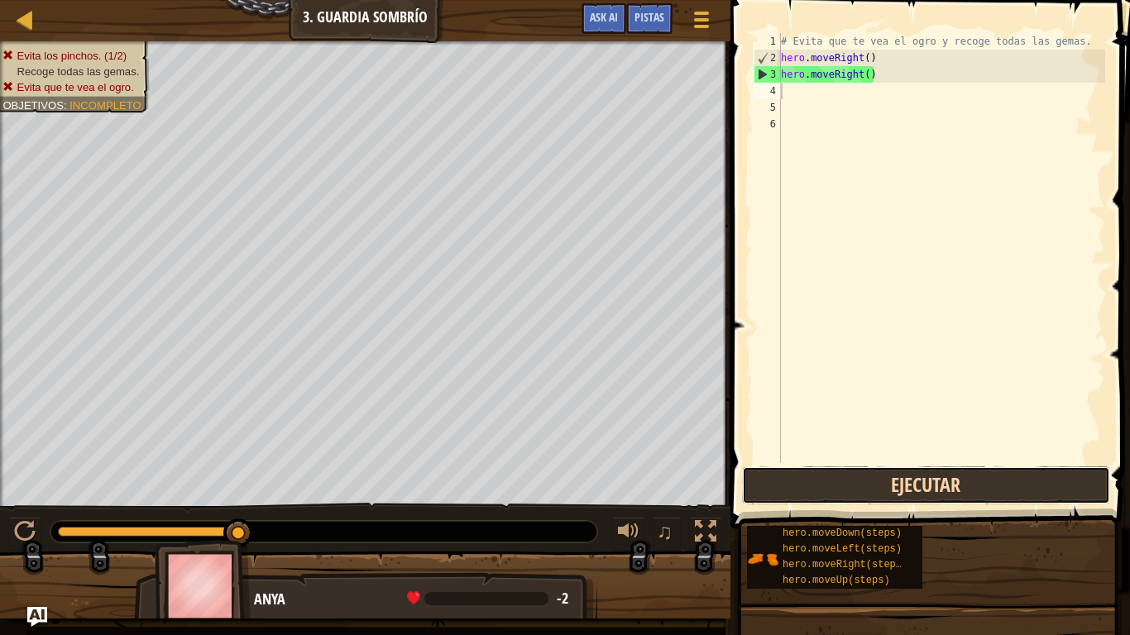
click at [816, 479] on button "Ejecutar" at bounding box center [926, 485] width 368 height 38
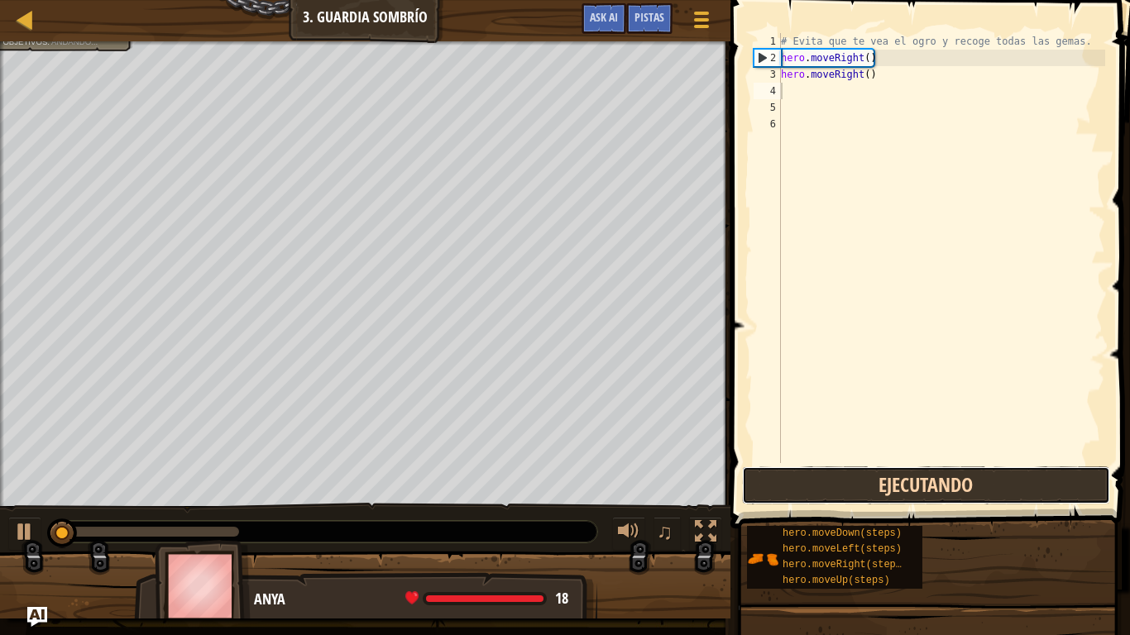
click at [816, 479] on button "Ejecutando" at bounding box center [926, 485] width 368 height 38
click at [814, 478] on button "Ejecutando" at bounding box center [926, 485] width 368 height 38
click at [865, 478] on button "Ejecutando" at bounding box center [926, 485] width 368 height 38
click at [862, 476] on button "Ejecutar" at bounding box center [926, 485] width 368 height 38
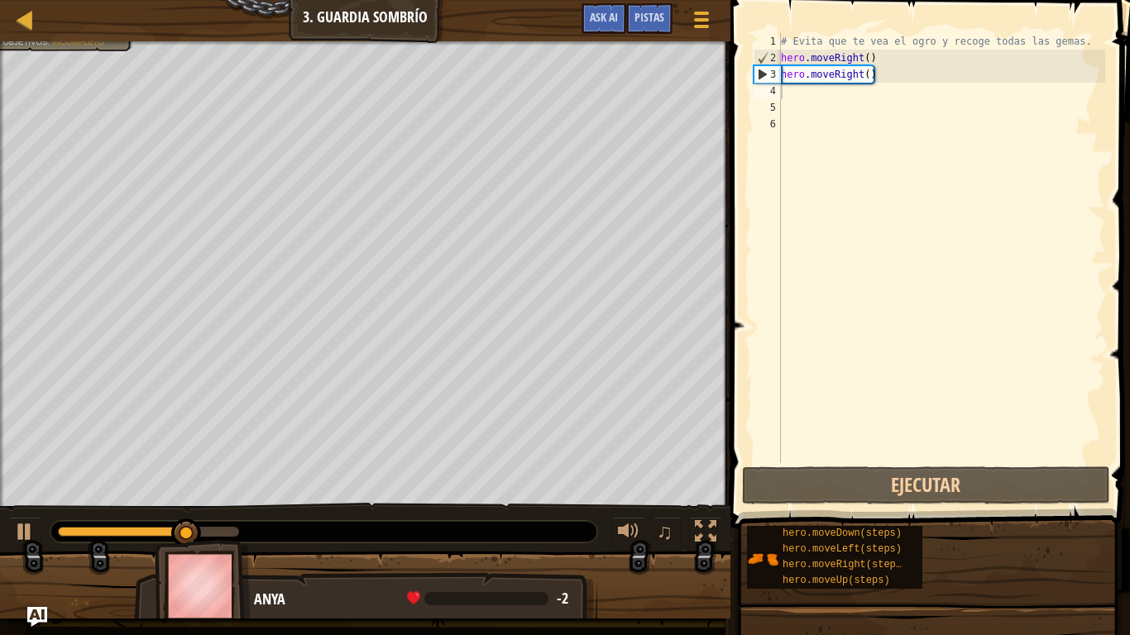
click at [276, 523] on div at bounding box center [323, 532] width 547 height 22
drag, startPoint x: 276, startPoint y: 541, endPoint x: 340, endPoint y: 510, distance: 70.7
click at [311, 523] on div at bounding box center [323, 532] width 547 height 22
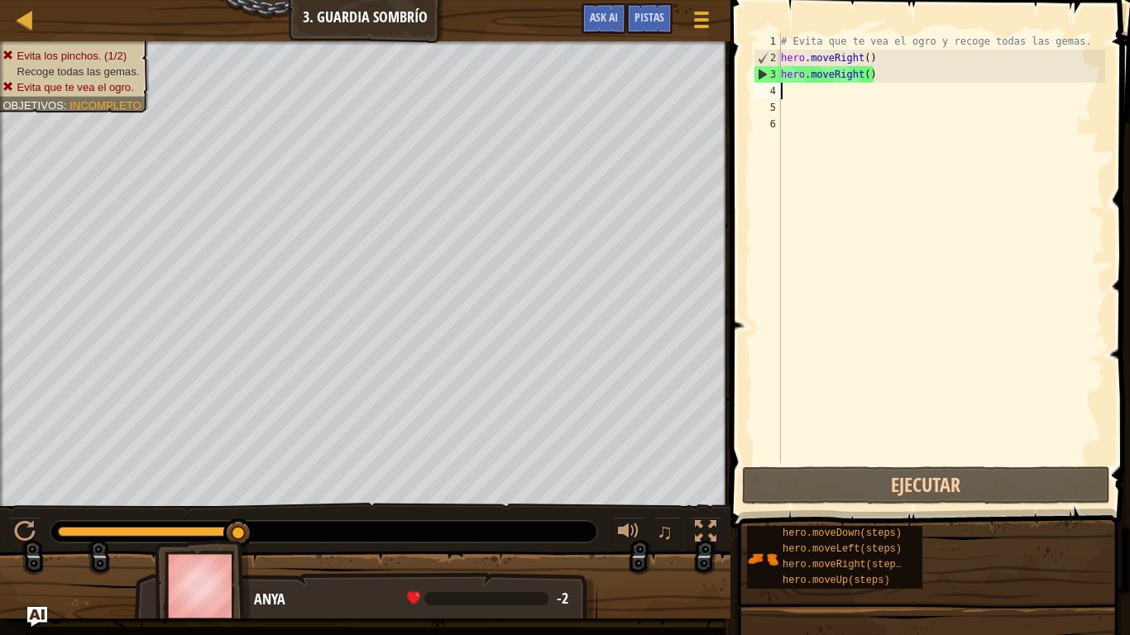
drag, startPoint x: 234, startPoint y: 533, endPoint x: 749, endPoint y: 631, distance: 523.6
click at [740, 523] on div "Mapa Introducción a las Ciencias de la computación 3. Guardia sombrío Menú del …" at bounding box center [565, 317] width 1130 height 635
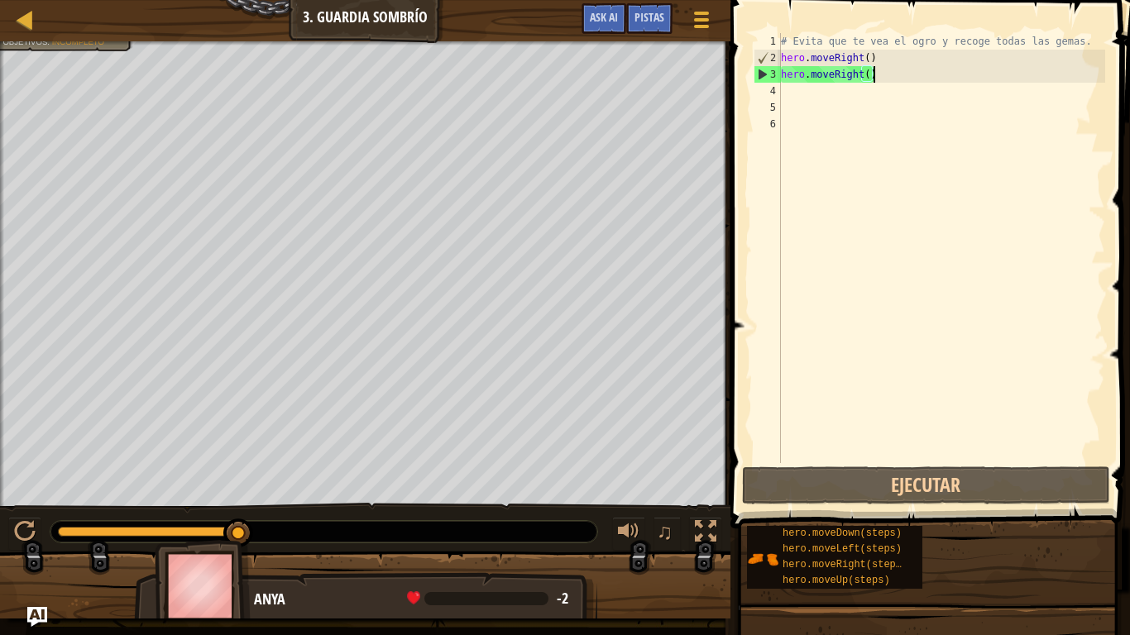
click at [896, 67] on div "# Evita que te vea el ogro y recoge todas las gemas. hero . moveRight ( ) hero …" at bounding box center [941, 264] width 328 height 463
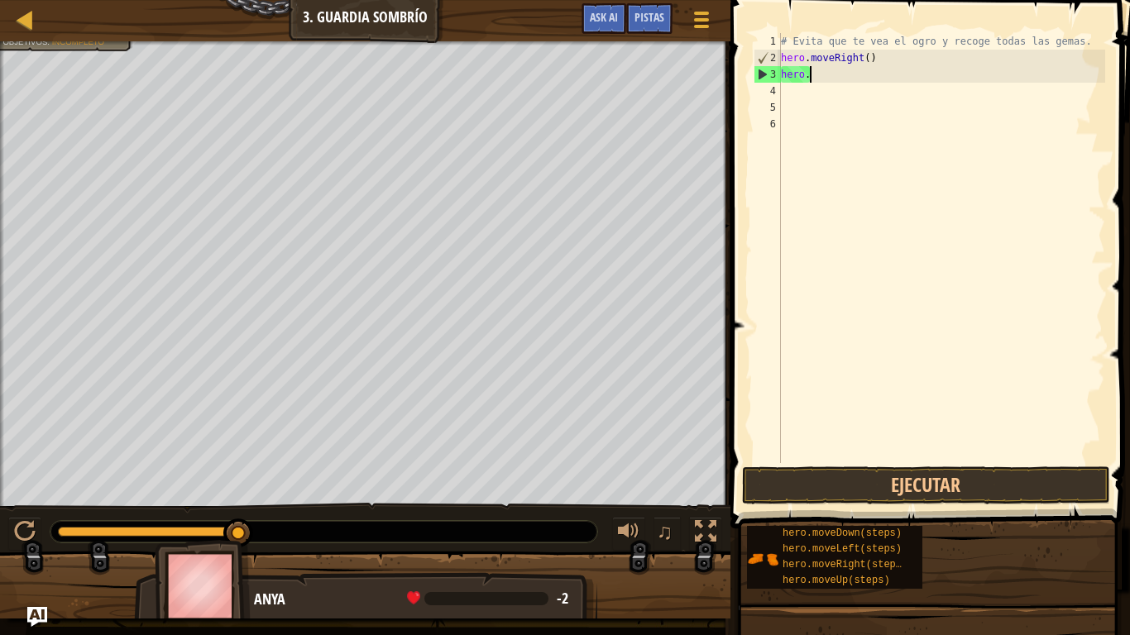
type textarea "hero"
type textarea "h"
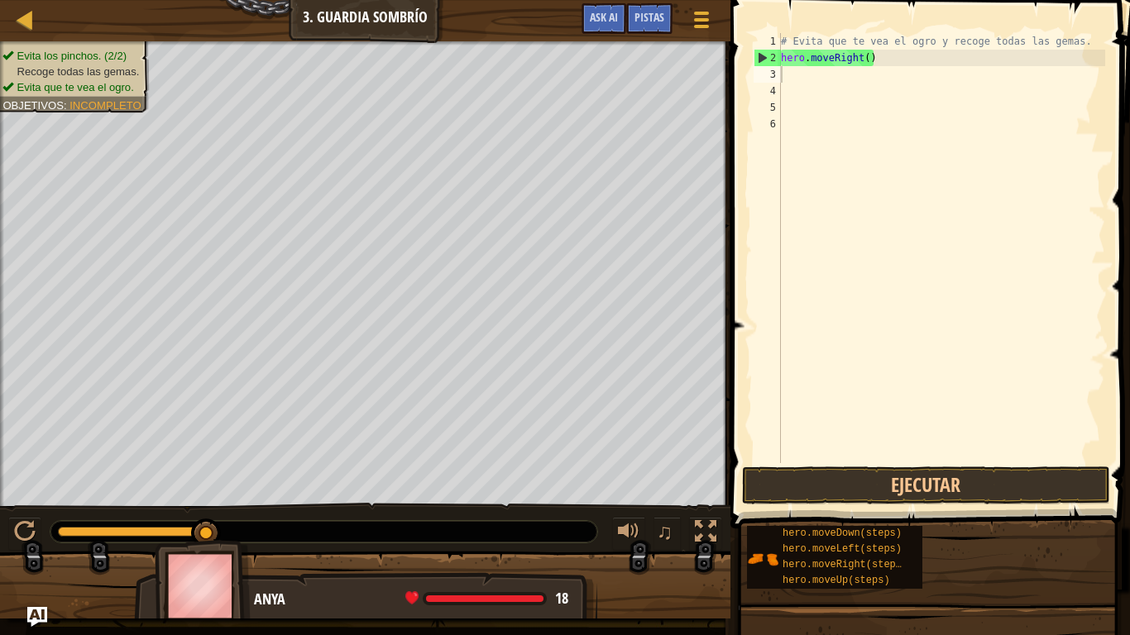
click at [833, 464] on span at bounding box center [931, 240] width 413 height 577
click at [830, 464] on span at bounding box center [931, 240] width 413 height 577
click at [824, 467] on button "Ejecutar" at bounding box center [926, 485] width 368 height 38
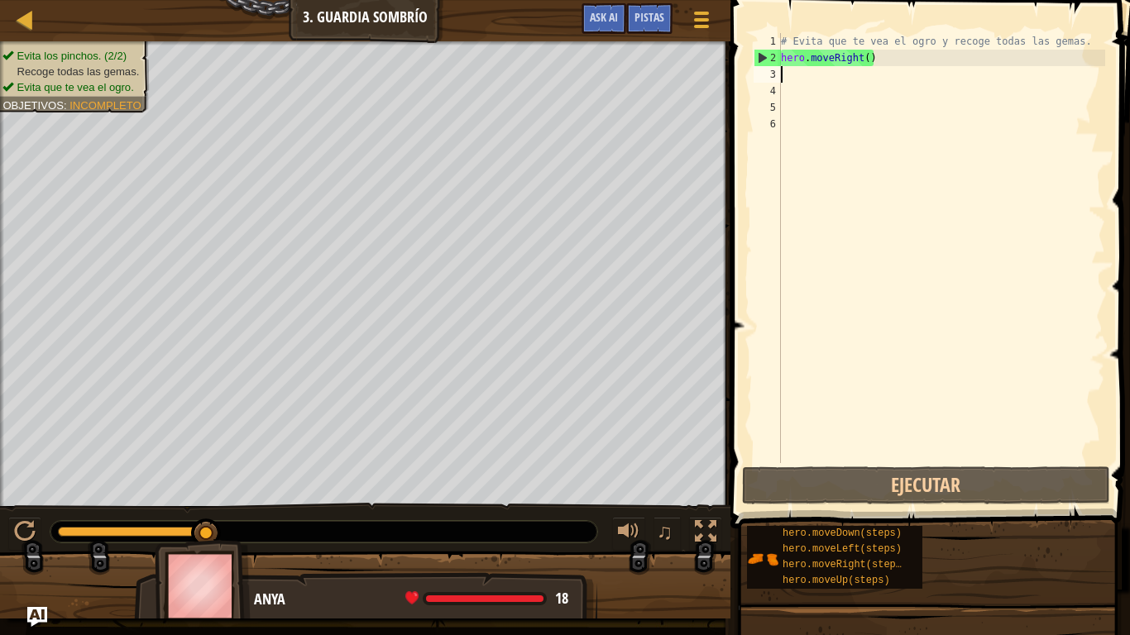
type textarea "d"
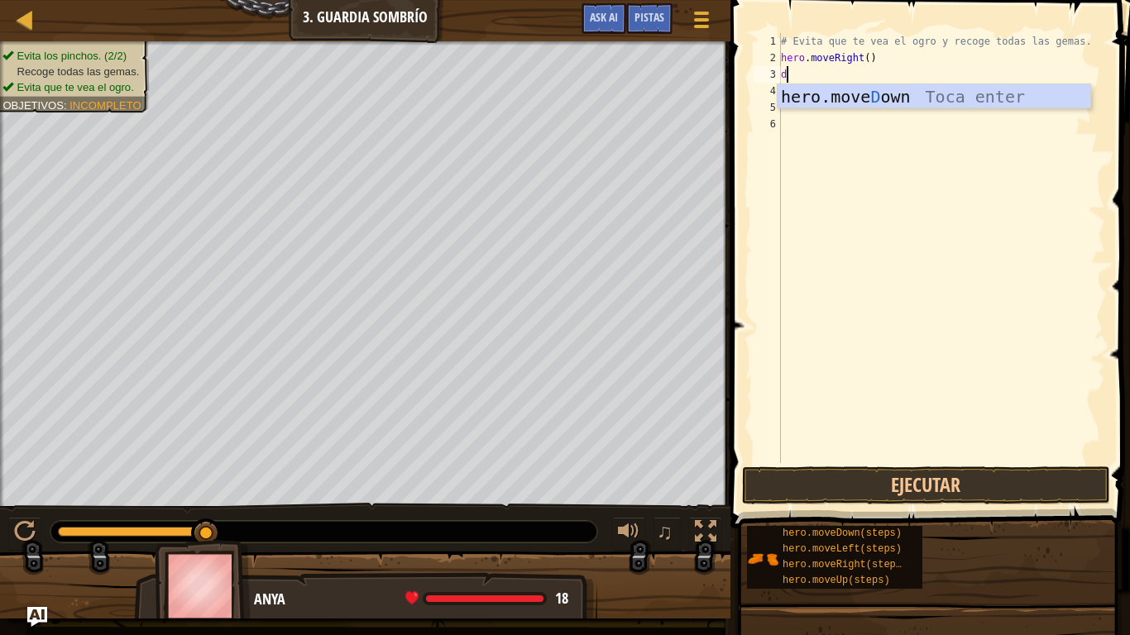
click at [1041, 99] on div "hero.move D own Toca enter" at bounding box center [933, 121] width 313 height 74
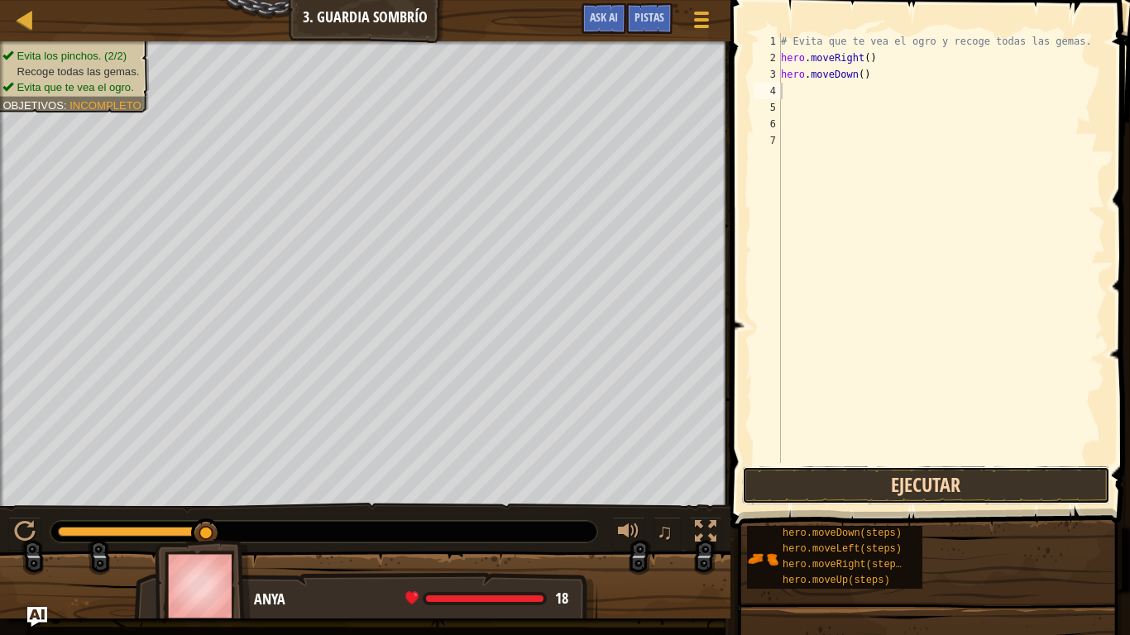
click at [884, 484] on button "Ejecutar" at bounding box center [926, 485] width 368 height 38
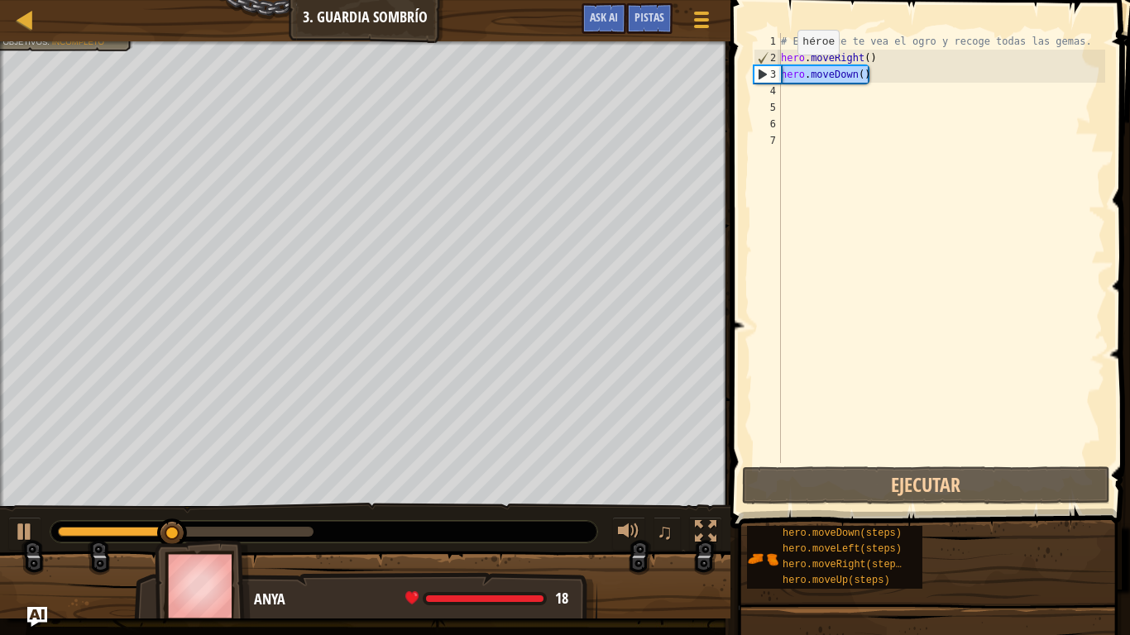
drag, startPoint x: 873, startPoint y: 82, endPoint x: 760, endPoint y: 73, distance: 113.7
click at [760, 73] on div "1 2 3 4 5 6 7 # Evita que te vea el ogro y recoge todas las gemas. hero . moveR…" at bounding box center [927, 248] width 355 height 430
type textarea "hero.moveDown()"
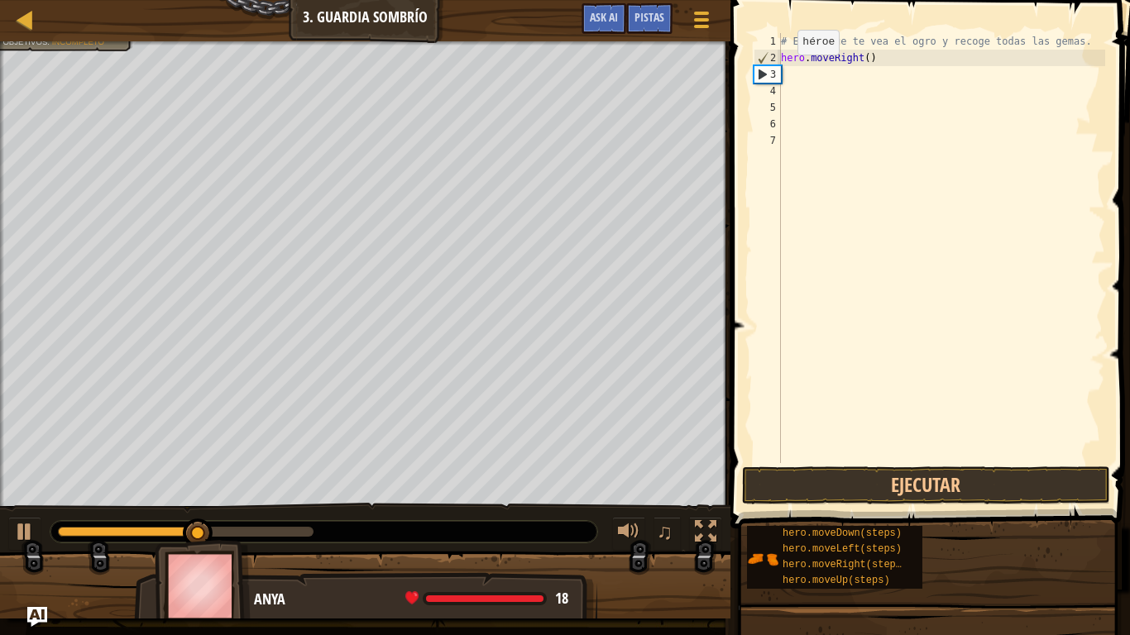
type textarea "u"
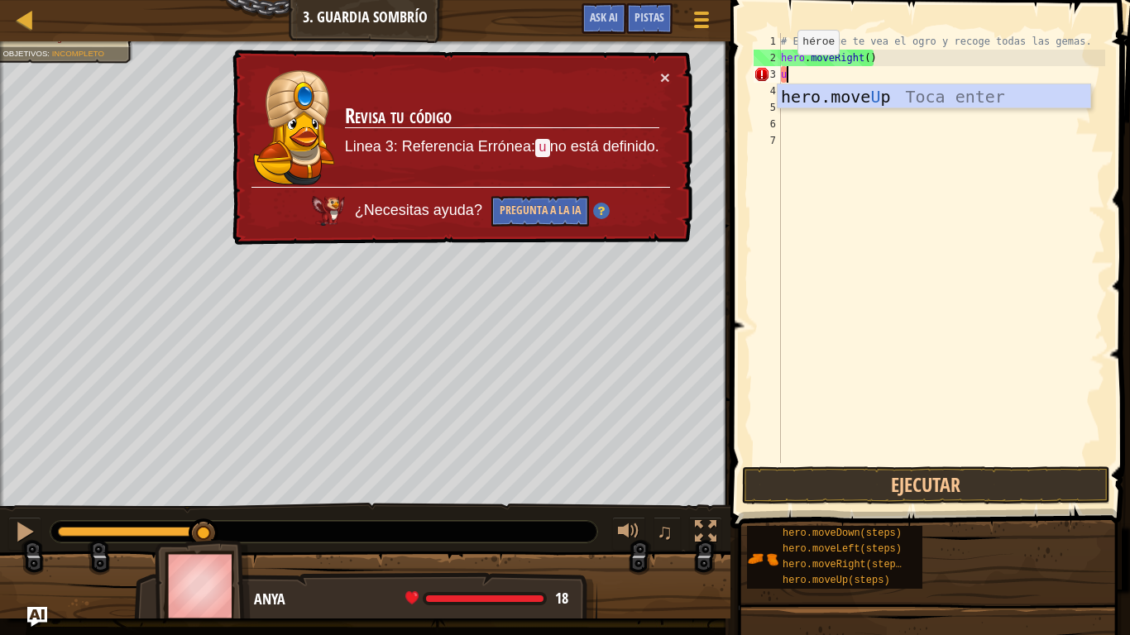
click at [1044, 99] on div "hero.move U p Toca enter" at bounding box center [933, 121] width 313 height 74
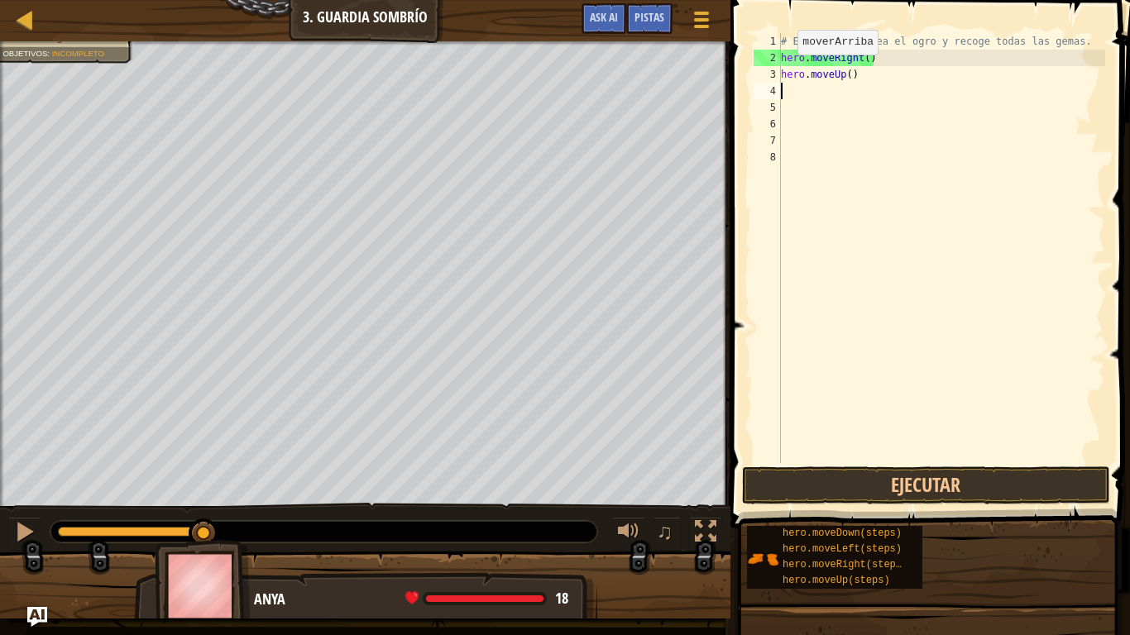
click at [1050, 95] on div "# Evita que te vea el ogro y recoge todas las gemas. hero . moveRight ( ) hero …" at bounding box center [941, 264] width 328 height 463
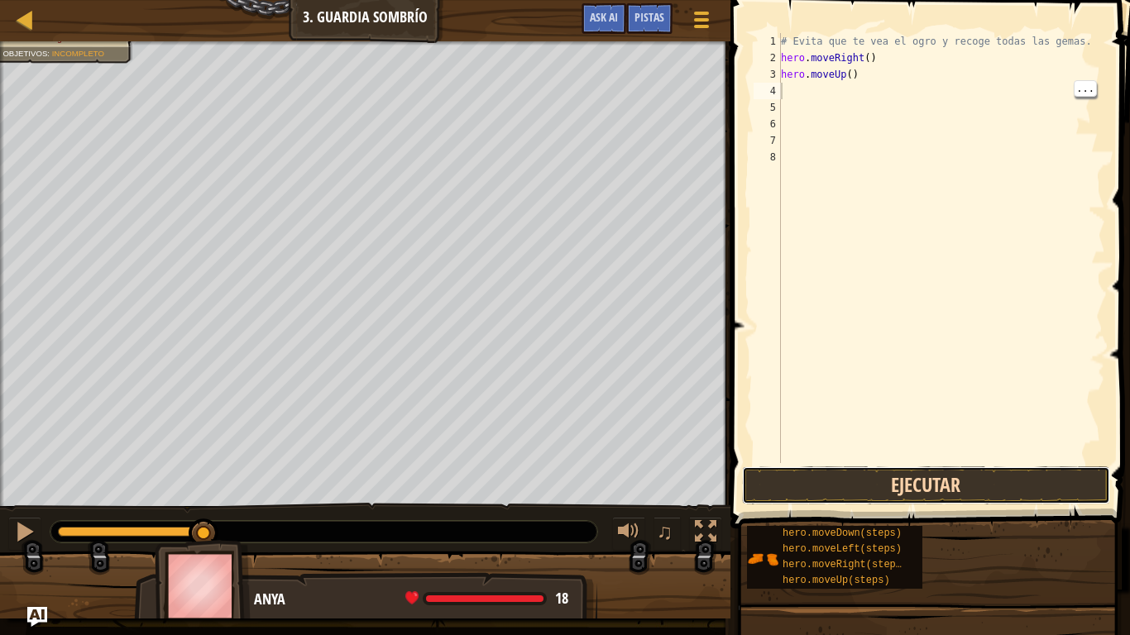
click at [934, 486] on button "Ejecutar" at bounding box center [926, 485] width 368 height 38
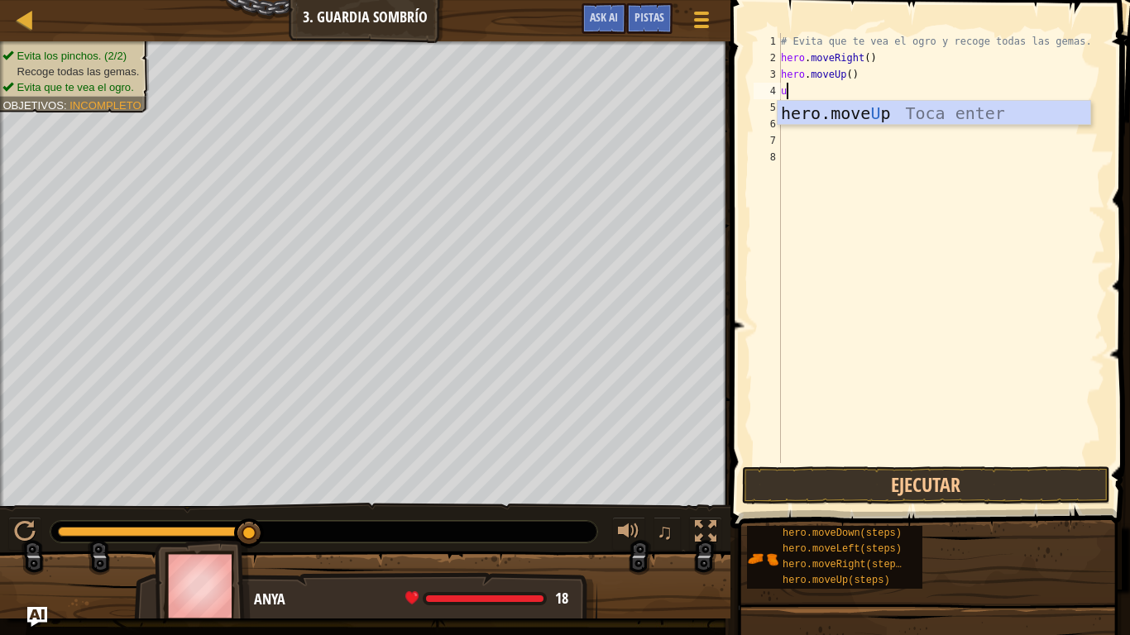
type textarea "up"
click at [858, 112] on div "hero.move Up Toca enter" at bounding box center [933, 138] width 313 height 74
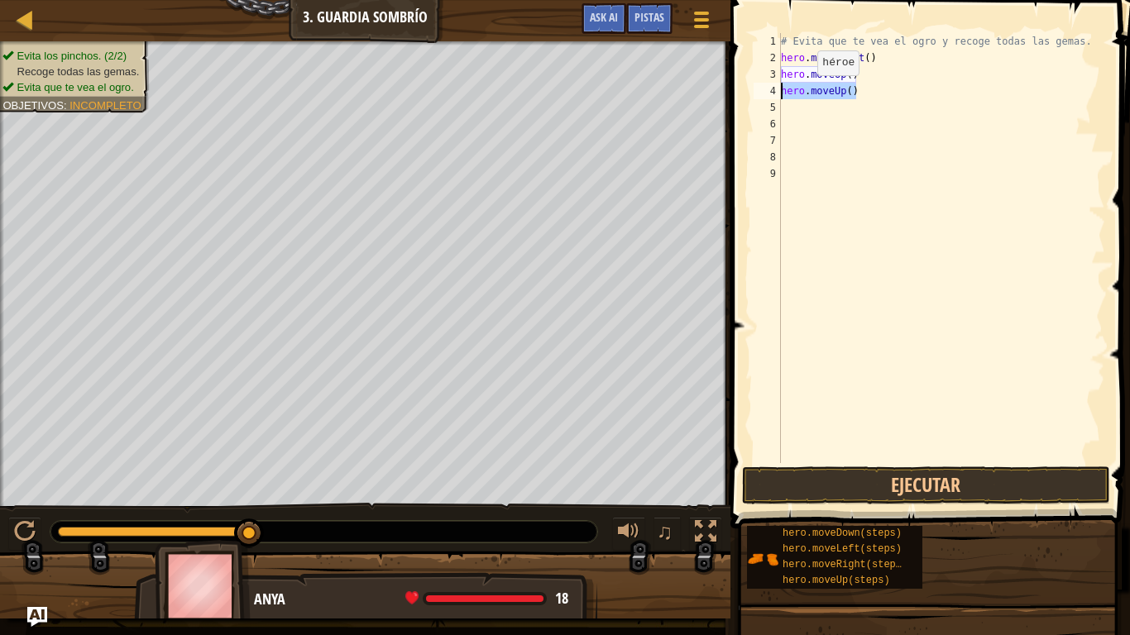
drag, startPoint x: 873, startPoint y: 98, endPoint x: 756, endPoint y: 85, distance: 117.4
click at [756, 85] on div "1 2 3 4 5 6 7 8 9 # Evita que te vea el ogro y recoge todas las gemas. hero . m…" at bounding box center [927, 248] width 355 height 430
type textarea "hero.moveUp()"
type textarea "i"
click at [899, 106] on div "# Evita que te vea el ogro y recoge todas las gemas. hero . moveRight ( ) hero …" at bounding box center [944, 264] width 322 height 463
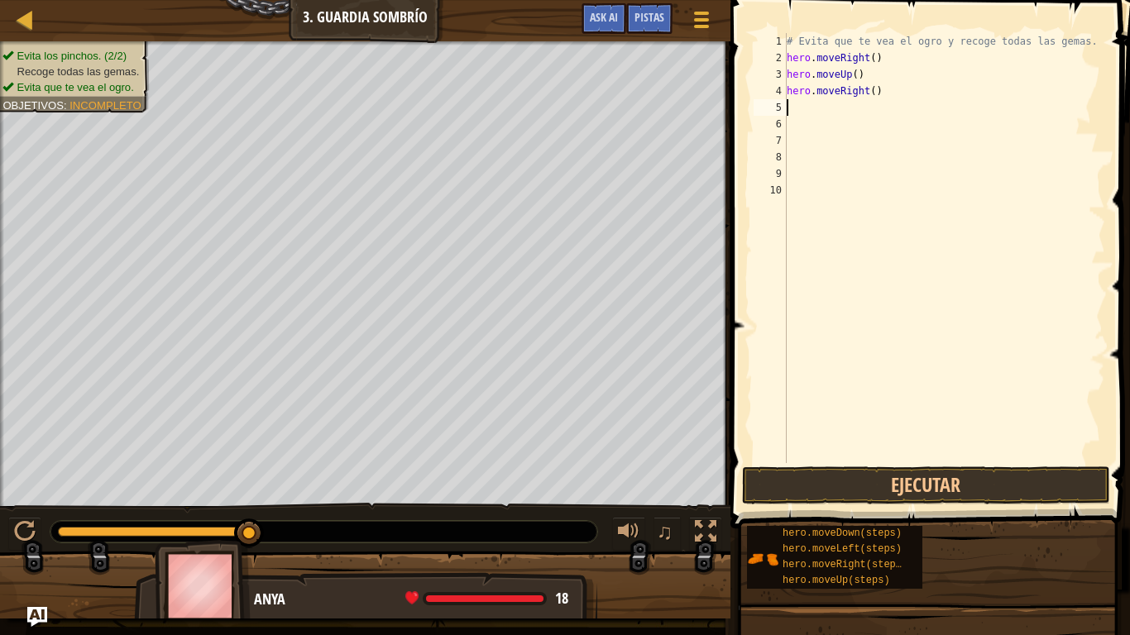
click at [905, 434] on div "# Evita que te vea el ogro y recoge todas las gemas. hero . moveRight ( ) hero …" at bounding box center [944, 264] width 322 height 463
click at [896, 471] on button "Ejecutar" at bounding box center [926, 485] width 368 height 38
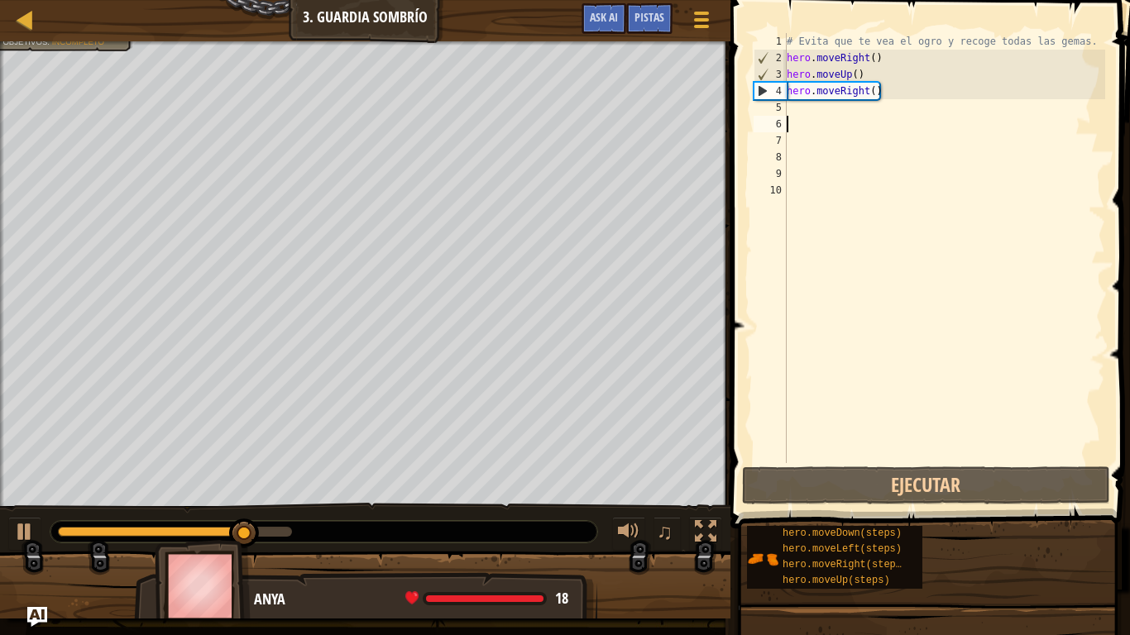
click at [836, 116] on div "# Evita que te vea el ogro y recoge todas las gemas. hero . moveRight ( ) hero …" at bounding box center [944, 264] width 322 height 463
click at [831, 117] on div "# Evita que te vea el ogro y recoge todas las gemas. hero . moveRight ( ) hero …" at bounding box center [944, 264] width 322 height 463
click at [830, 114] on div "# Evita que te vea el ogro y recoge todas las gemas. hero . moveRight ( ) hero …" at bounding box center [944, 264] width 322 height 463
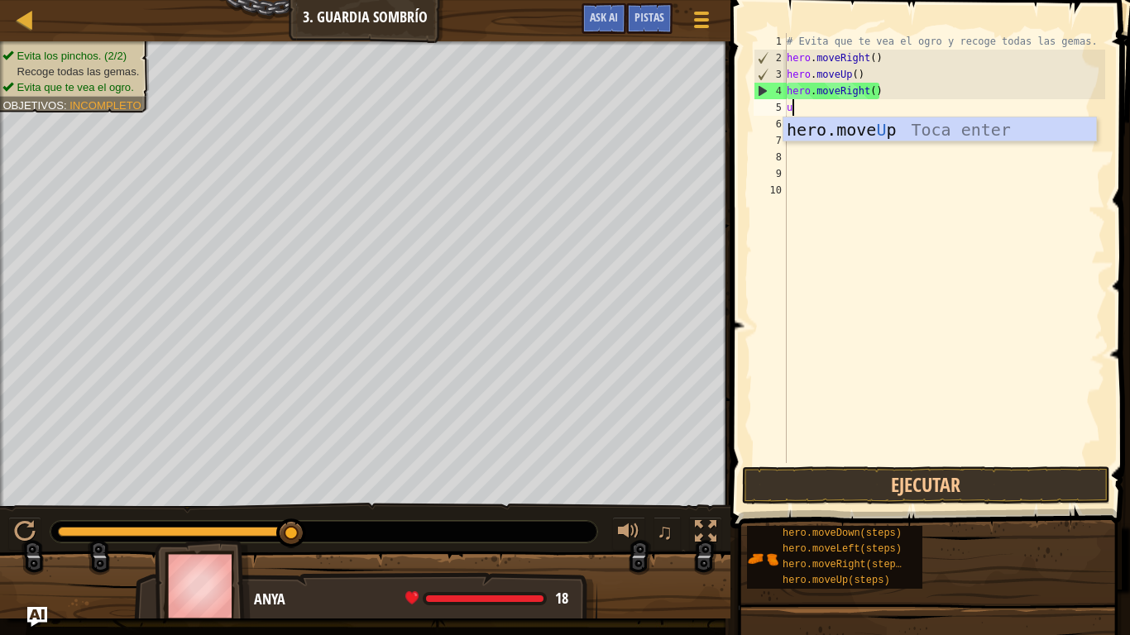
type textarea "up"
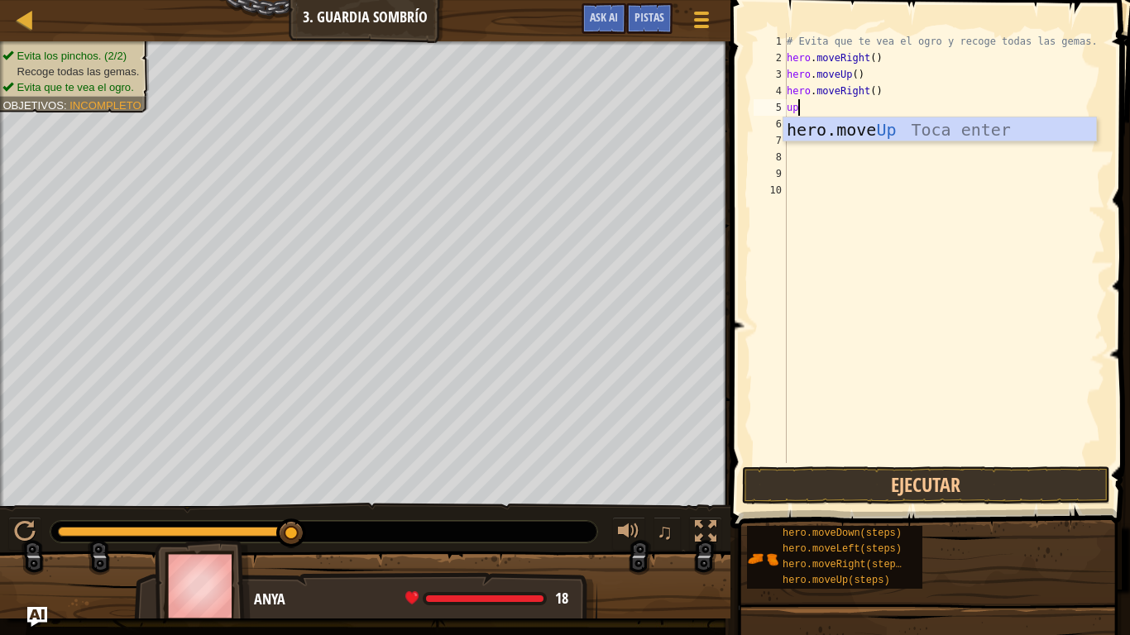
click at [1063, 142] on div "# Evita que te vea el ogro y recoge todas las gemas. hero . moveRight ( ) hero …" at bounding box center [944, 264] width 322 height 463
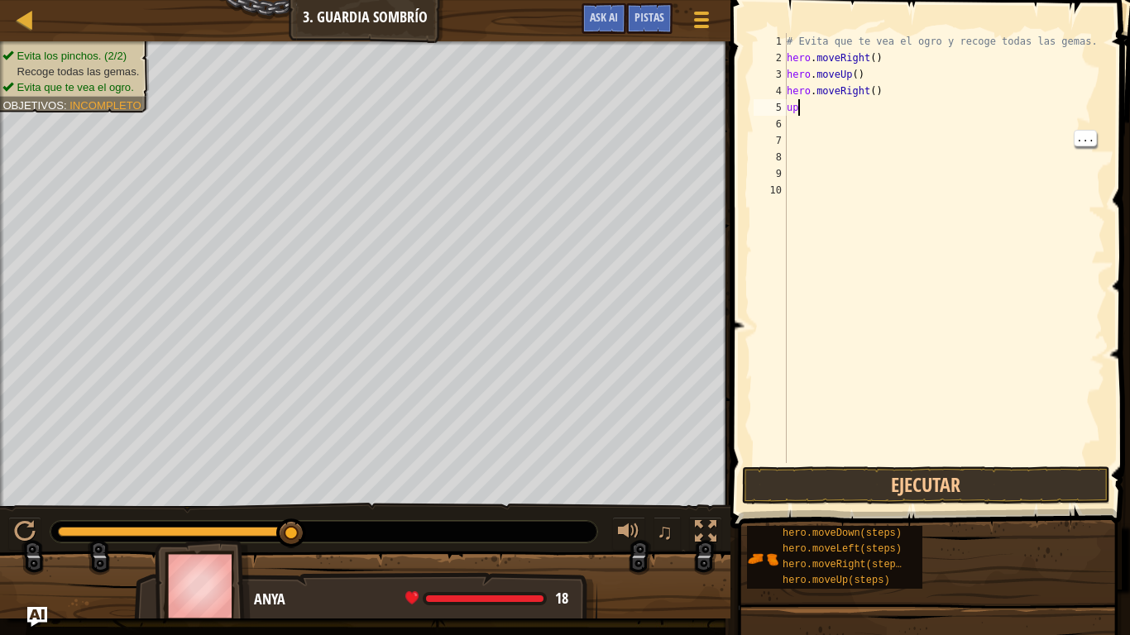
click at [817, 108] on div "# Evita que te vea el ogro y recoge todas las gemas. hero . moveRight ( ) hero …" at bounding box center [944, 264] width 322 height 463
type textarea "u"
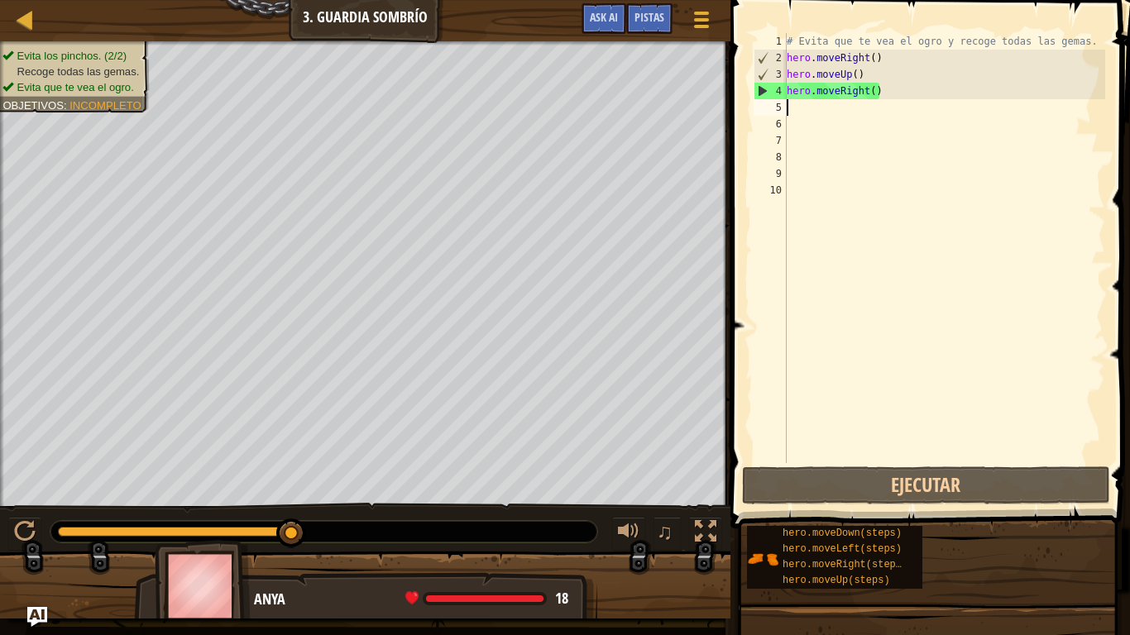
type textarea "u"
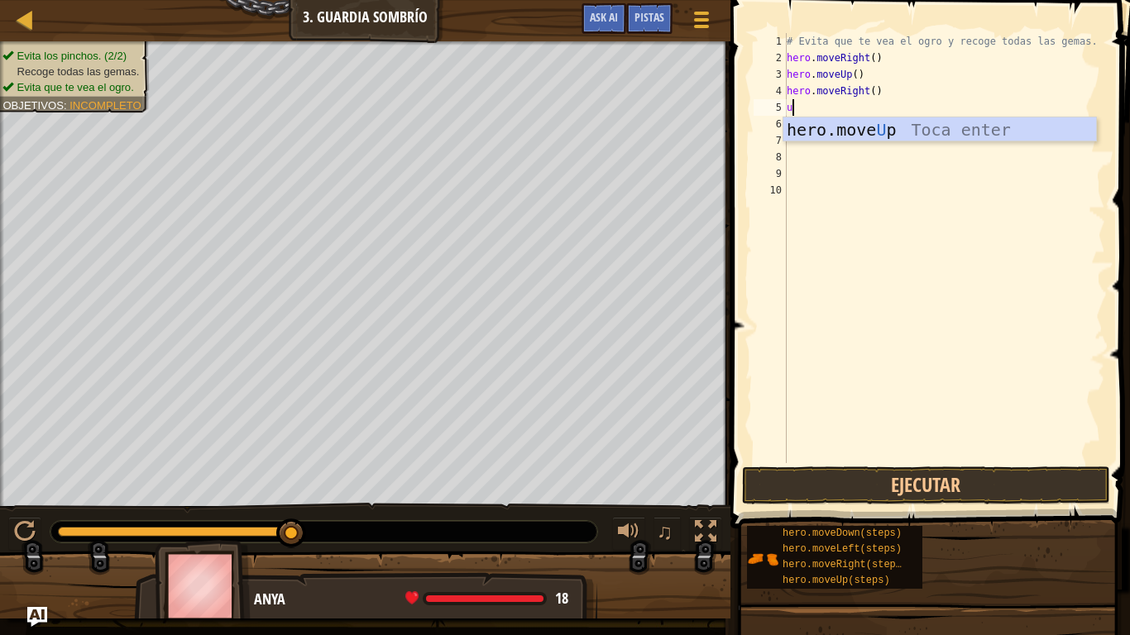
click at [1046, 128] on div "hero.move U p Toca enter" at bounding box center [939, 154] width 313 height 74
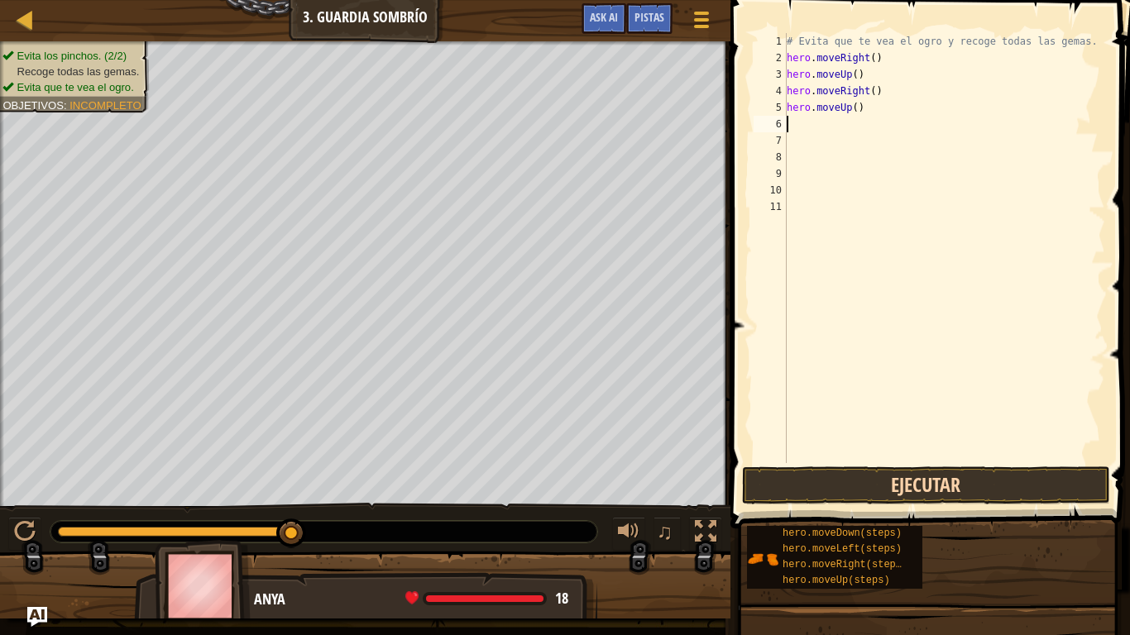
drag, startPoint x: 957, startPoint y: 511, endPoint x: 973, endPoint y: 483, distance: 32.6
click at [967, 496] on div "Pistas Videos 1 2 3 4 5 6 7 8 9 10 11 # Evita que te vea el [DEMOGRAPHIC_DATA] …" at bounding box center [927, 313] width 404 height 627
click at [973, 483] on button "Ejecutar" at bounding box center [926, 485] width 368 height 38
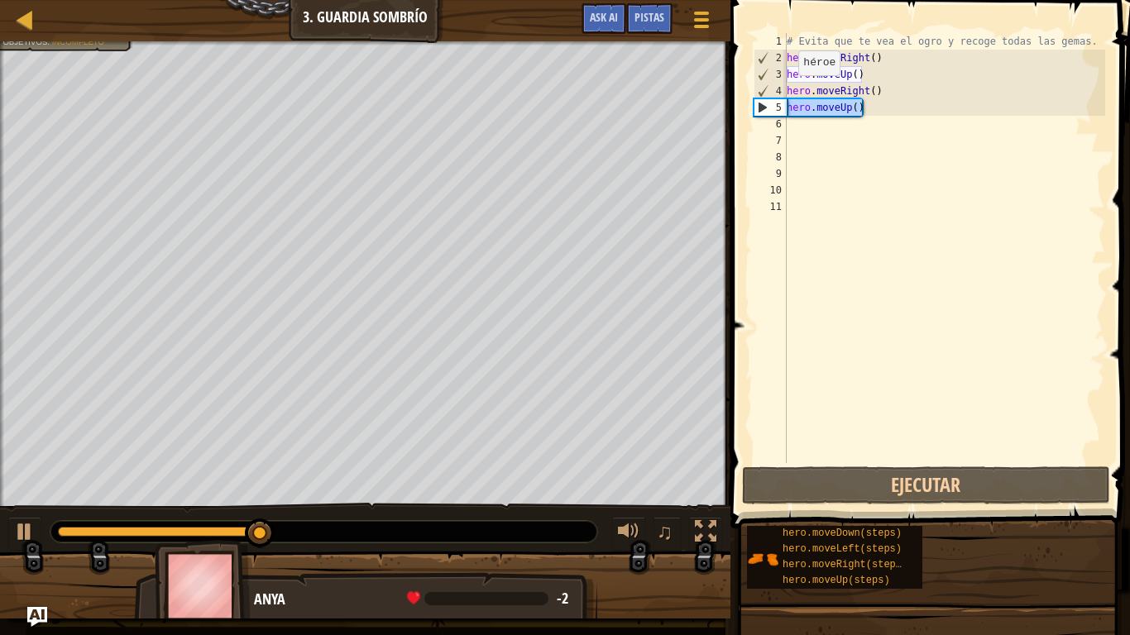
drag, startPoint x: 873, startPoint y: 115, endPoint x: 768, endPoint y: 112, distance: 105.1
click at [768, 112] on div "1 2 3 4 5 6 7 8 9 10 11 # Evita que te vea el ogro y recoge todas las gemas. he…" at bounding box center [927, 248] width 355 height 430
type textarea "hero.moveUp()"
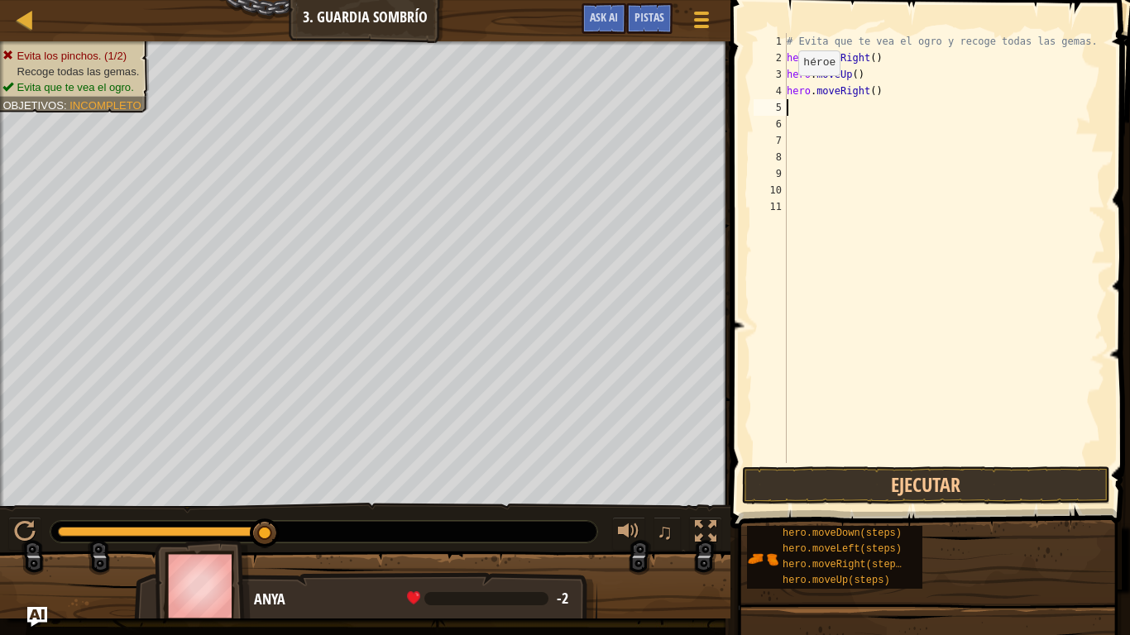
type textarea "d"
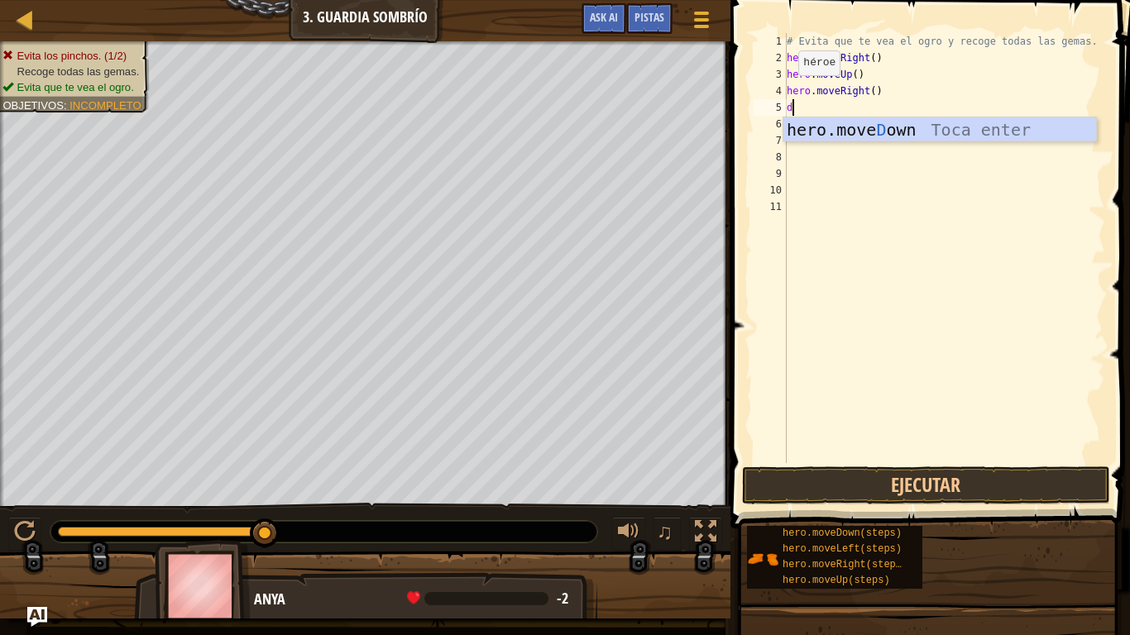
click at [1045, 119] on div "hero.move D own Toca enter" at bounding box center [939, 154] width 313 height 74
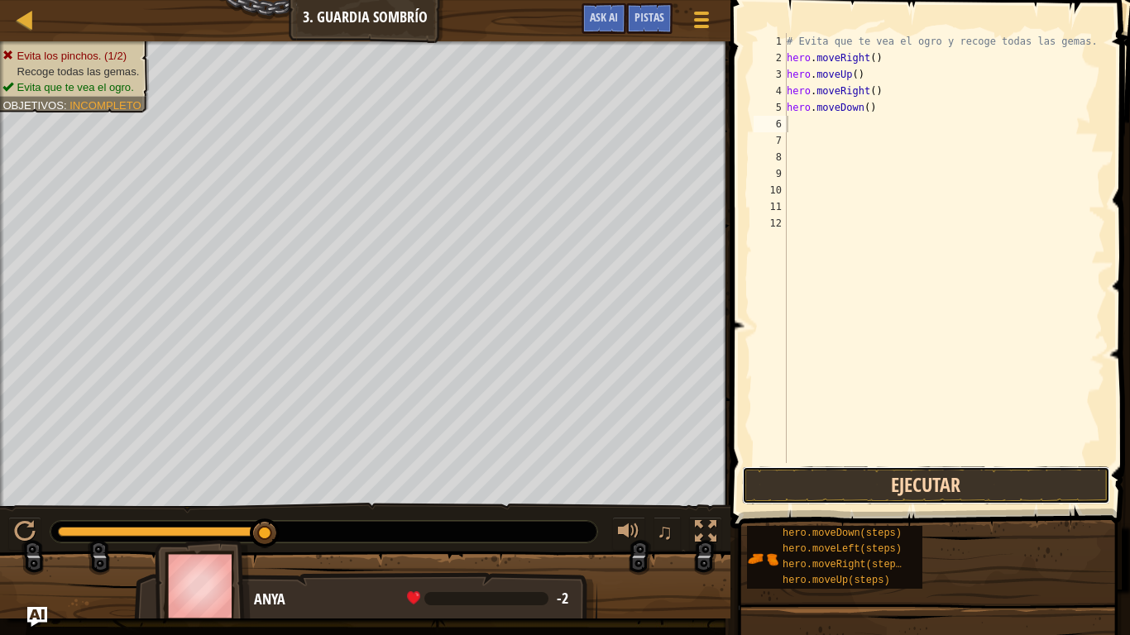
click at [873, 491] on button "Ejecutar" at bounding box center [926, 485] width 368 height 38
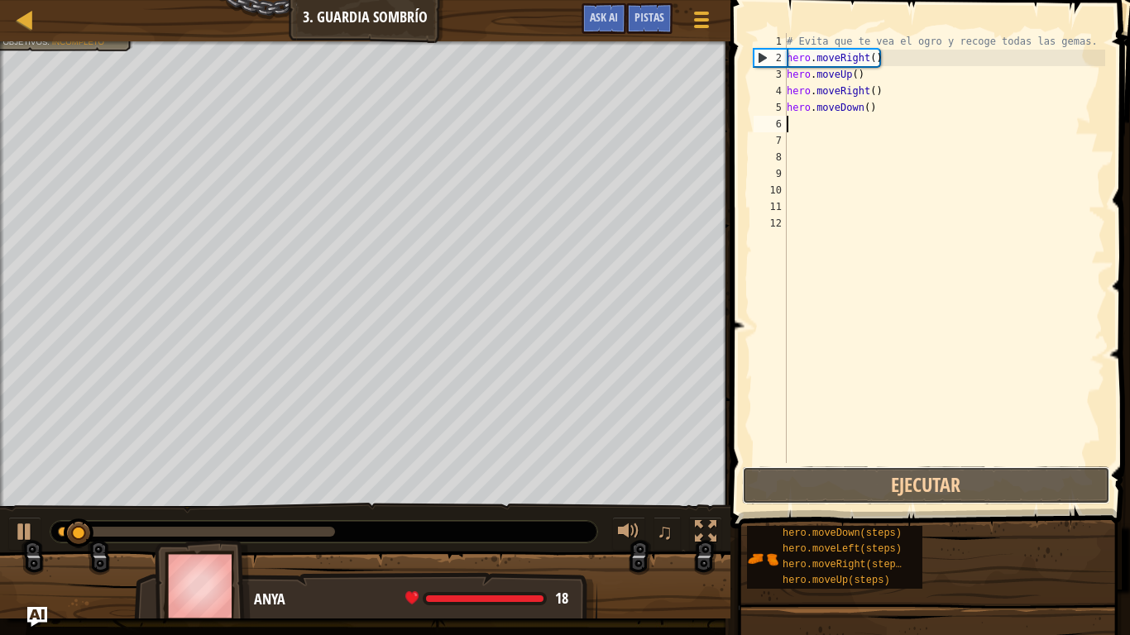
drag, startPoint x: 871, startPoint y: 492, endPoint x: 825, endPoint y: 511, distance: 49.3
click at [867, 497] on button "Ejecutar" at bounding box center [926, 485] width 368 height 38
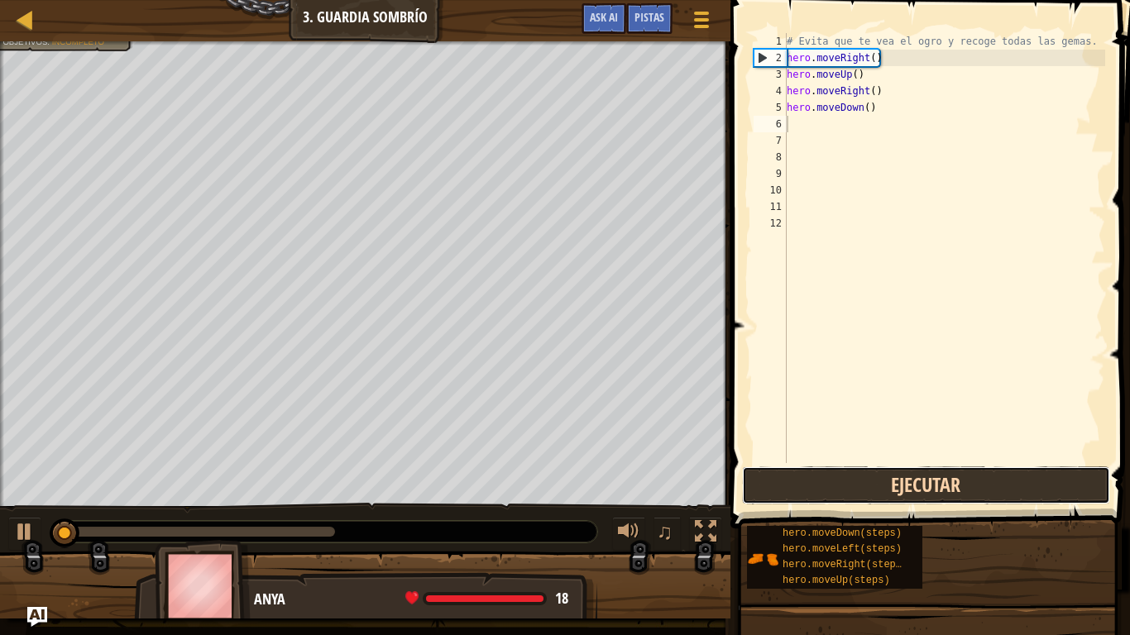
click at [850, 492] on button "Ejecutar" at bounding box center [926, 485] width 368 height 38
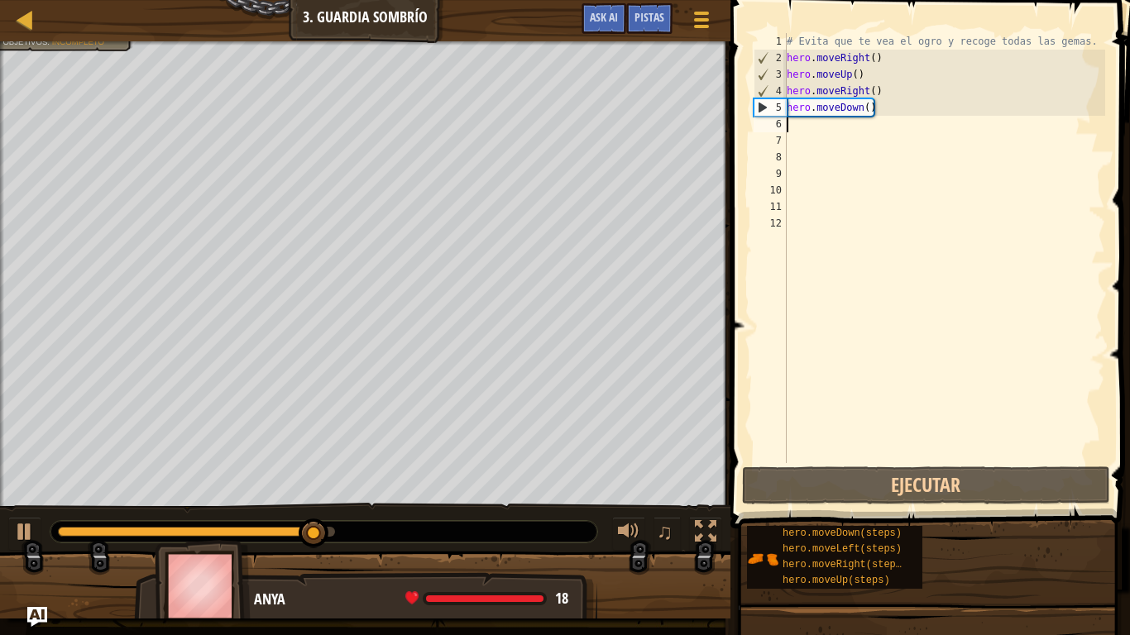
type textarea "d"
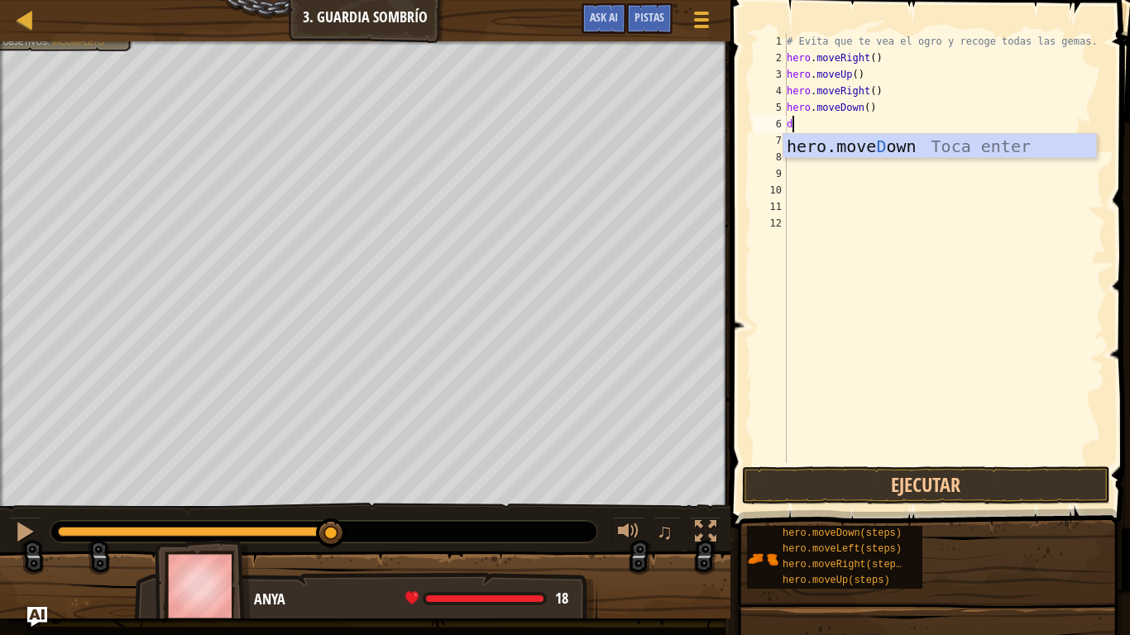
click at [1030, 136] on div "hero.move D own Toca enter" at bounding box center [939, 171] width 313 height 74
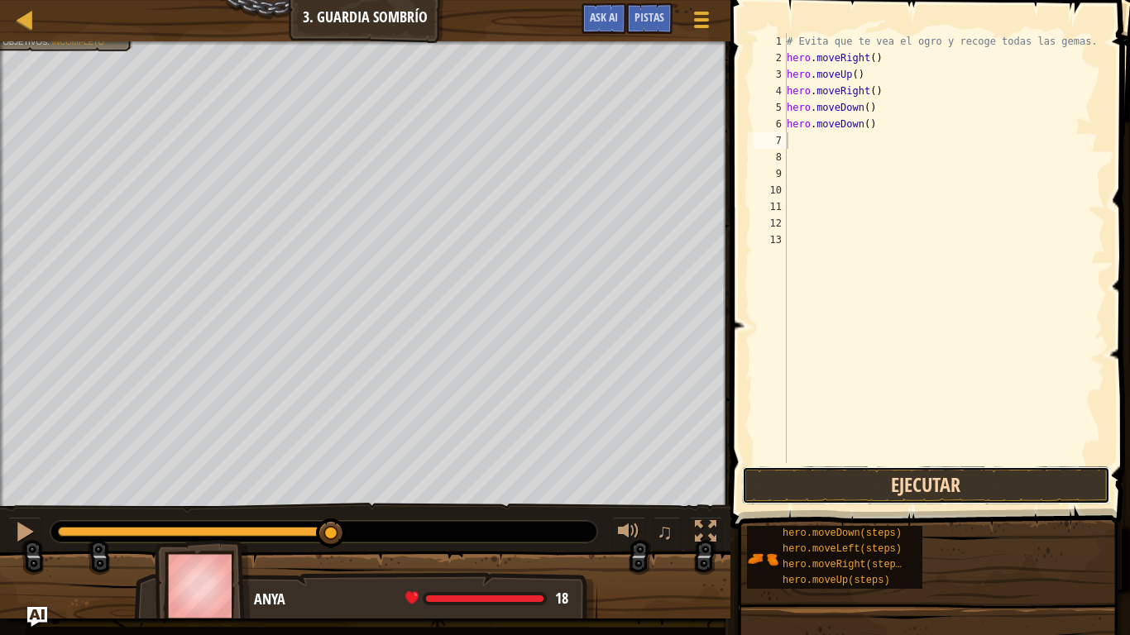
click at [859, 486] on button "Ejecutar" at bounding box center [926, 485] width 368 height 38
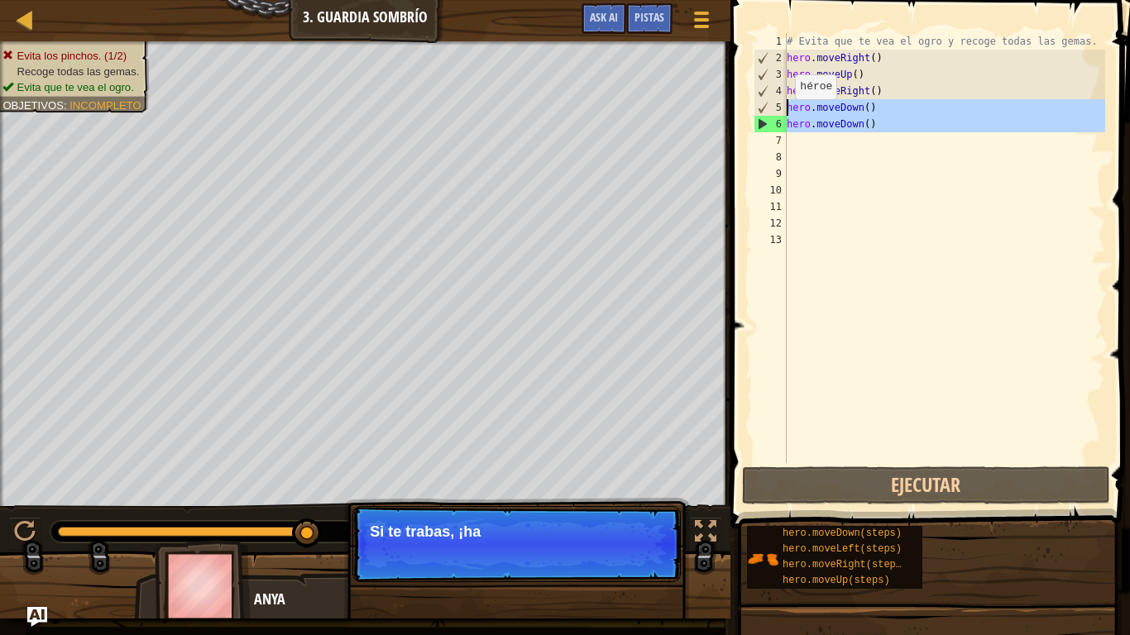
drag, startPoint x: 891, startPoint y: 141, endPoint x: 777, endPoint y: 112, distance: 117.8
click at [777, 112] on div "1 2 3 4 5 6 7 8 9 10 11 12 13 # Evita que te vea el ogro y recoge todas las gem…" at bounding box center [927, 248] width 355 height 430
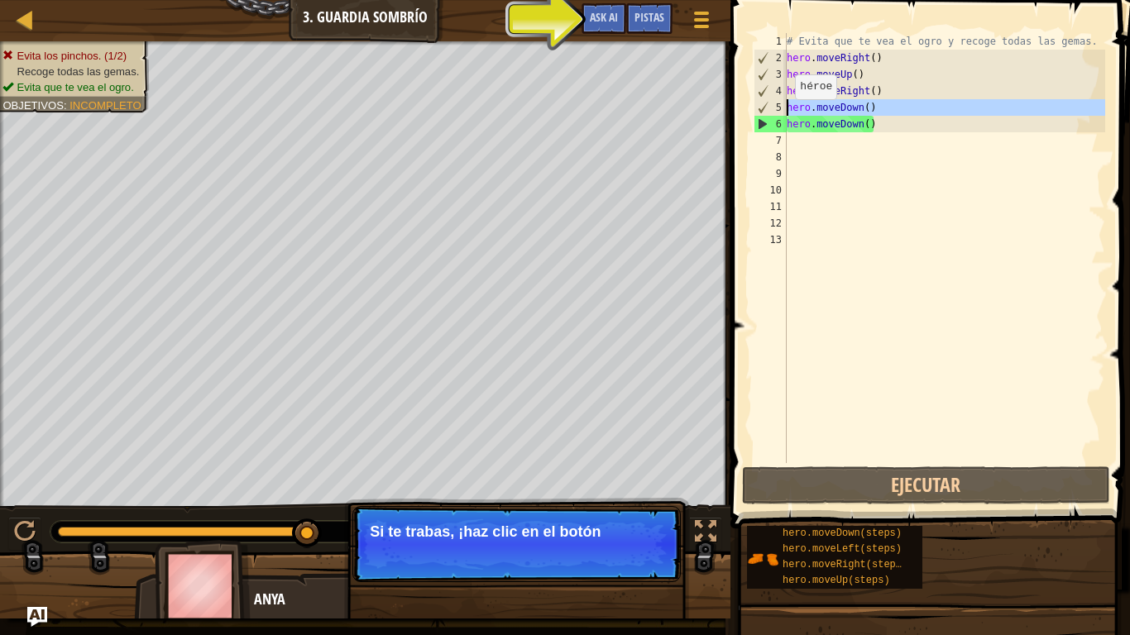
click at [762, 110] on div "5" at bounding box center [770, 107] width 32 height 17
type textarea "hero.moveDown()"
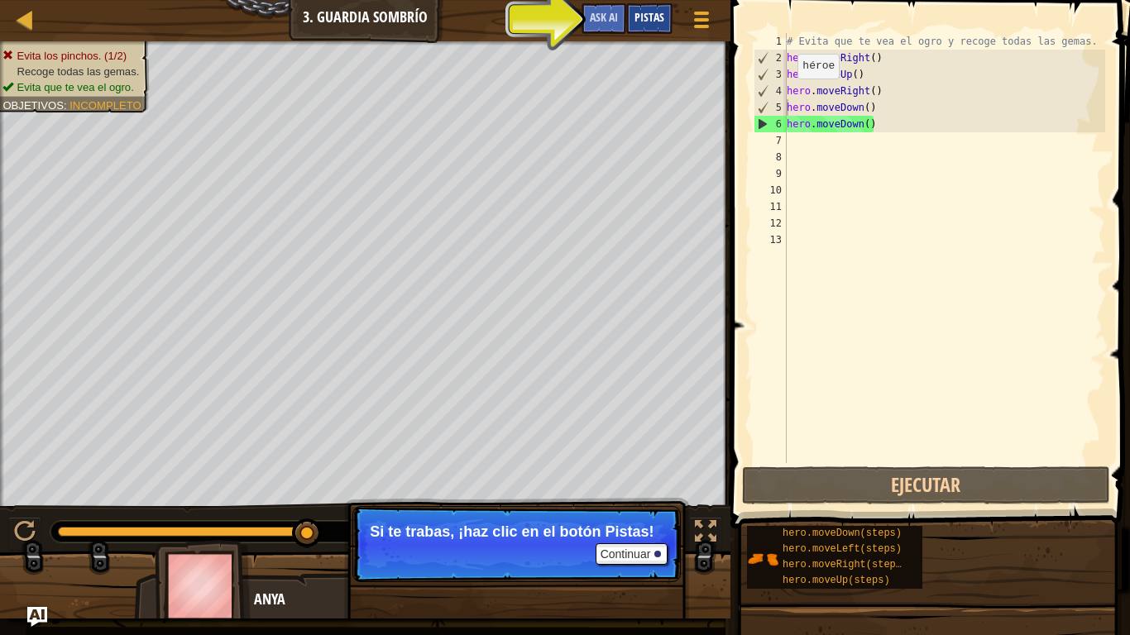
click at [631, 17] on div "Pistas" at bounding box center [649, 18] width 46 height 31
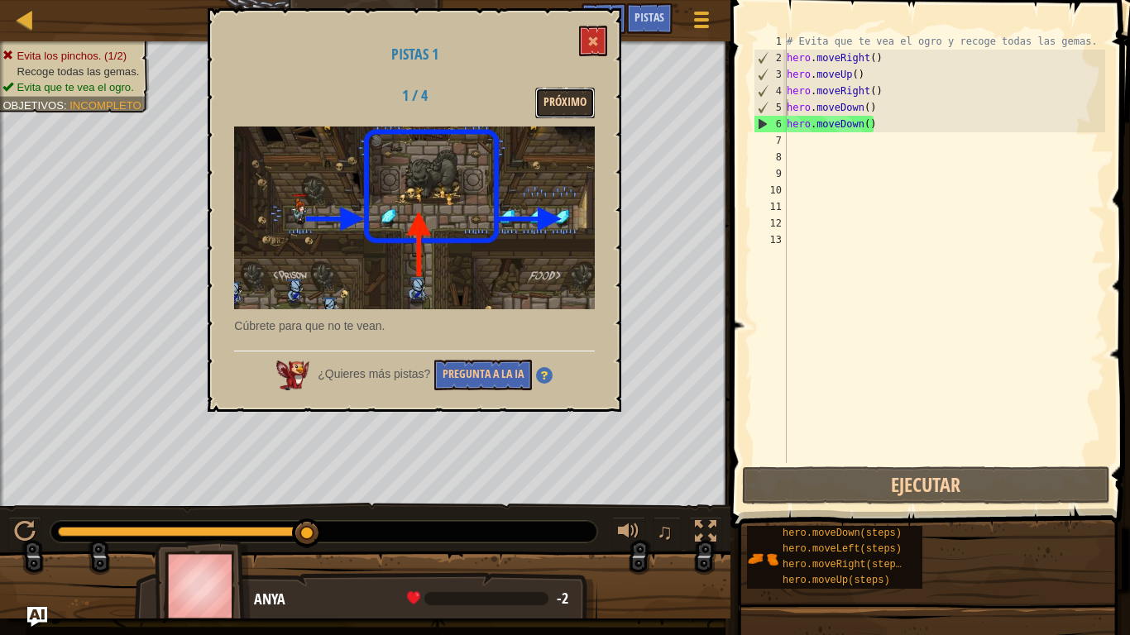
click at [575, 99] on button "Próximo" at bounding box center [565, 103] width 60 height 31
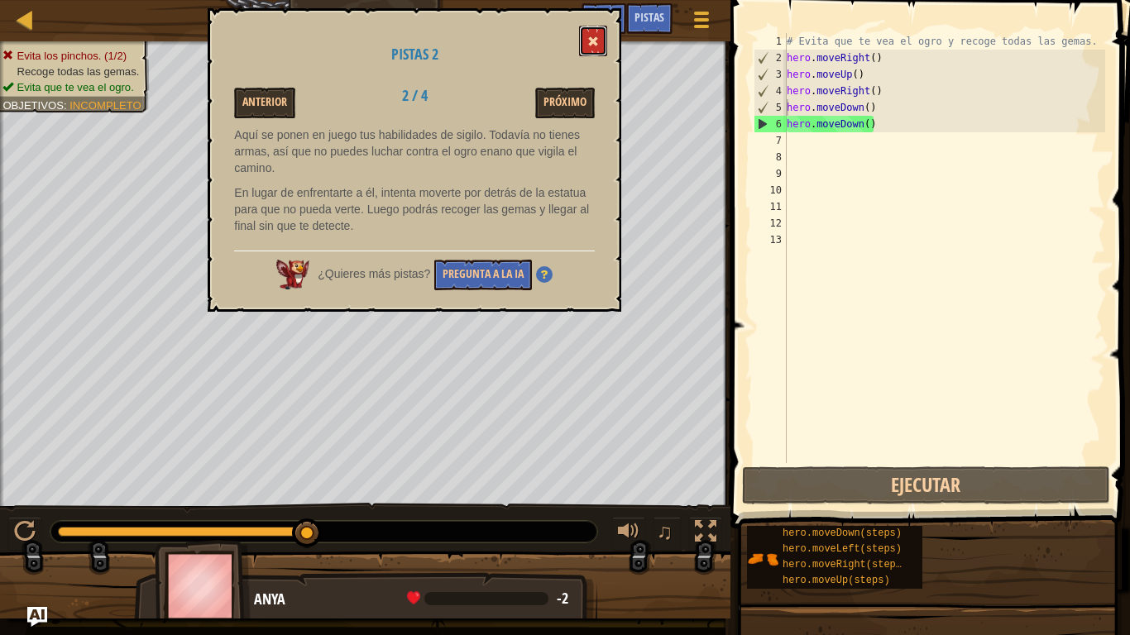
click at [585, 43] on button at bounding box center [593, 41] width 28 height 31
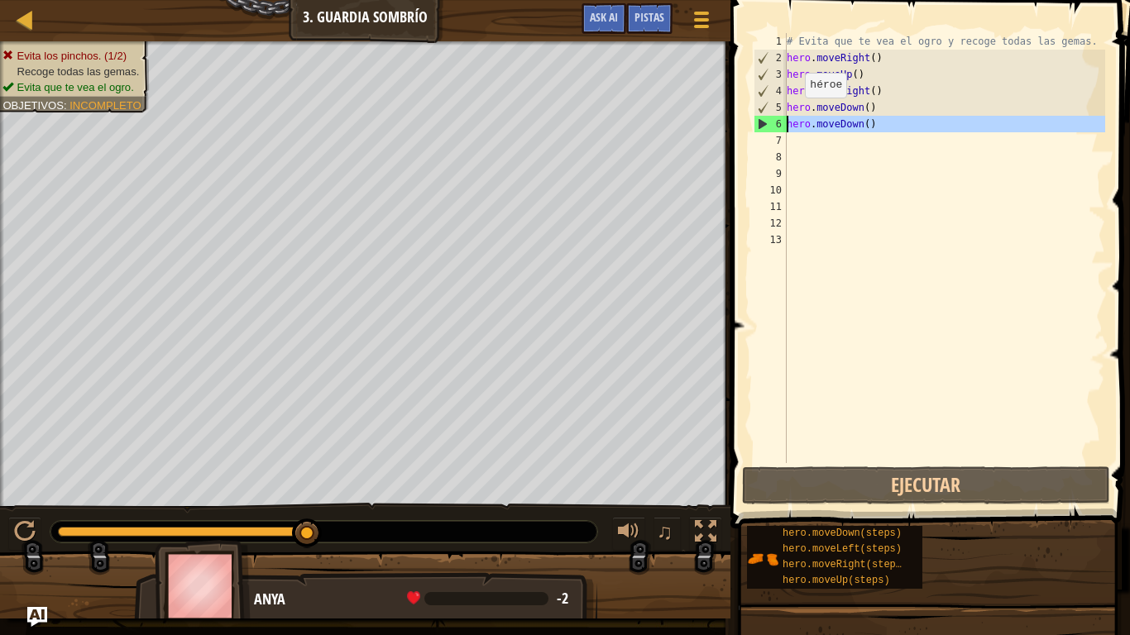
click at [718, 132] on div "Mapa Introducción a las Ciencias de la computación 3. Guardia sombrío Menú del …" at bounding box center [565, 317] width 1130 height 635
type textarea "hero.moveDown()"
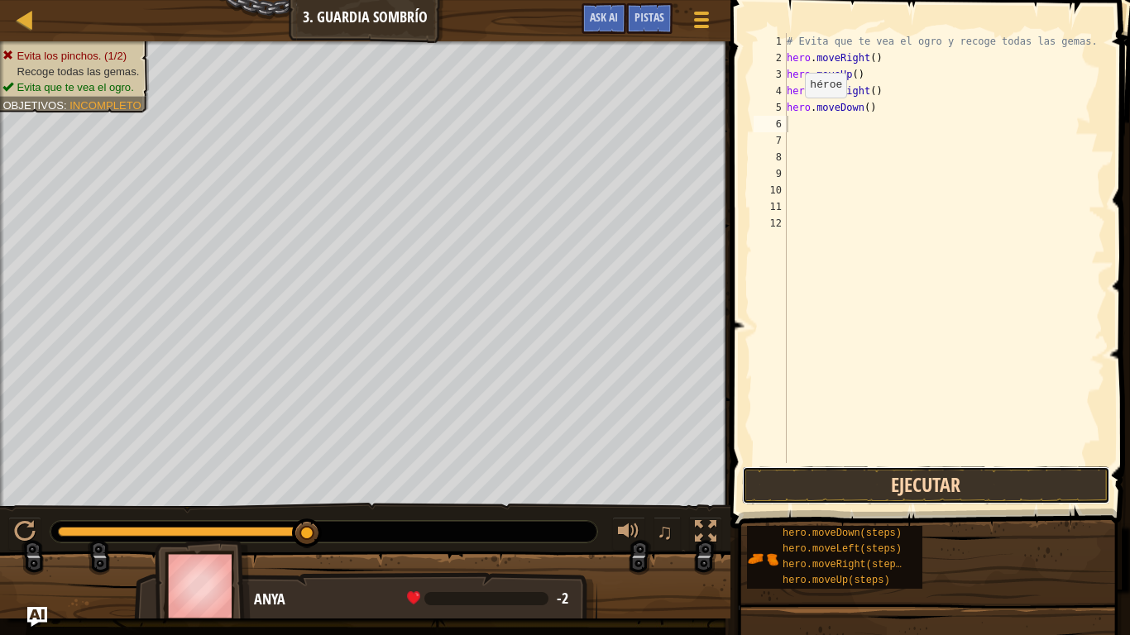
click at [991, 486] on button "Ejecutar" at bounding box center [926, 485] width 368 height 38
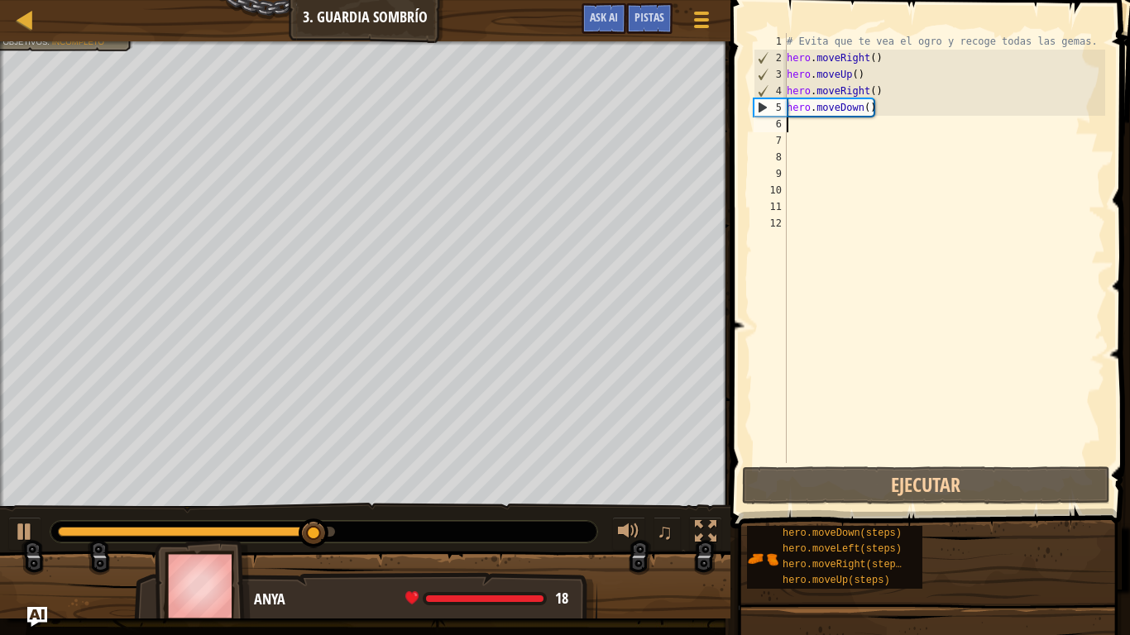
type textarea "l"
type textarea "r"
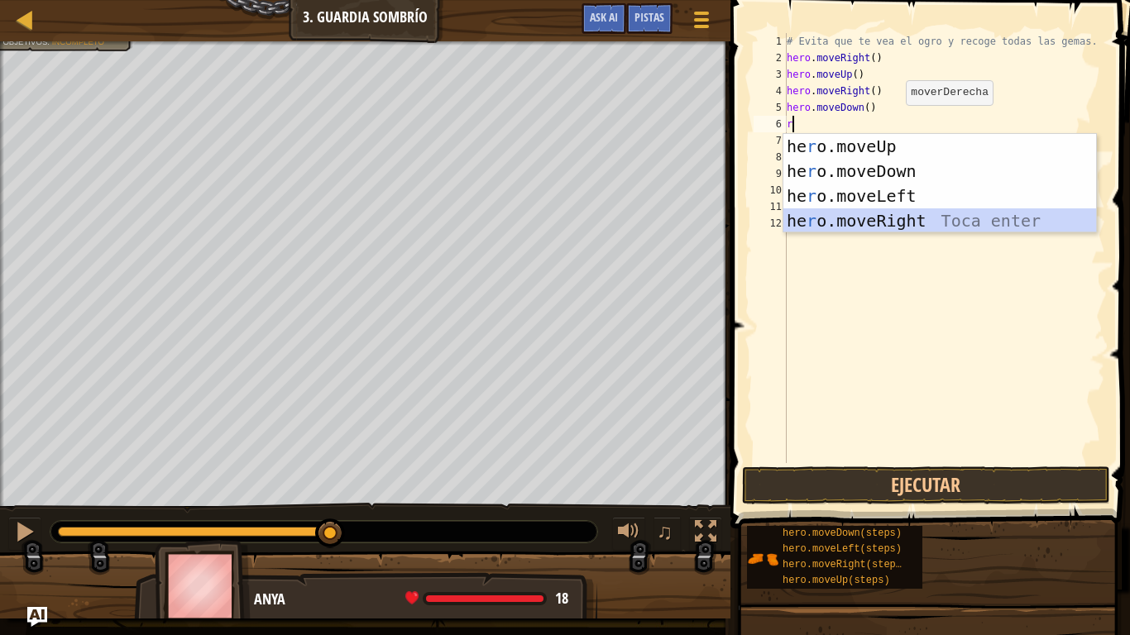
click at [898, 227] on div "he r o.moveUp Toca enter he r o.moveDown Toca enter he r o.moveLeft Toca enter …" at bounding box center [939, 208] width 313 height 149
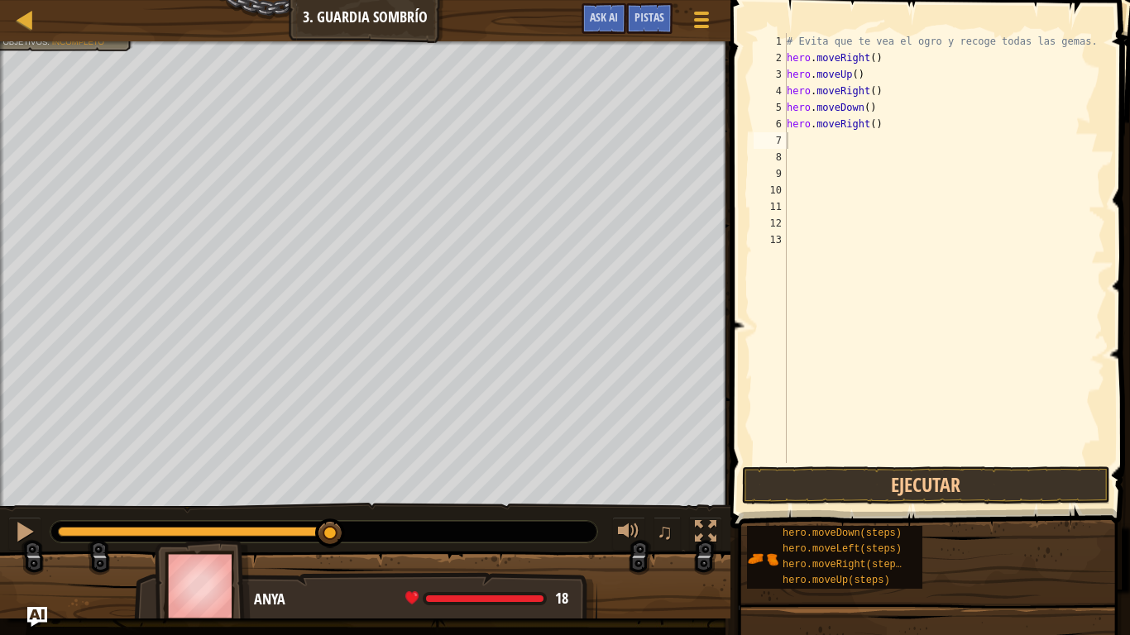
click at [932, 505] on span at bounding box center [931, 240] width 413 height 577
click at [940, 483] on button "Ejecutar" at bounding box center [926, 485] width 368 height 38
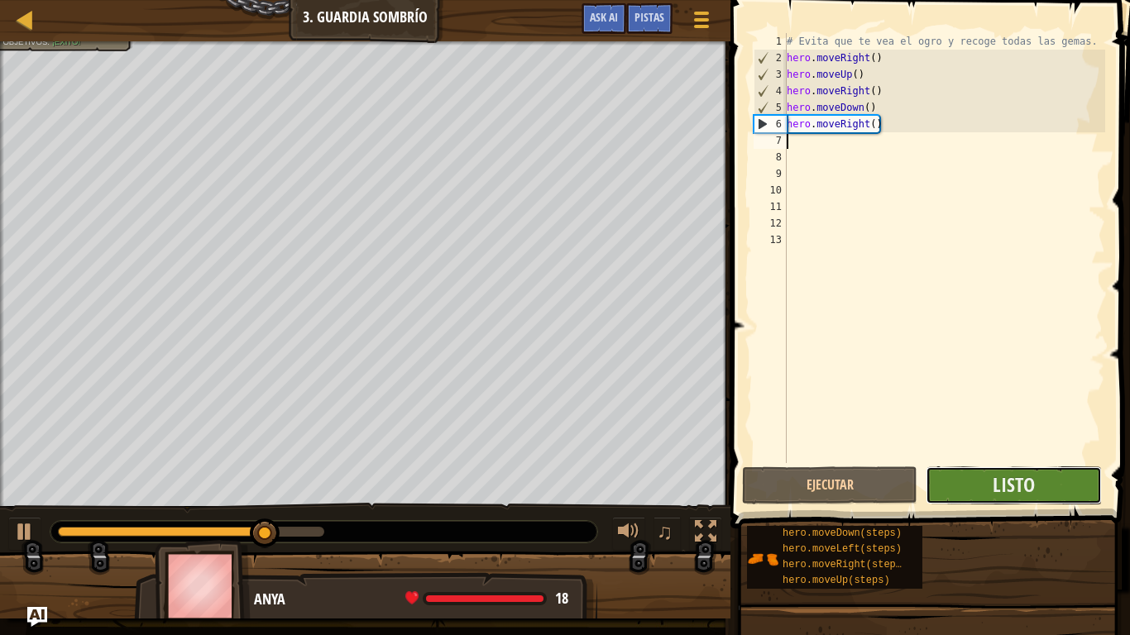
click at [1030, 500] on button "Listo" at bounding box center [1013, 485] width 175 height 38
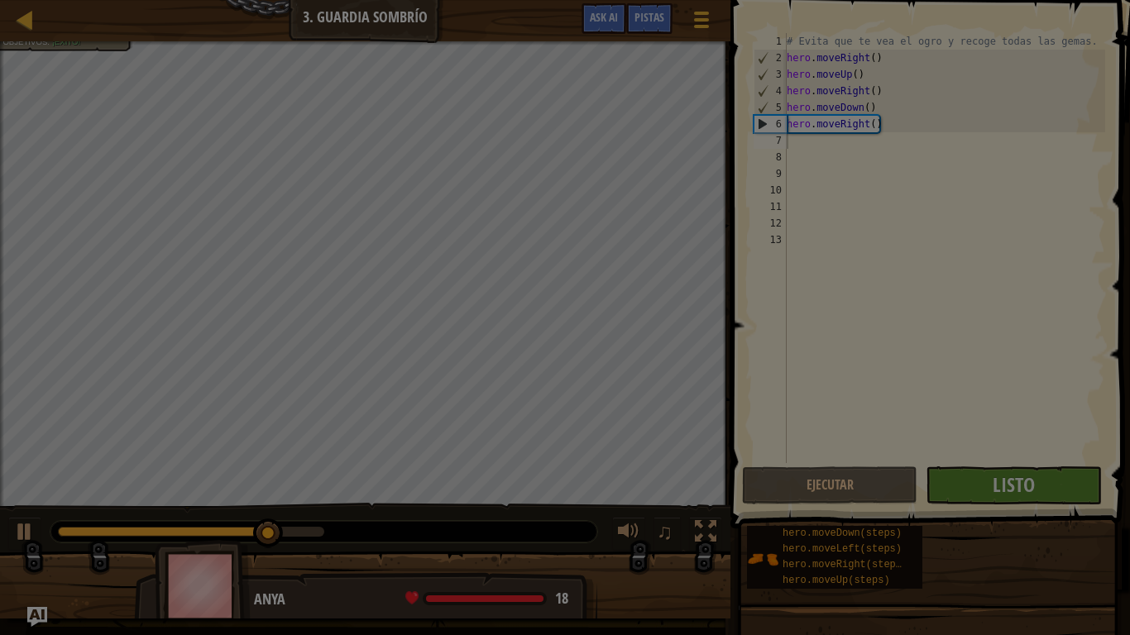
click at [1029, 2] on body "Mapa Introducción a las Ciencias de la computación 3. Guardia sombrío Menú del …" at bounding box center [565, 1] width 1130 height 2
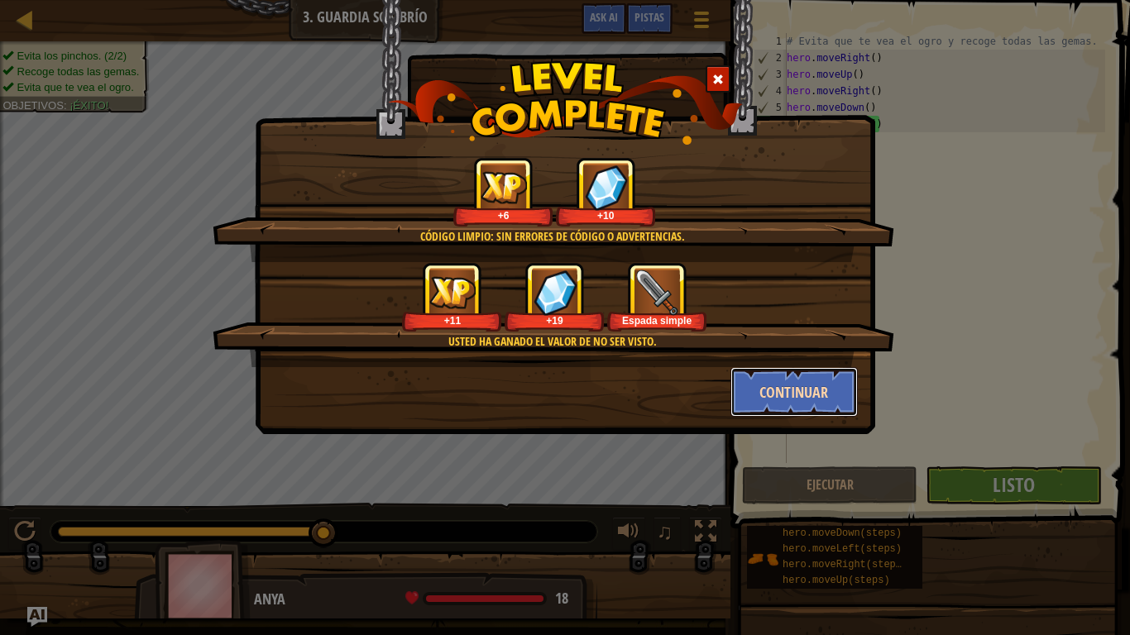
click at [763, 390] on button "Continuar" at bounding box center [794, 392] width 128 height 50
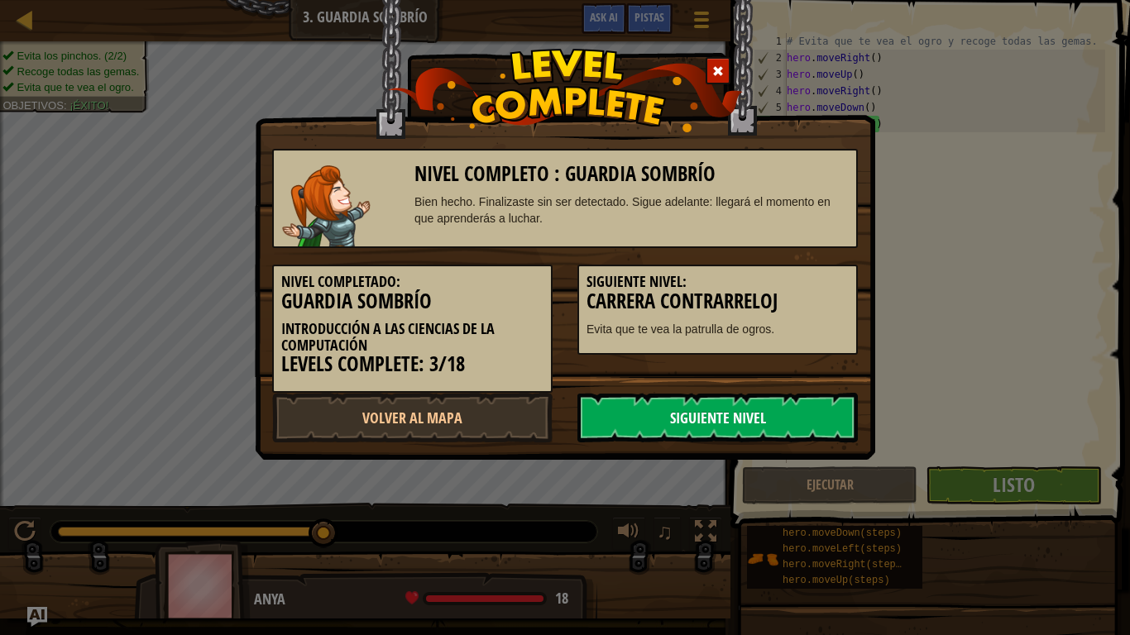
click at [678, 427] on link "Siguiente Nivel" at bounding box center [717, 418] width 280 height 50
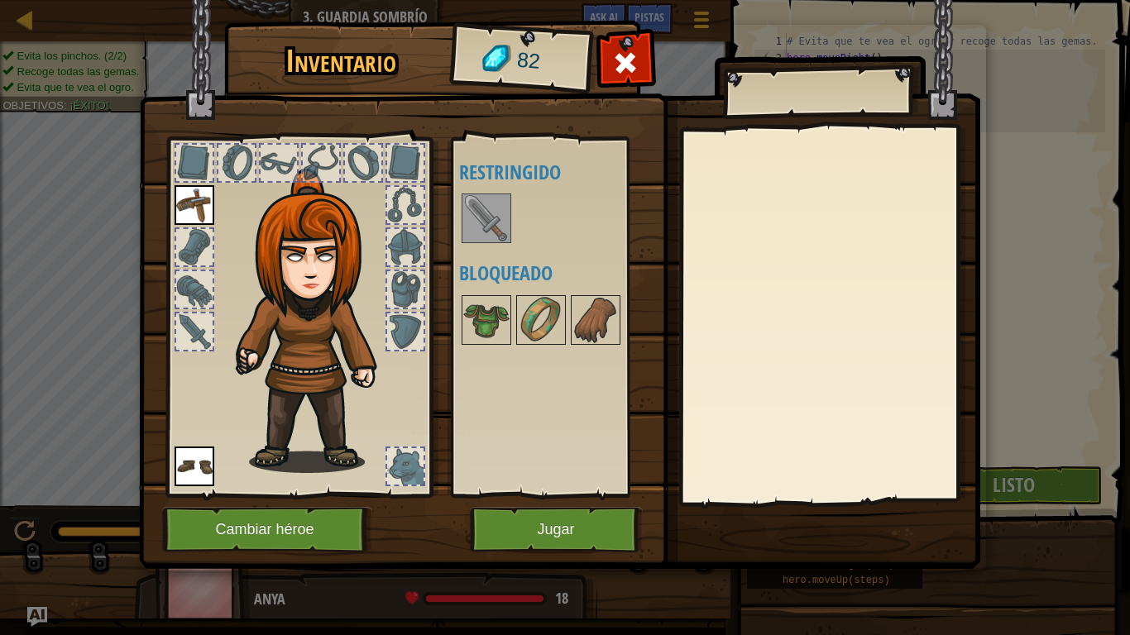
drag, startPoint x: 431, startPoint y: 213, endPoint x: 464, endPoint y: 213, distance: 33.1
click at [434, 216] on div "Inventario 82 Disponible [GEOGRAPHIC_DATA] Equipar (doble-click para equipar) R…" at bounding box center [565, 298] width 841 height 546
click at [466, 213] on img at bounding box center [486, 218] width 46 height 46
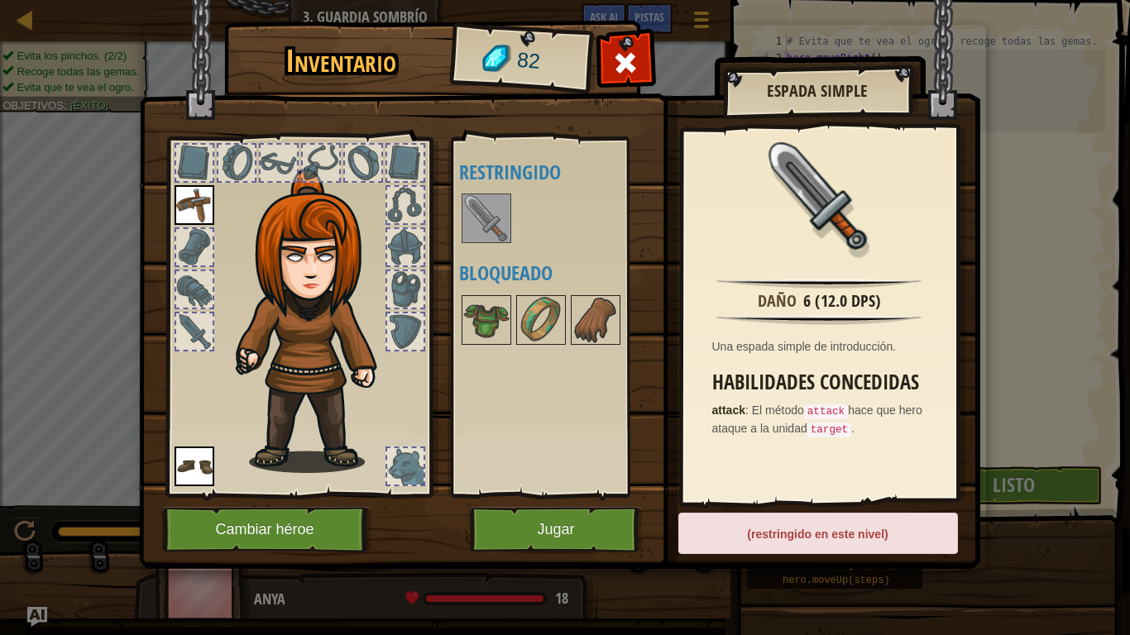
click at [204, 213] on img at bounding box center [195, 205] width 40 height 40
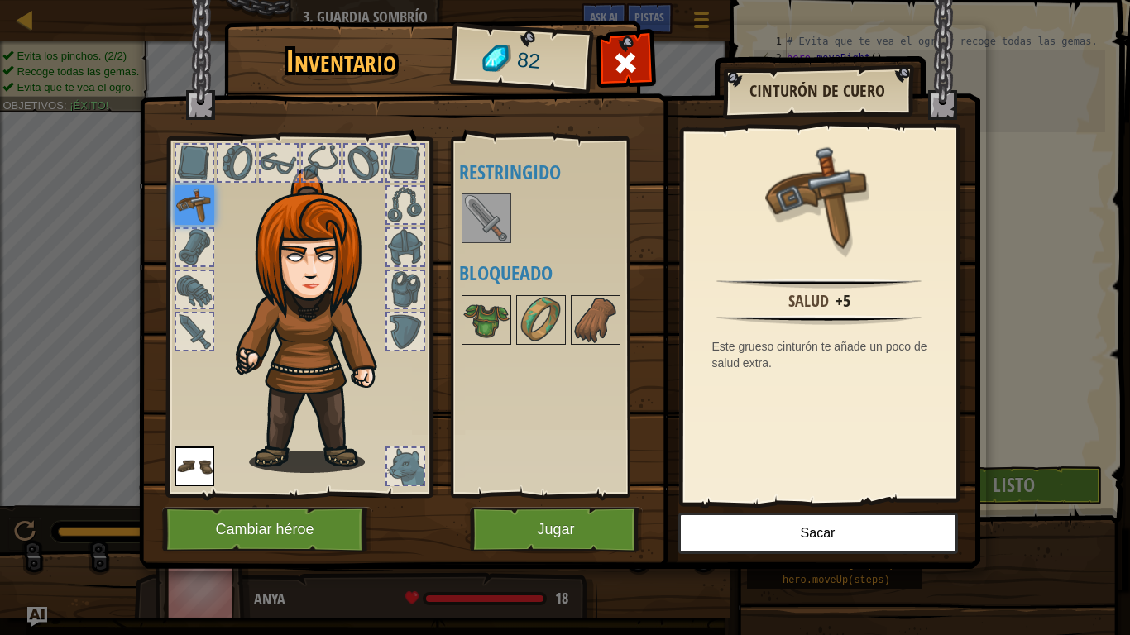
click at [471, 246] on div "Disponible Equipar Equipar (doble-click para equipar) Restringido Bloqueado" at bounding box center [556, 317] width 195 height 345
click at [476, 234] on img at bounding box center [486, 218] width 46 height 46
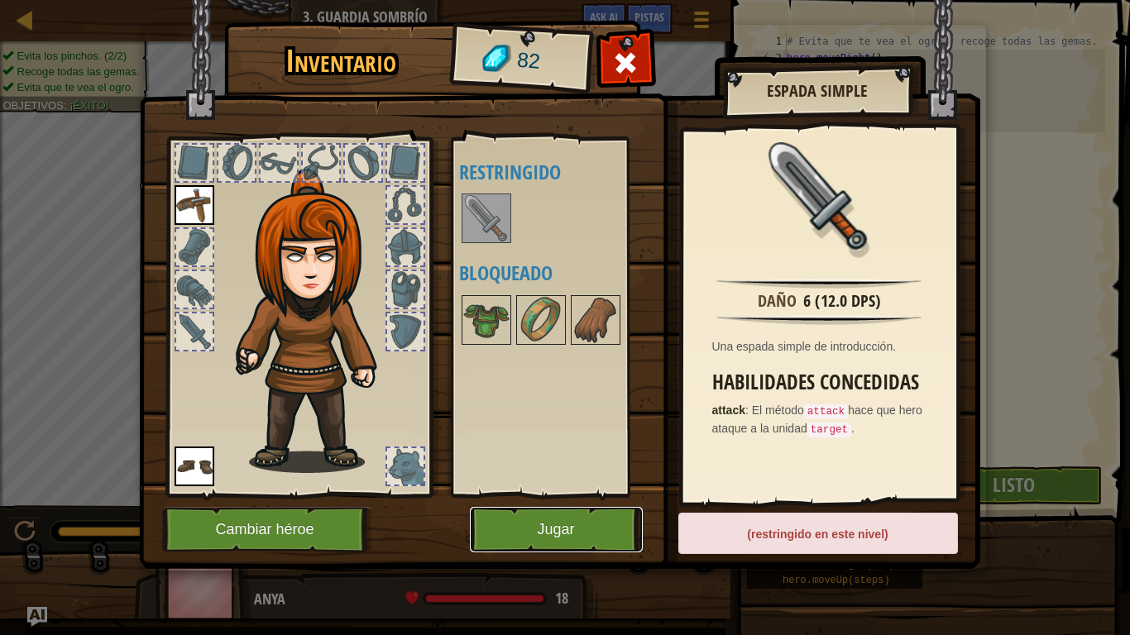
click at [566, 523] on button "Jugar" at bounding box center [556, 529] width 173 height 45
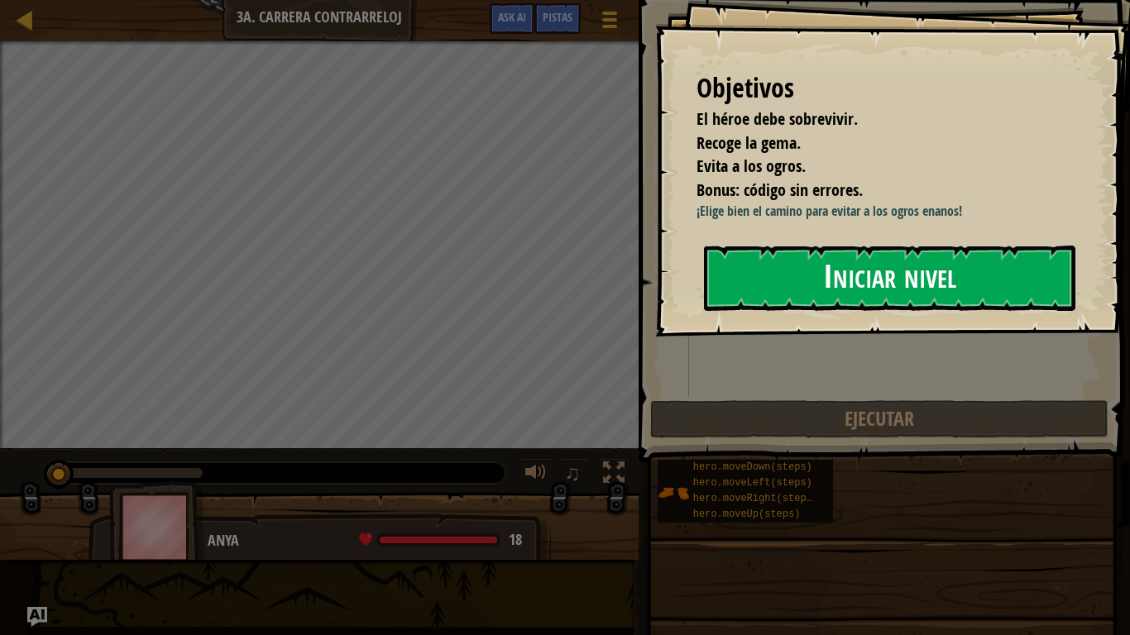
click at [853, 297] on button "Iniciar nivel" at bounding box center [889, 278] width 371 height 65
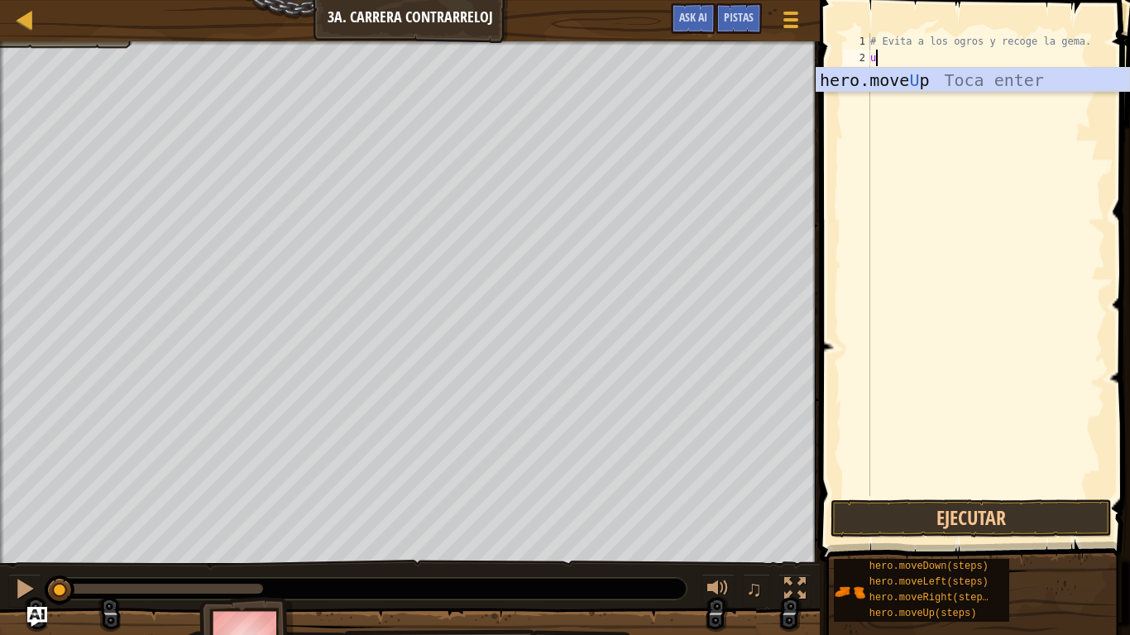
scroll to position [7, 0]
click at [845, 62] on div "2" at bounding box center [856, 58] width 27 height 17
type textarea "u"
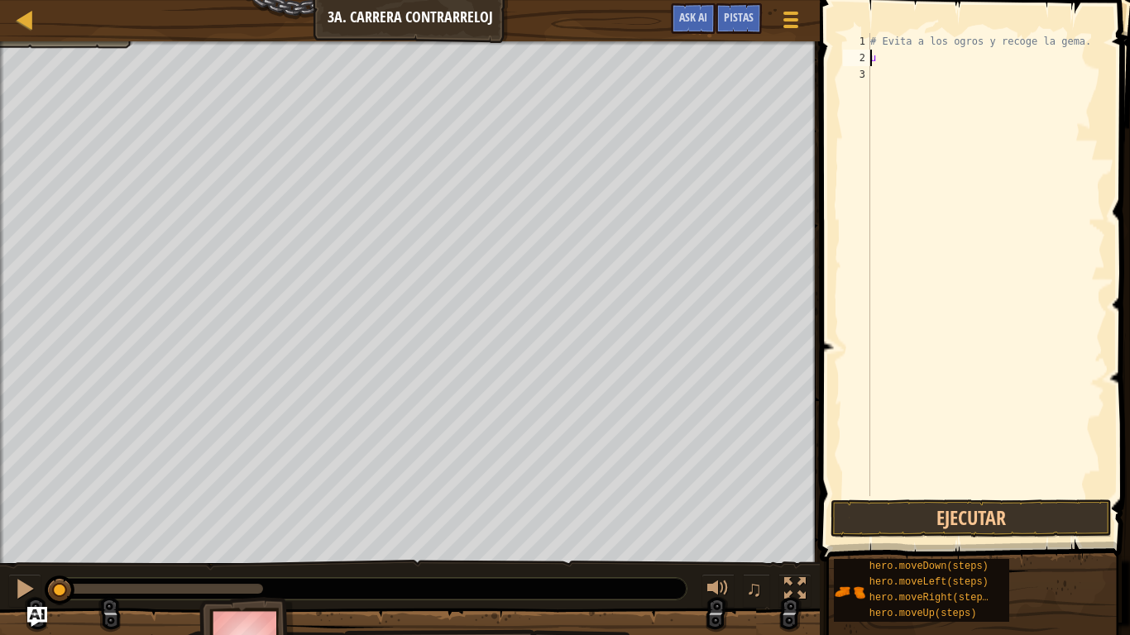
click at [883, 62] on div "# Evita a los ogros y recoge la gema. u" at bounding box center [986, 281] width 238 height 496
type textarea "s"
type textarea "d"
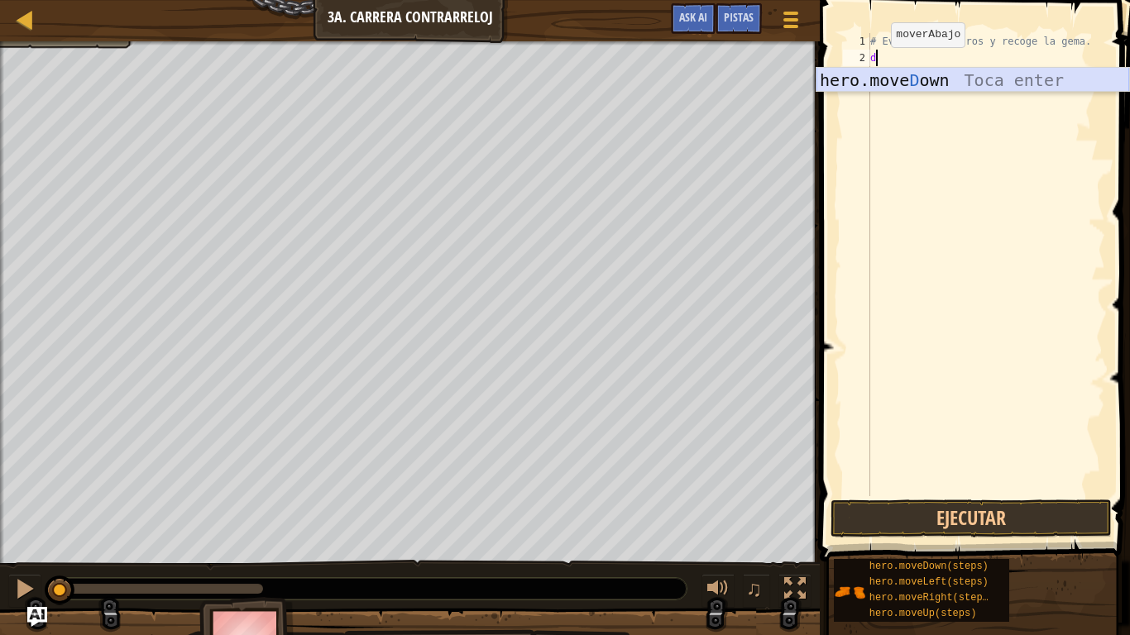
click at [892, 84] on div "hero.move D own Toca enter" at bounding box center [972, 105] width 313 height 74
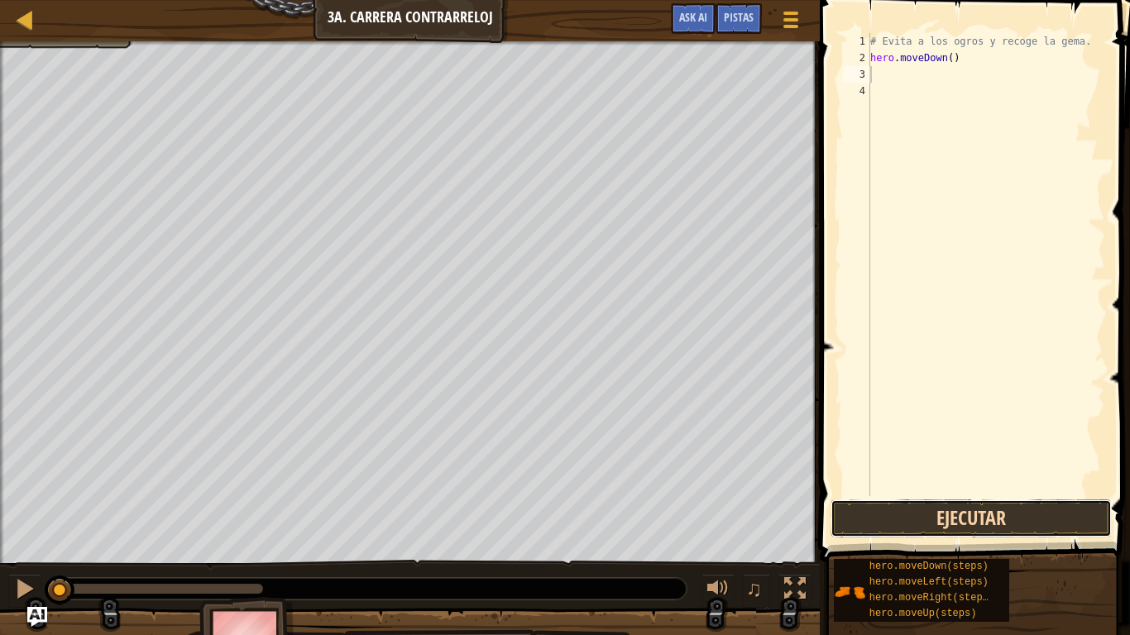
click at [1064, 514] on button "Ejecutar" at bounding box center [970, 519] width 281 height 38
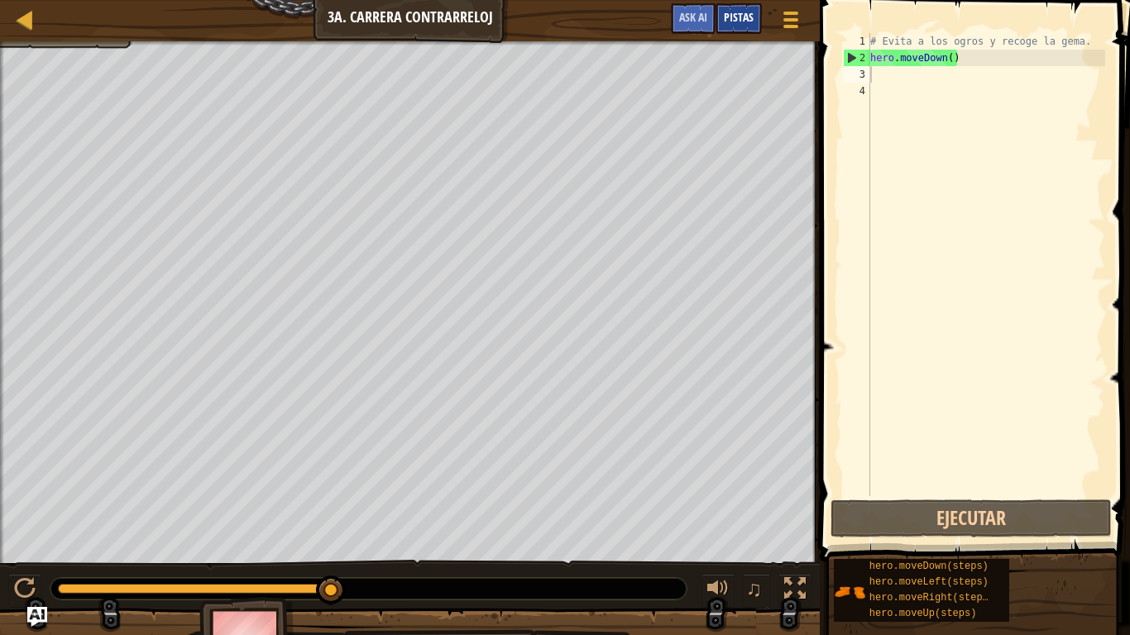
click at [750, 14] on span "Pistas" at bounding box center [739, 17] width 30 height 16
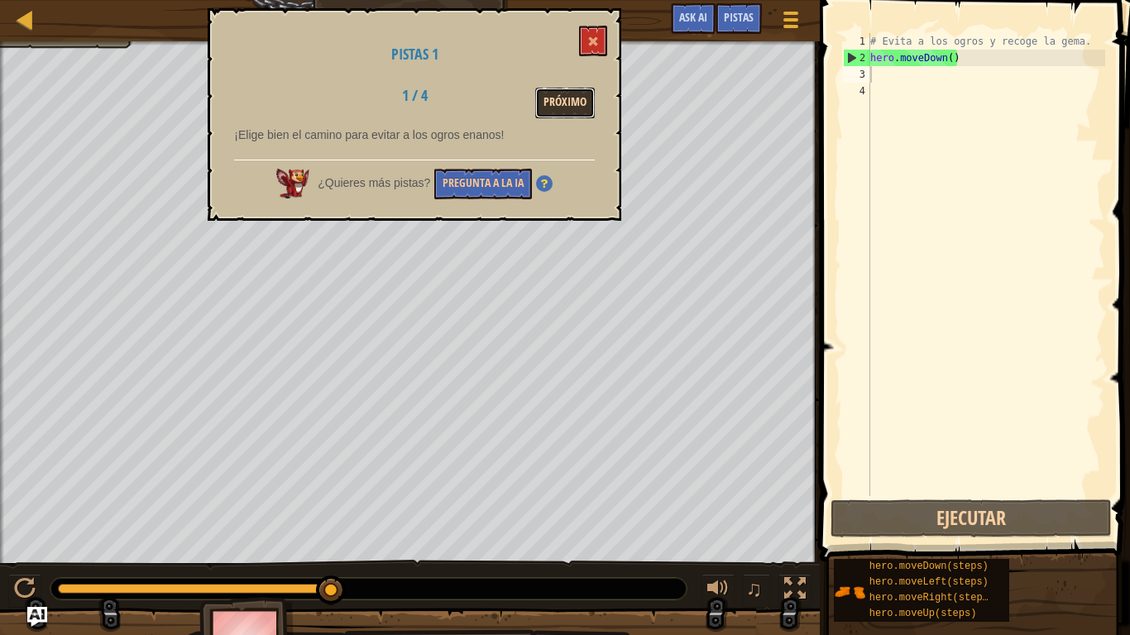
click at [564, 89] on button "Próximo" at bounding box center [565, 103] width 60 height 31
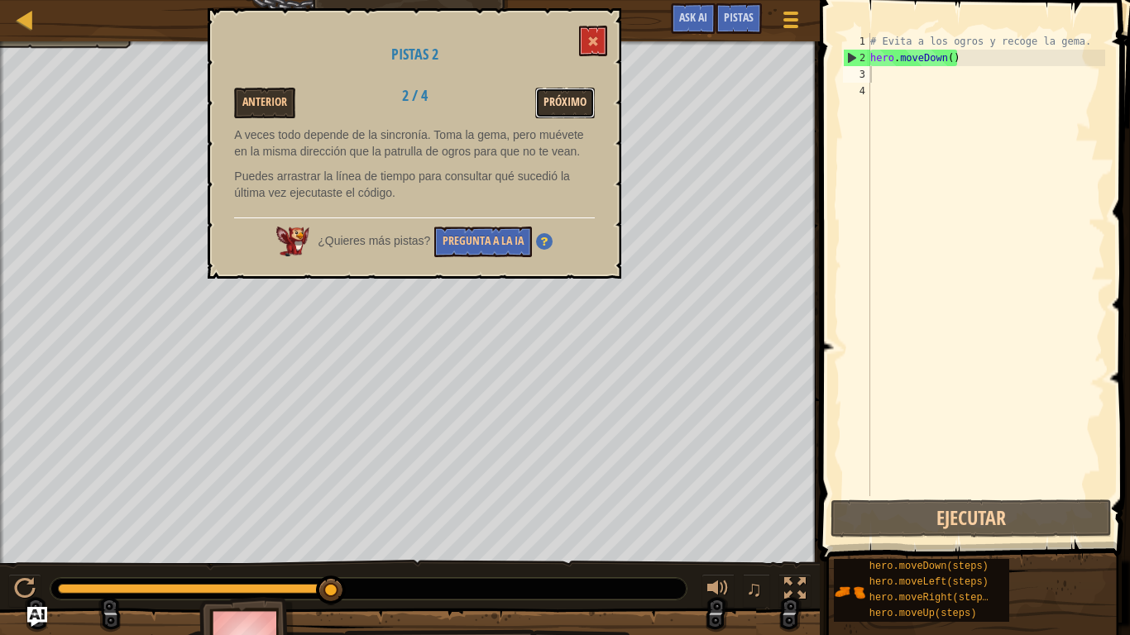
click at [545, 95] on button "Próximo" at bounding box center [565, 103] width 60 height 31
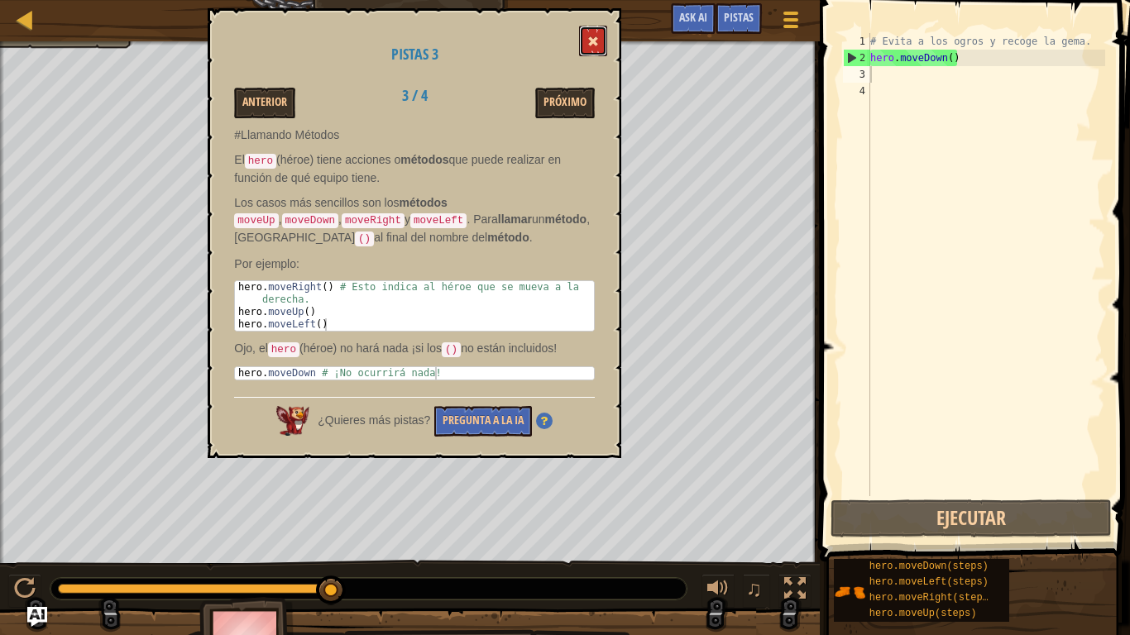
click at [602, 53] on button at bounding box center [593, 41] width 28 height 31
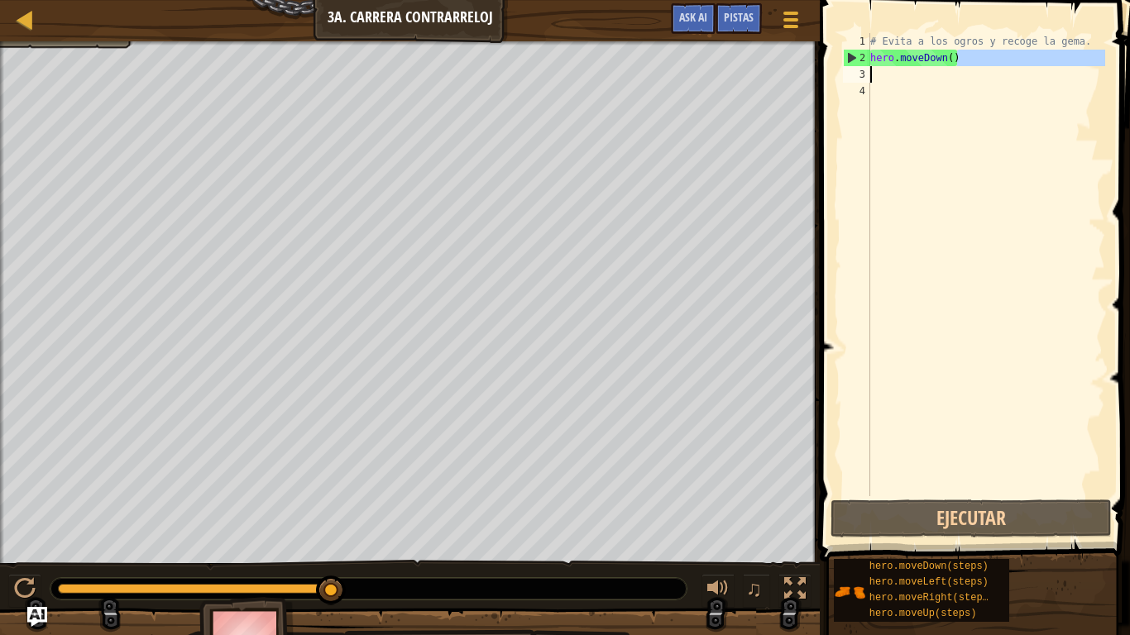
drag, startPoint x: 962, startPoint y: 63, endPoint x: 838, endPoint y: 73, distance: 124.5
click at [838, 76] on div "hero.moveDown() 1 2 3 4 # Evita a los ogros y recoge la gema. hero . moveDown (…" at bounding box center [972, 313] width 315 height 610
type textarea "hero.moveDown()"
drag, startPoint x: 838, startPoint y: 73, endPoint x: 858, endPoint y: 59, distance: 24.3
click at [849, 62] on div "hero.moveDown() 1 2 3 4 # Evita a los ogros y recoge la gema. hero . moveDown (…" at bounding box center [972, 313] width 315 height 610
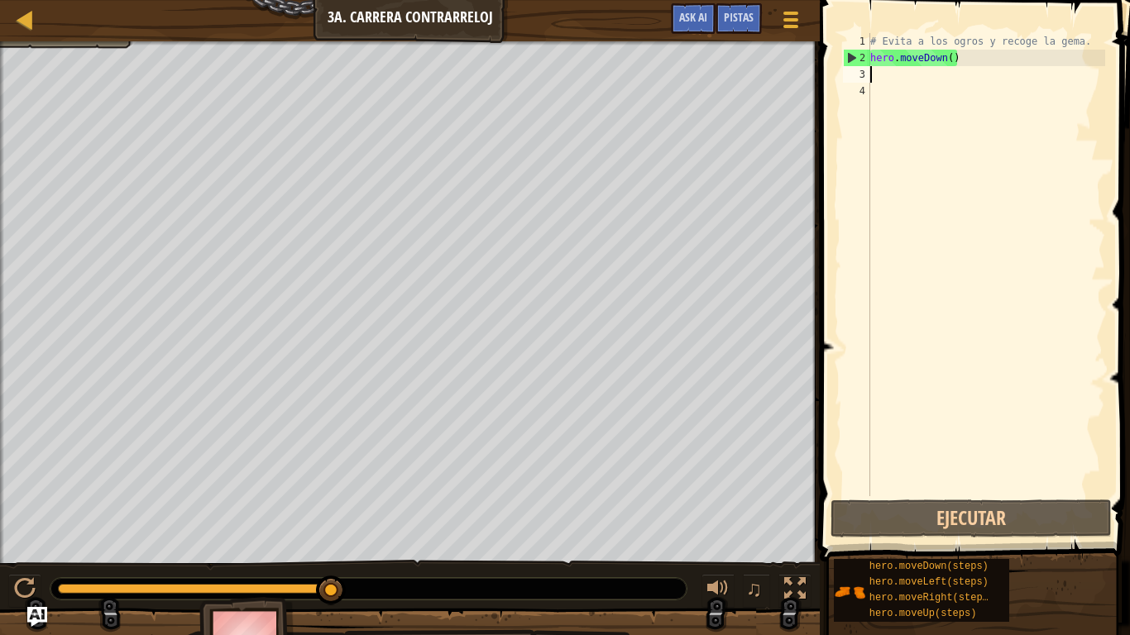
click at [978, 70] on div "# Evita a los ogros y recoge la gema. hero . moveDown ( )" at bounding box center [986, 281] width 238 height 496
click at [970, 71] on div "# Evita a los ogros y recoge la gema. hero . moveDown ( )" at bounding box center [986, 281] width 238 height 496
click at [980, 59] on div "# Evita a los ogros y recoge la gema. hero . moveDown ( )" at bounding box center [986, 281] width 238 height 496
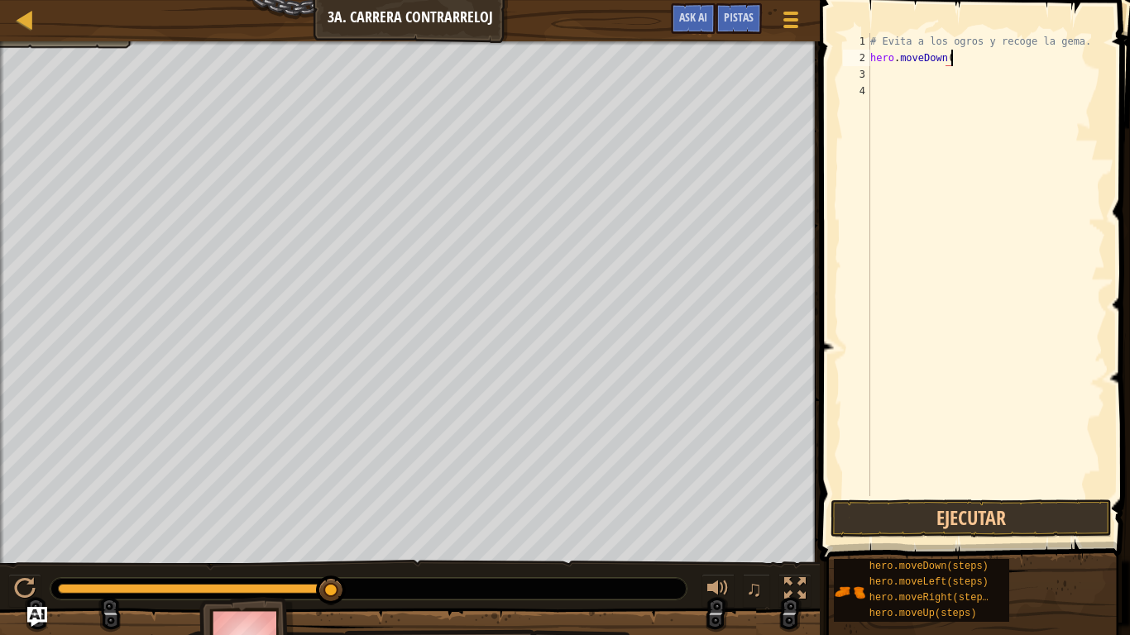
type textarea "hero.moveDown(u"
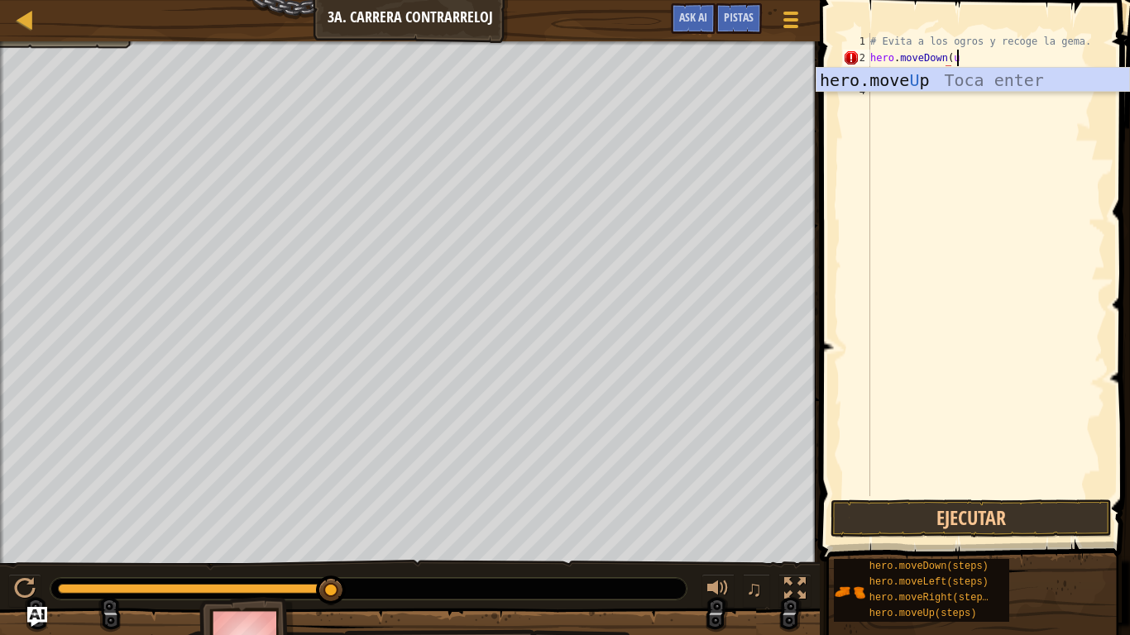
scroll to position [7, 12]
click at [1065, 86] on div "hero.move U p Toca enter" at bounding box center [972, 105] width 313 height 74
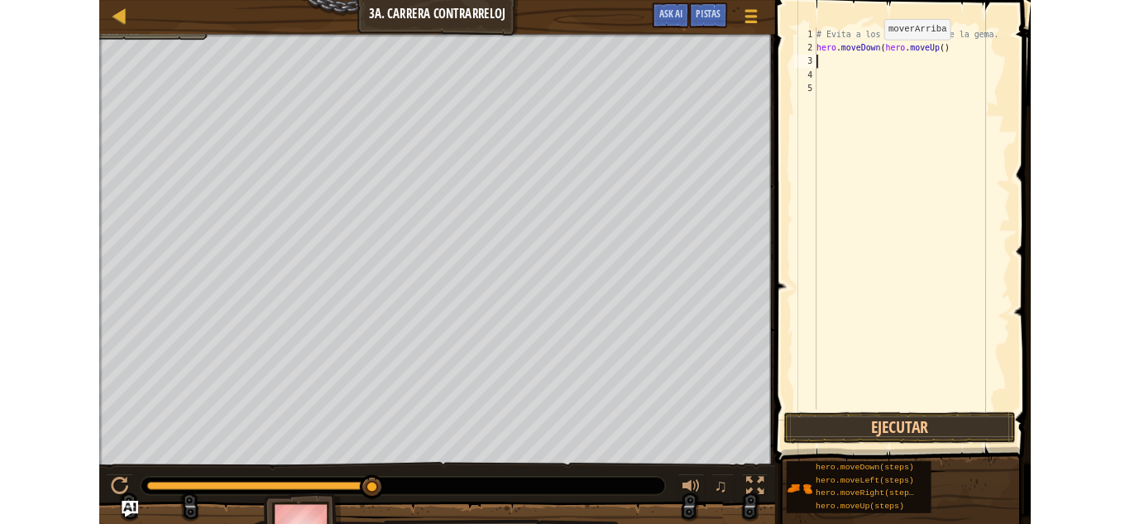
scroll to position [7, 0]
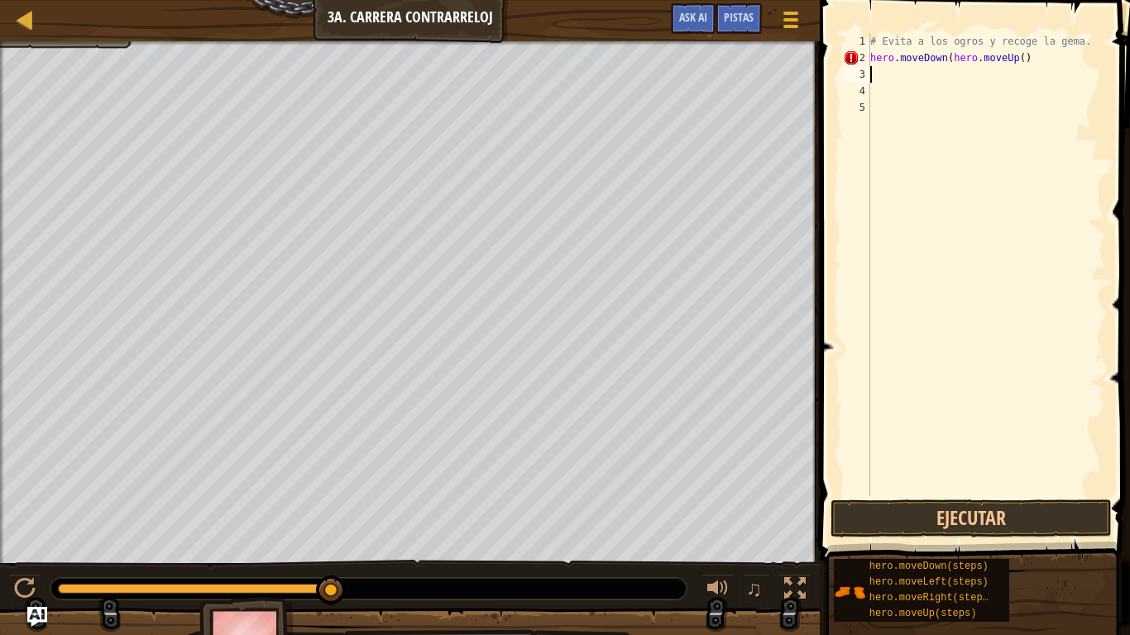
type textarea "h"
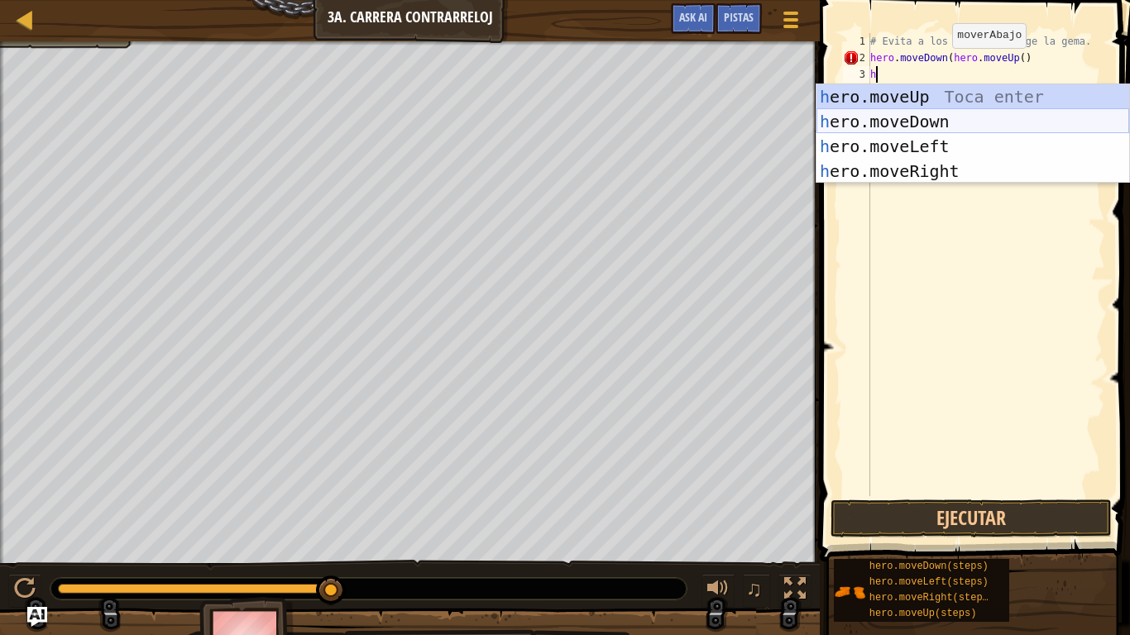
click at [982, 127] on div "h ero.moveUp Toca enter h ero.moveDown Toca enter h ero.moveLeft Toca enter h e…" at bounding box center [972, 158] width 313 height 149
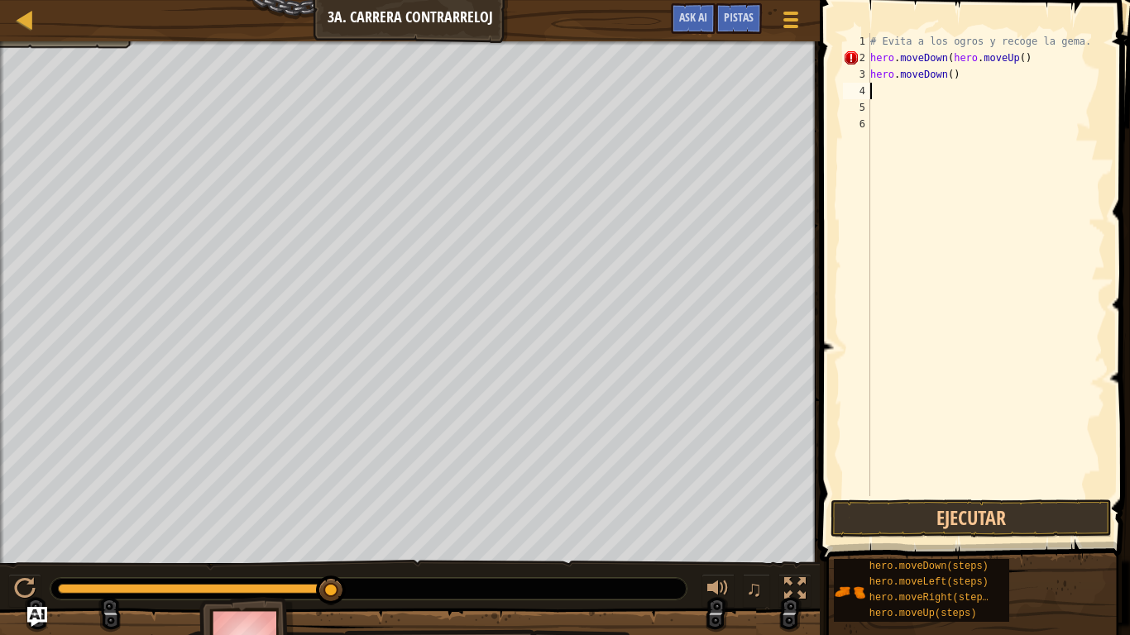
type textarea "t"
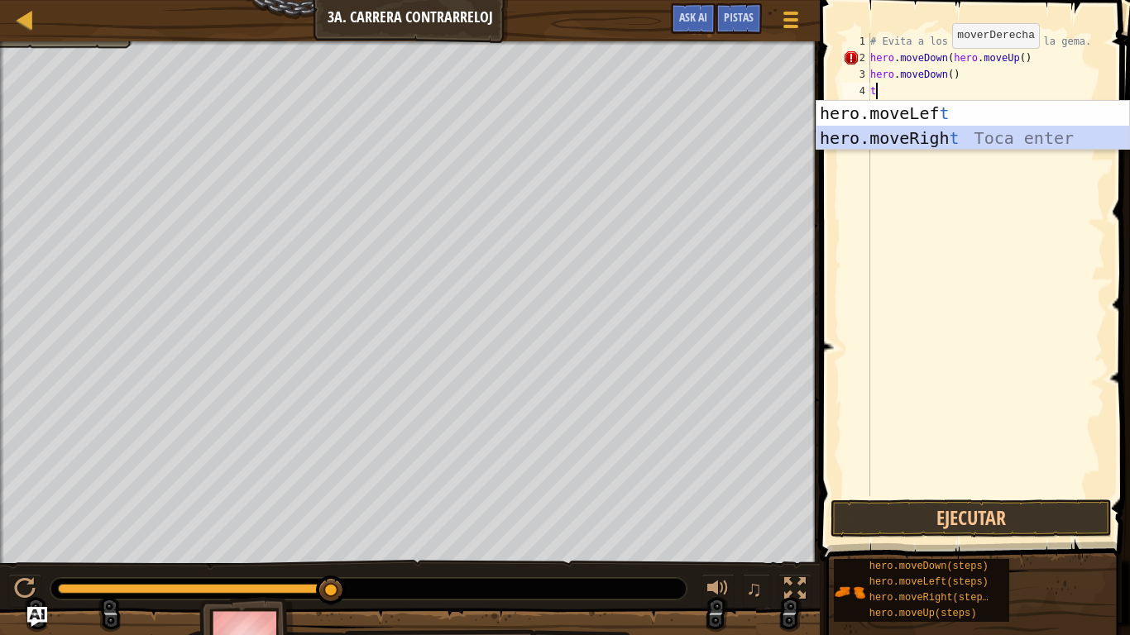
click at [877, 134] on div "hero.moveLef t Toca enter hero.moveRigh t Toca enter" at bounding box center [972, 150] width 313 height 99
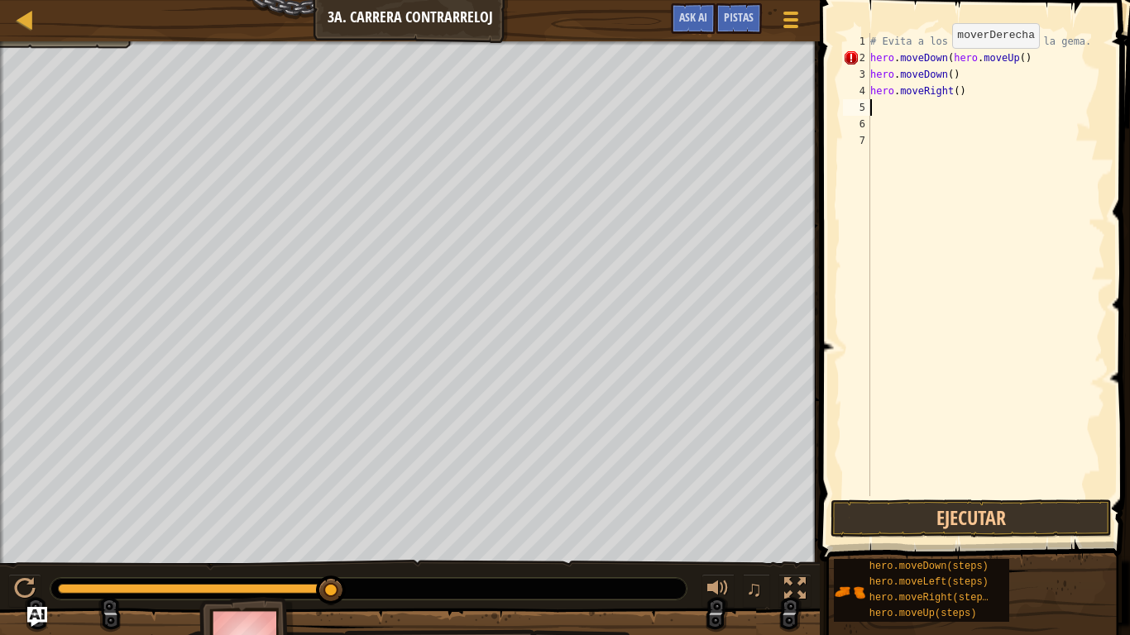
type textarea "l"
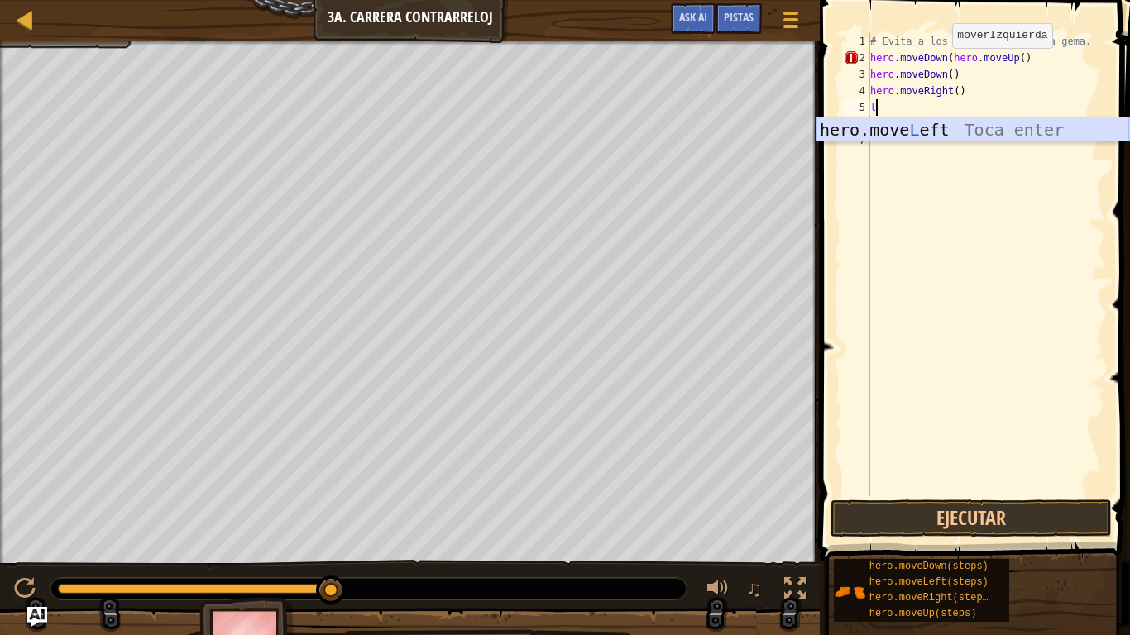
click at [875, 120] on div "hero.move L eft Toca enter" at bounding box center [972, 154] width 313 height 74
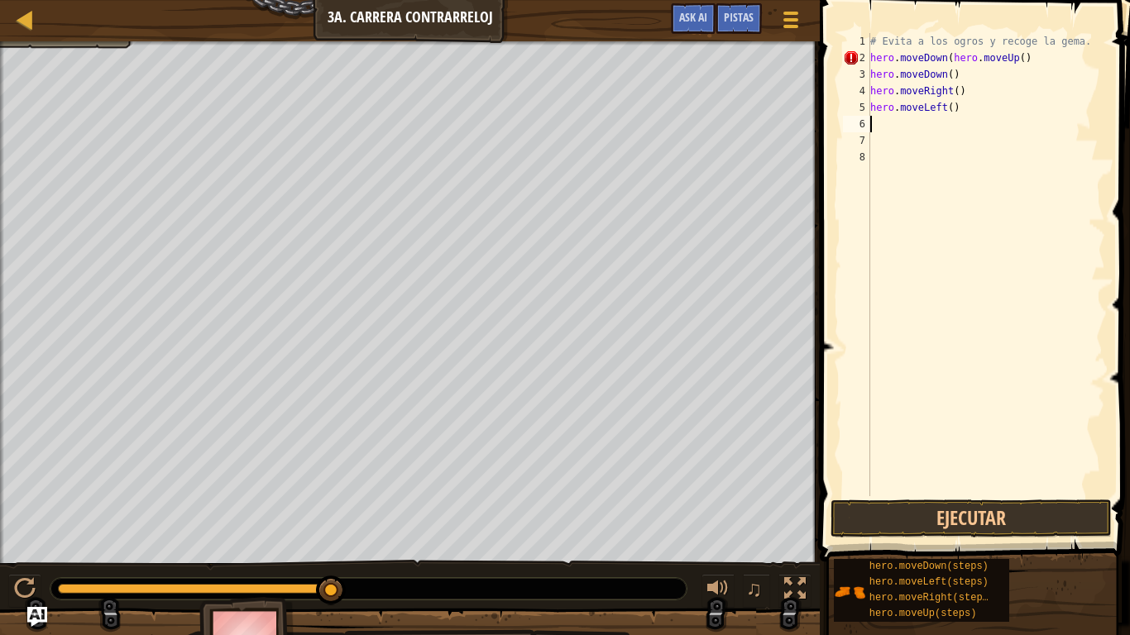
click at [849, 501] on button "Ejecutar" at bounding box center [970, 519] width 281 height 38
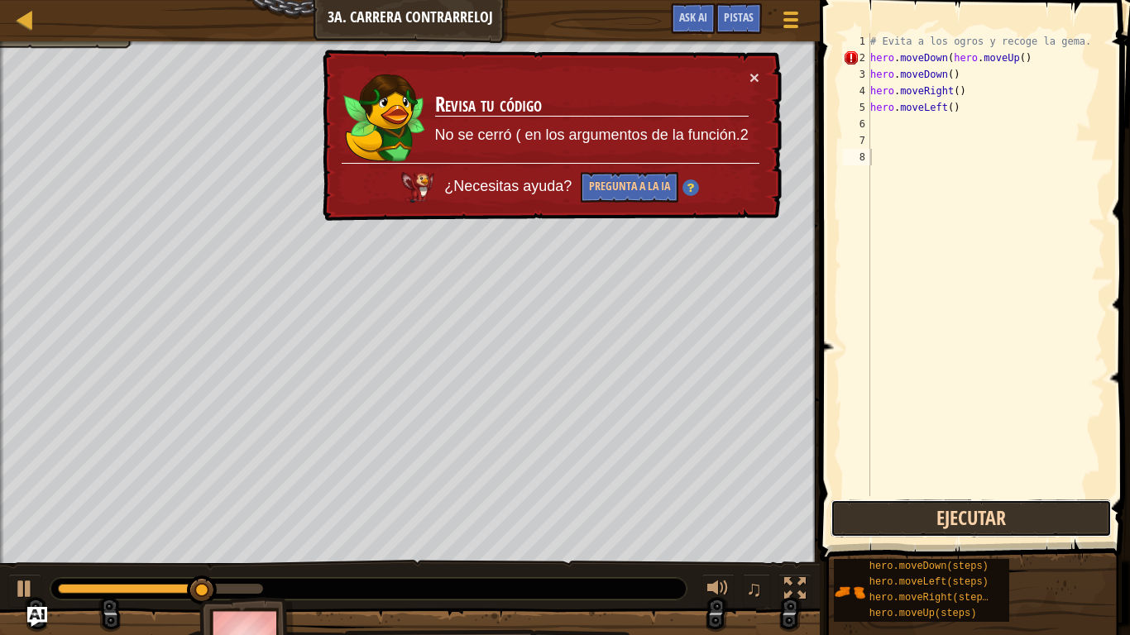
click at [916, 516] on button "Ejecutar" at bounding box center [970, 519] width 281 height 38
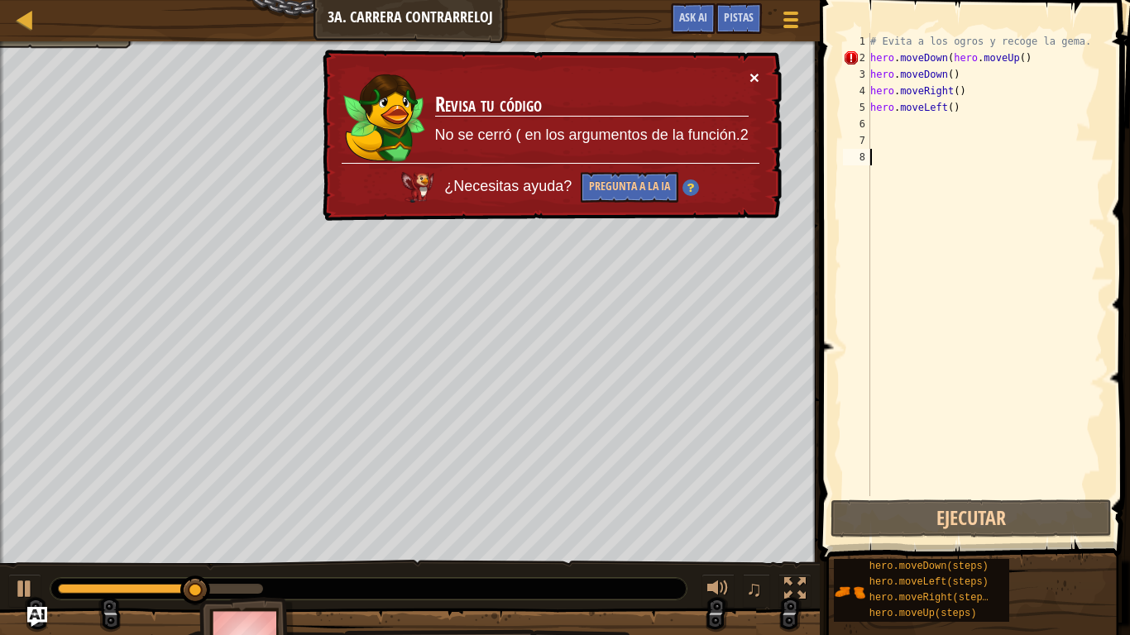
click at [749, 71] on button "×" at bounding box center [754, 77] width 10 height 17
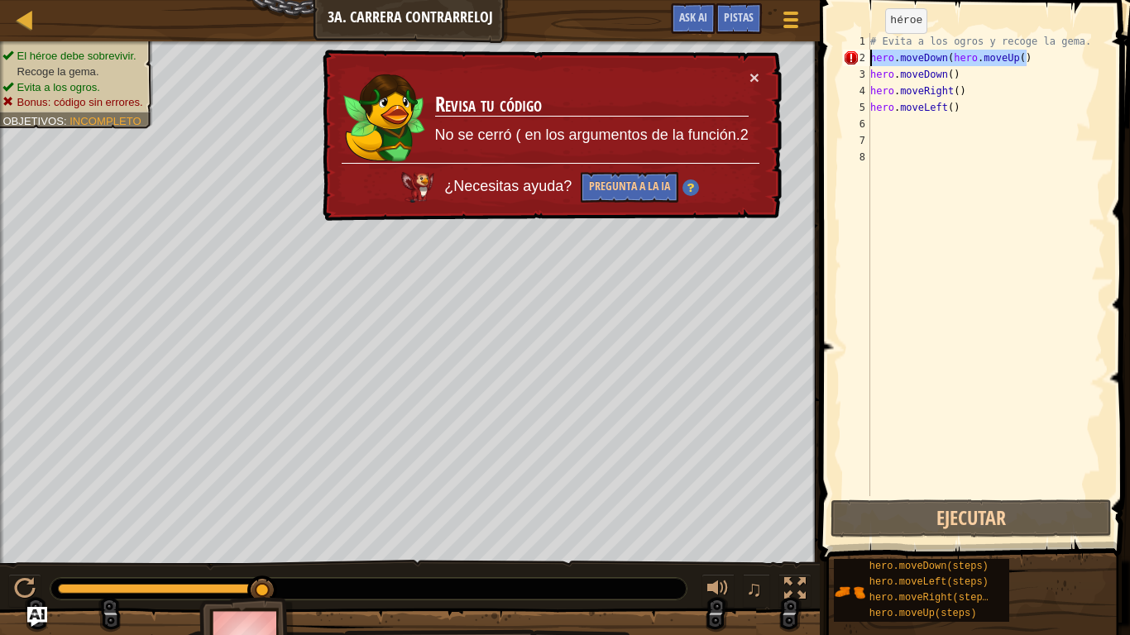
drag, startPoint x: 1036, startPoint y: 61, endPoint x: 859, endPoint y: 59, distance: 177.0
click at [859, 59] on div "1 2 3 4 5 6 7 8 # Evita a los ogros y recoge la gema. hero . moveDown ( hero . …" at bounding box center [971, 264] width 265 height 463
type textarea "hero.moveDown(hero.moveUp()"
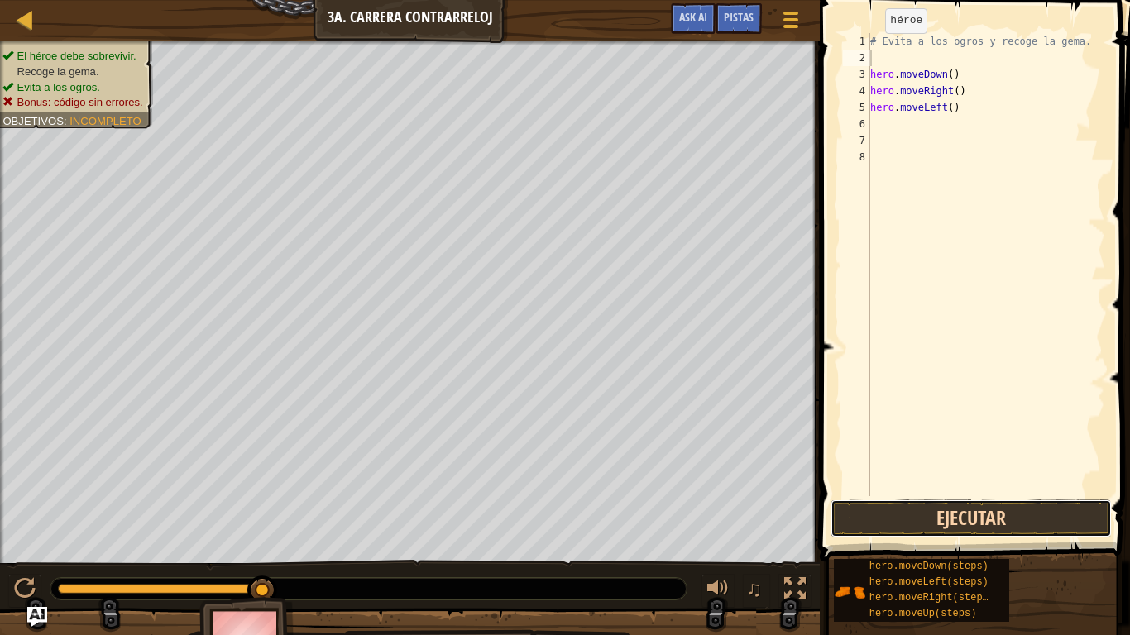
click at [902, 523] on button "Ejecutar" at bounding box center [970, 519] width 281 height 38
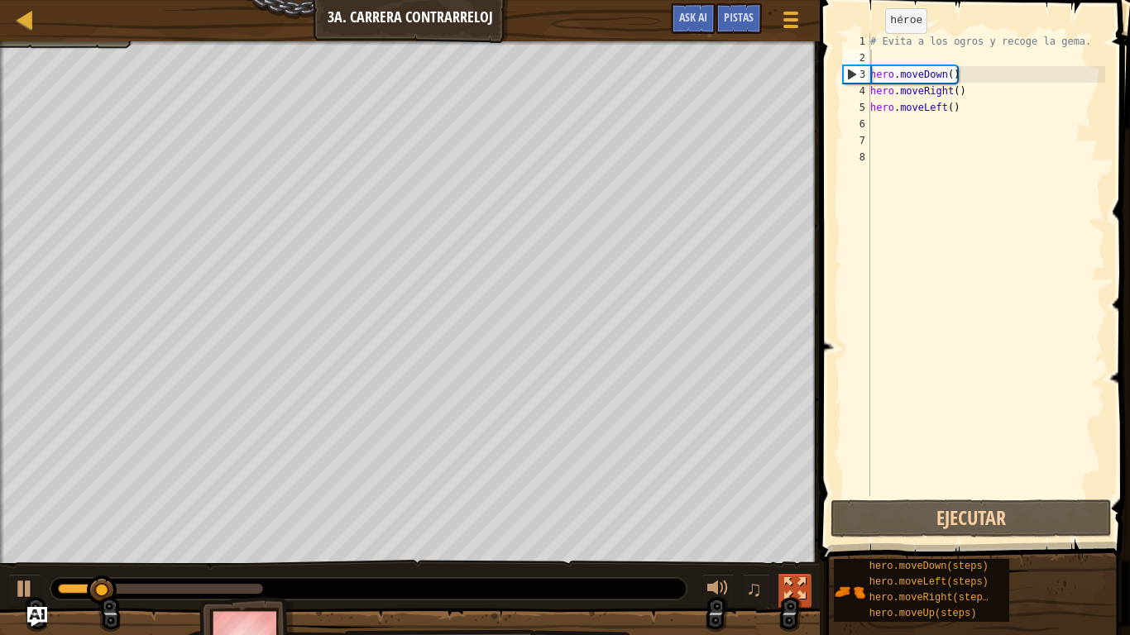
click at [786, 523] on div at bounding box center [795, 589] width 22 height 22
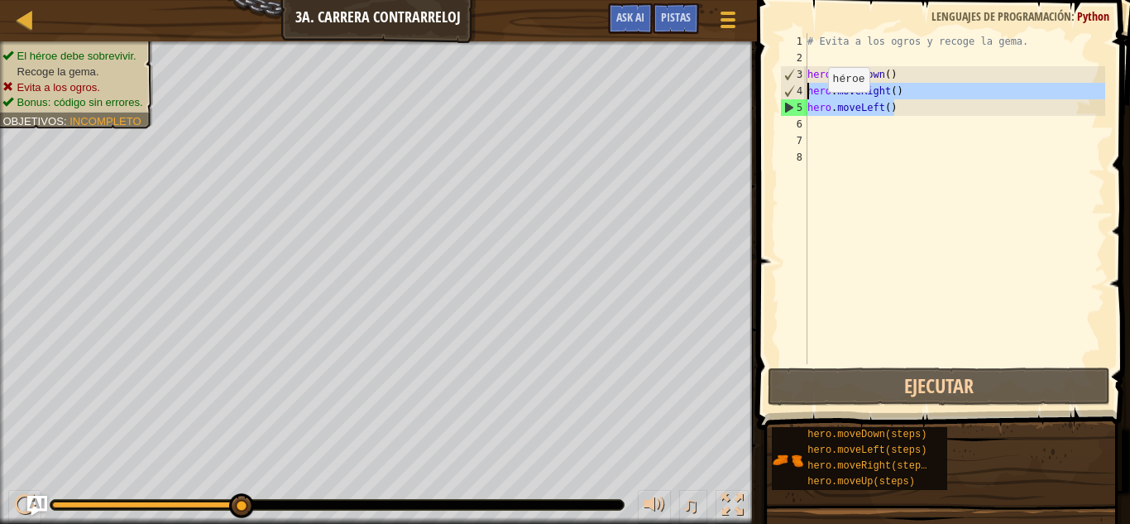
click at [723, 98] on div "Mapa Introducción a las Ciencias de la computación 3a. Carrera contrarreloj Men…" at bounding box center [565, 262] width 1130 height 524
type textarea "hero.moveRight() hero.moveLeft()"
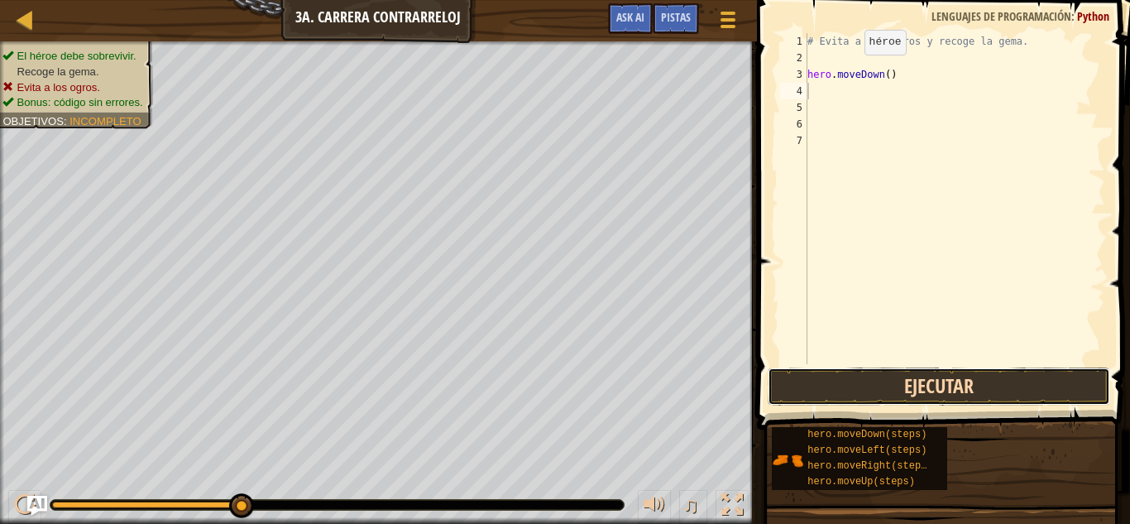
click at [902, 390] on button "Ejecutar" at bounding box center [939, 386] width 343 height 38
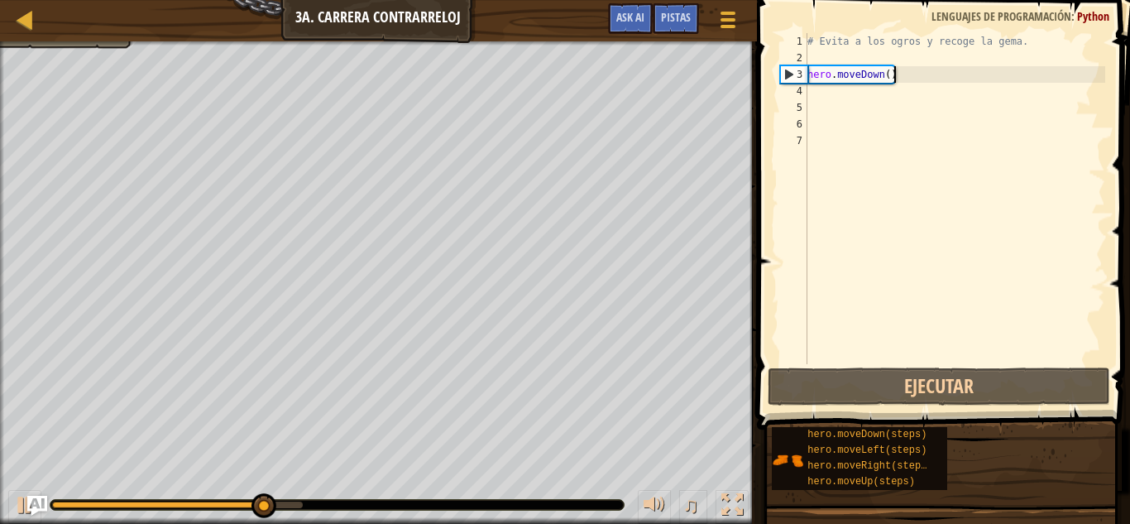
click at [911, 75] on div "# Evita a los ogros y recoge la gema. hero . moveDown ( )" at bounding box center [954, 215] width 301 height 364
type textarea "hero.moveDown()"
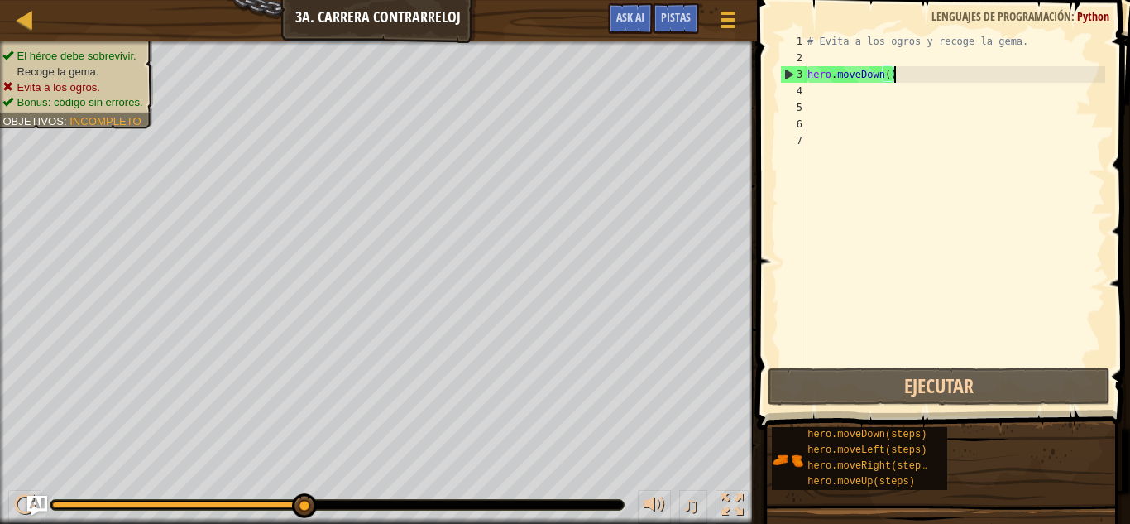
click at [892, 84] on div "# Evita a los ogros y recoge la gema. hero . moveDown ( )" at bounding box center [954, 215] width 301 height 364
click at [889, 84] on div "# Evita a los ogros y recoge la gema. hero . moveDown ( )" at bounding box center [954, 215] width 301 height 364
click at [897, 70] on div "# Evita a los ogros y recoge la gema. hero . moveDown ( )" at bounding box center [954, 215] width 301 height 364
click at [893, 71] on div "# Evita a los ogros y recoge la gema. hero . moveDown ( )" at bounding box center [954, 215] width 301 height 364
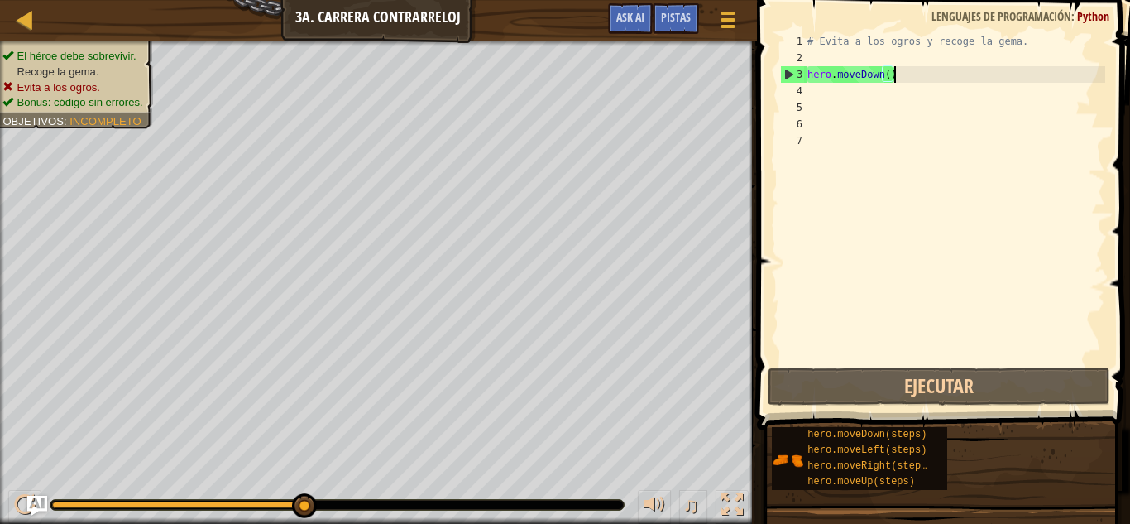
click at [893, 73] on div "# Evita a los ogros y recoge la gema. hero . moveDown ( )" at bounding box center [954, 215] width 301 height 364
click at [882, 79] on div "# Evita a los ogros y recoge la gema. hero . moveDown ( )" at bounding box center [954, 215] width 301 height 364
click at [887, 78] on div "# Evita a los ogros y recoge la gema. hero . moveDown ( )" at bounding box center [954, 215] width 301 height 364
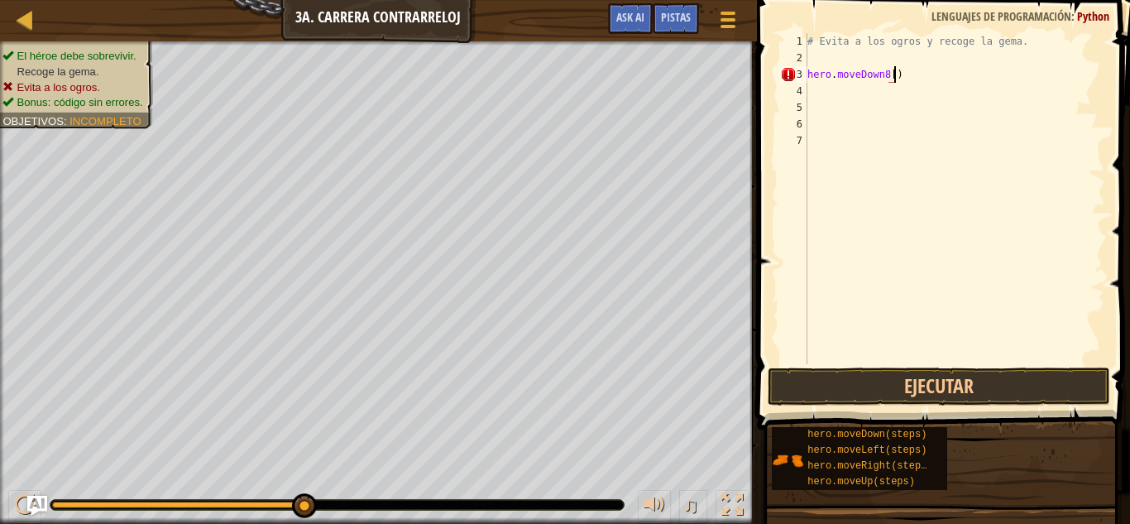
scroll to position [7, 12]
type textarea "hero.moveDown)"
click at [963, 94] on div "# Evita a los ogros y recoge la gema. hero . [GEOGRAPHIC_DATA] )" at bounding box center [954, 215] width 301 height 364
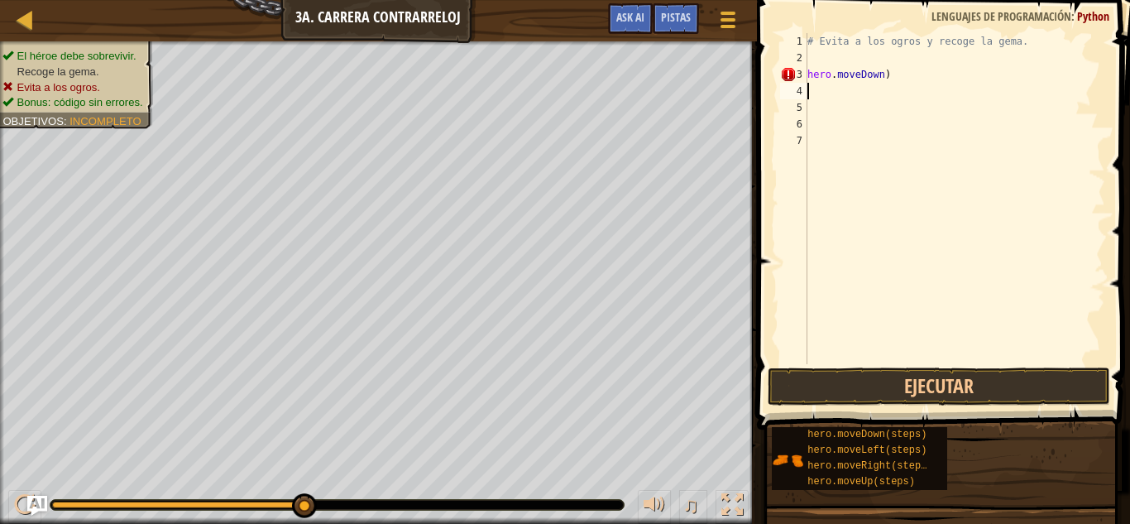
drag, startPoint x: 952, startPoint y: 92, endPoint x: 932, endPoint y: 88, distance: 20.3
click at [932, 88] on div "# Evita a los ogros y recoge la gema. hero . [GEOGRAPHIC_DATA] )" at bounding box center [954, 215] width 301 height 364
drag, startPoint x: 932, startPoint y: 88, endPoint x: 899, endPoint y: 70, distance: 37.4
click at [899, 70] on div "# Evita a los ogros y recoge la gema. hero . [GEOGRAPHIC_DATA] )" at bounding box center [954, 215] width 301 height 364
drag, startPoint x: 899, startPoint y: 89, endPoint x: 877, endPoint y: 76, distance: 26.0
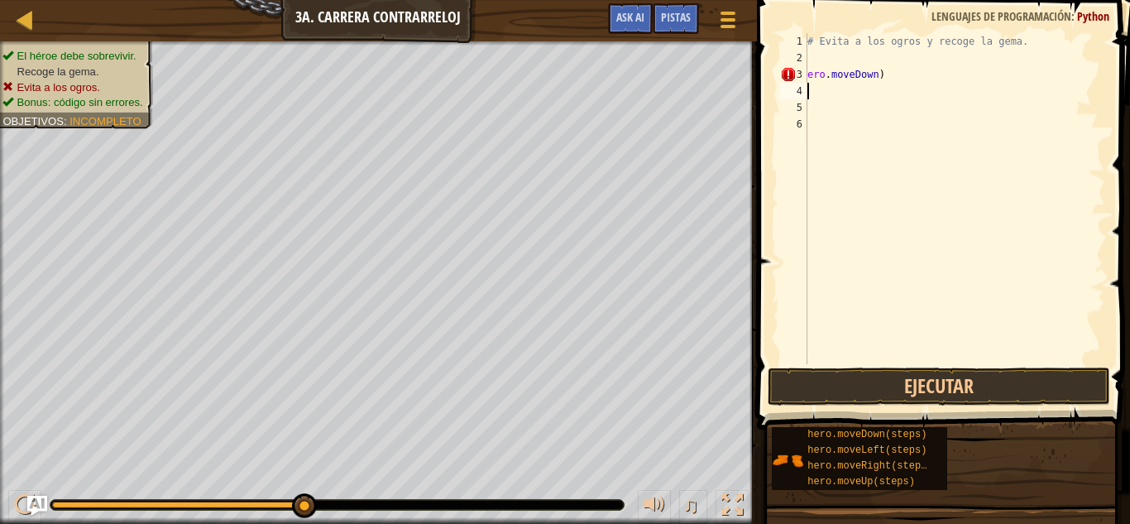
click at [877, 76] on div "# Evita a los ogros y recoge la gema. ero . [GEOGRAPHIC_DATA] )" at bounding box center [954, 215] width 301 height 364
drag, startPoint x: 873, startPoint y: 76, endPoint x: 801, endPoint y: 83, distance: 71.4
click at [801, 83] on div "ero.moveDown) 1 2 3 4 5 6 # Evita a los ogros y recoge la gema. ero . moveDown …" at bounding box center [941, 198] width 328 height 331
type textarea "e"
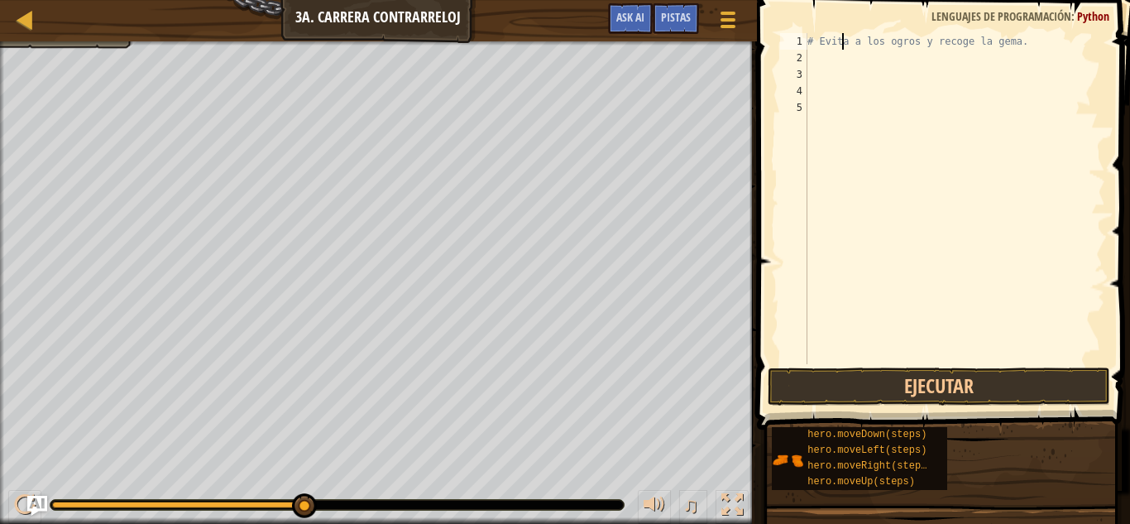
click at [839, 43] on div "# Evita a los ogros y recoge la gema." at bounding box center [954, 215] width 301 height 364
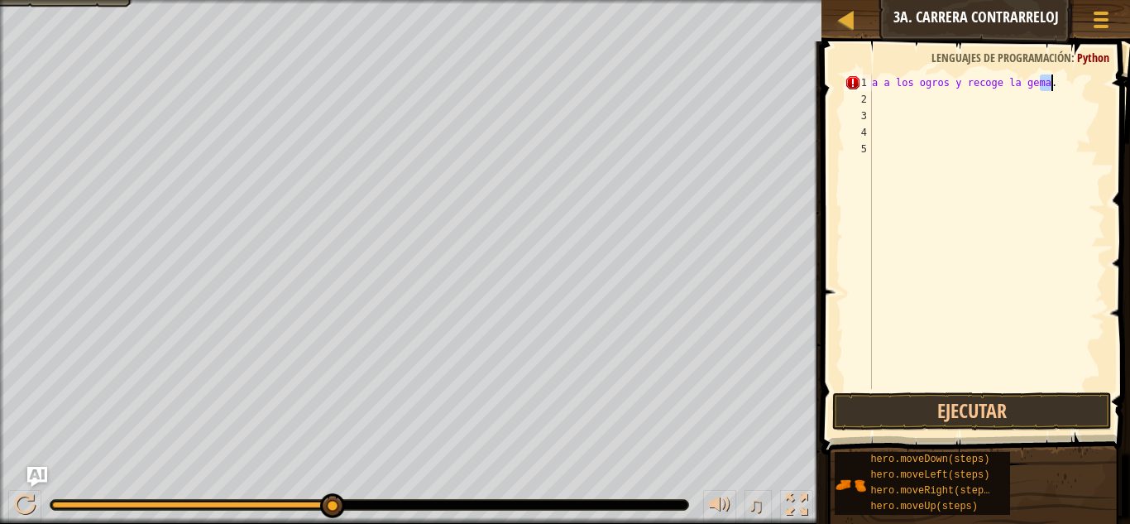
drag, startPoint x: 1041, startPoint y: 84, endPoint x: 1059, endPoint y: 80, distance: 17.7
click at [1059, 80] on div "a a los ogros y recoge la gema ." at bounding box center [986, 247] width 237 height 347
type textarea "a"
drag, startPoint x: 916, startPoint y: 124, endPoint x: 910, endPoint y: 138, distance: 15.5
click at [910, 138] on div at bounding box center [986, 247] width 237 height 347
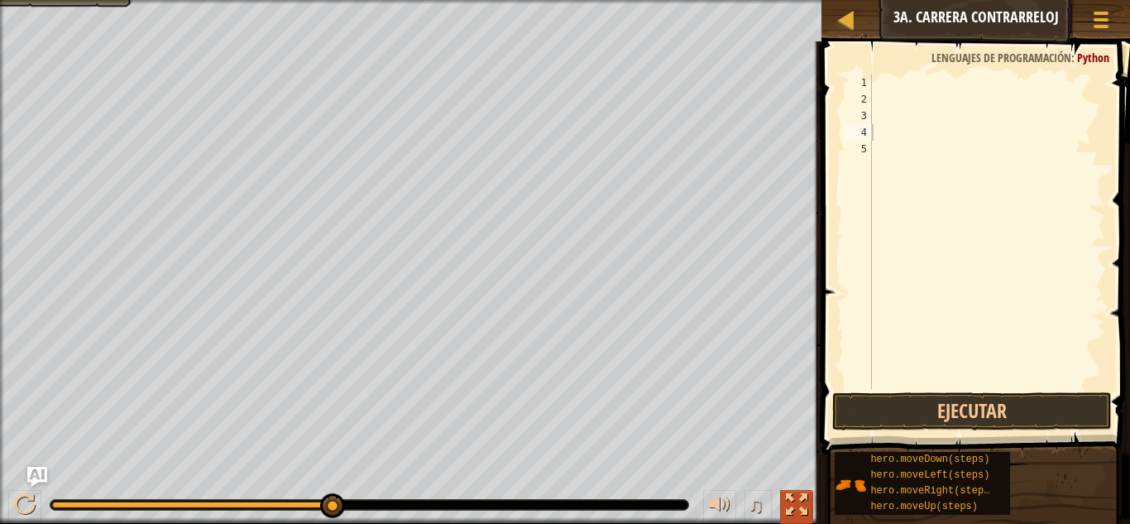
click at [800, 495] on div at bounding box center [797, 505] width 22 height 22
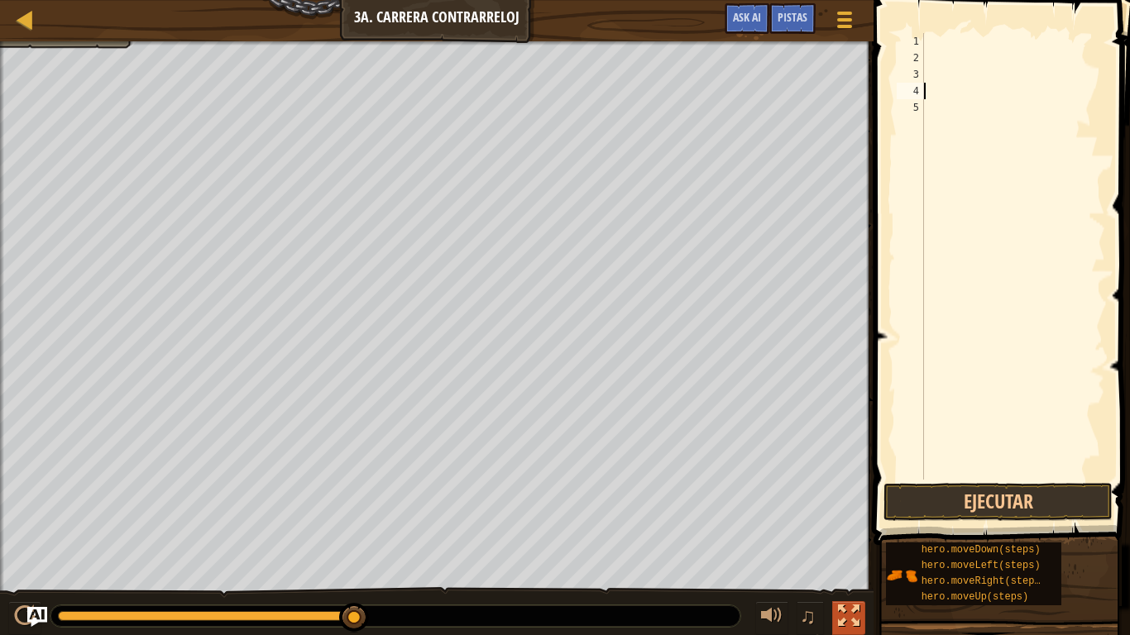
click at [854, 523] on div at bounding box center [849, 616] width 22 height 22
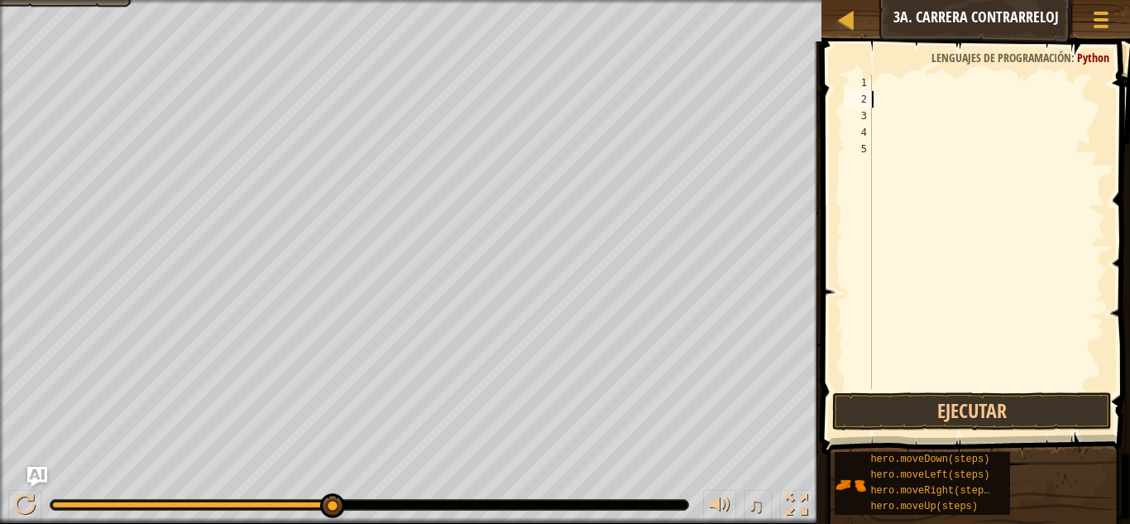
click at [883, 96] on div at bounding box center [986, 247] width 237 height 347
click at [883, 81] on div at bounding box center [986, 247] width 237 height 347
type textarea "h"
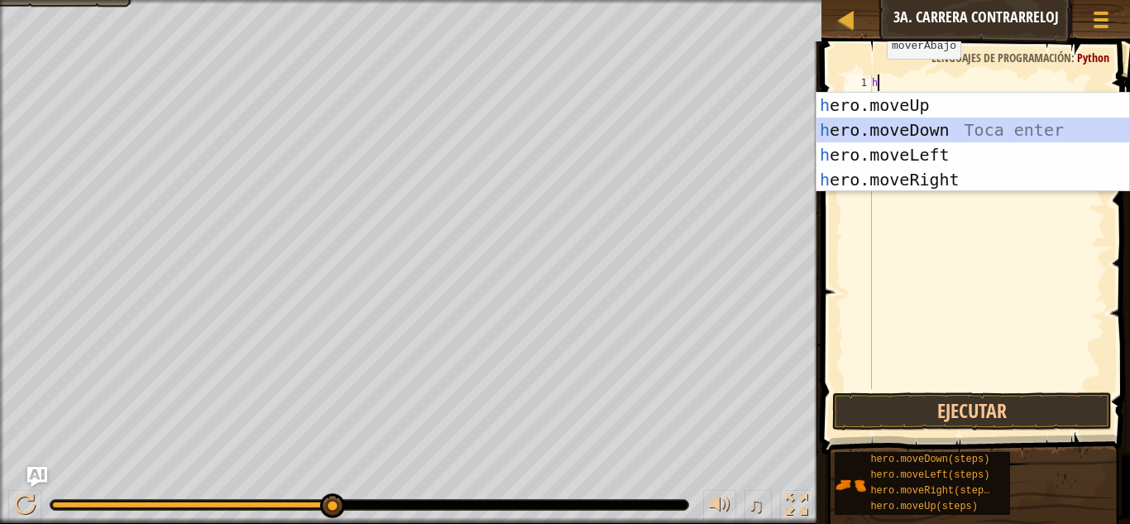
click at [850, 129] on div "h ero.moveUp Toca enter h ero.moveDown Toca enter h ero.moveLeft Toca enter h e…" at bounding box center [972, 167] width 313 height 149
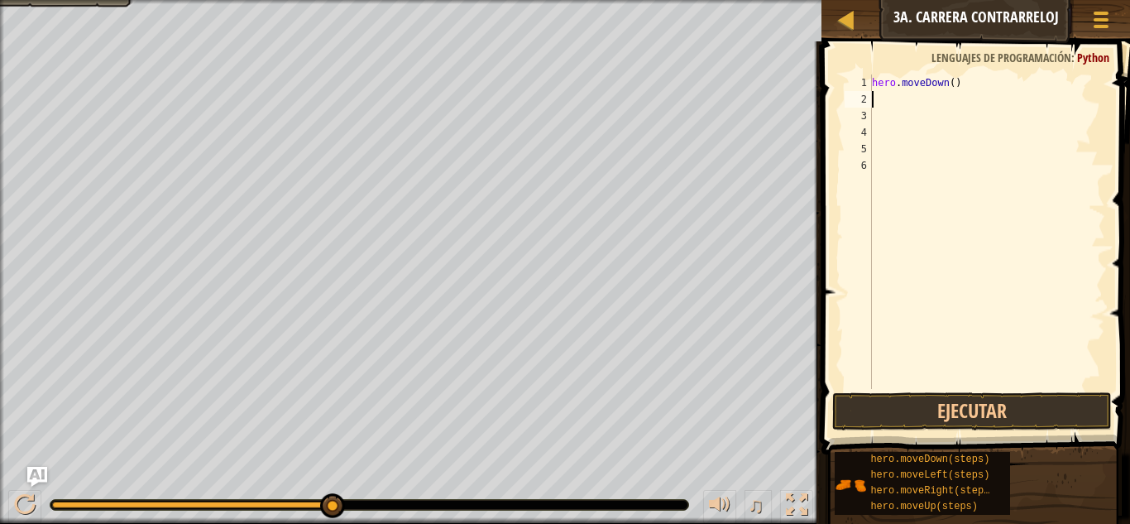
type textarea "h"
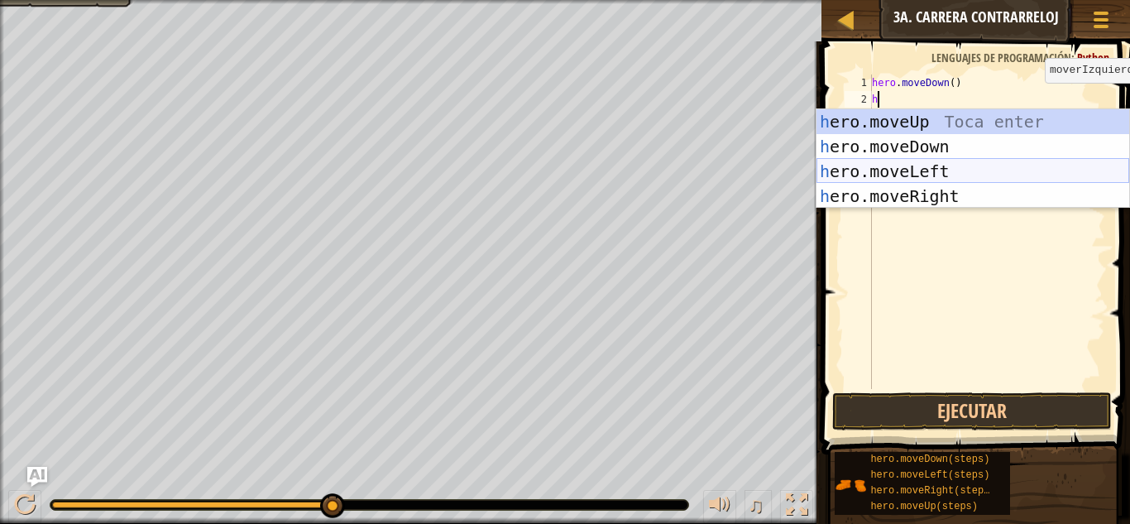
click at [892, 182] on div "h ero.moveUp Toca enter h ero.moveDown Toca enter h ero.moveLeft Toca enter h e…" at bounding box center [972, 183] width 313 height 149
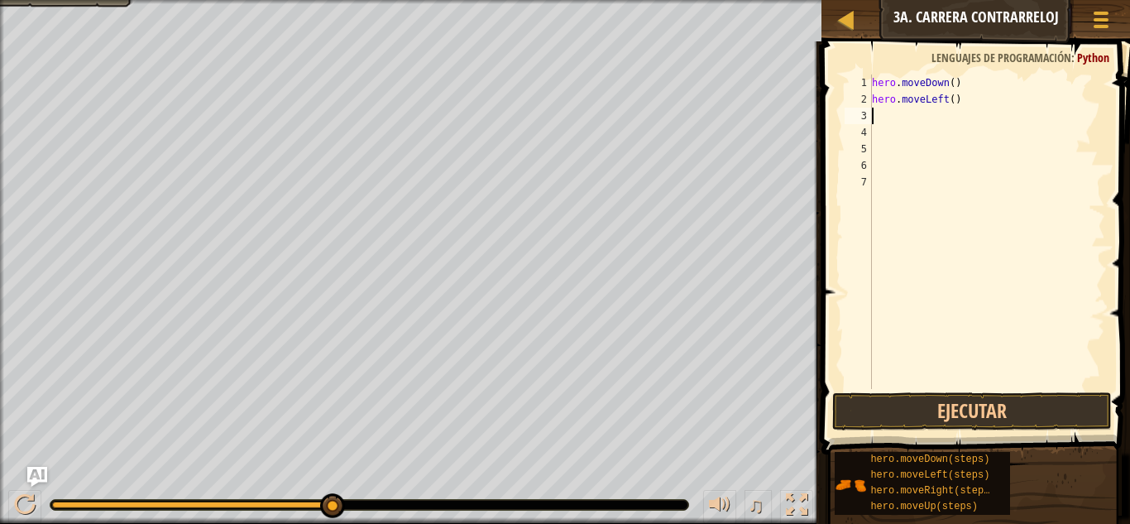
type textarea "h"
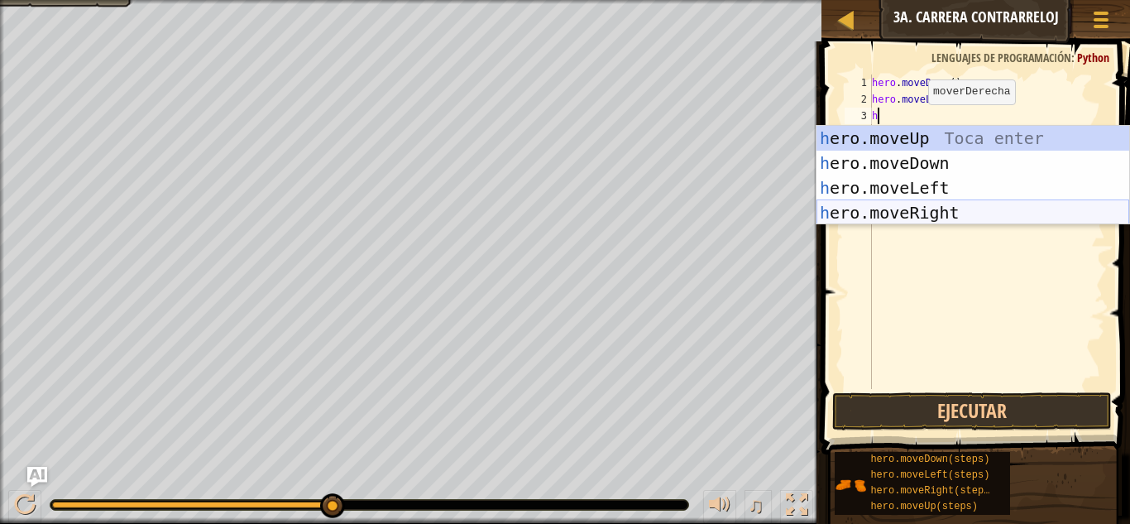
click at [888, 210] on div "h ero.moveUp Toca enter h ero.moveDown Toca enter h ero.moveLeft Toca enter h e…" at bounding box center [972, 200] width 313 height 149
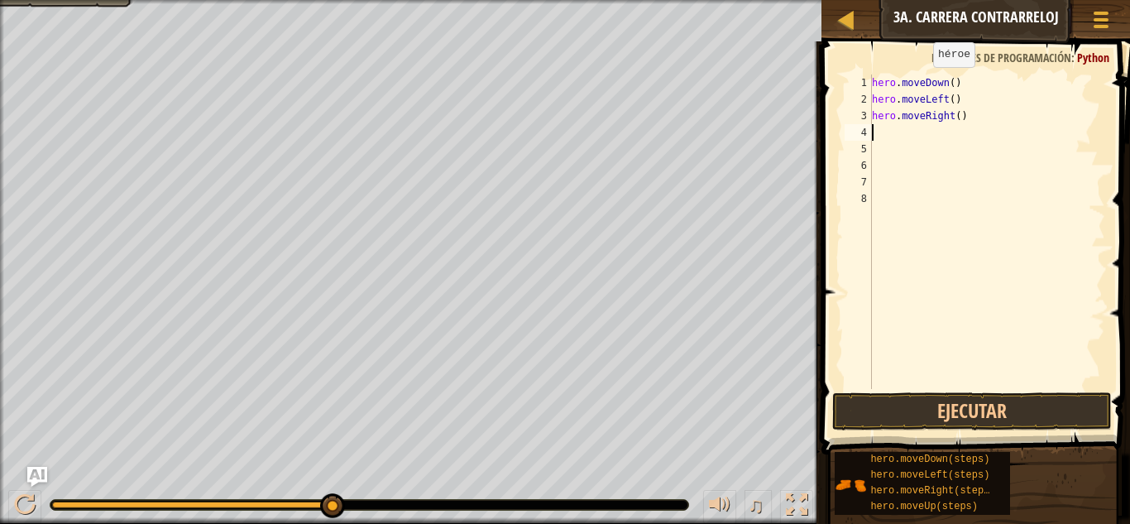
type textarea "h"
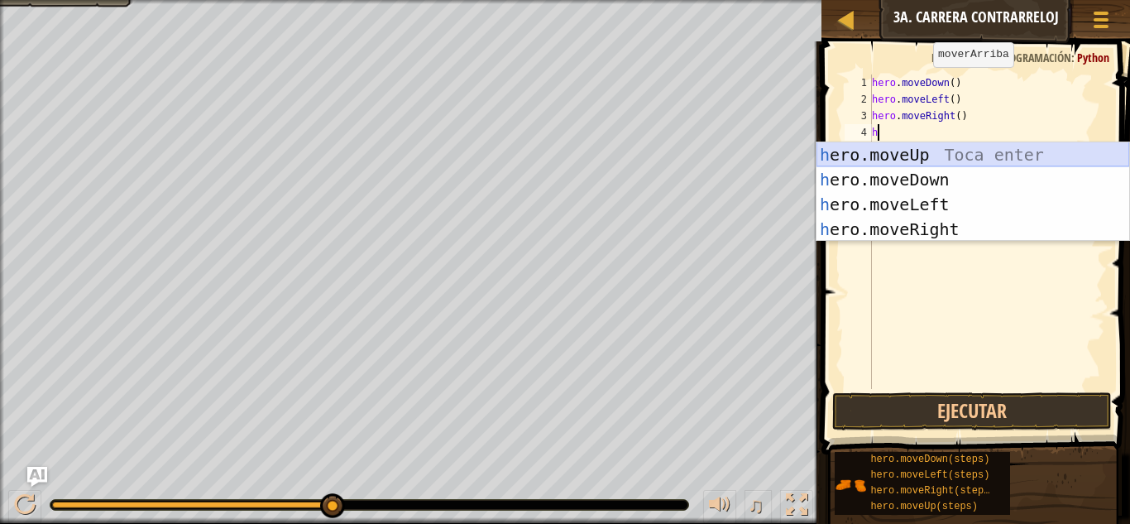
click at [887, 162] on div "h ero.moveUp Toca enter h ero.moveDown Toca enter h ero.moveLeft Toca enter h e…" at bounding box center [972, 216] width 313 height 149
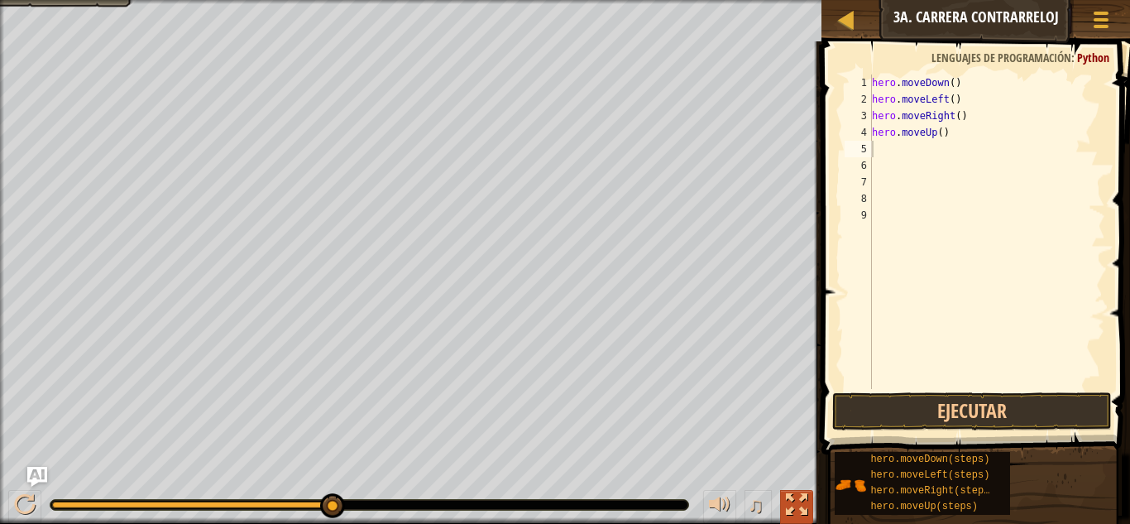
click at [801, 514] on div at bounding box center [797, 505] width 22 height 22
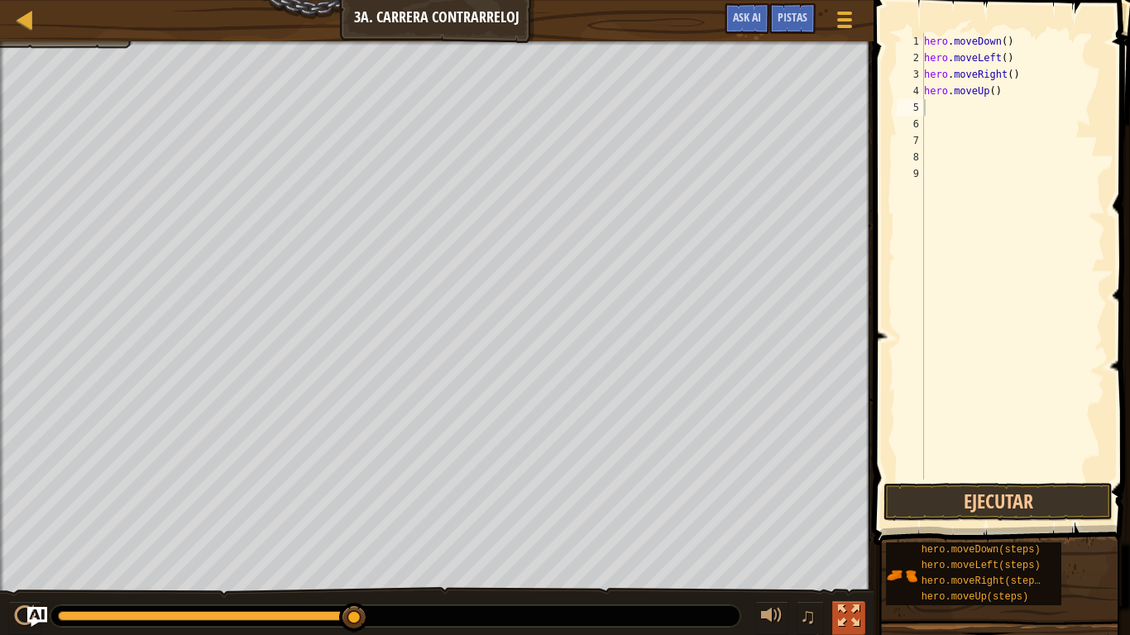
drag, startPoint x: 859, startPoint y: 596, endPoint x: 854, endPoint y: 611, distance: 16.0
click at [854, 523] on div "♫" at bounding box center [436, 612] width 873 height 50
click at [854, 523] on div at bounding box center [849, 616] width 22 height 22
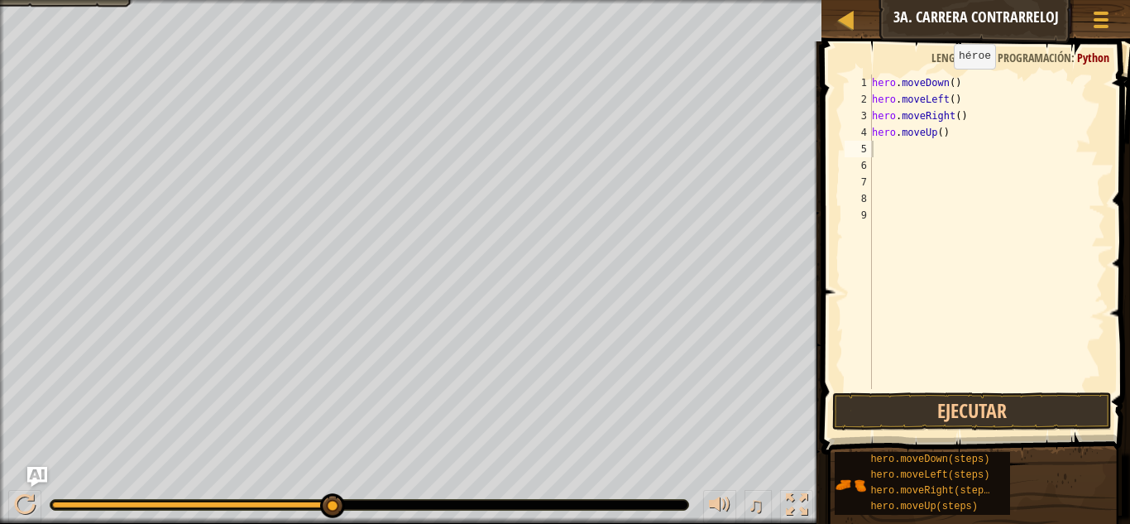
click at [831, 42] on span at bounding box center [977, 224] width 322 height 462
click at [845, 31] on div "Mapa Introducción a las Ciencias de la computación 3a. [PERSON_NAME] contrarrel…" at bounding box center [975, 20] width 309 height 41
click at [853, 9] on div at bounding box center [846, 19] width 21 height 21
select select "es-419"
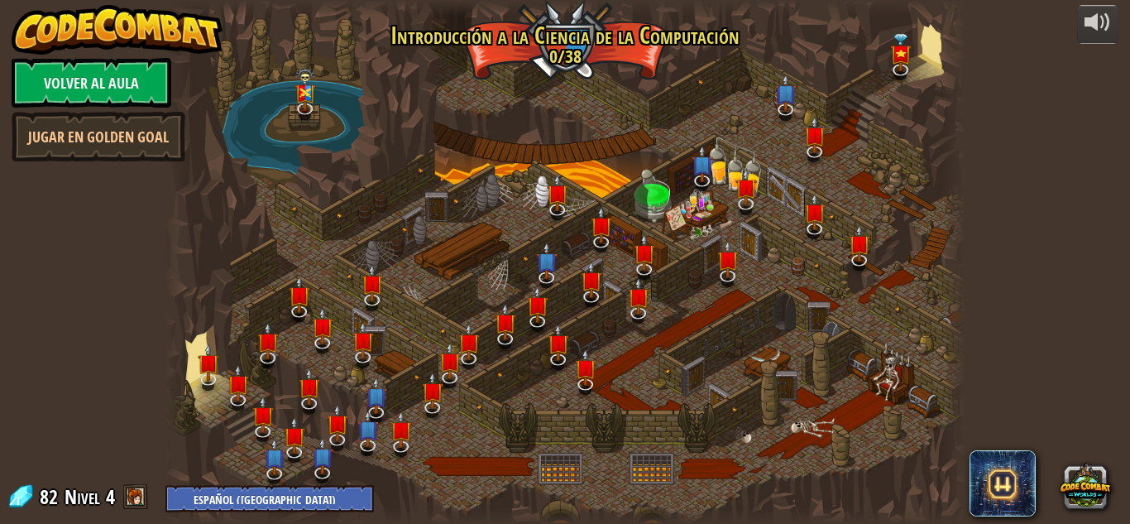
select select "es-419"
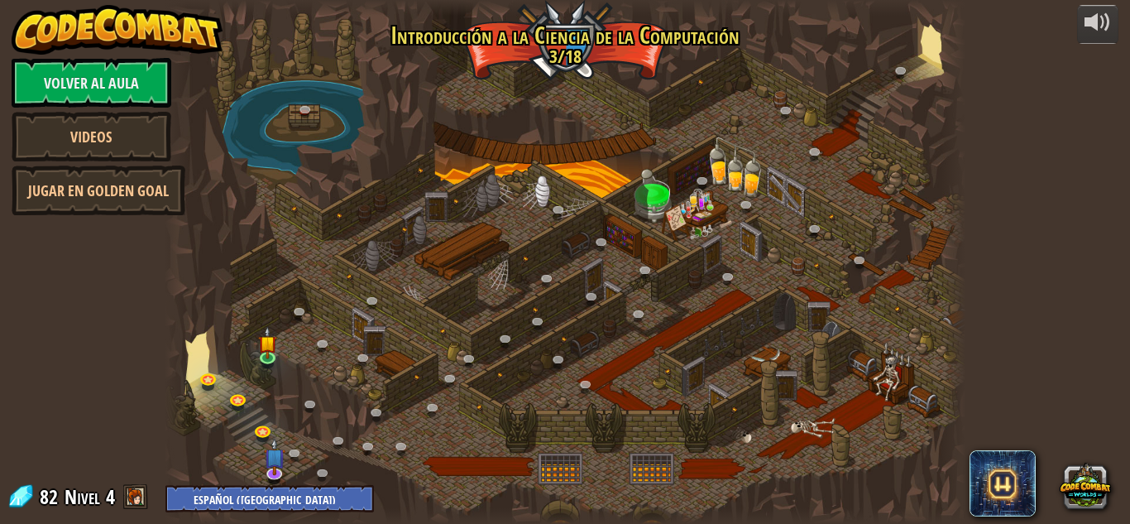
select select "es-419"
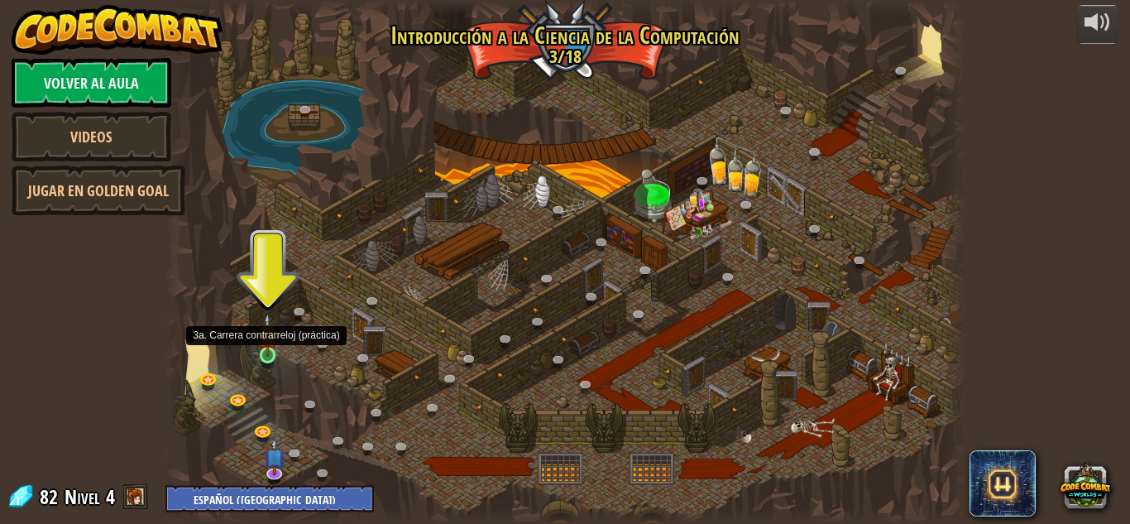
click at [268, 355] on img at bounding box center [267, 334] width 19 height 43
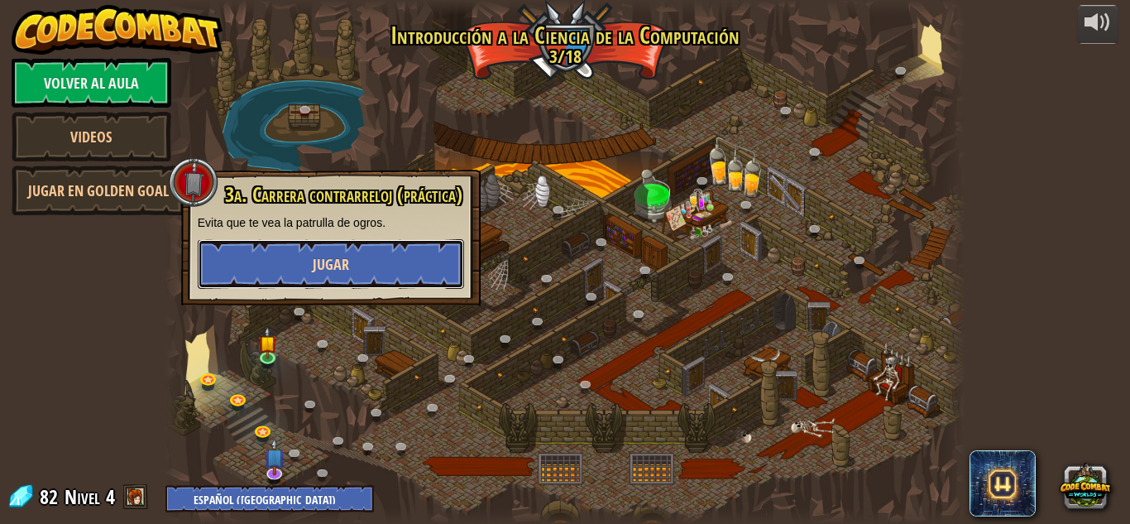
click at [286, 274] on button "Jugar" at bounding box center [331, 264] width 266 height 50
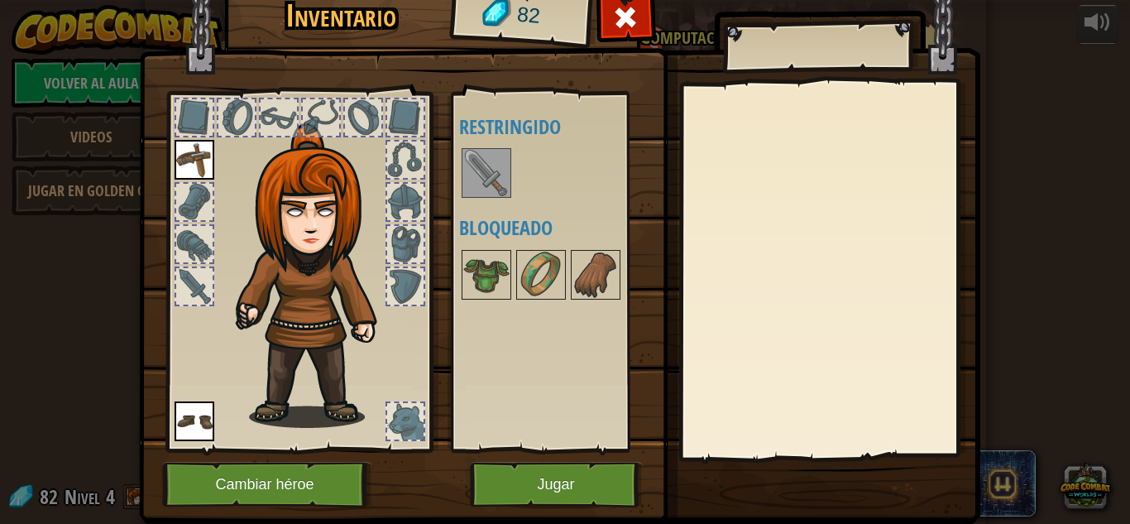
click at [487, 156] on img at bounding box center [486, 173] width 46 height 46
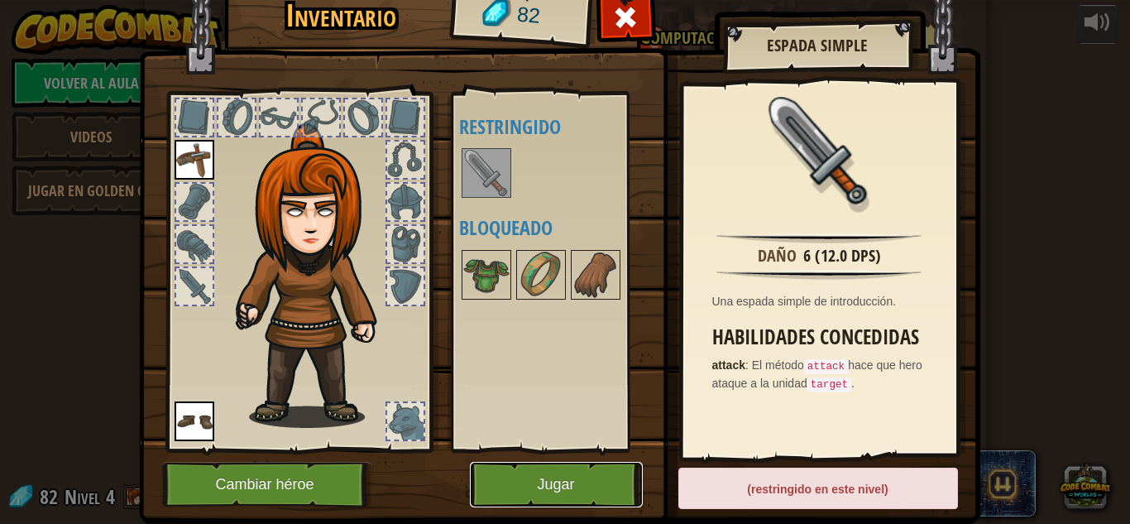
click at [592, 476] on button "Jugar" at bounding box center [556, 484] width 173 height 45
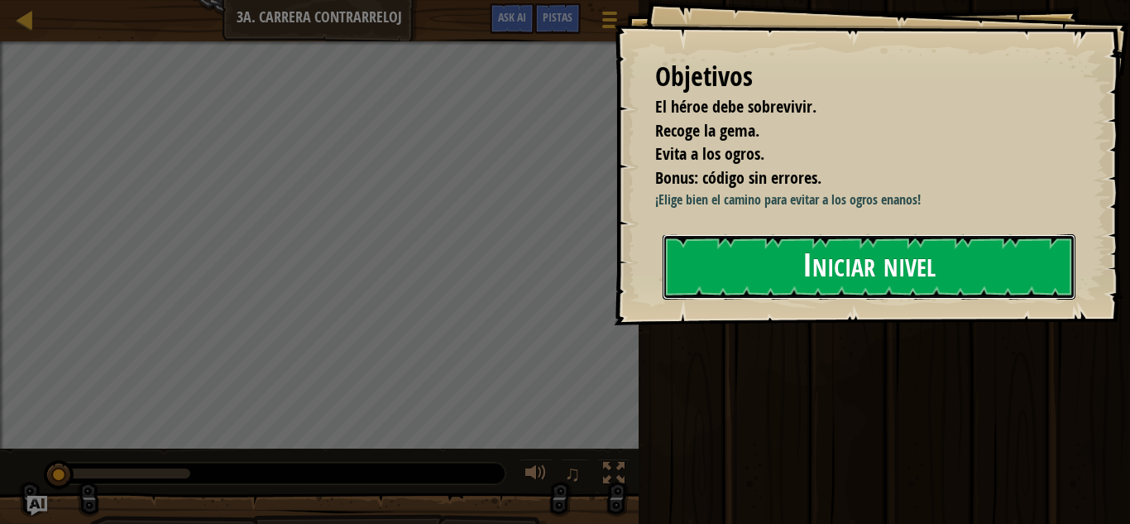
click at [984, 269] on button "Iniciar nivel" at bounding box center [868, 266] width 413 height 65
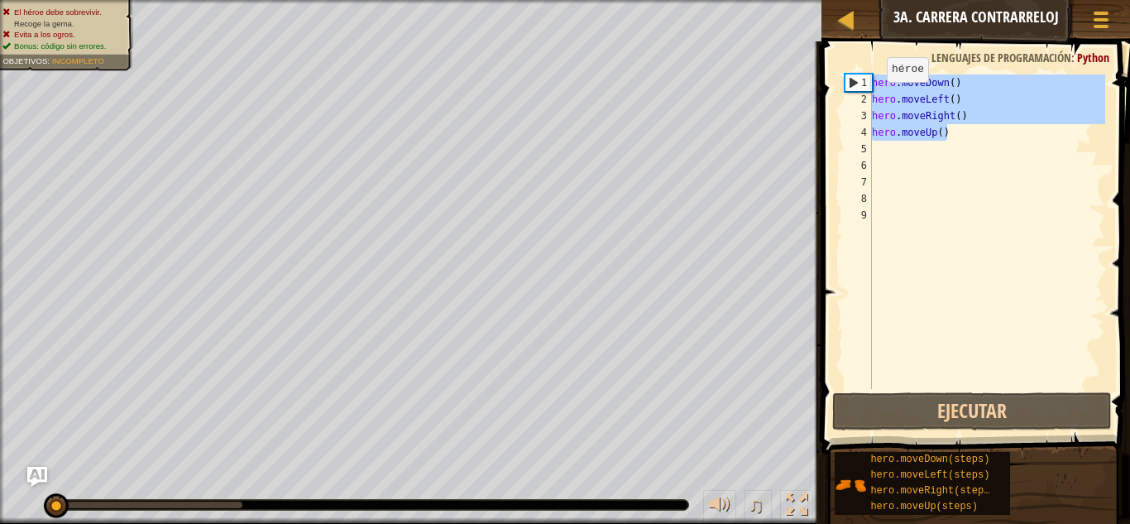
drag, startPoint x: 910, startPoint y: 133, endPoint x: 875, endPoint y: 78, distance: 65.4
click at [875, 78] on div "hero . moveDown ( ) hero . moveLeft ( ) hero . moveRight ( ) hero . moveUp ( )" at bounding box center [986, 247] width 237 height 347
type textarea "h"
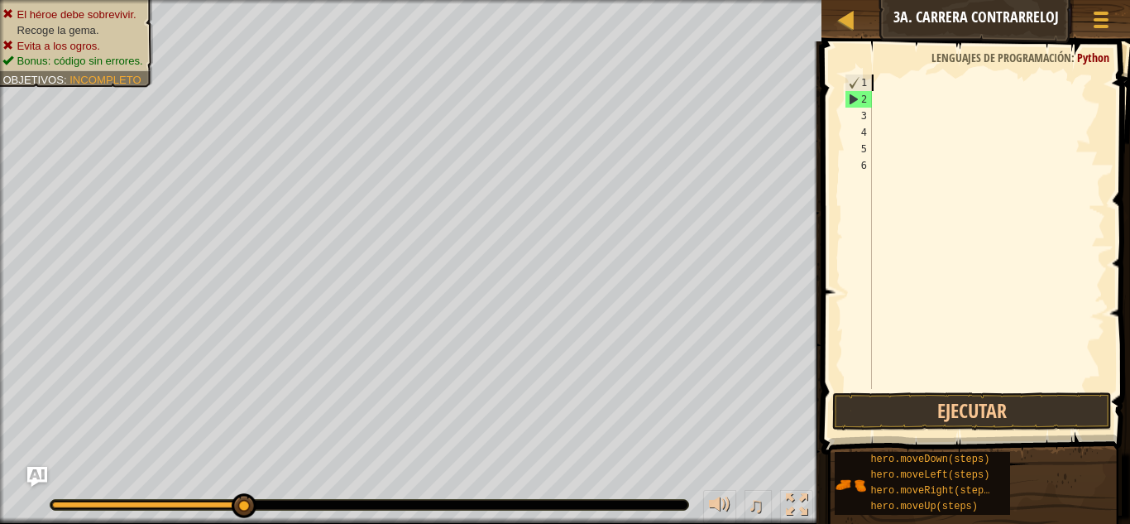
drag, startPoint x: 62, startPoint y: 500, endPoint x: 649, endPoint y: 560, distance: 590.3
click at [649, 0] on html "Mapa Introducción a las Ciencias de la computación 3a. Carrera contrarreloj Men…" at bounding box center [565, 0] width 1130 height 0
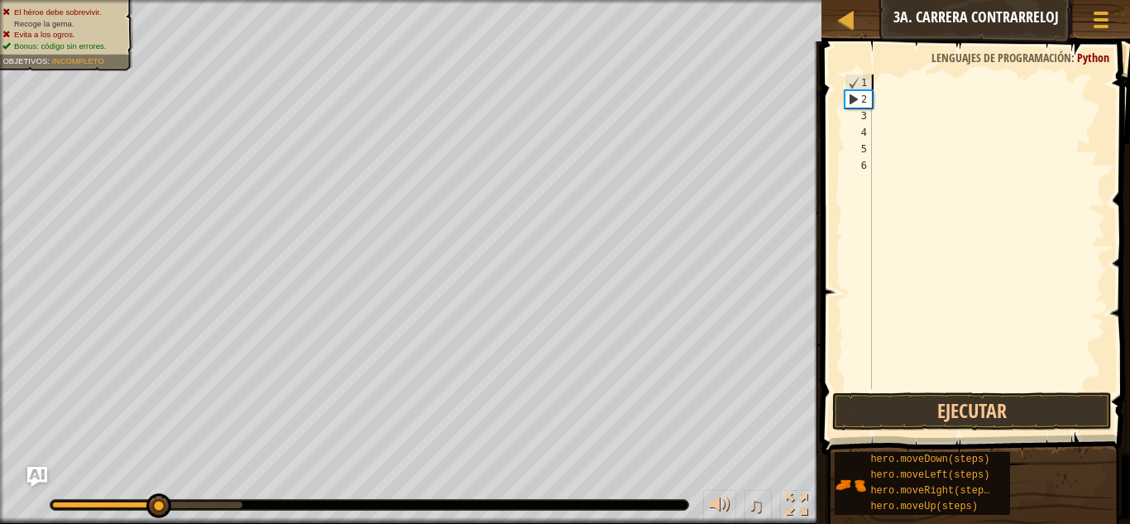
drag, startPoint x: 246, startPoint y: 500, endPoint x: 155, endPoint y: 552, distance: 105.6
click at [155, 0] on html "Mapa Introducción a las Ciencias de la computación 3a. Carrera contrarreloj Men…" at bounding box center [565, 0] width 1130 height 0
click at [163, 376] on div "El héroe debe sobrevivir. Recoge la gema. Evita a los ogros. Bonus: código sin …" at bounding box center [565, 262] width 1130 height 524
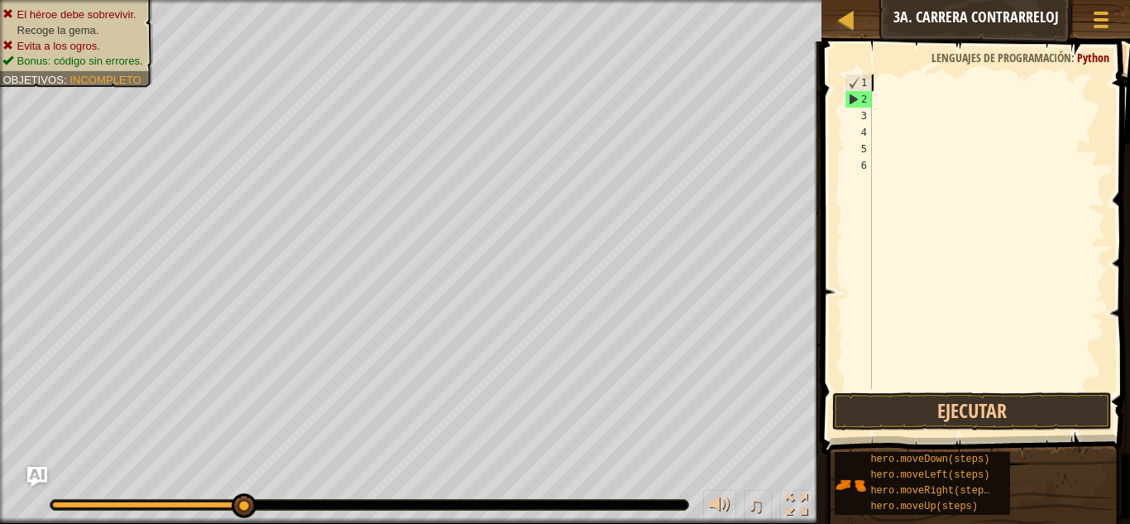
drag, startPoint x: 175, startPoint y: 508, endPoint x: 290, endPoint y: 486, distance: 117.1
click at [290, 486] on div "♫" at bounding box center [410, 501] width 821 height 50
click at [641, 416] on div "El héroe debe sobrevivir. Recoge la gema. Evita a los ogros. Bonus: código sin …" at bounding box center [565, 262] width 1130 height 524
click at [883, 83] on div at bounding box center [986, 247] width 237 height 347
click at [935, 414] on button "Ejecutar" at bounding box center [972, 411] width 280 height 38
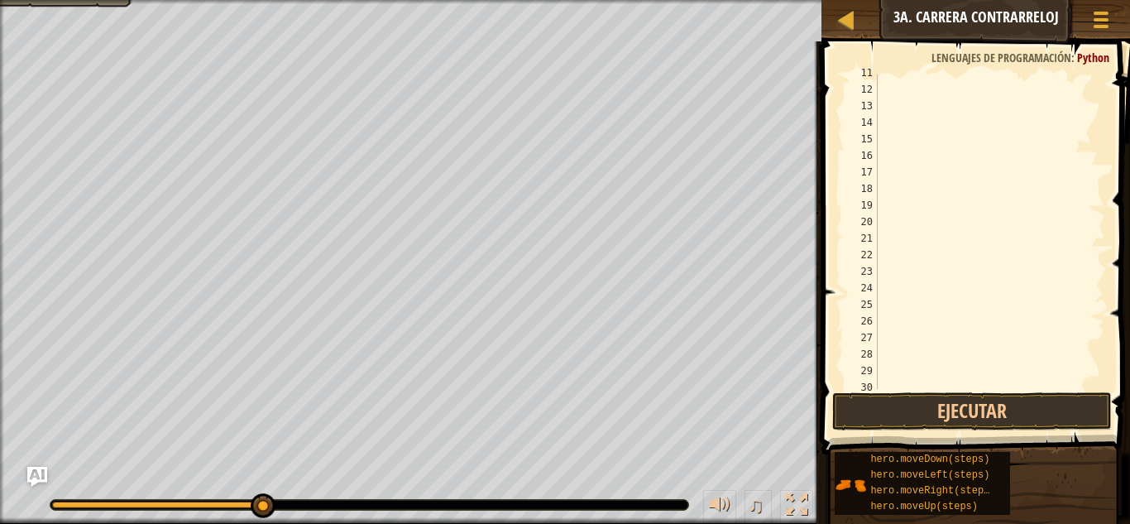
scroll to position [380, 0]
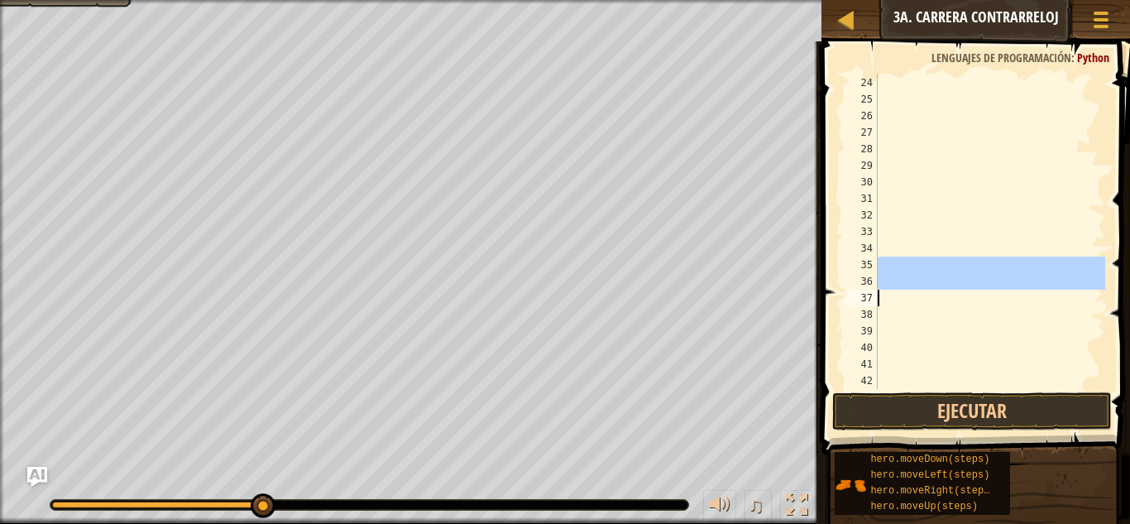
drag, startPoint x: 1104, startPoint y: 261, endPoint x: 1096, endPoint y: 266, distance: 10.1
click at [1091, 288] on div at bounding box center [1096, 182] width 17 height 976
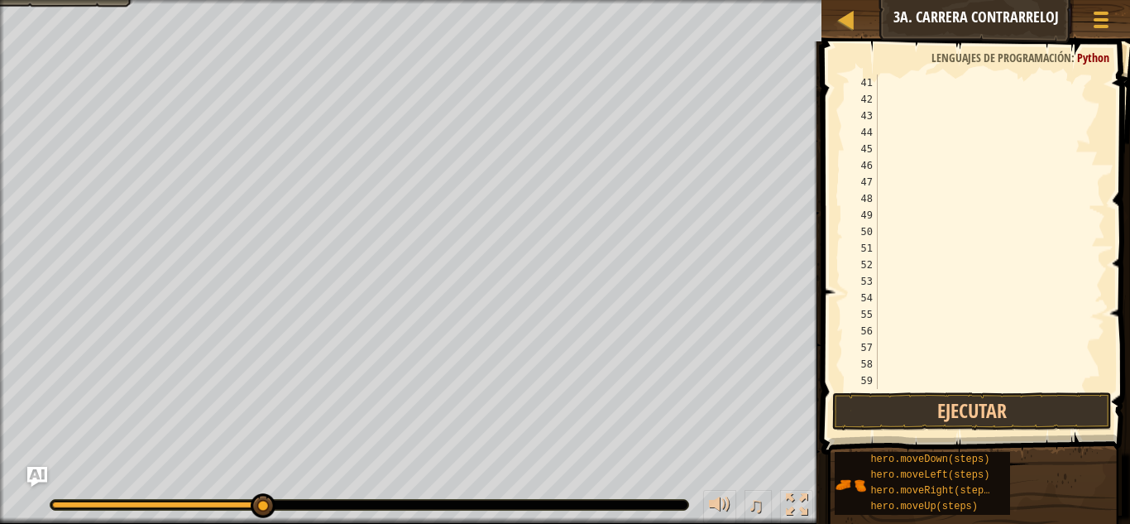
scroll to position [596, 0]
click at [1107, 175] on span at bounding box center [977, 224] width 322 height 462
click at [1098, 181] on div at bounding box center [1096, 231] width 17 height 314
drag, startPoint x: 888, startPoint y: 404, endPoint x: 888, endPoint y: 387, distance: 17.4
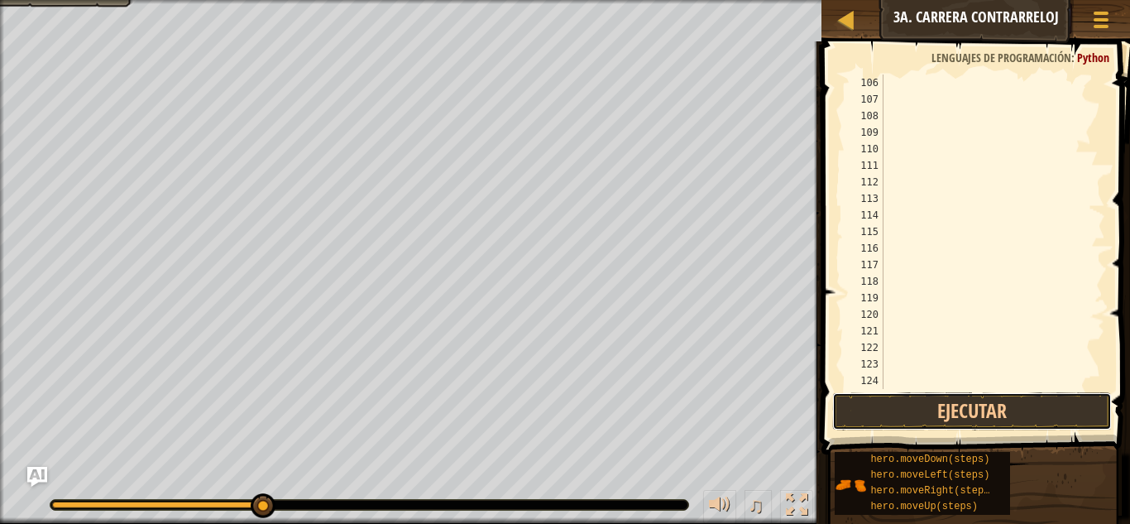
click at [888, 396] on button "Ejecutar" at bounding box center [972, 411] width 280 height 38
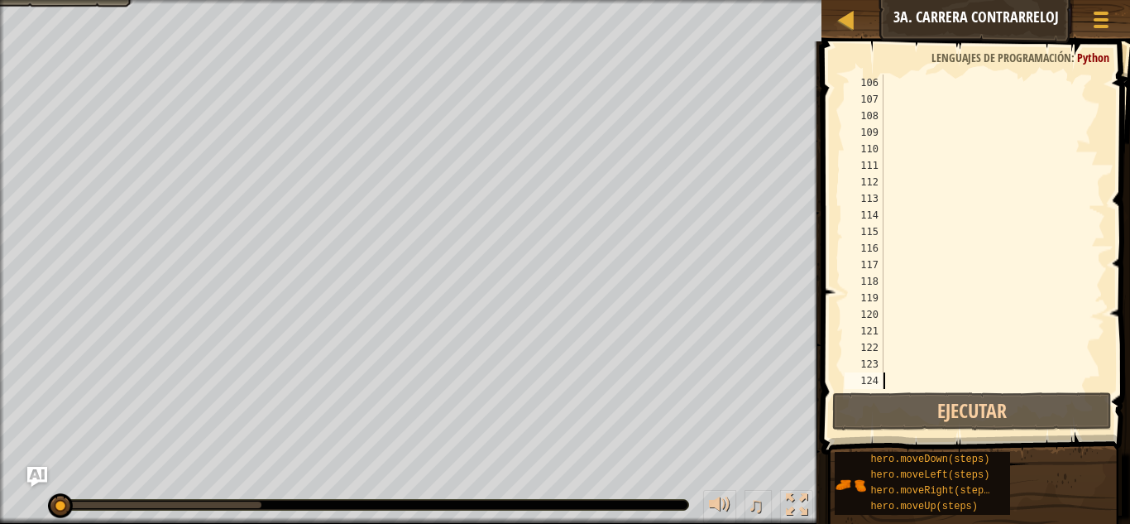
click at [888, 385] on div at bounding box center [992, 247] width 225 height 347
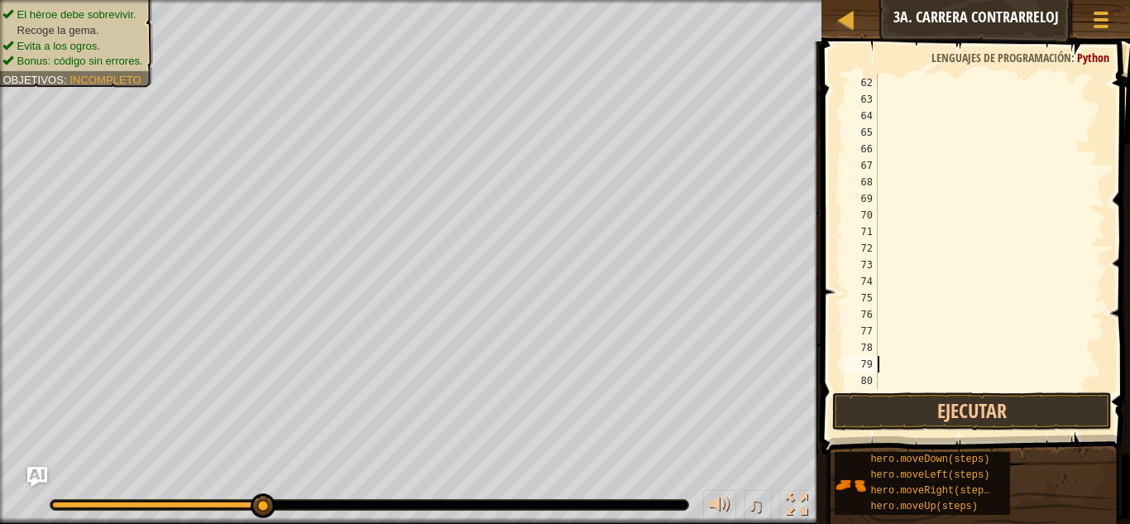
click at [940, 356] on div at bounding box center [989, 247] width 231 height 347
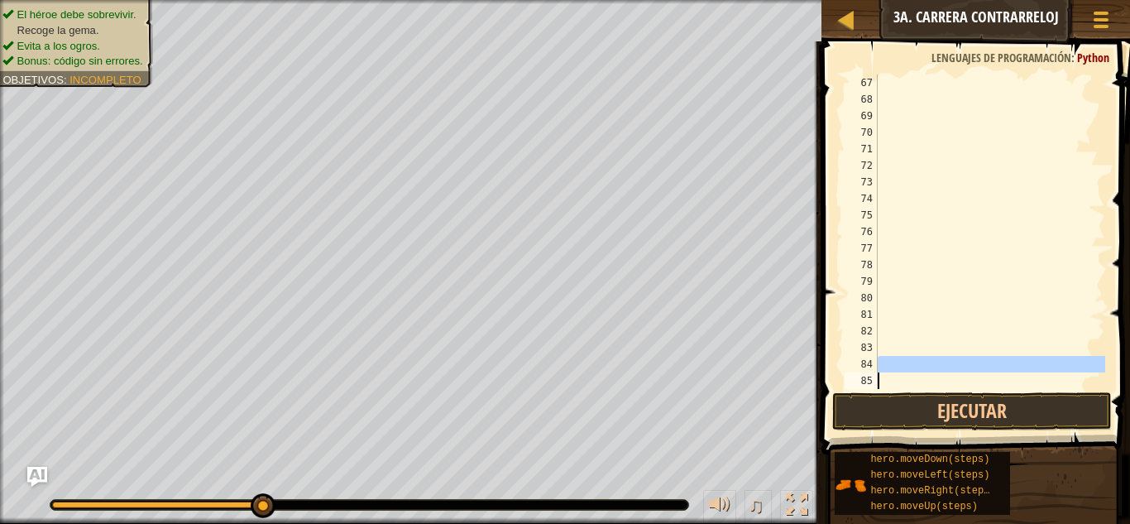
drag, startPoint x: 1093, startPoint y: 358, endPoint x: 1110, endPoint y: 359, distance: 16.6
click at [1098, 384] on div at bounding box center [1096, 231] width 17 height 314
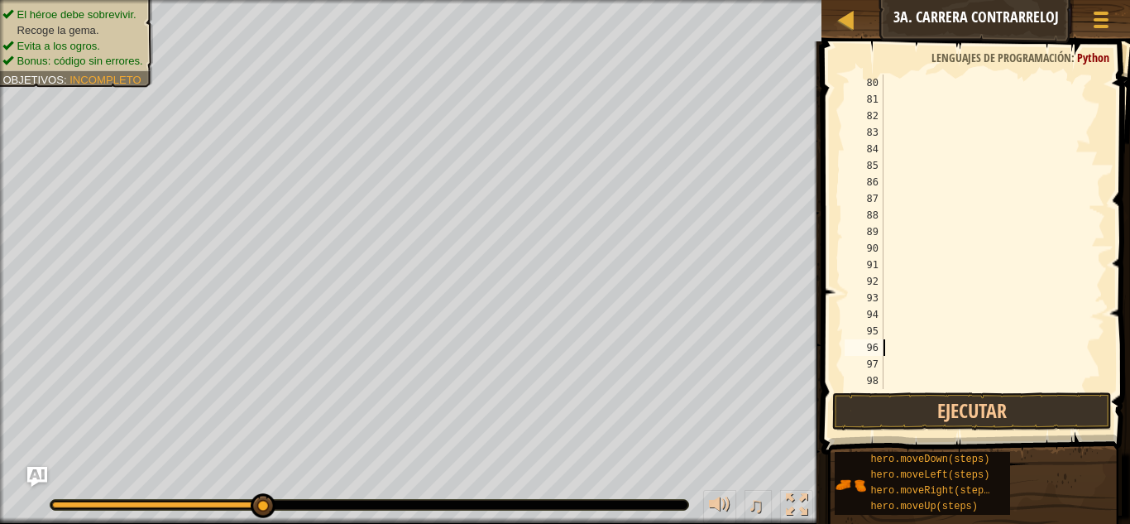
scroll to position [1340, 0]
